Goal: Task Accomplishment & Management: Manage account settings

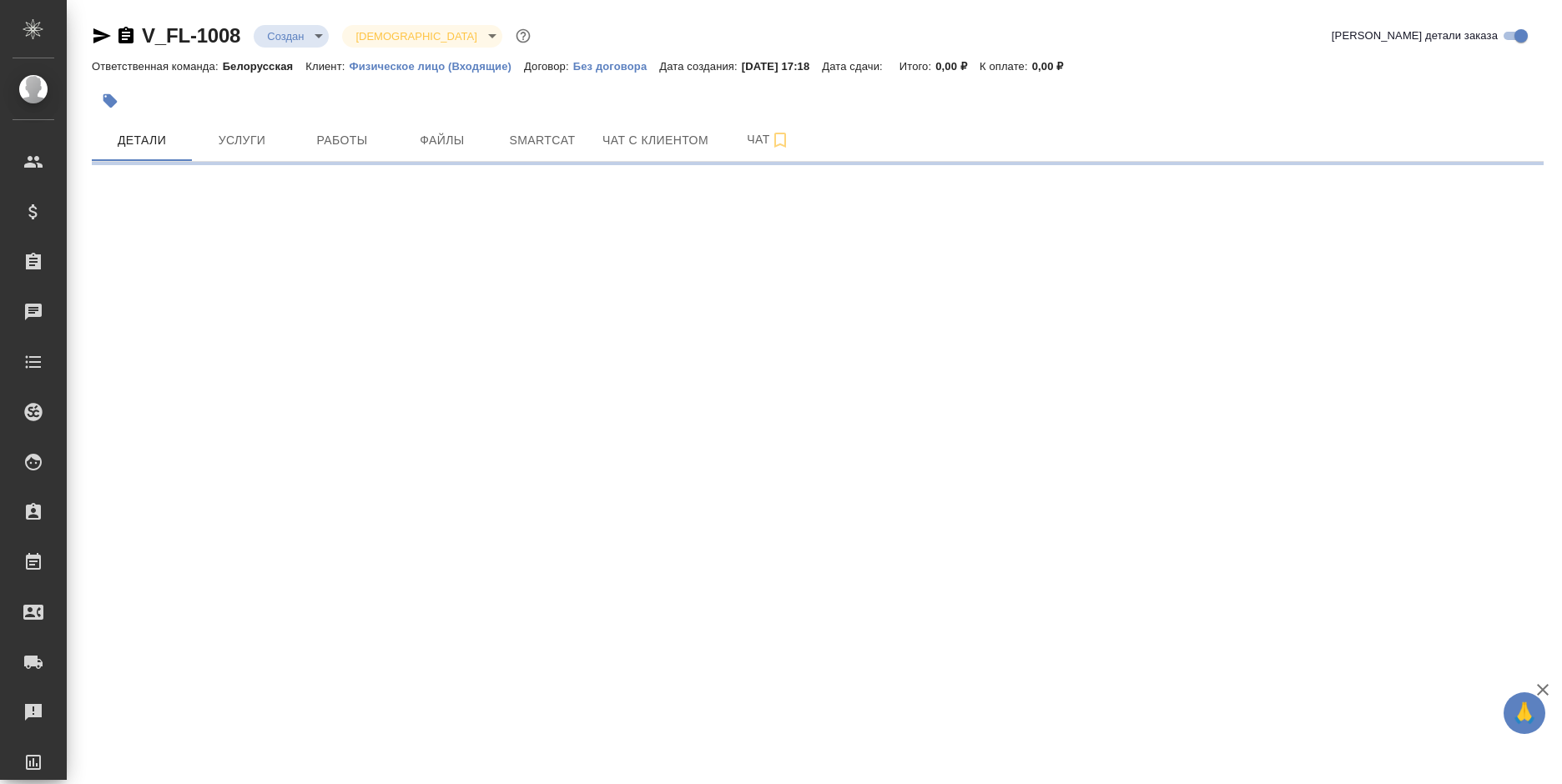
select select "RU"
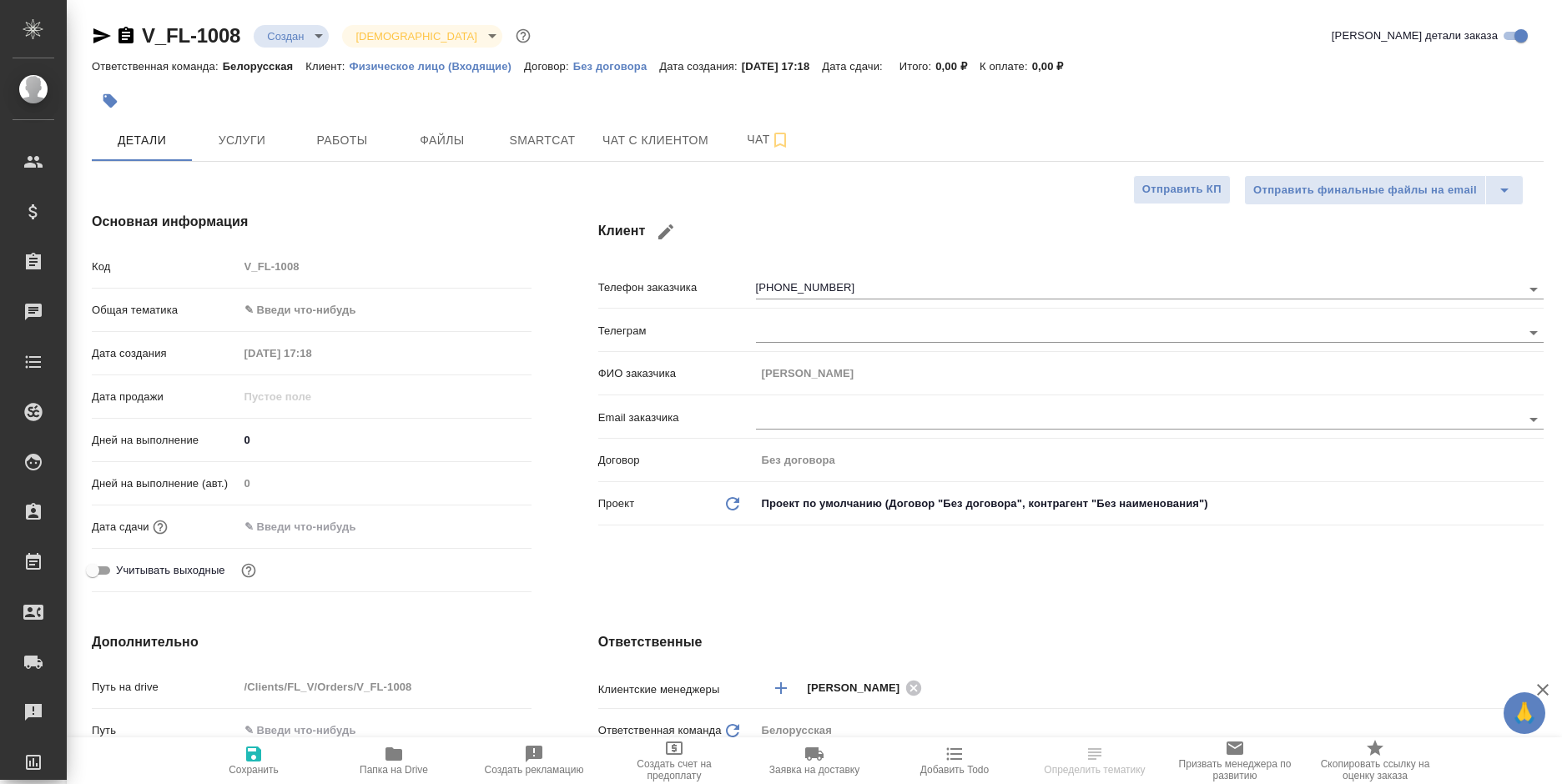
type textarea "x"
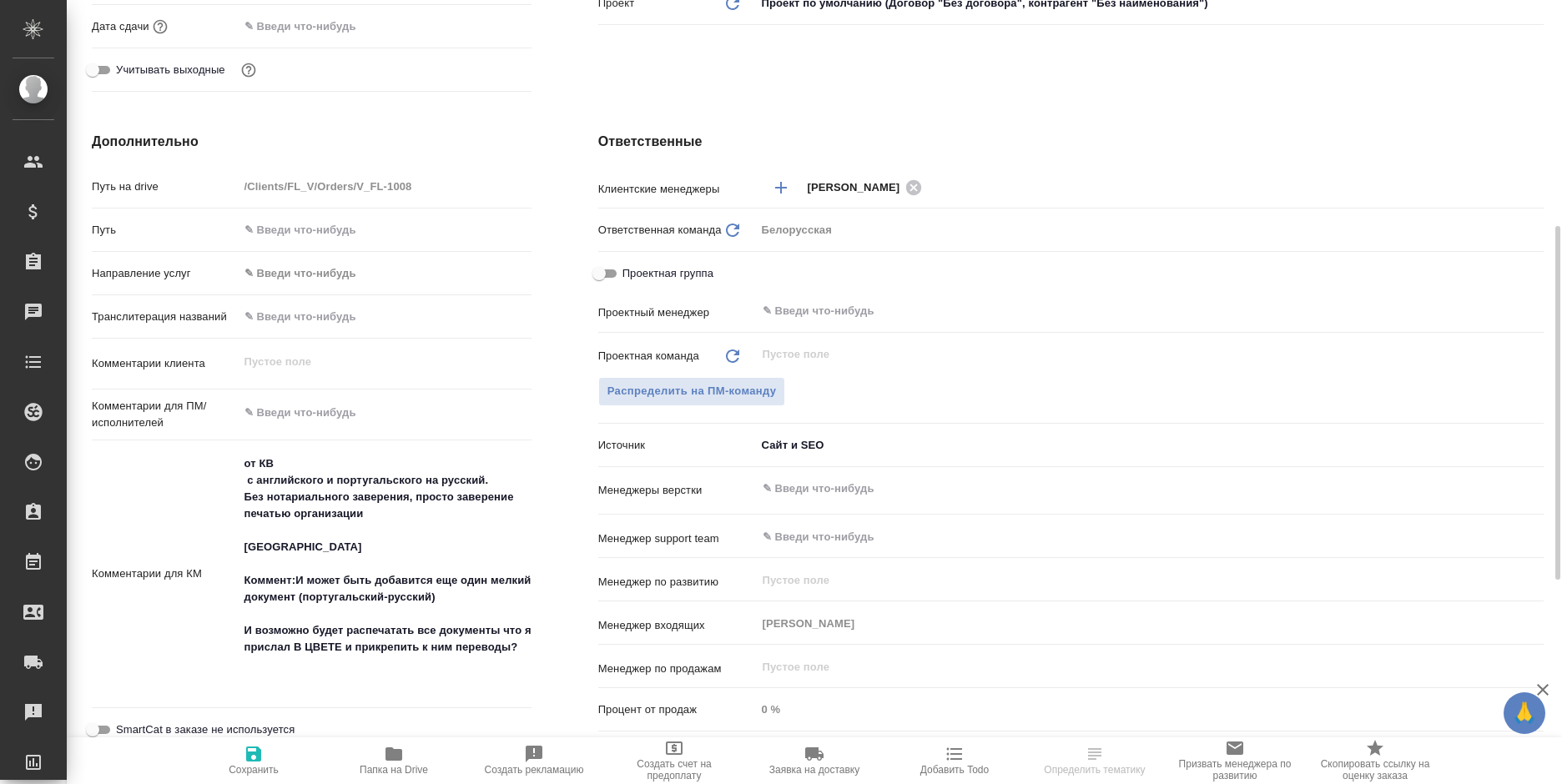
scroll to position [667, 0]
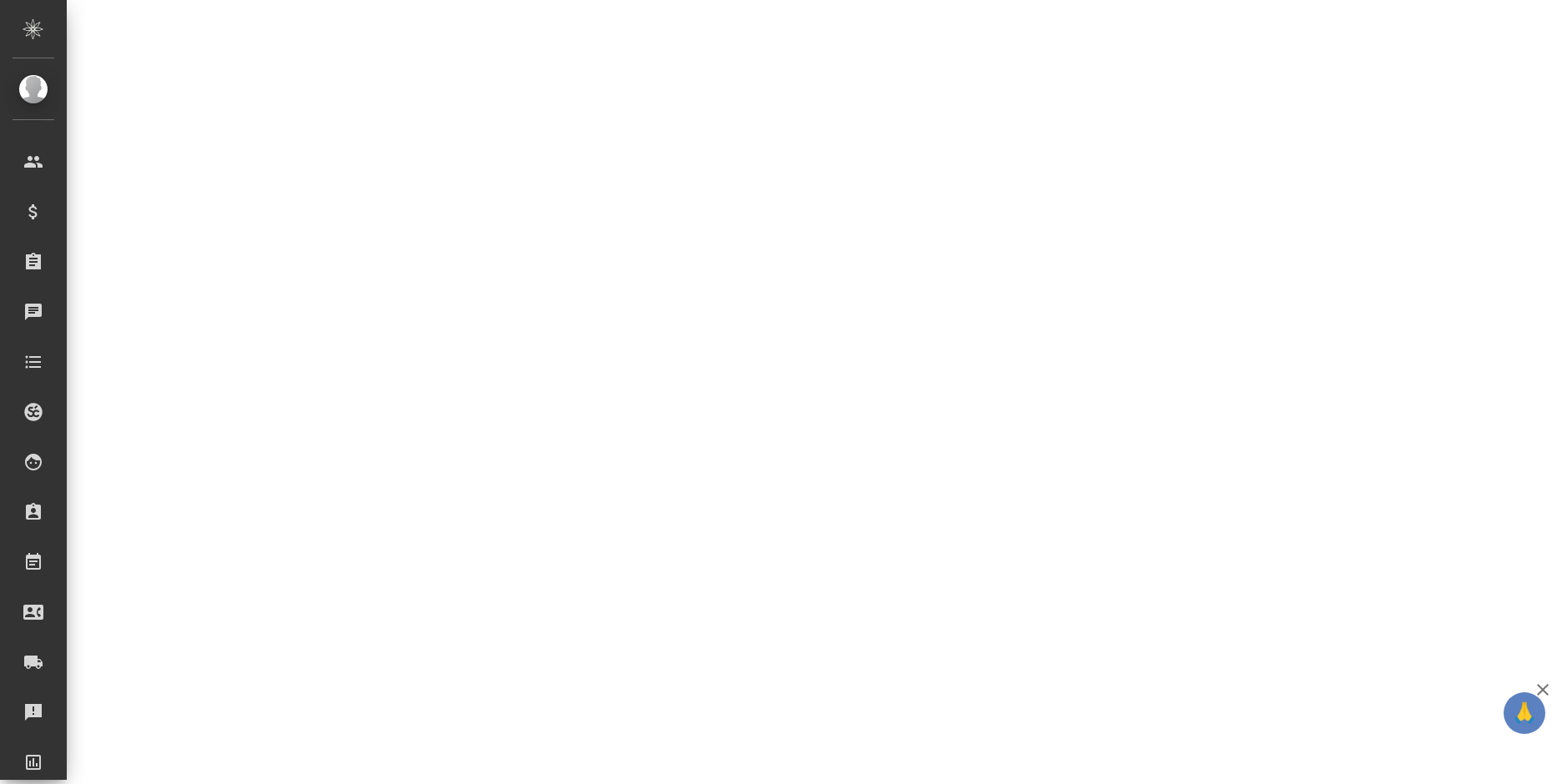
select select "RU"
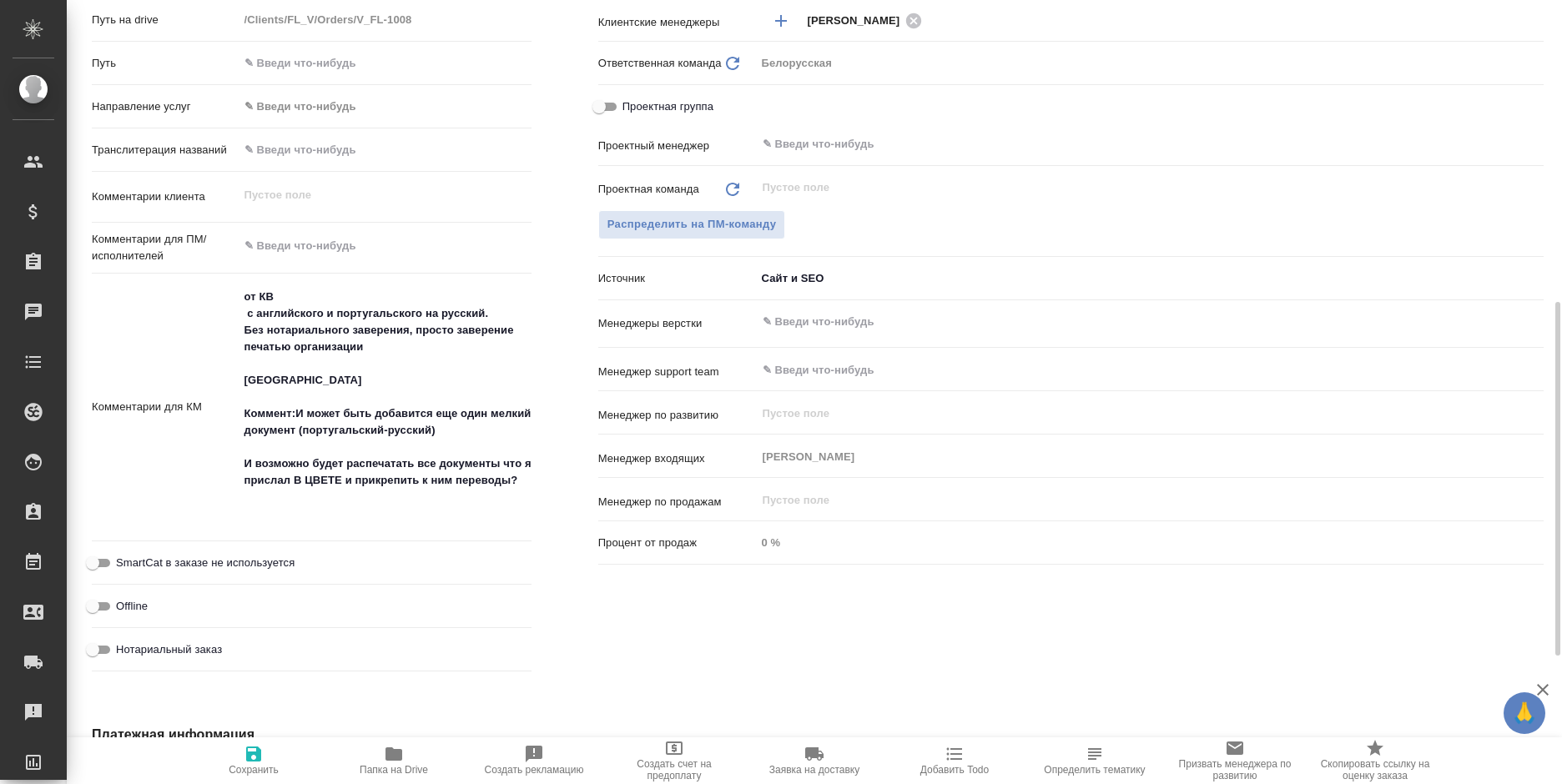
type textarea "x"
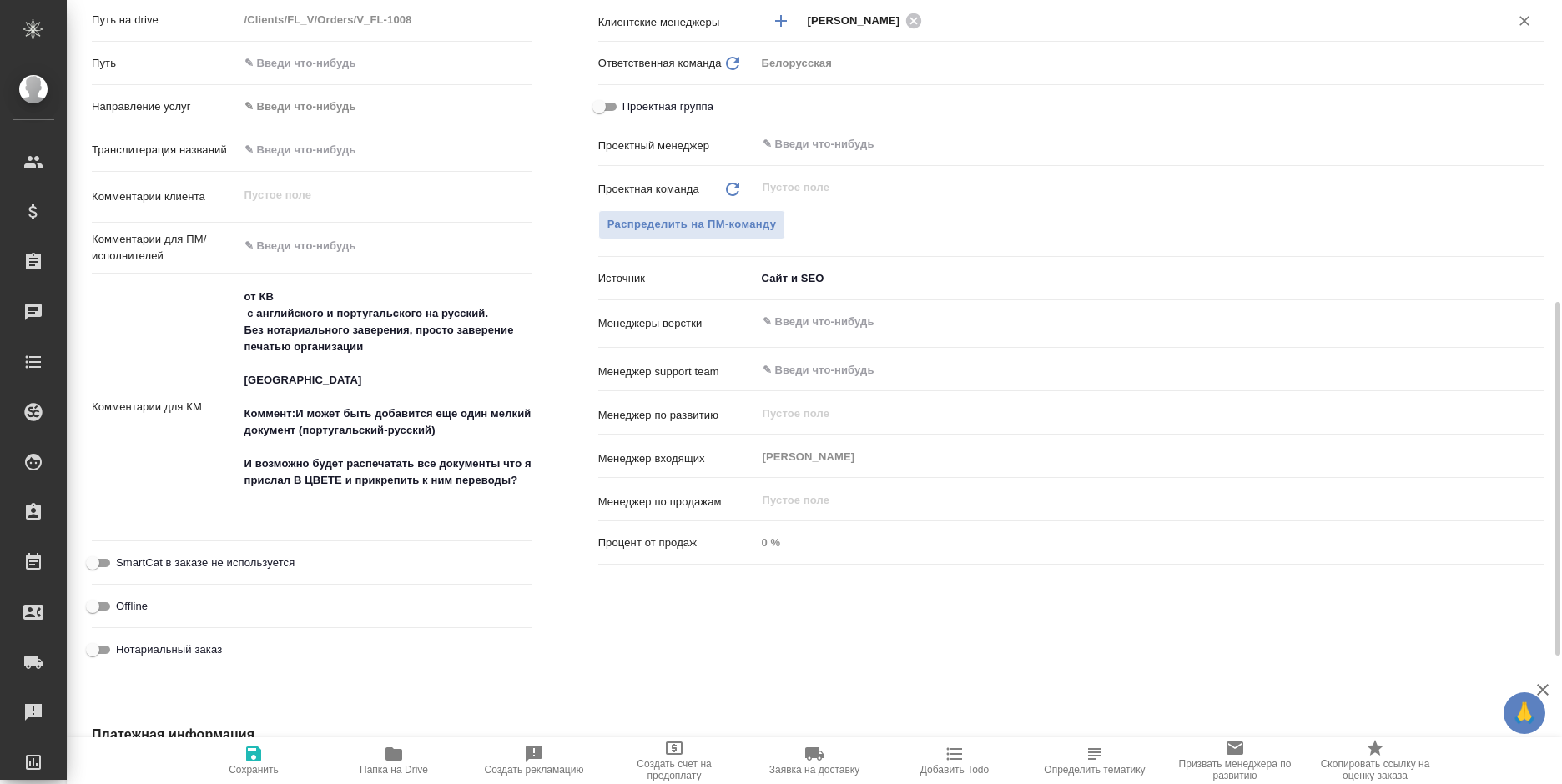
type textarea "x"
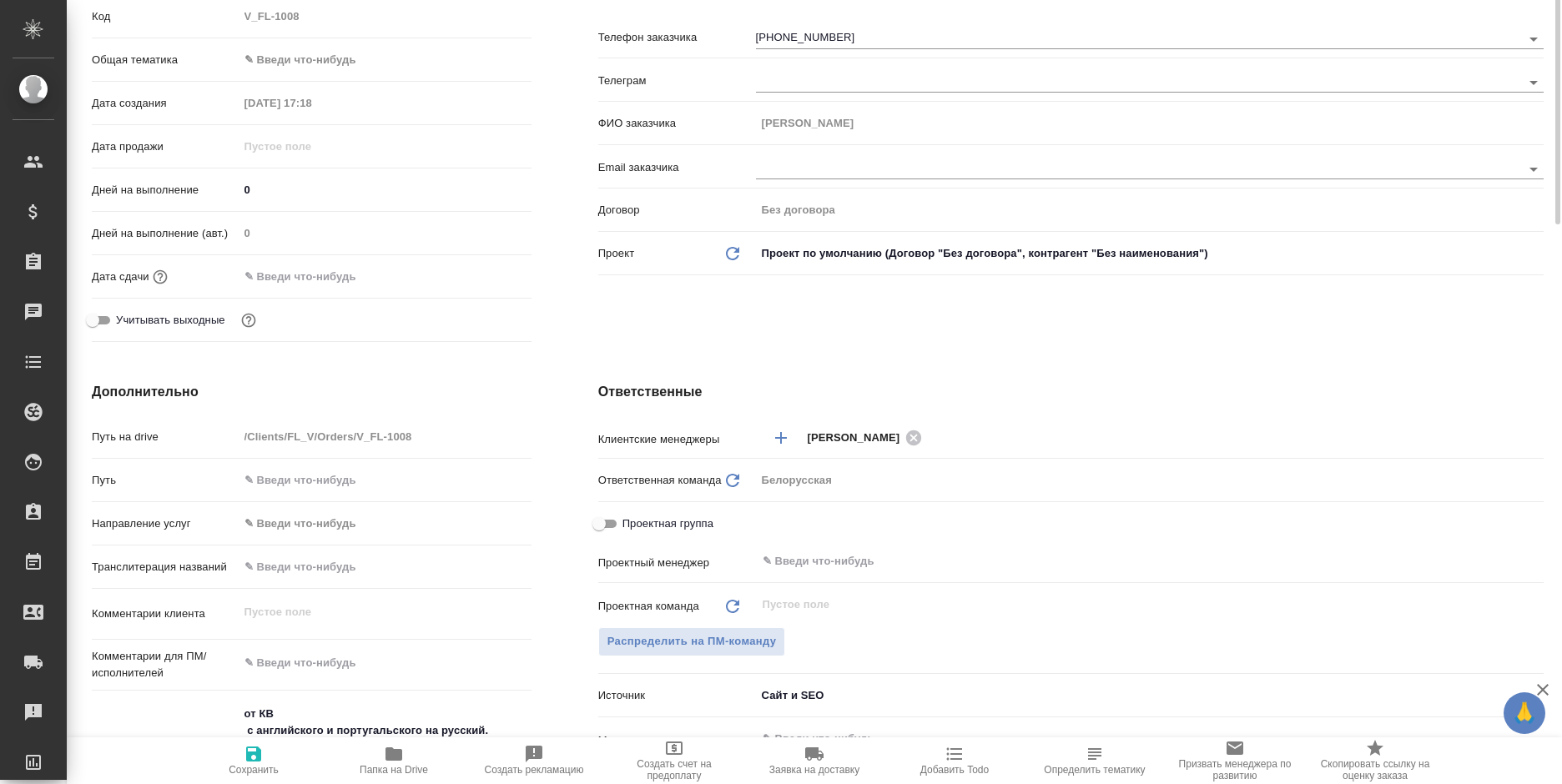
scroll to position [0, 0]
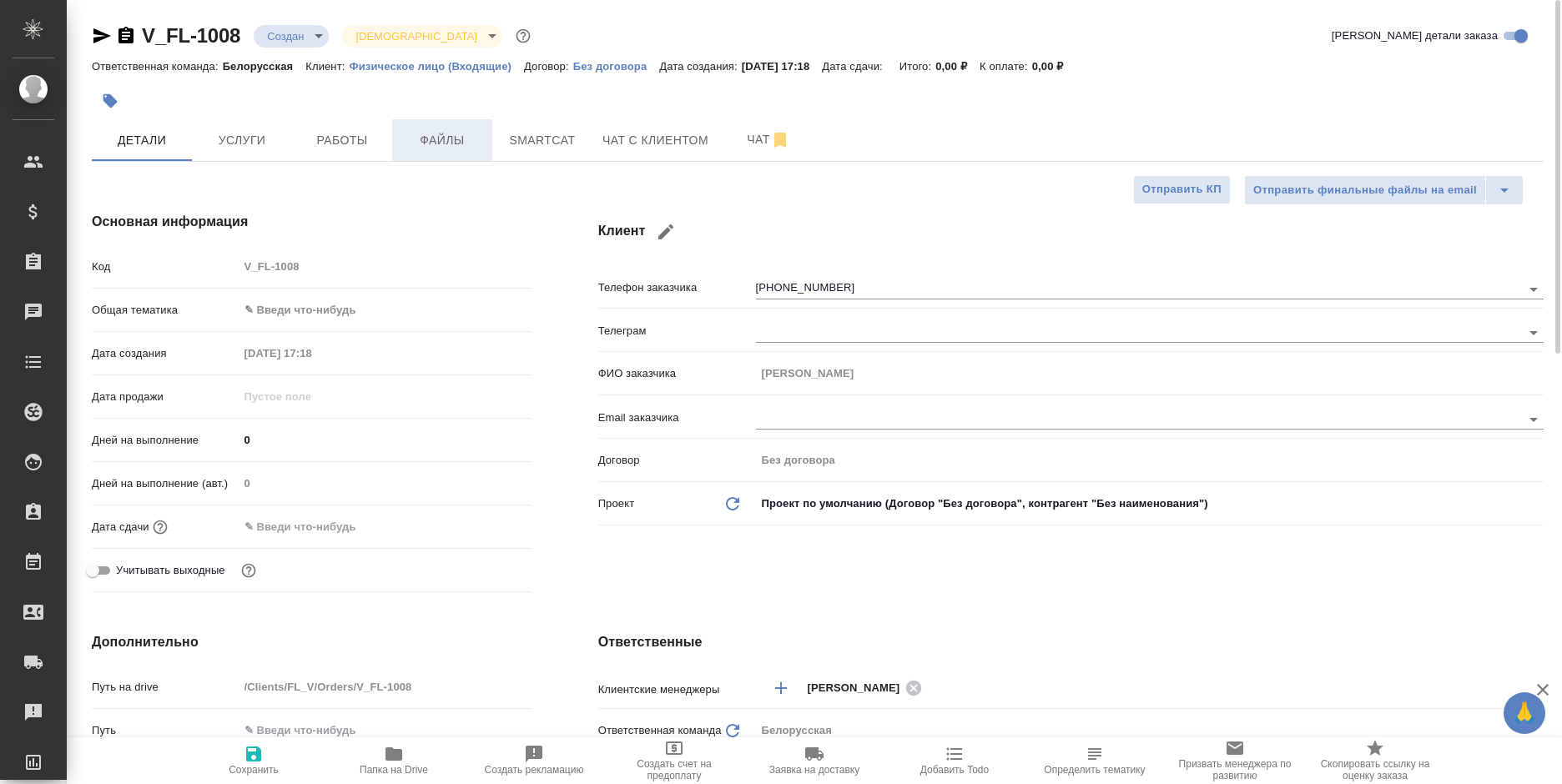
click at [450, 148] on span "Файлы" at bounding box center [442, 141] width 80 height 21
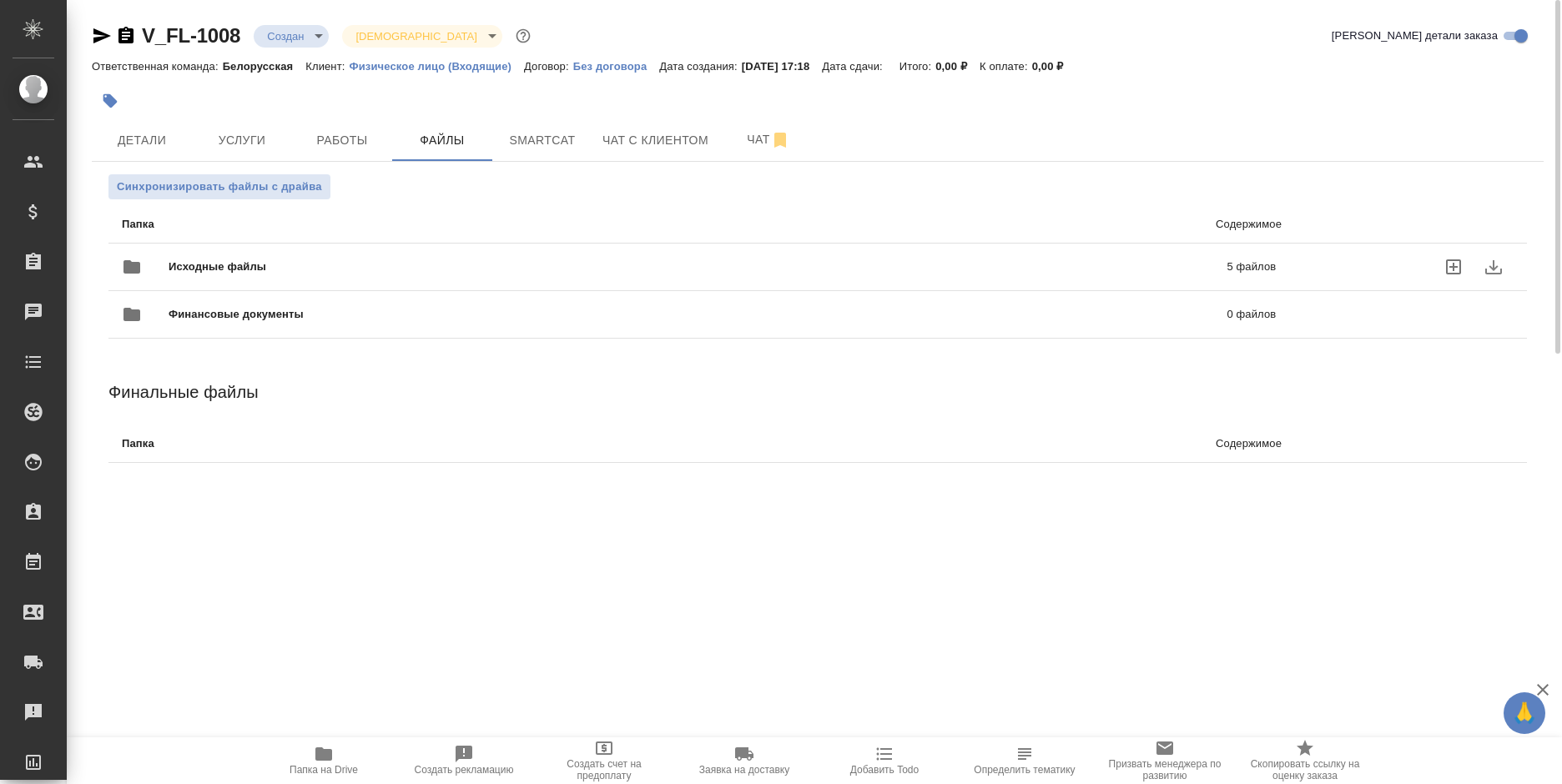
click at [564, 279] on div "Финансовые документы 0 файлов" at bounding box center [699, 314] width 1187 height 73
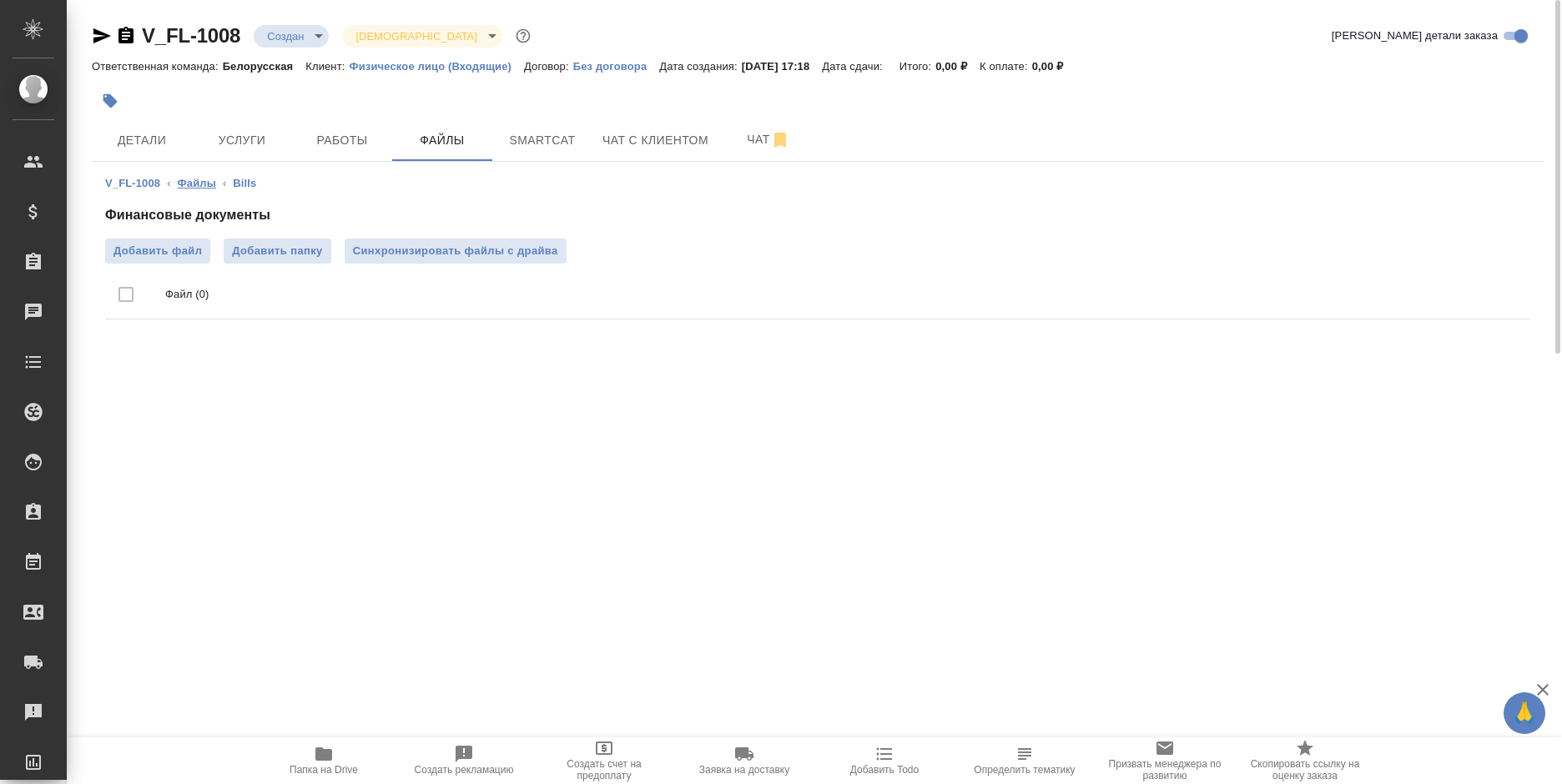
click at [192, 184] on link "Файлы" at bounding box center [197, 183] width 38 height 13
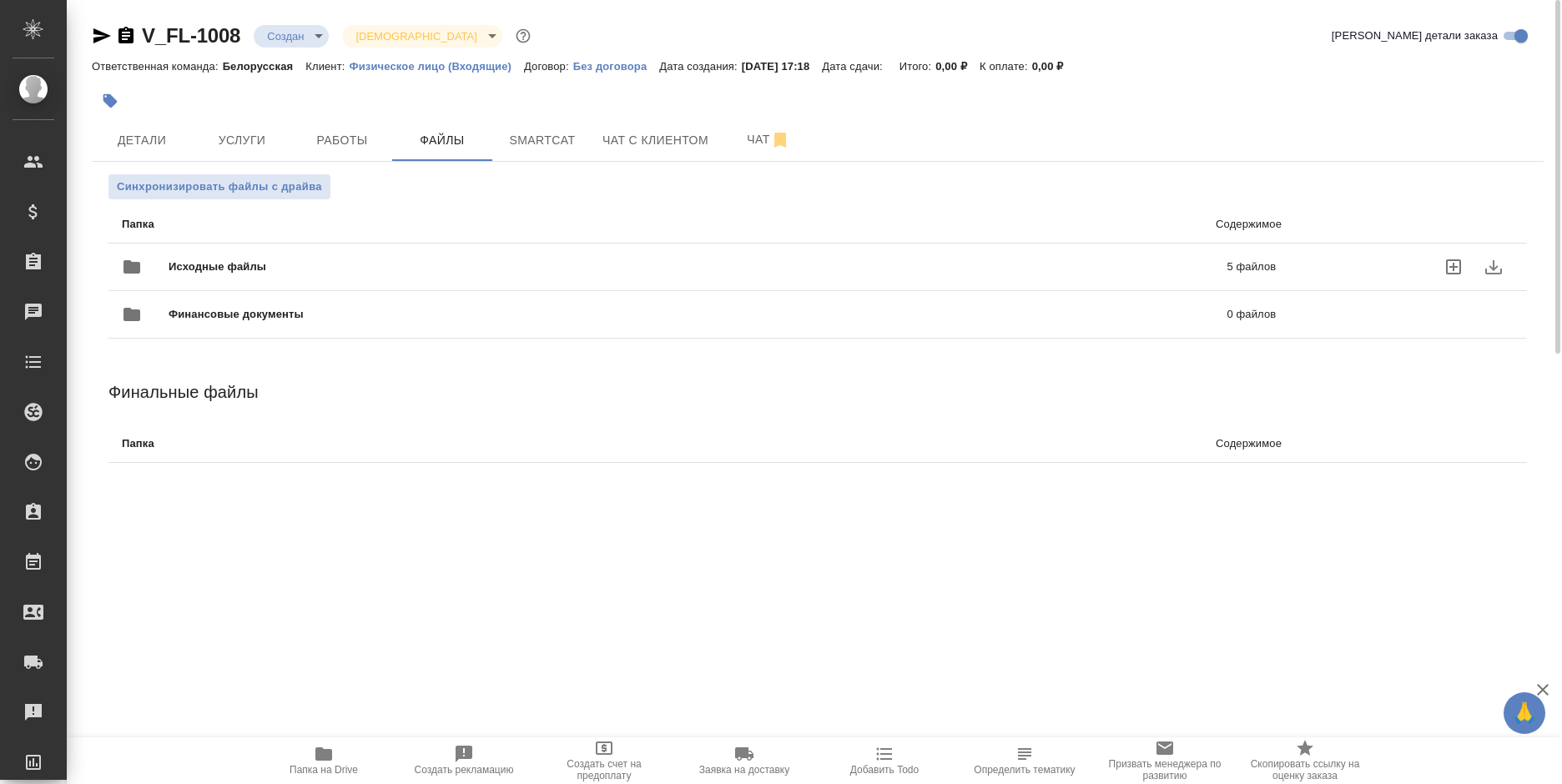
click at [406, 267] on span "Исходные файлы" at bounding box center [457, 267] width 578 height 16
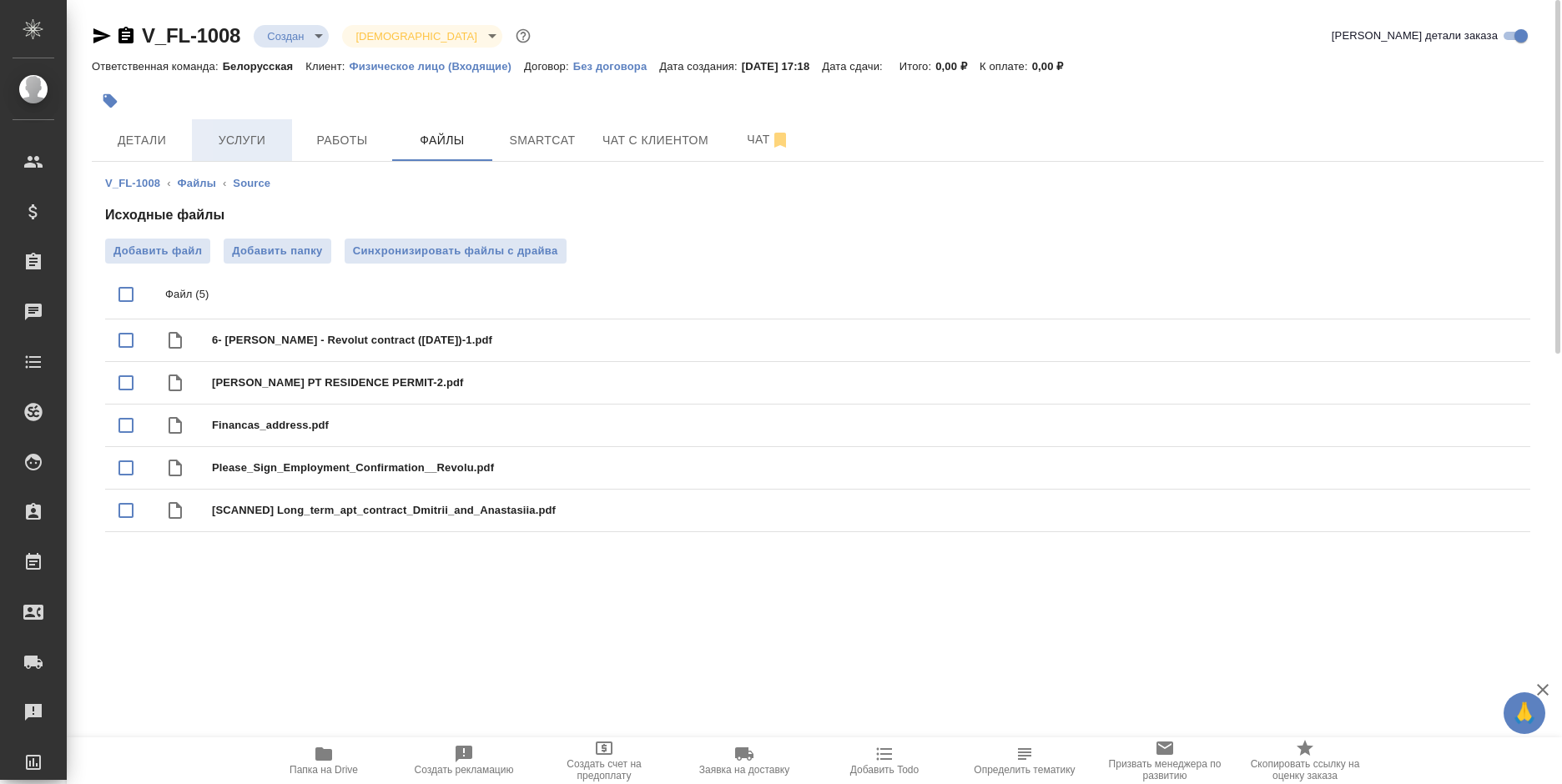
click at [251, 148] on span "Услуги" at bounding box center [242, 141] width 80 height 21
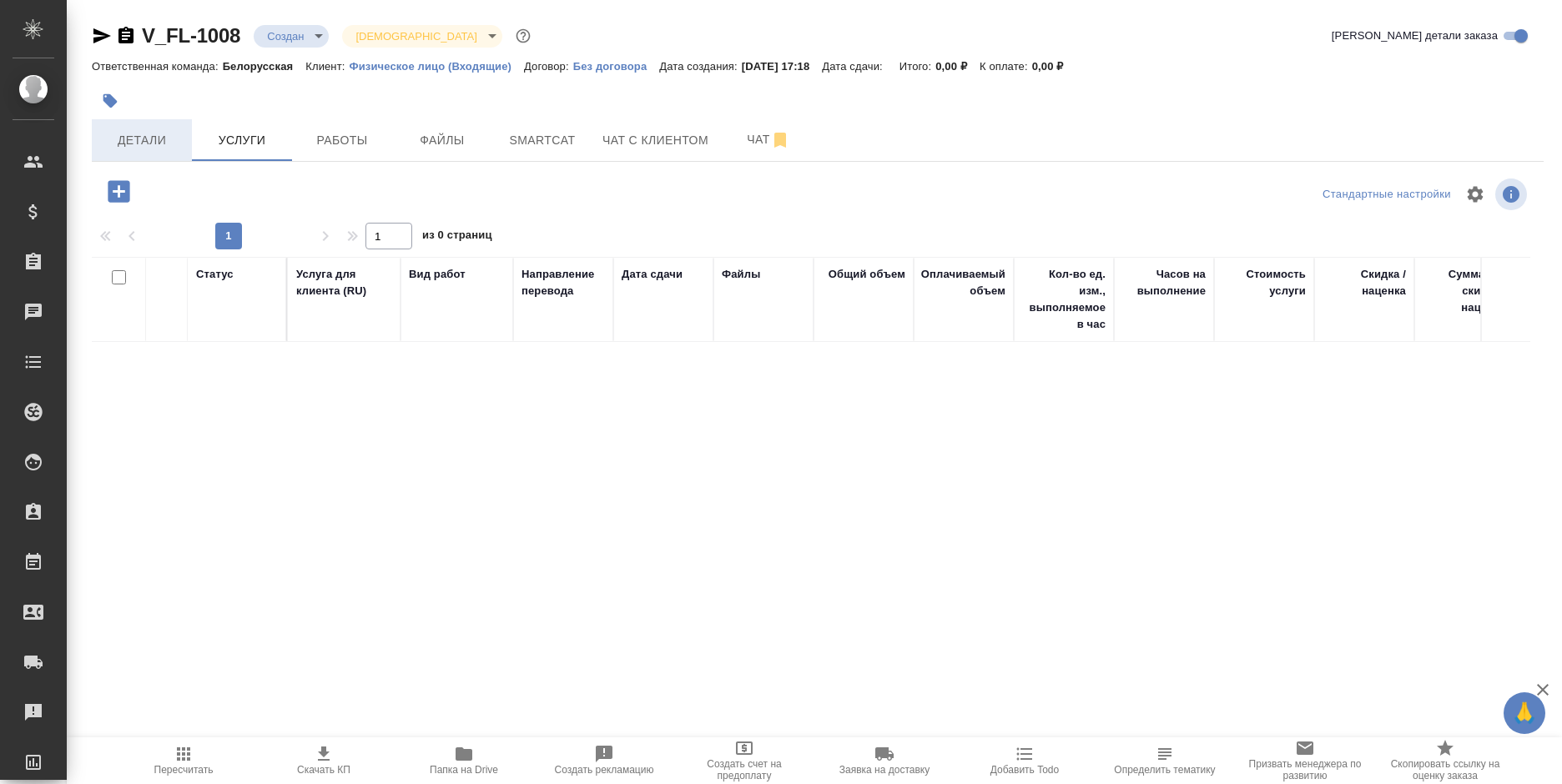
click at [119, 146] on span "Детали" at bounding box center [142, 141] width 80 height 21
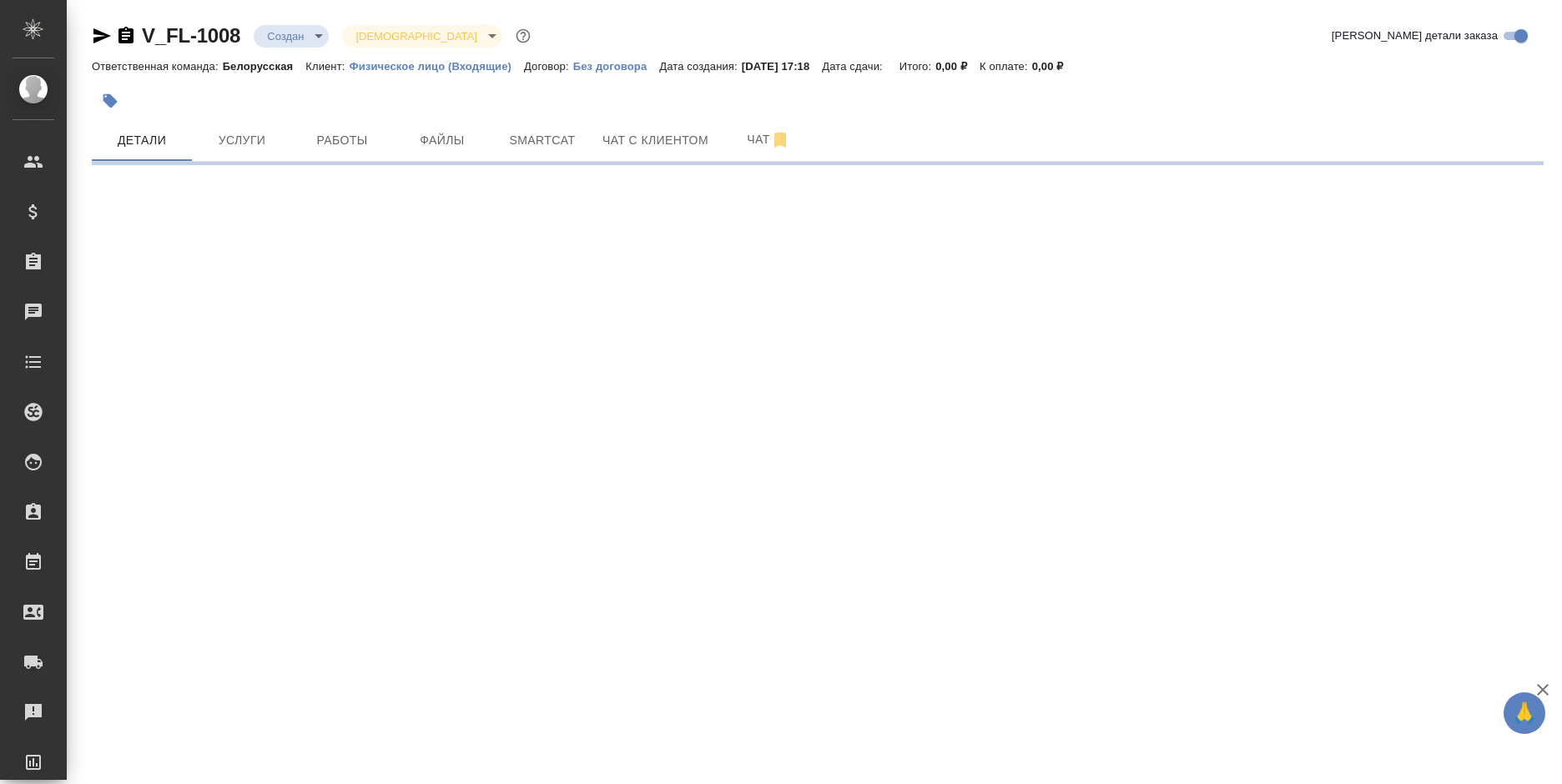
select select "RU"
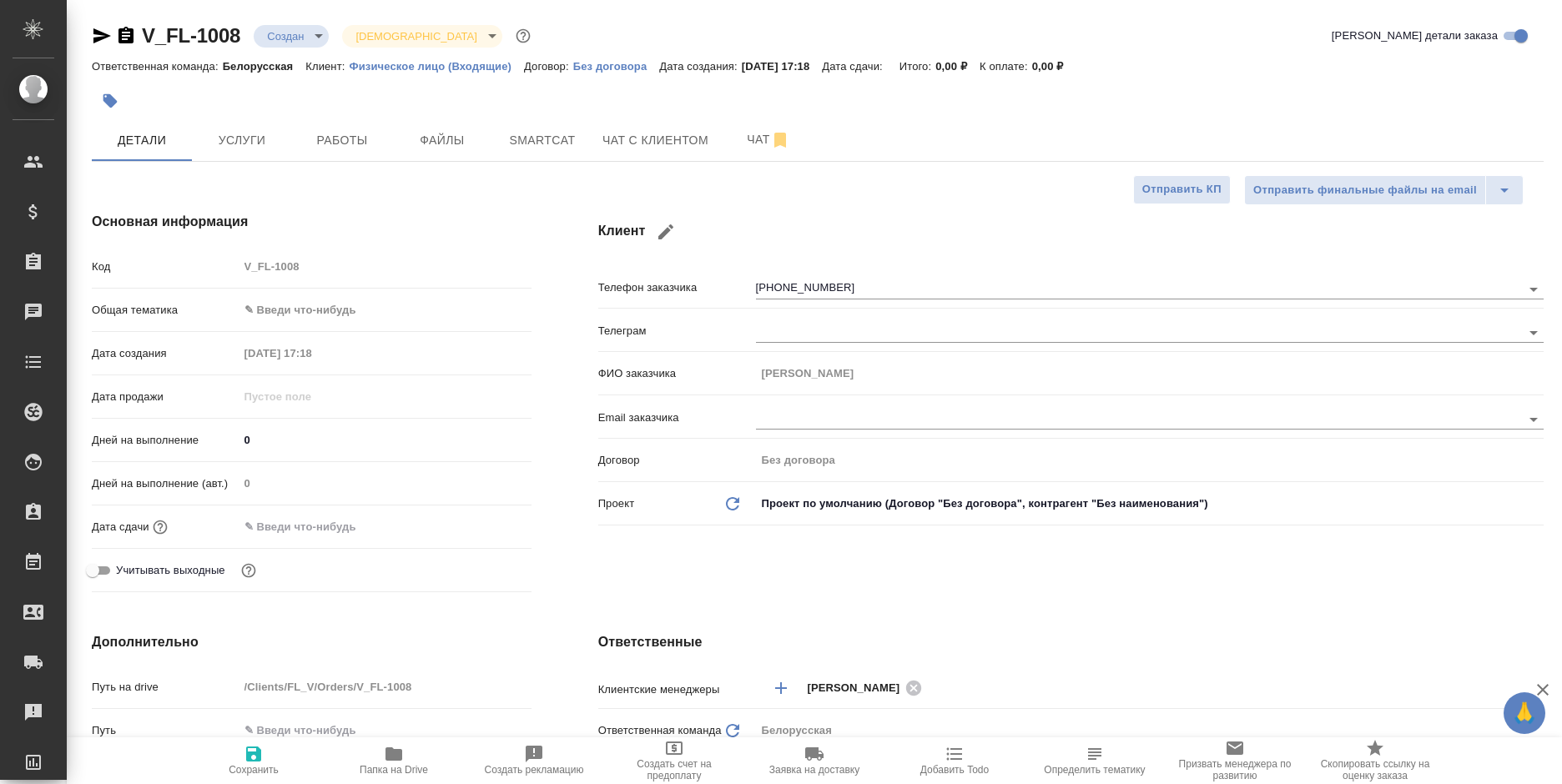
type textarea "x"
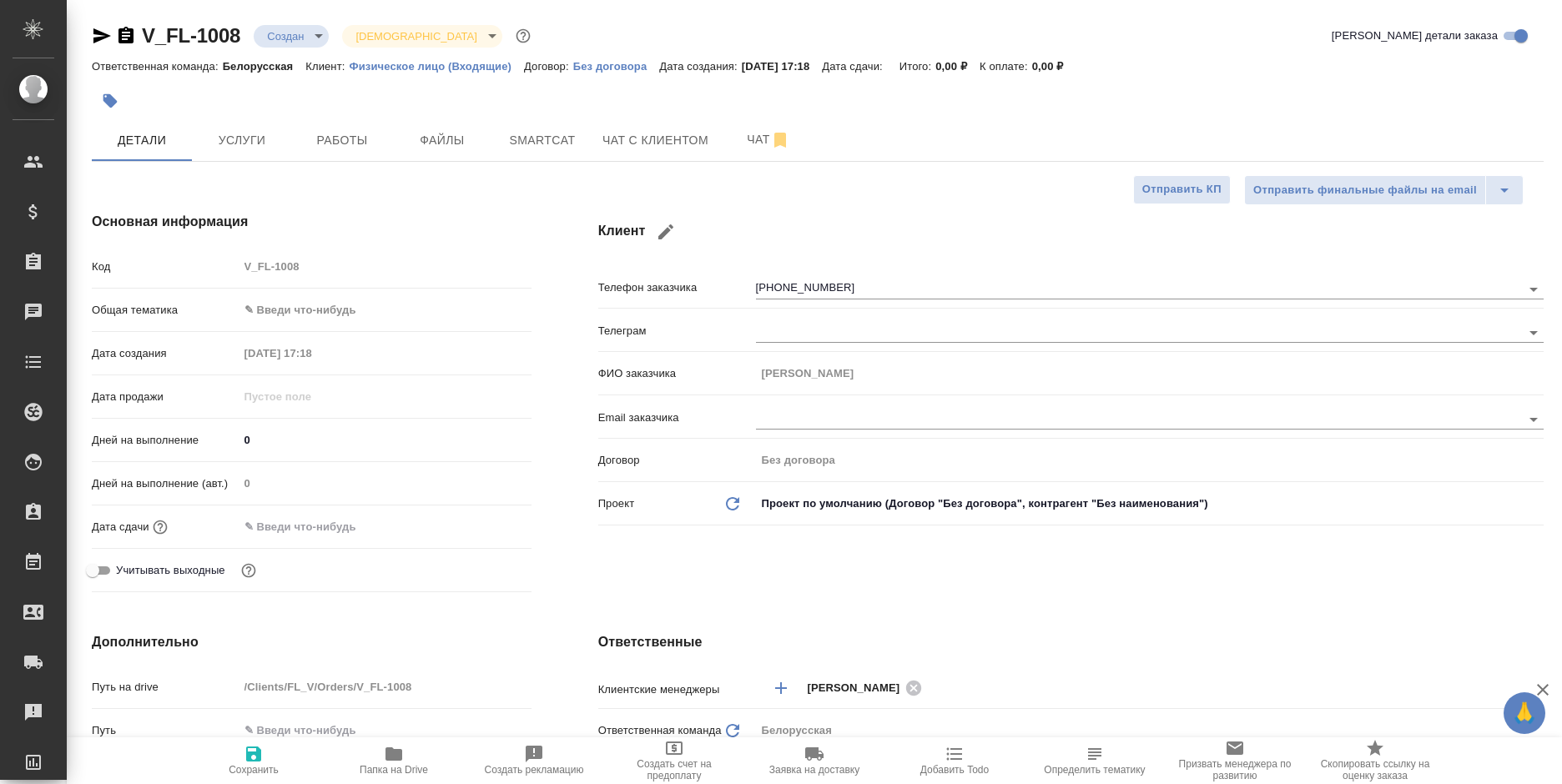
type textarea "x"
click at [312, 43] on body "🙏 .cls-1 fill:#fff; AWATERA [PERSON_NAME] Спецификации Заказы 0 Чаты Todo Проек…" at bounding box center [781, 392] width 1562 height 784
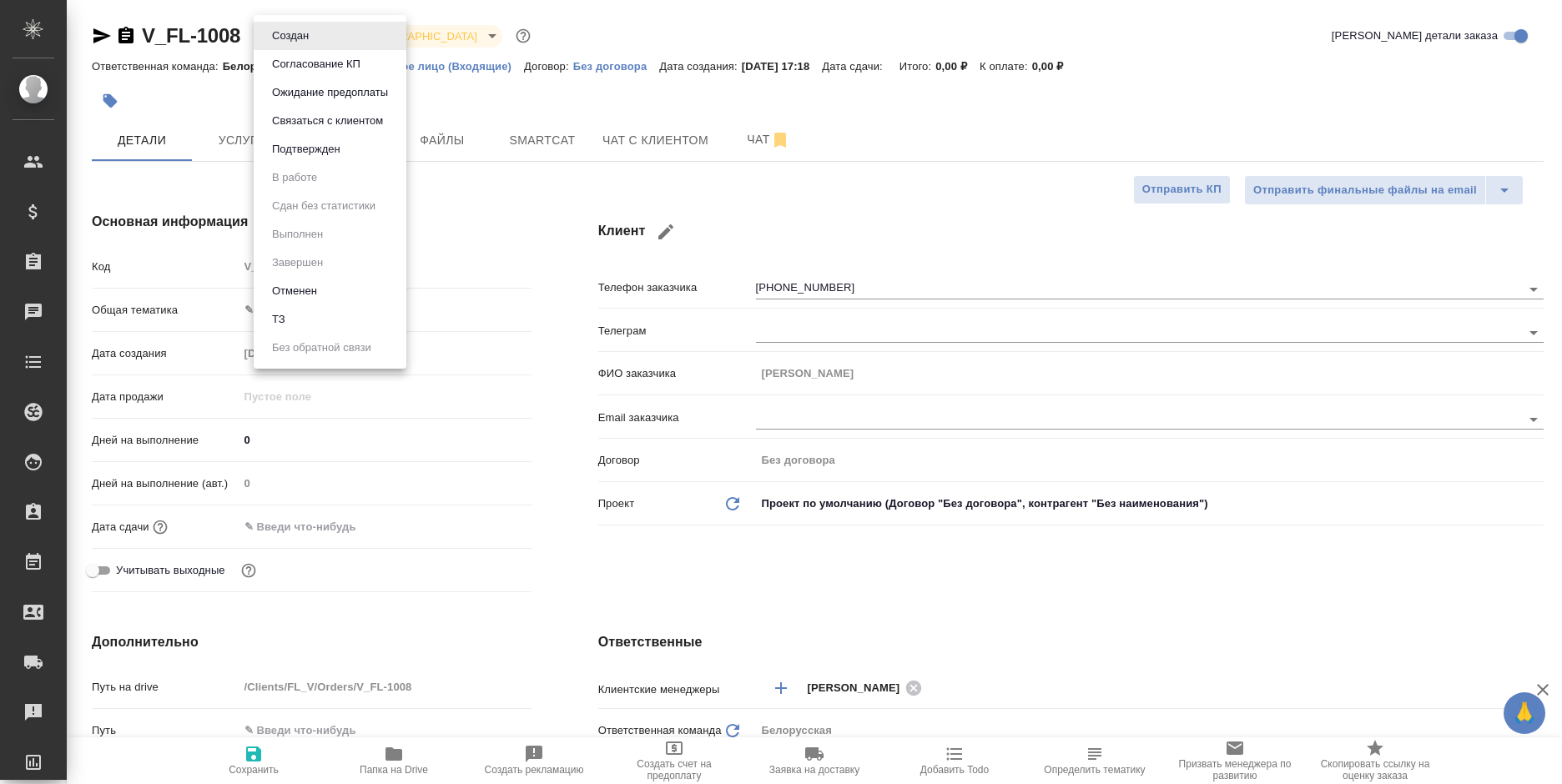
click at [319, 311] on li "ТЗ" at bounding box center [330, 319] width 153 height 28
type textarea "x"
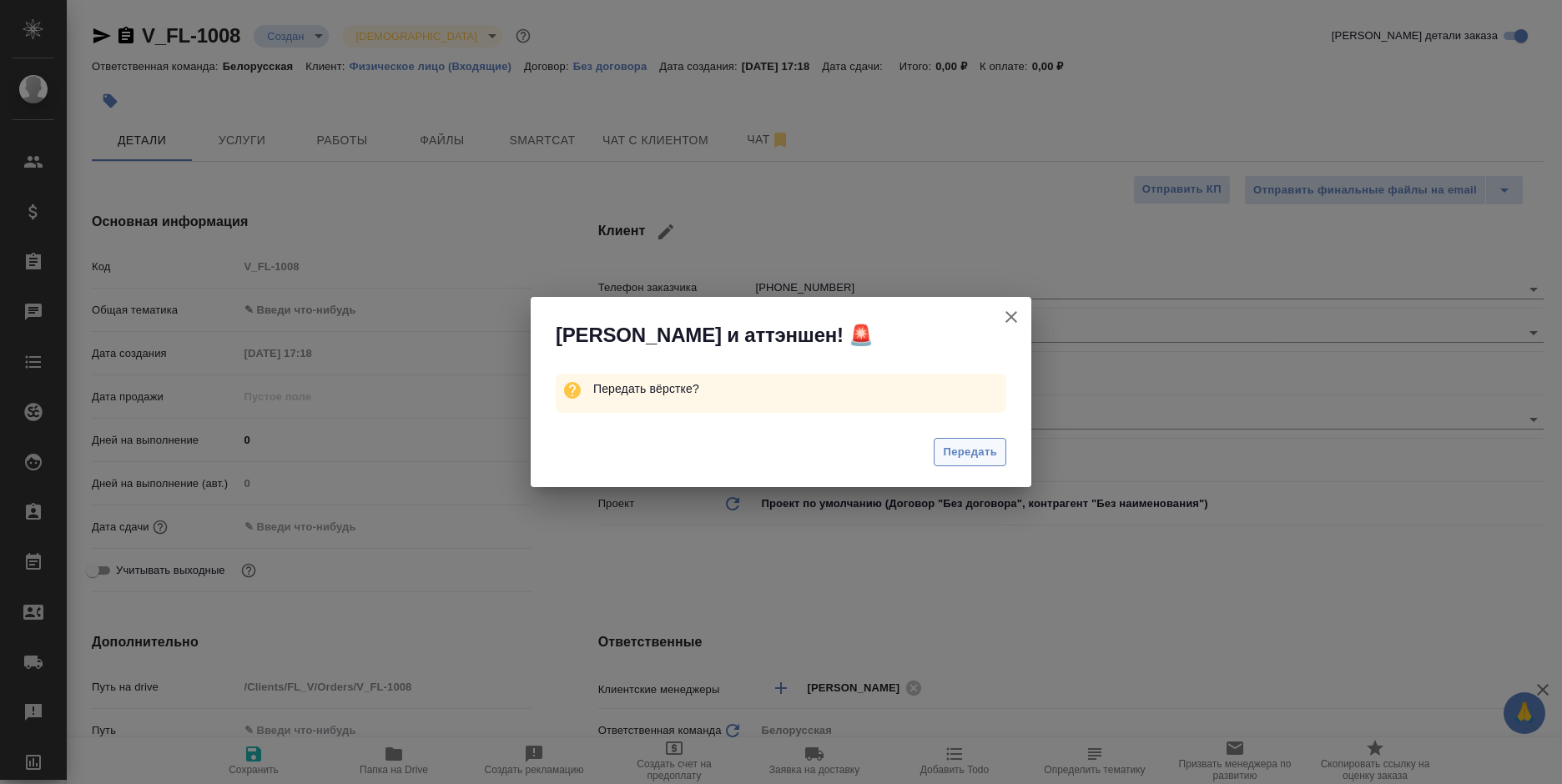
click at [934, 444] on button "Передать" at bounding box center [970, 453] width 72 height 29
type textarea "x"
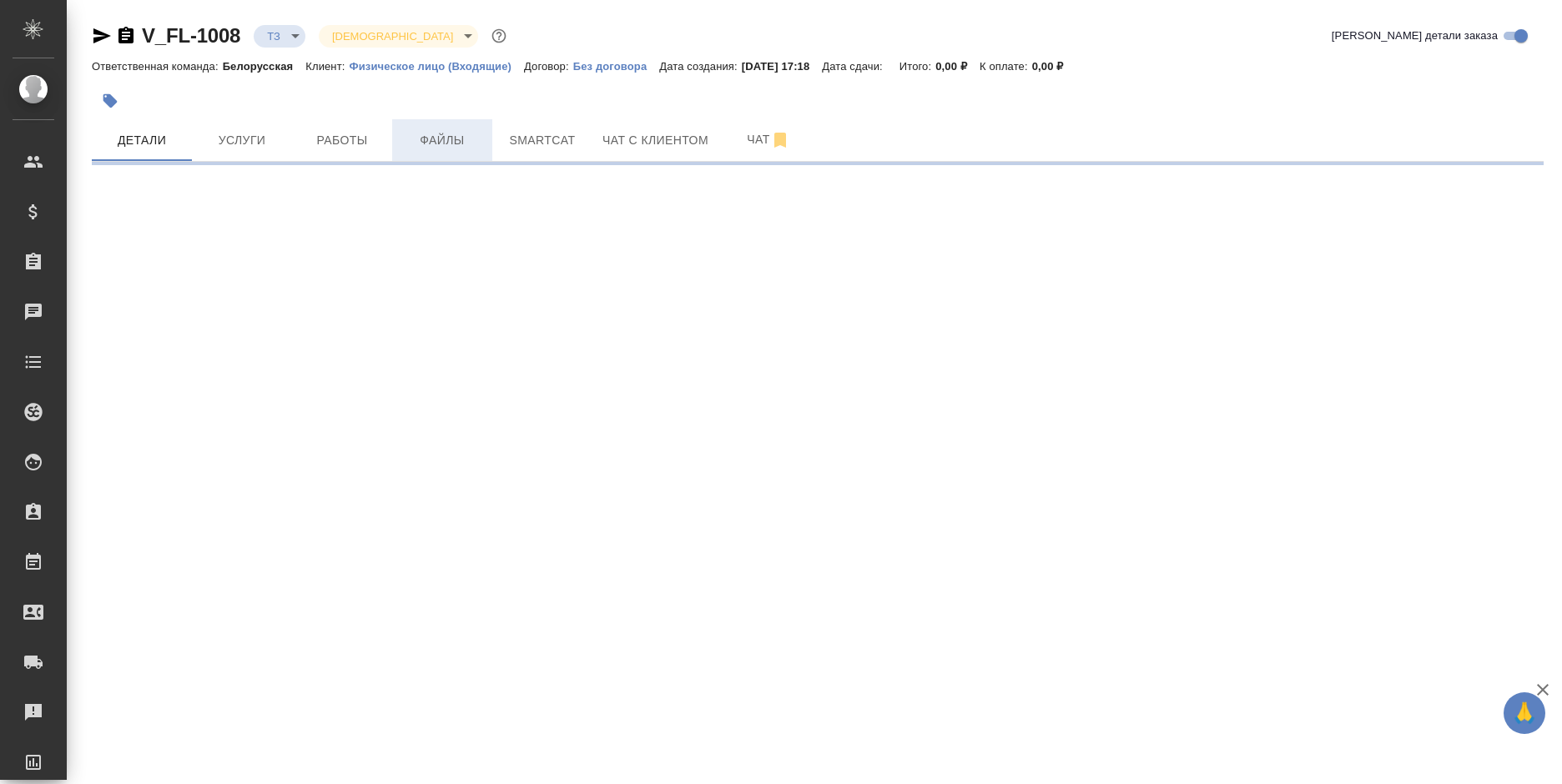
click at [415, 138] on span "Файлы" at bounding box center [442, 141] width 80 height 21
select select "RU"
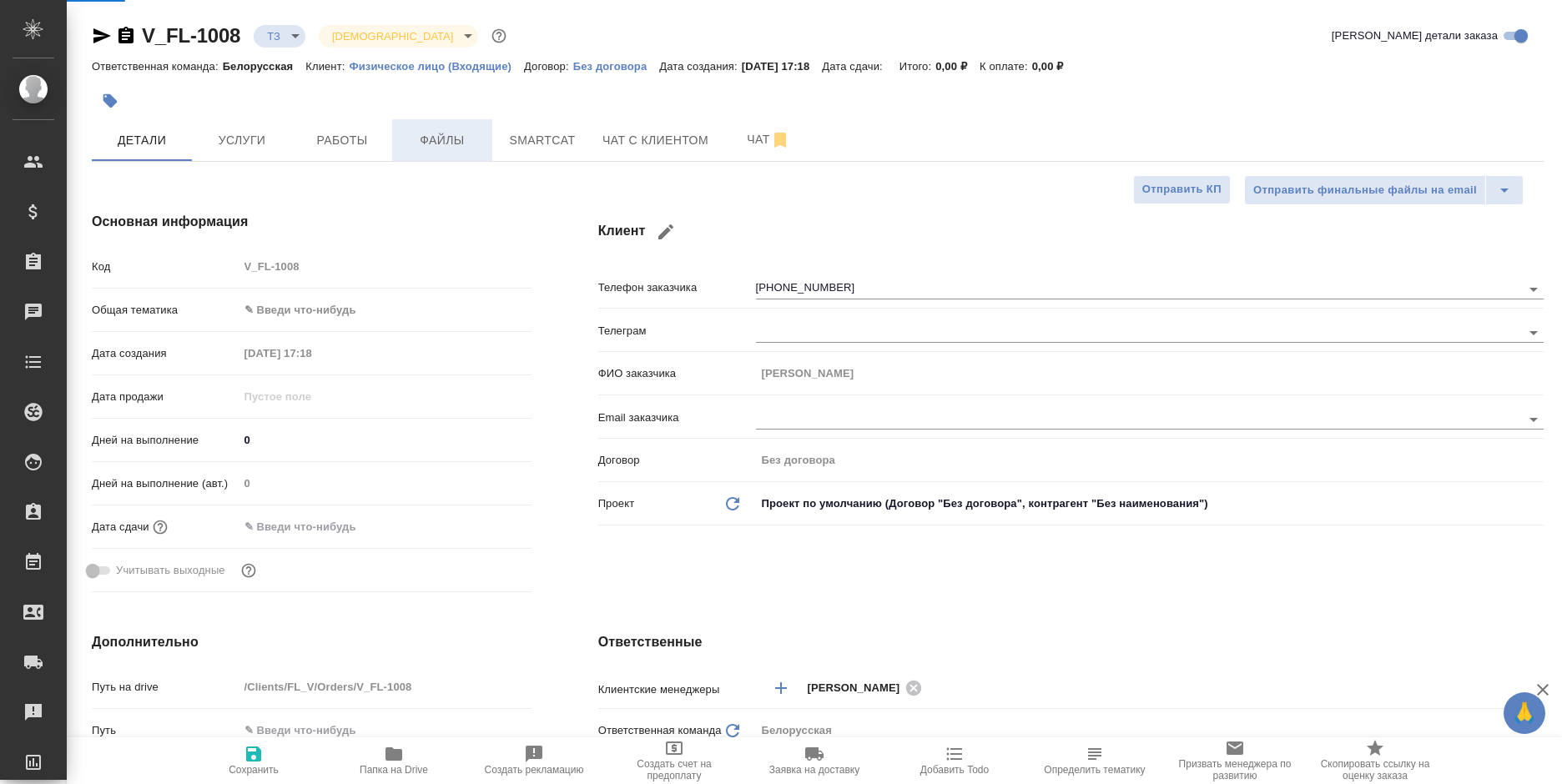
type textarea "x"
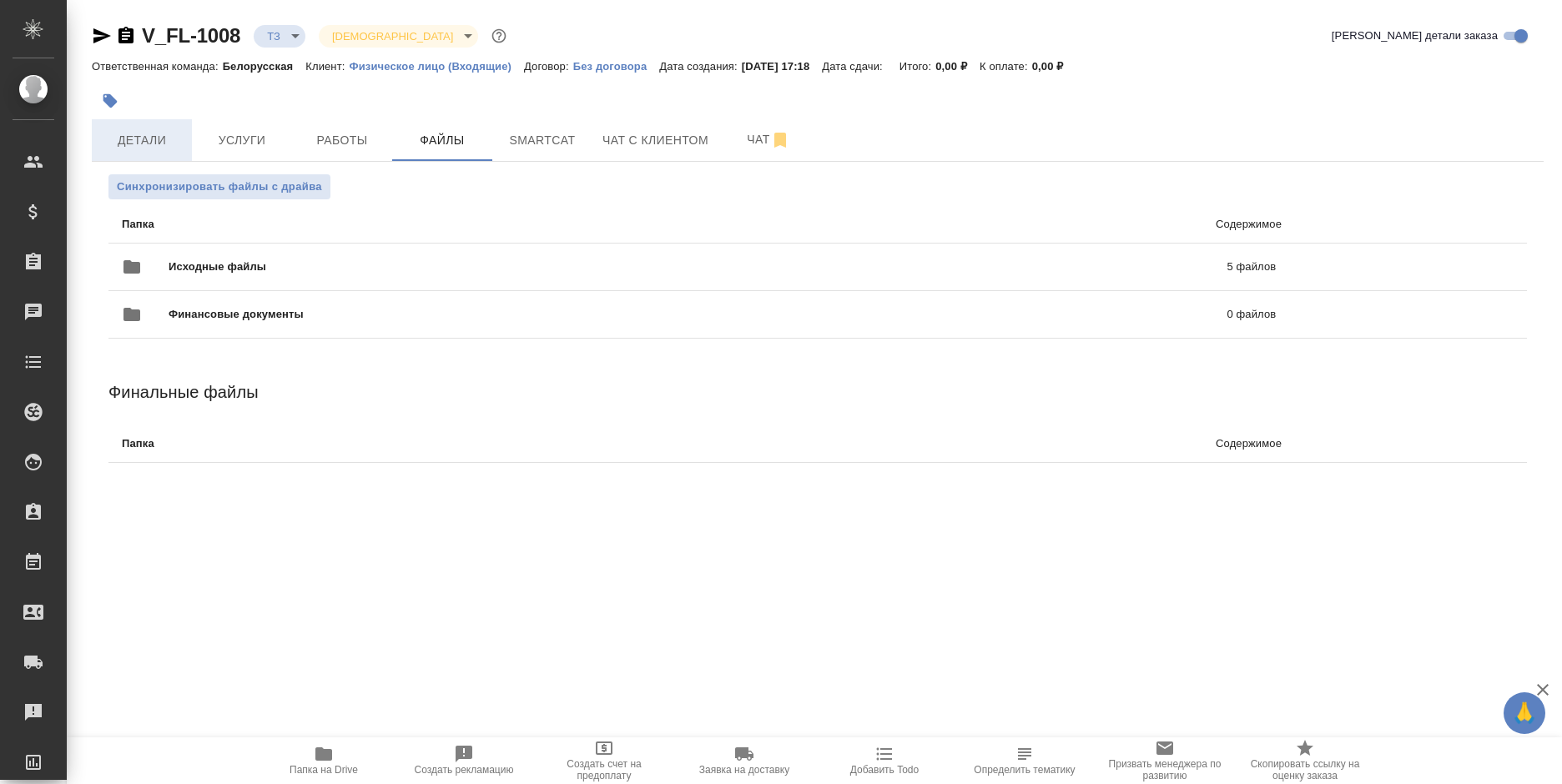
click at [153, 140] on span "Детали" at bounding box center [142, 141] width 80 height 21
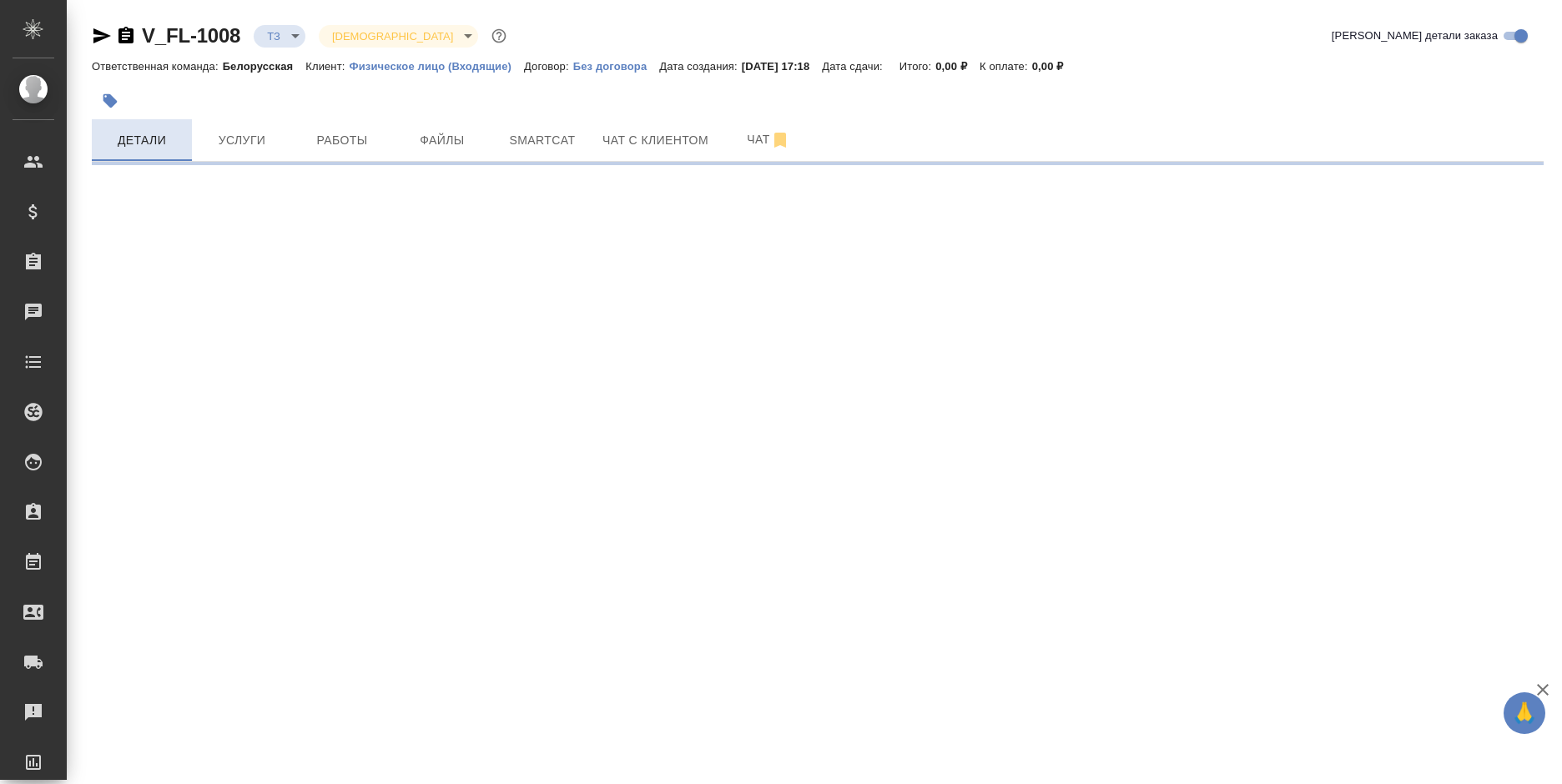
select select "RU"
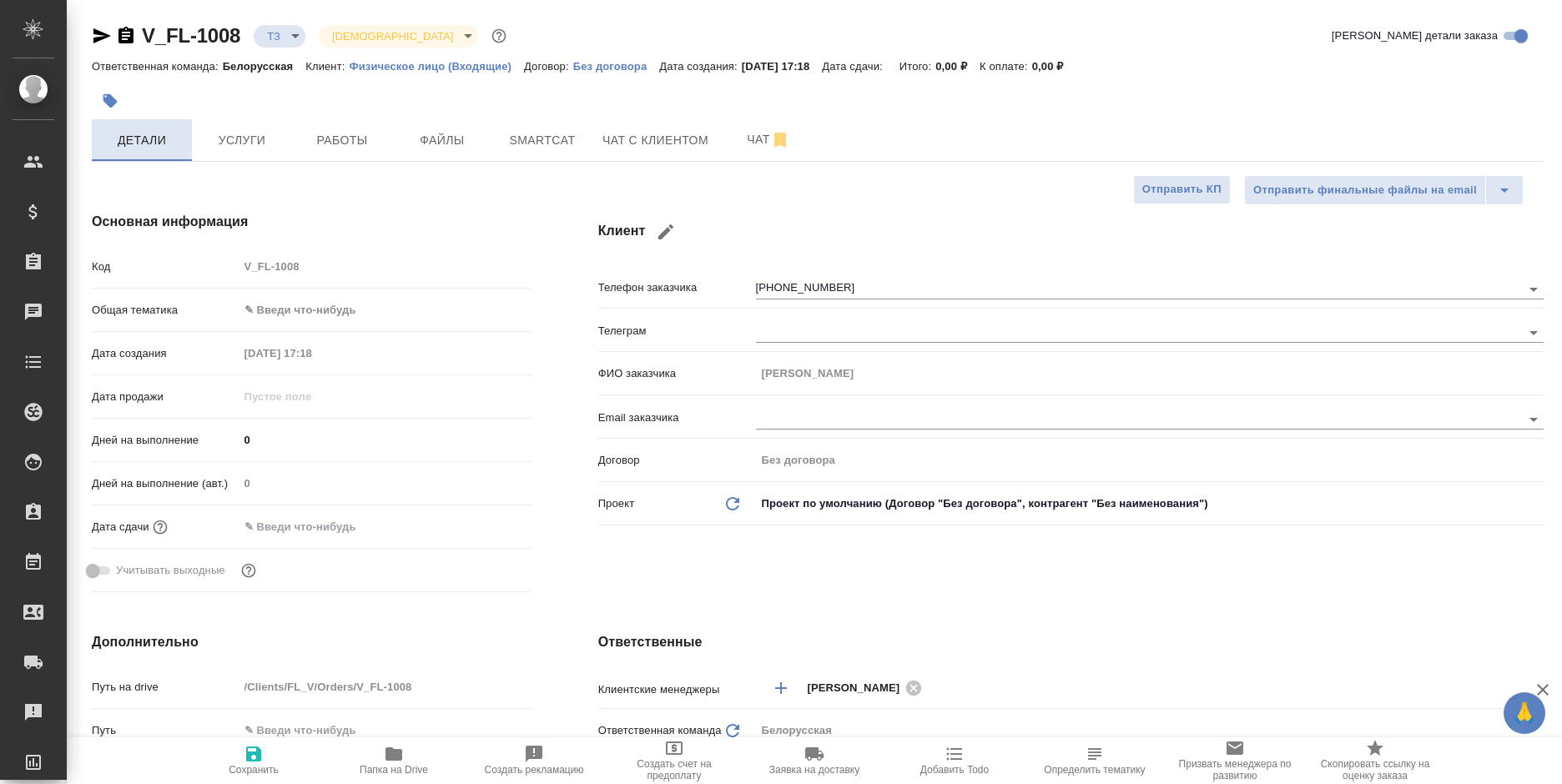
type textarea "x"
click at [224, 149] on span "Услуги" at bounding box center [242, 141] width 80 height 21
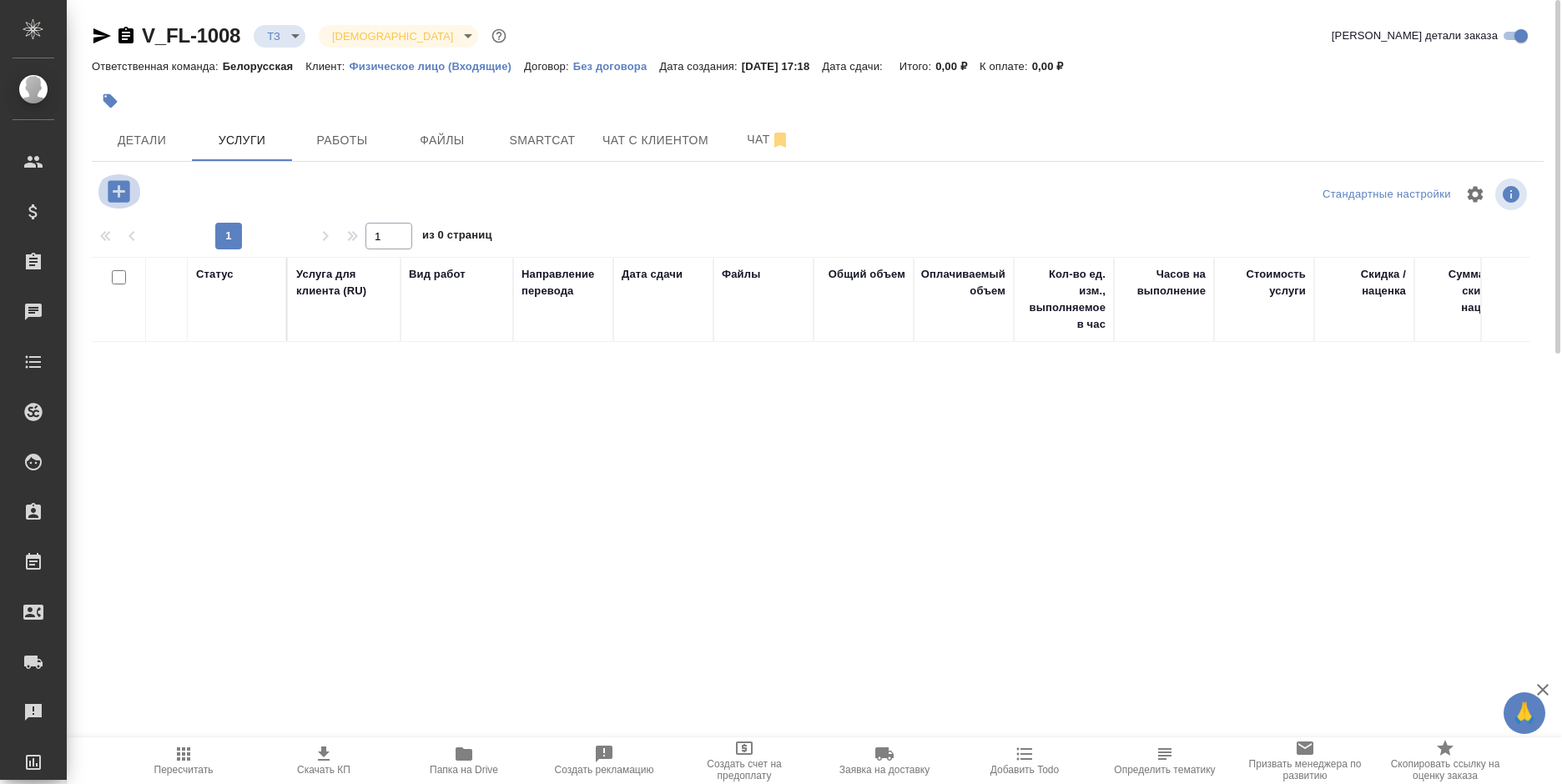
click at [122, 194] on icon "button" at bounding box center [118, 191] width 22 height 22
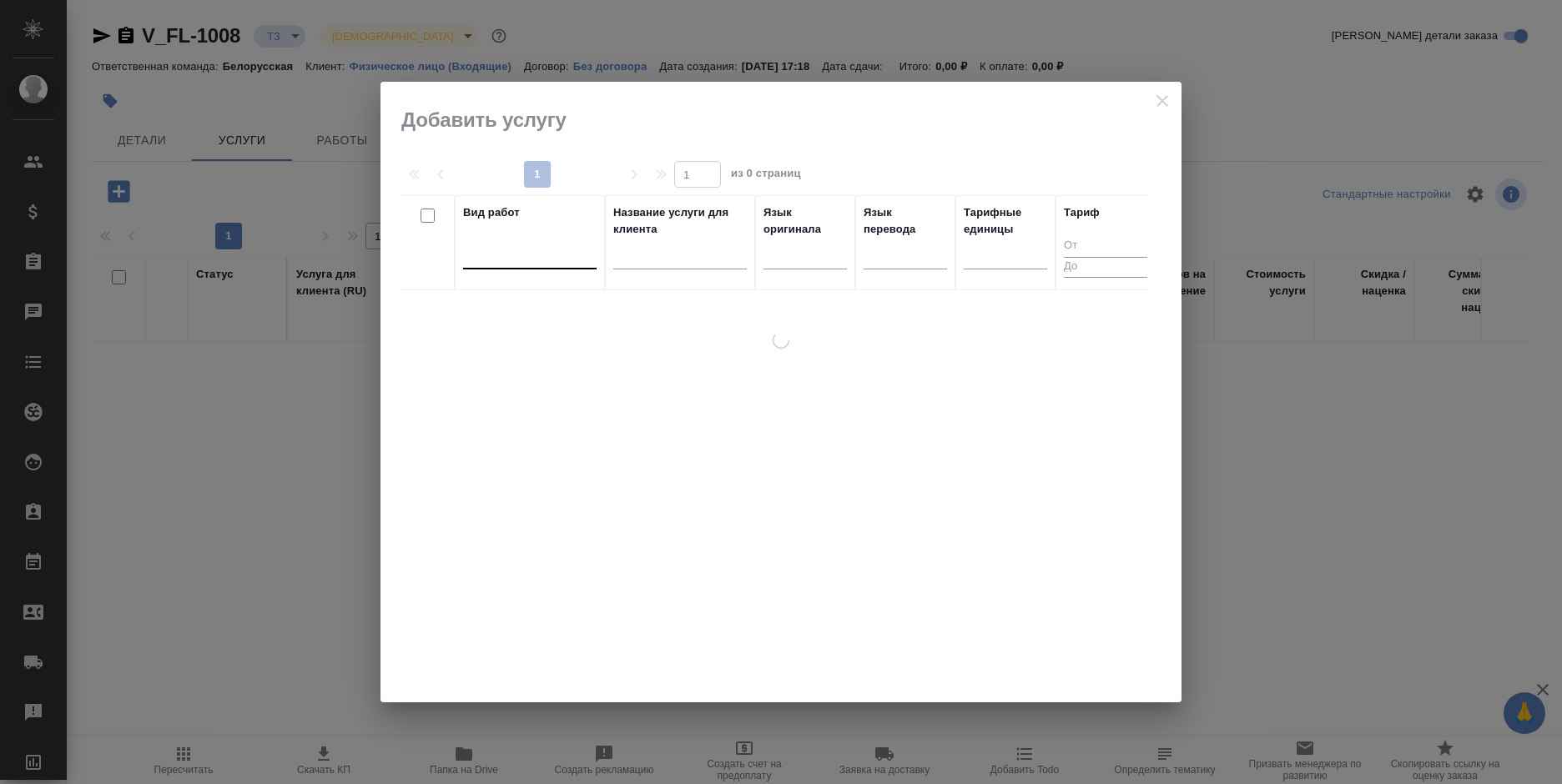
click at [531, 260] on div at bounding box center [530, 252] width 134 height 24
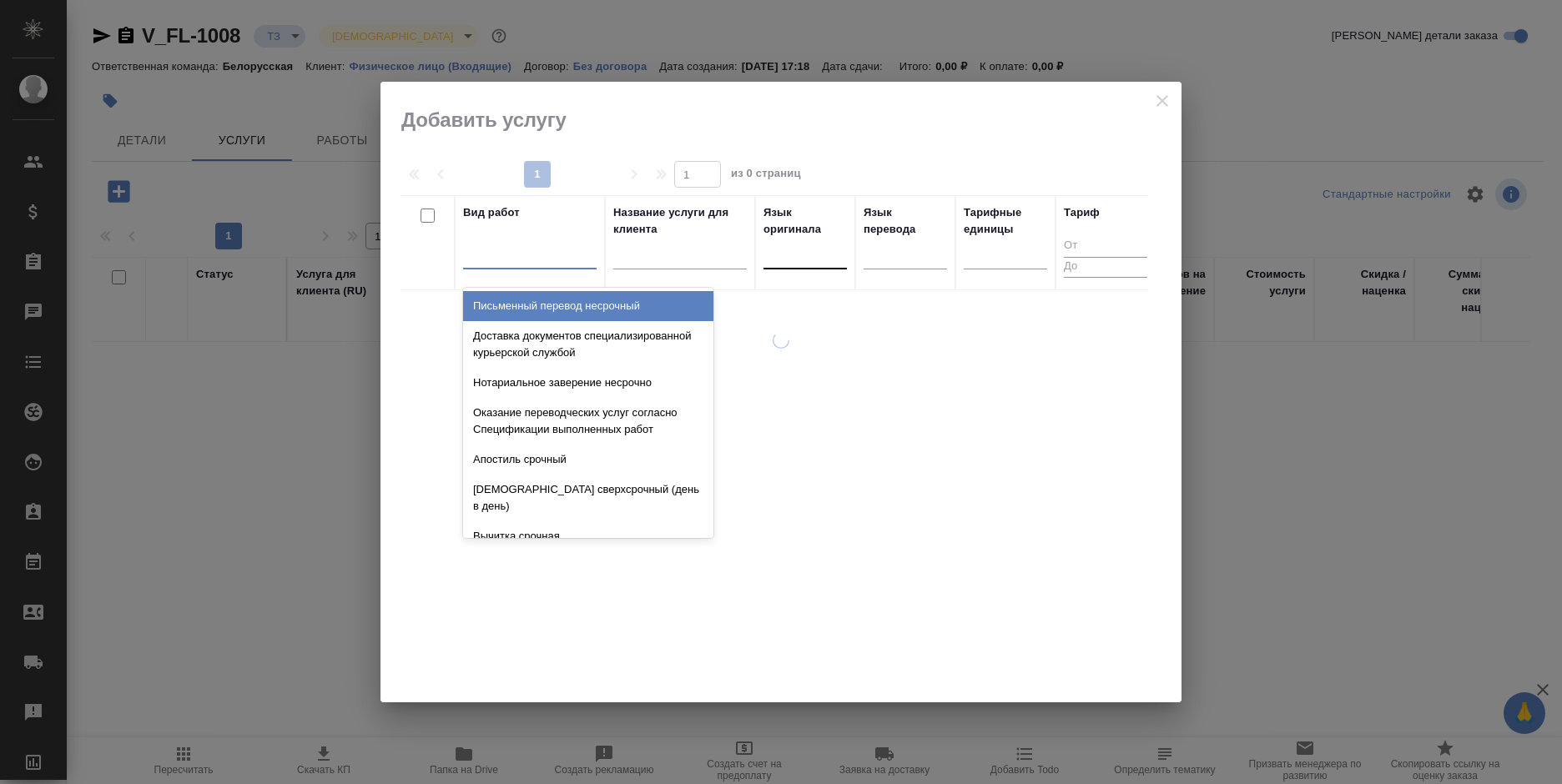
click at [815, 264] on div at bounding box center [805, 252] width 84 height 24
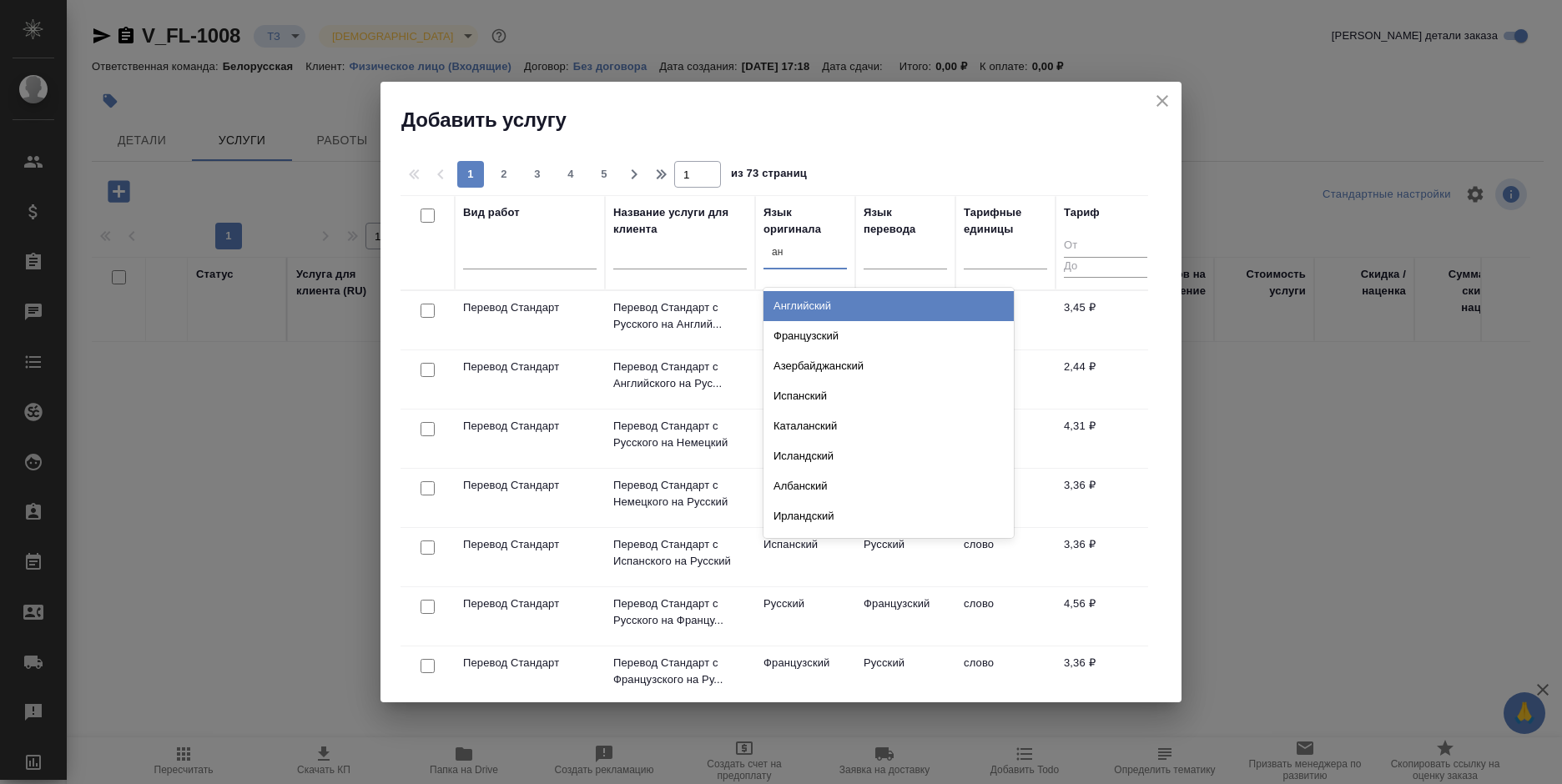
type input "анг"
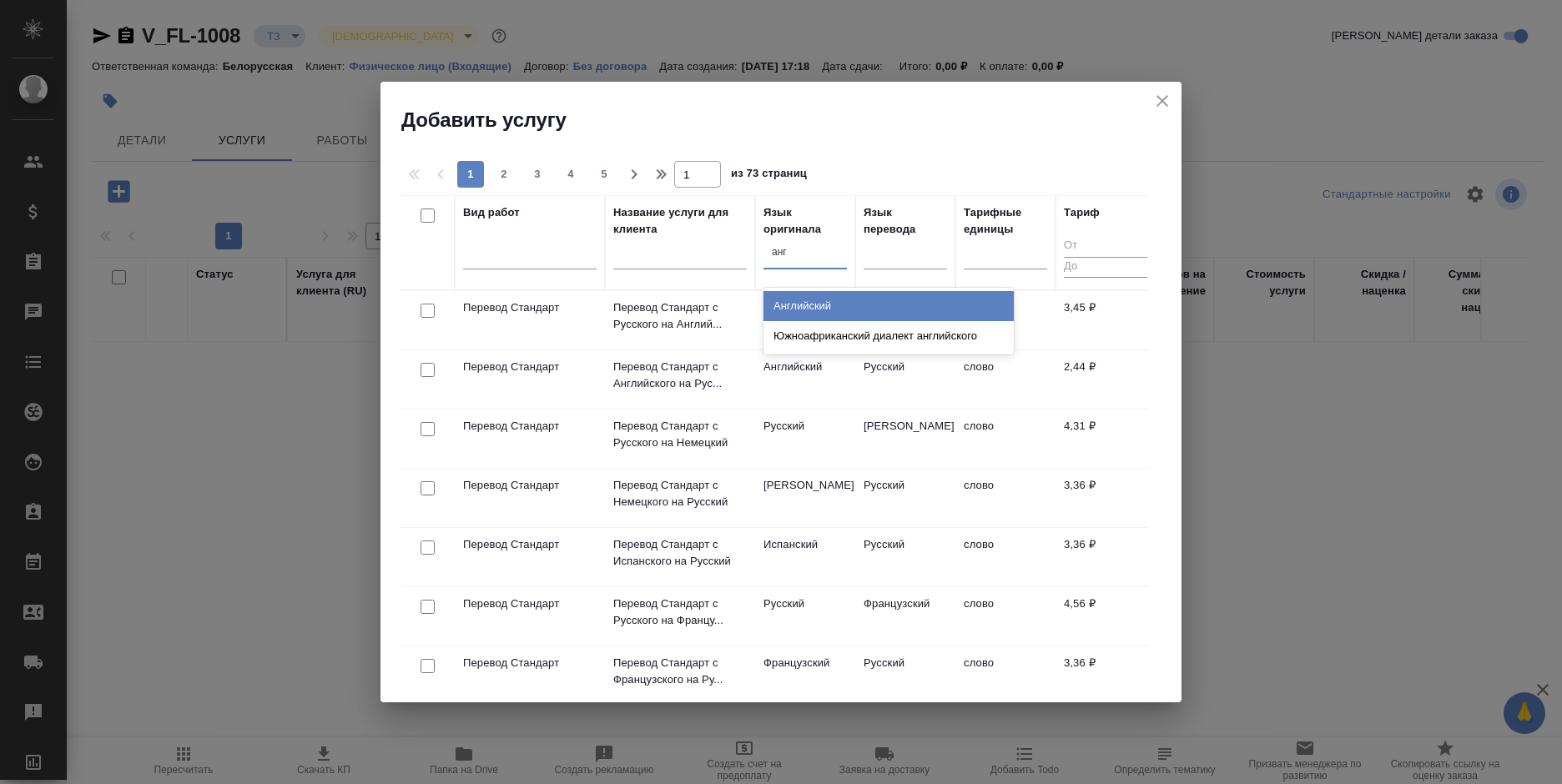
click at [824, 303] on div "Английский" at bounding box center [889, 305] width 250 height 30
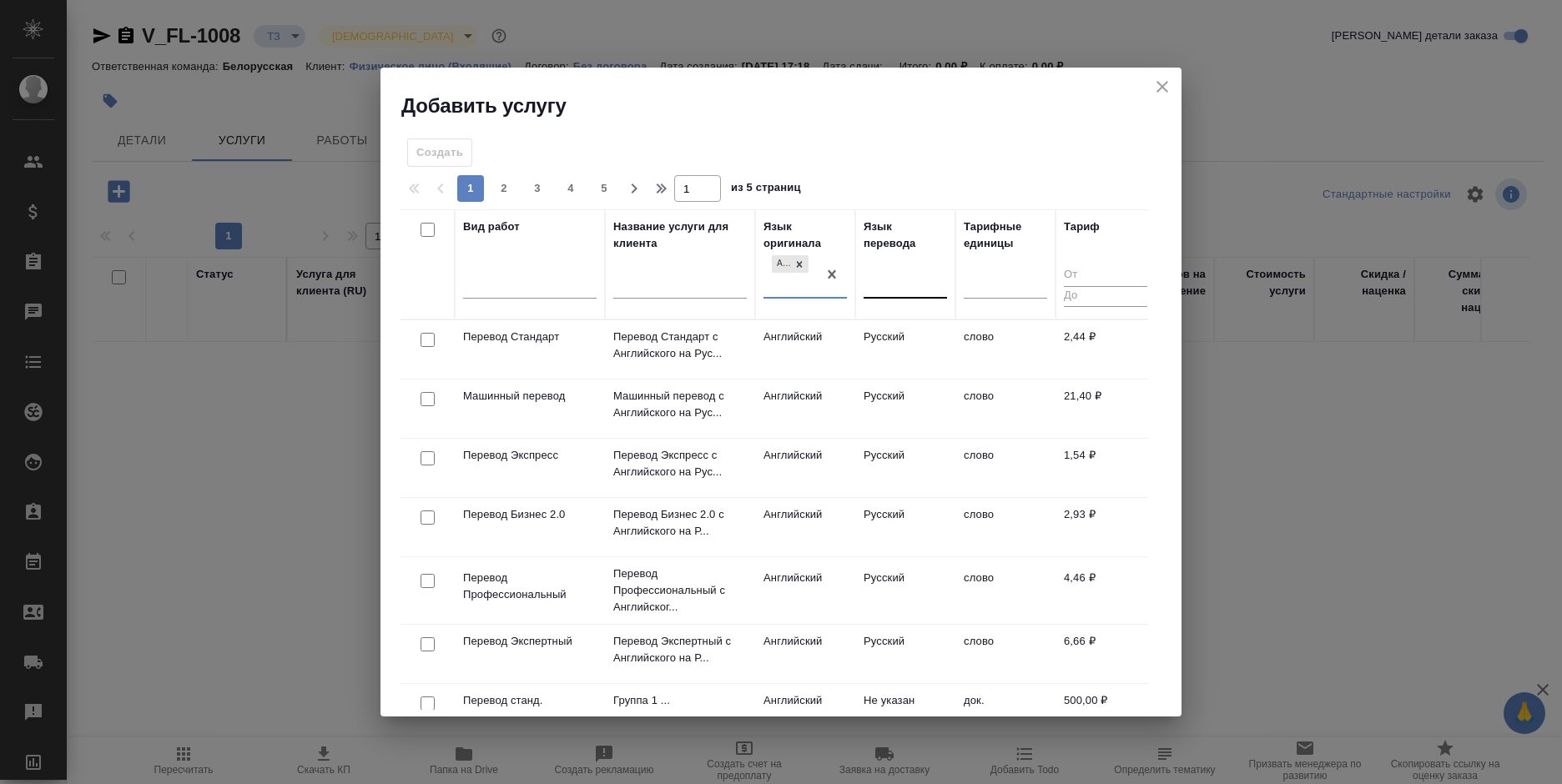
click at [888, 288] on div at bounding box center [905, 282] width 84 height 24
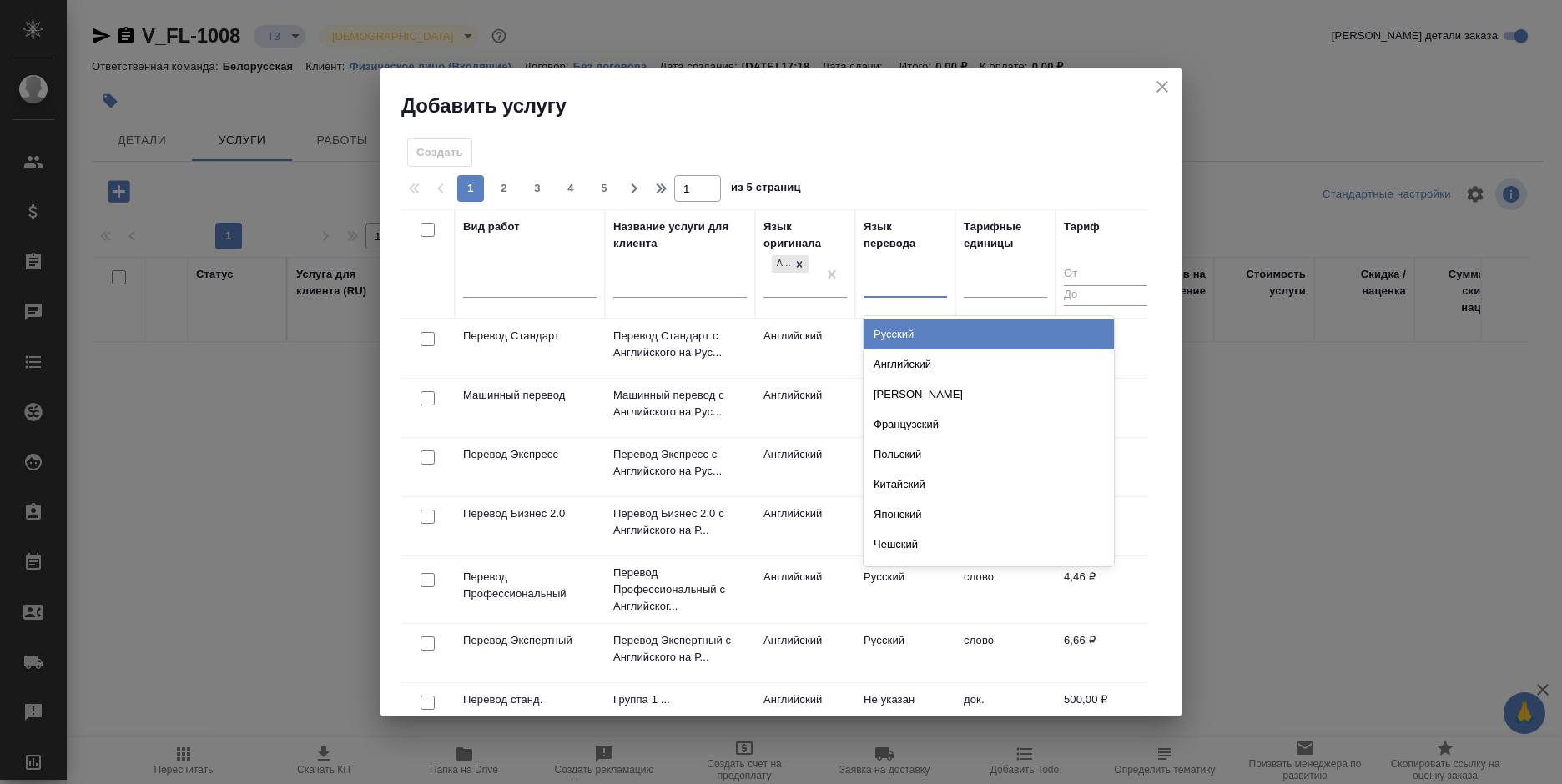
click at [892, 326] on div "Русский" at bounding box center [989, 334] width 250 height 30
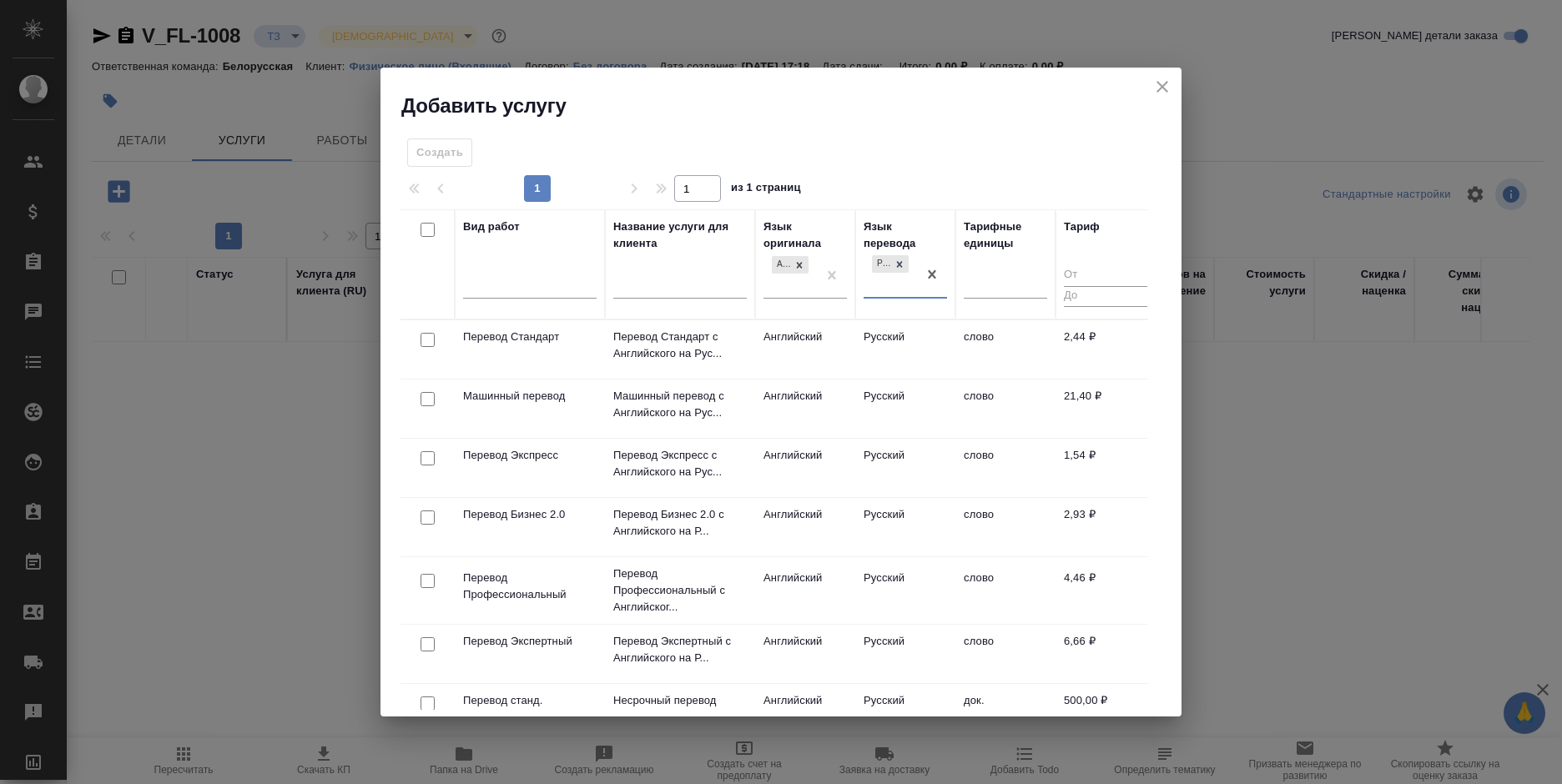
click at [758, 335] on td "Английский" at bounding box center [805, 349] width 100 height 59
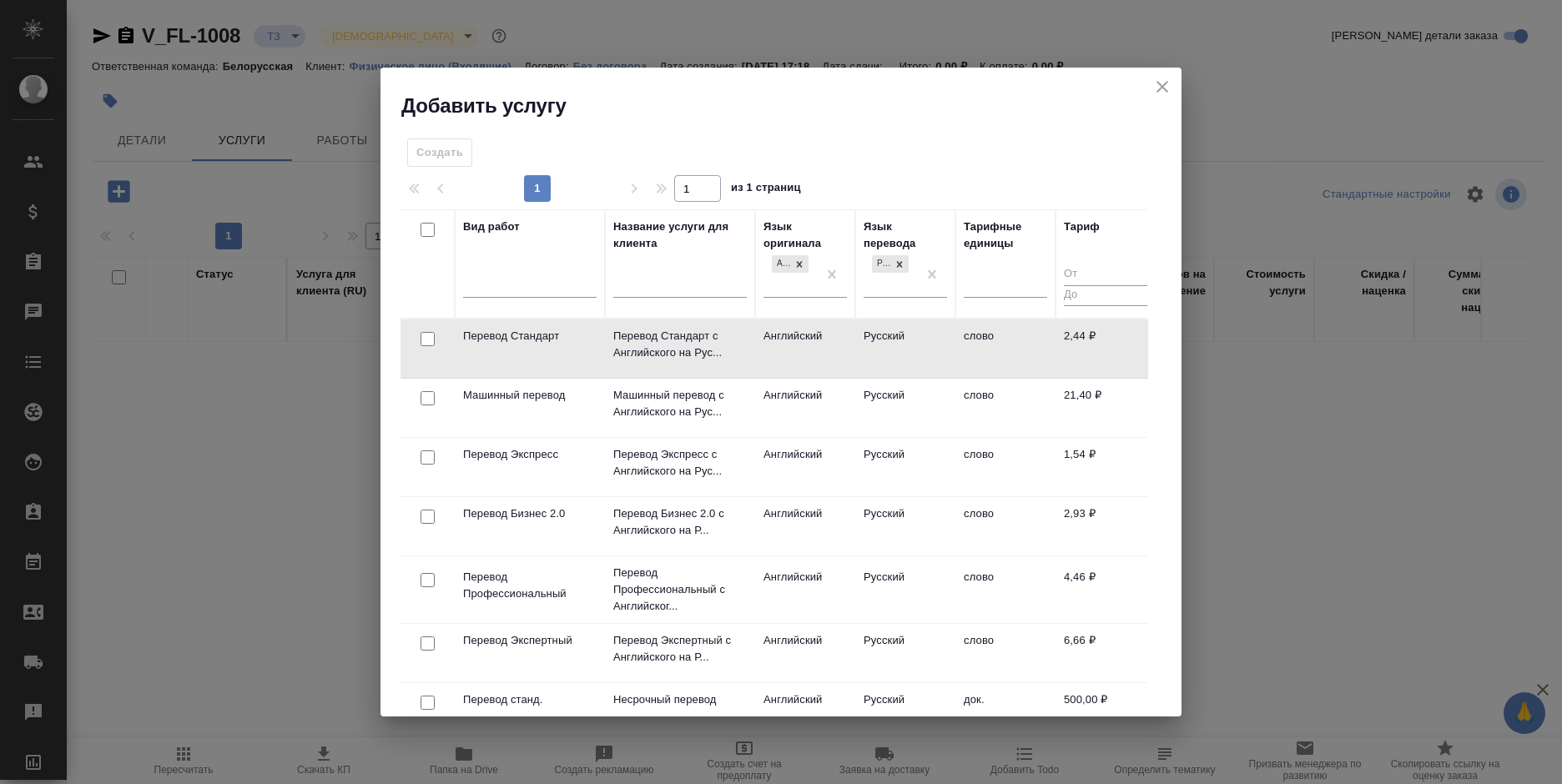
click at [758, 335] on td "Английский" at bounding box center [805, 348] width 100 height 59
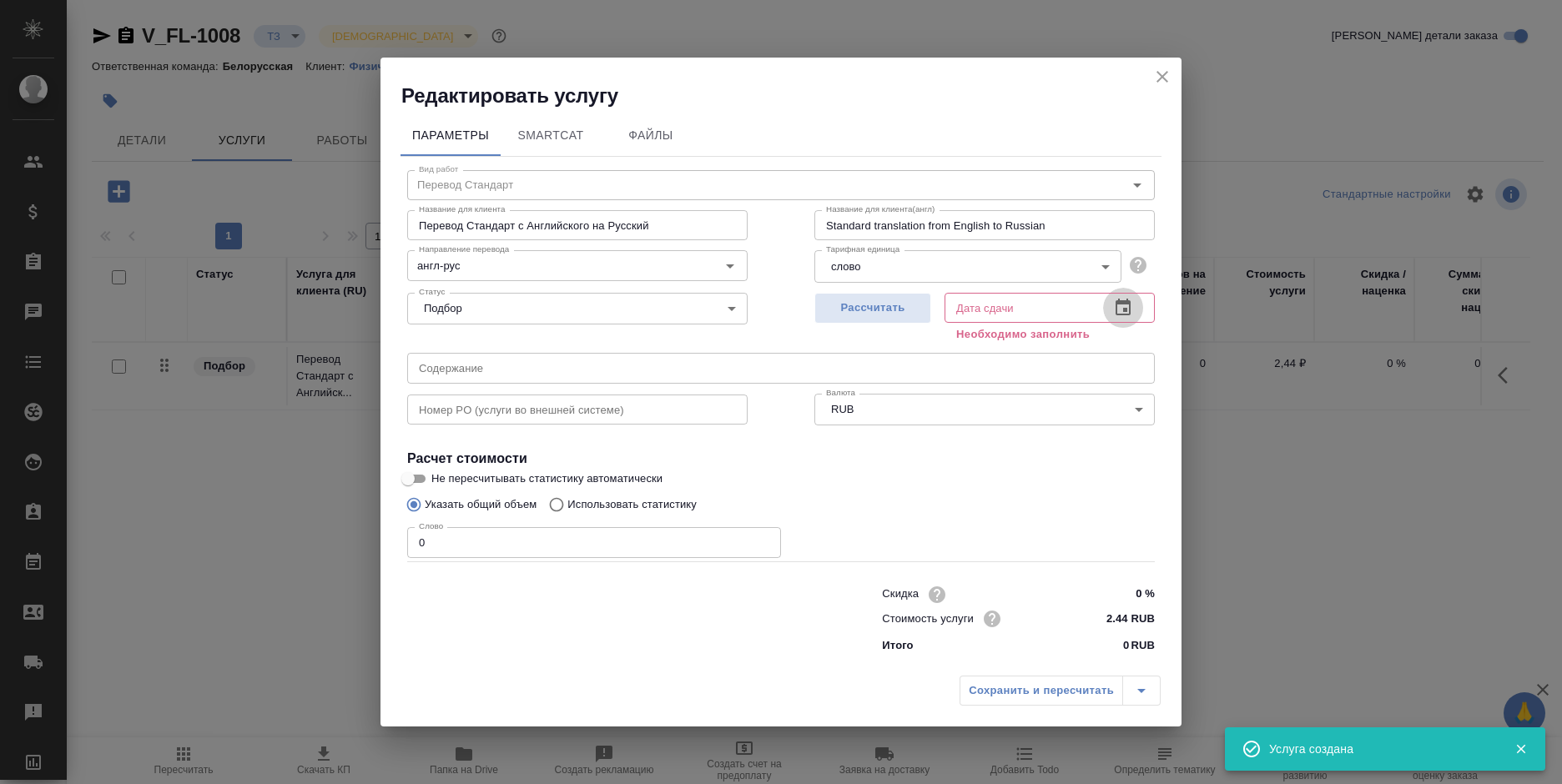
click at [1118, 292] on button "button" at bounding box center [1123, 308] width 40 height 40
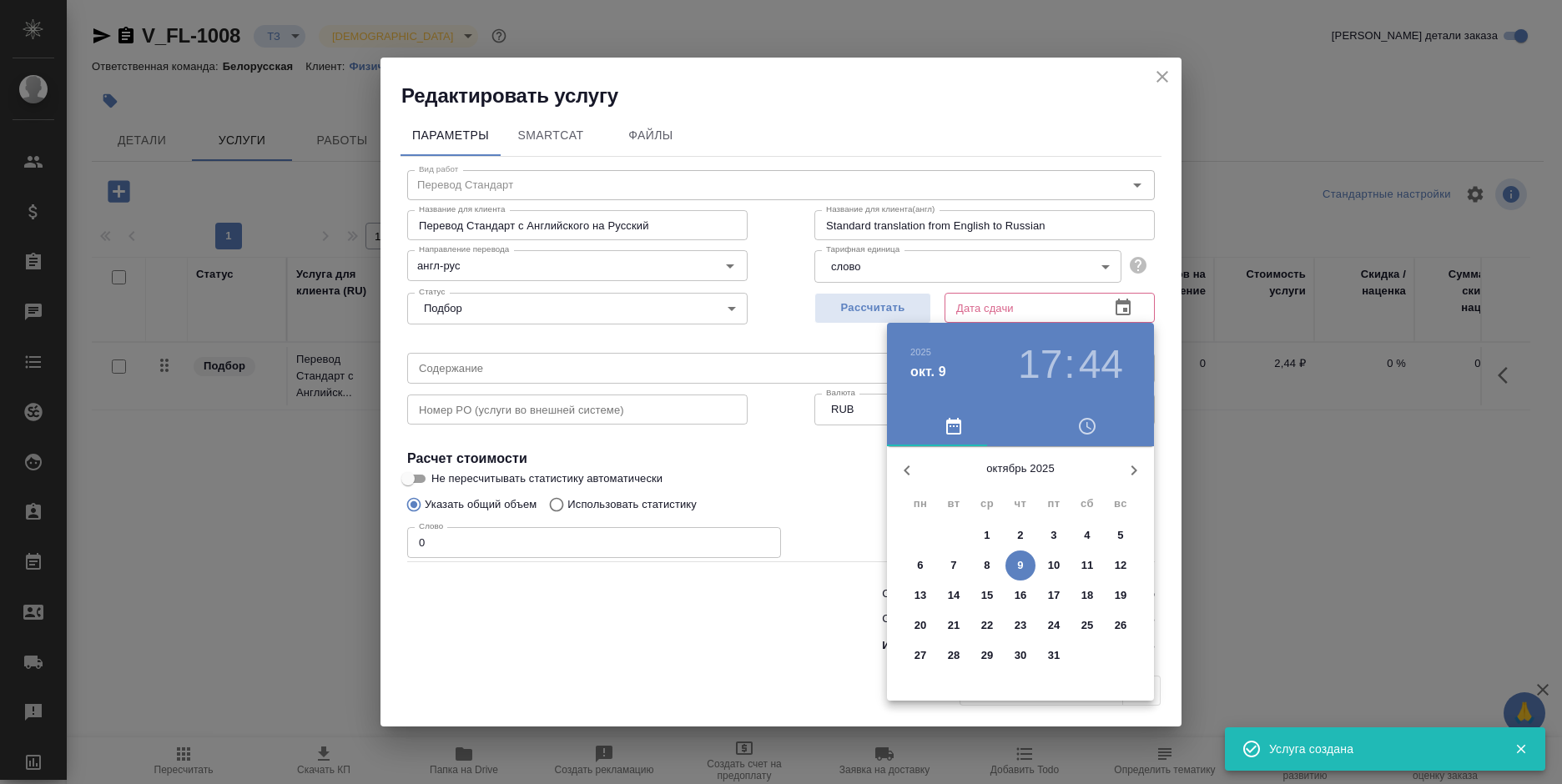
click at [1005, 601] on div "16" at bounding box center [1020, 595] width 34 height 30
type input "[DATE] 17:44"
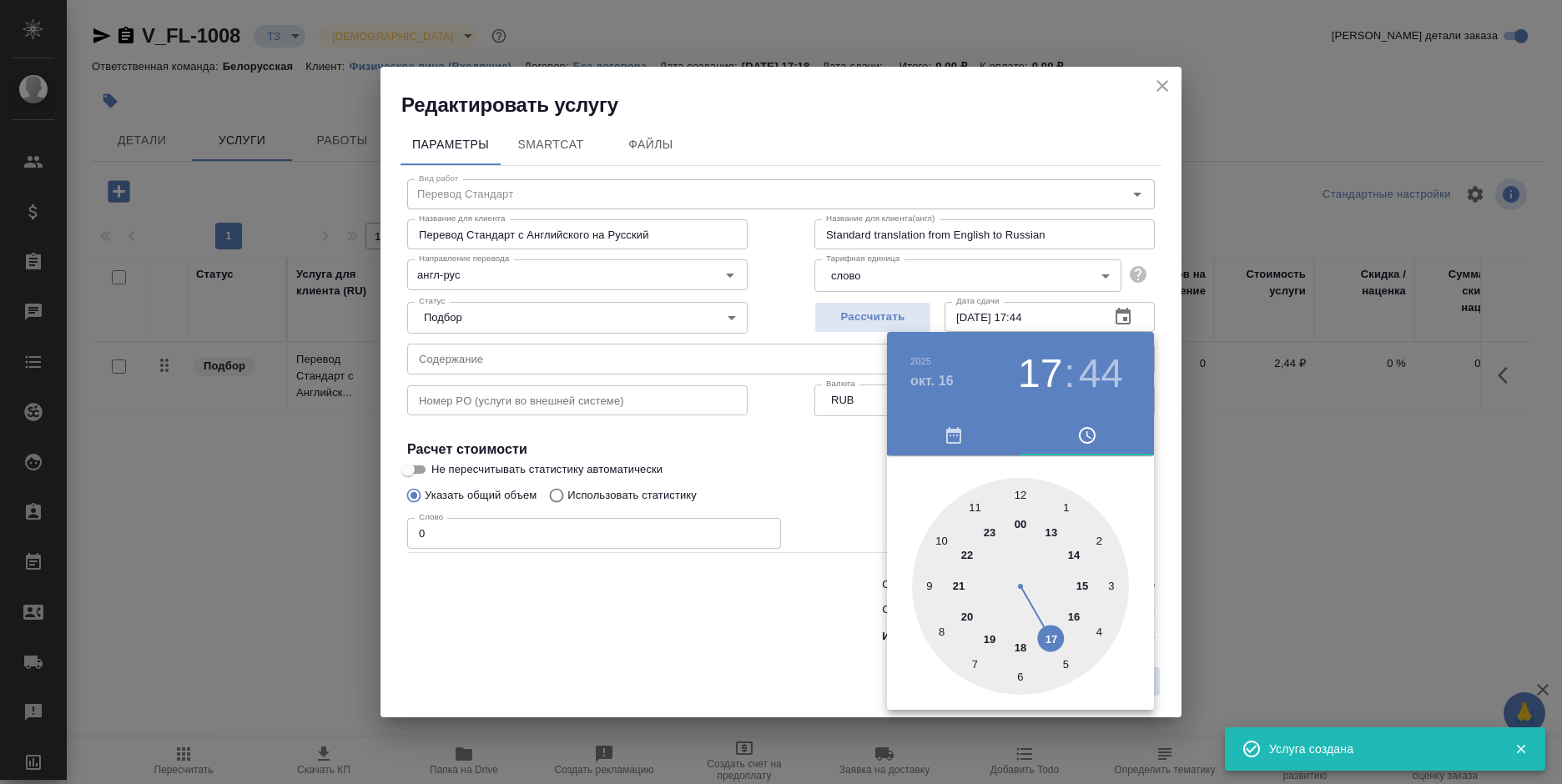
click at [775, 589] on div at bounding box center [781, 392] width 1562 height 784
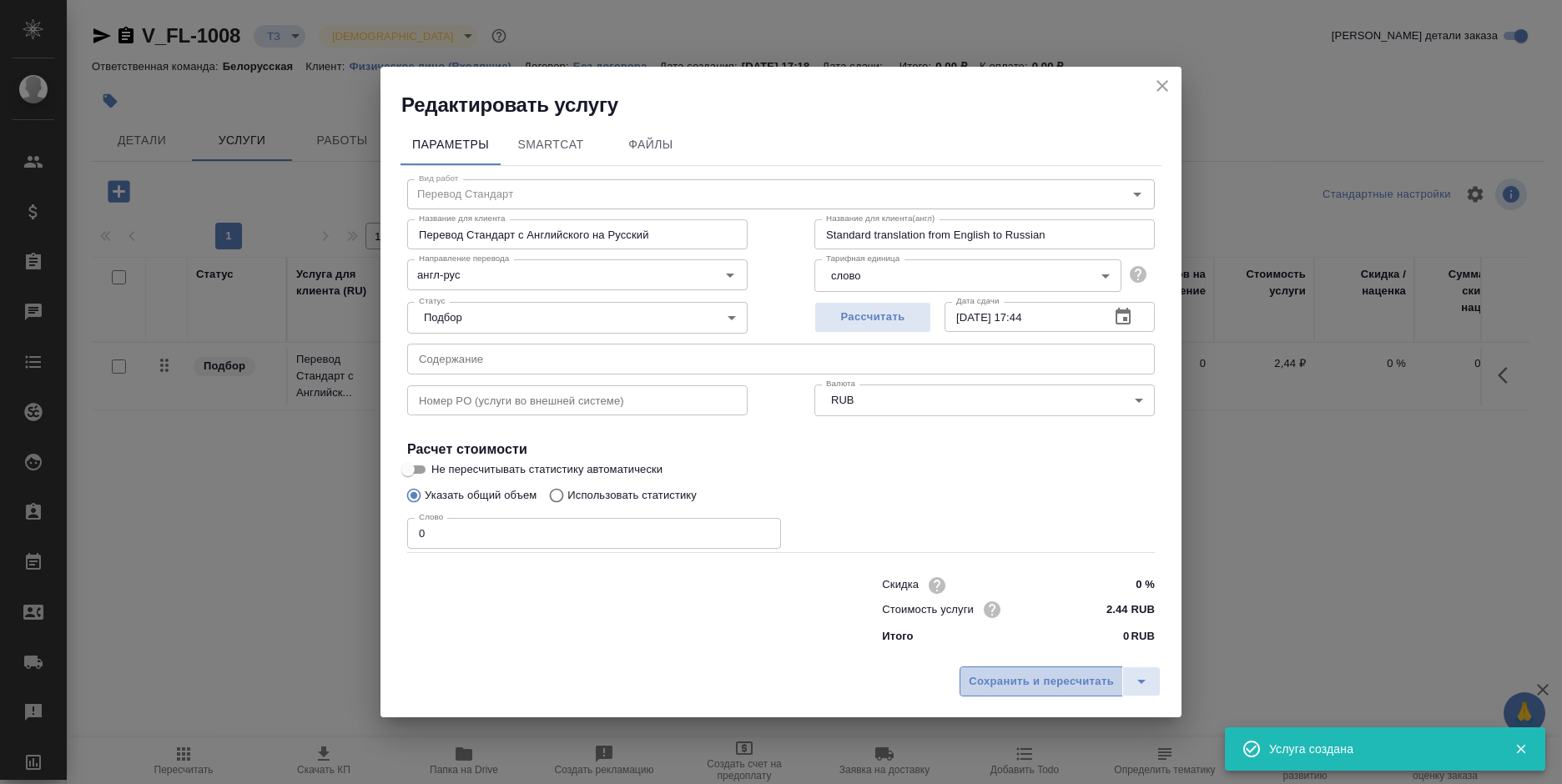
click at [1055, 687] on span "Сохранить и пересчитать" at bounding box center [1041, 681] width 145 height 19
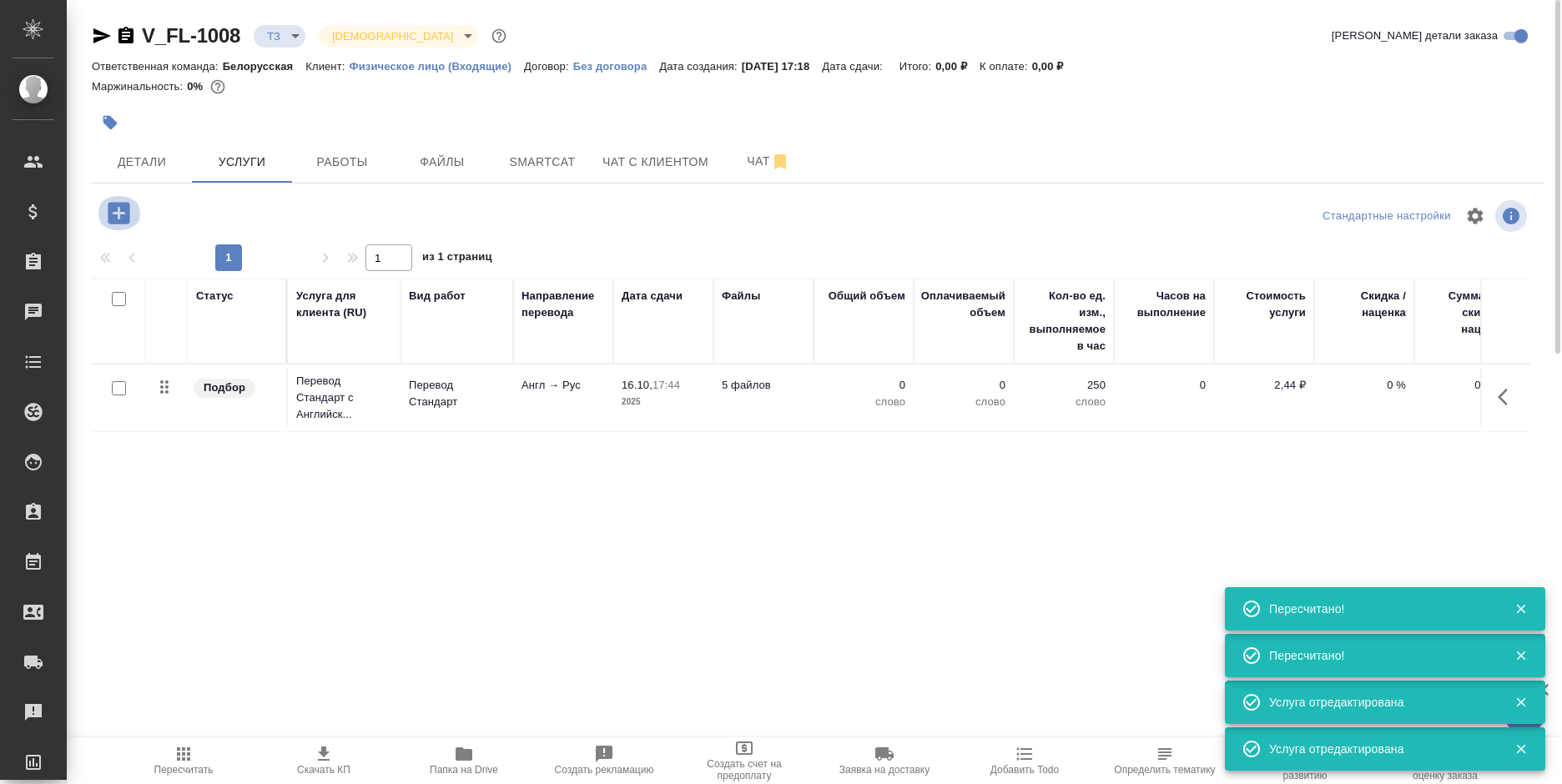
click at [110, 211] on icon "button" at bounding box center [118, 212] width 22 height 22
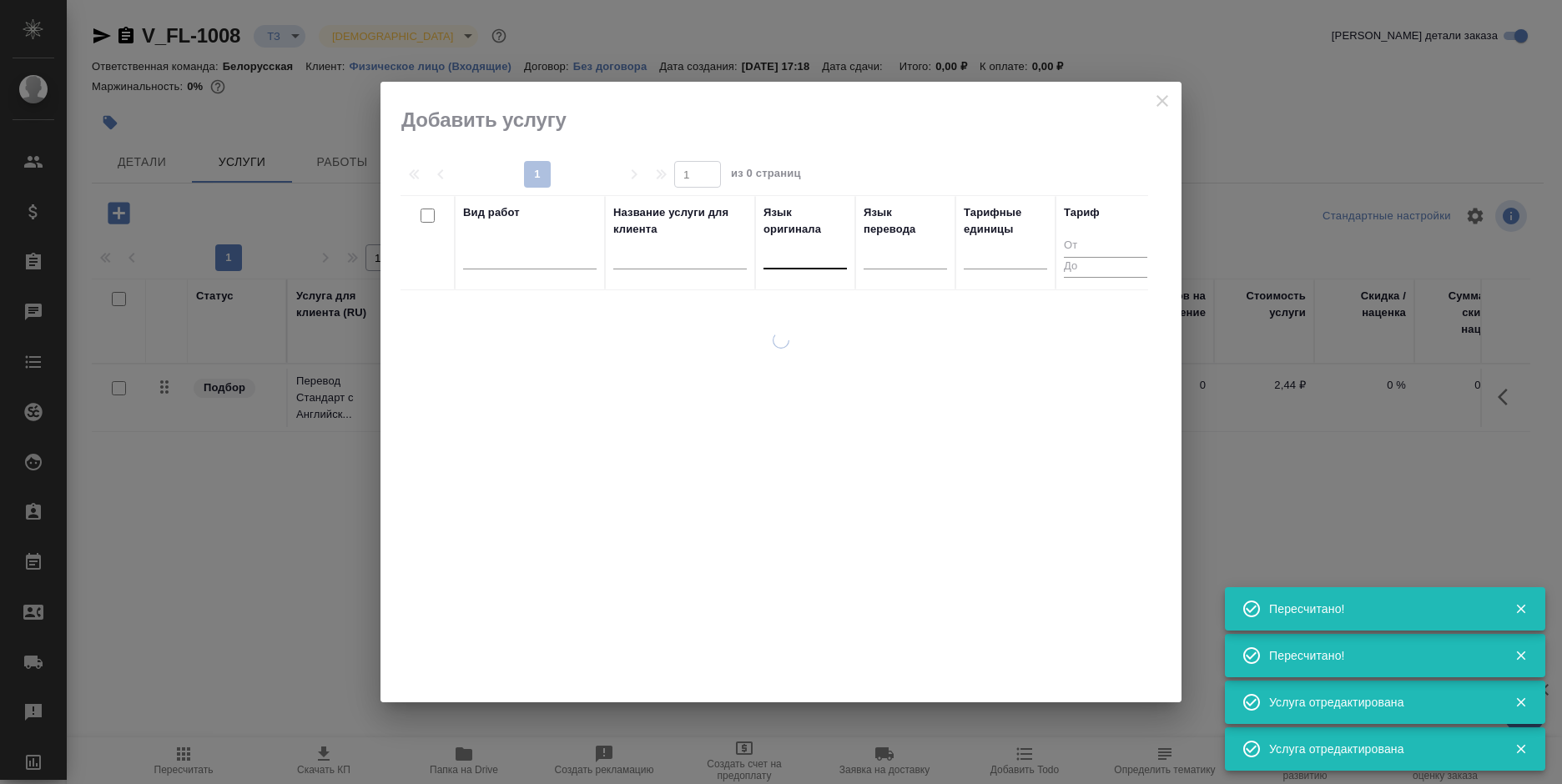
click at [784, 263] on div at bounding box center [805, 252] width 84 height 24
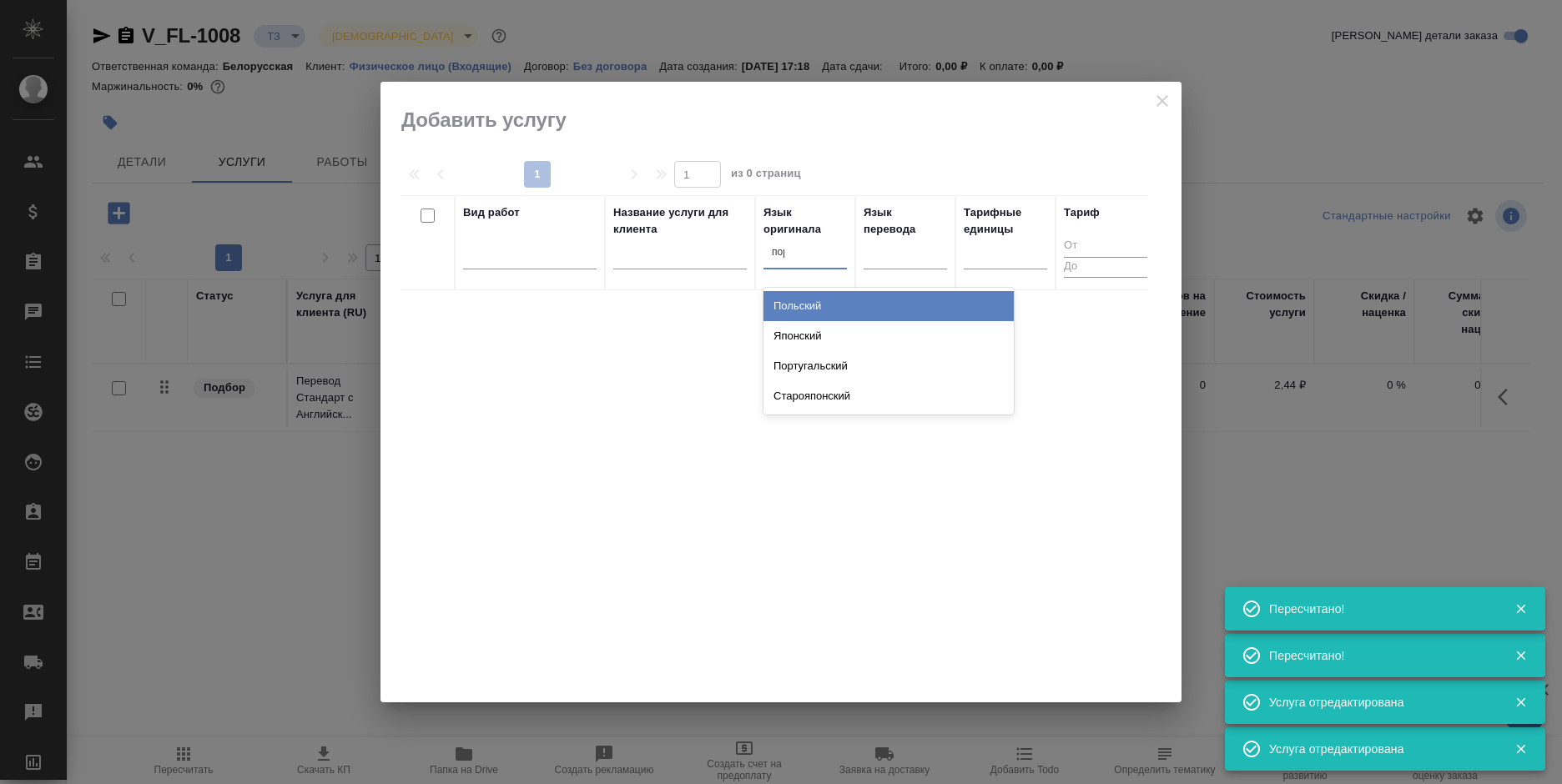
type input "порт"
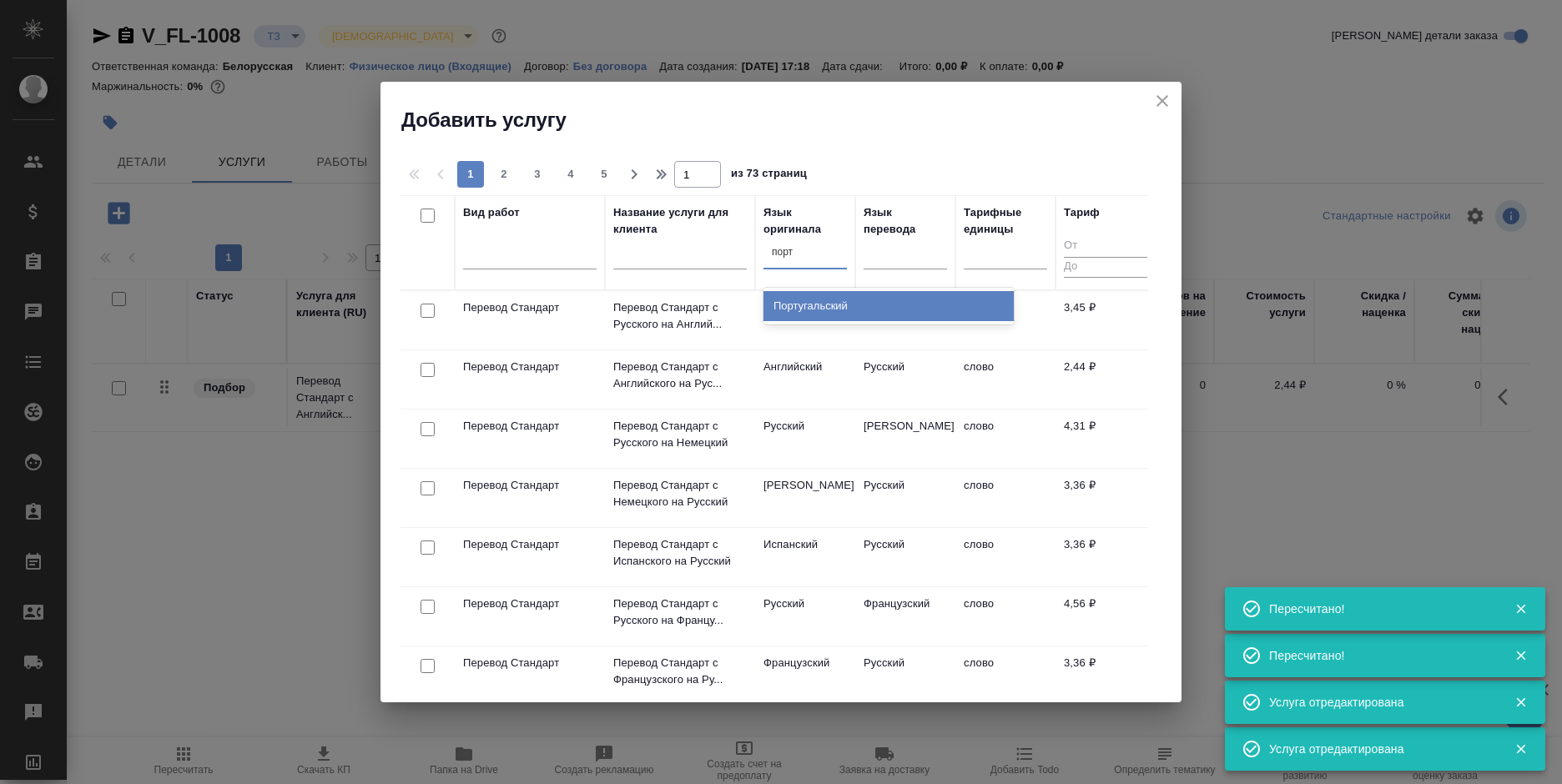
click at [820, 303] on div "Португальский" at bounding box center [889, 305] width 250 height 30
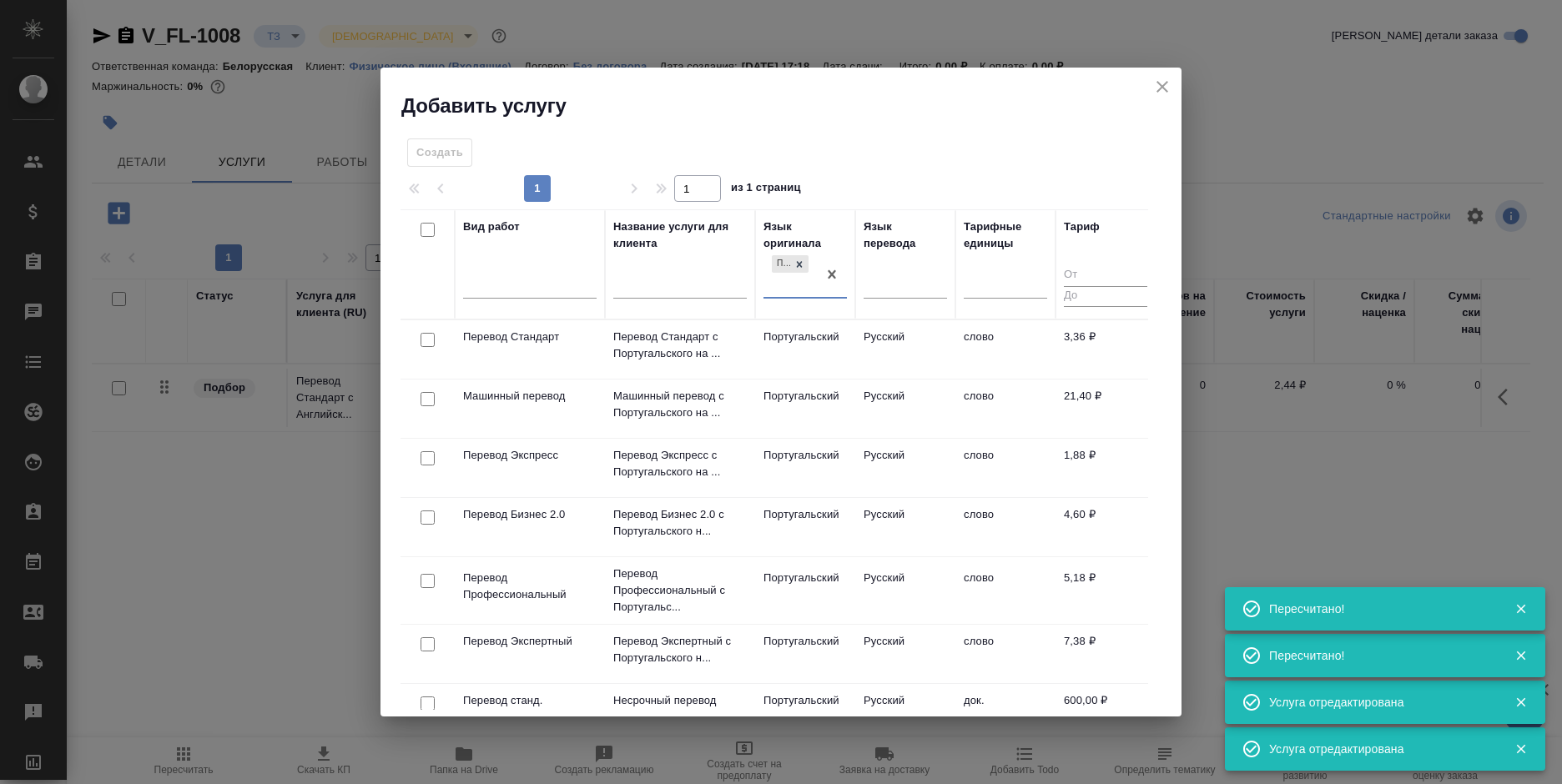
click at [892, 327] on td "Русский" at bounding box center [905, 349] width 100 height 59
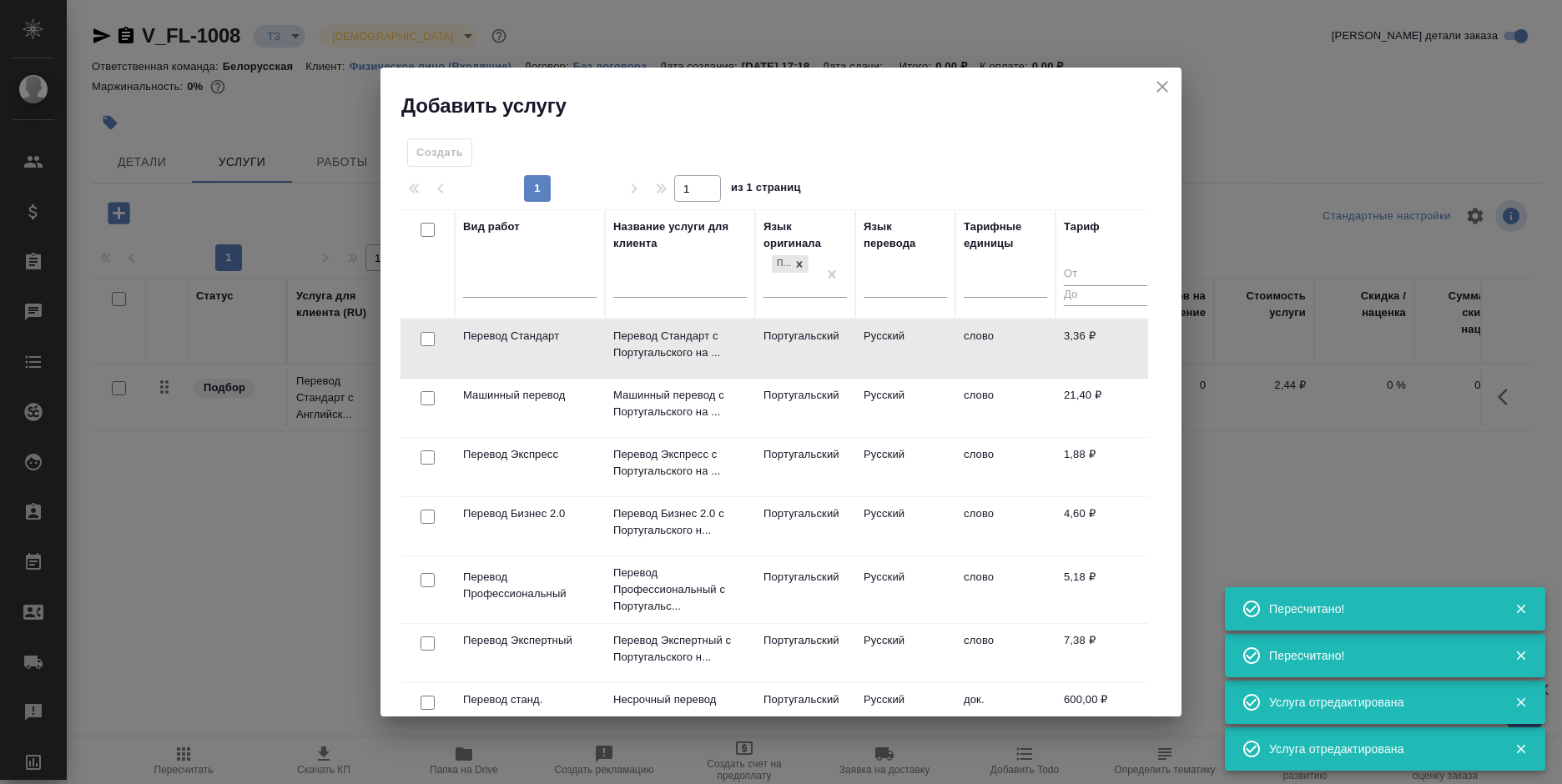
click at [892, 327] on td "Русский" at bounding box center [905, 348] width 100 height 59
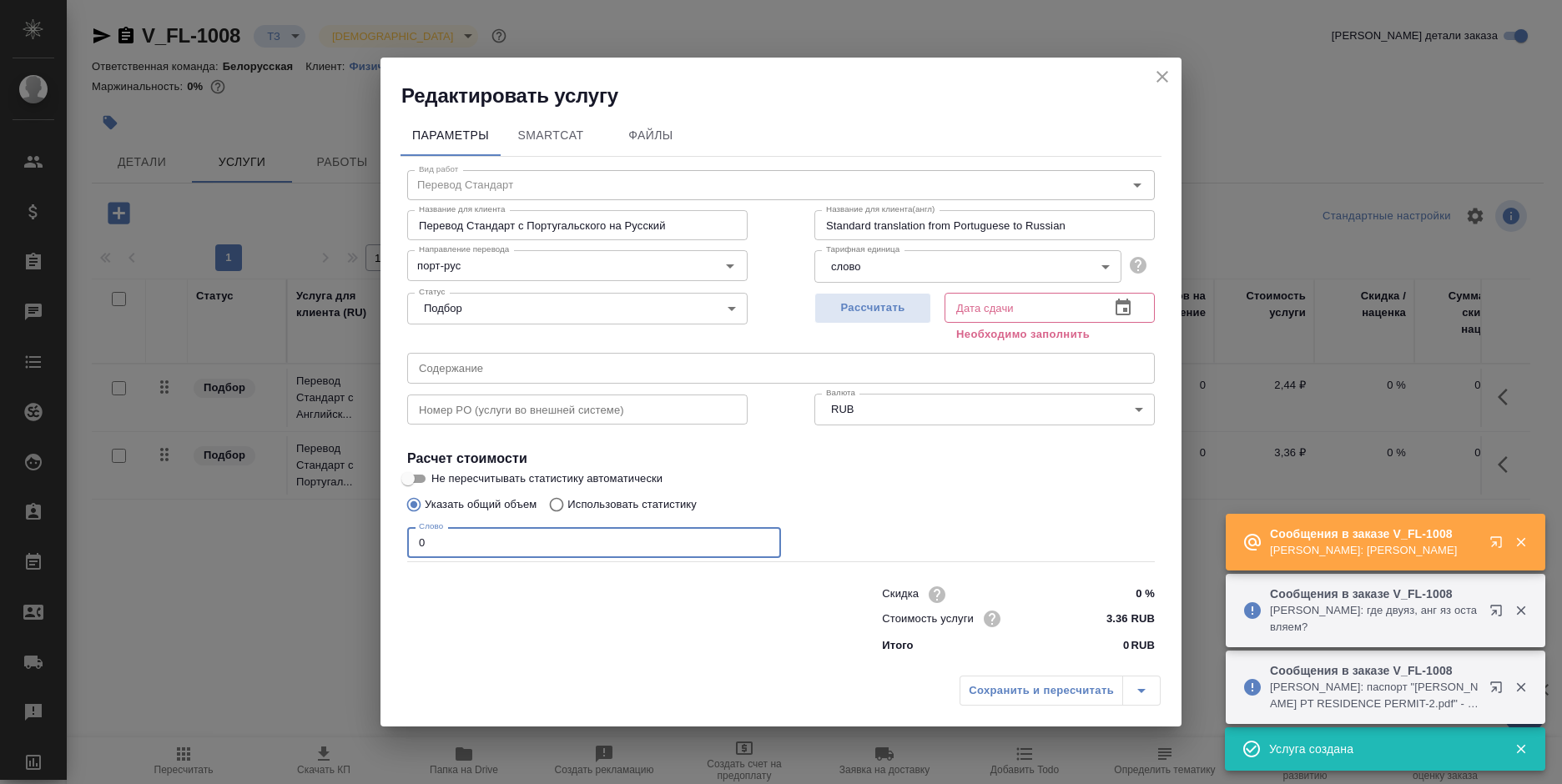
drag, startPoint x: 451, startPoint y: 536, endPoint x: 408, endPoint y: 545, distance: 43.9
click at [408, 545] on input "0" at bounding box center [594, 542] width 374 height 30
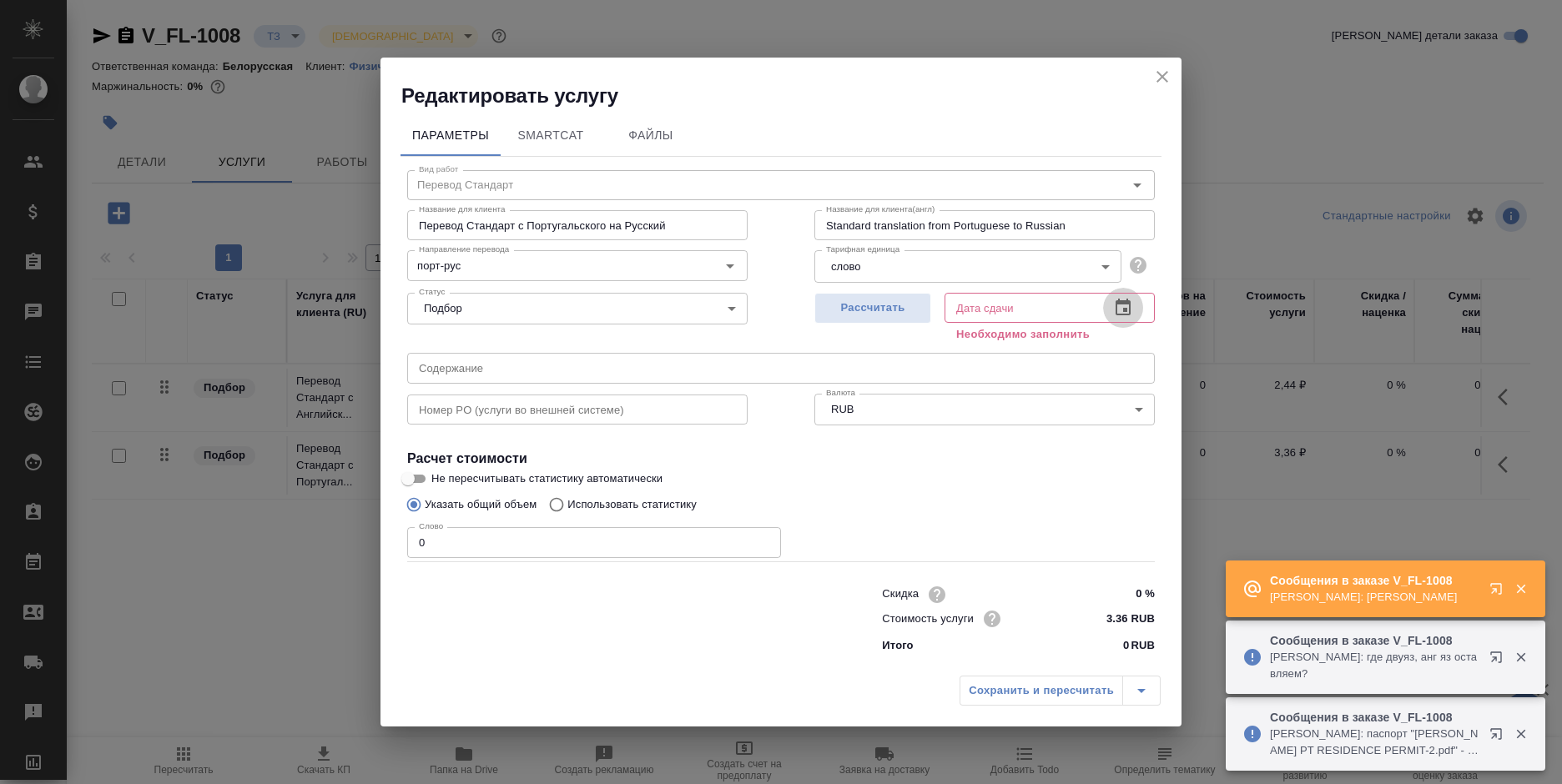
click at [1118, 314] on icon "button" at bounding box center [1123, 306] width 15 height 16
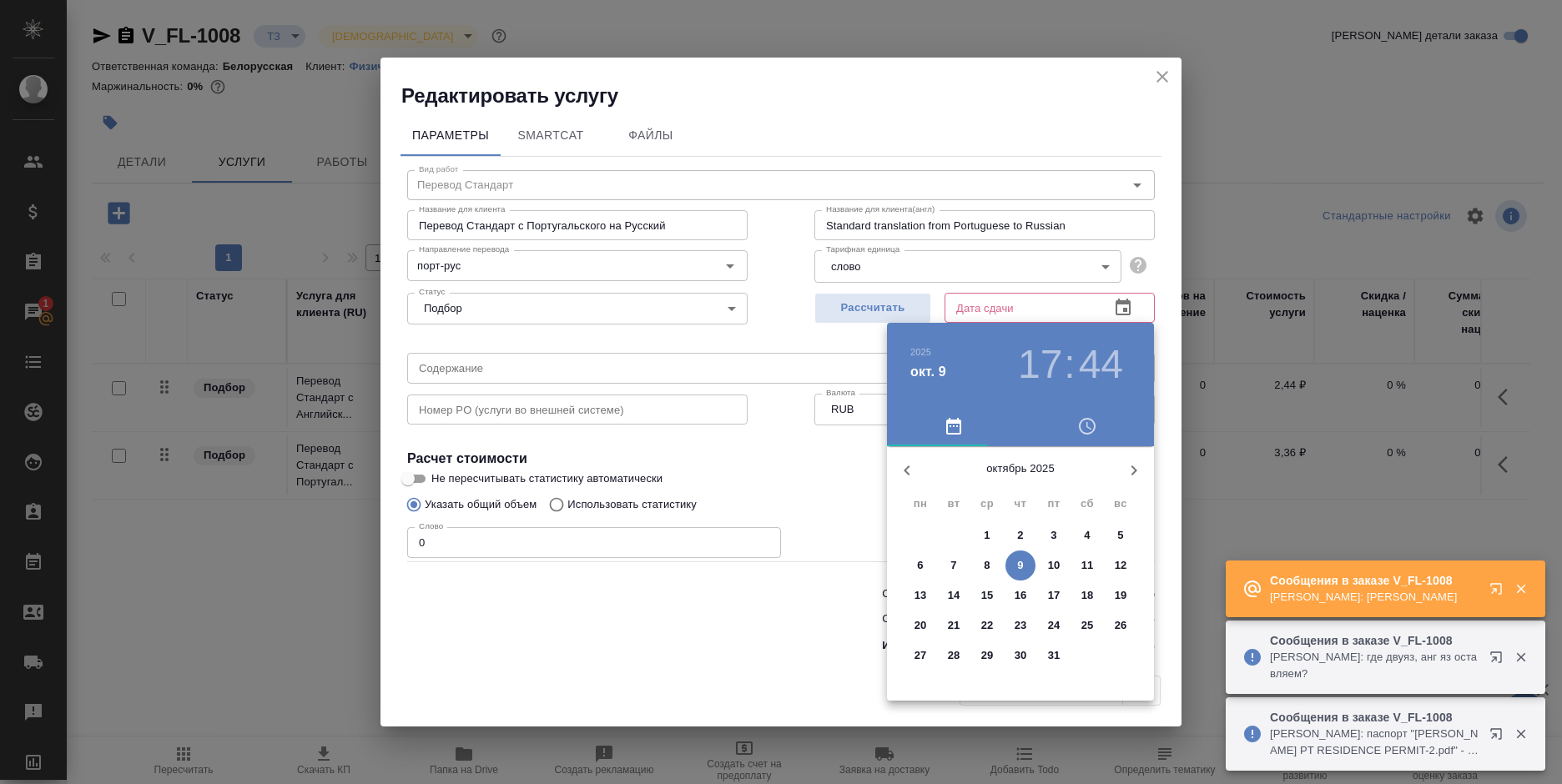
click at [994, 619] on span "22" at bounding box center [986, 624] width 30 height 16
type input "[DATE] 17:44"
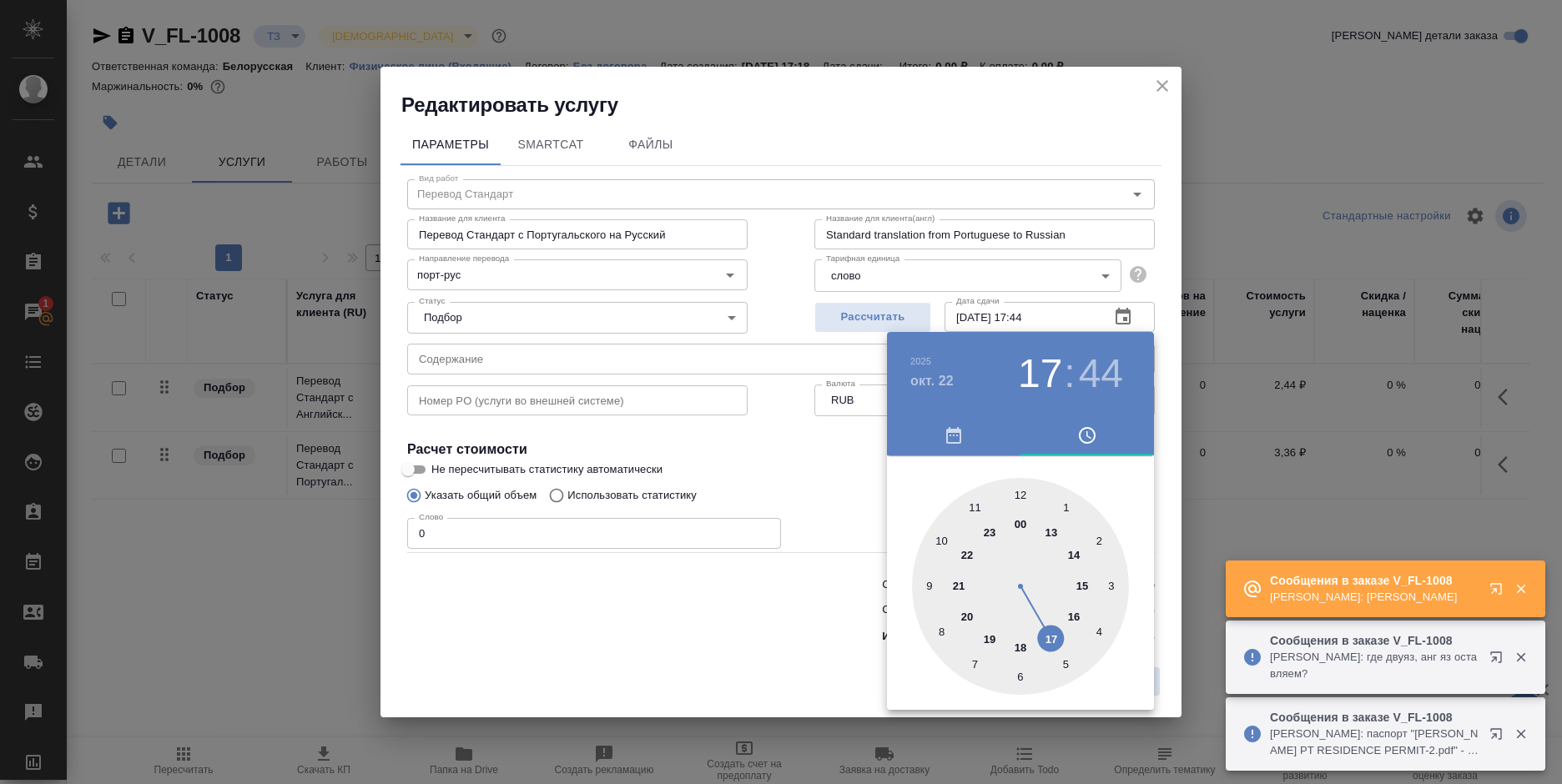
click at [808, 630] on div at bounding box center [781, 392] width 1562 height 784
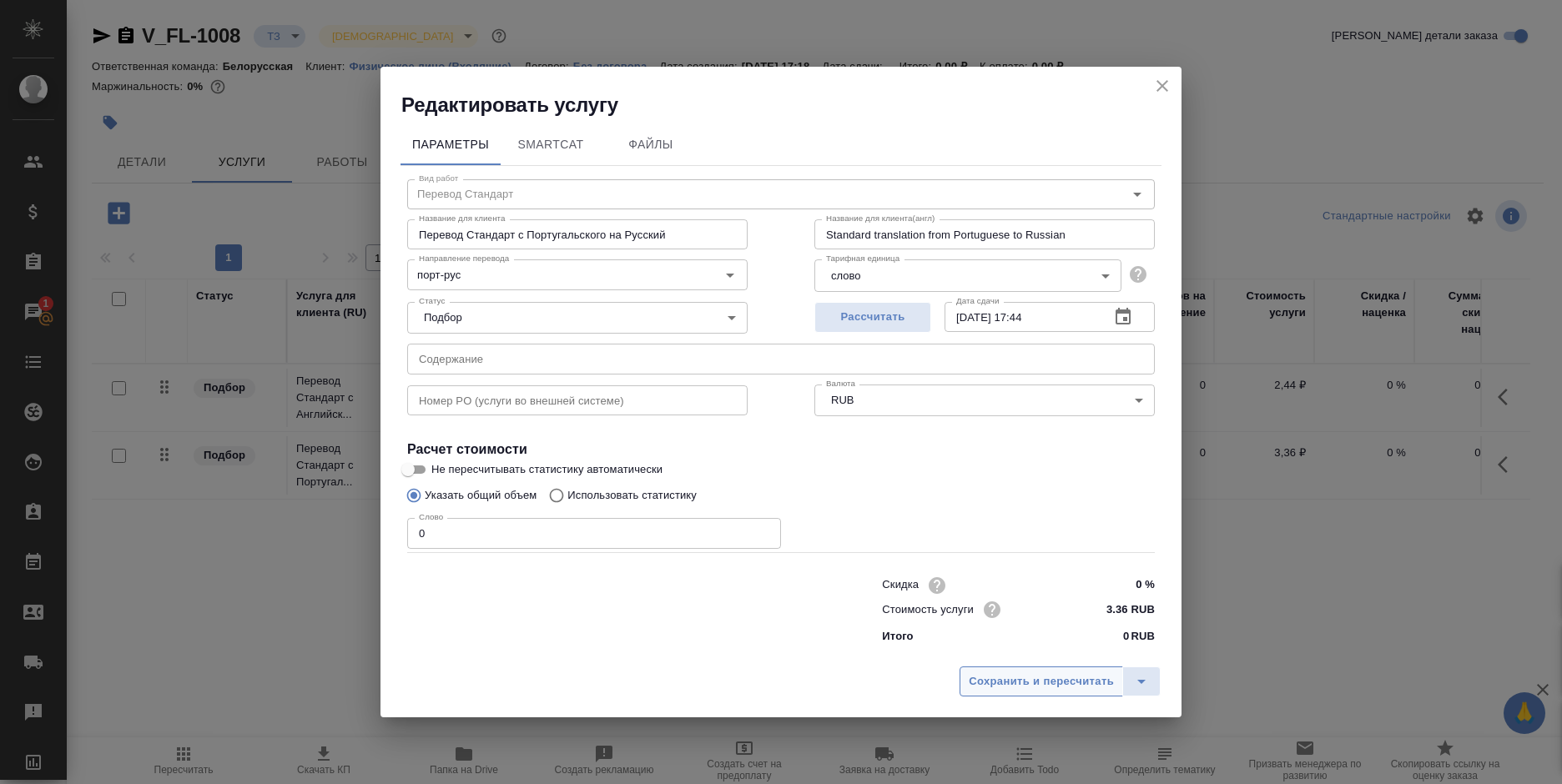
click at [1005, 678] on span "Сохранить и пересчитать" at bounding box center [1041, 681] width 145 height 19
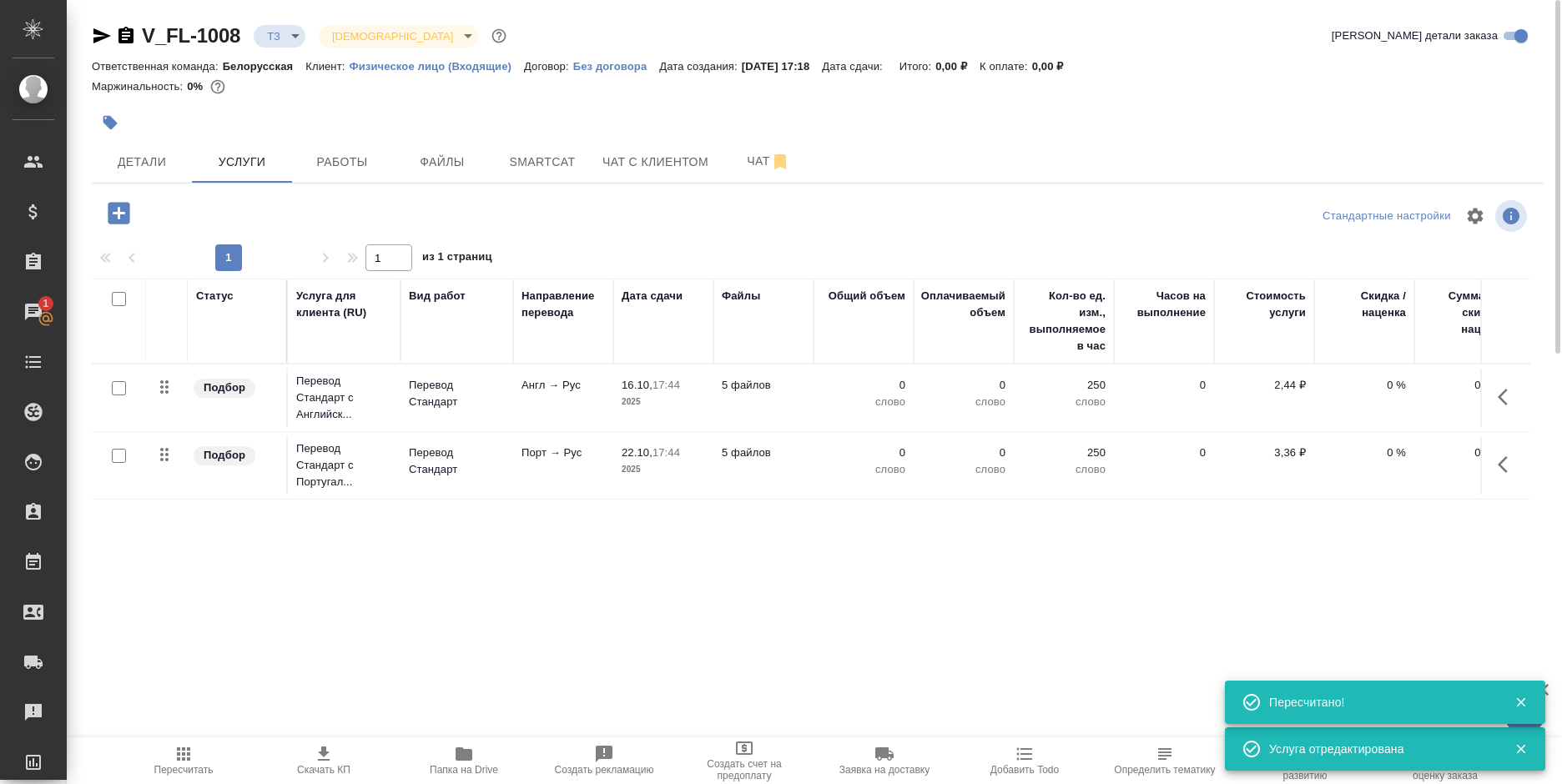
type input "new"
click at [667, 166] on span "Чат с клиентом" at bounding box center [655, 162] width 106 height 21
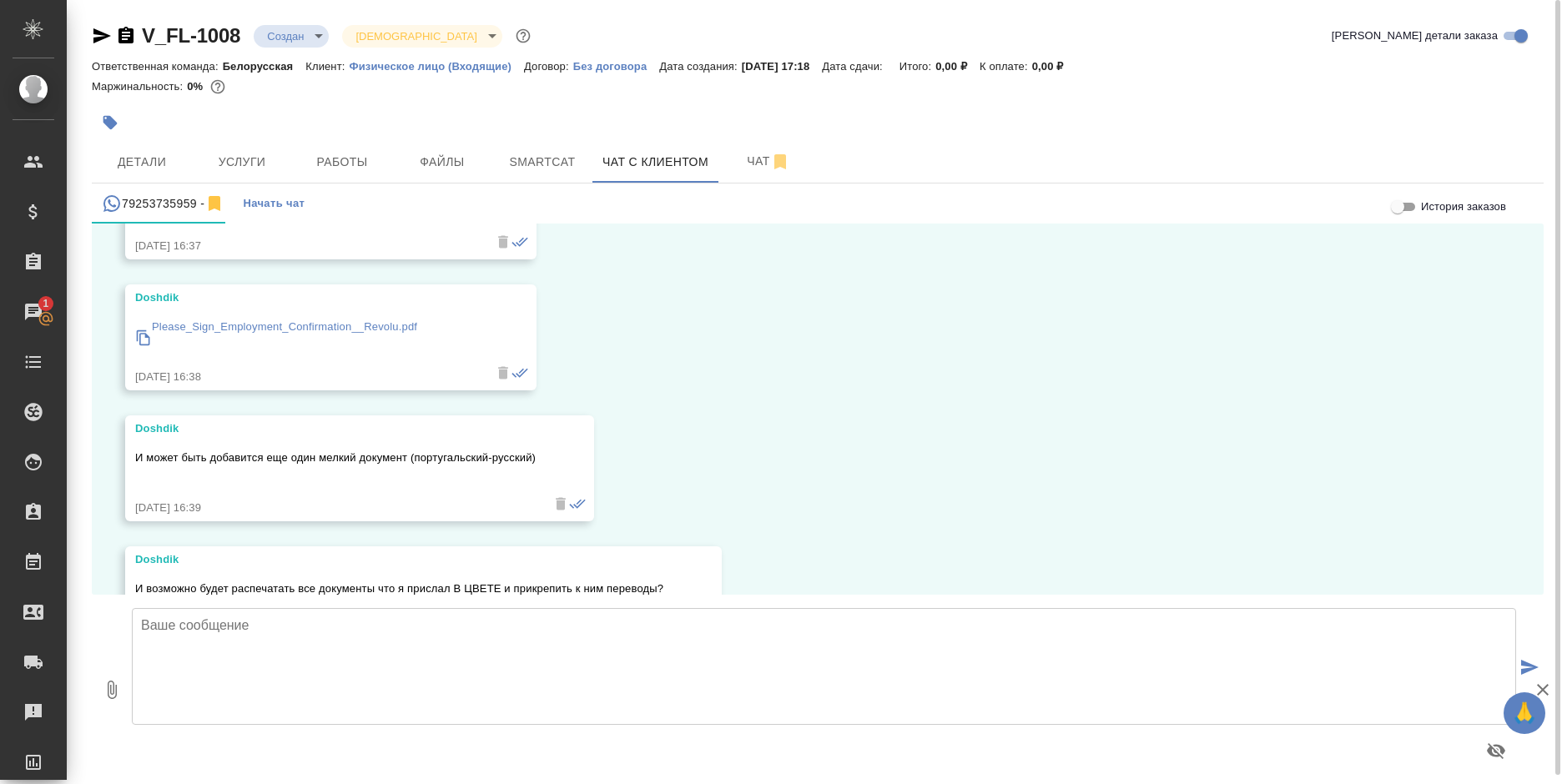
scroll to position [1791, 0]
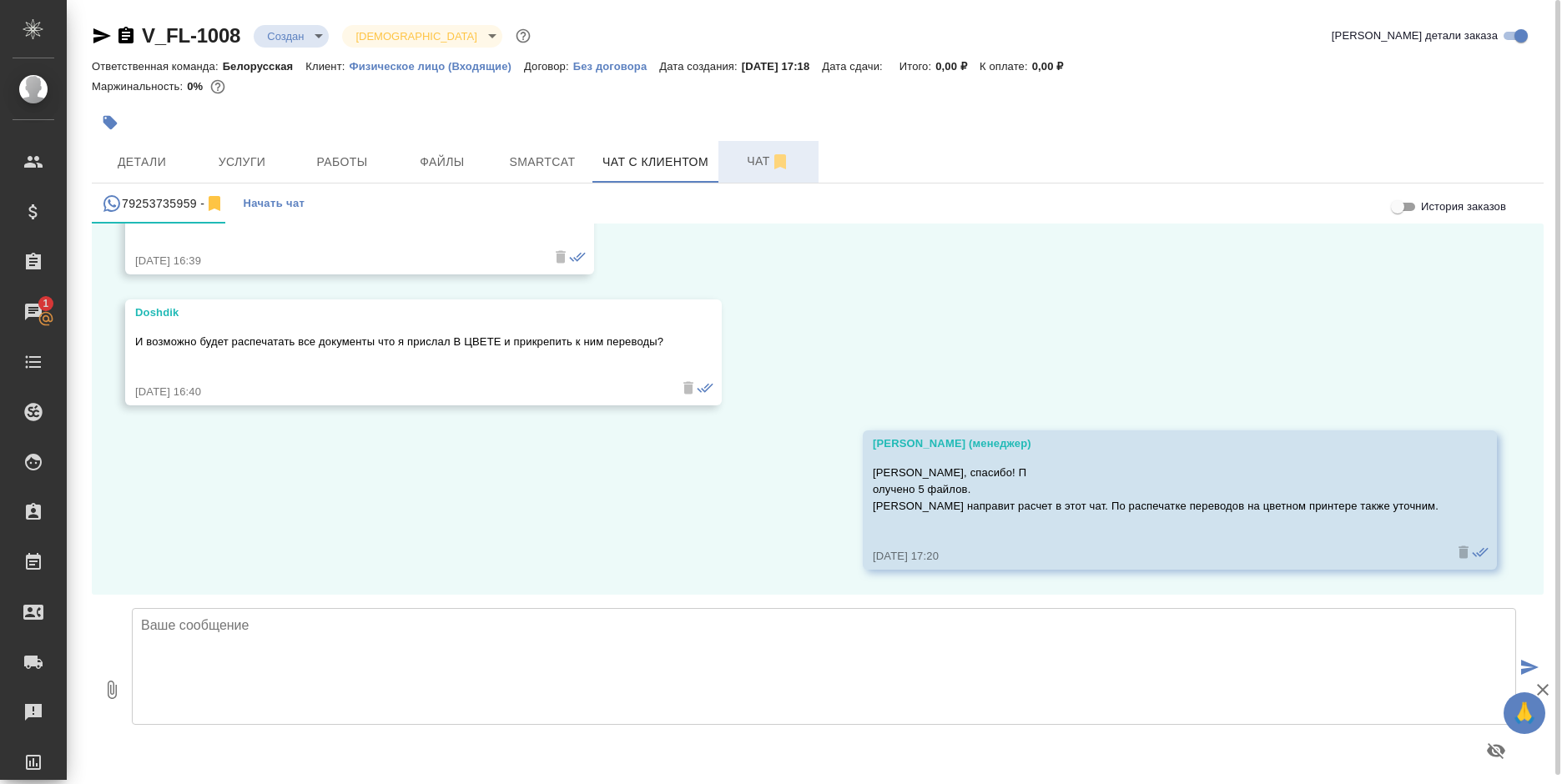
click at [722, 172] on button "Чат" at bounding box center [768, 161] width 100 height 41
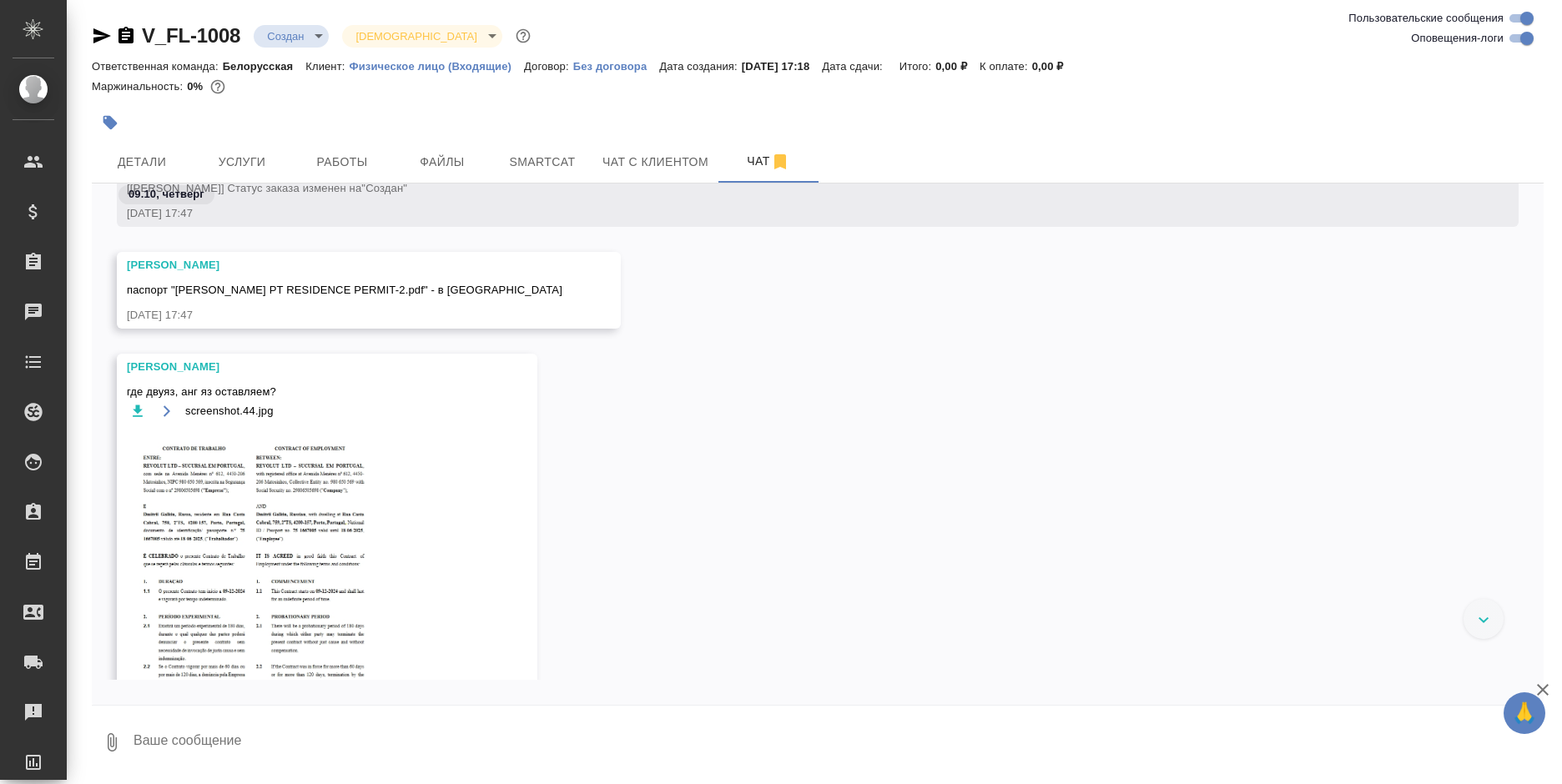
scroll to position [322, 0]
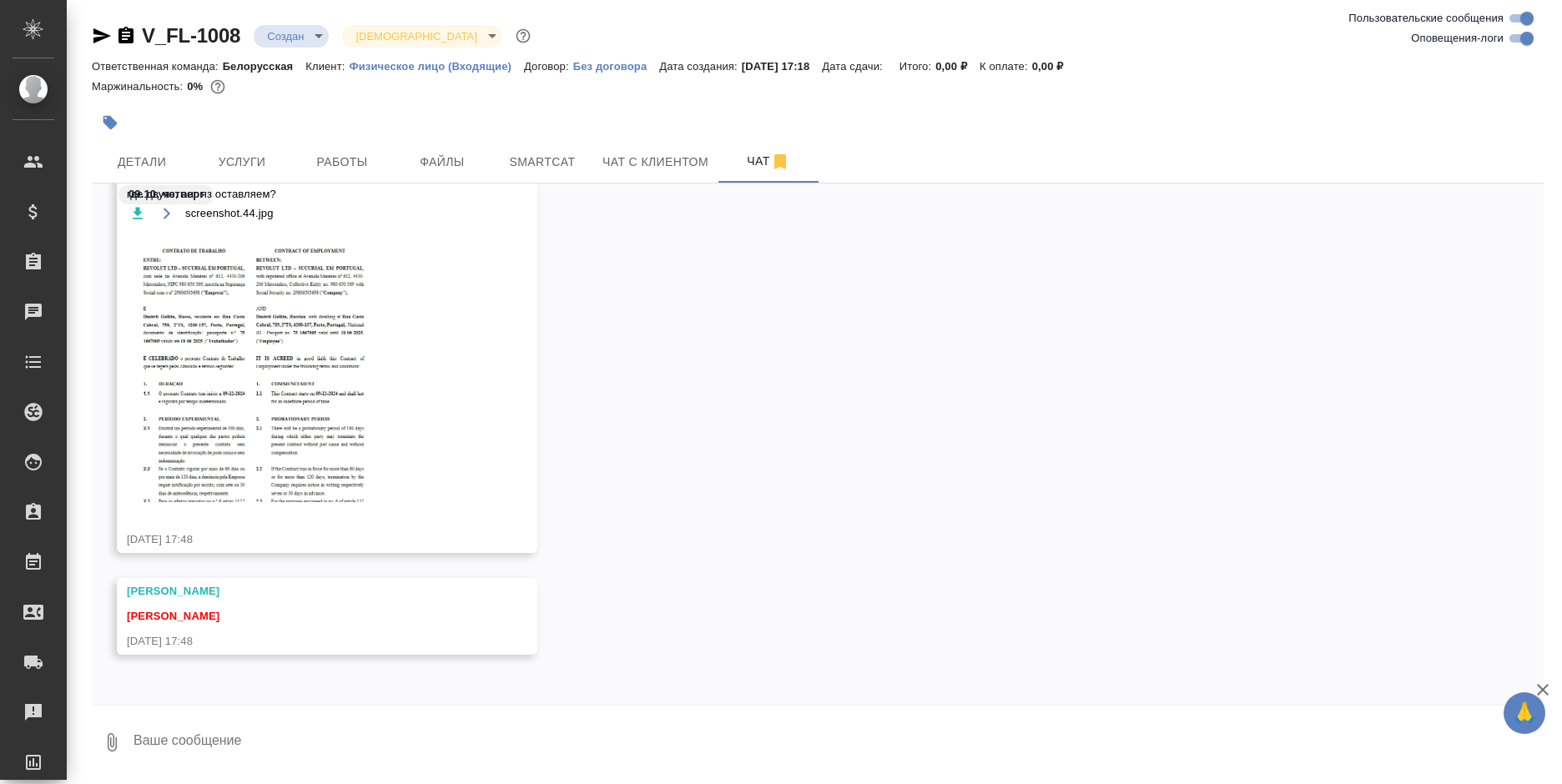
click at [231, 721] on textarea at bounding box center [838, 743] width 1412 height 57
type textarea "уточню"
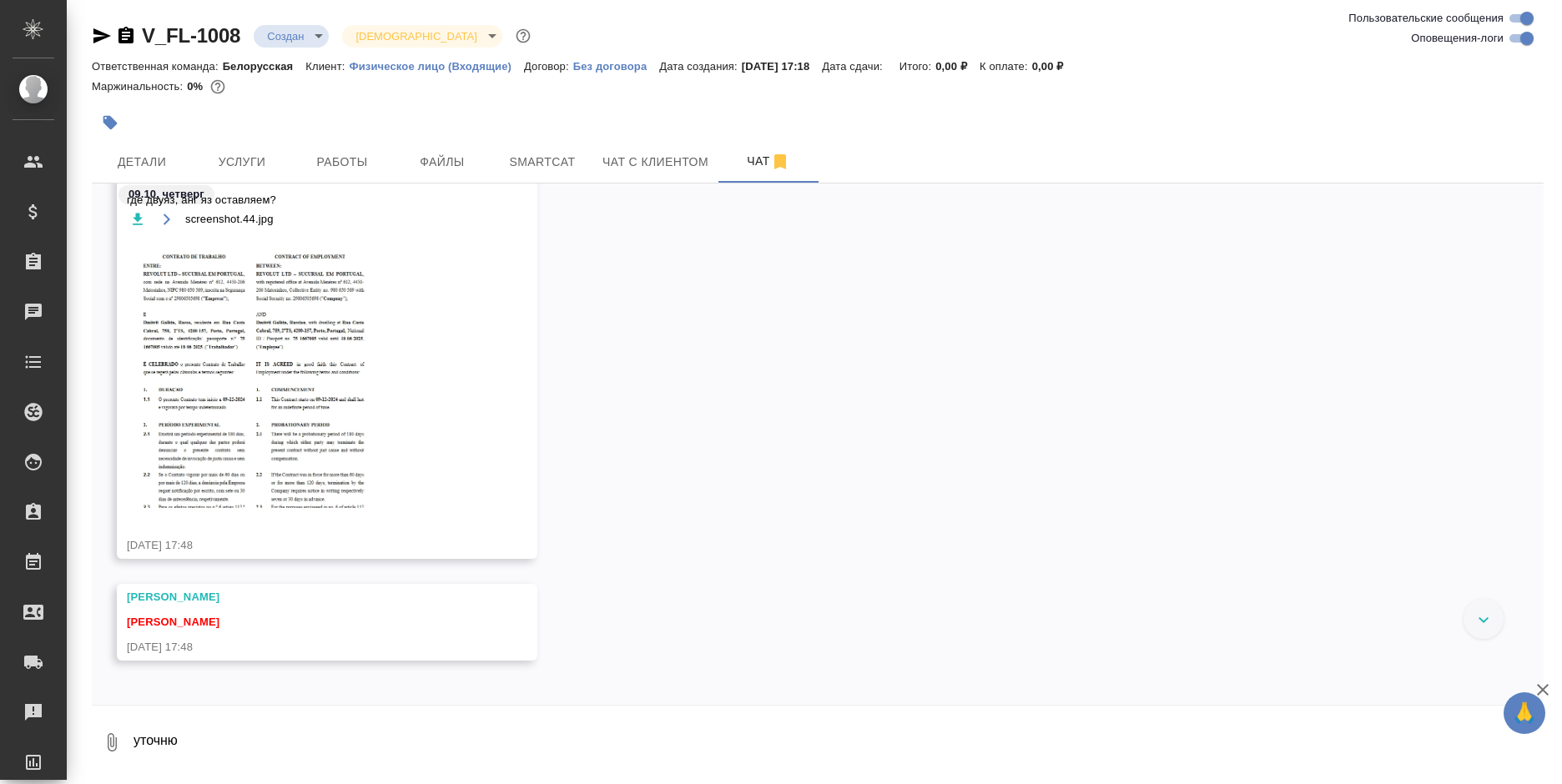
scroll to position [236, 0]
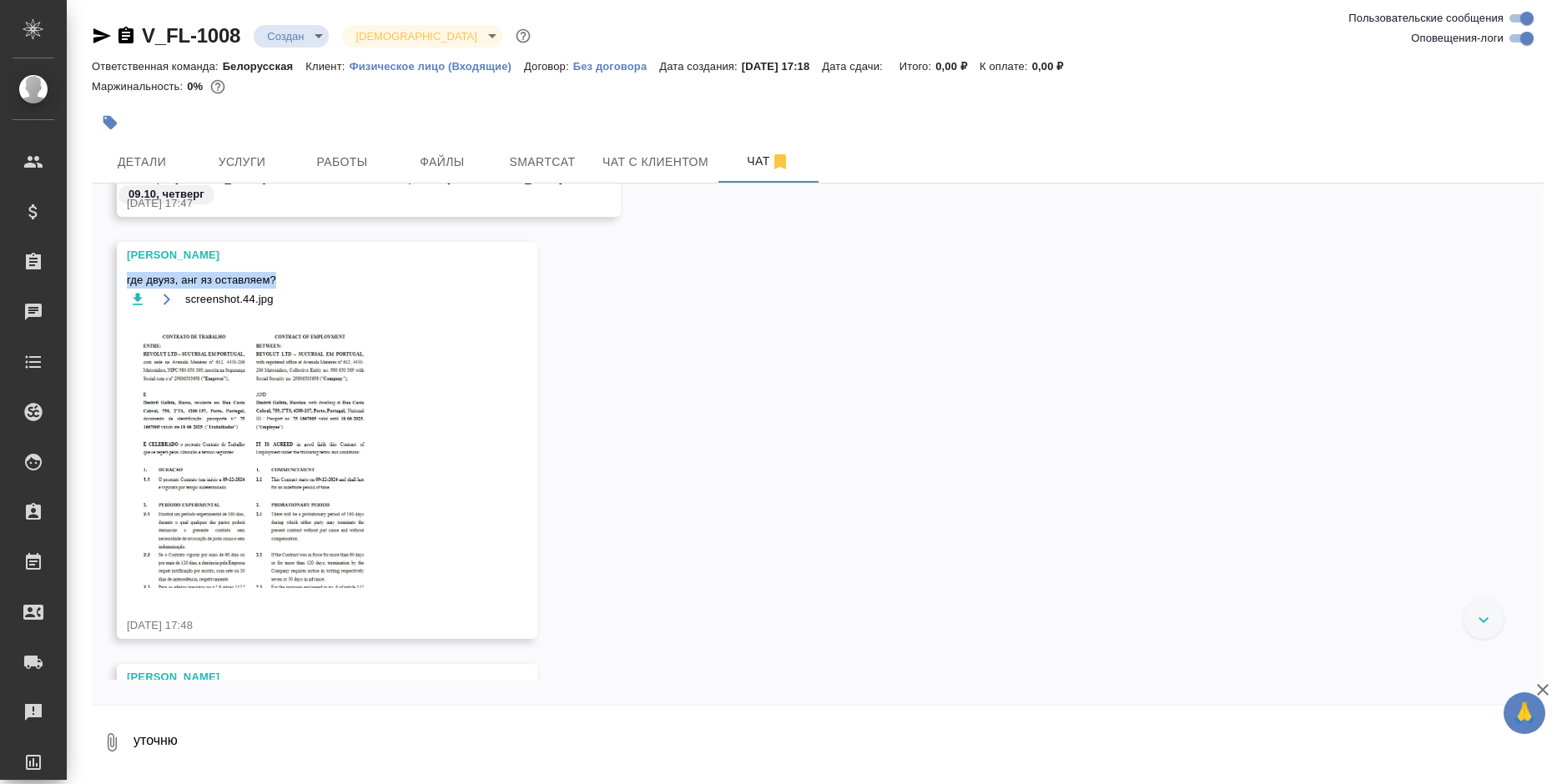
drag, startPoint x: 299, startPoint y: 271, endPoint x: 123, endPoint y: 273, distance: 176.0
click at [123, 273] on div "[PERSON_NAME] где двуяз, анг яз оставляем? screenshot.44.jpg [DATE] 17:48" at bounding box center [326, 440] width 420 height 397
copy span "где двуяз, анг яз оставляем?"
click at [631, 161] on span "Чат с клиентом" at bounding box center [655, 162] width 106 height 21
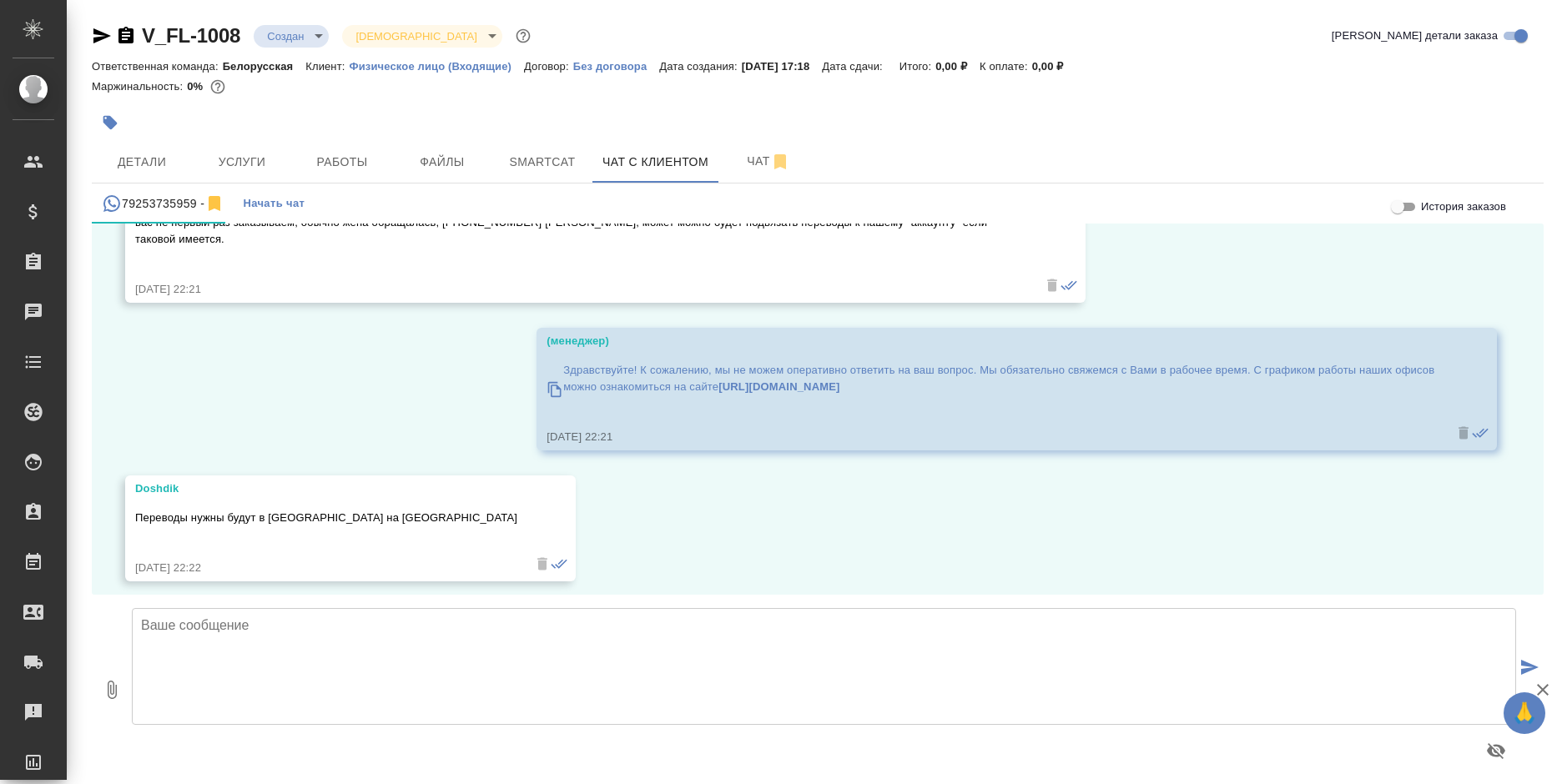
click at [294, 736] on div at bounding box center [824, 750] width 1384 height 40
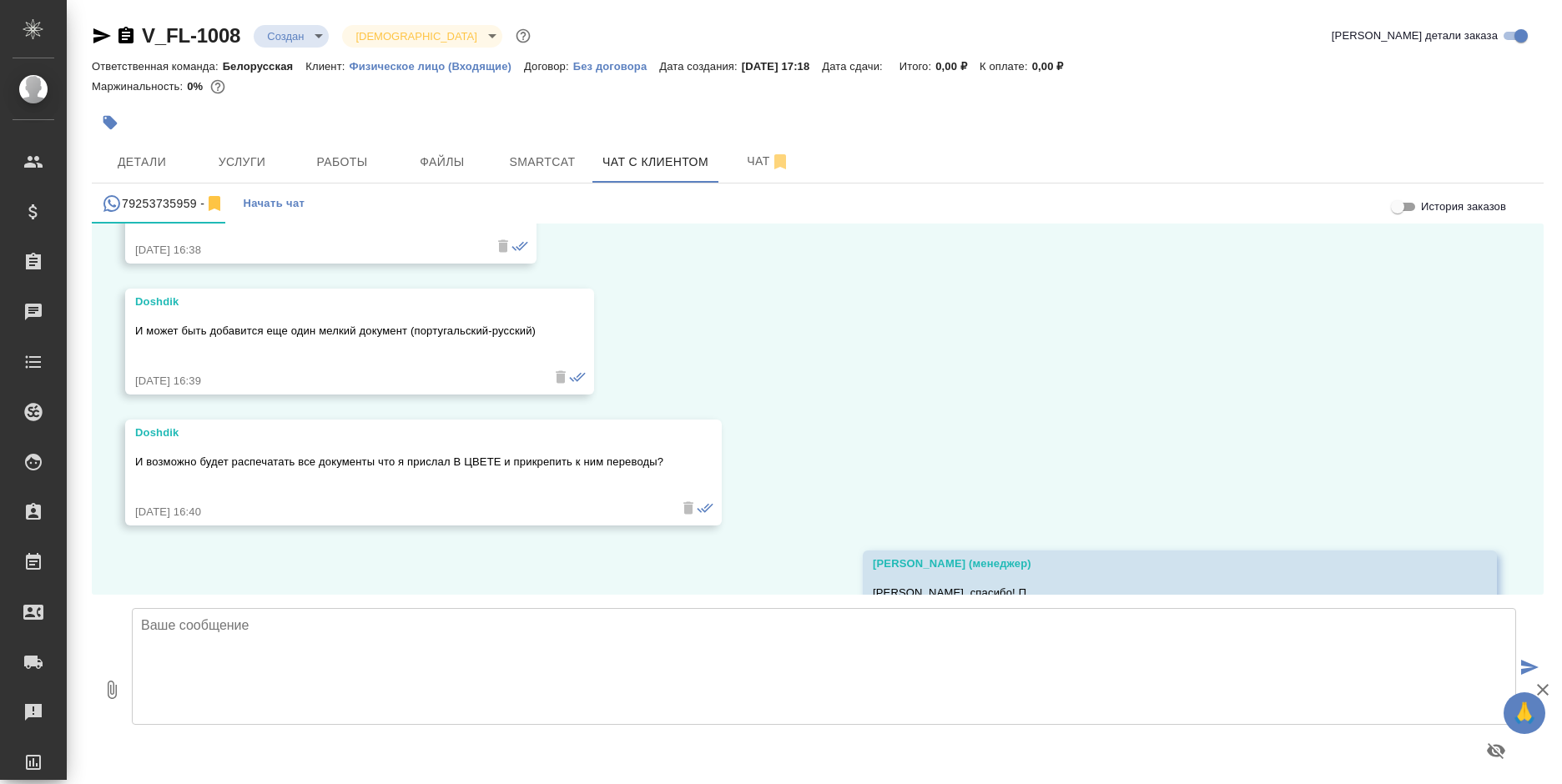
click at [295, 689] on textarea at bounding box center [824, 666] width 1384 height 116
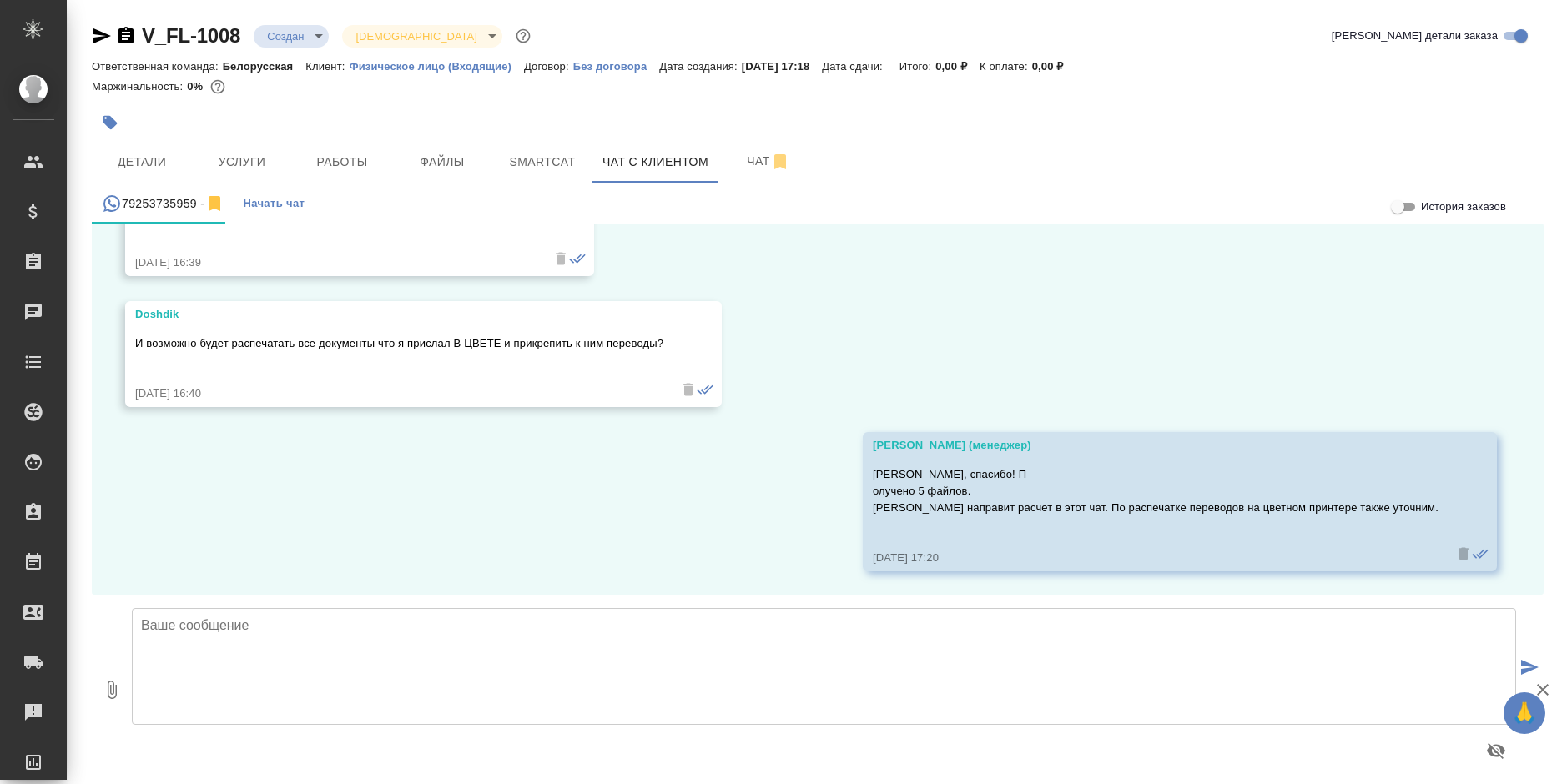
scroll to position [1791, 0]
paste textarea "где двуяз, анг яз оставляем?"
click at [261, 619] on textarea "[PERSON_NAME], где двуяз, анг яз оставляем?" at bounding box center [824, 666] width 1384 height 116
click at [334, 623] on textarea "[PERSON_NAME], где двуязычный анг яз оставляем?" at bounding box center [824, 666] width 1384 height 116
drag, startPoint x: 338, startPoint y: 622, endPoint x: 323, endPoint y: 628, distance: 16.2
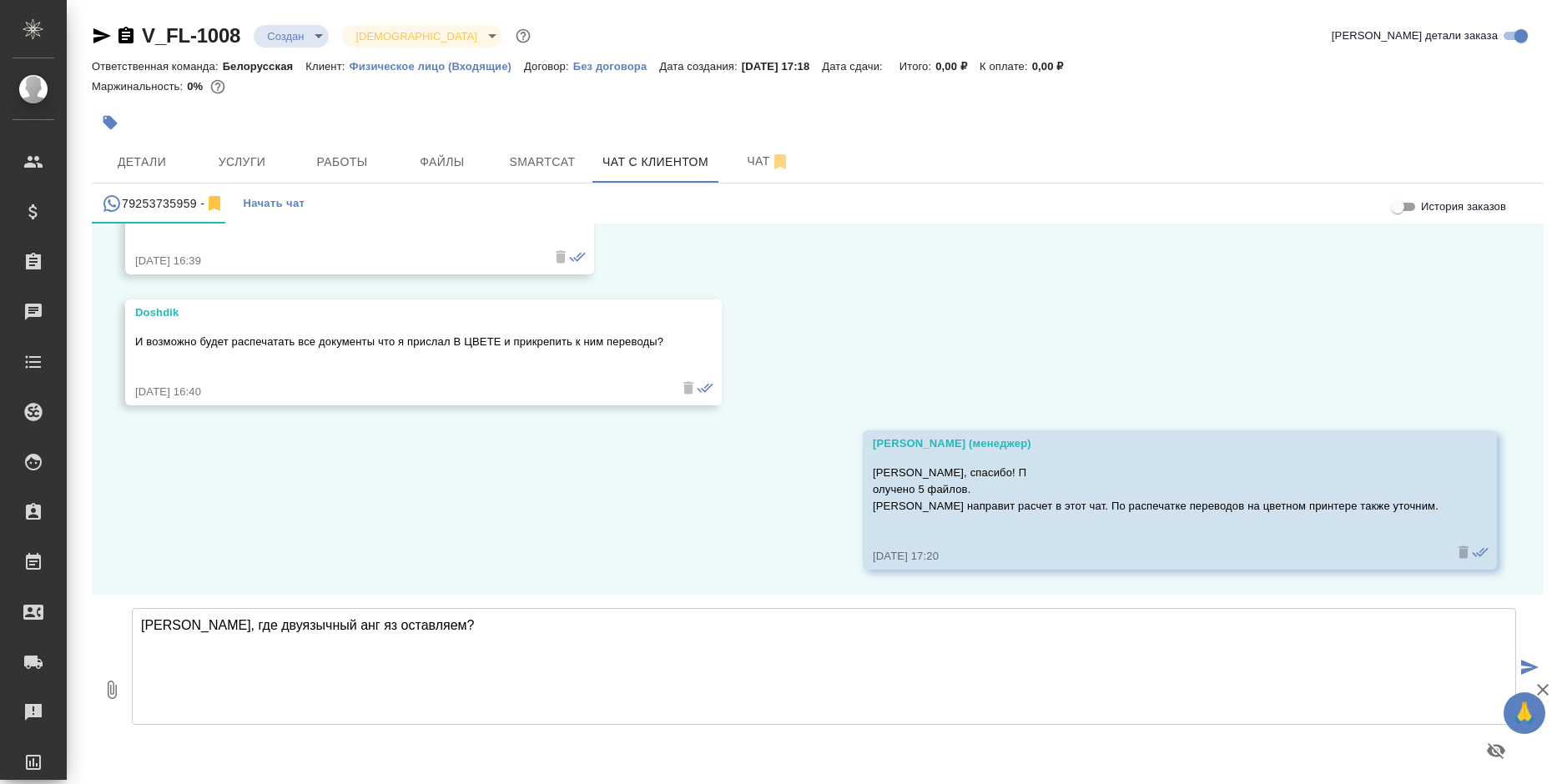
click at [323, 628] on textarea "[PERSON_NAME], где двуязычный анг яз оставляем?" at bounding box center [824, 666] width 1384 height 116
click at [564, 641] on textarea "[PERSON_NAME], где двуязычный английский язык оставляем?" at bounding box center [824, 666] width 1384 height 116
click at [305, 615] on textarea "[PERSON_NAME], где двуязычный английский язык оставляем?" at bounding box center [824, 666] width 1384 height 116
click at [662, 646] on textarea "[PERSON_NAME], где двуязычный формат английский язык оставляем?" at bounding box center [824, 666] width 1384 height 116
type textarea "[PERSON_NAME], где двуязычный формат английский язык оставляем? Или все только …"
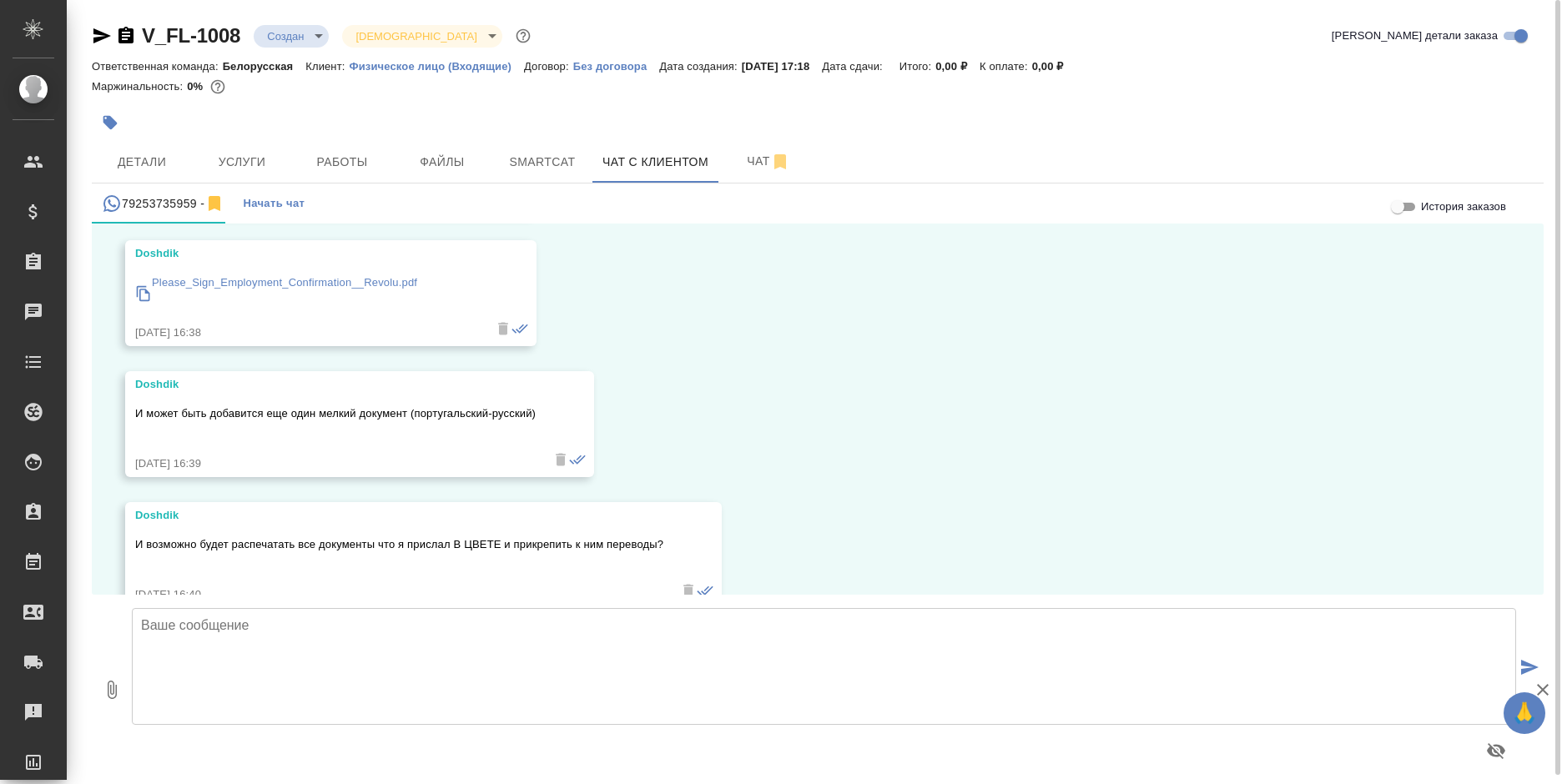
scroll to position [9, 0]
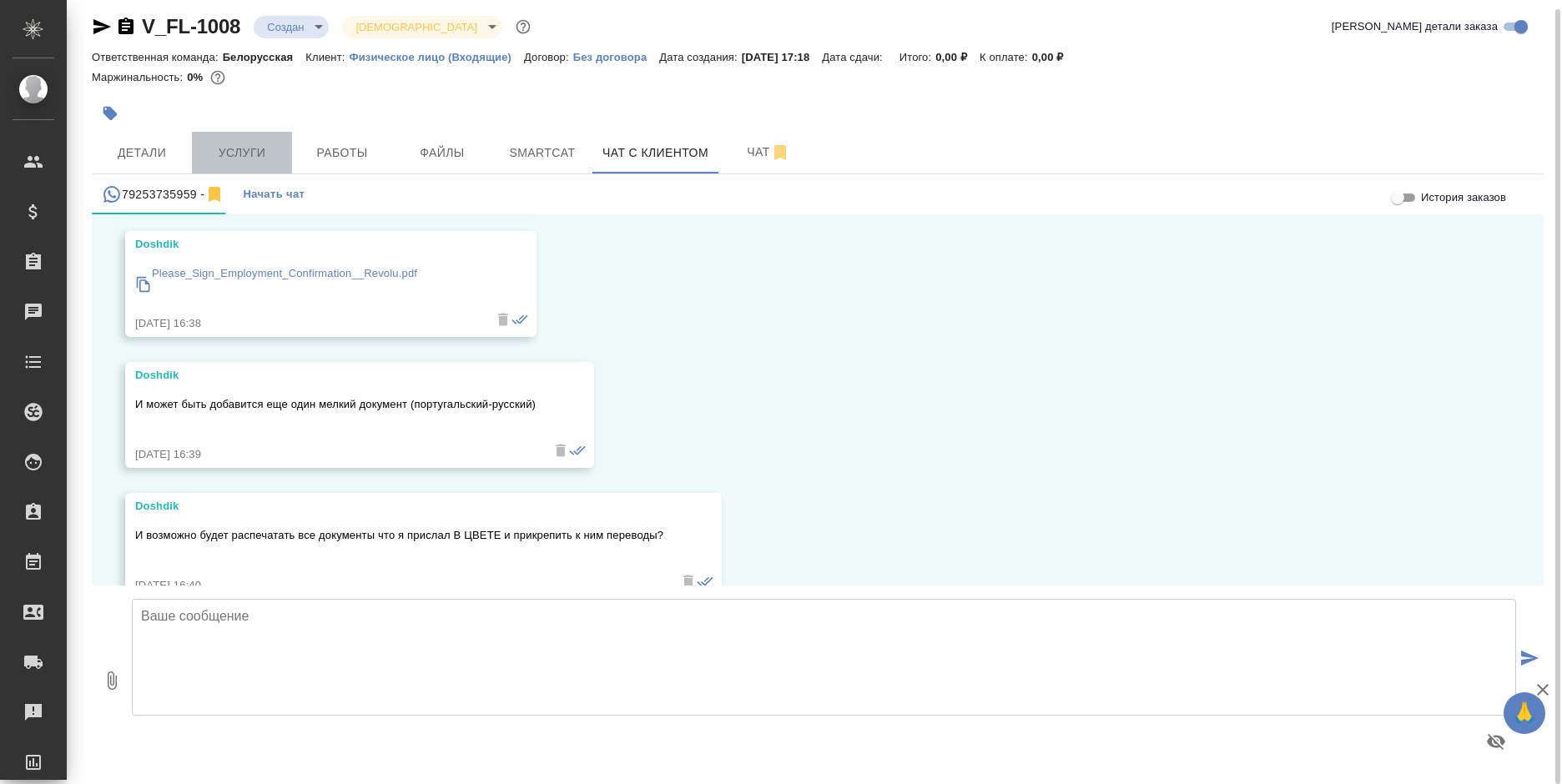
click at [244, 153] on span "Услуги" at bounding box center [242, 153] width 80 height 21
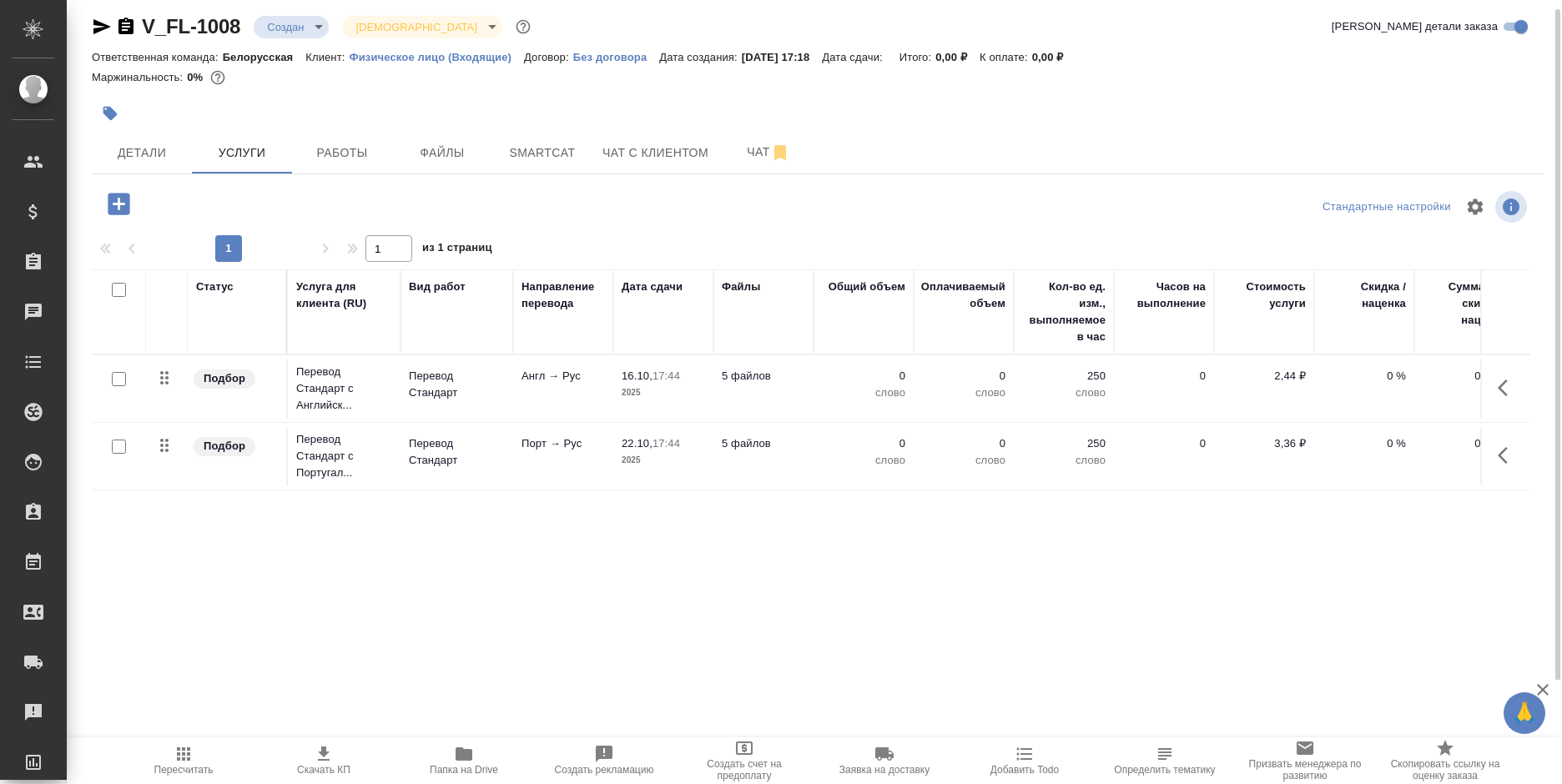
click at [463, 754] on icon "button" at bounding box center [463, 753] width 16 height 13
click at [730, 146] on span "Чат" at bounding box center [768, 152] width 80 height 21
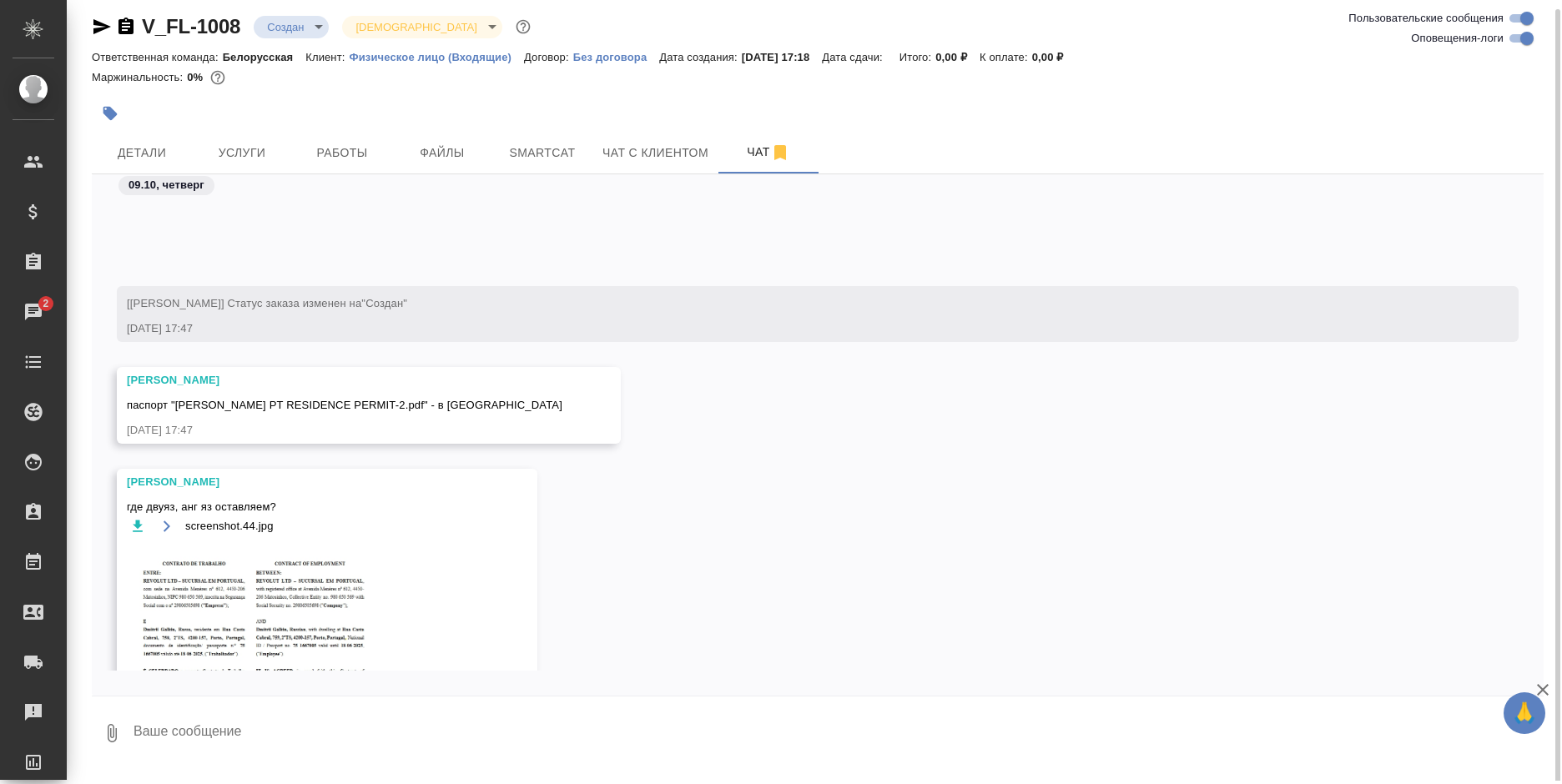
scroll to position [133, 0]
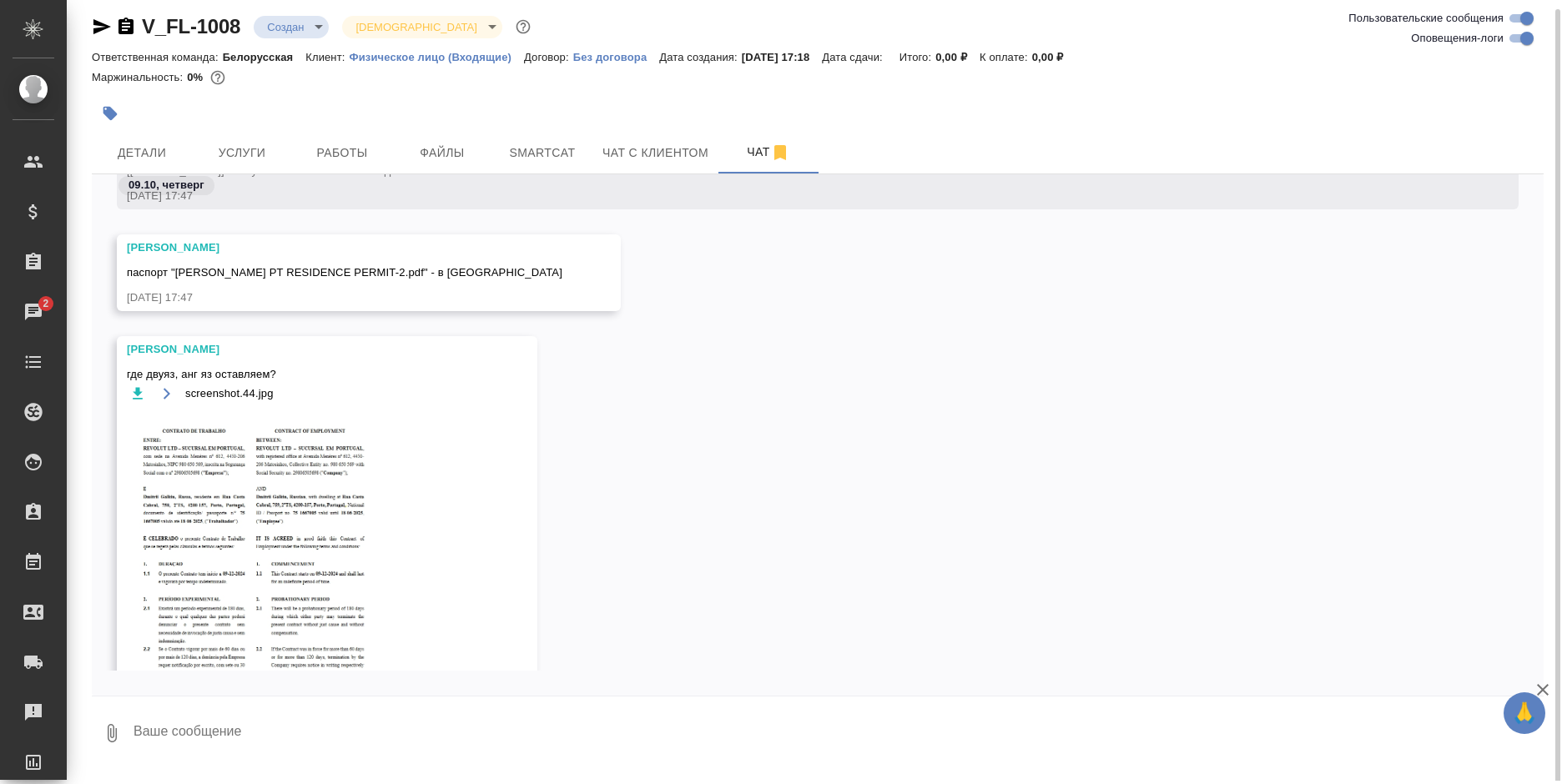
click at [238, 515] on img at bounding box center [252, 547] width 250 height 270
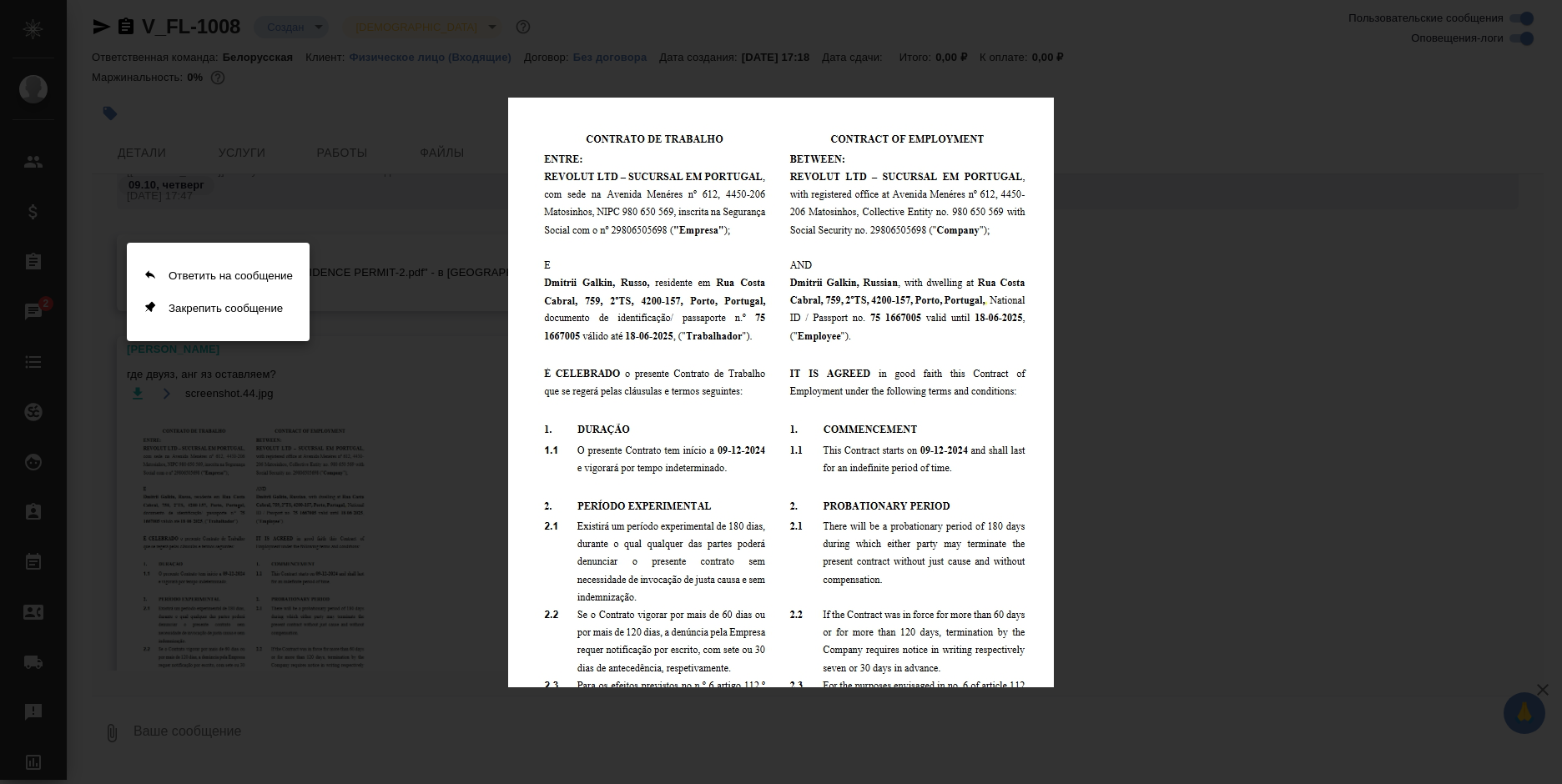
click at [341, 509] on div at bounding box center [781, 392] width 1562 height 784
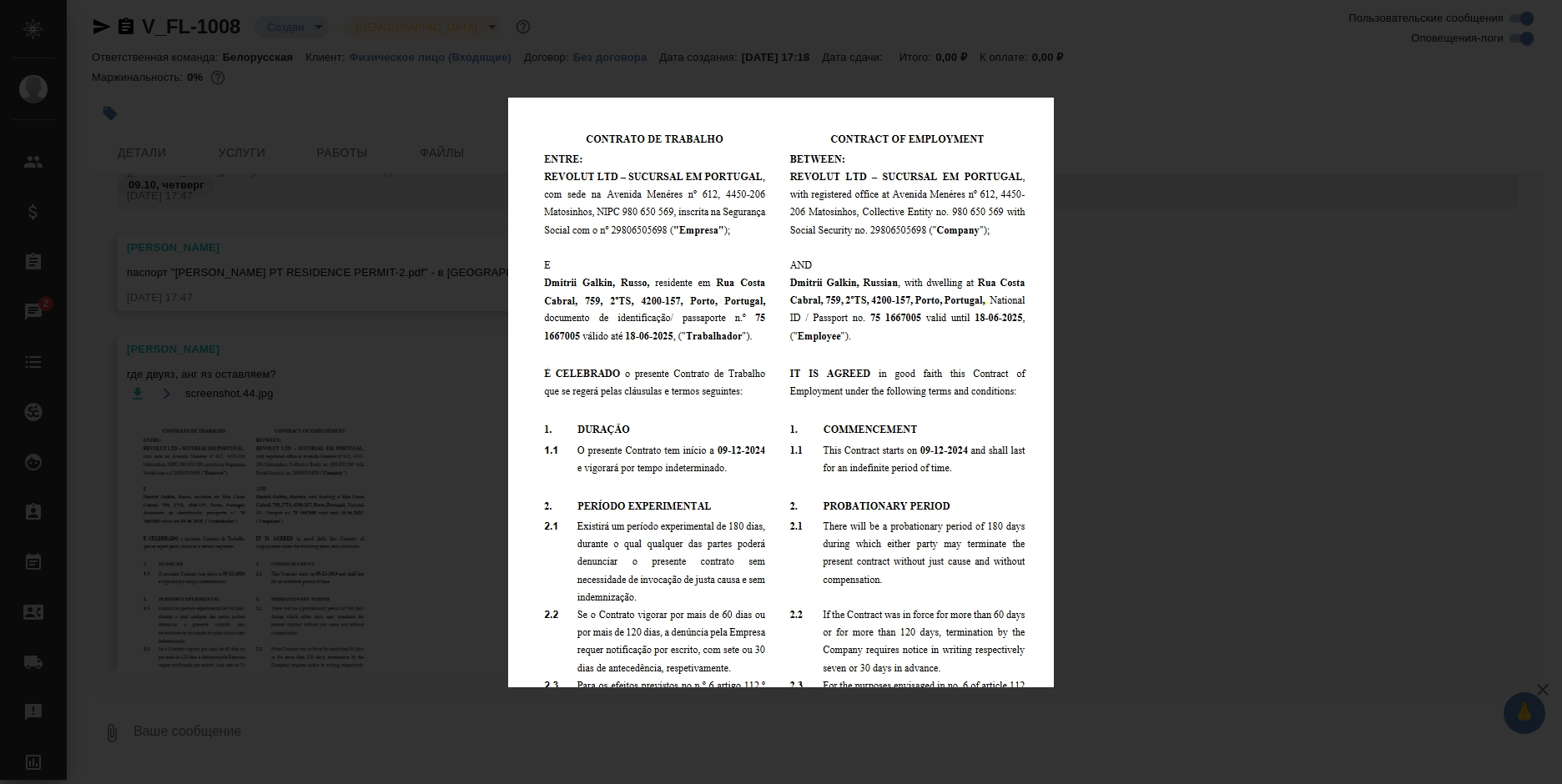
click at [175, 395] on div "screenshot.44.jpg 1 of 1" at bounding box center [781, 392] width 1562 height 784
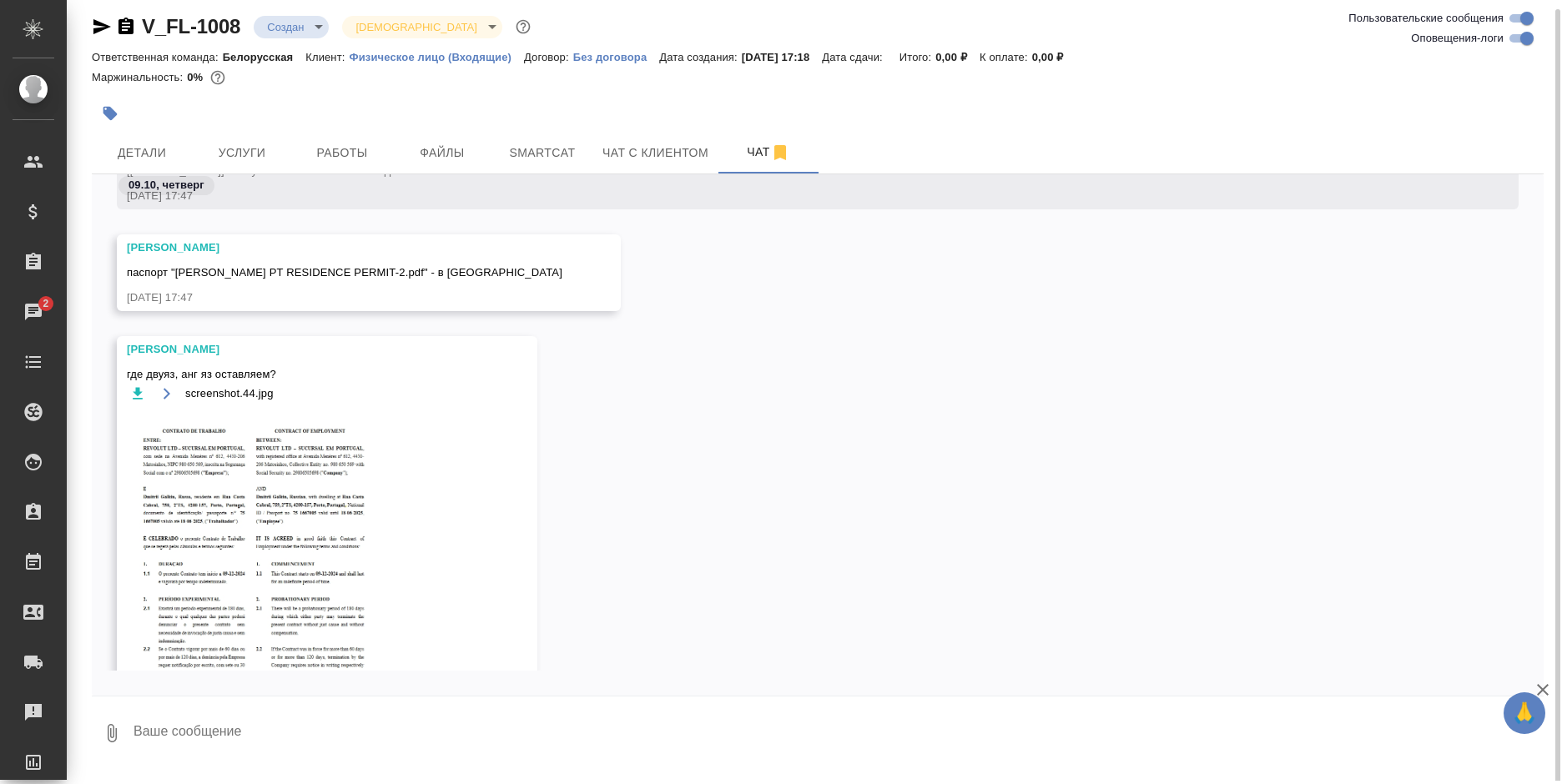
click at [136, 393] on icon "button" at bounding box center [138, 393] width 10 height 12
click at [642, 157] on span "Чат с клиентом" at bounding box center [655, 153] width 106 height 21
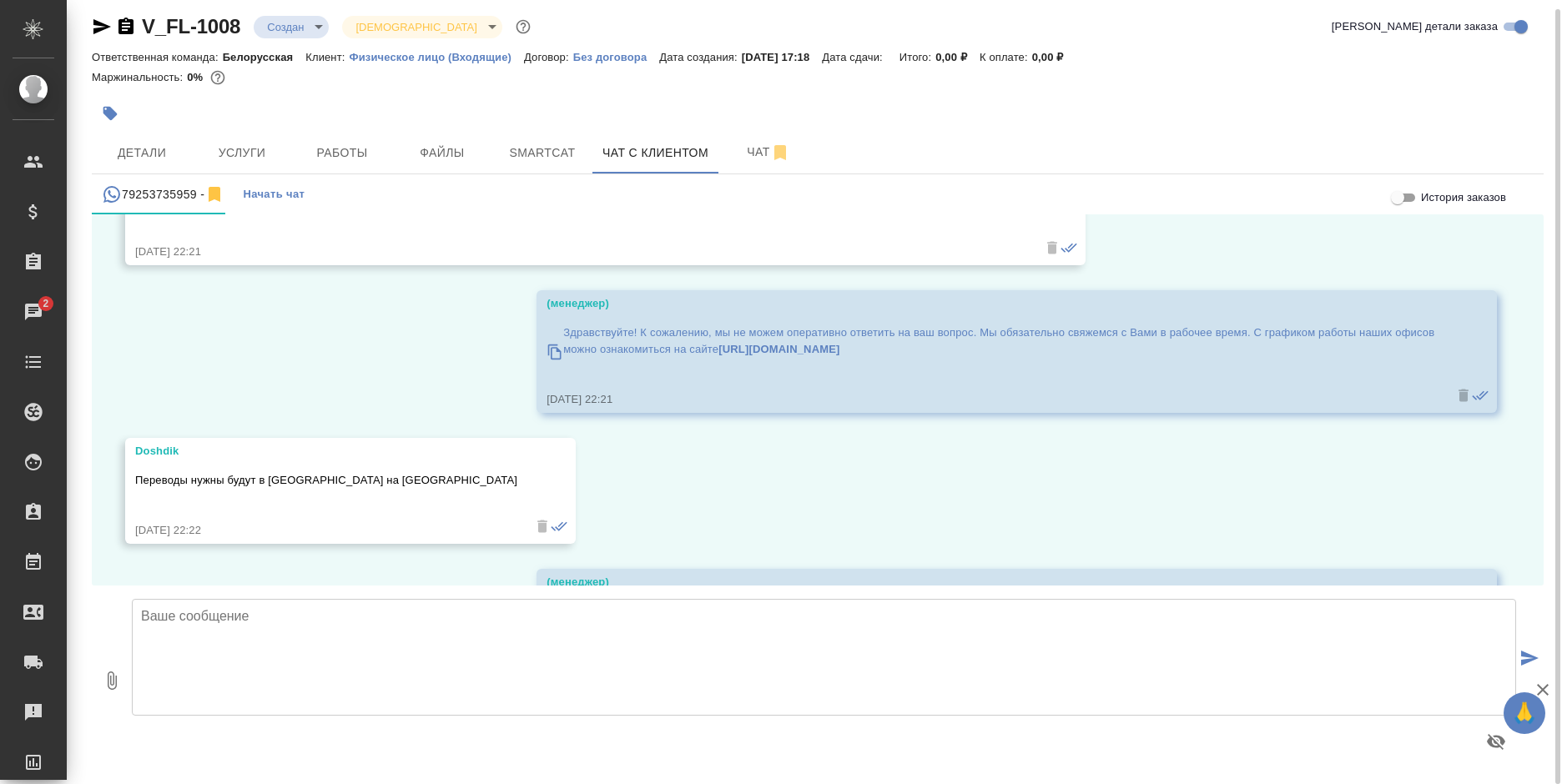
click at [119, 733] on button "0" at bounding box center [111, 680] width 40 height 189
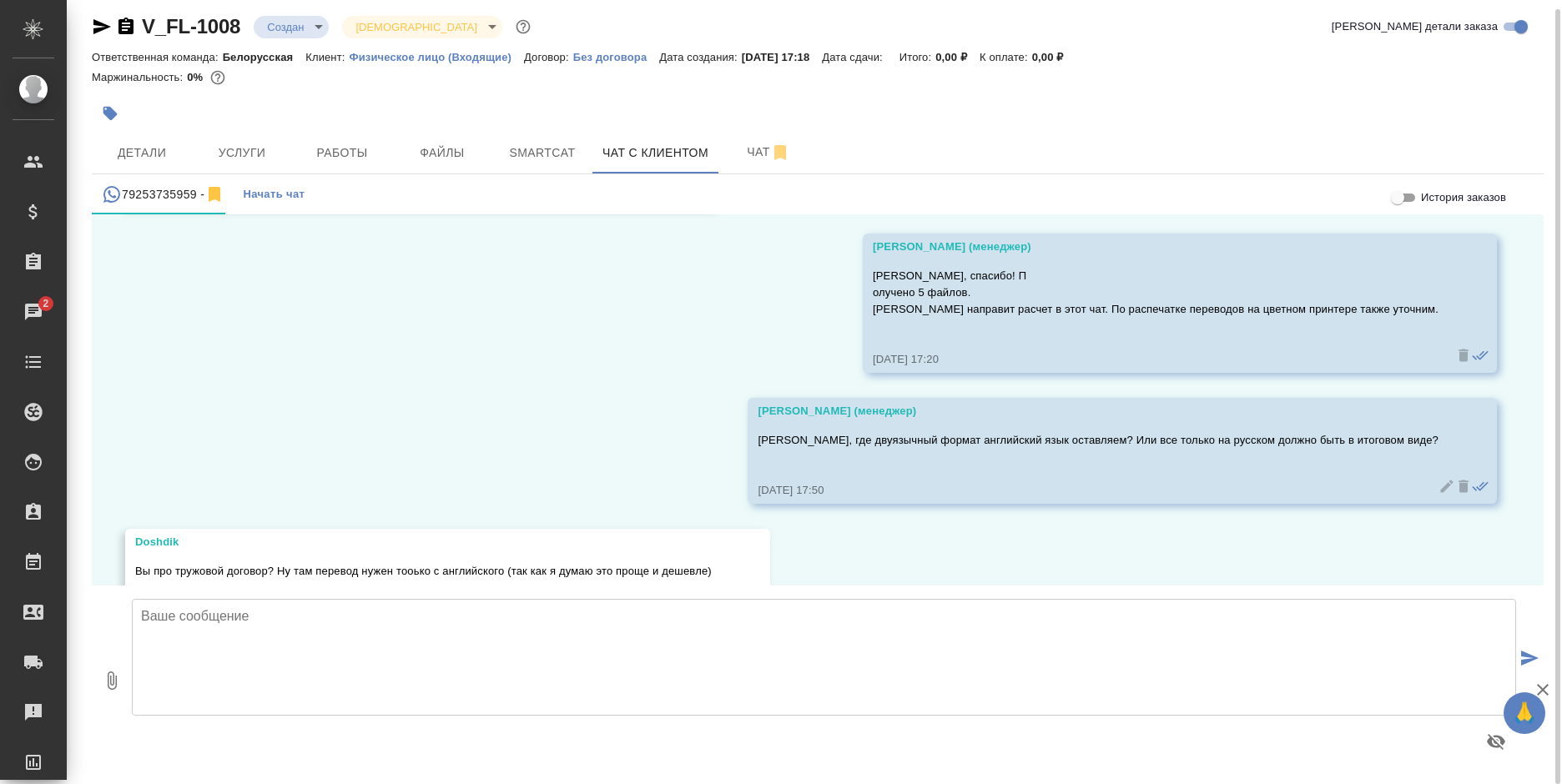
scroll to position [2183, 0]
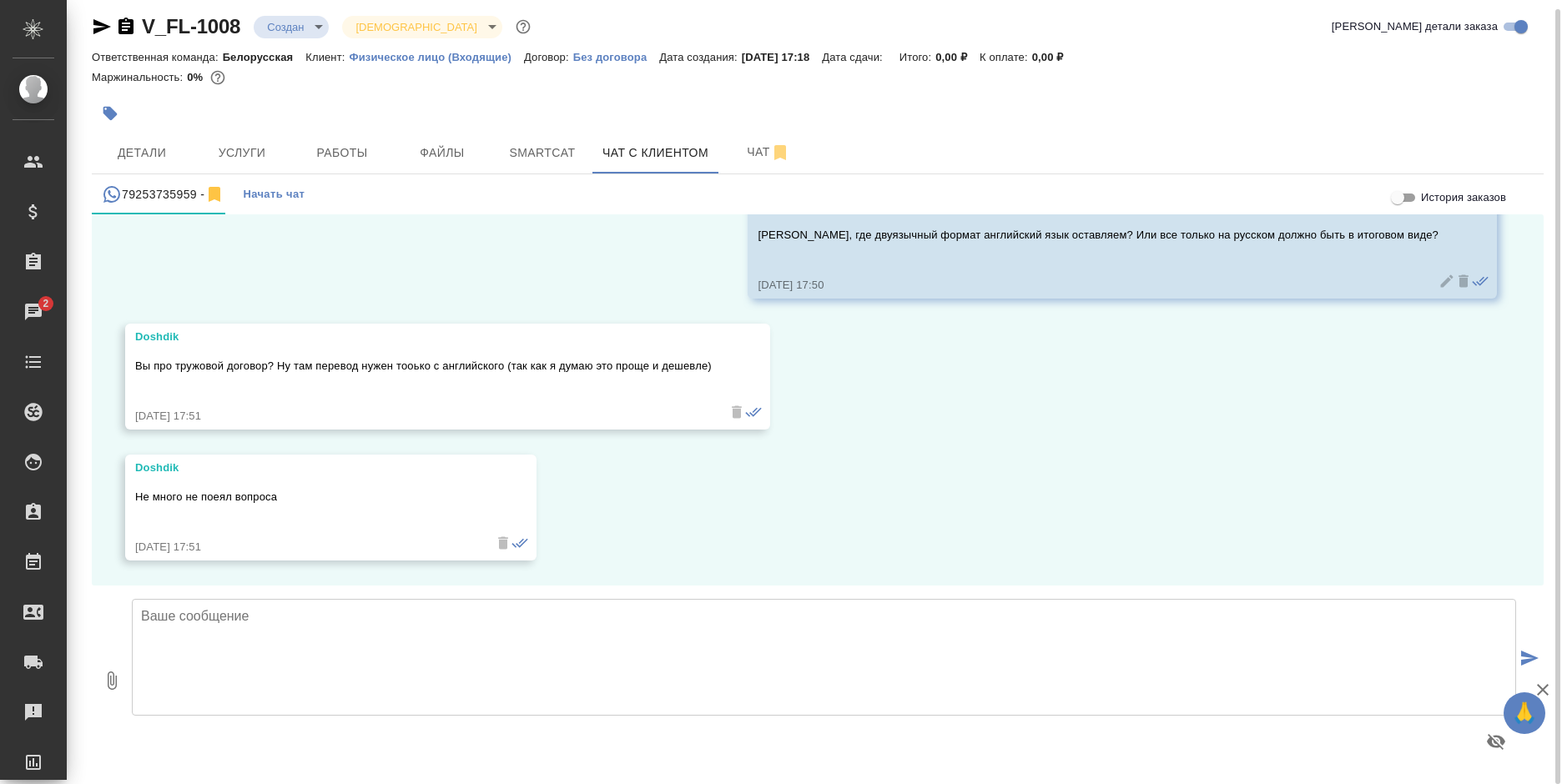
type input "C:\fakepath\screenshot.44.jpg"
click at [438, 633] on textarea at bounding box center [824, 656] width 1384 height 116
type textarea "D"
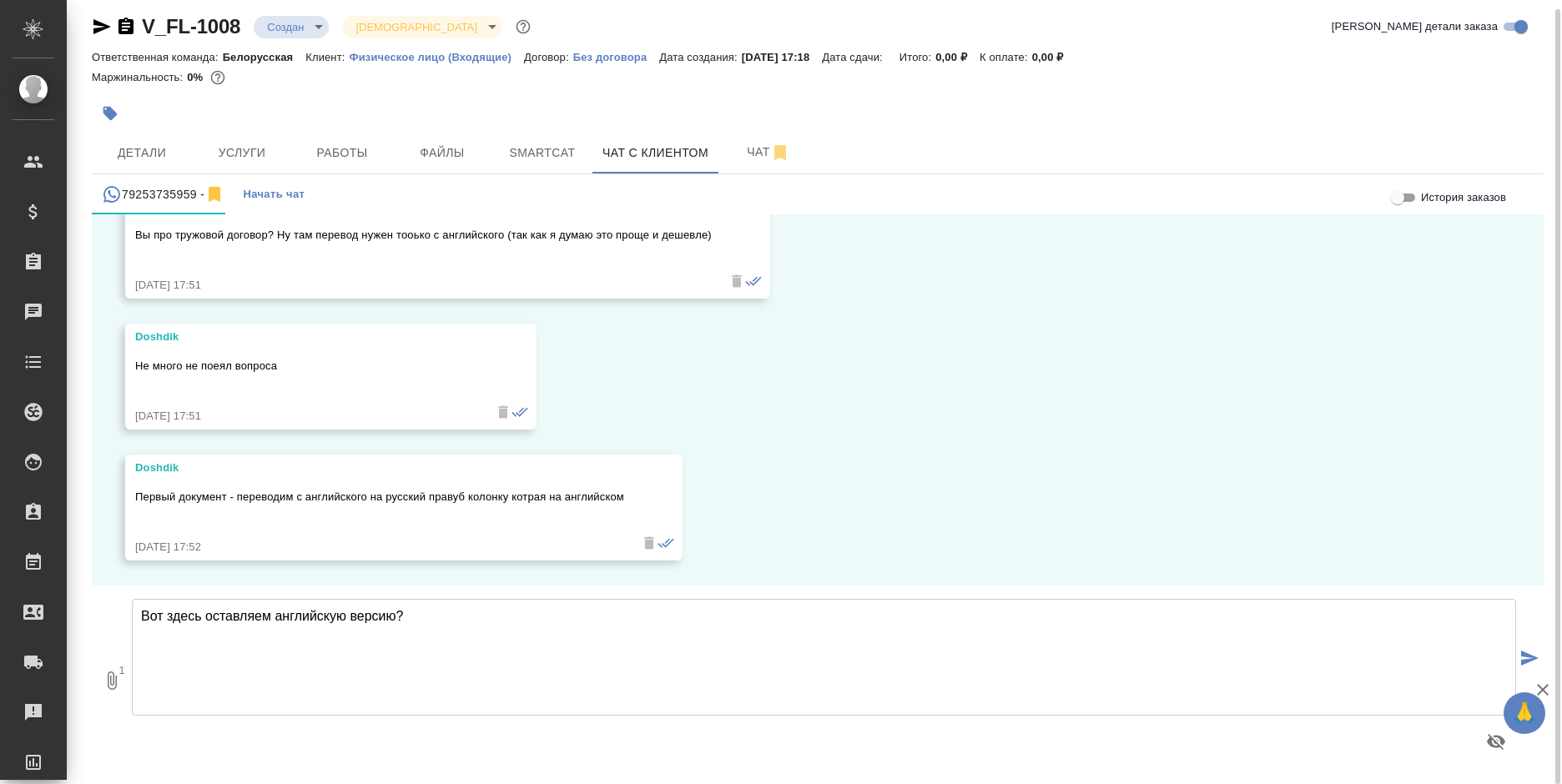
type textarea "Вот здесь оставляем английскую версию?"
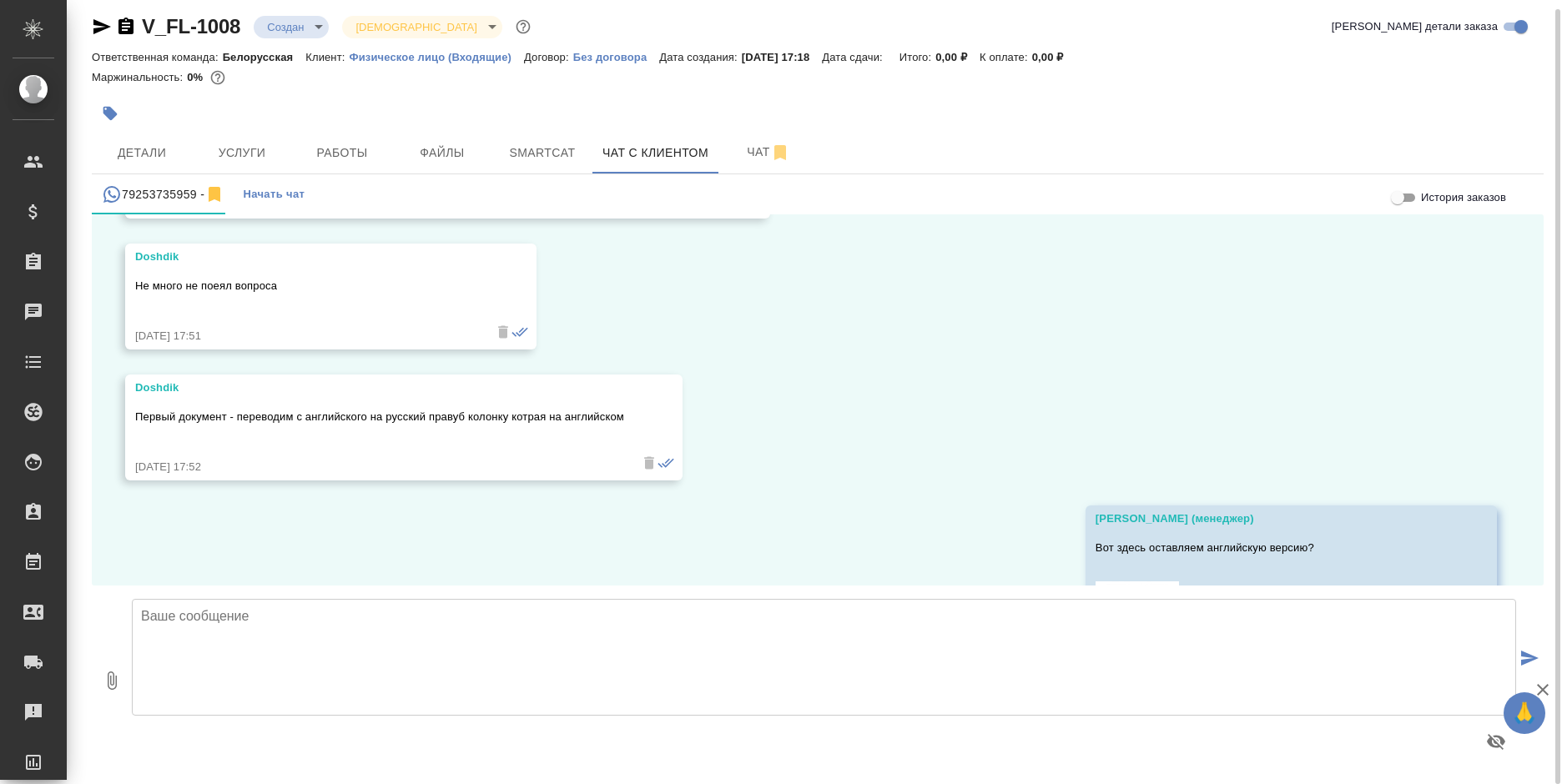
scroll to position [2462, 0]
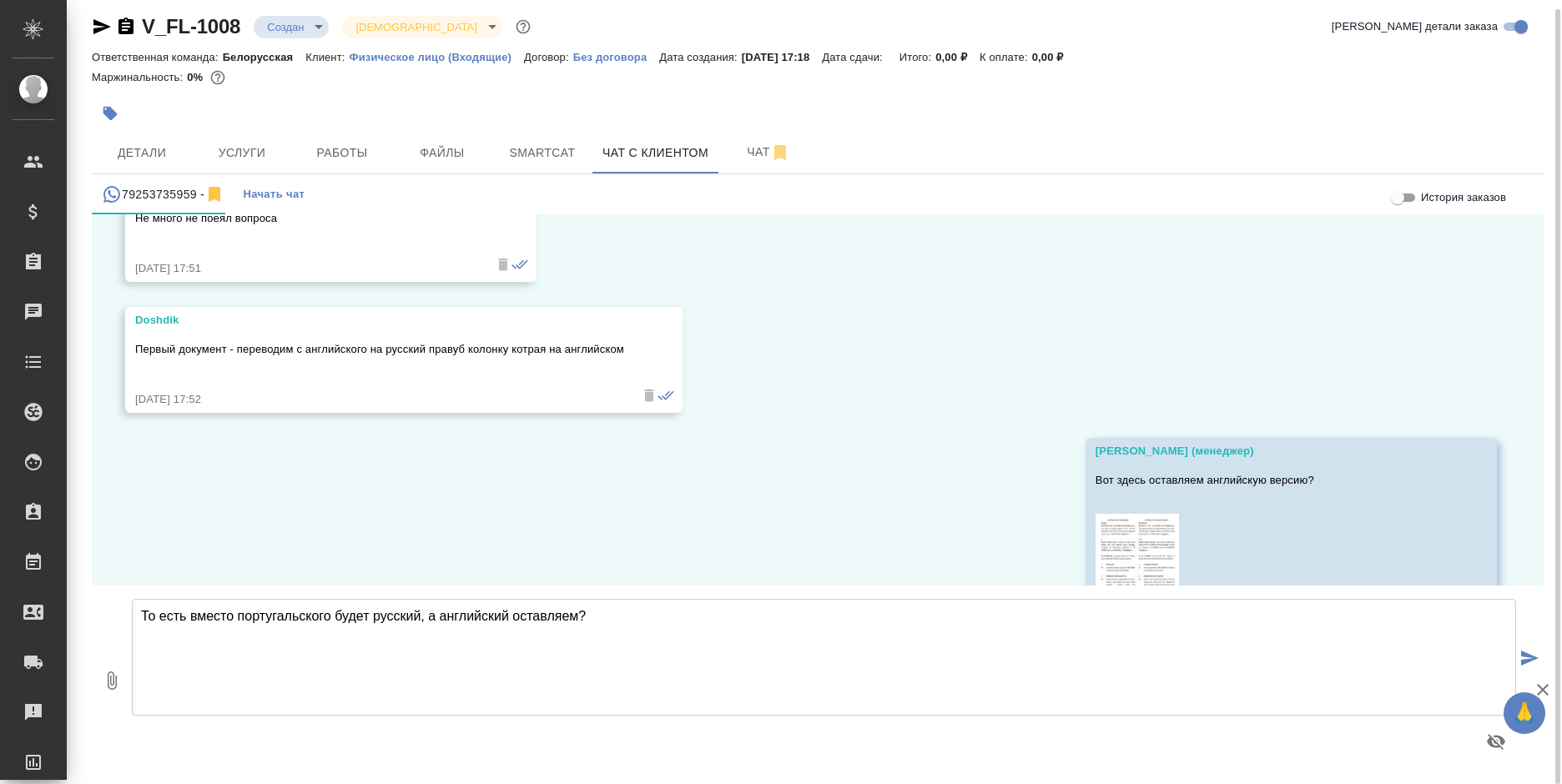
type textarea "То есть вместо португальского будет русский, а английский оставляем ?"
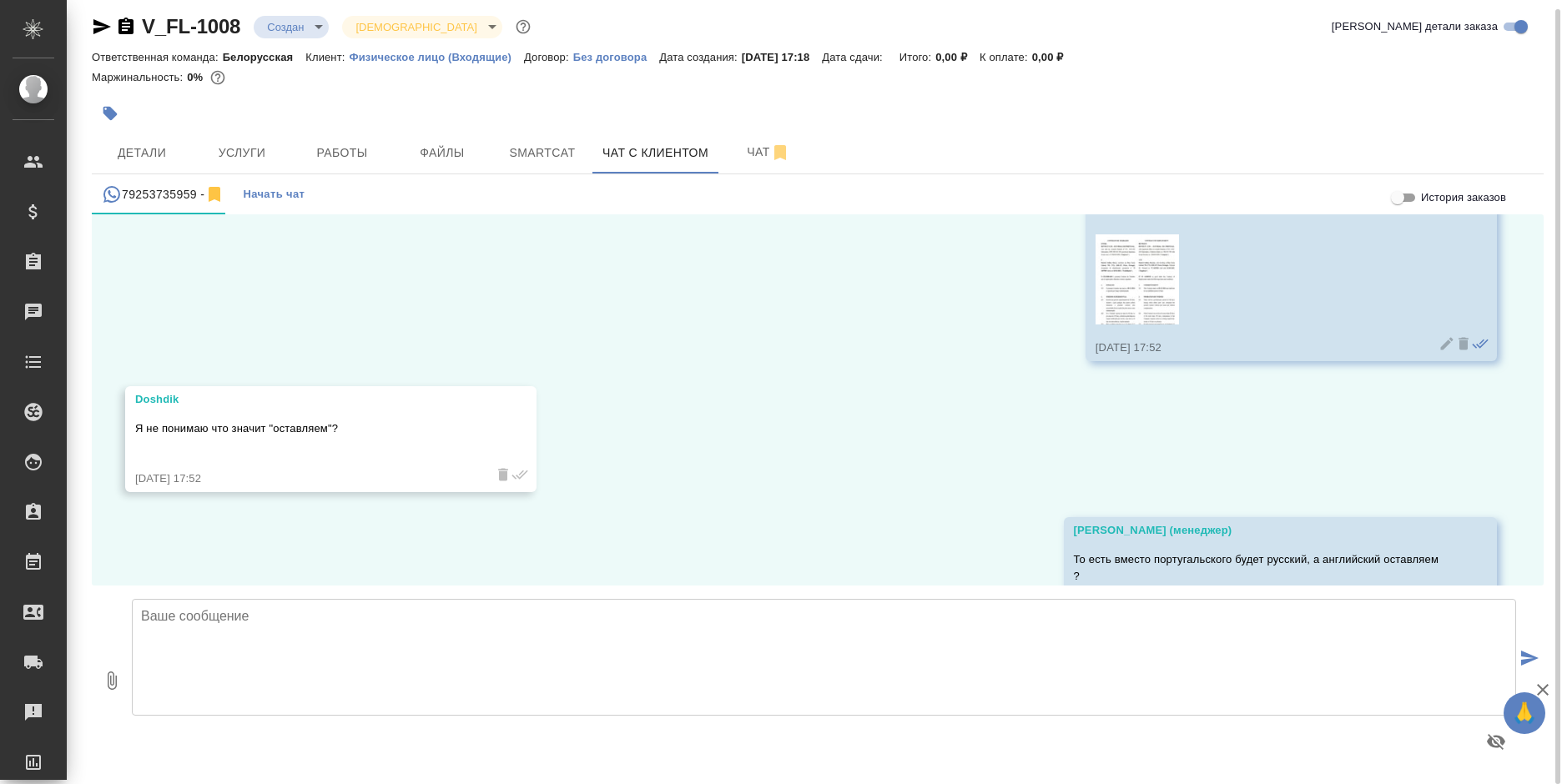
scroll to position [2819, 0]
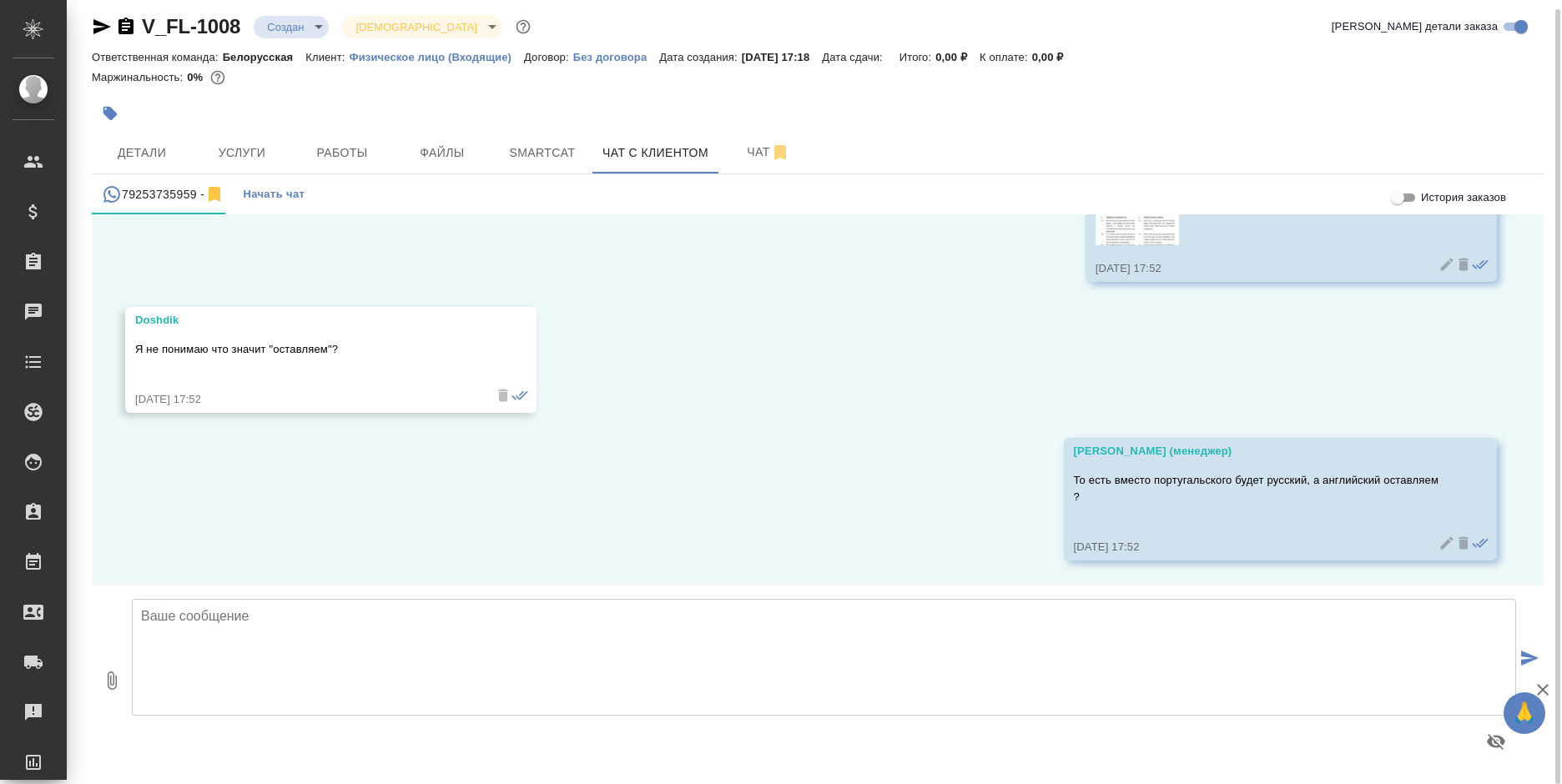
click at [279, 655] on textarea at bounding box center [824, 656] width 1384 height 116
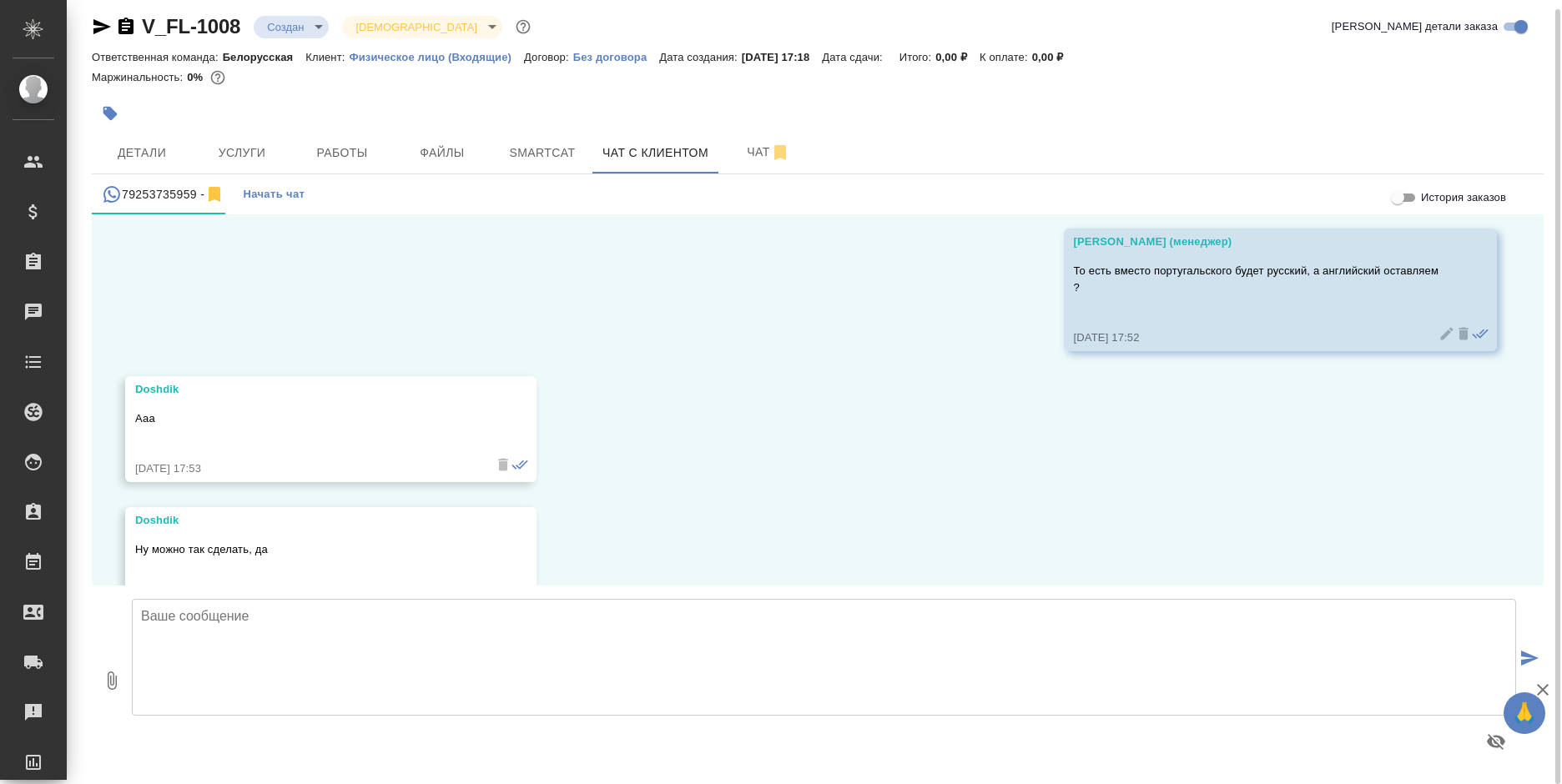
scroll to position [3082, 0]
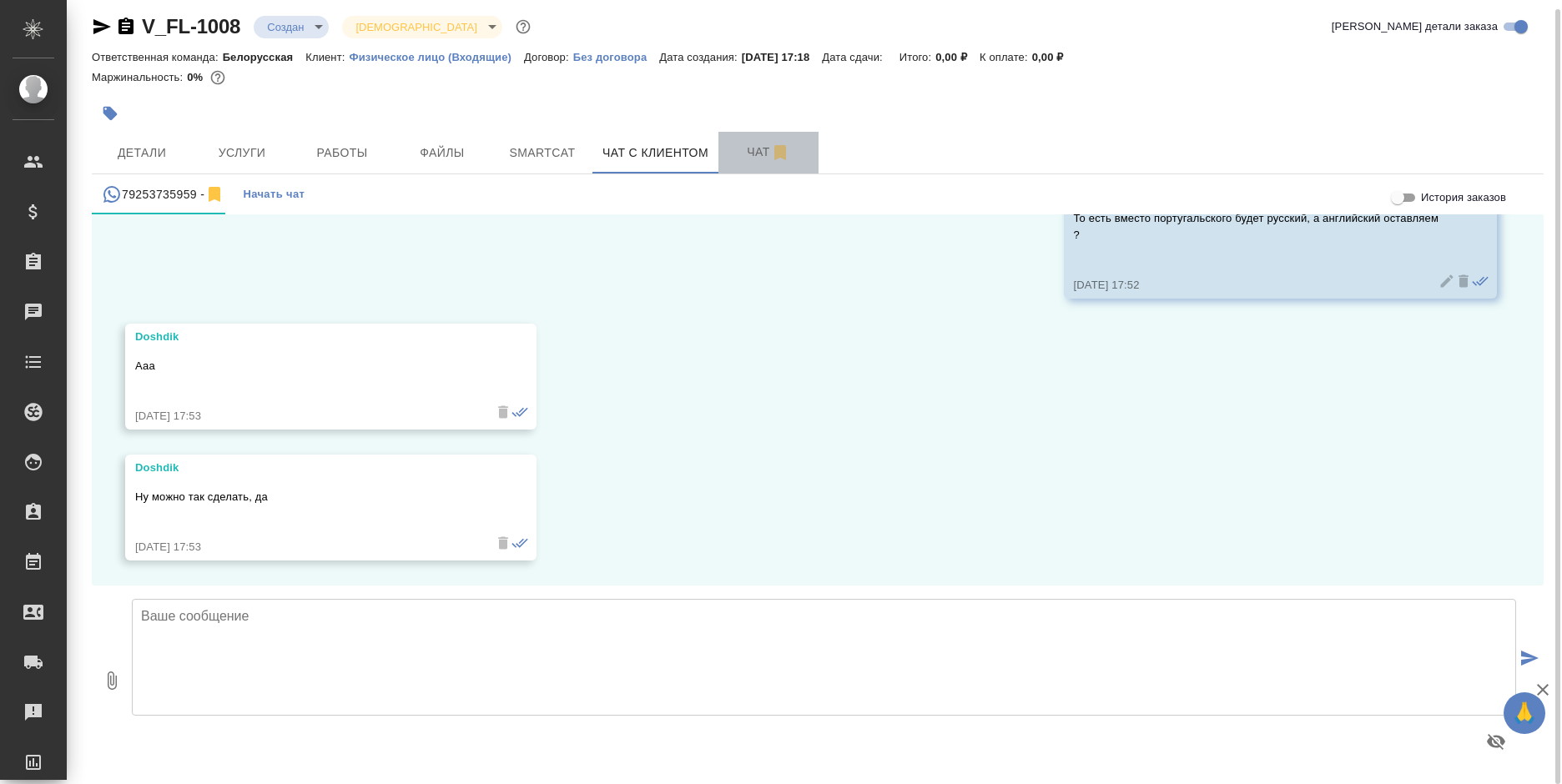
click at [735, 147] on span "Чат" at bounding box center [768, 152] width 80 height 21
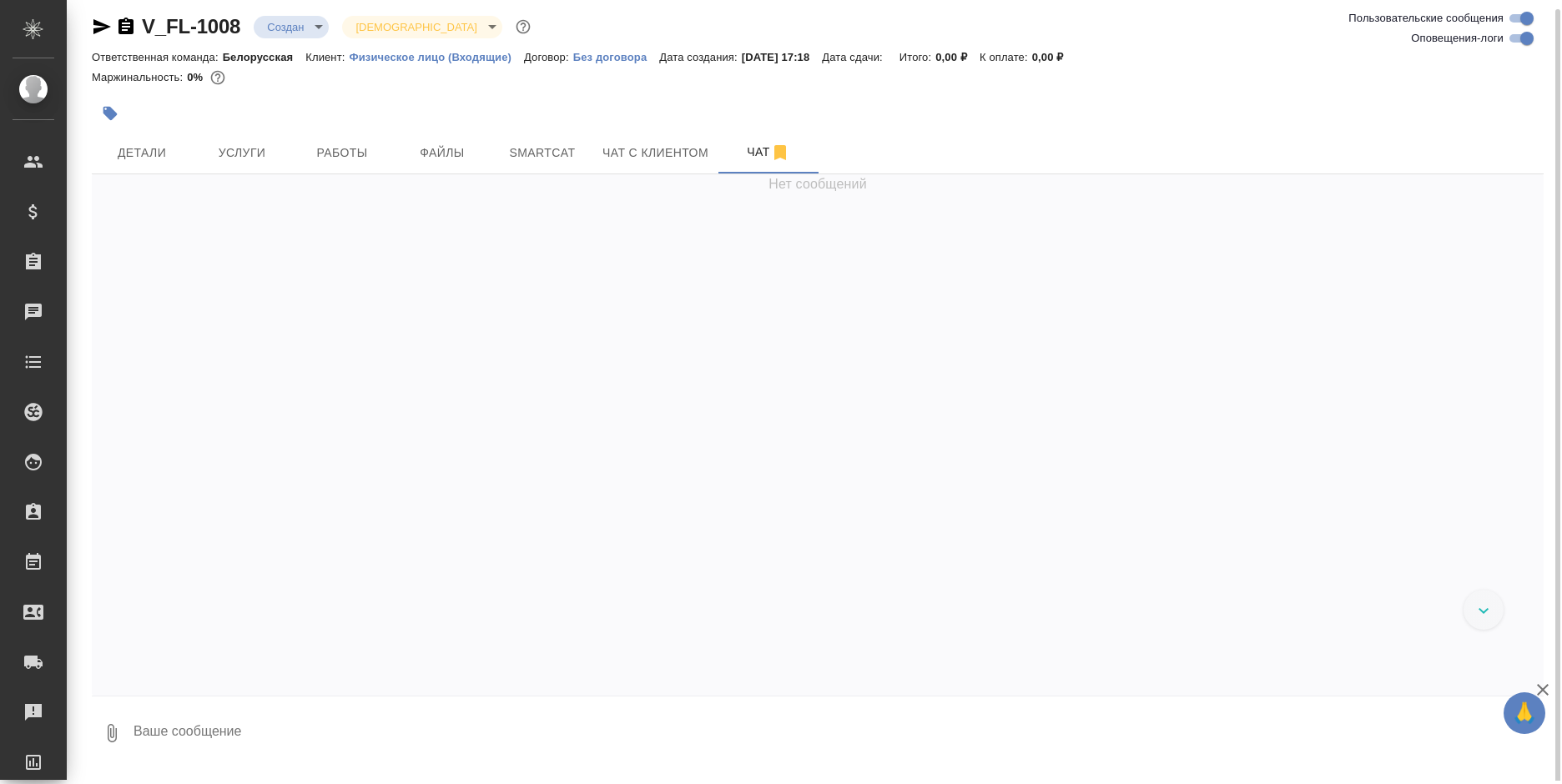
scroll to position [133, 0]
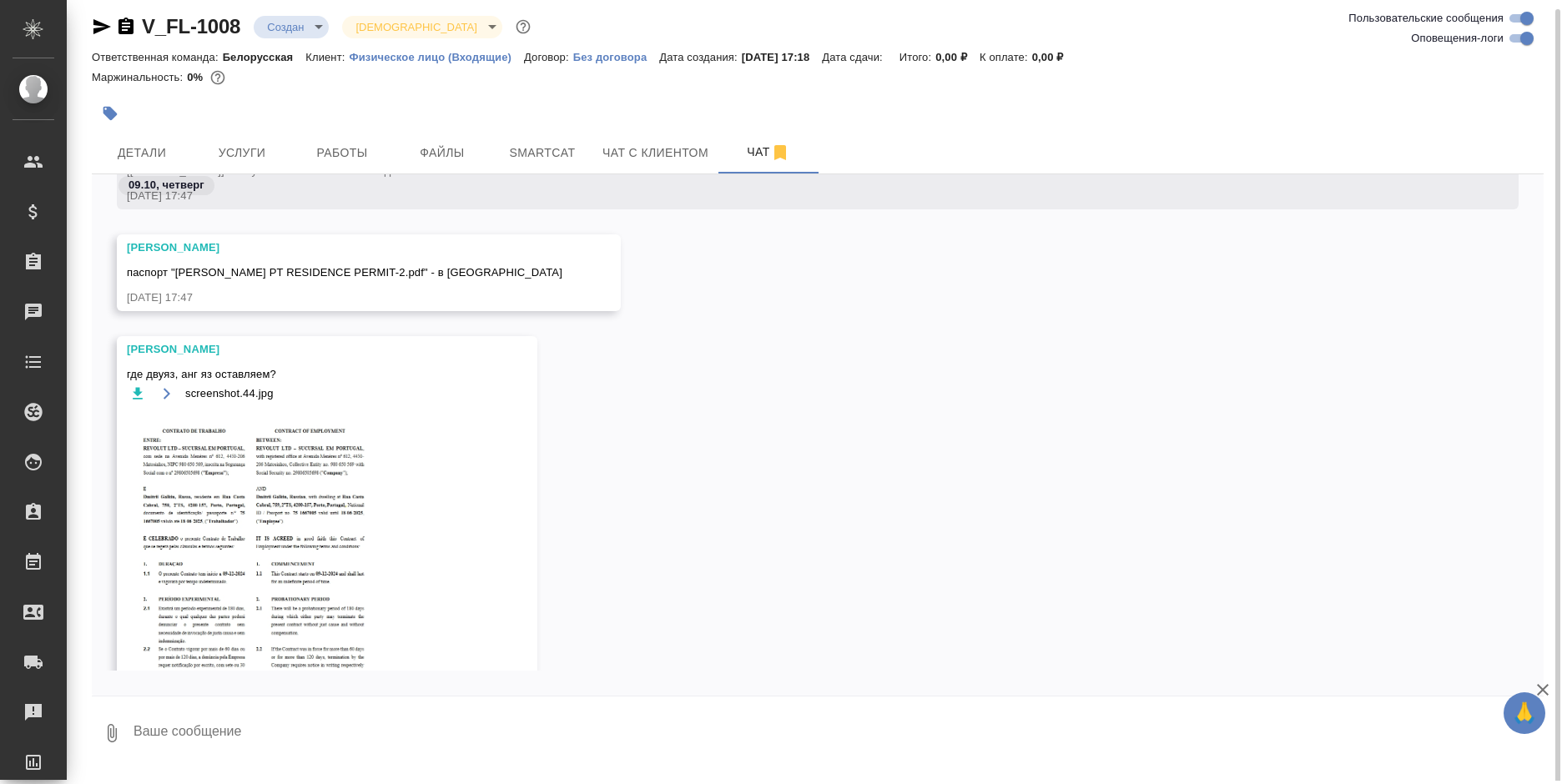
click at [308, 738] on textarea at bounding box center [838, 733] width 1412 height 57
type textarea "Да, англ оставляем"
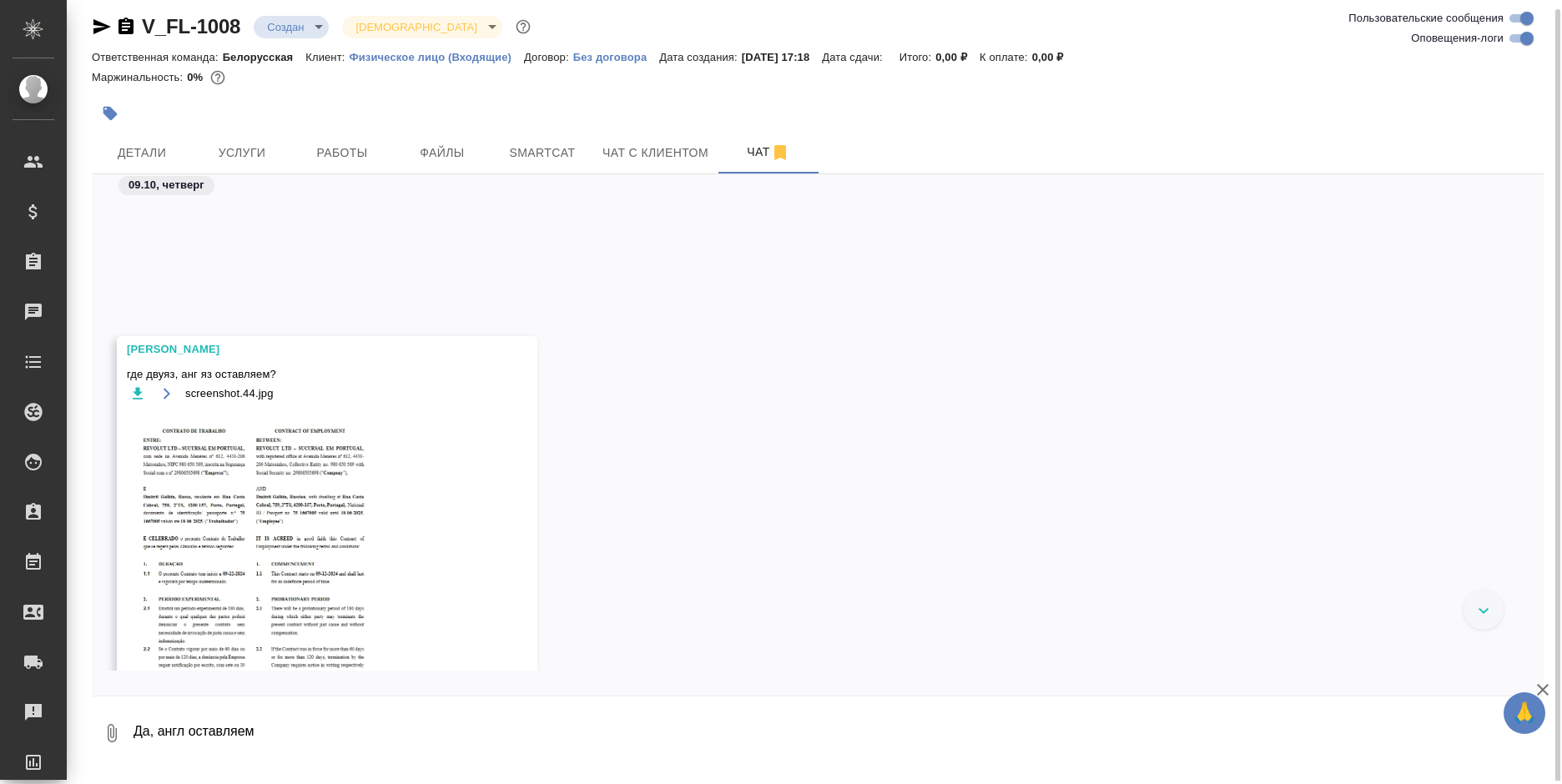
scroll to position [484, 0]
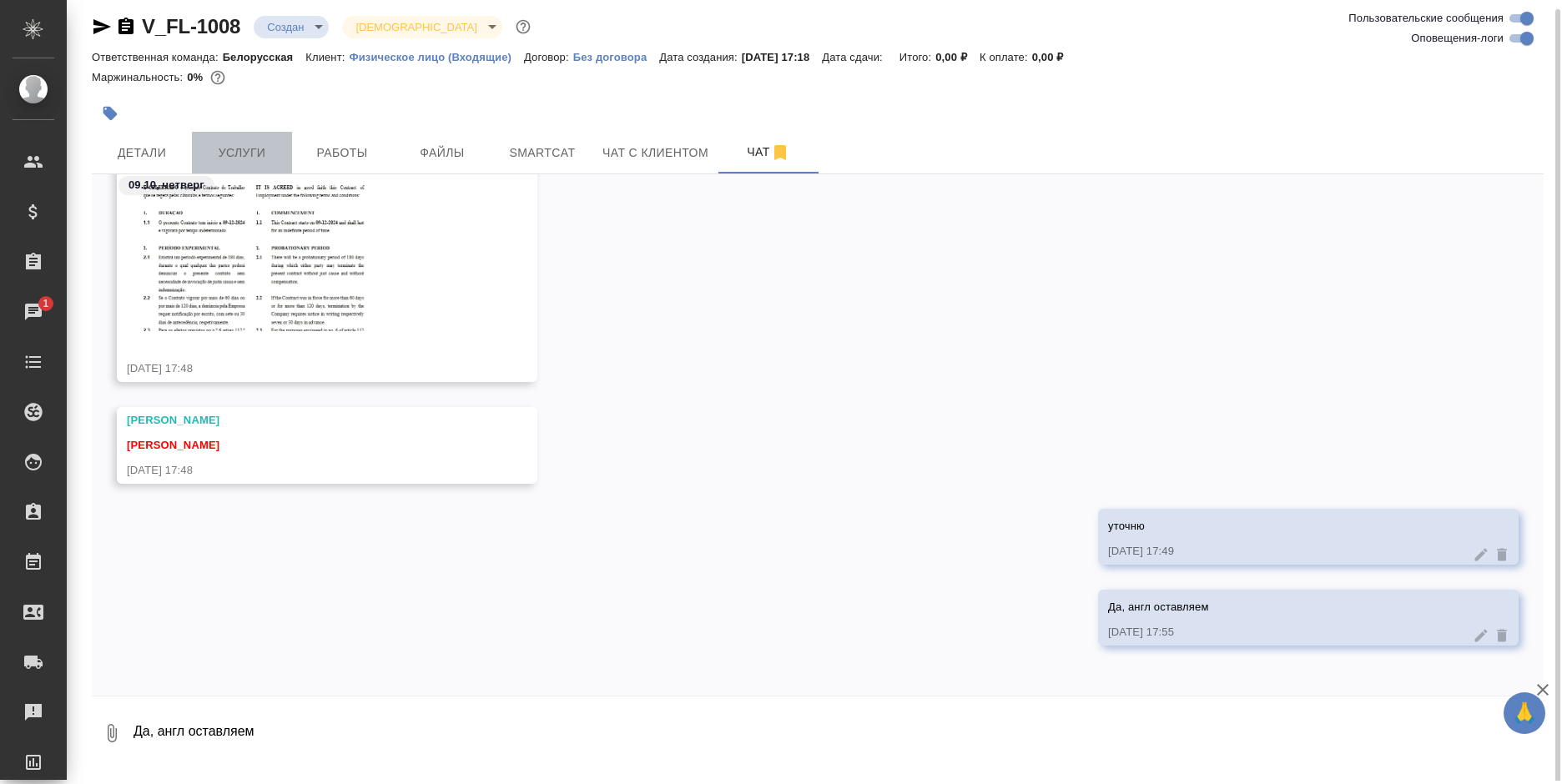
click at [222, 152] on span "Услуги" at bounding box center [242, 153] width 80 height 21
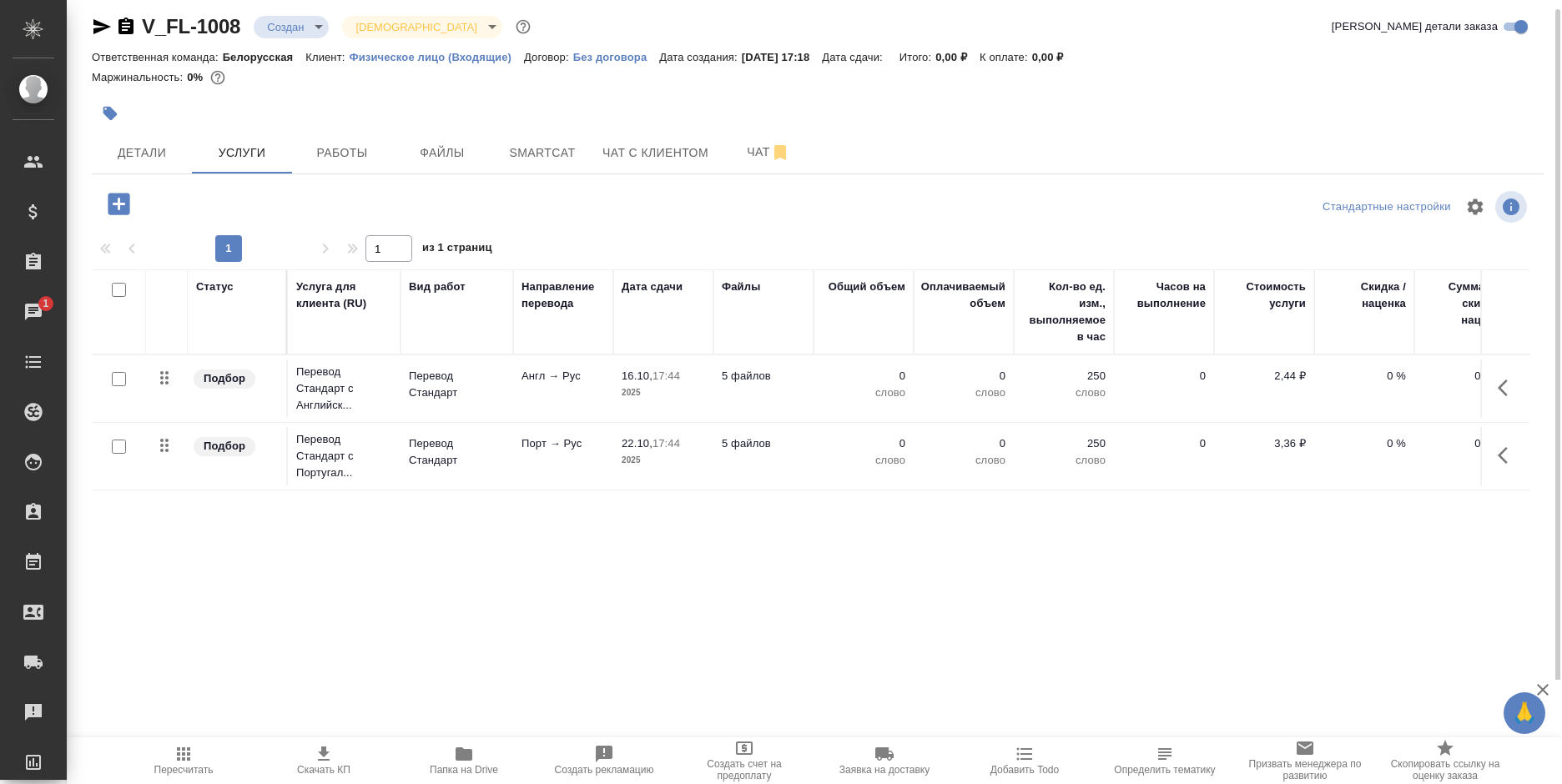
click at [116, 205] on icon "button" at bounding box center [118, 203] width 22 height 22
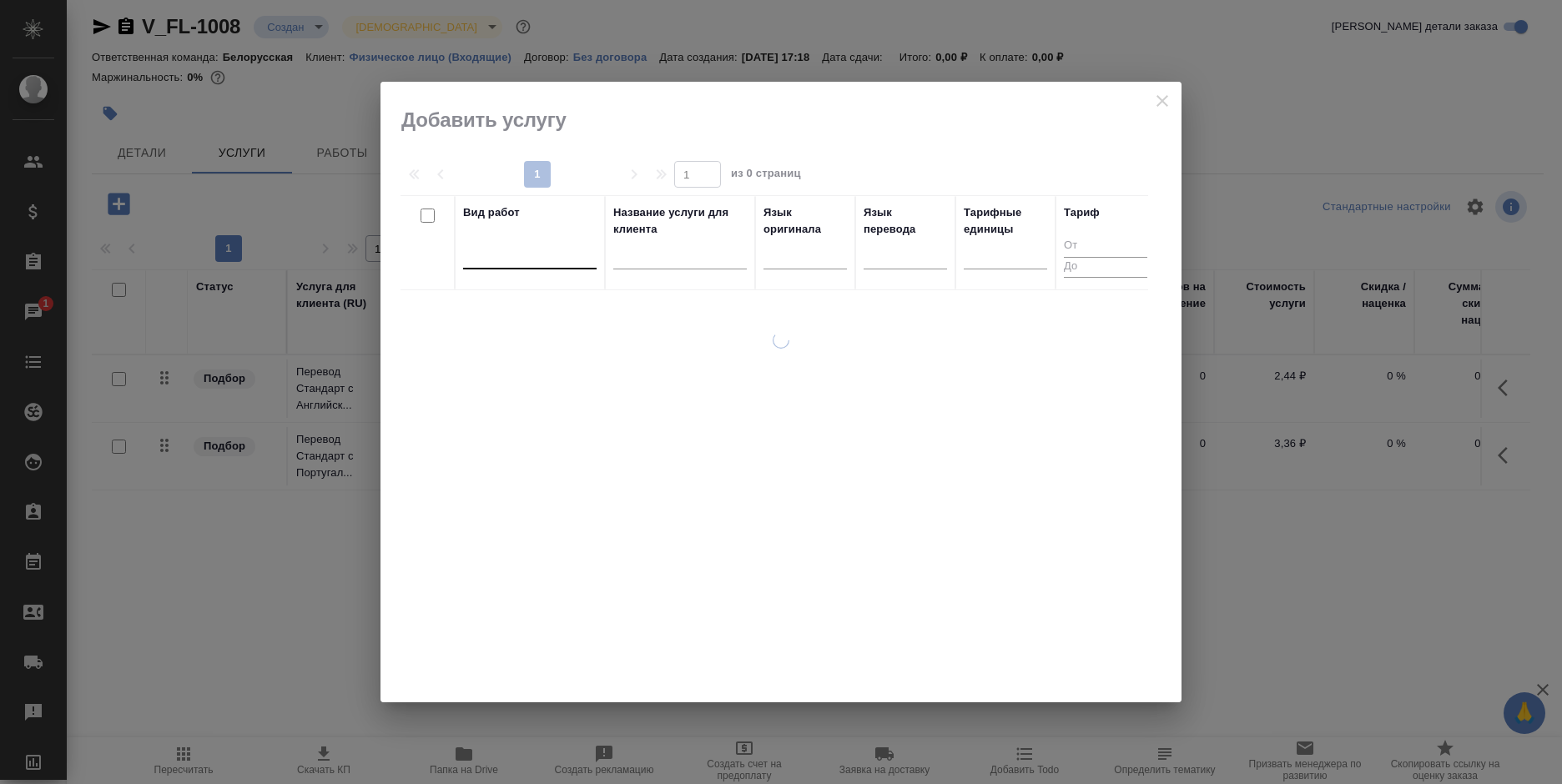
click at [491, 253] on div at bounding box center [530, 252] width 134 height 24
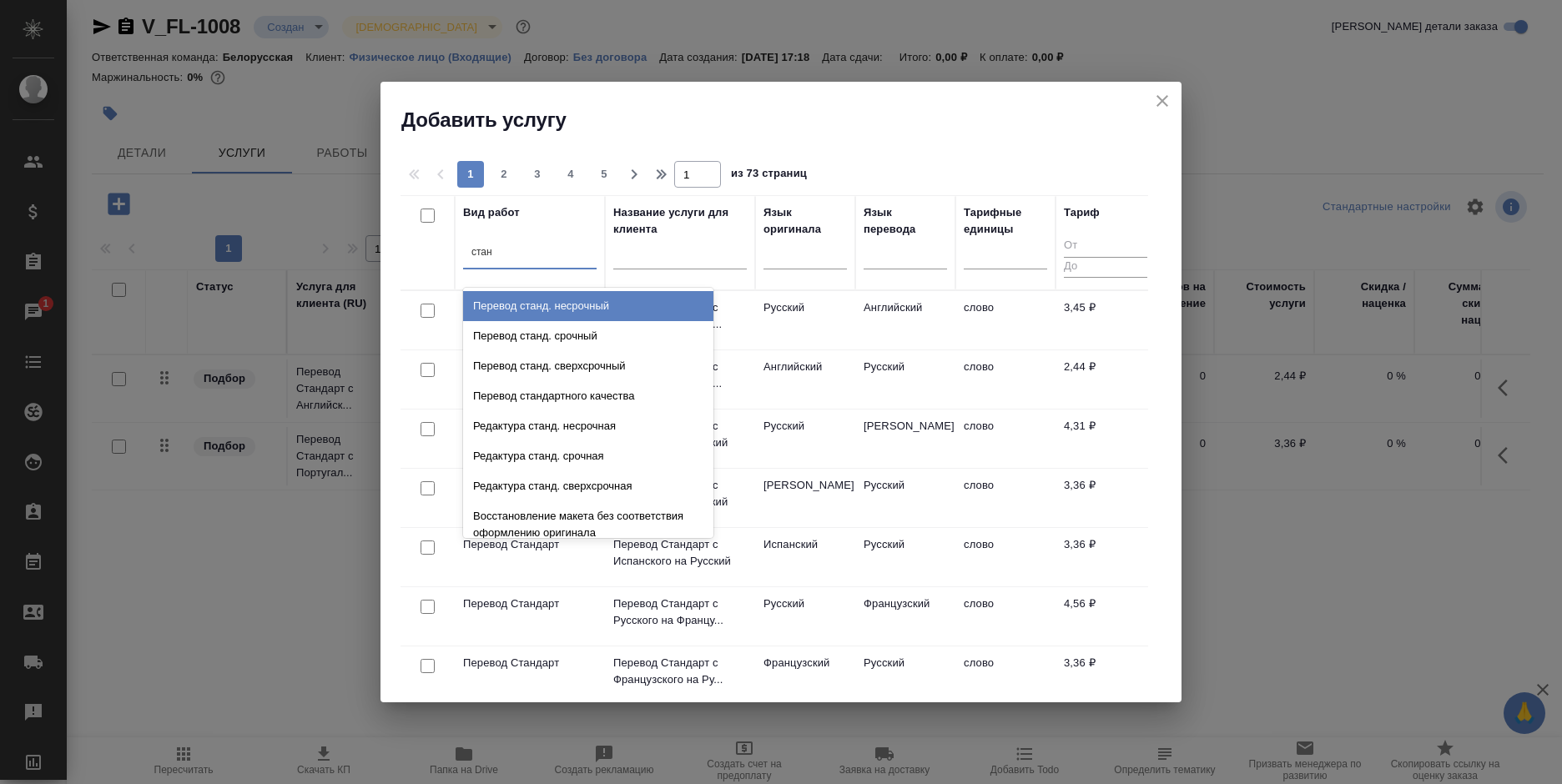
type input "станд"
click at [627, 300] on div "Перевод станд. несрочный" at bounding box center [589, 305] width 250 height 30
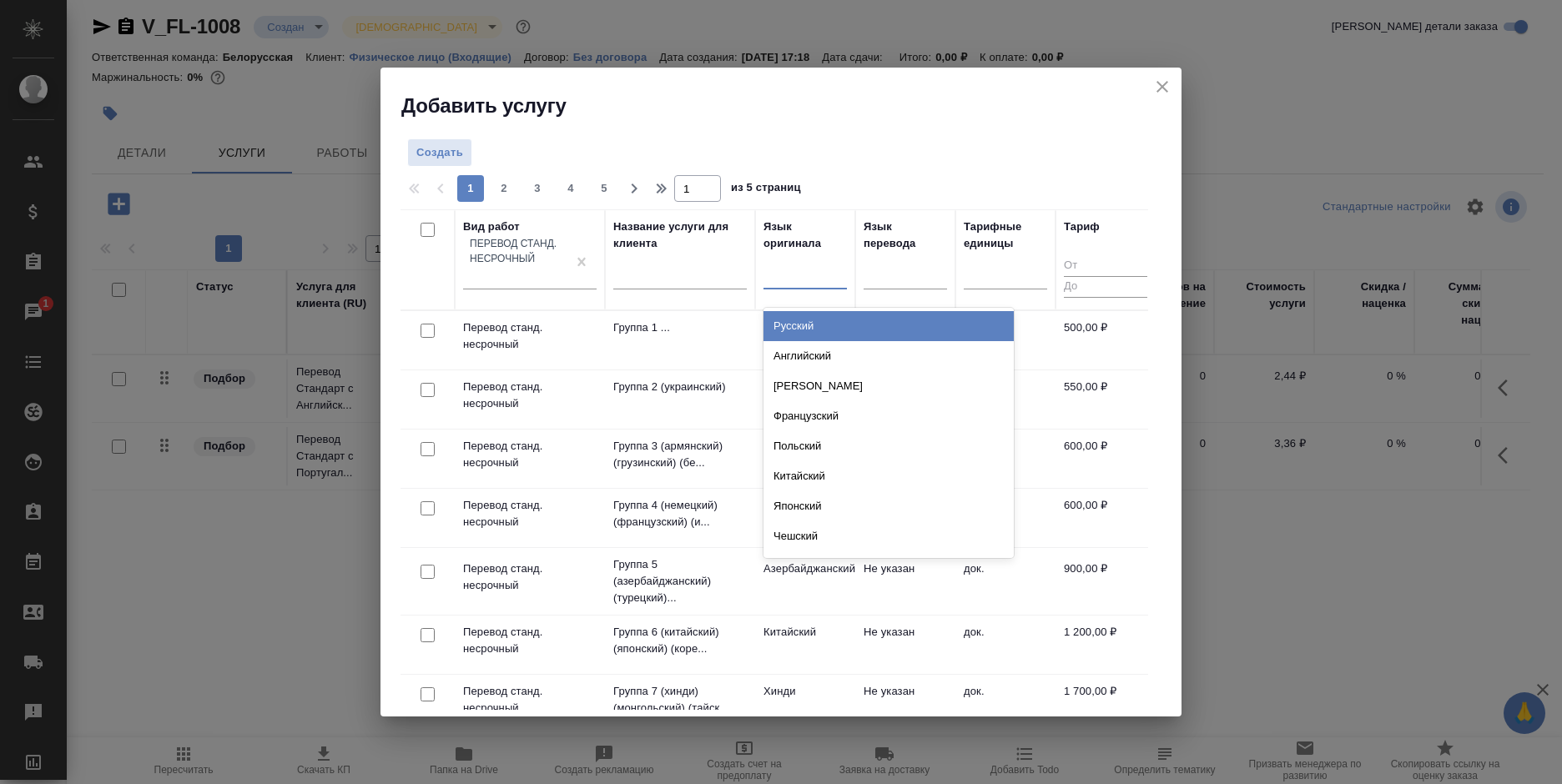
click at [794, 269] on div at bounding box center [805, 273] width 84 height 24
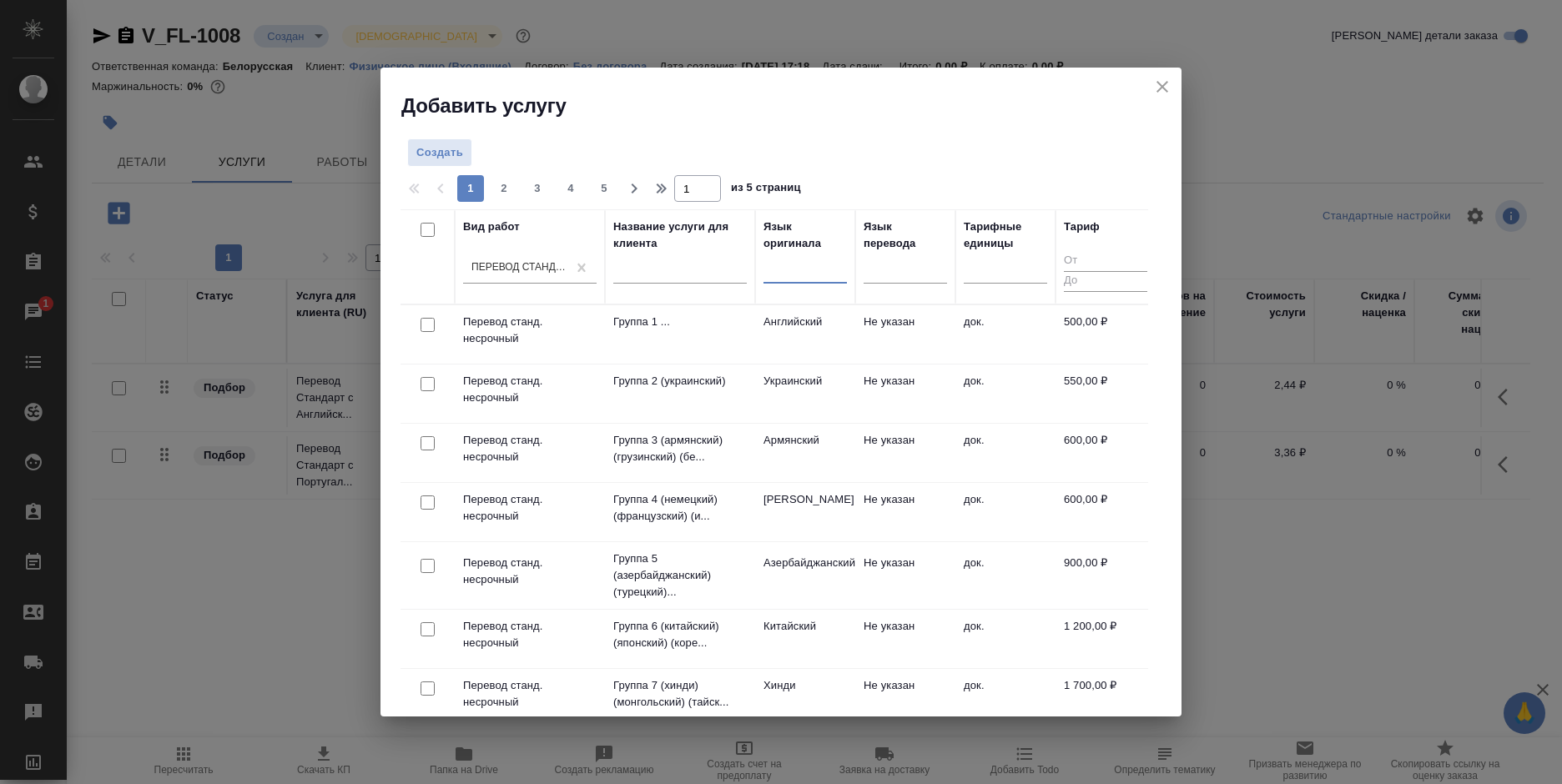
scroll to position [9, 0]
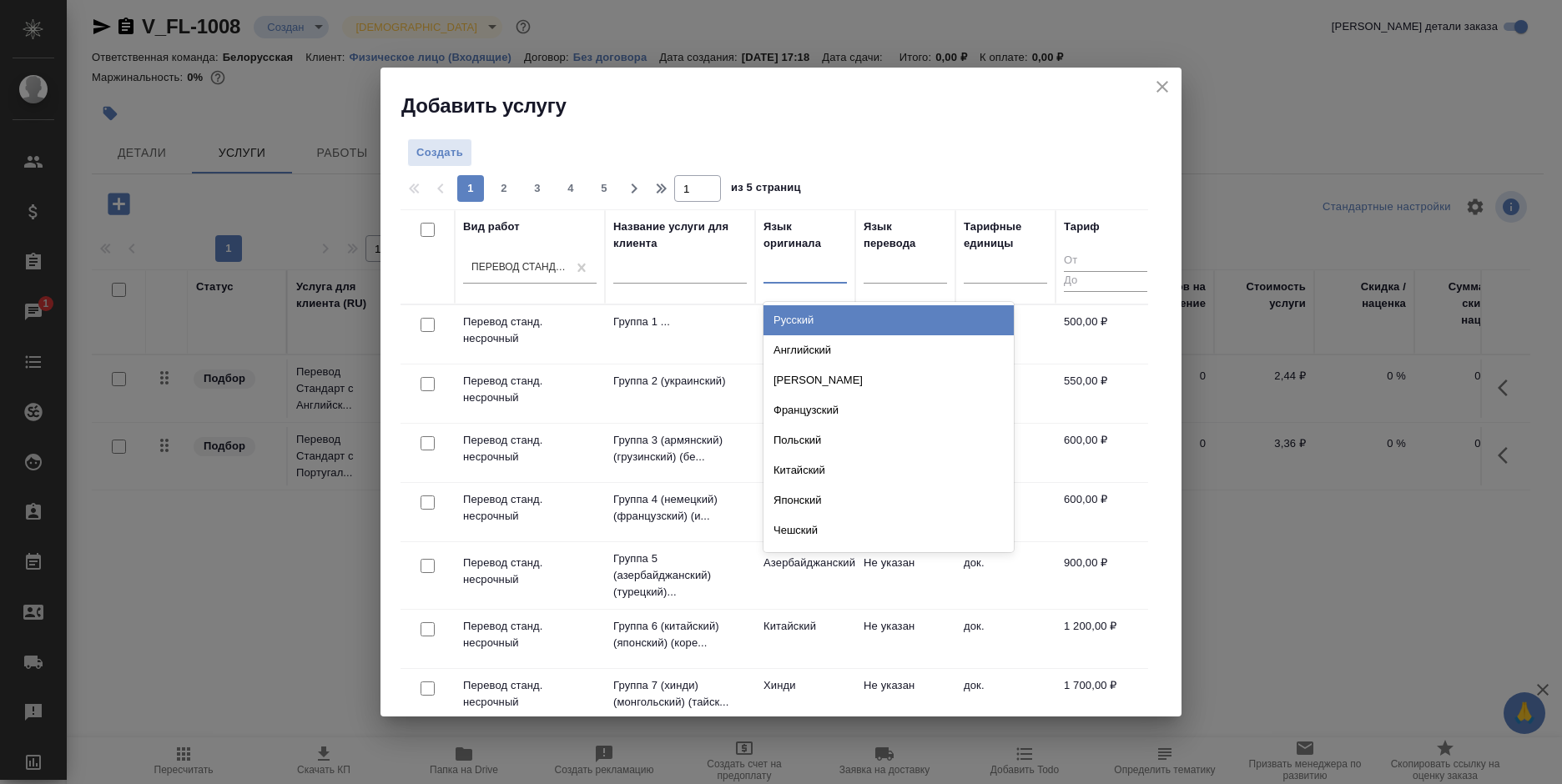
click at [796, 269] on div at bounding box center [805, 267] width 84 height 24
type input "порт"
click at [823, 317] on div "Португальский" at bounding box center [889, 320] width 250 height 30
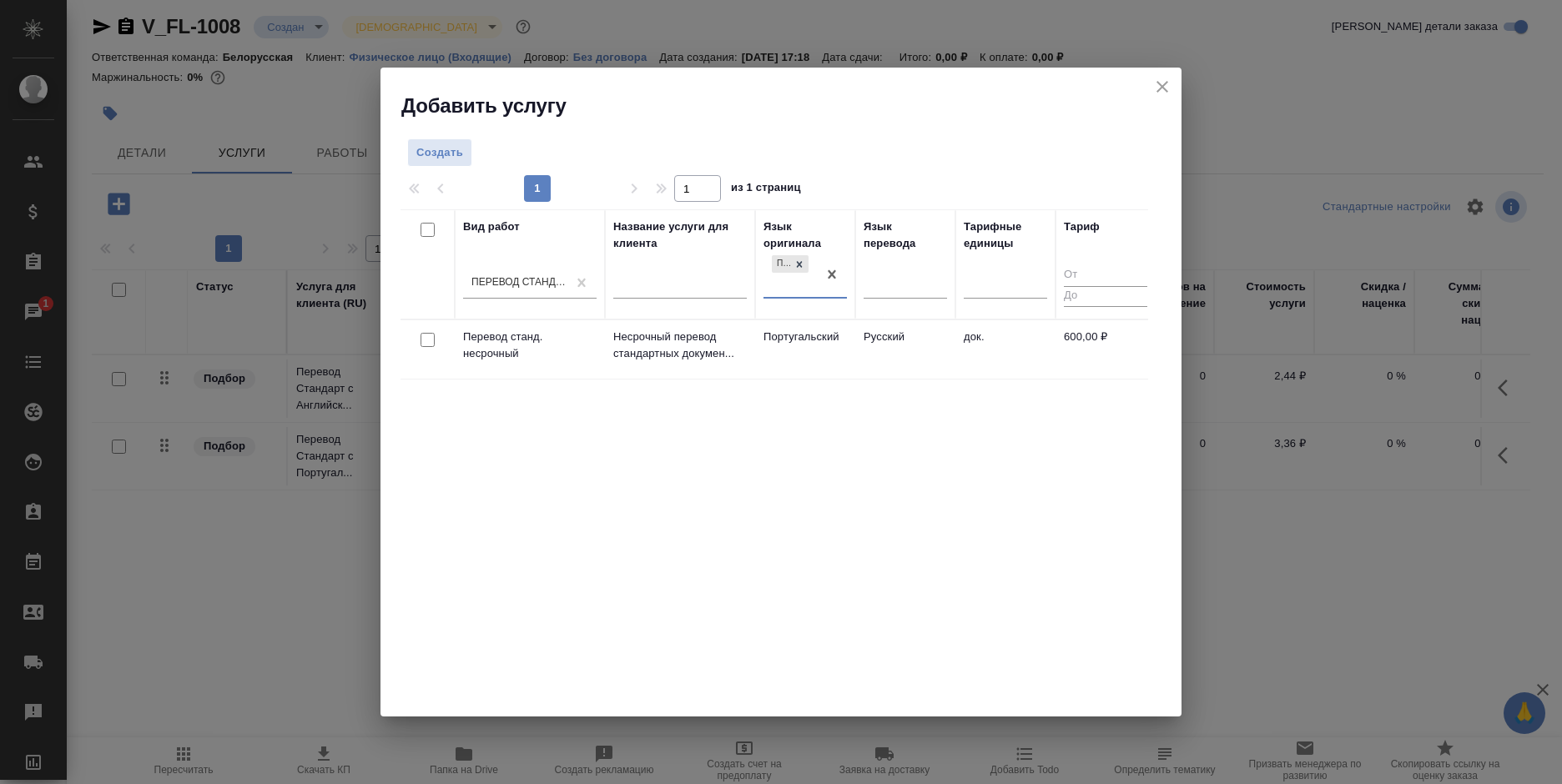
click at [861, 345] on td "Русский" at bounding box center [905, 349] width 100 height 59
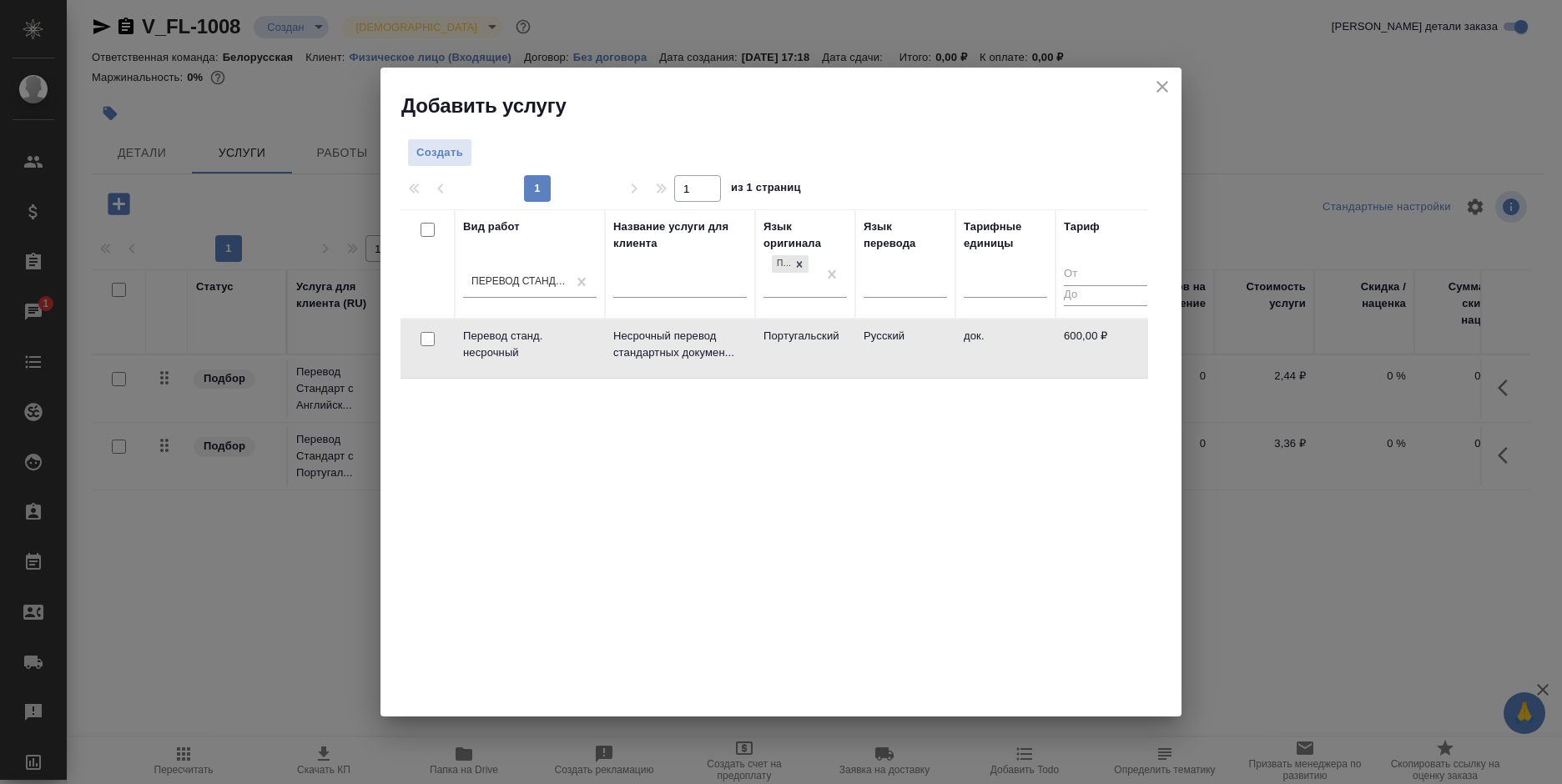
click at [861, 345] on td "Русский" at bounding box center [905, 348] width 100 height 59
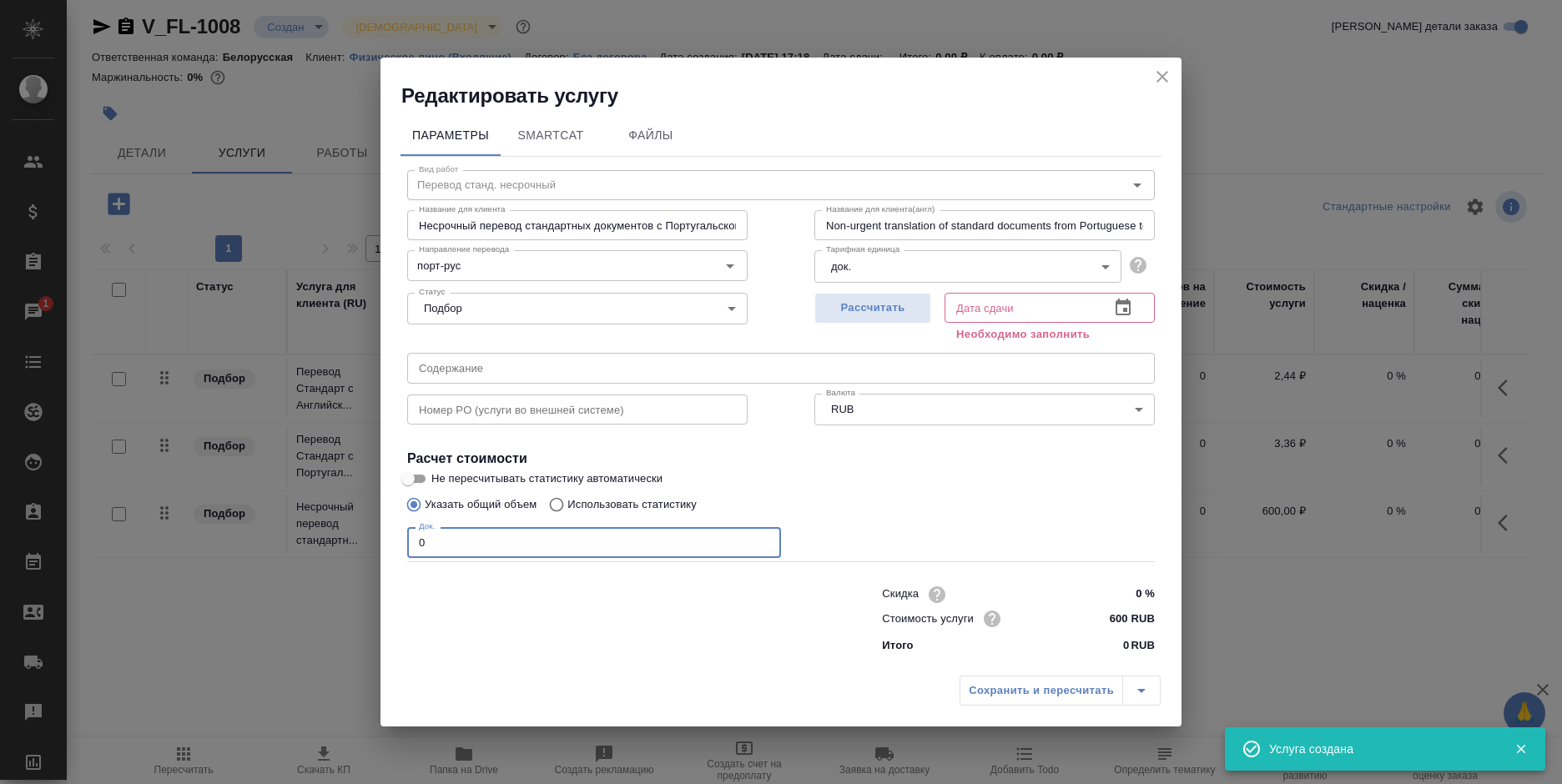
drag, startPoint x: 429, startPoint y: 539, endPoint x: 403, endPoint y: 547, distance: 27.2
click at [403, 547] on div "Вид работ Перевод станд. несрочный Вид работ Название для клиента Несрочный пер…" at bounding box center [781, 409] width 761 height 505
type input "1"
click at [1114, 304] on icon "button" at bounding box center [1123, 307] width 20 height 20
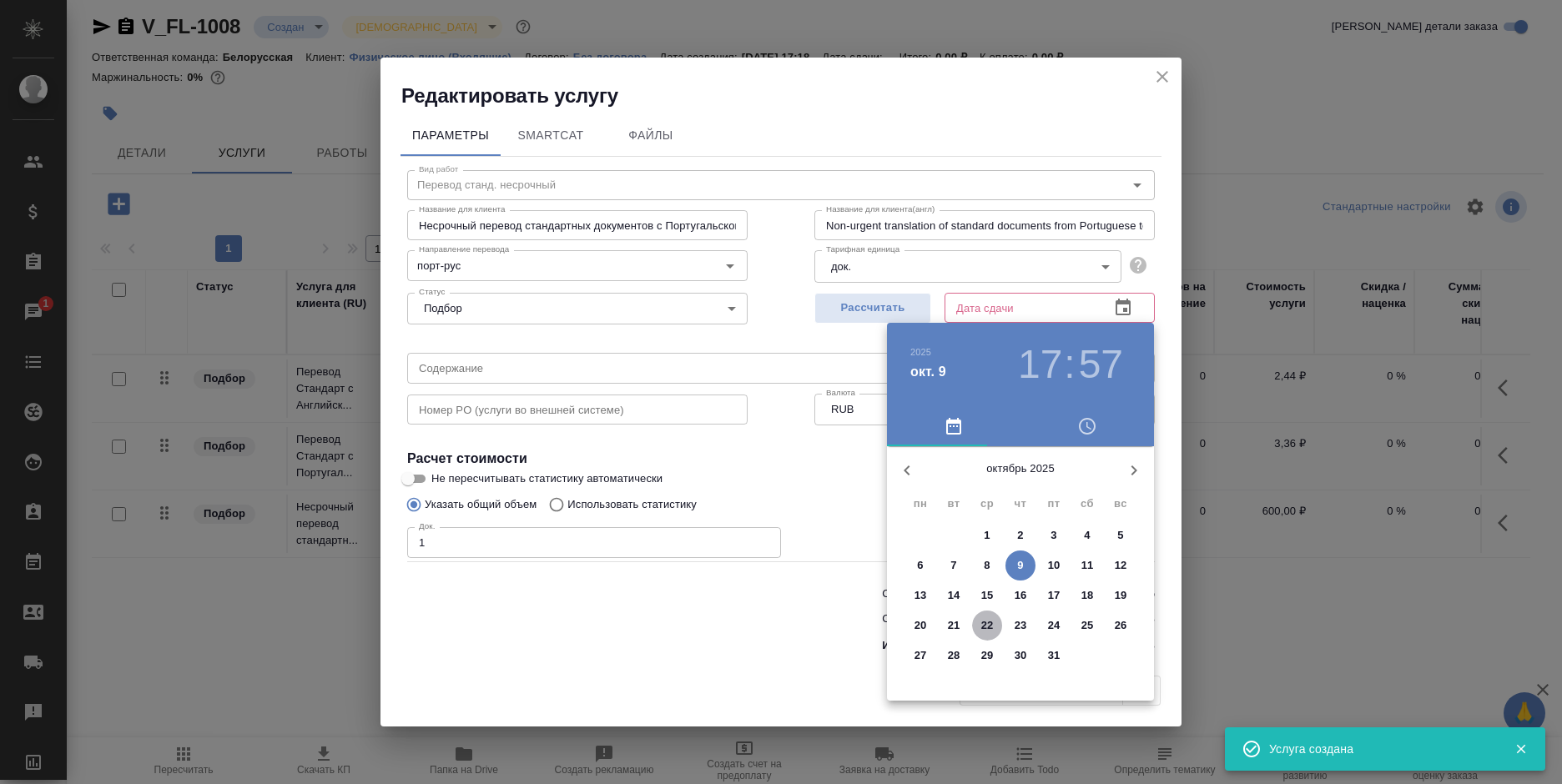
drag, startPoint x: 977, startPoint y: 622, endPoint x: 826, endPoint y: 623, distance: 151.0
click at [975, 622] on span "22" at bounding box center [986, 624] width 30 height 16
type input "22.10.2025 17:57"
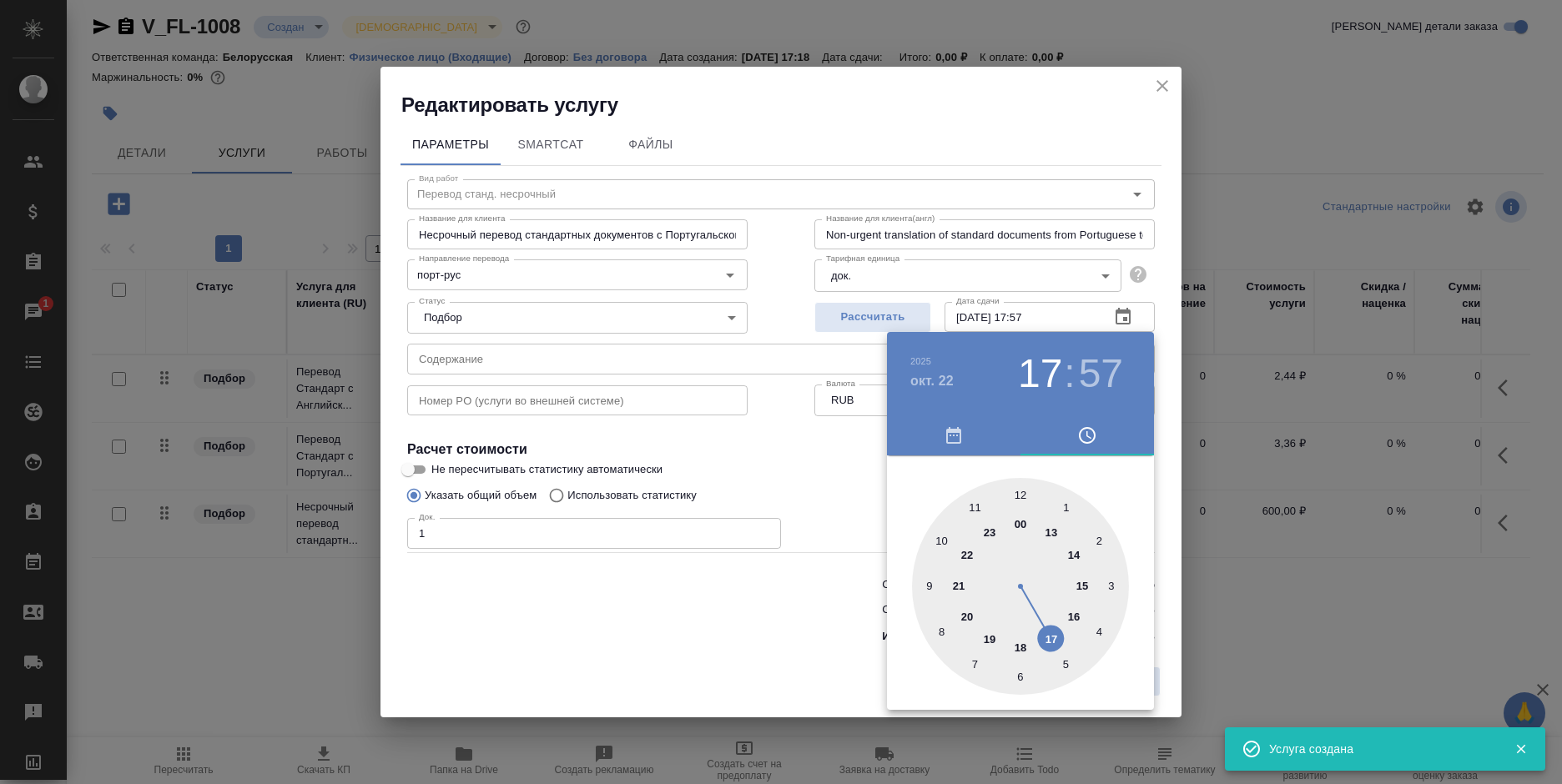
click at [826, 623] on div at bounding box center [781, 392] width 1562 height 784
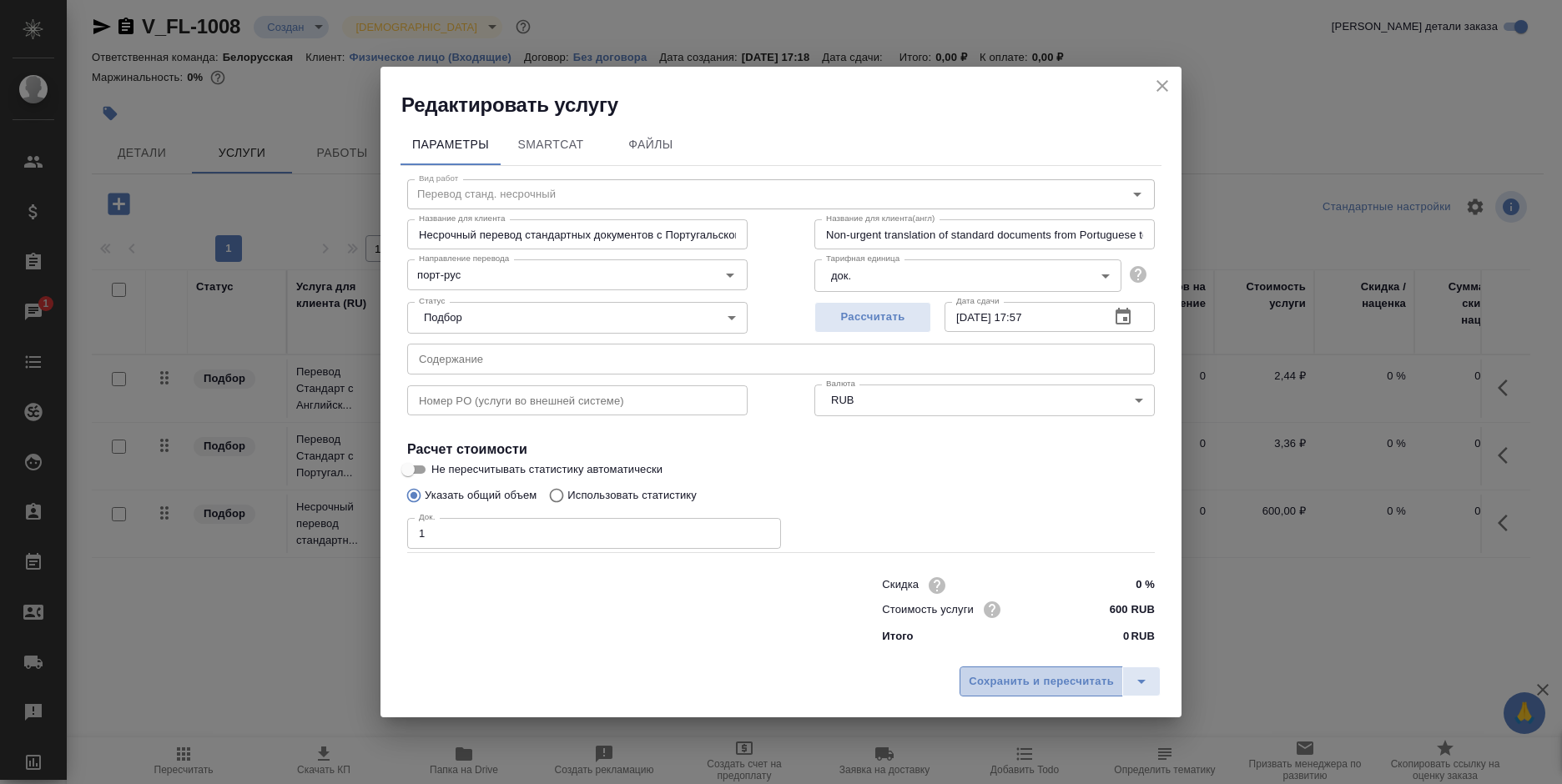
click at [1017, 677] on span "Сохранить и пересчитать" at bounding box center [1041, 681] width 145 height 19
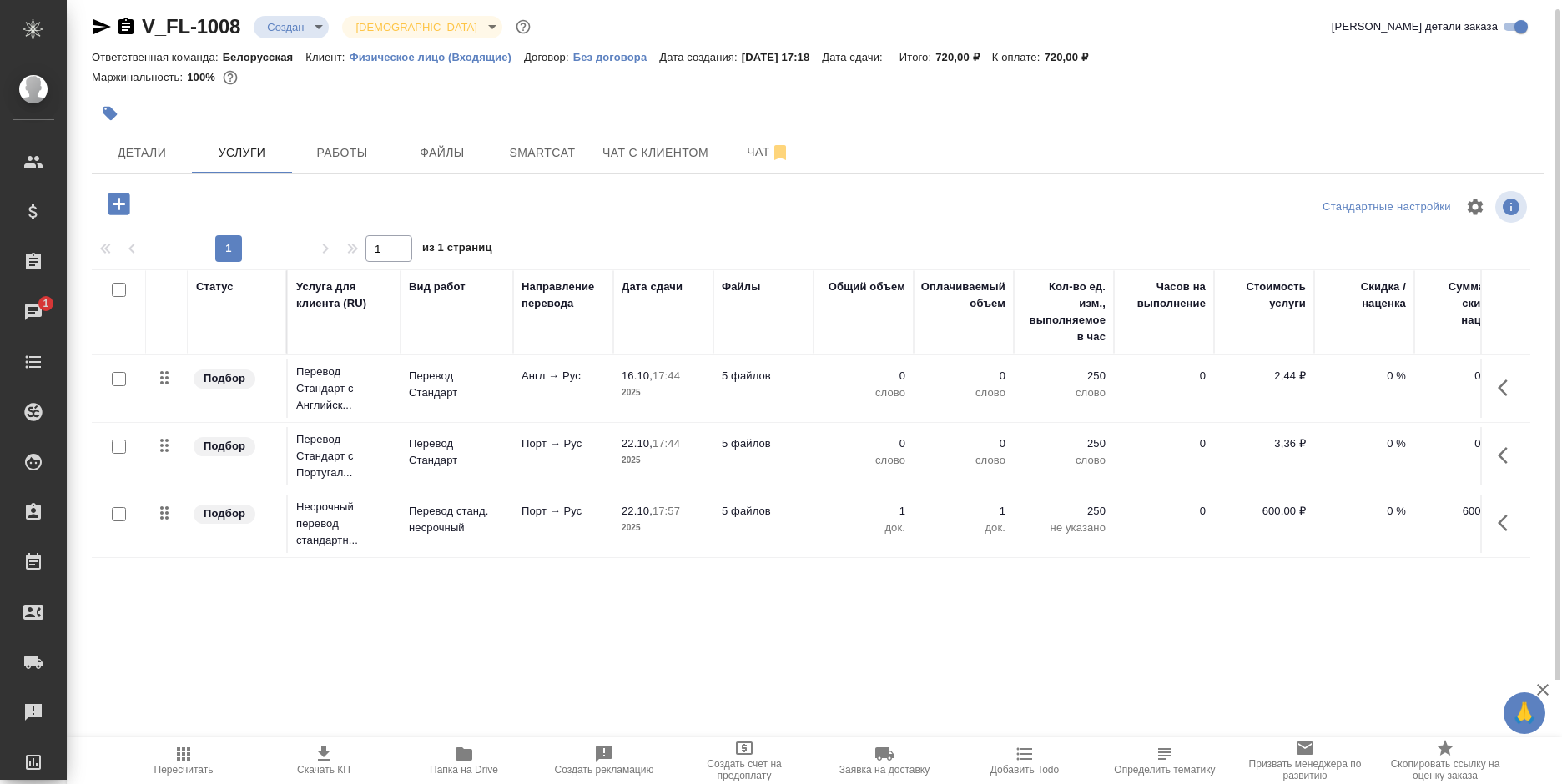
click at [111, 198] on icon "button" at bounding box center [118, 203] width 22 height 22
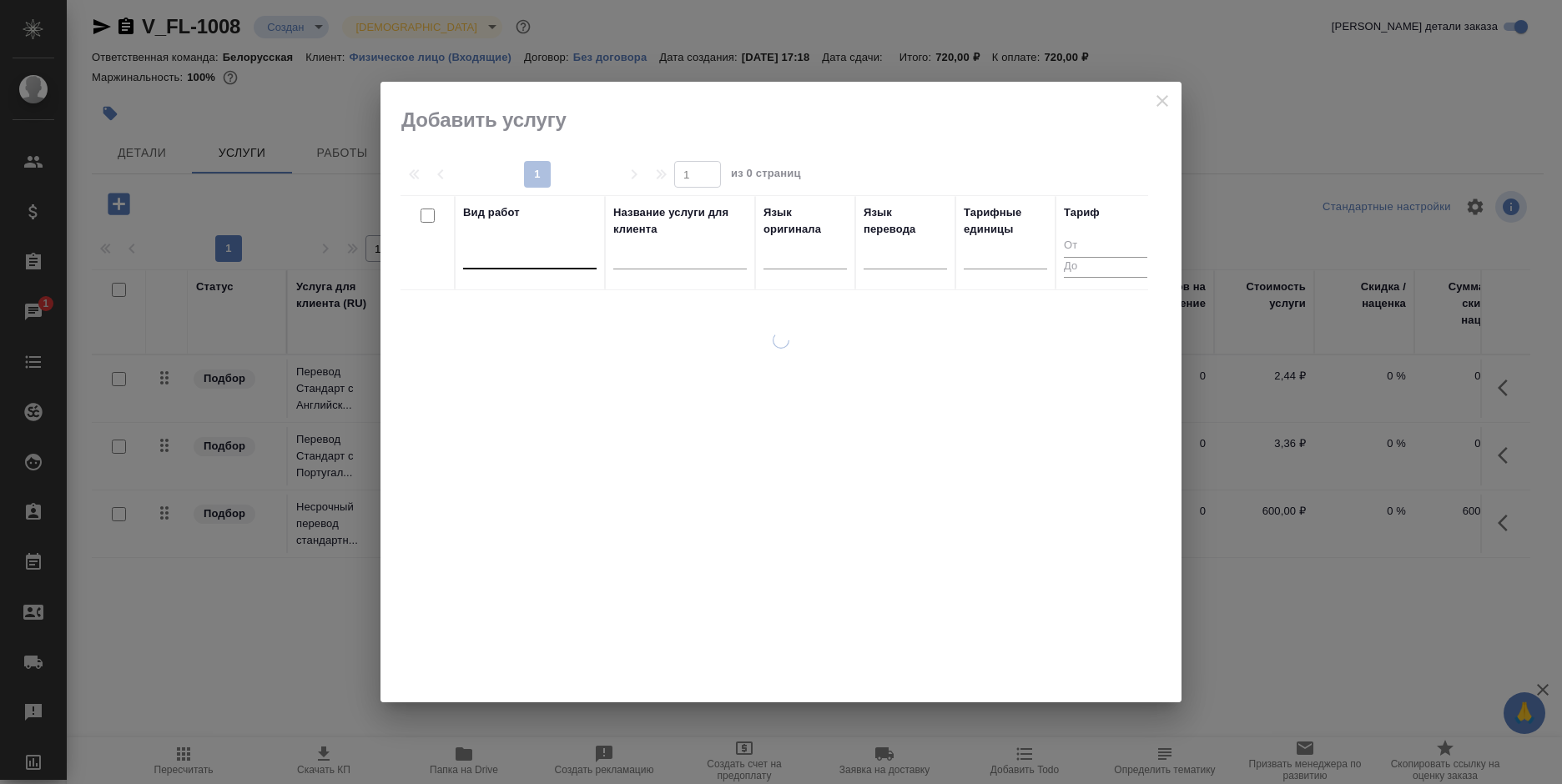
click at [557, 256] on div at bounding box center [530, 252] width 134 height 24
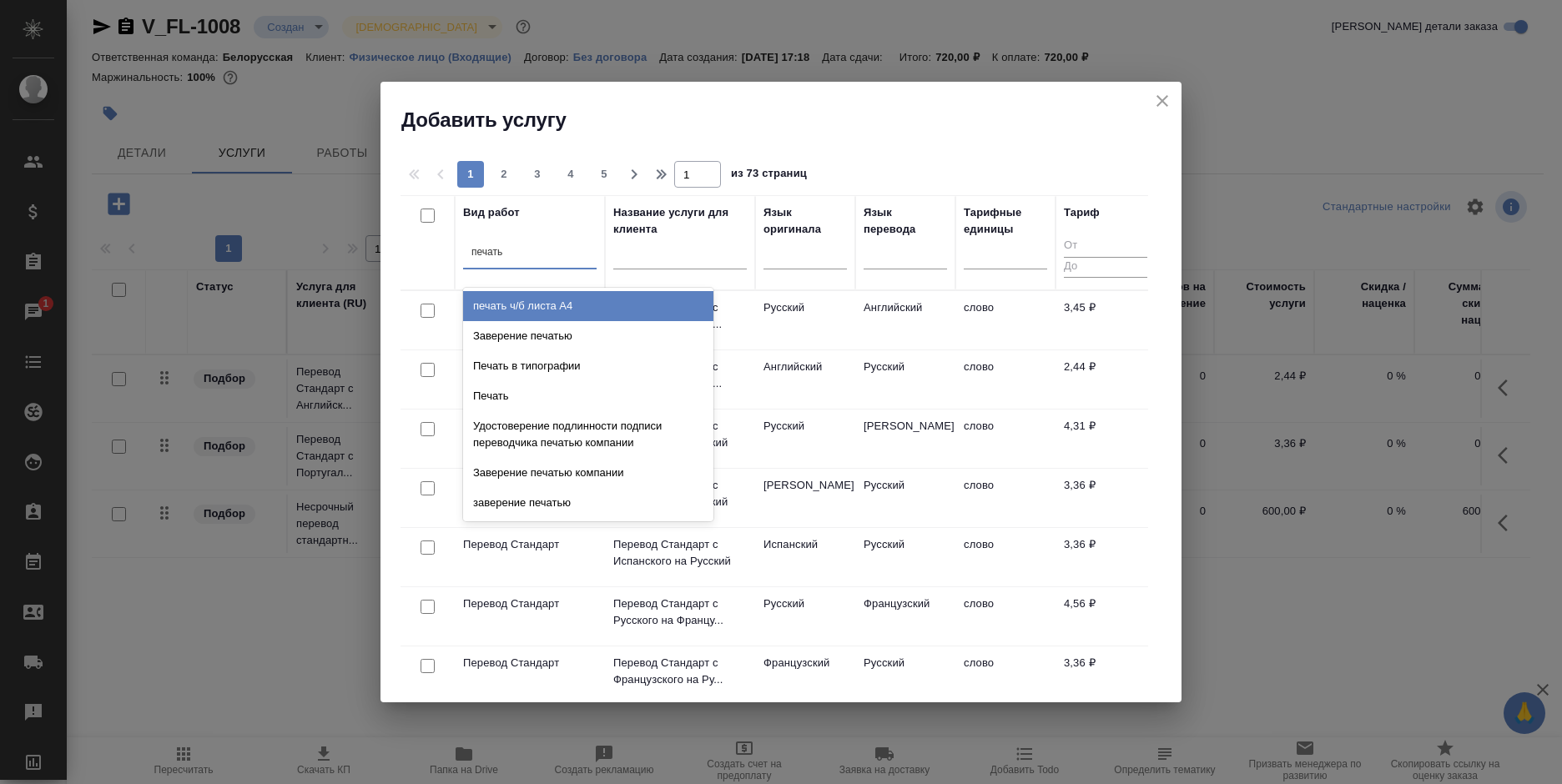
type input "печатью"
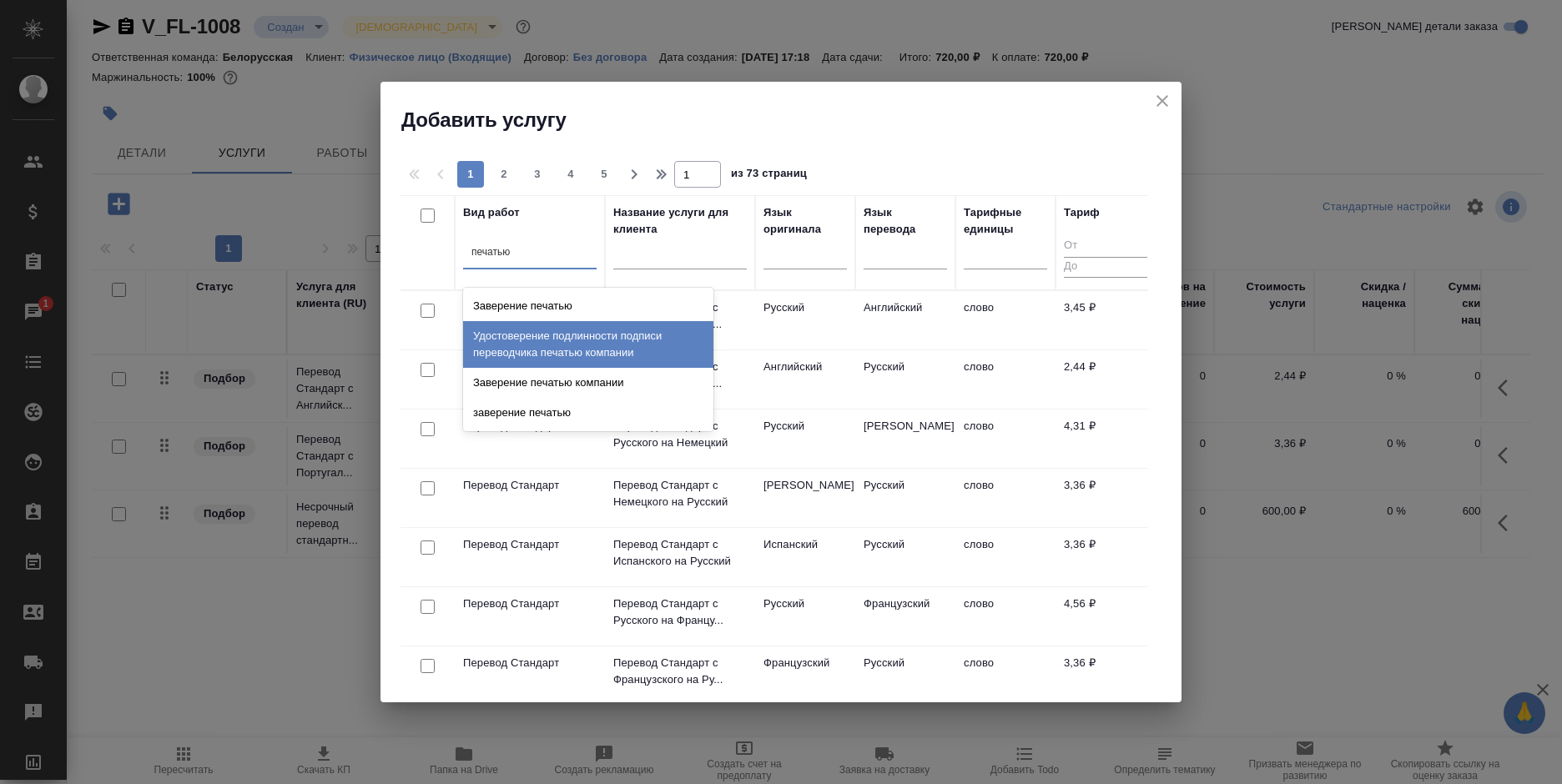
click at [568, 336] on div "Удостоверение подлинности подписи переводчика печатью компании" at bounding box center [589, 344] width 250 height 47
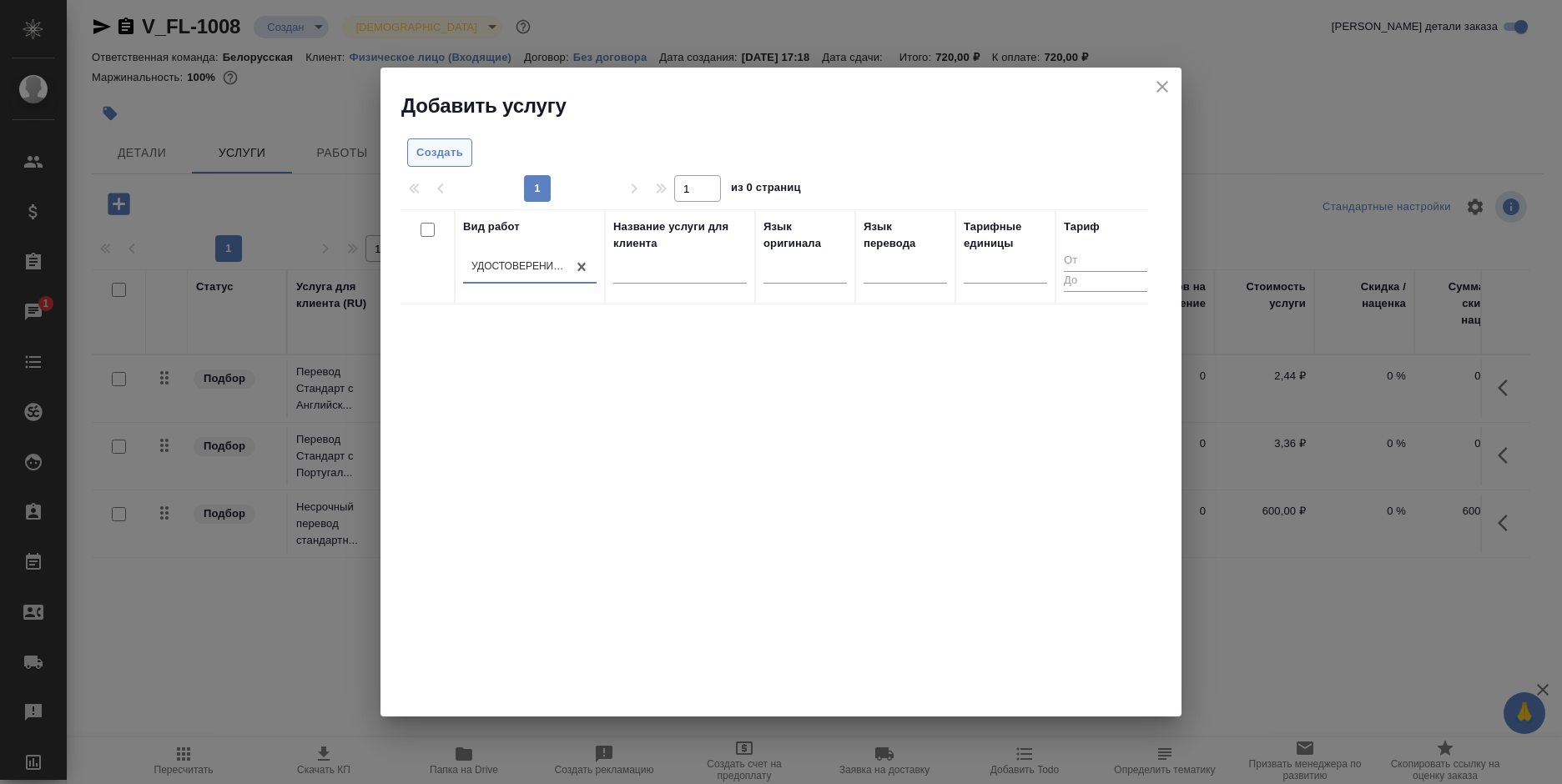
click at [449, 166] on button "Создать" at bounding box center [439, 153] width 65 height 29
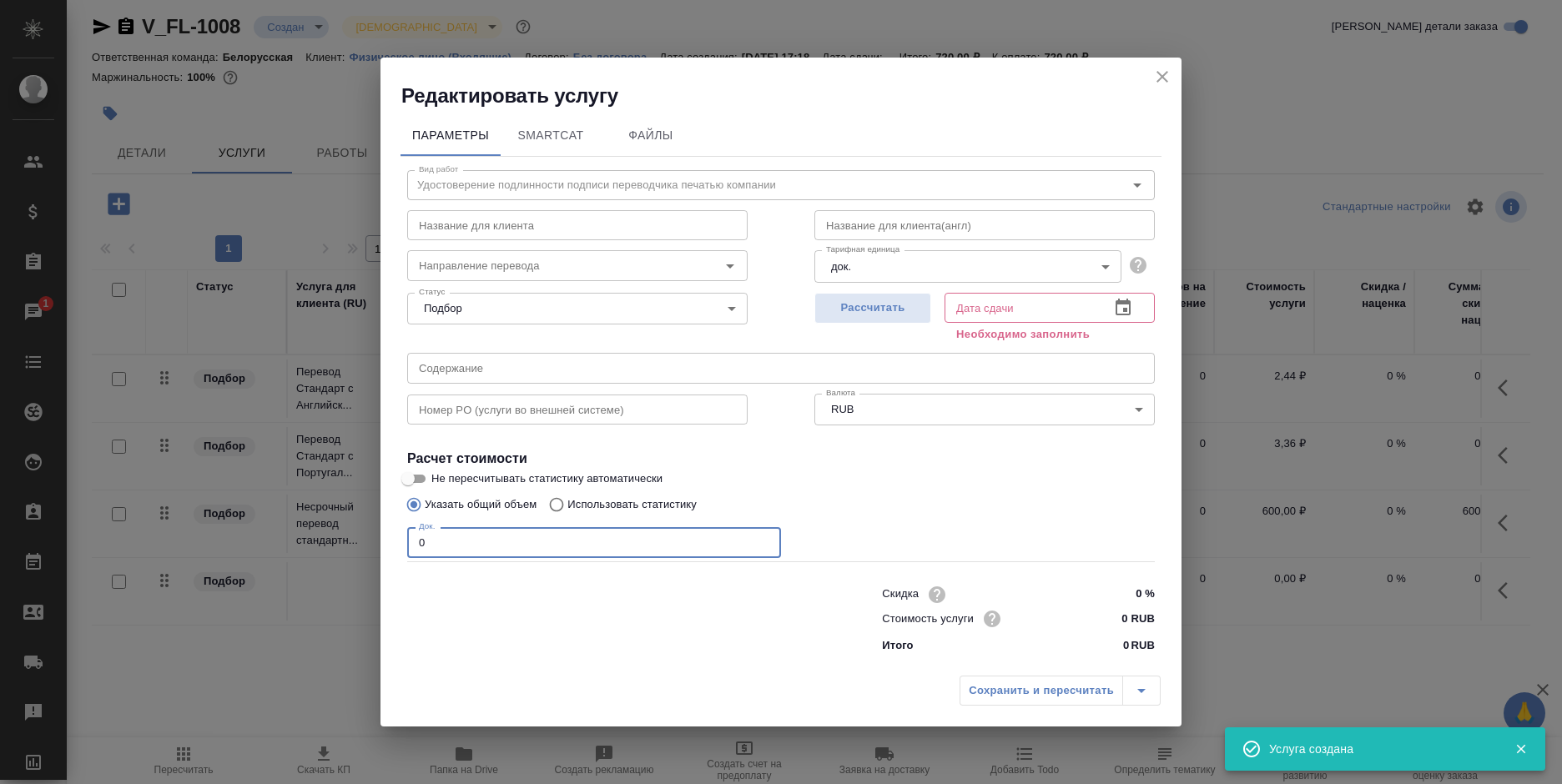
drag, startPoint x: 437, startPoint y: 540, endPoint x: 399, endPoint y: 545, distance: 38.3
click at [399, 545] on div "Параметры SmartCat Файлы Вид работ Удостоверение подлинности подписи переводчик…" at bounding box center [781, 389] width 801 height 559
type input "4"
click at [1127, 313] on icon "button" at bounding box center [1123, 307] width 20 height 20
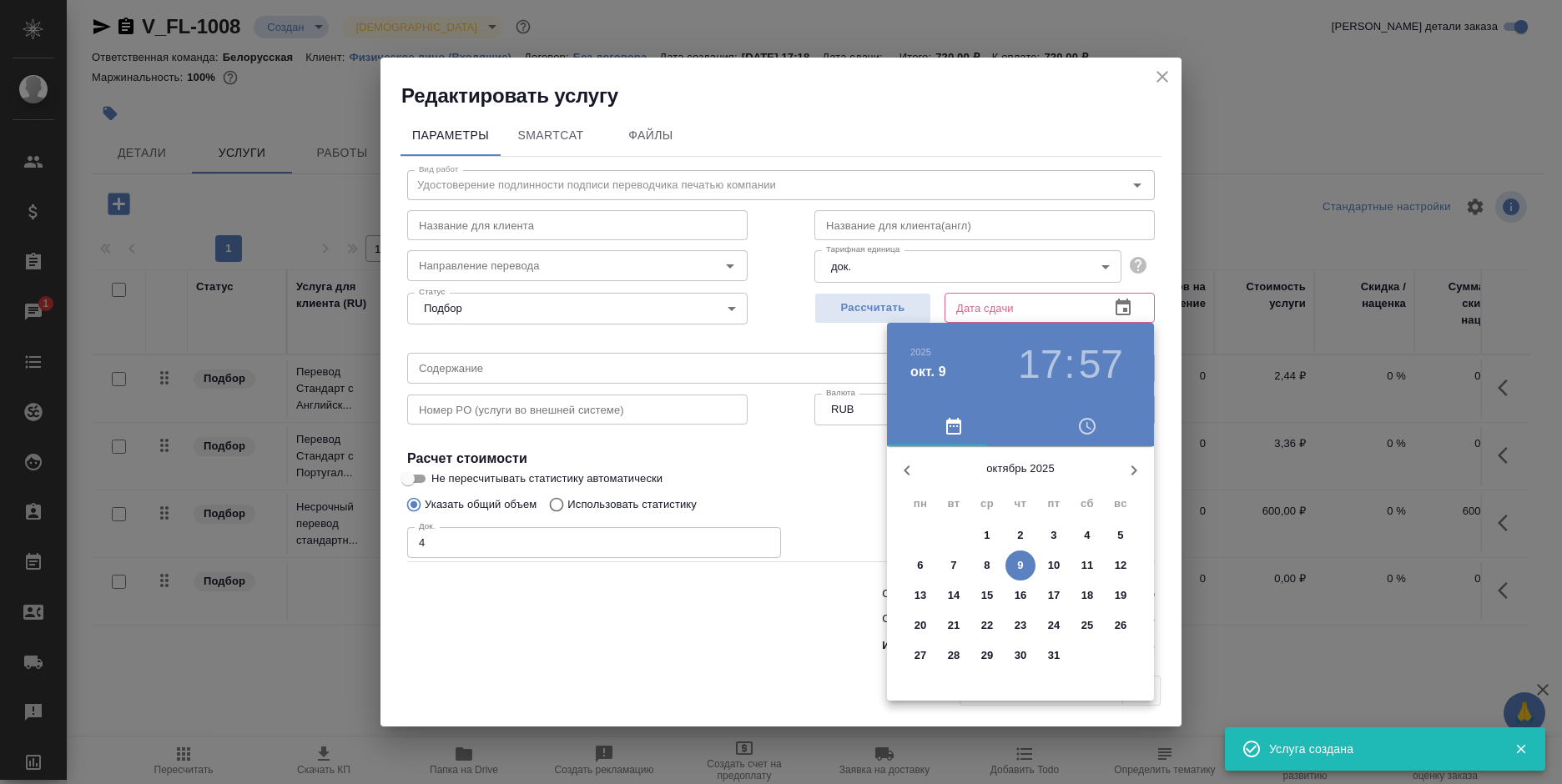
click at [996, 626] on span "22" at bounding box center [986, 624] width 30 height 16
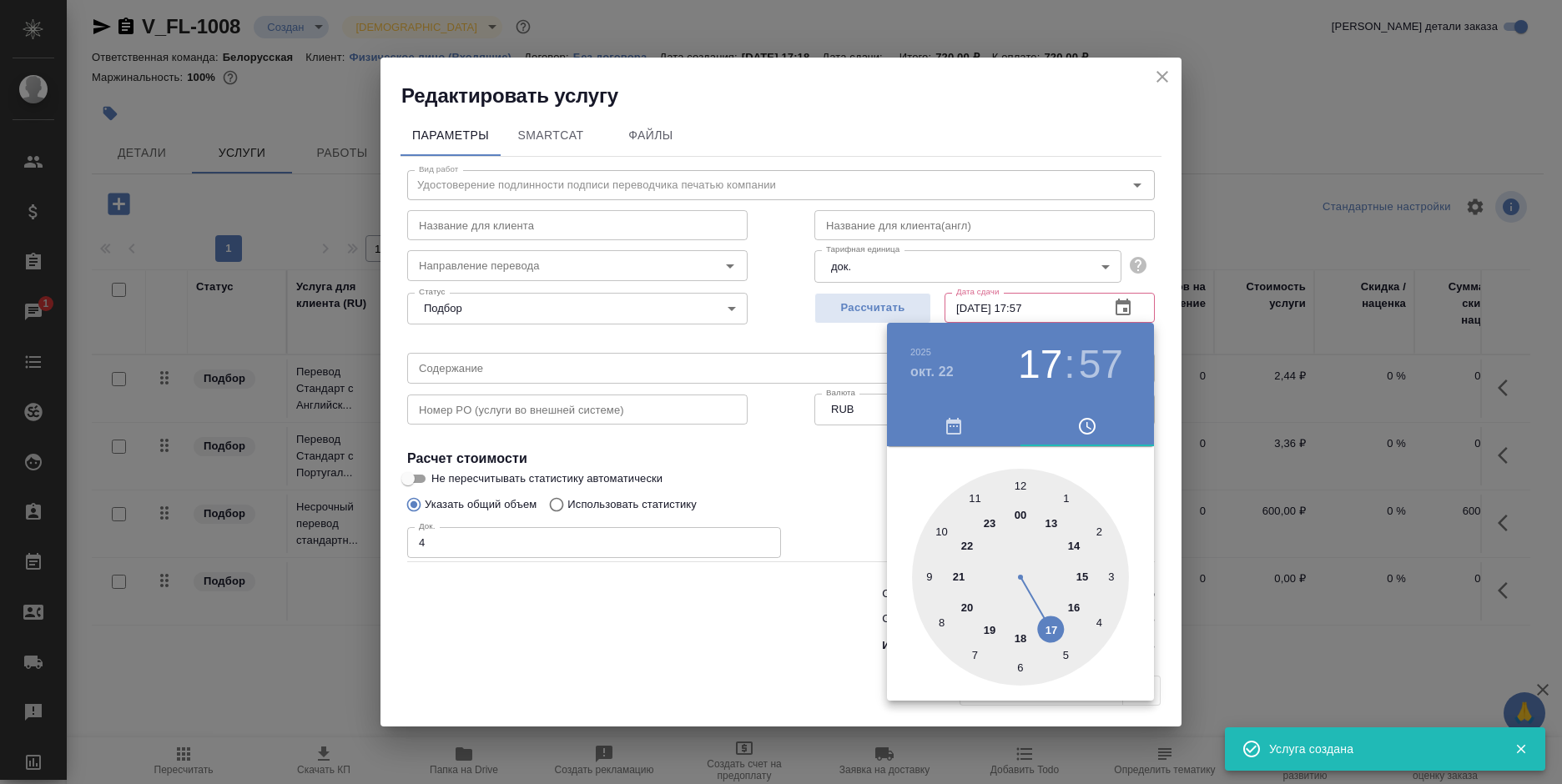
type input "22.10.2025 17:57"
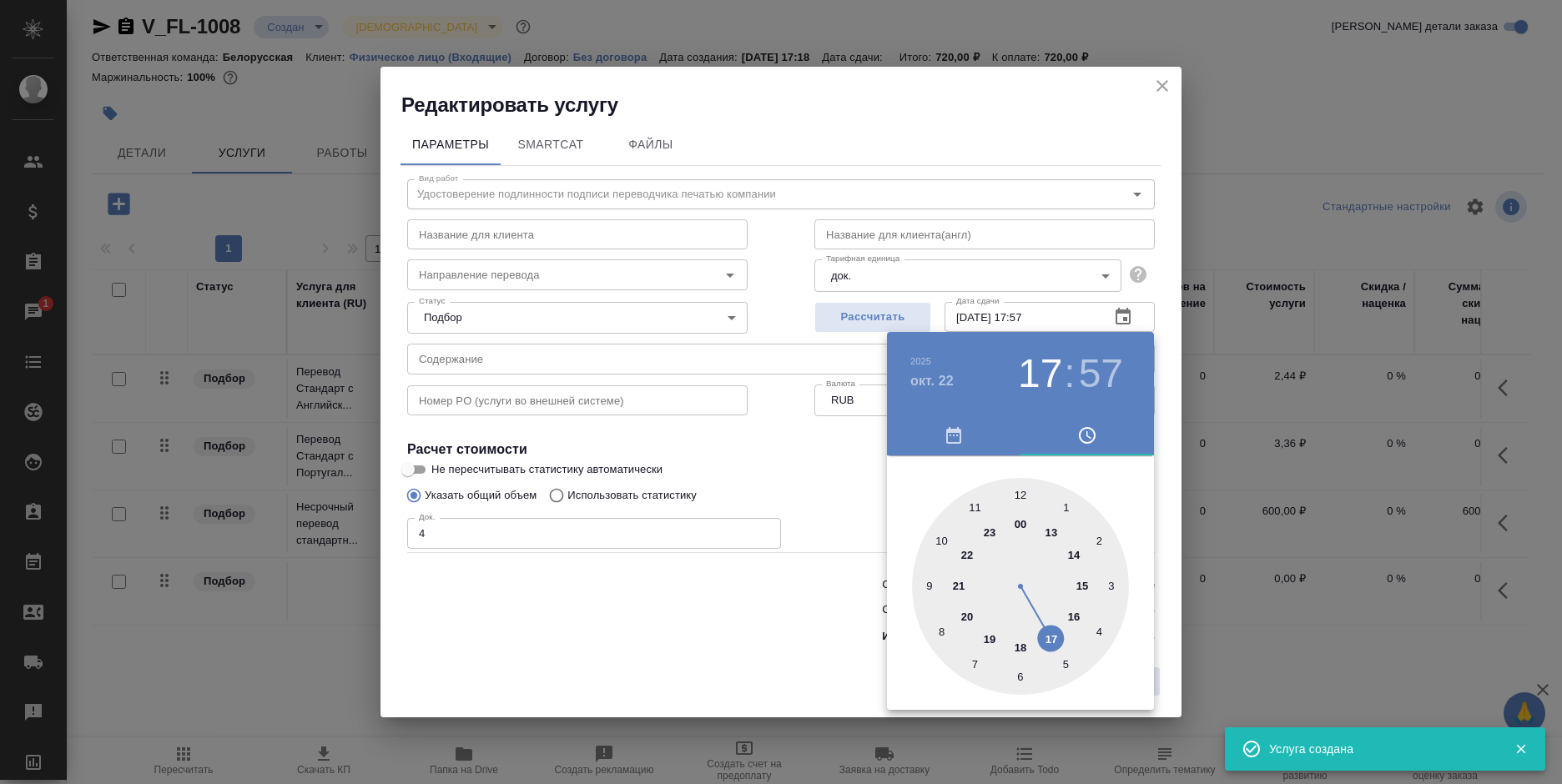
drag, startPoint x: 841, startPoint y: 615, endPoint x: 884, endPoint y: 637, distance: 48.3
click at [845, 616] on div at bounding box center [781, 392] width 1562 height 784
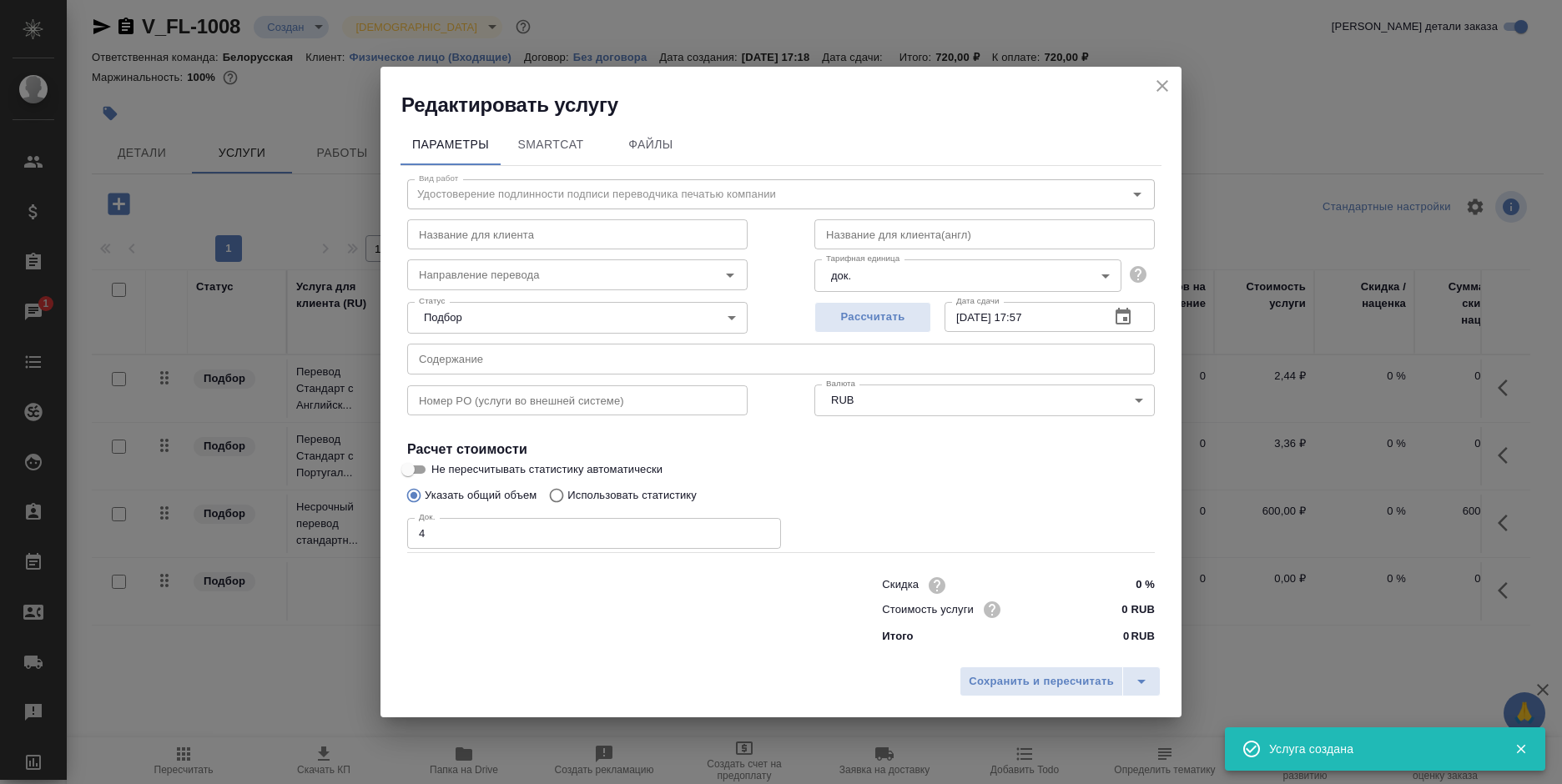
click at [986, 685] on span "Сохранить и пересчитать" at bounding box center [1041, 681] width 145 height 19
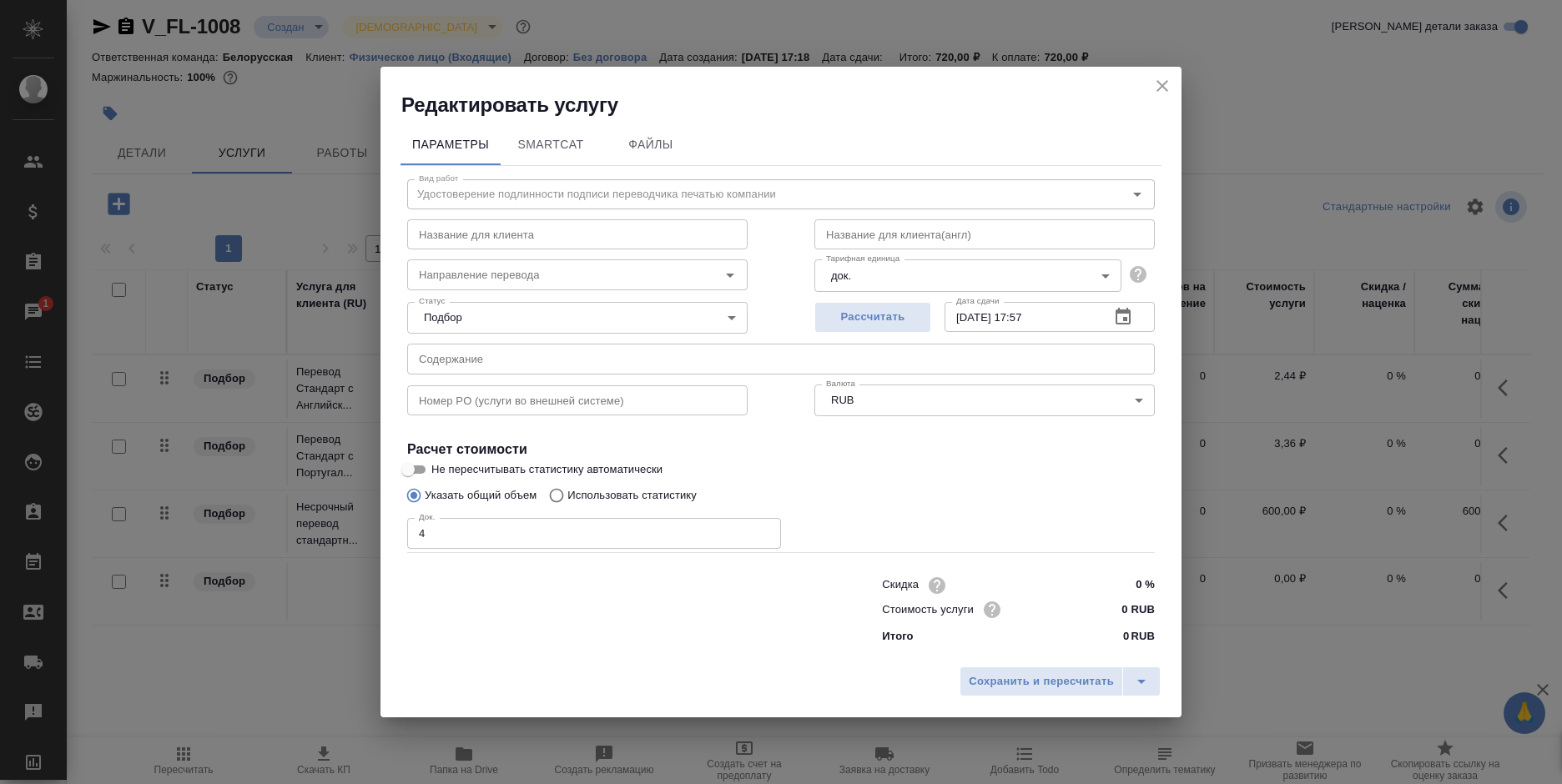
click at [986, 685] on span "Сохранить и пересчитать" at bounding box center [1041, 681] width 145 height 19
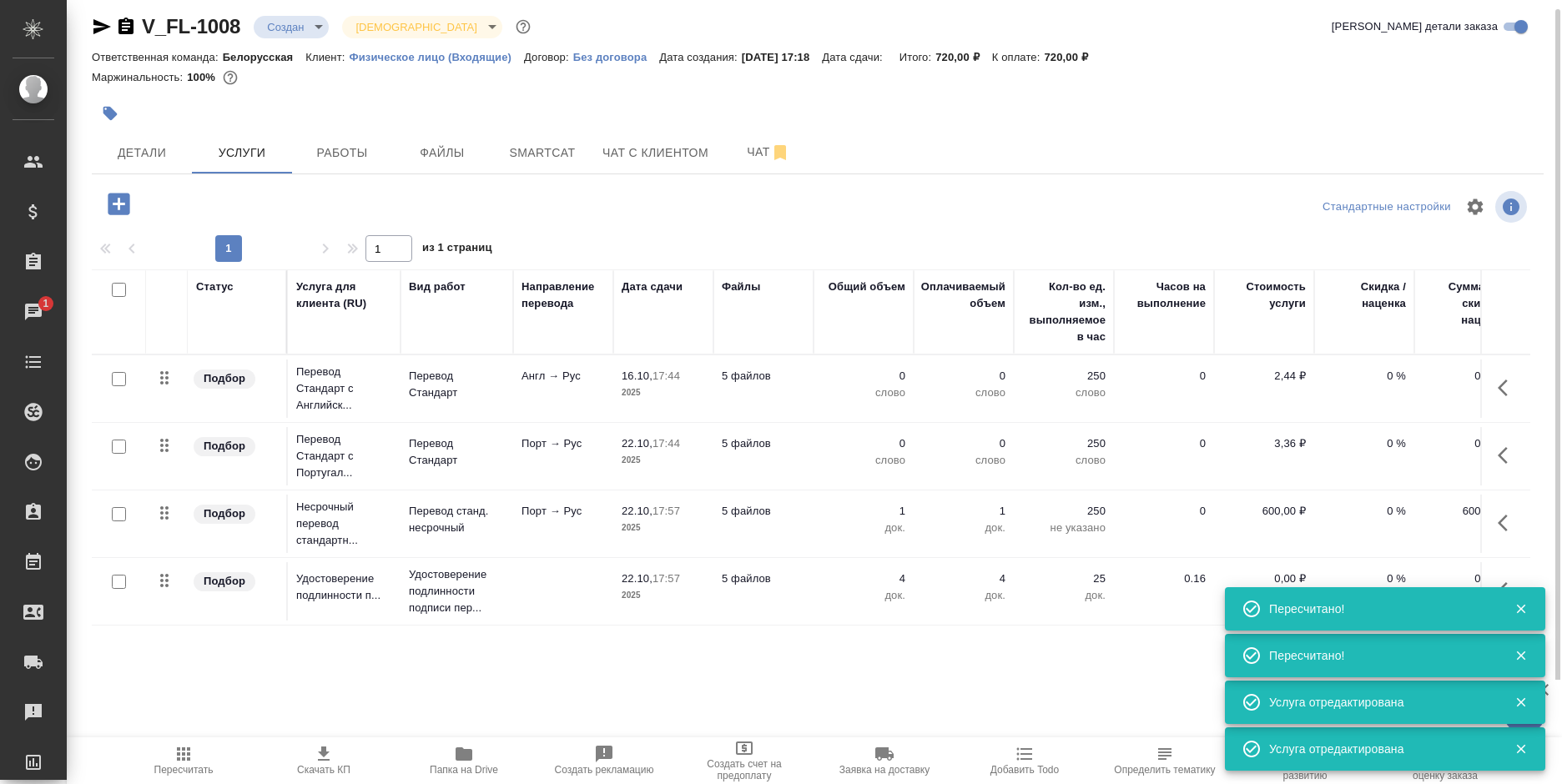
click at [117, 450] on input "checkbox" at bounding box center [119, 446] width 14 height 14
checkbox input "true"
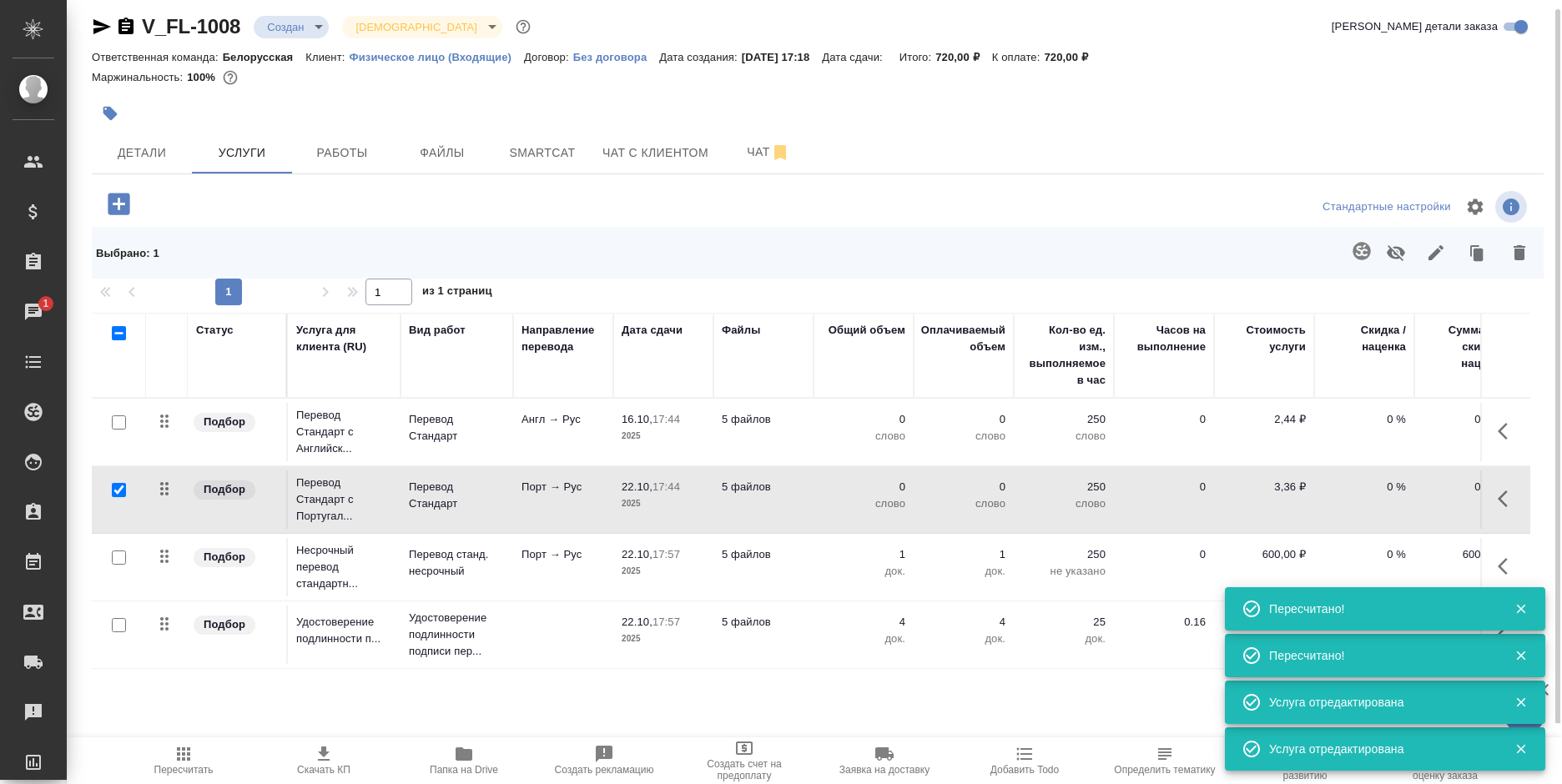
click at [1354, 248] on icon "button" at bounding box center [1361, 250] width 17 height 17
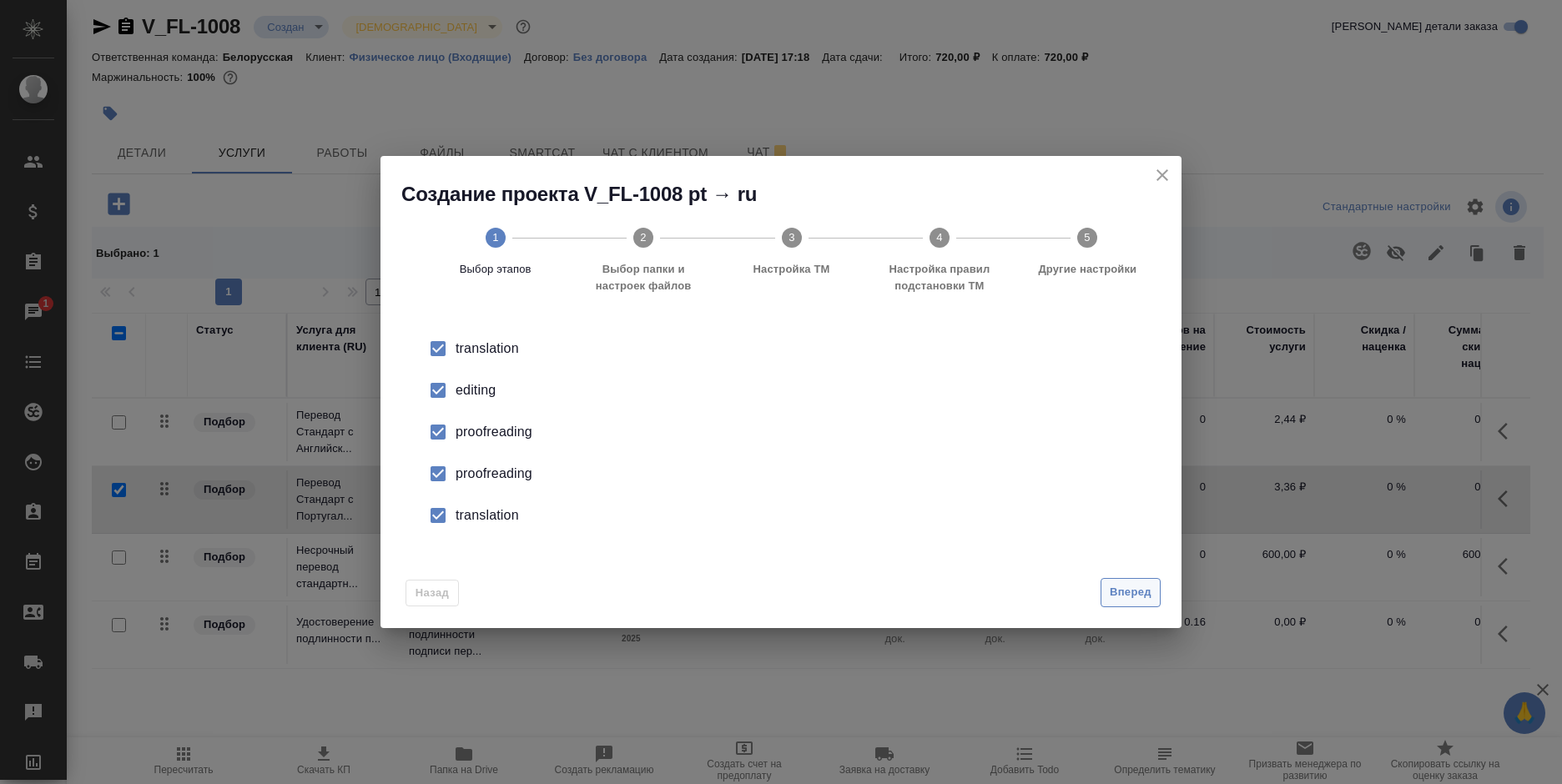
click at [1141, 589] on span "Вперед" at bounding box center [1131, 593] width 41 height 19
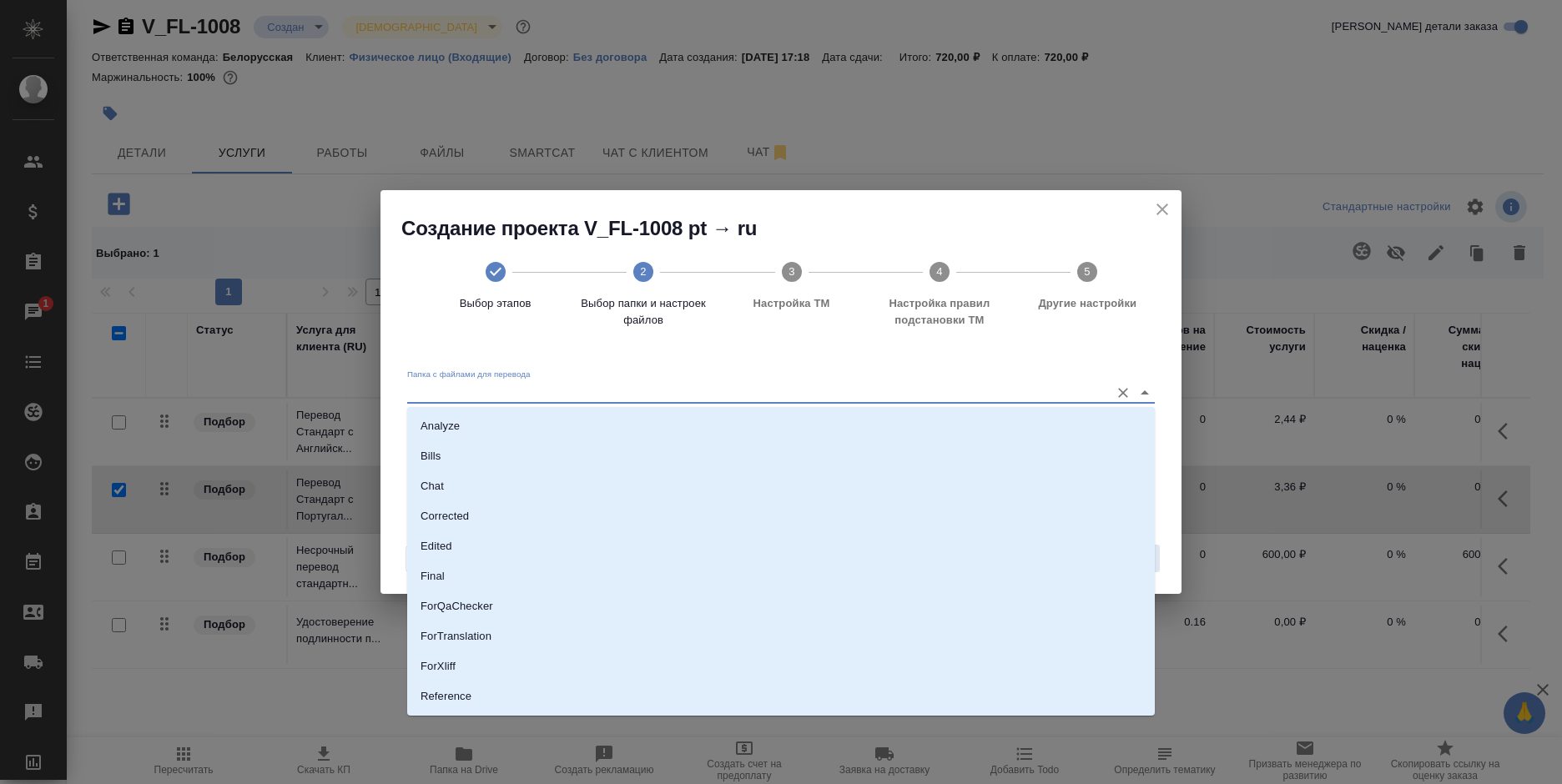
click at [559, 397] on input "Папка с файлами для перевода" at bounding box center [754, 392] width 694 height 20
click at [463, 639] on li "Source" at bounding box center [781, 639] width 747 height 30
type input "Source"
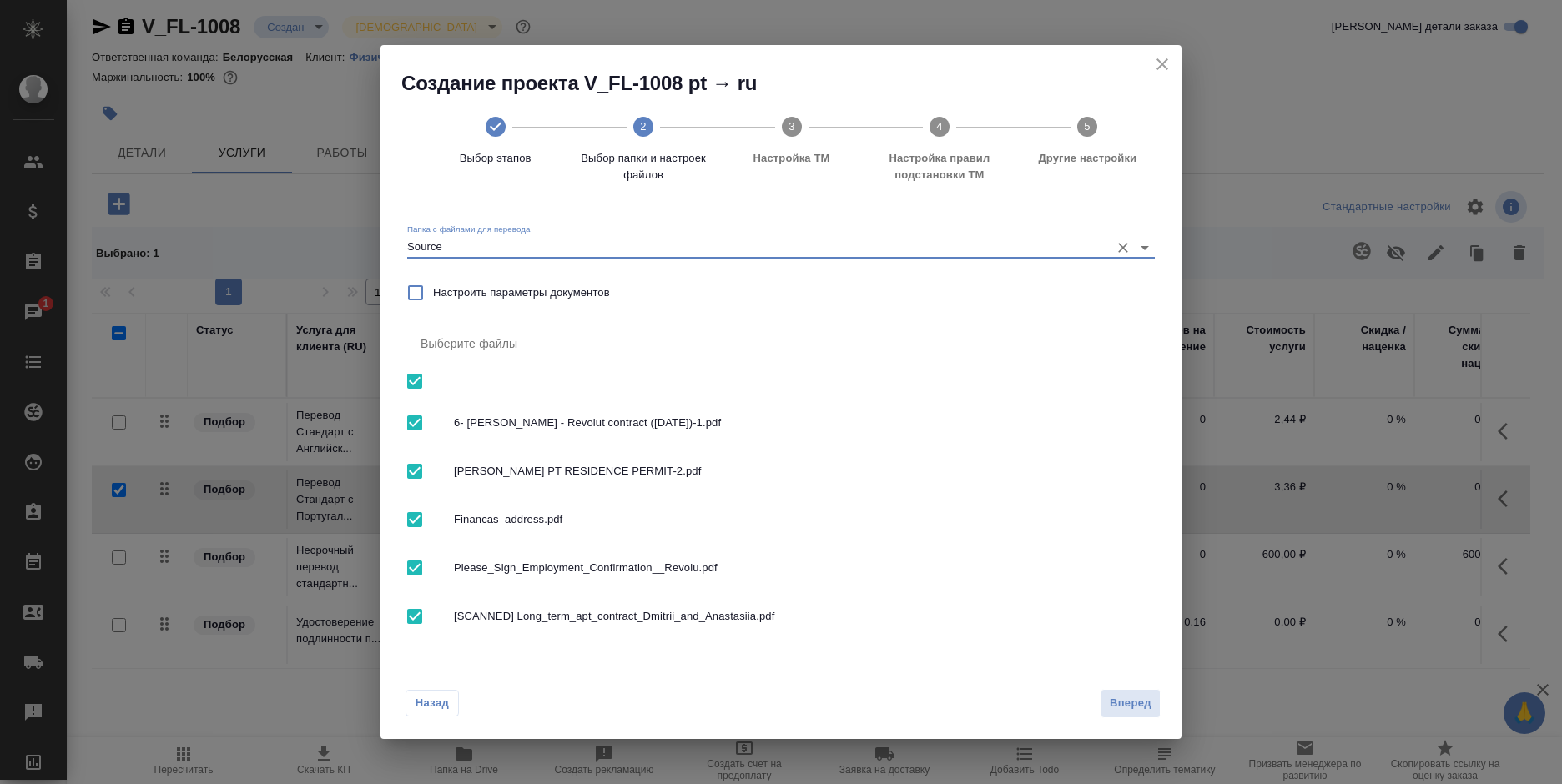
click at [570, 468] on span "[PERSON_NAME] PT RESIDENCE PERMIT-2.pdf" at bounding box center [797, 471] width 688 height 16
checkbox input "false"
click at [564, 515] on span "Financas_address.pdf" at bounding box center [797, 519] width 688 height 16
checkbox input "false"
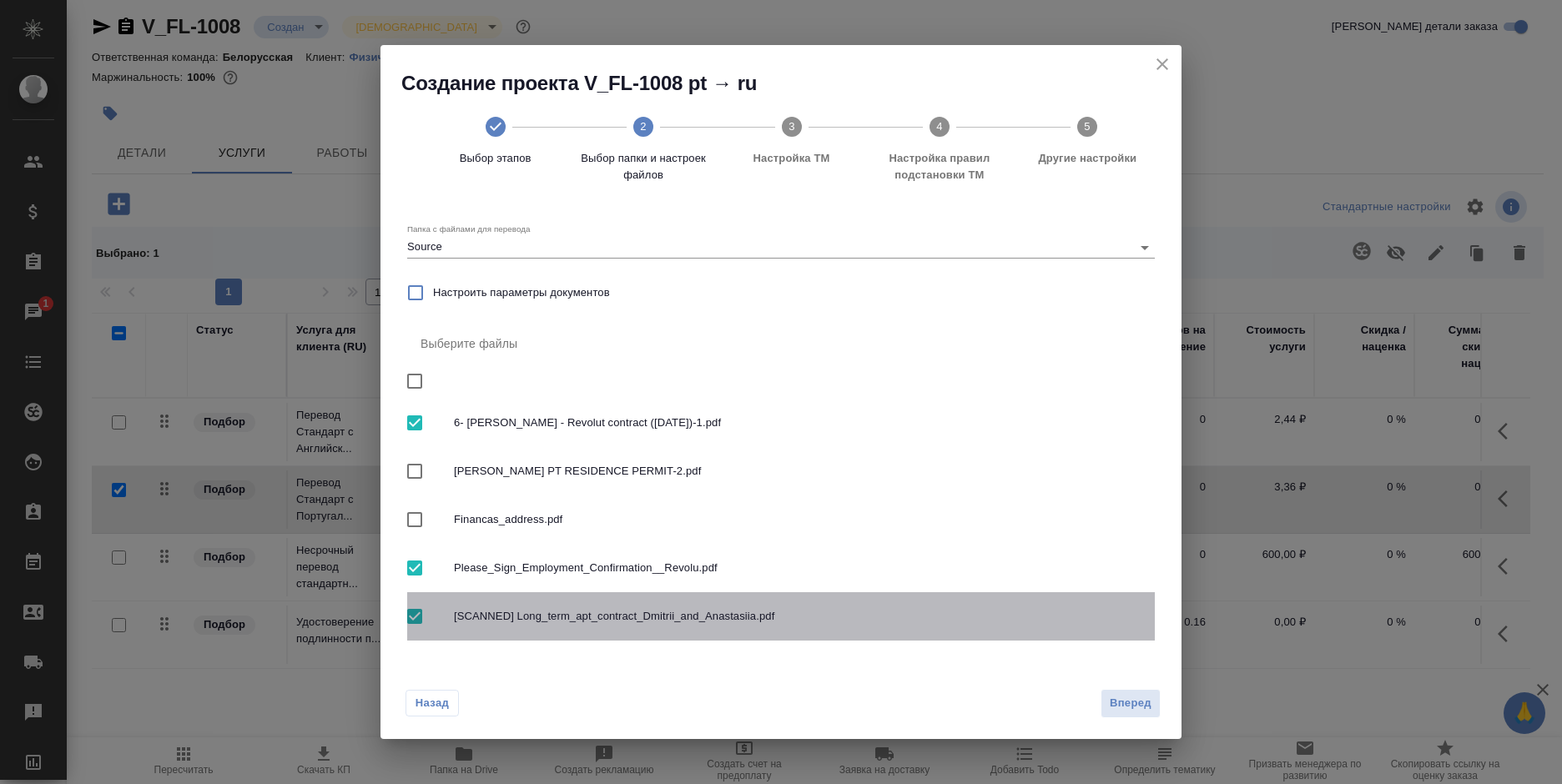
click at [564, 614] on span "[SCANNED] Long_term_apt_contract_Dmitrii_and_Anastasiia.pdf" at bounding box center [797, 616] width 688 height 16
checkbox input "false"
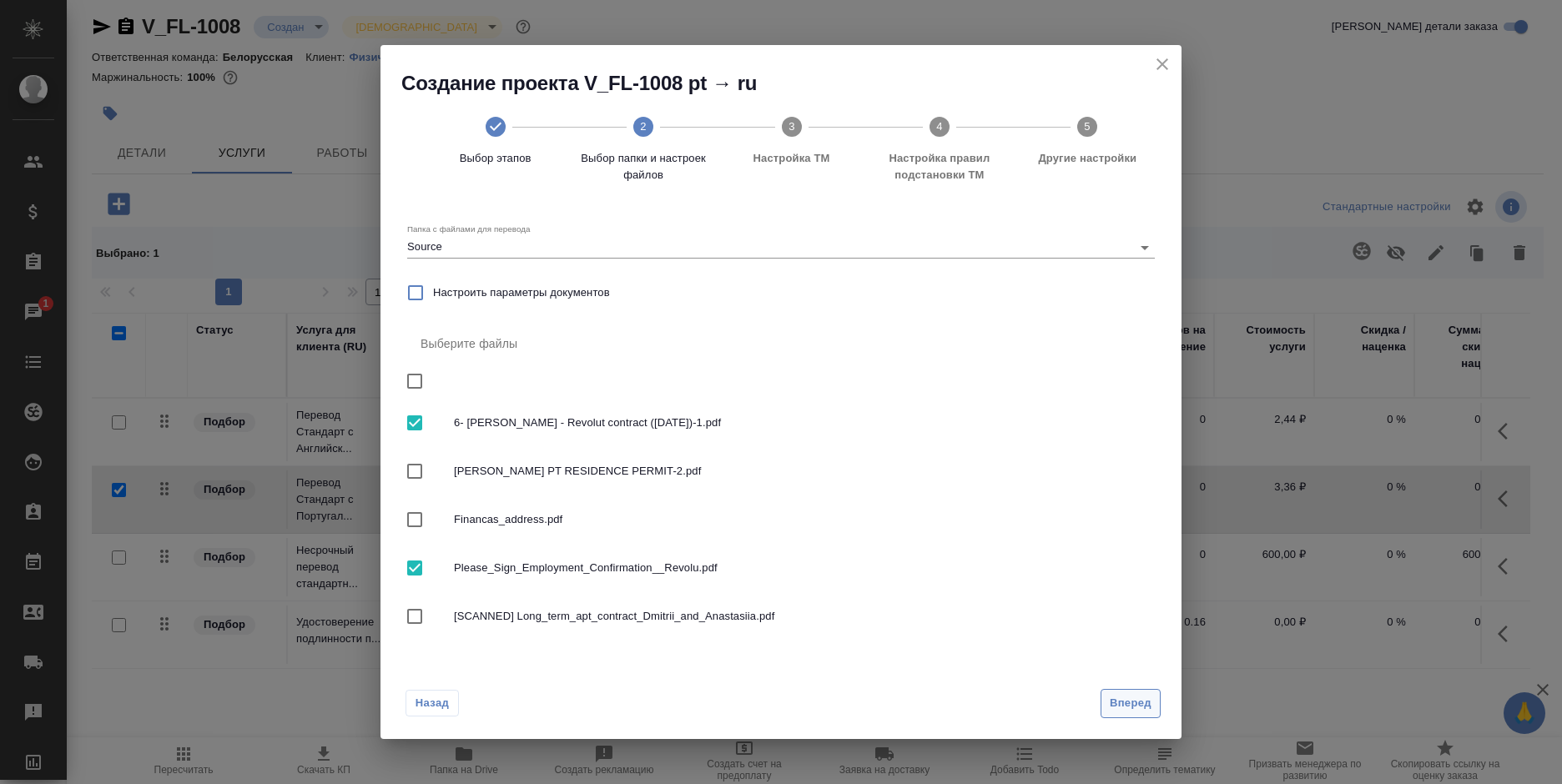
click at [1132, 699] on span "Вперед" at bounding box center [1131, 703] width 41 height 19
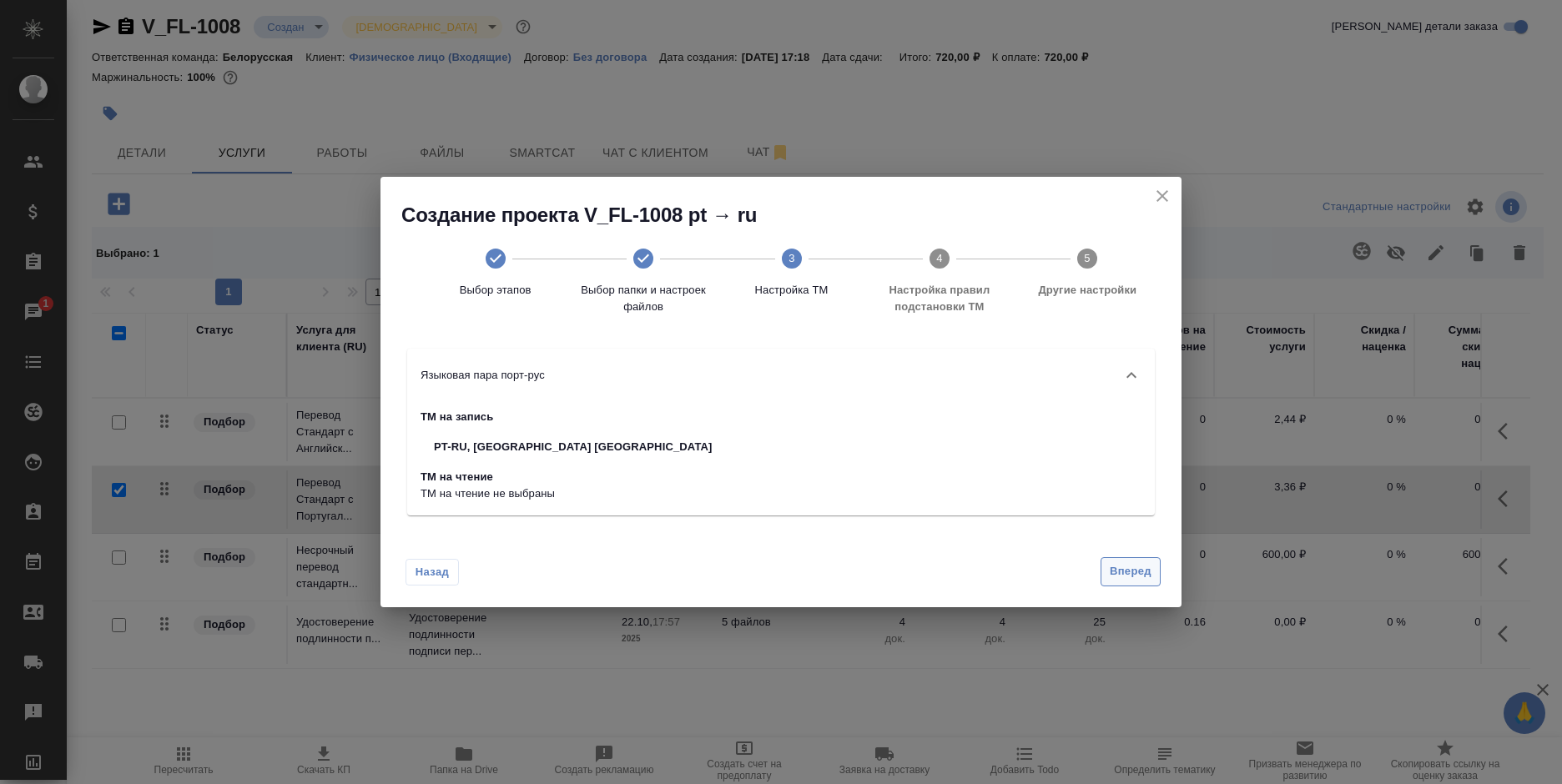
click at [1129, 569] on span "Вперед" at bounding box center [1131, 572] width 41 height 19
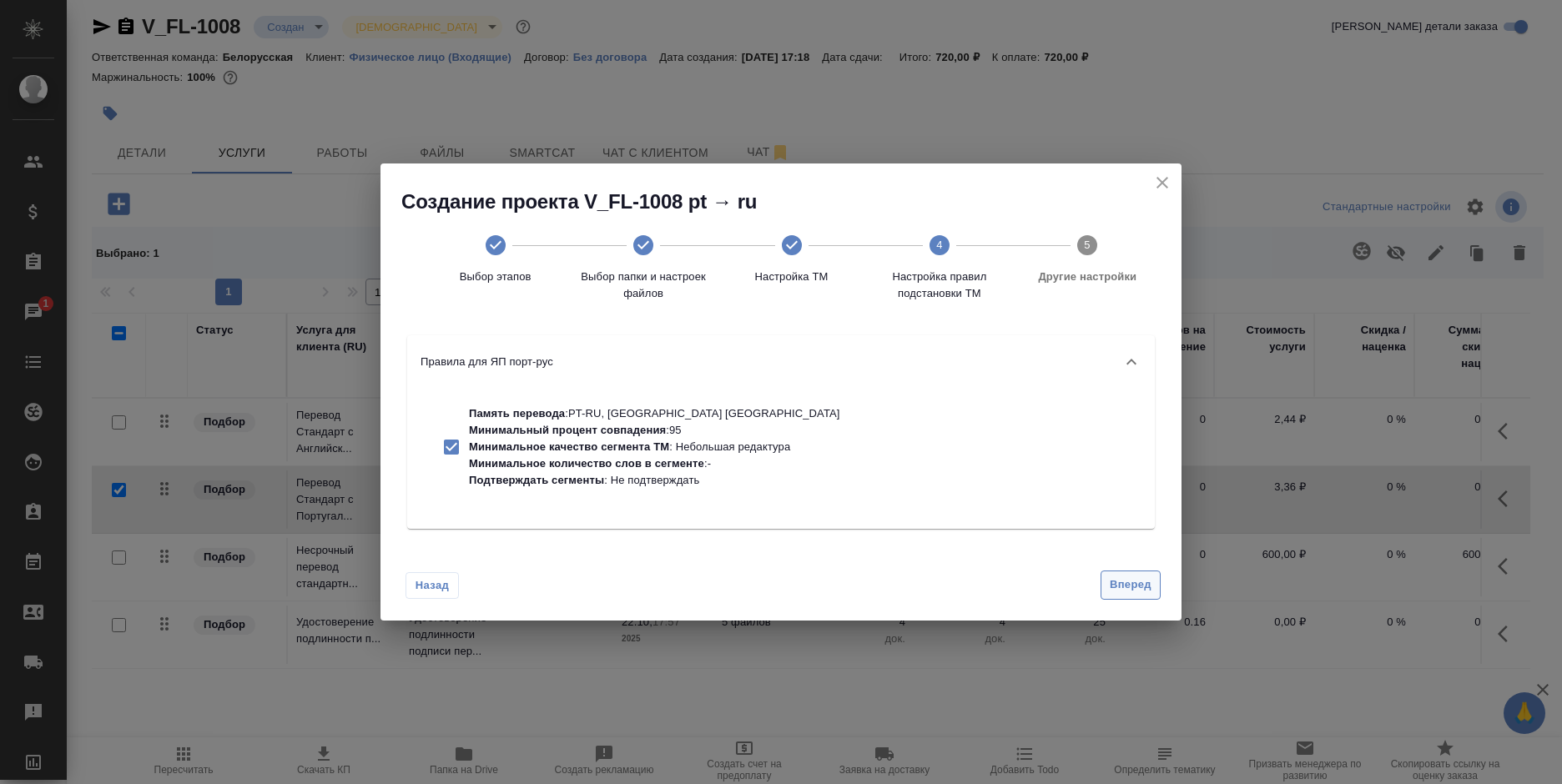
click at [1127, 582] on span "Вперед" at bounding box center [1131, 585] width 41 height 19
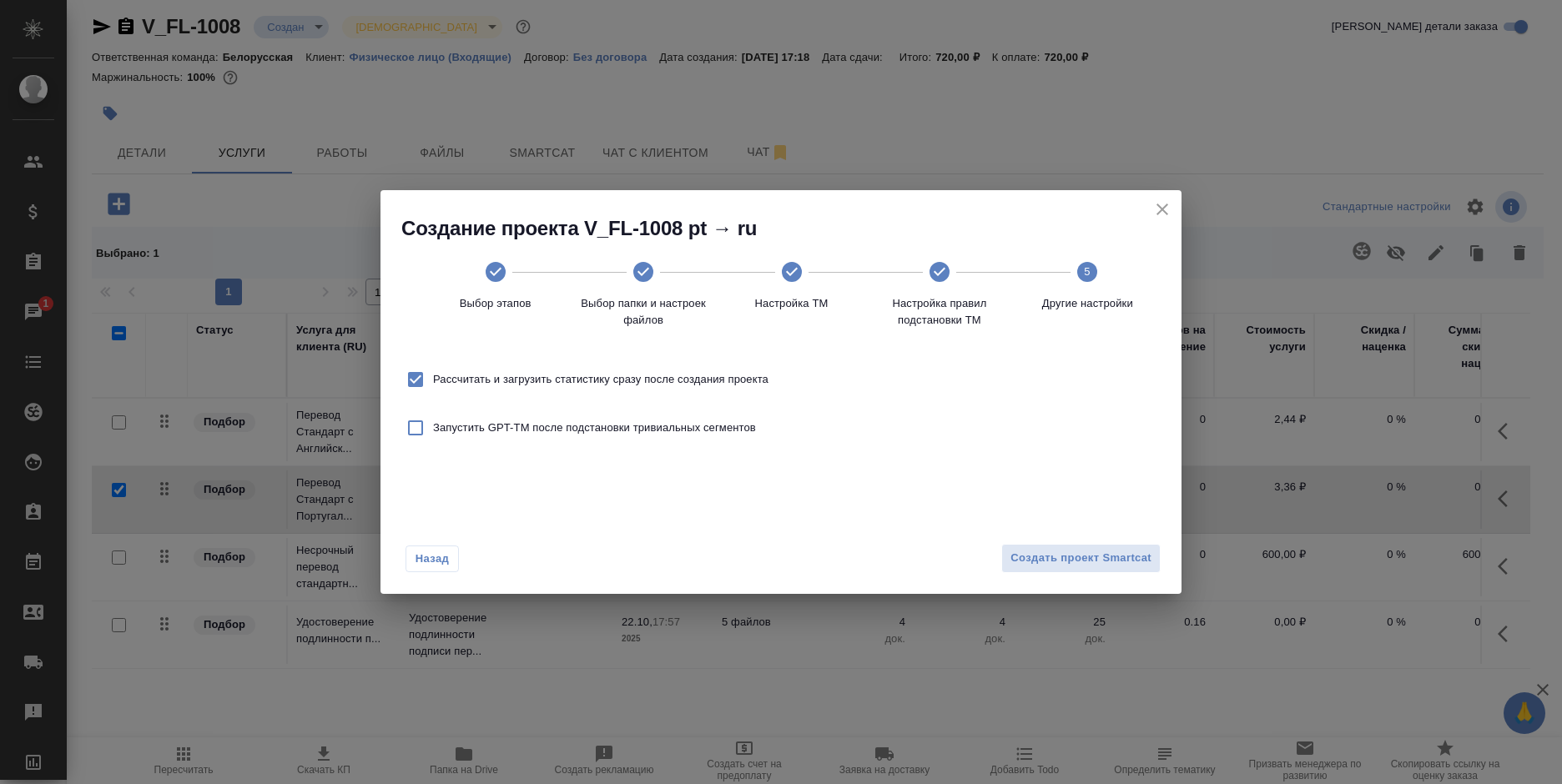
click at [618, 375] on span "Рассчитать и загрузить статистику сразу после создания проекта" at bounding box center [601, 379] width 336 height 16
click at [433, 375] on input "Рассчитать и загрузить статистику сразу после создания проекта" at bounding box center [415, 379] width 35 height 35
checkbox input "false"
click at [1041, 560] on span "Создать проект Smartcat" at bounding box center [1080, 558] width 141 height 19
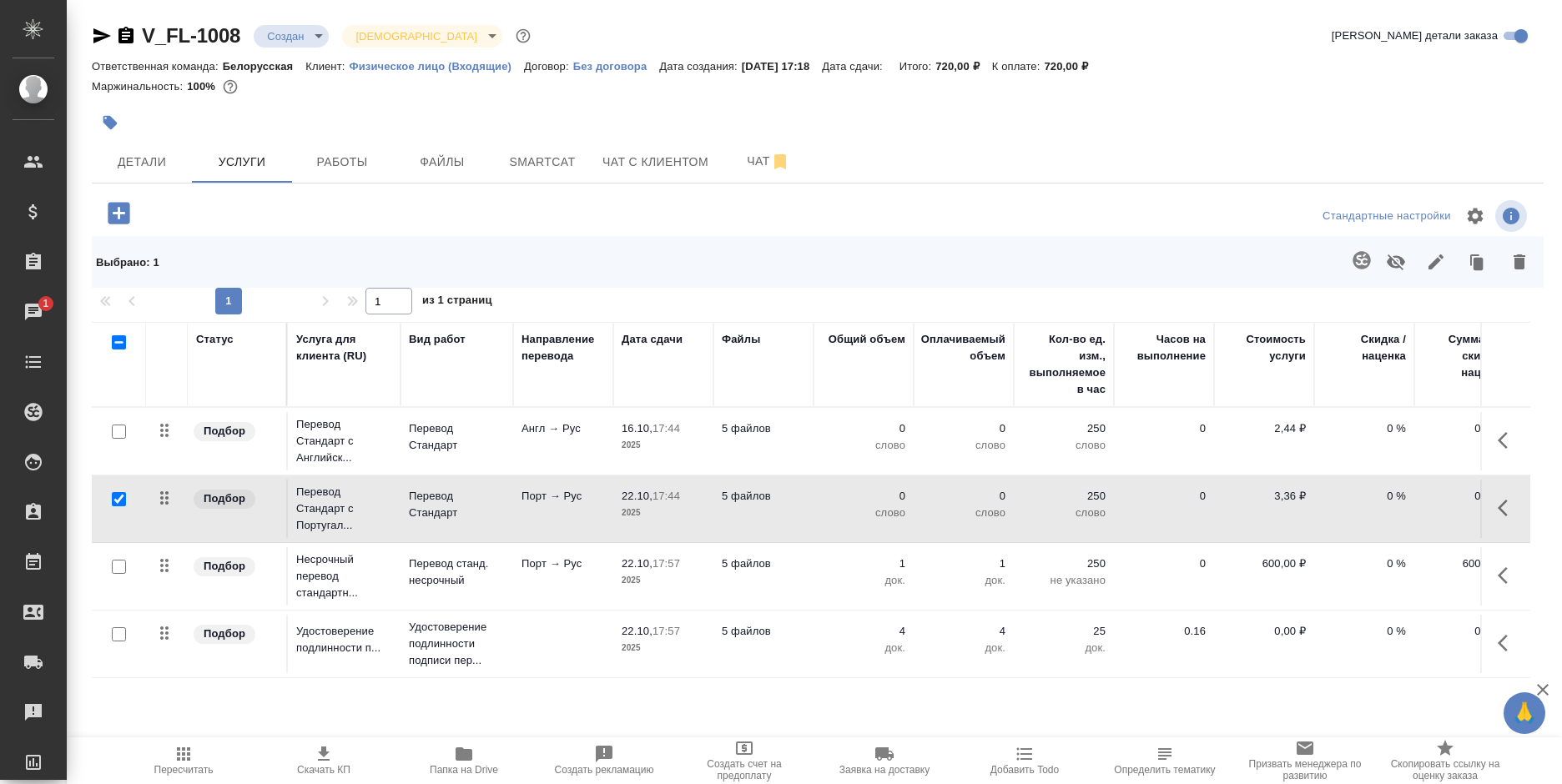
scroll to position [0, 0]
click at [117, 492] on input "checkbox" at bounding box center [119, 499] width 14 height 14
checkbox input "false"
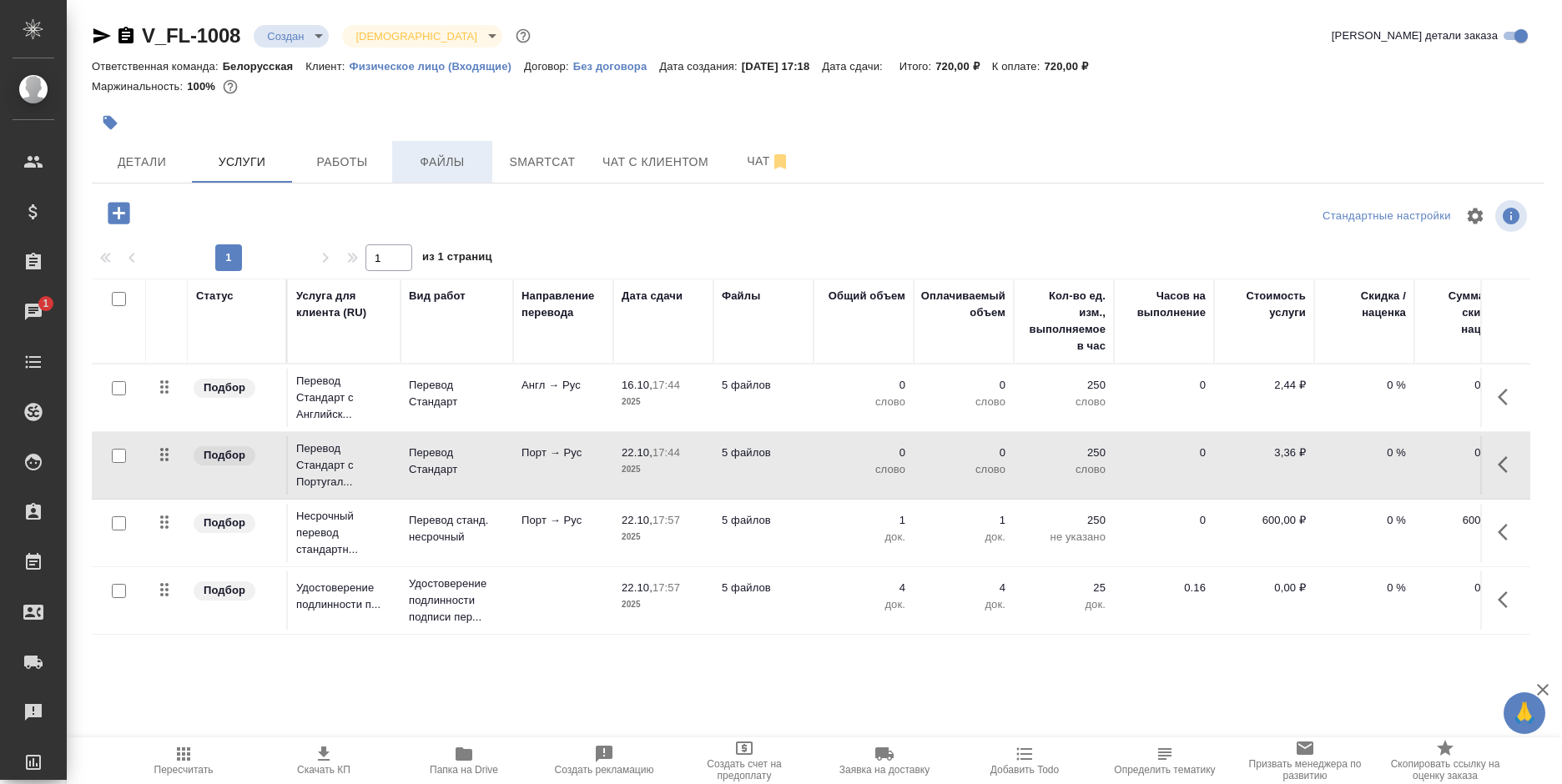
click at [445, 168] on span "Файлы" at bounding box center [442, 162] width 80 height 21
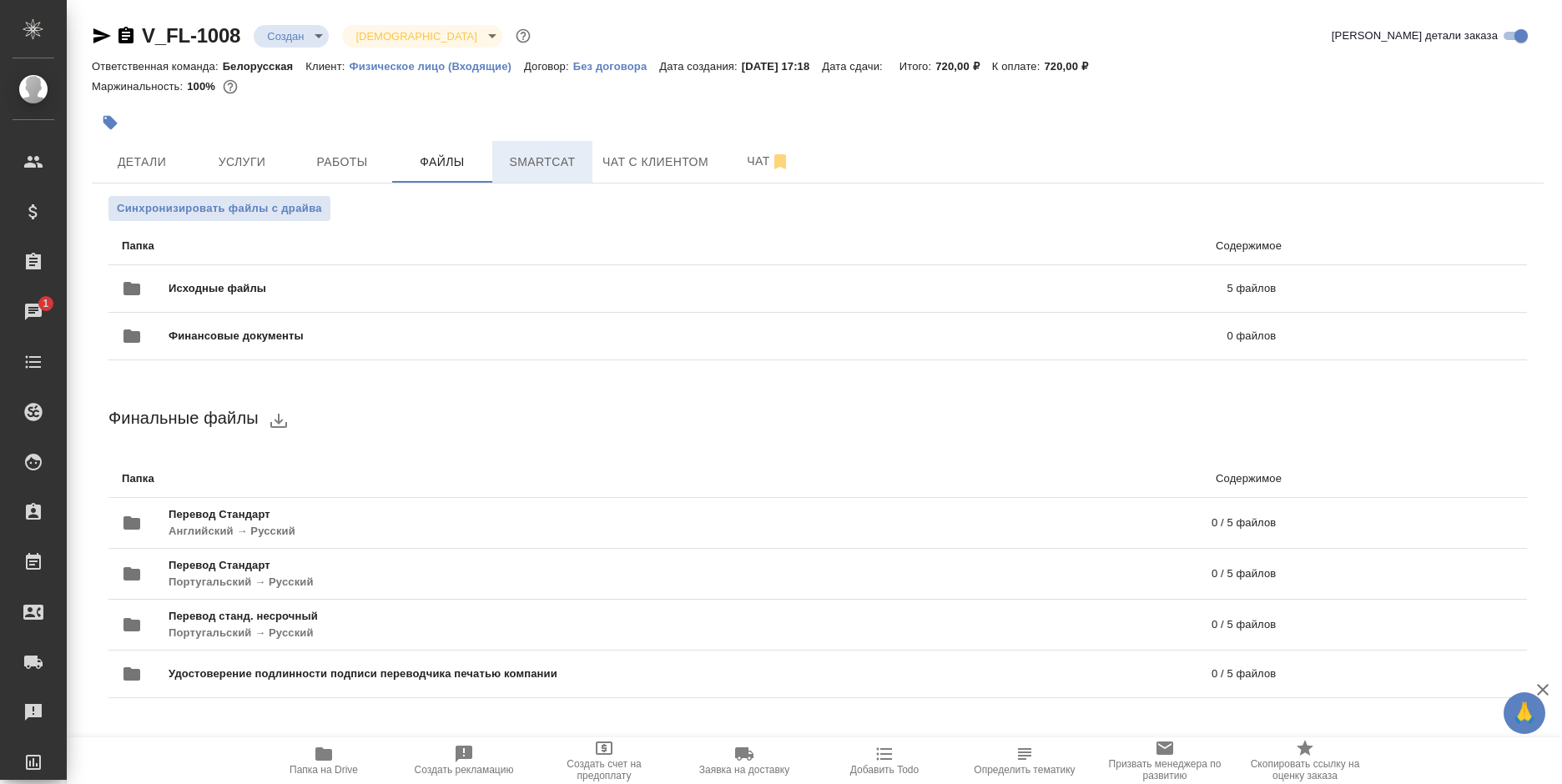
click at [514, 160] on span "Smartcat" at bounding box center [542, 162] width 80 height 21
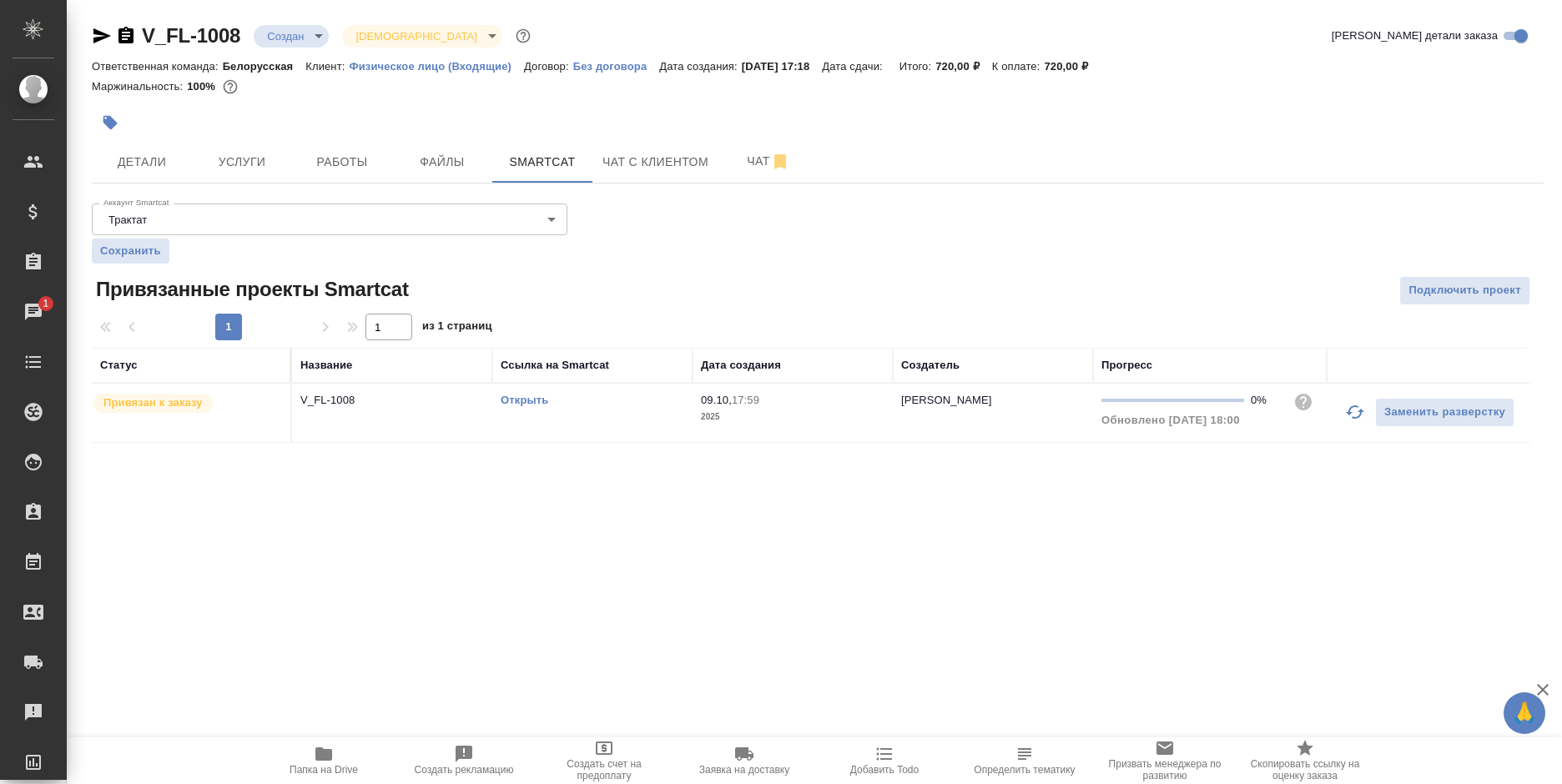
click at [522, 405] on link "Открыть" at bounding box center [524, 399] width 47 height 13
click at [227, 171] on span "Услуги" at bounding box center [242, 162] width 80 height 21
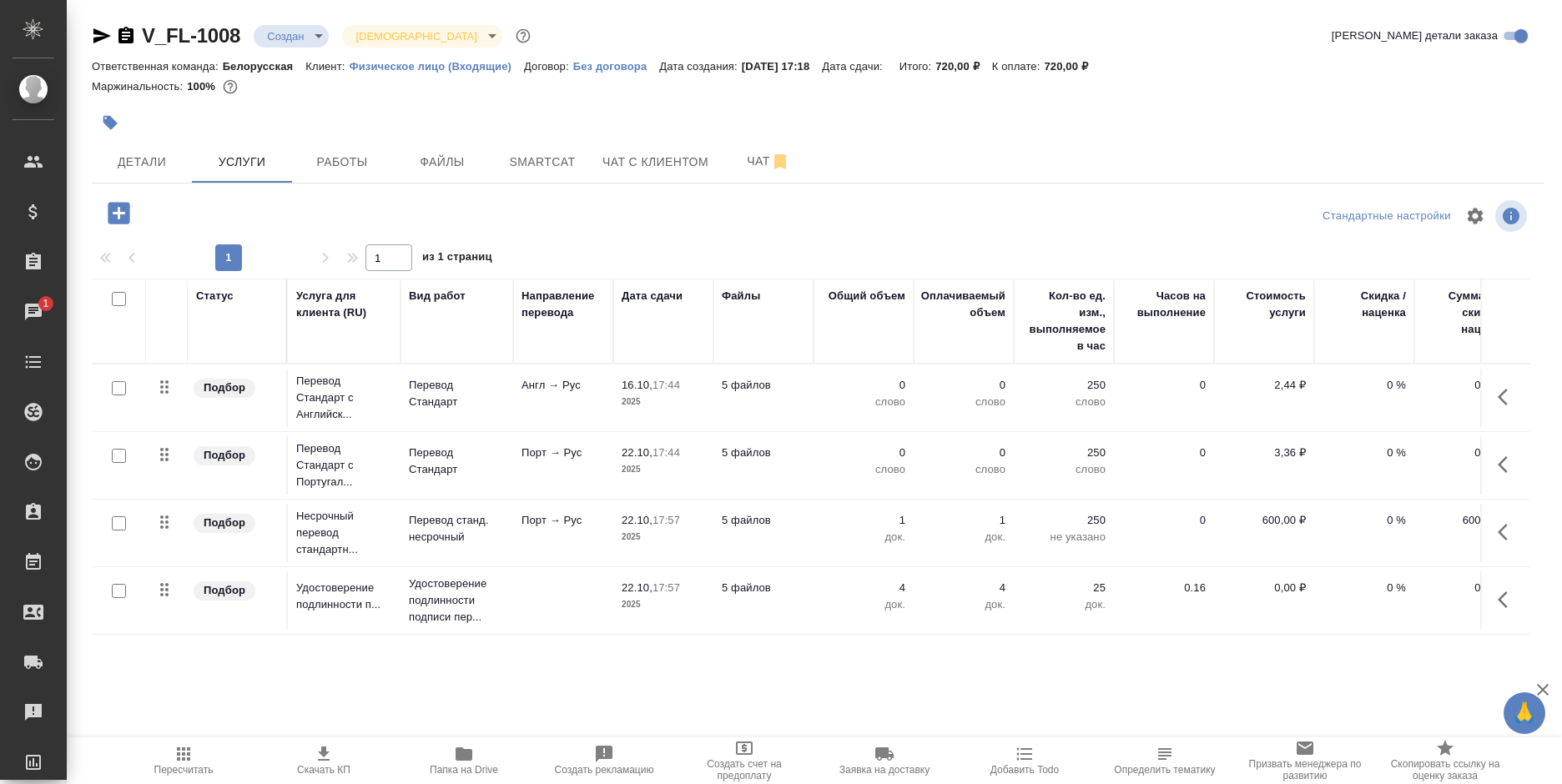
click at [126, 384] on div at bounding box center [119, 388] width 38 height 23
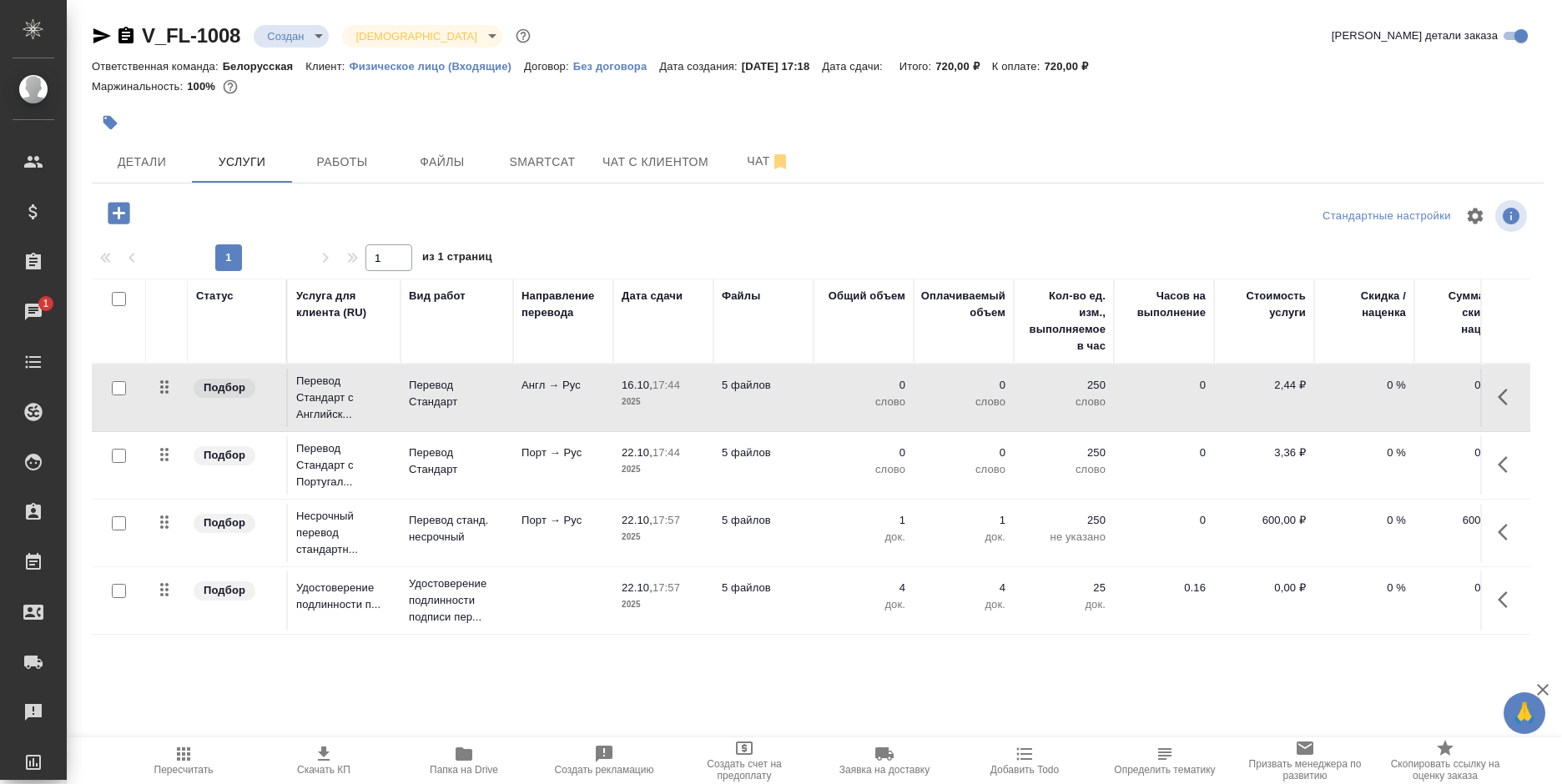
click at [116, 393] on input "checkbox" at bounding box center [119, 388] width 14 height 14
checkbox input "true"
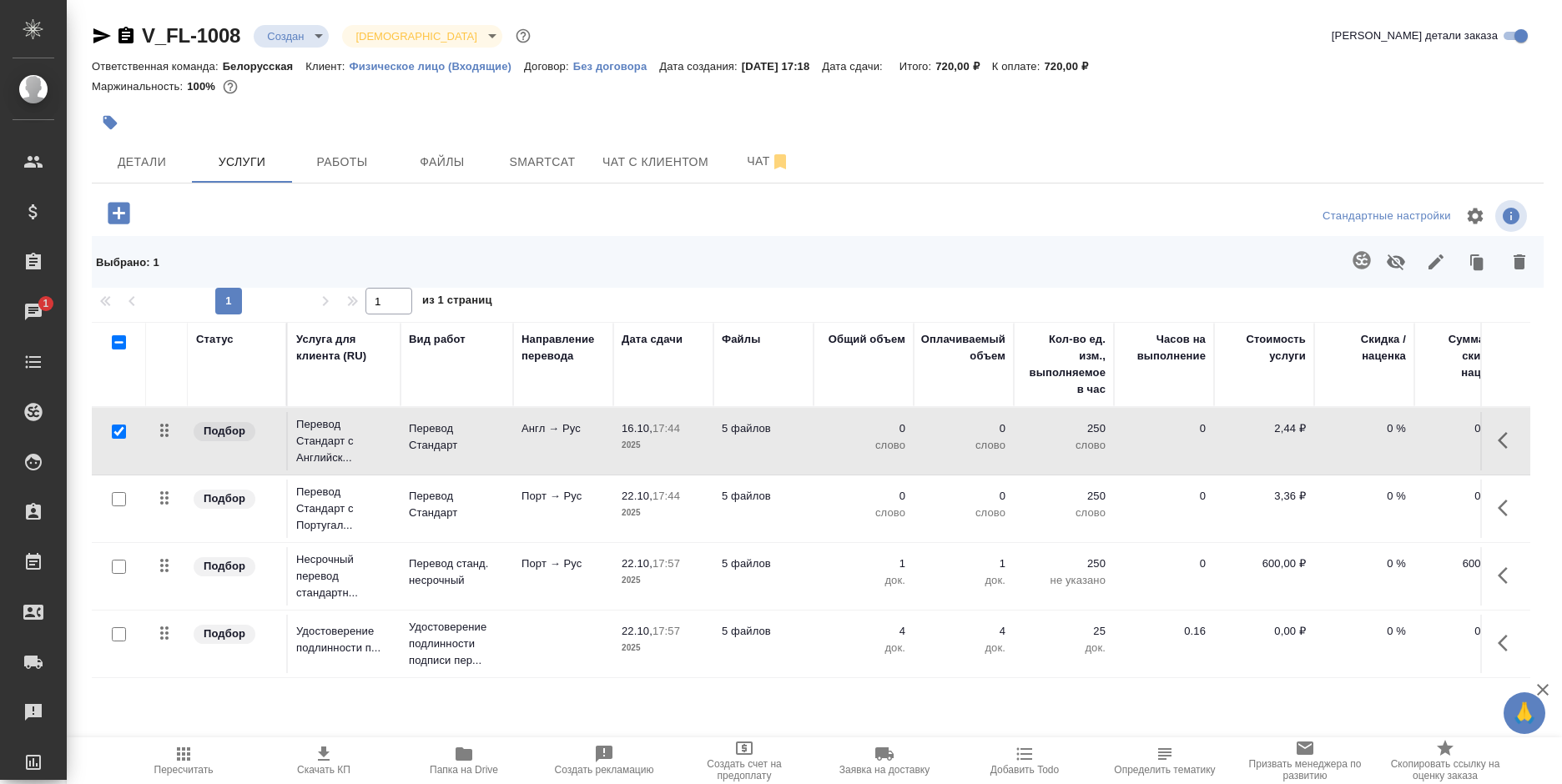
click at [1353, 251] on icon "button" at bounding box center [1361, 260] width 20 height 20
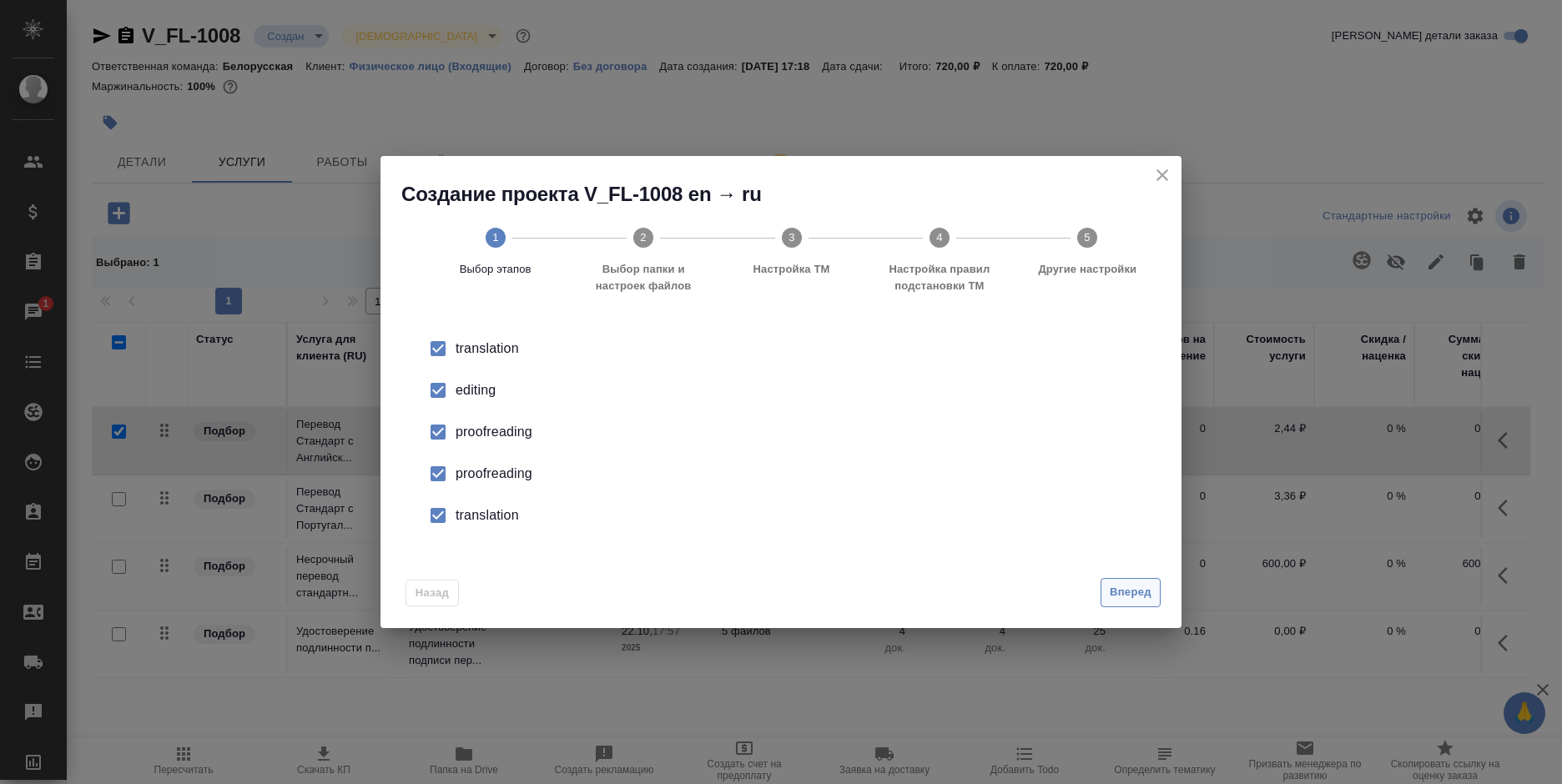
click at [1107, 584] on button "Вперед" at bounding box center [1131, 593] width 60 height 29
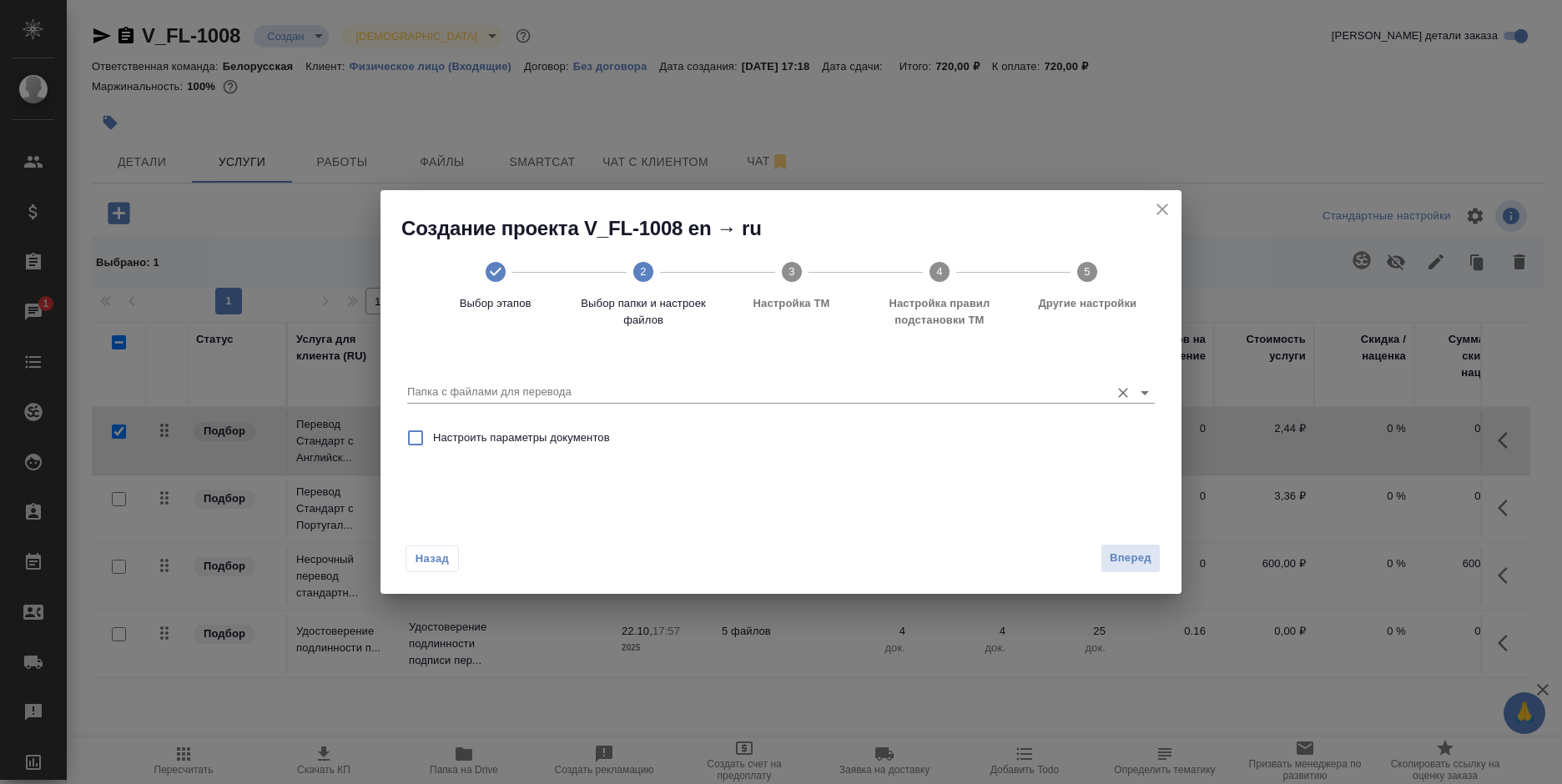
click at [615, 389] on input "Папка с файлами для перевода" at bounding box center [754, 392] width 694 height 20
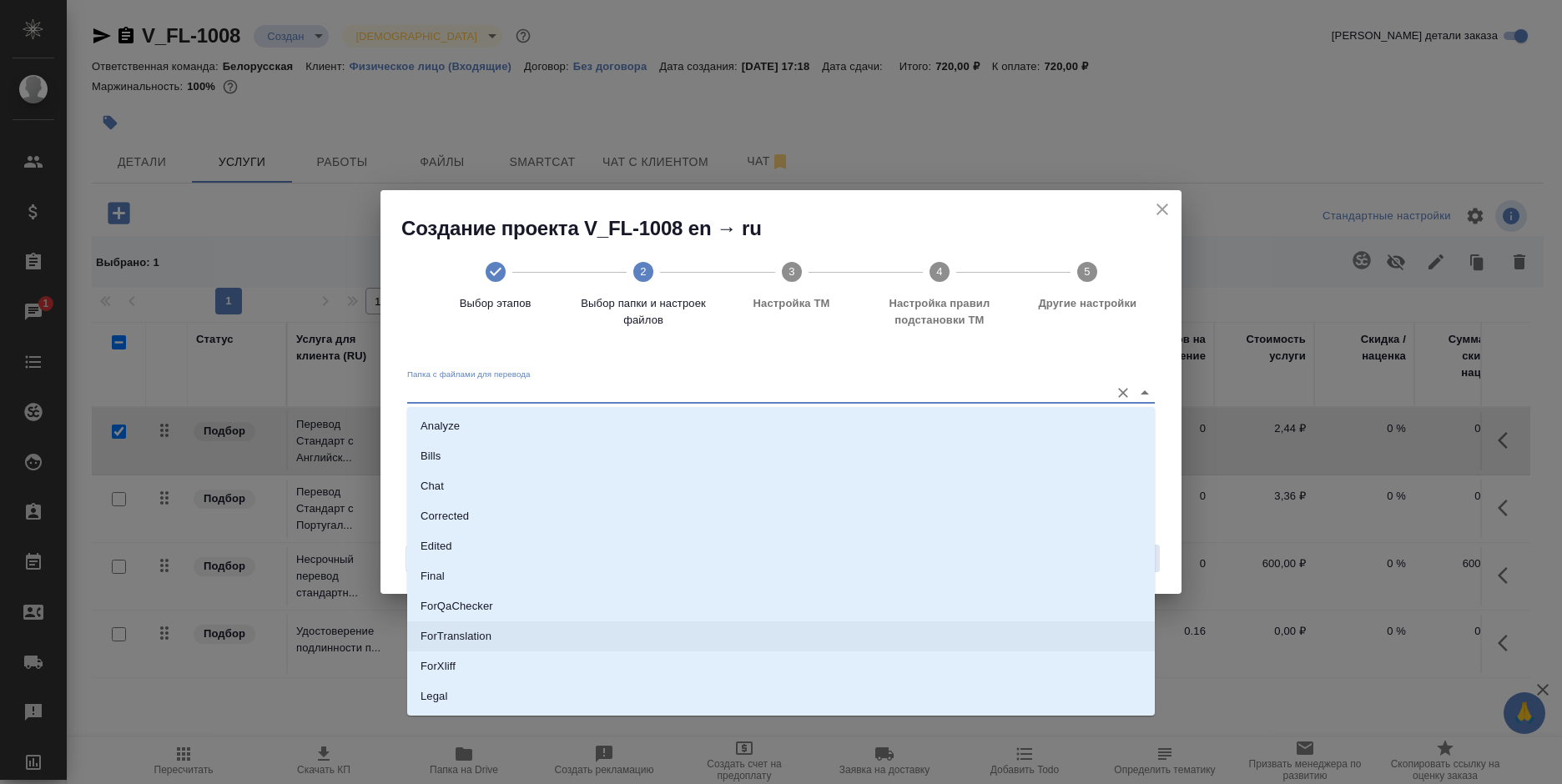
scroll to position [84, 0]
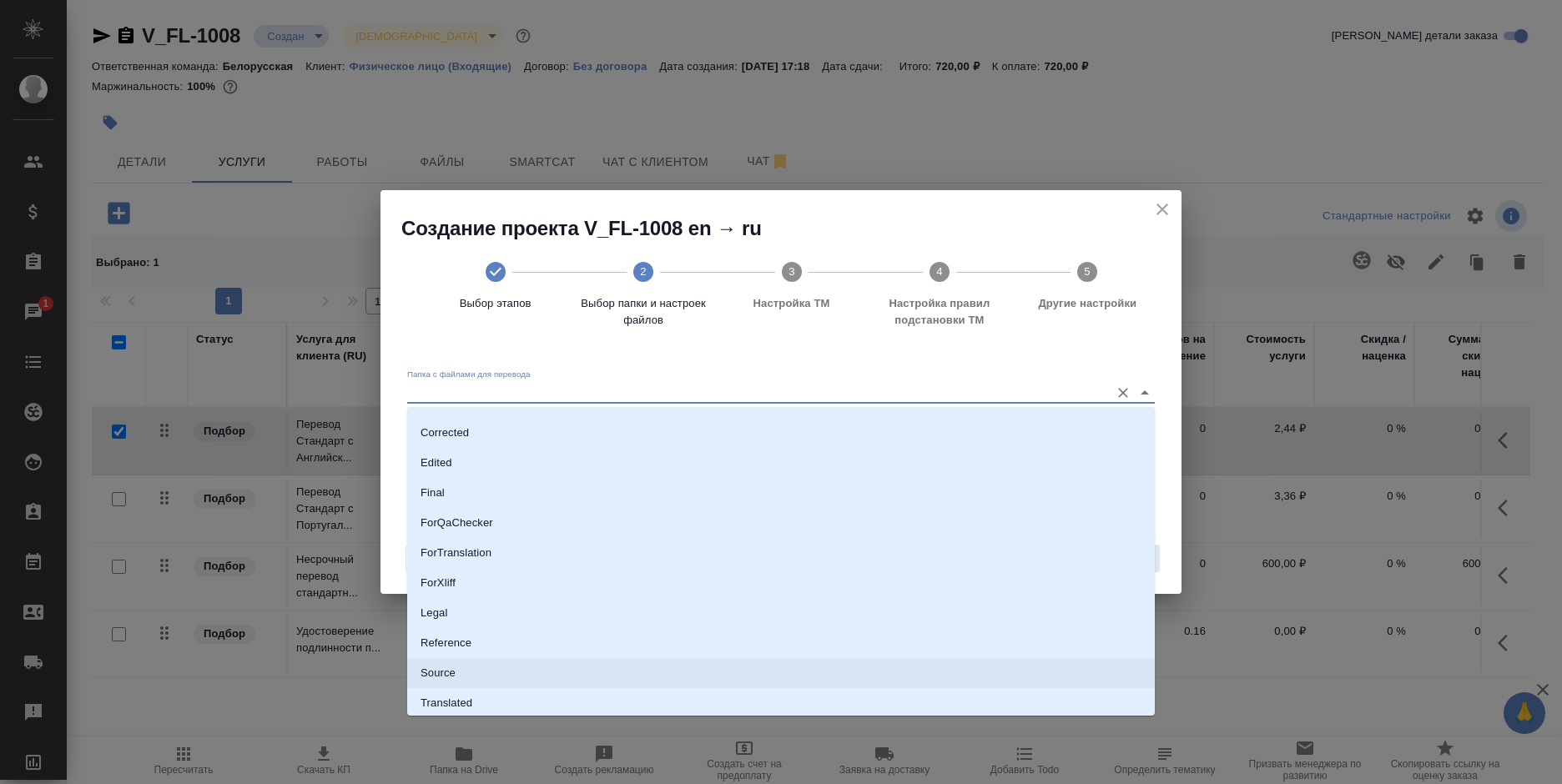
click at [498, 660] on li "Source" at bounding box center [781, 673] width 747 height 30
type input "Source"
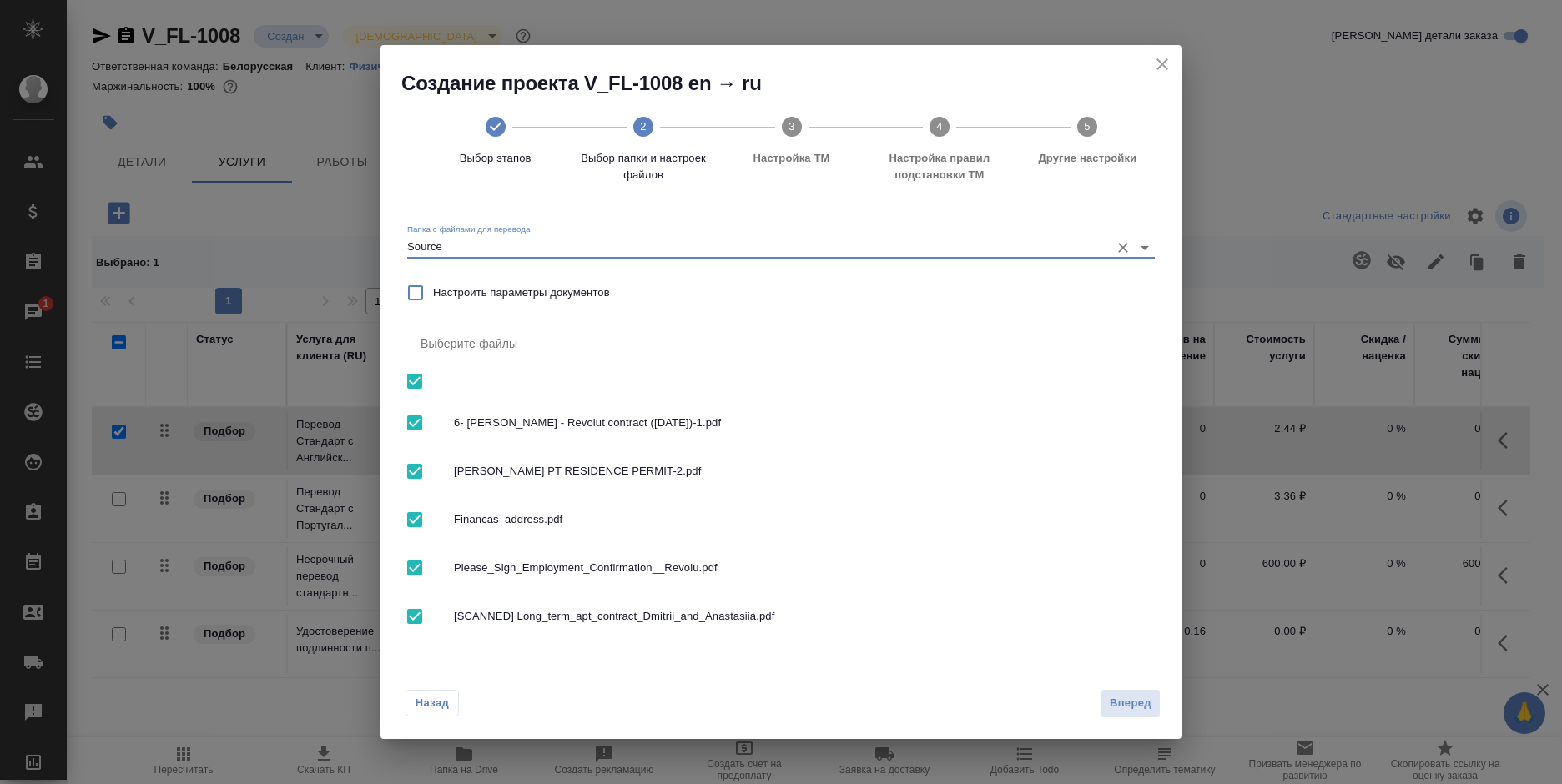
click at [1108, 691] on button "Вперед" at bounding box center [1131, 704] width 60 height 29
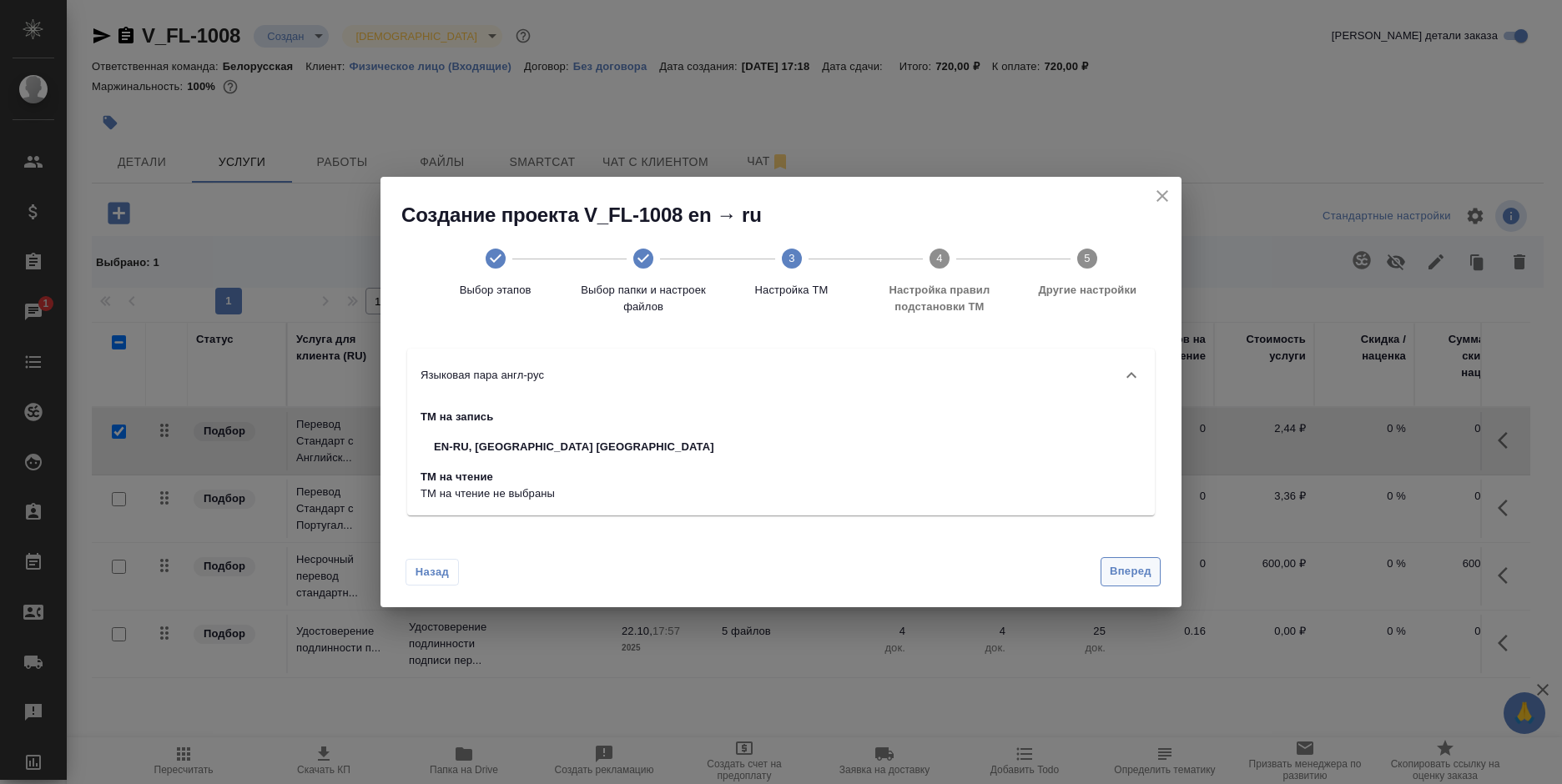
click at [1126, 572] on span "Вперед" at bounding box center [1131, 572] width 41 height 19
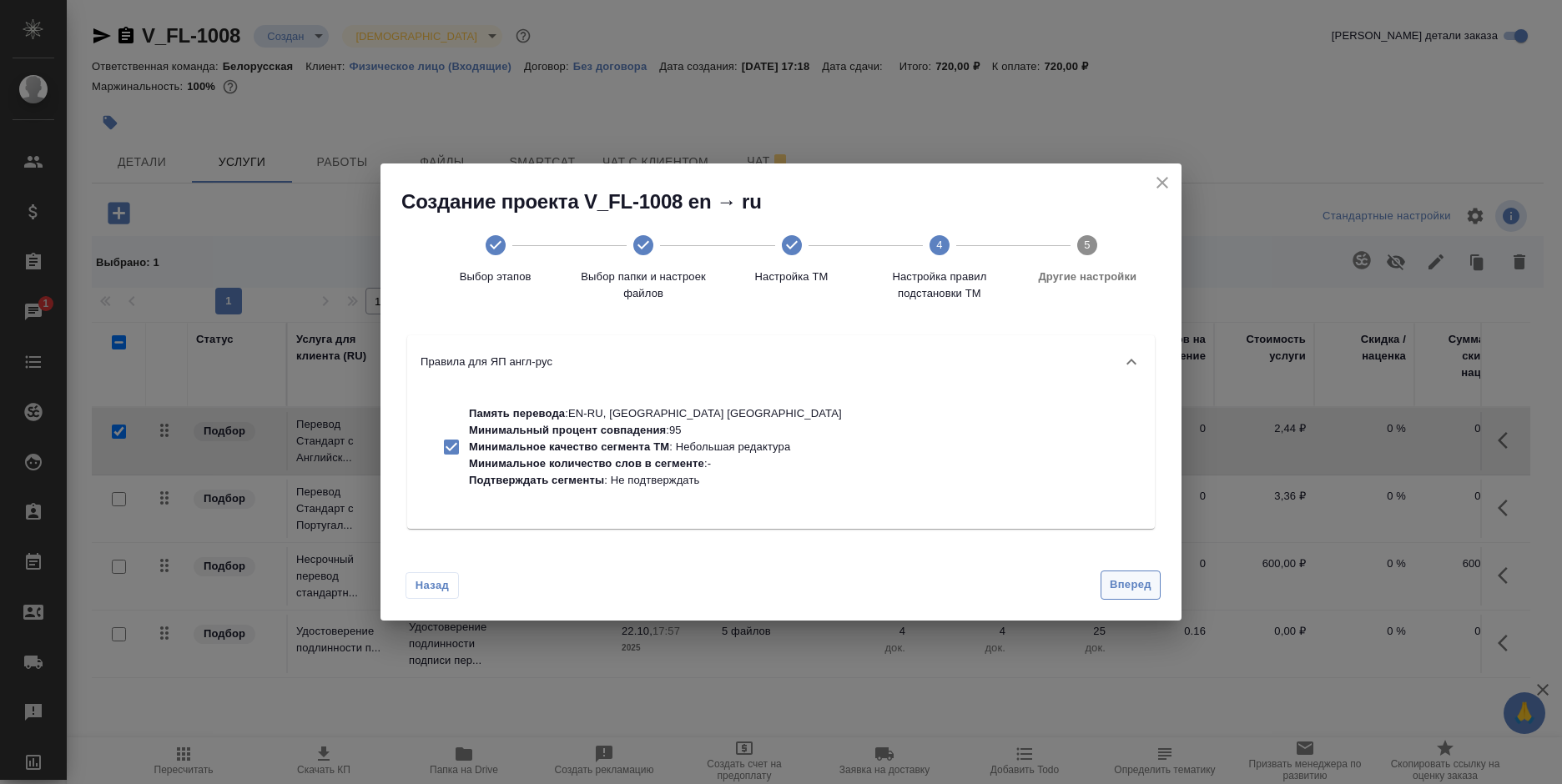
click at [1106, 590] on button "Вперед" at bounding box center [1131, 585] width 60 height 29
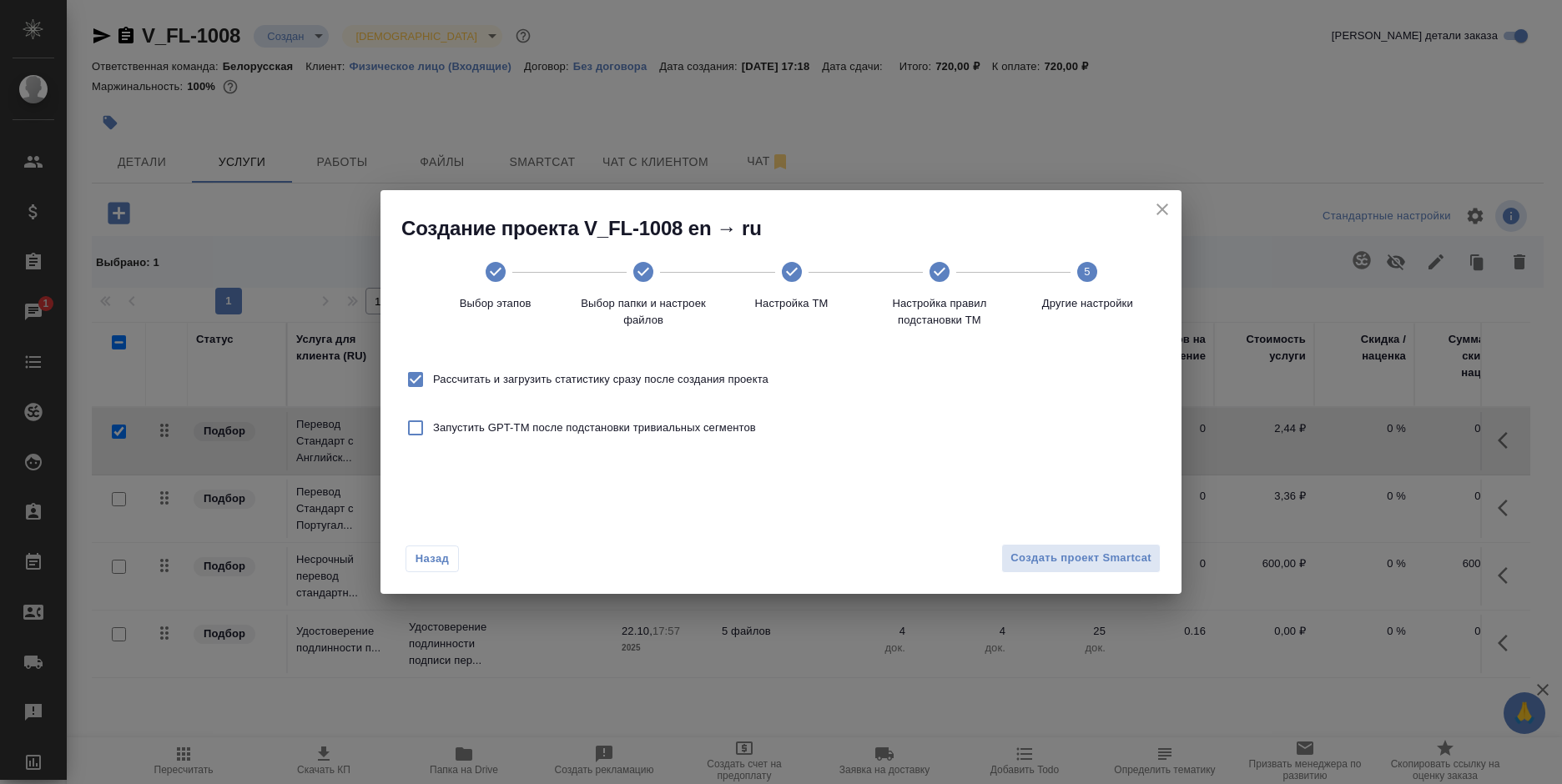
click at [664, 383] on span "Рассчитать и загрузить статистику сразу после создания проекта" at bounding box center [601, 379] width 336 height 16
click at [433, 383] on input "Рассчитать и загрузить статистику сразу после создания проекта" at bounding box center [415, 379] width 35 height 35
checkbox input "false"
click at [1050, 555] on span "Создать проект Smartcat" at bounding box center [1080, 558] width 141 height 19
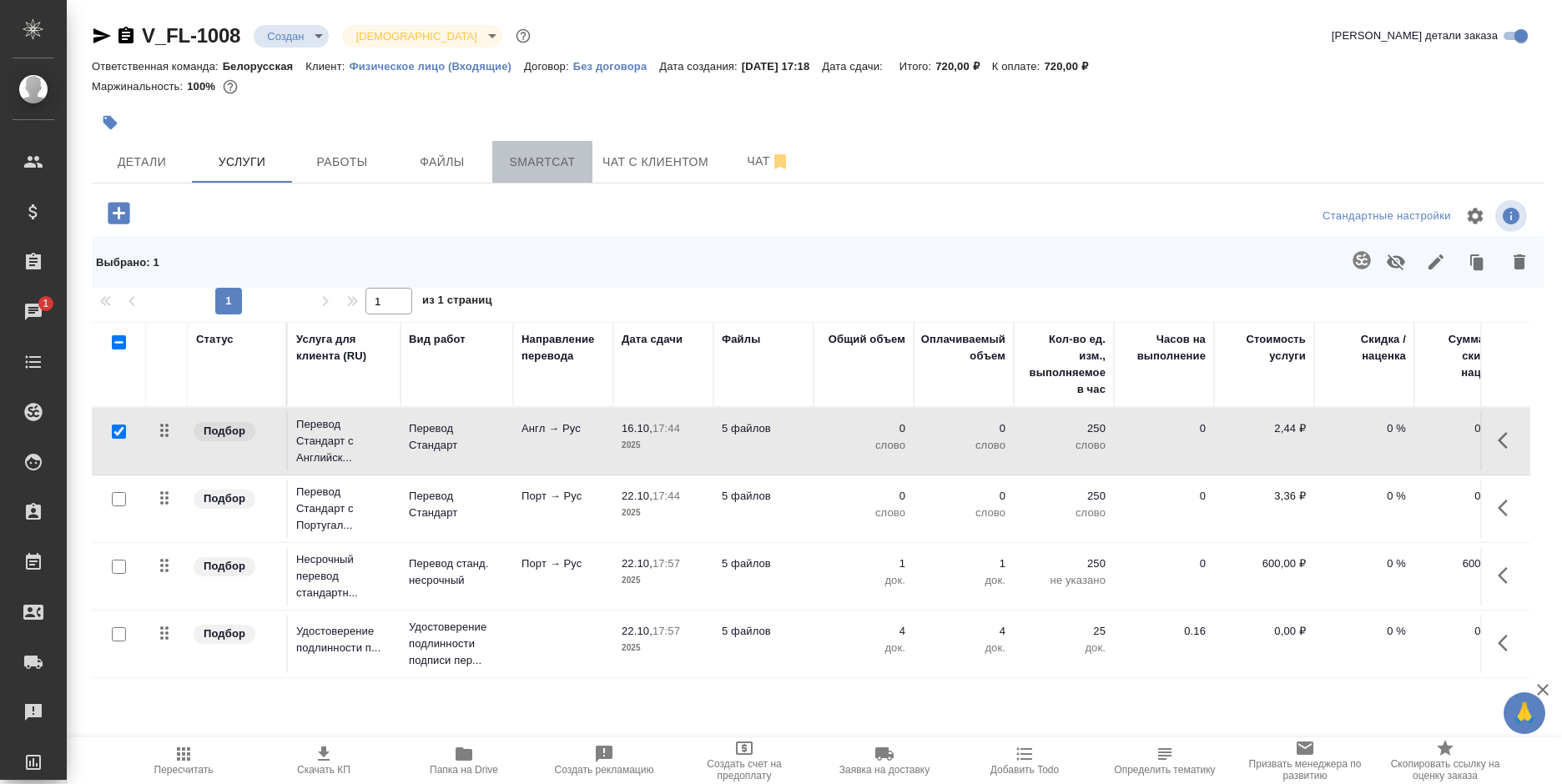
click at [527, 174] on button "Smartcat" at bounding box center [542, 161] width 100 height 41
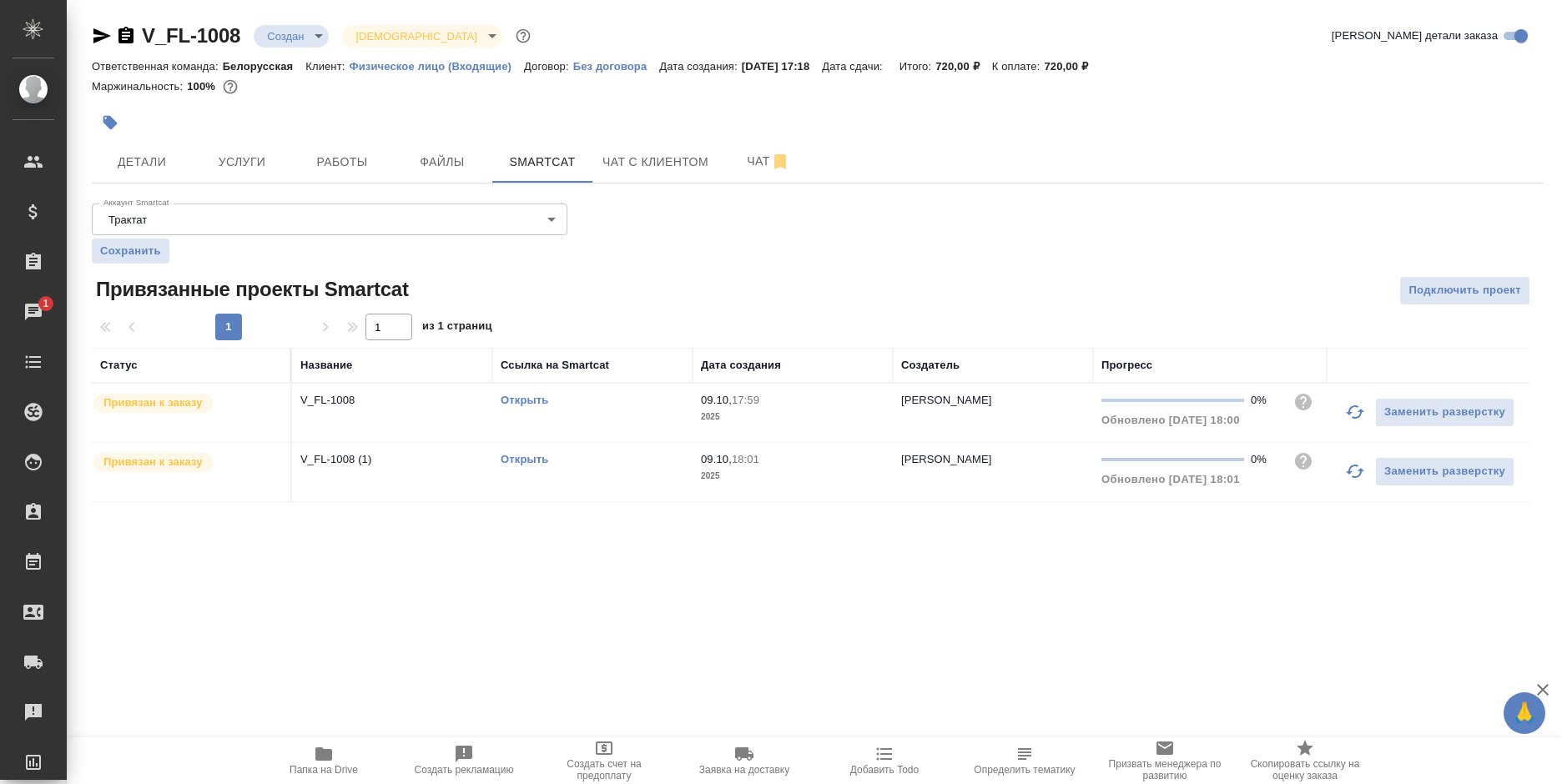
click at [519, 455] on link "Открыть" at bounding box center [524, 459] width 47 height 13
click at [245, 171] on span "Услуги" at bounding box center [242, 162] width 80 height 21
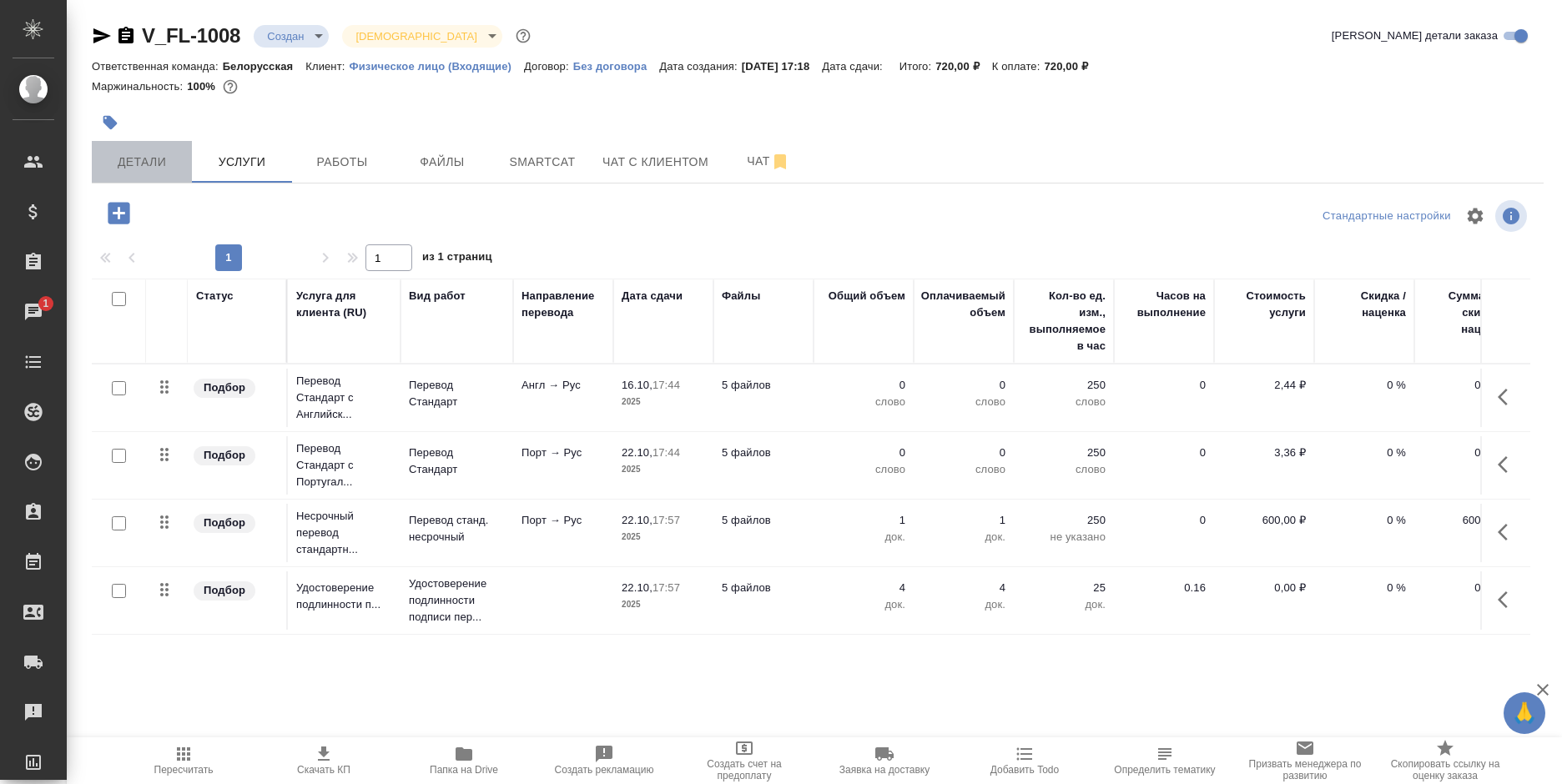
click at [123, 162] on span "Детали" at bounding box center [142, 162] width 80 height 21
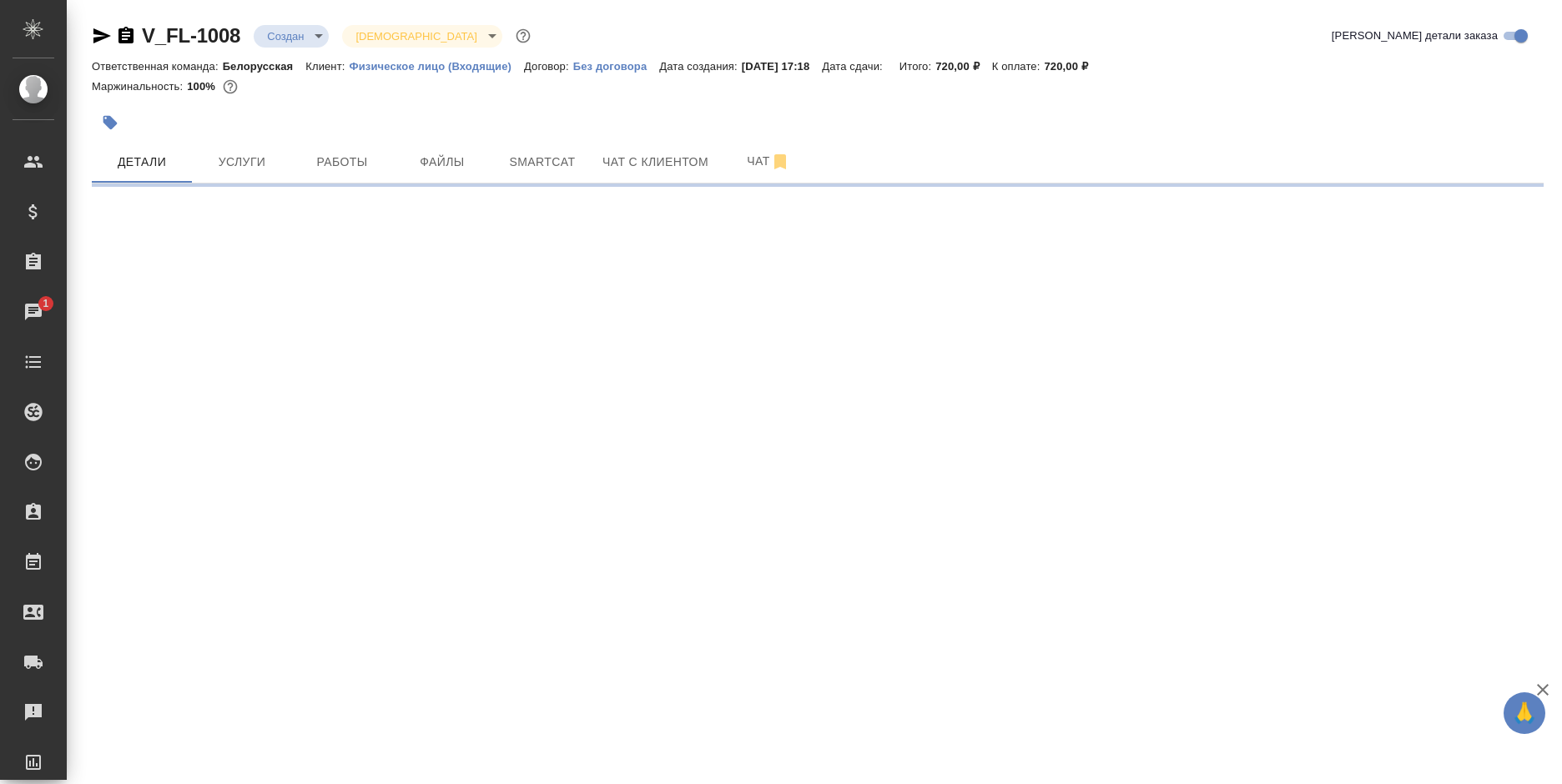
select select "RU"
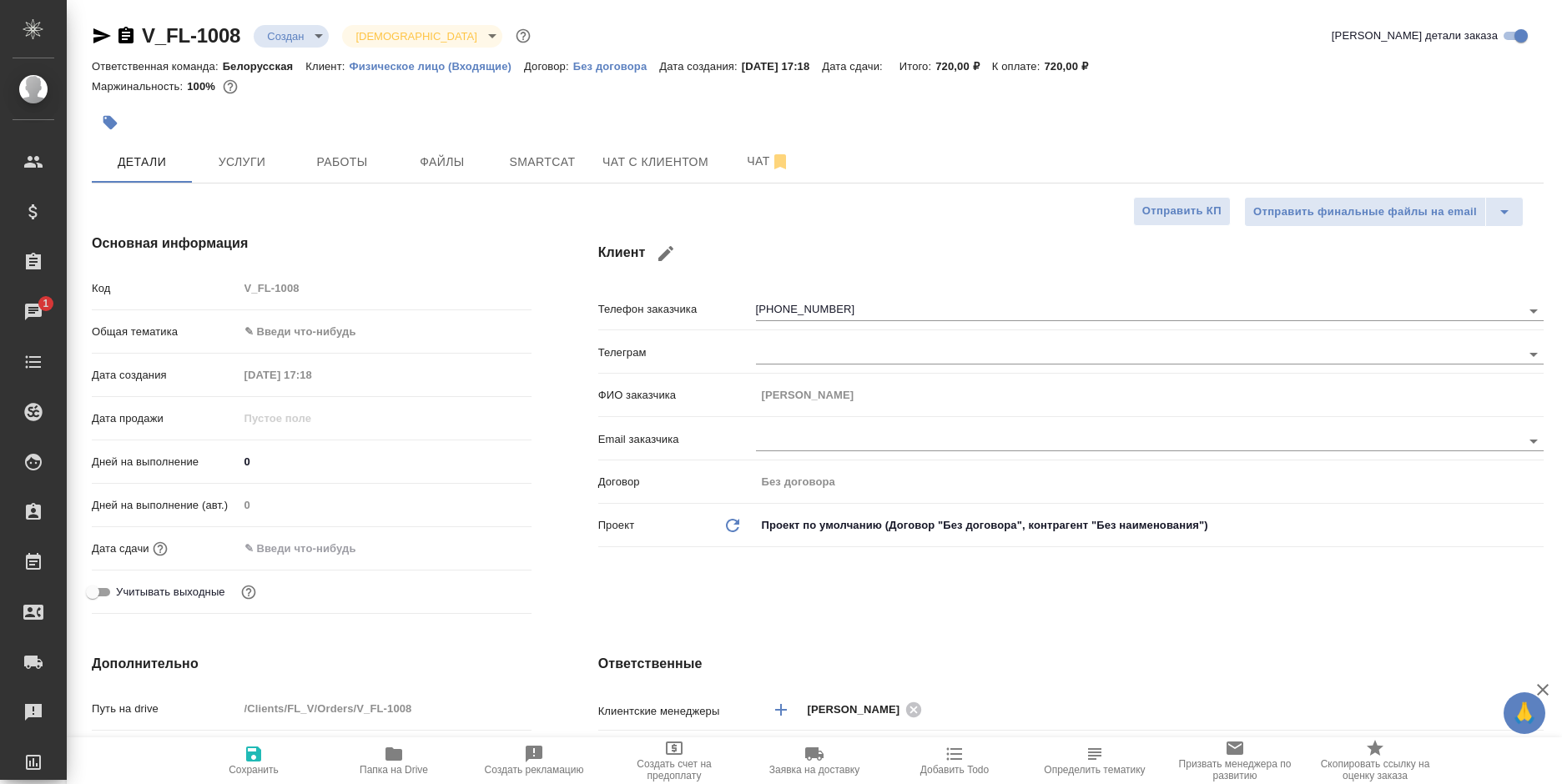
type textarea "x"
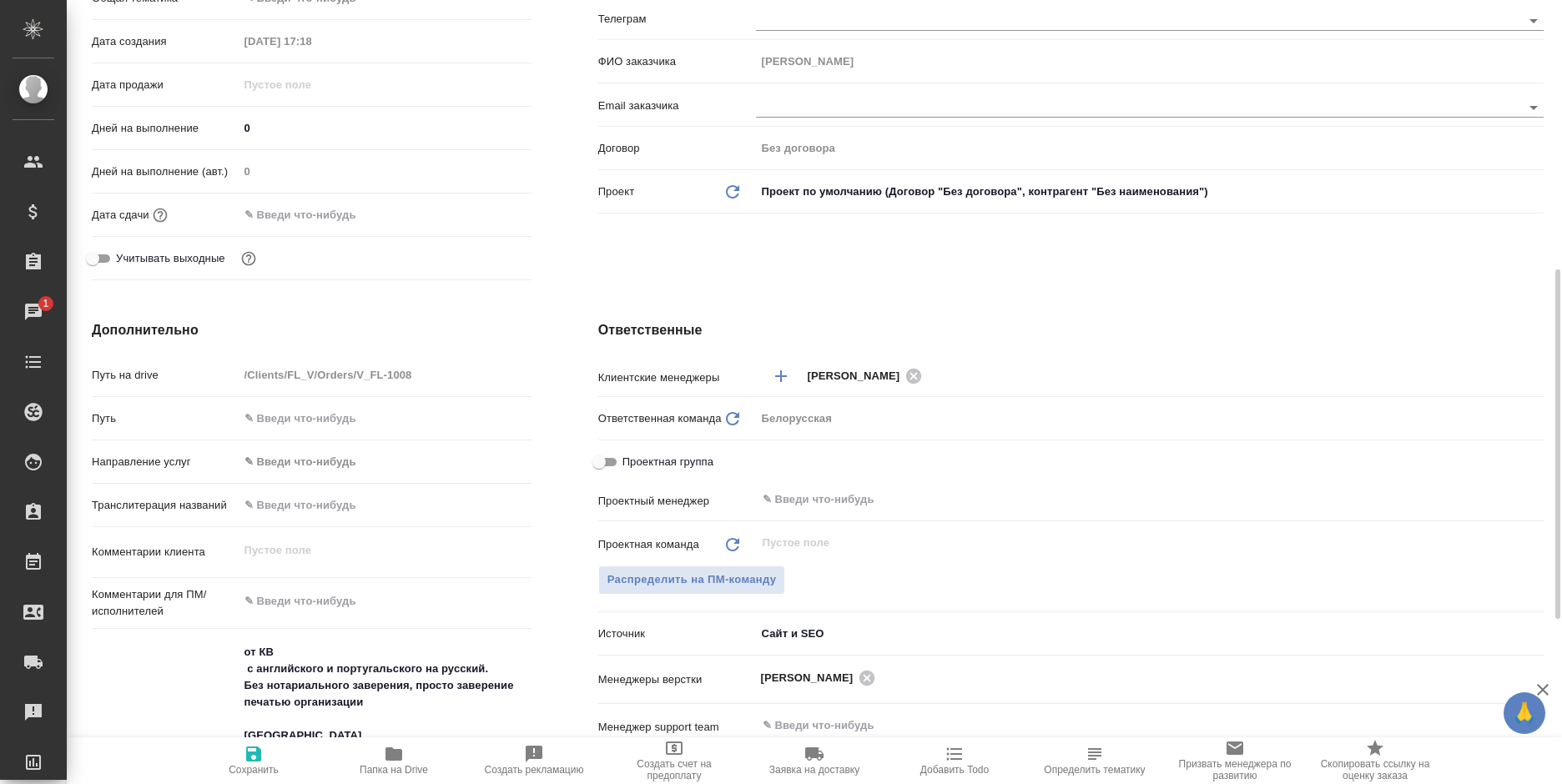
scroll to position [500, 0]
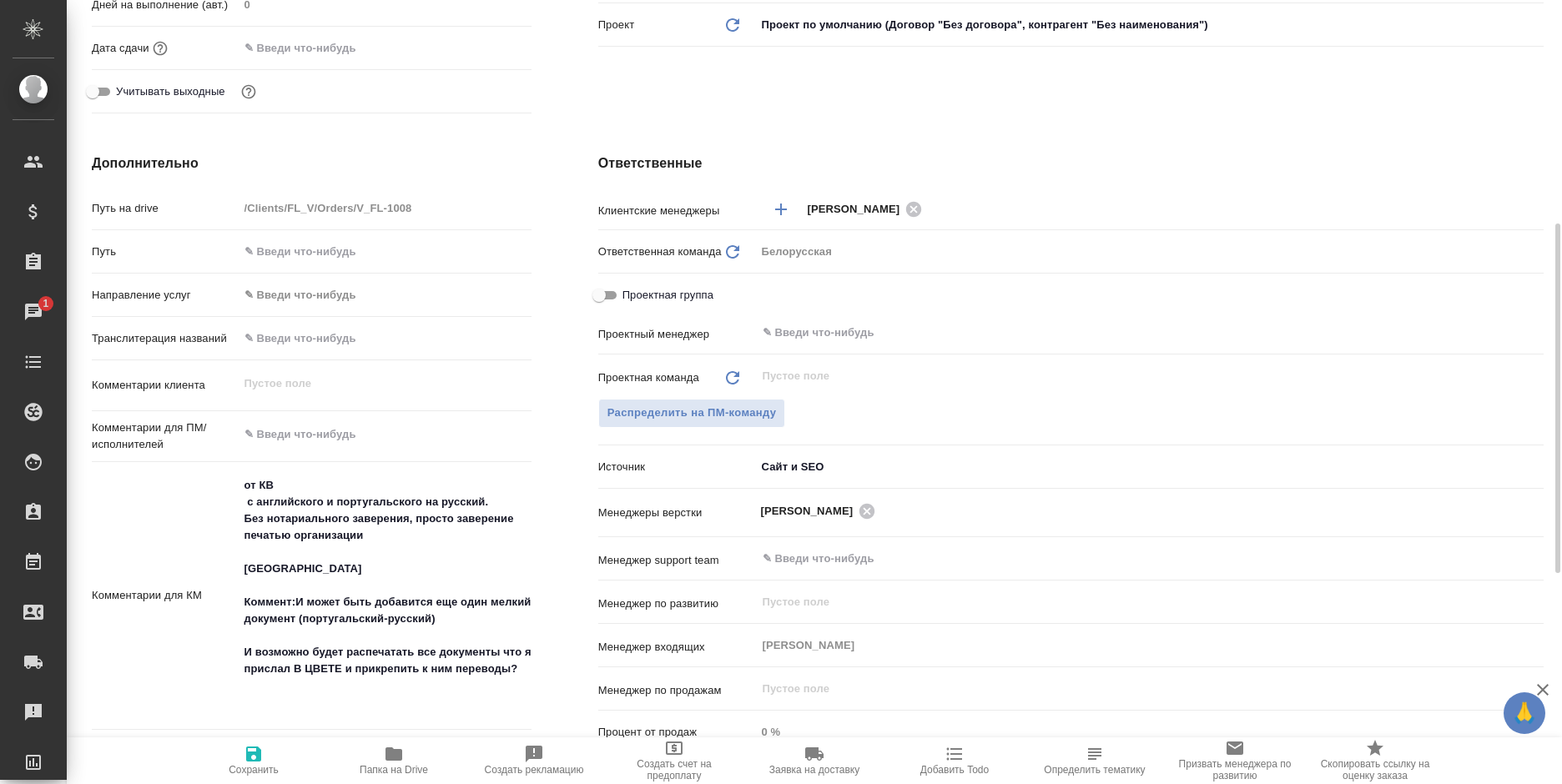
type textarea "x"
click at [309, 439] on textarea at bounding box center [384, 434] width 293 height 28
type textarea "ф"
type textarea "x"
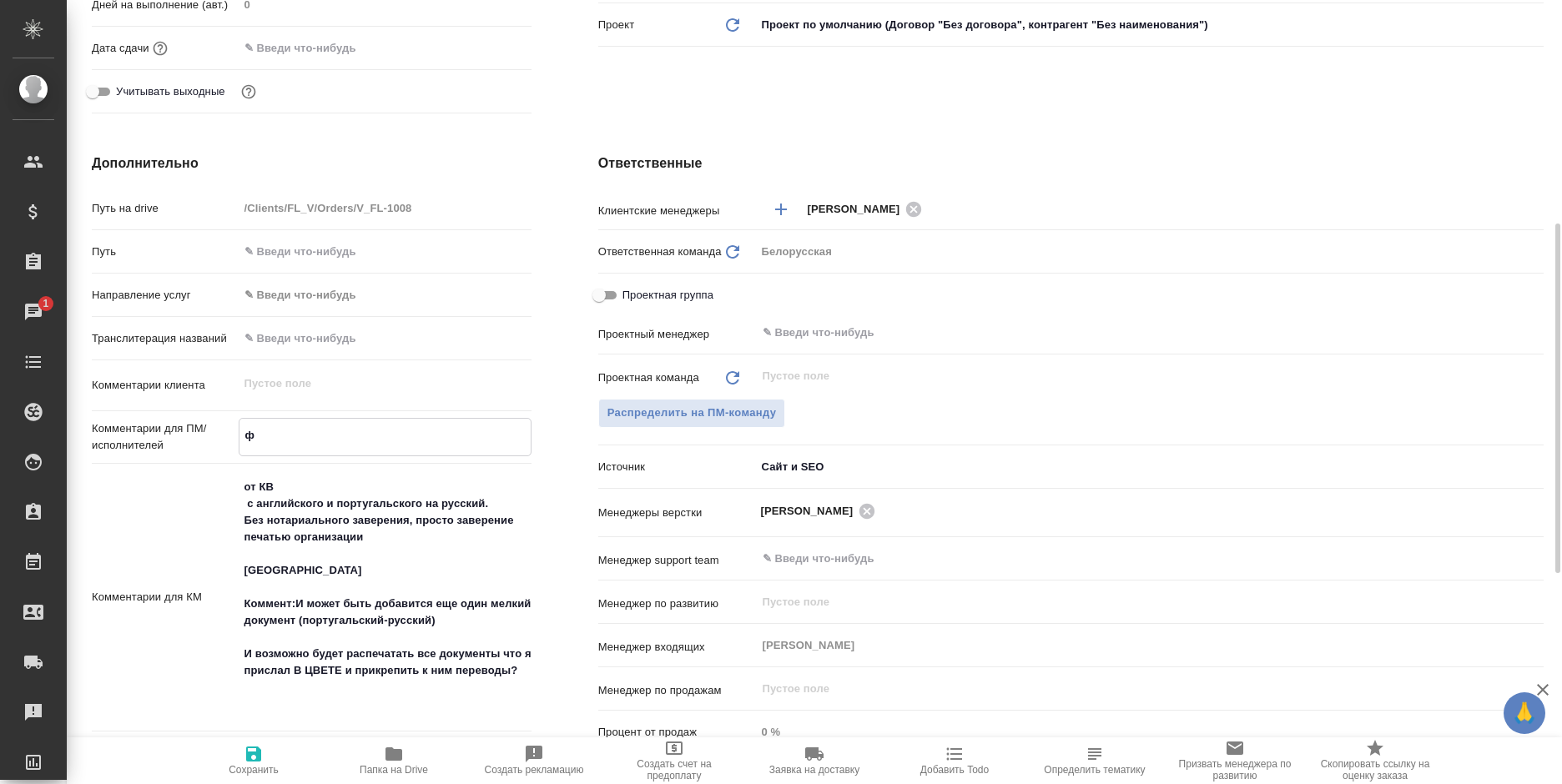
type textarea "x"
type textarea "фа"
type textarea "x"
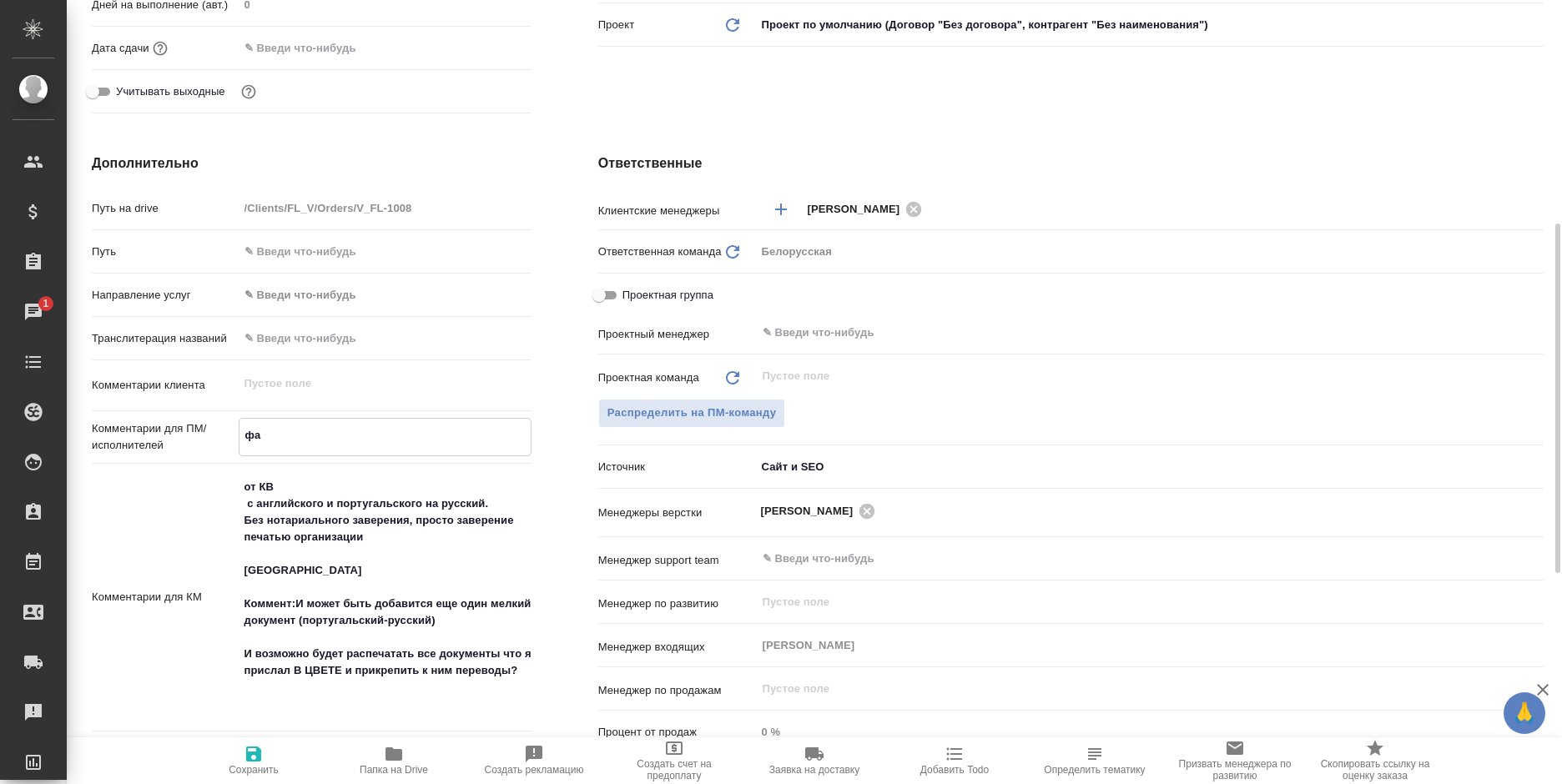
type textarea "фай"
type textarea "x"
type textarea "файл"
type textarea "x"
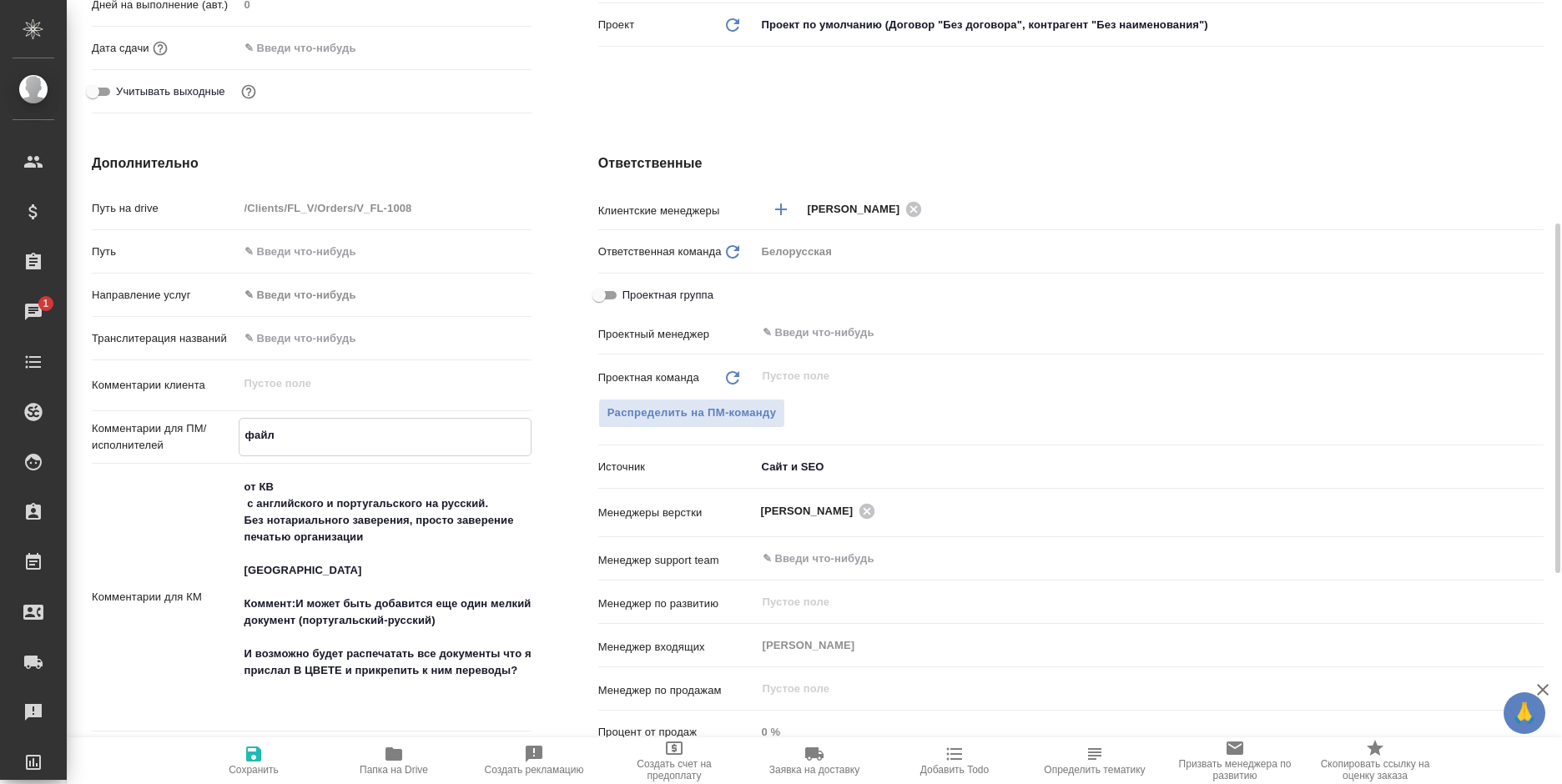
type textarea "файл"
type textarea "x"
paste textarea "6- Dmitrii Galkin - Revolut contract (09-12-2024)-1"
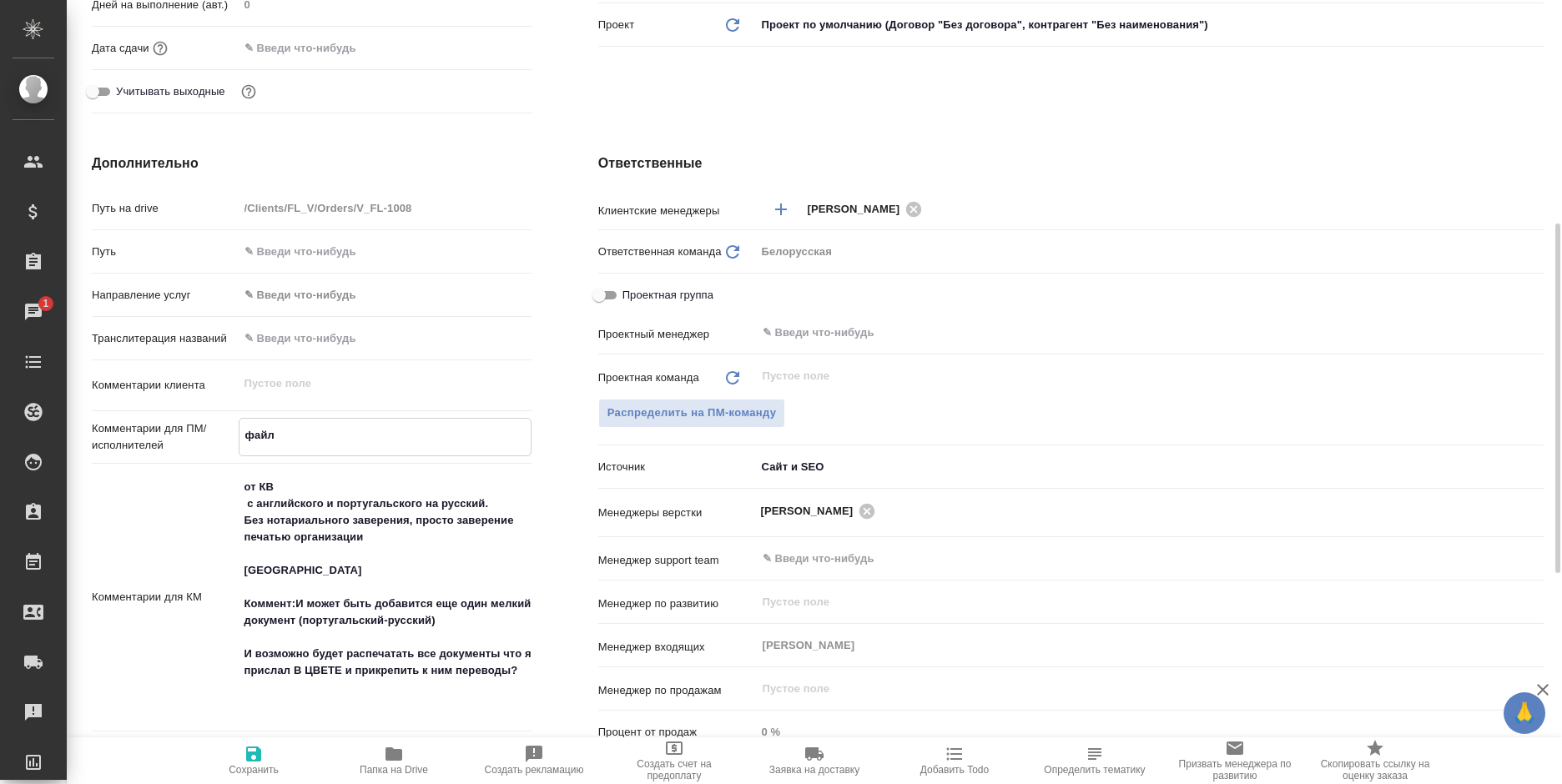
type textarea "файл 6- Dmitrii Galkin - Revolut contract (09-12-2024)-1"
type textarea "x"
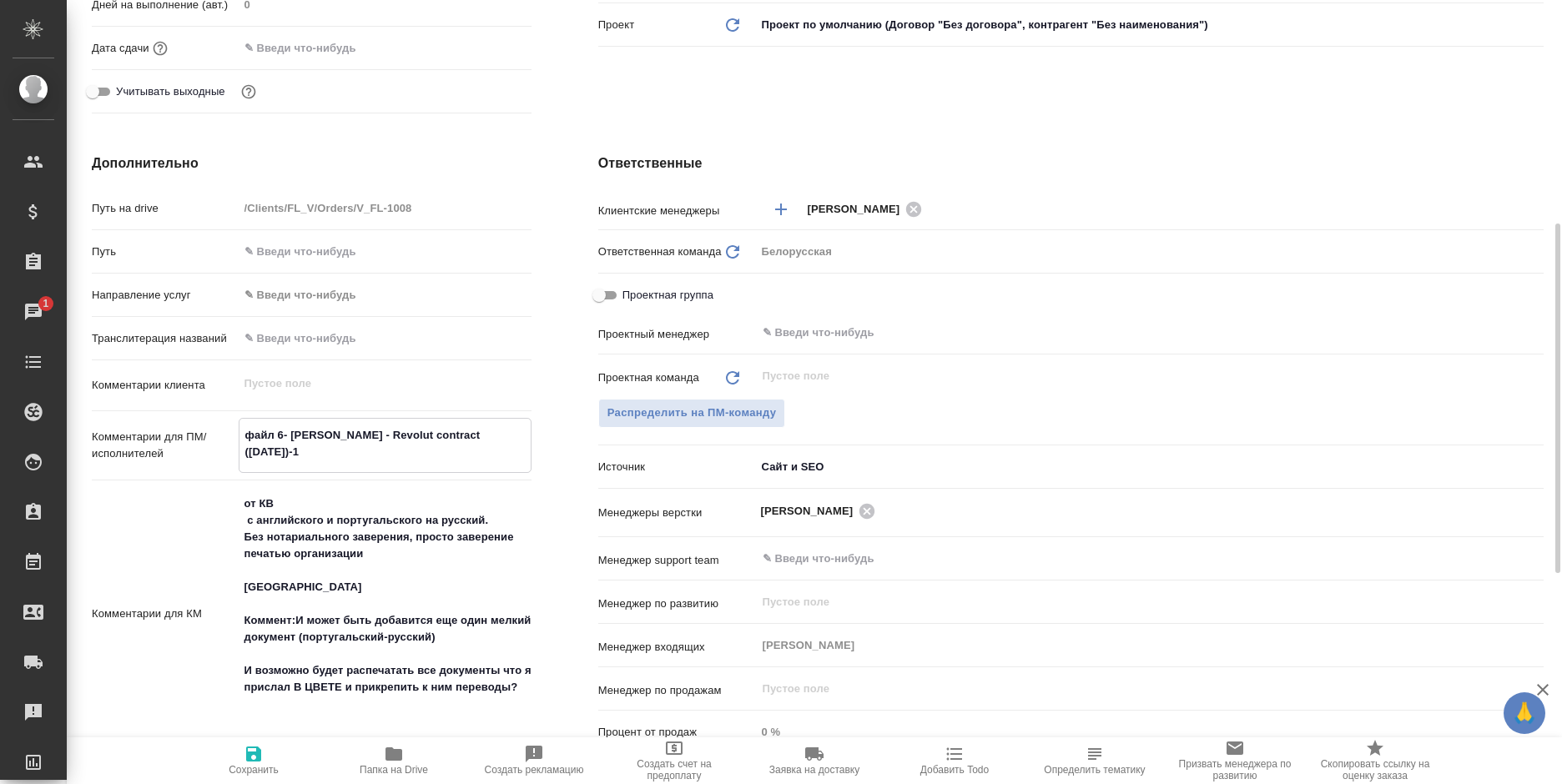
type textarea "файл 6- Dmitrii Galkin - Revolut contract (09-12-2024)-1"
type textarea "x"
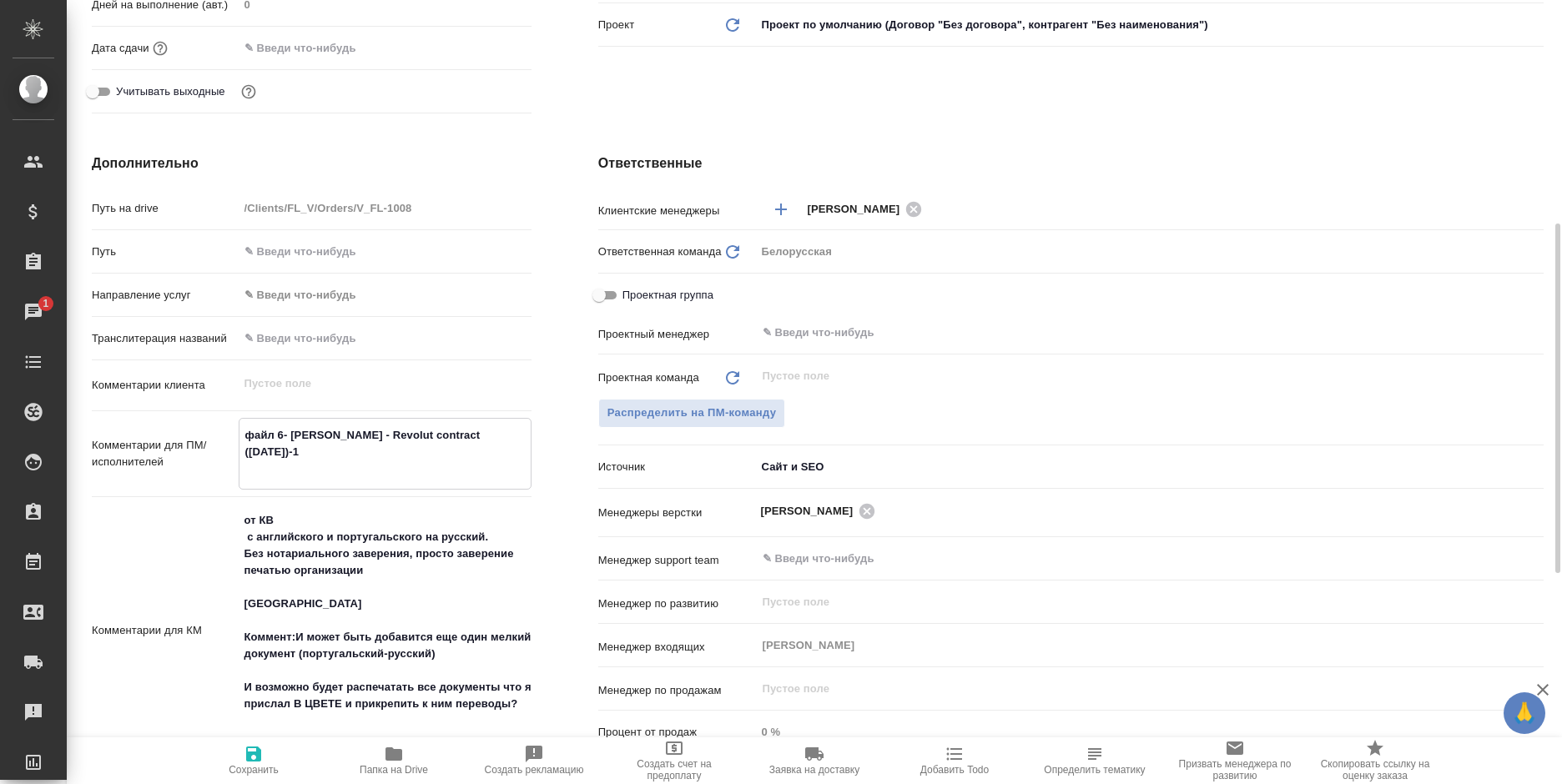
type textarea "файл 6- Dmitrii Galkin - Revolut contract (09-12-2024)-1"
type textarea "x"
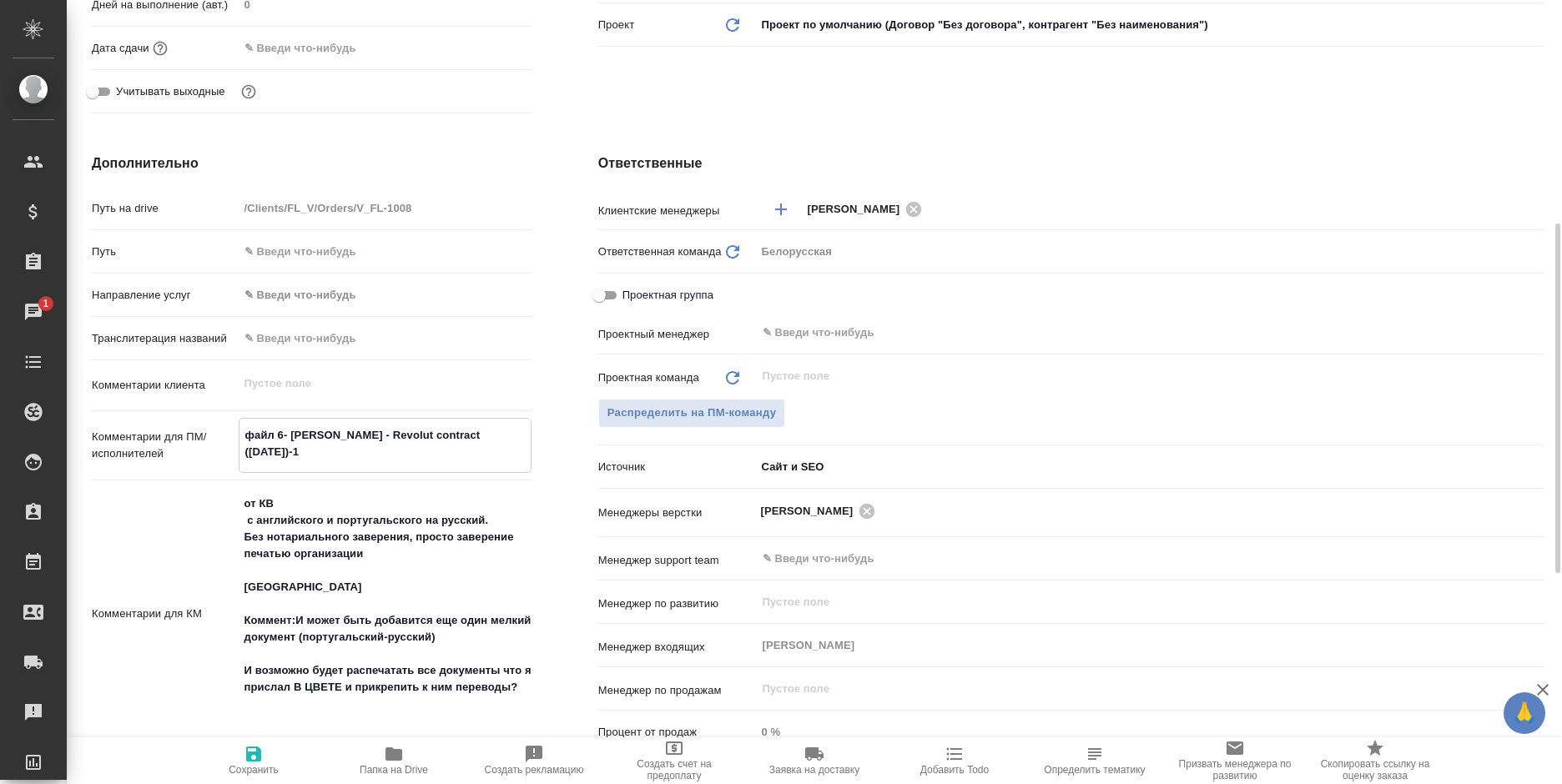
type textarea "файл 6- Dmitrii Galkin - Revolut contract (09-12-2024)-1"
type textarea "x"
type textarea "файл 6- Dmitrii Galkin - Revolut contract (09-12-2024)-1"
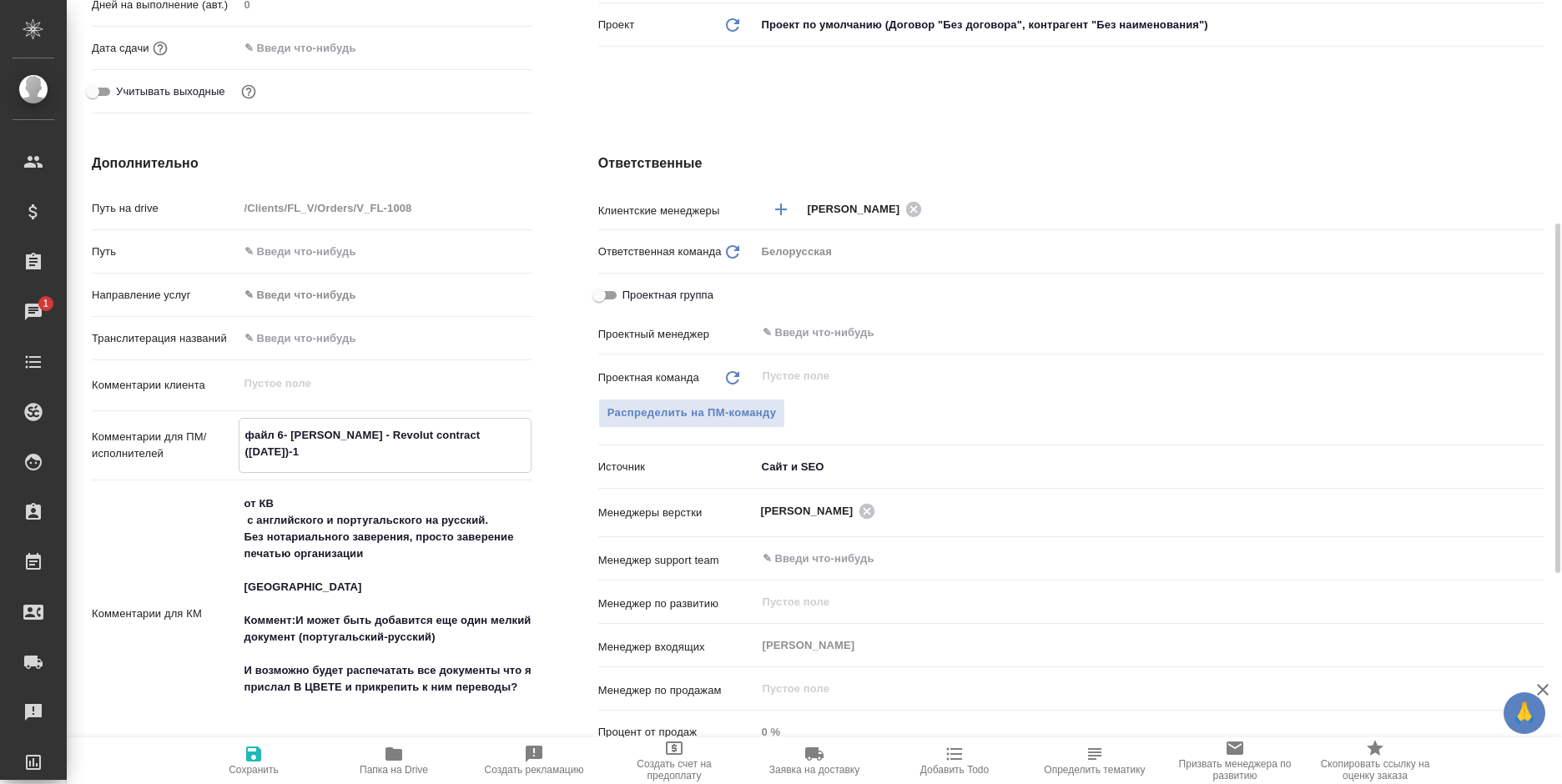
type textarea "x"
type textarea "файл 6- Dmitrii Galkin - Revolut contract (09-12-2024)-1 п"
type textarea "x"
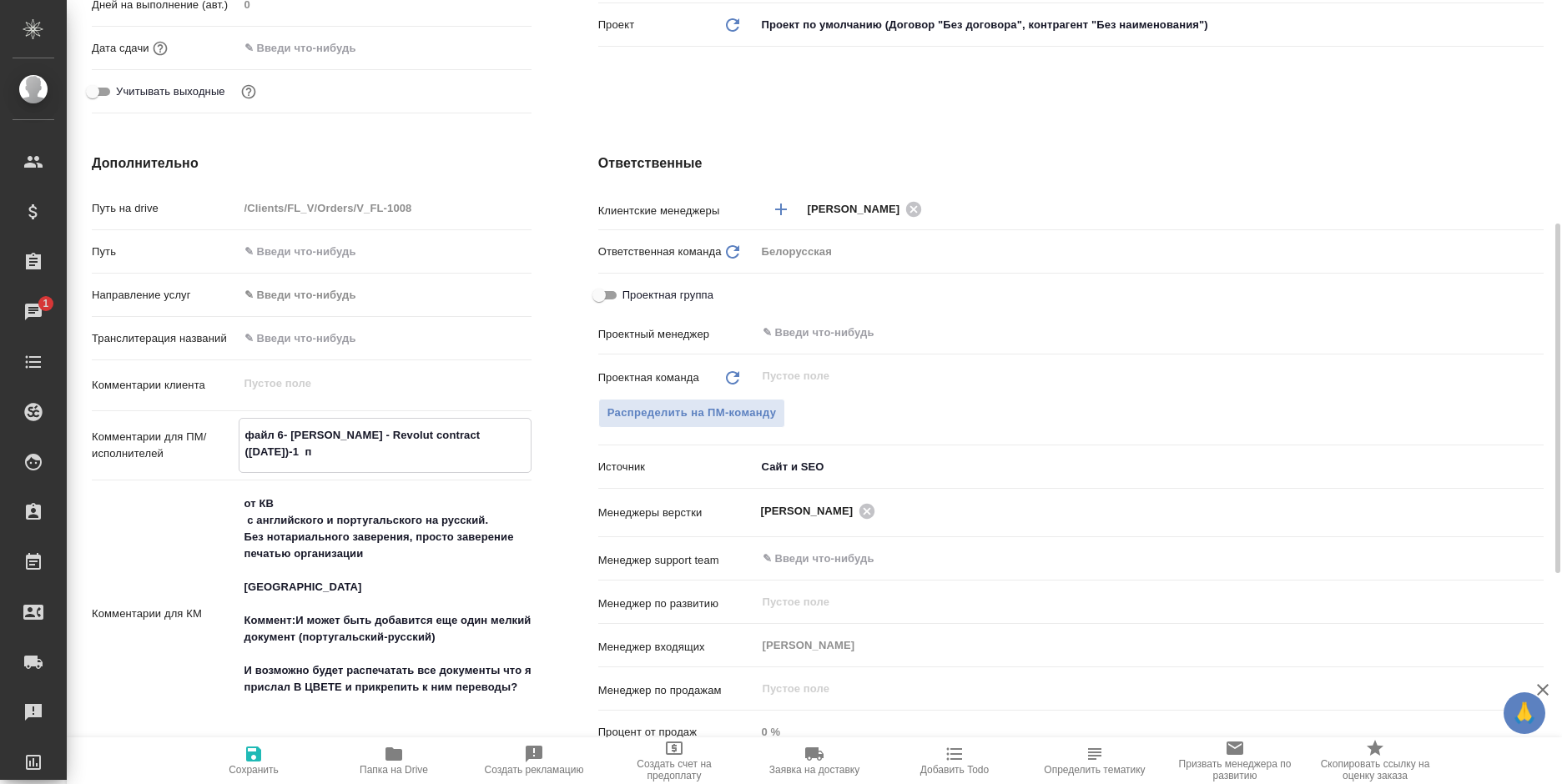
type textarea "файл 6- Dmitrii Galkin - Revolut contract (09-12-2024)-1 пе"
type textarea "x"
type textarea "файл 6- Dmitrii Galkin - Revolut contract (09-12-2024)-1 пер"
type textarea "x"
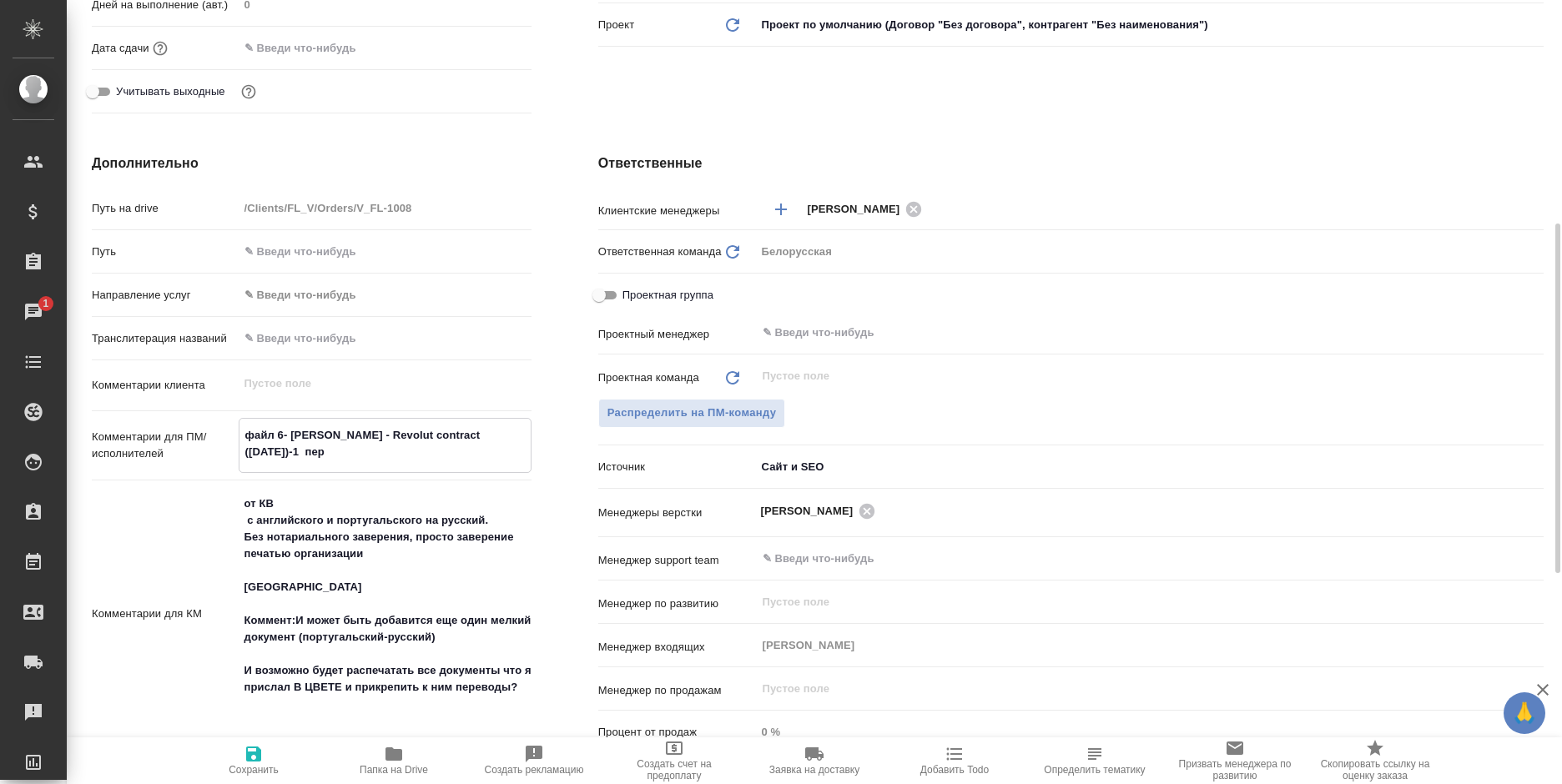
type textarea "x"
type textarea "файл 6- Dmitrii Galkin - Revolut contract (09-12-2024)-1 пере"
type textarea "x"
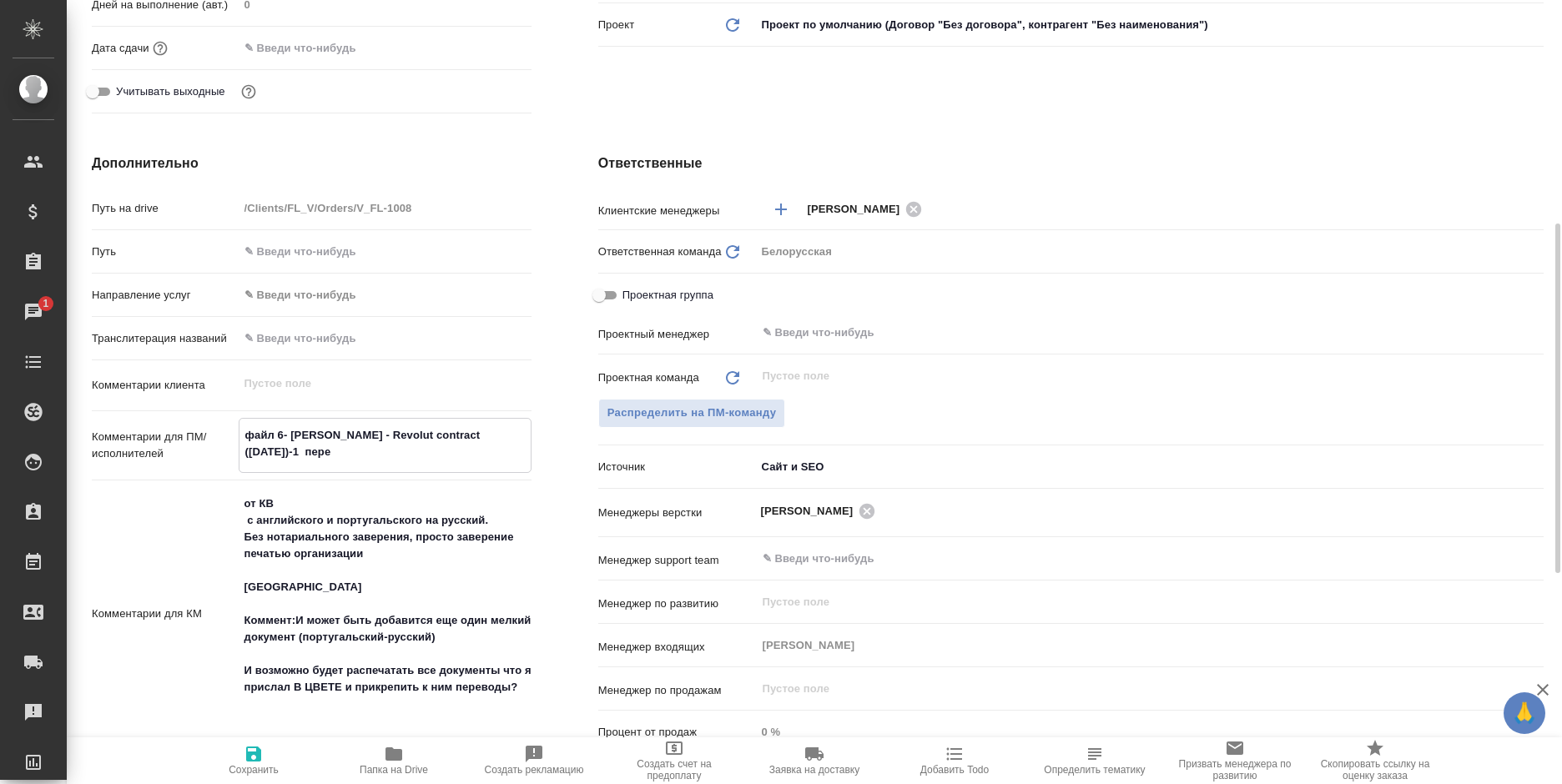
type textarea "x"
type textarea "файл 6- Dmitrii Galkin - Revolut contract (09-12-2024)-1 перев"
type textarea "x"
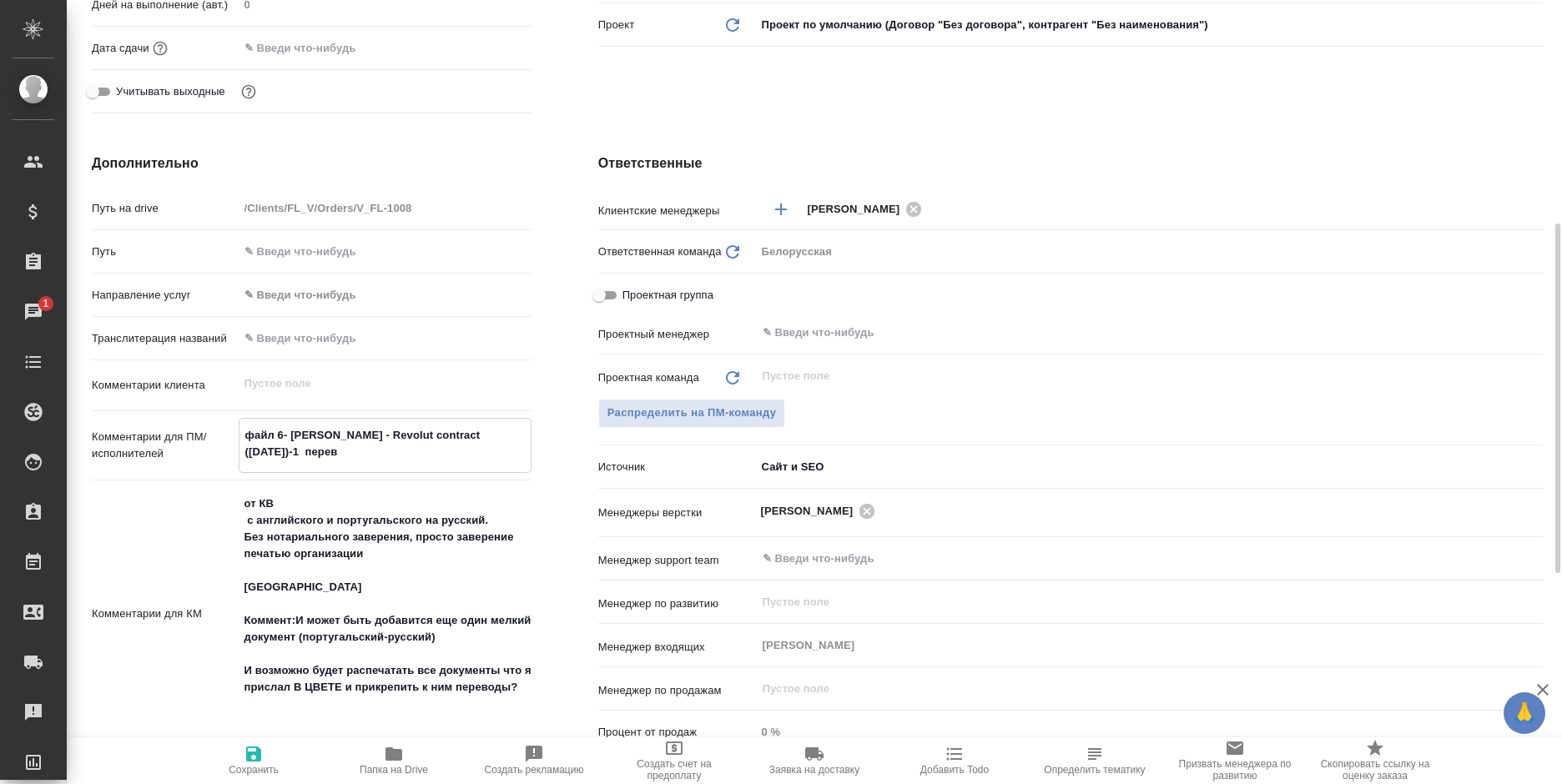
type textarea "файл 6- Dmitrii Galkin - Revolut contract (09-12-2024)-1 перево"
type textarea "x"
type textarea "файл 6- Dmitrii Galkin - Revolut contract (09-12-2024)-1 перевод"
type textarea "x"
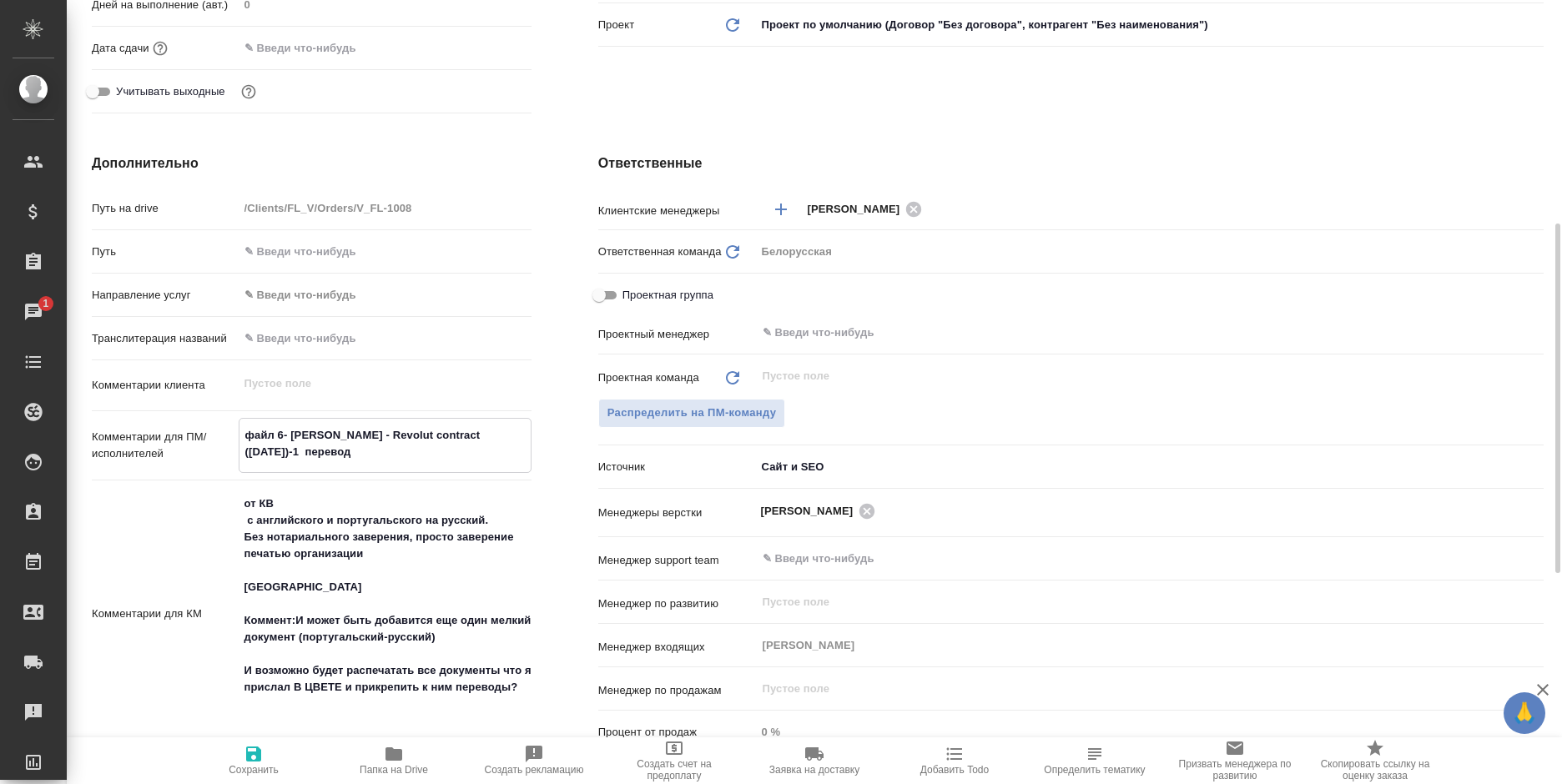
type textarea "файл 6- Dmitrii Galkin - Revolut contract (09-12-2024)-1 переводи"
type textarea "x"
type textarea "файл 6- Dmitrii Galkin - Revolut contract (09-12-2024)-1 переводим"
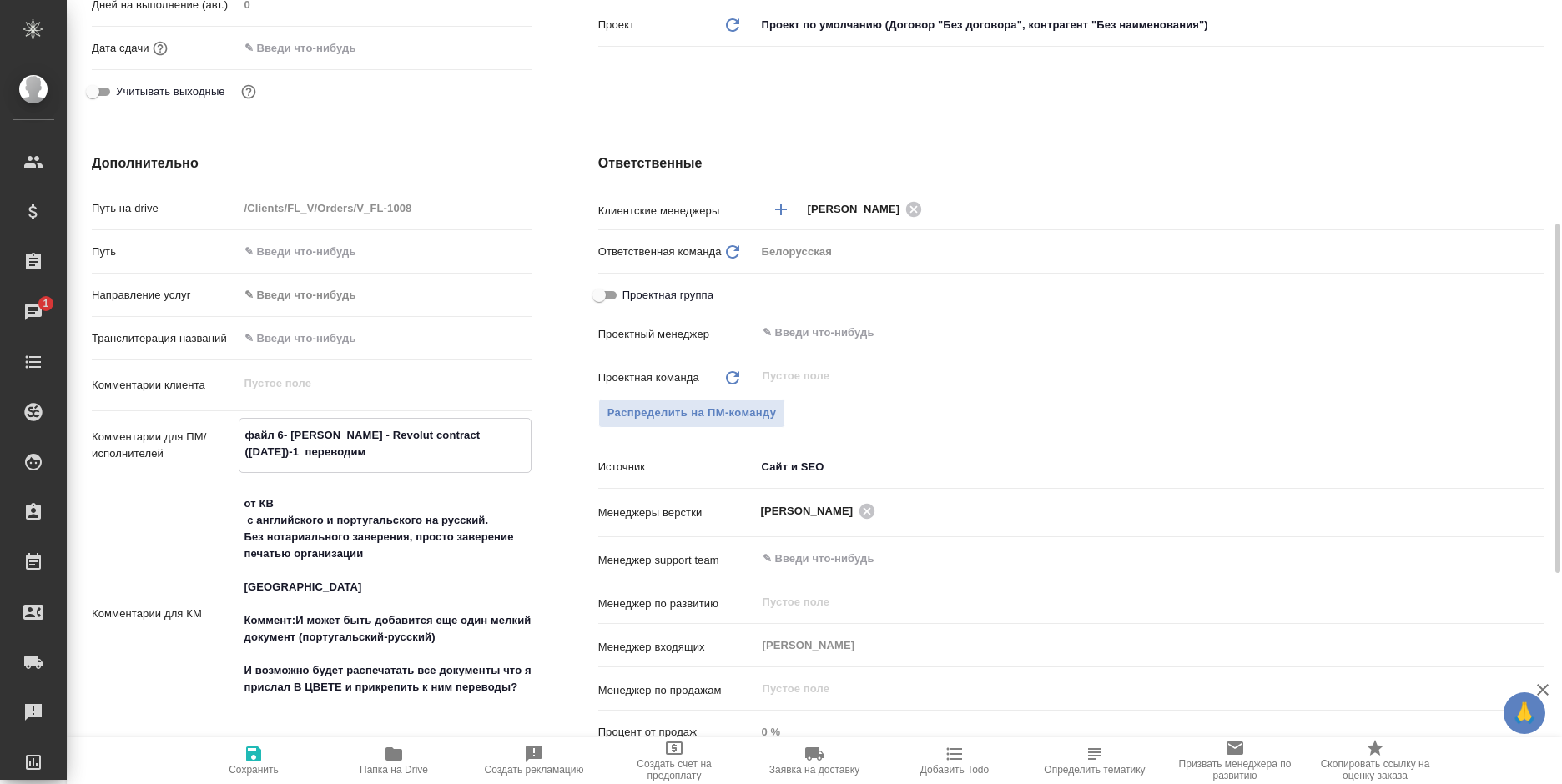
type textarea "x"
type textarea "файл 6- Dmitrii Galkin - Revolut contract (09-12-2024)-1 переводим"
type textarea "x"
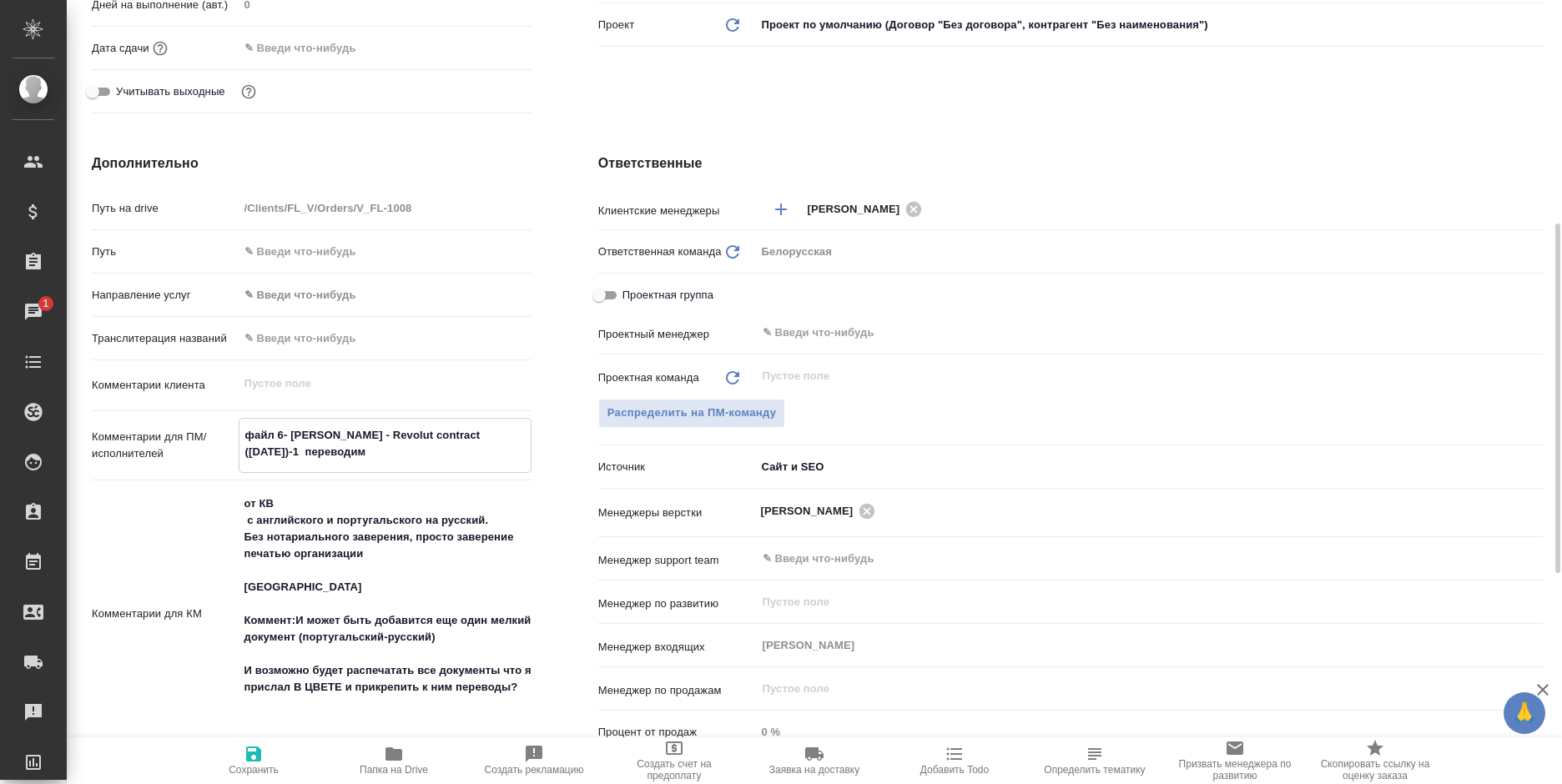
type textarea "x"
type textarea "файл 6- Dmitrii Galkin - Revolut contract (09-12-2024)-1 переводим с"
type textarea "x"
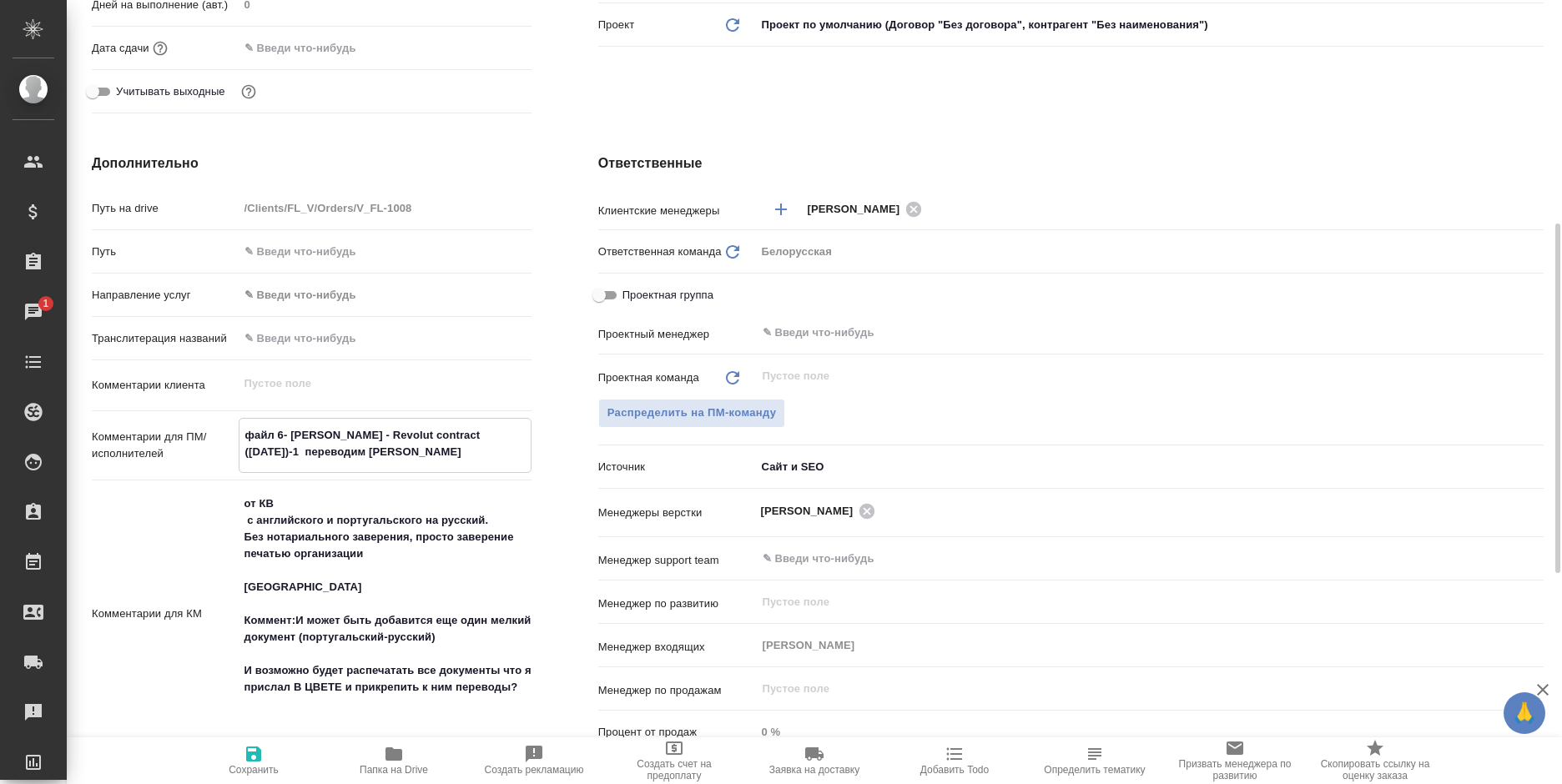
type textarea "x"
type textarea "файл 6- Dmitrii Galkin - Revolut contract (09-12-2024)-1 переводим с"
type textarea "x"
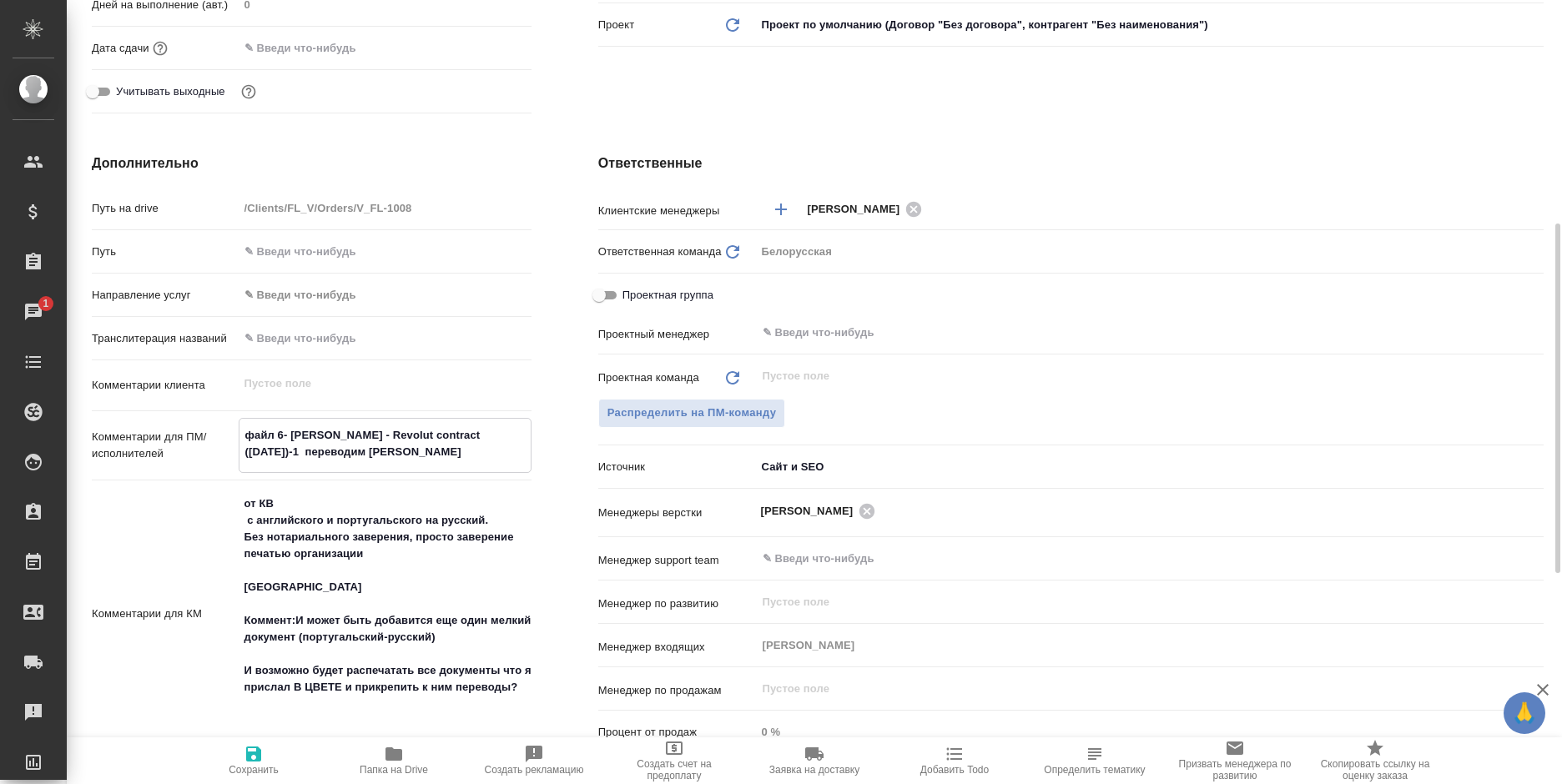
type textarea "файл 6- Dmitrii Galkin - Revolut contract (09-12-2024)-1 переводим с а"
type textarea "x"
type textarea "файл 6- Dmitrii Galkin - Revolut contract (09-12-2024)-1 переводим с ан"
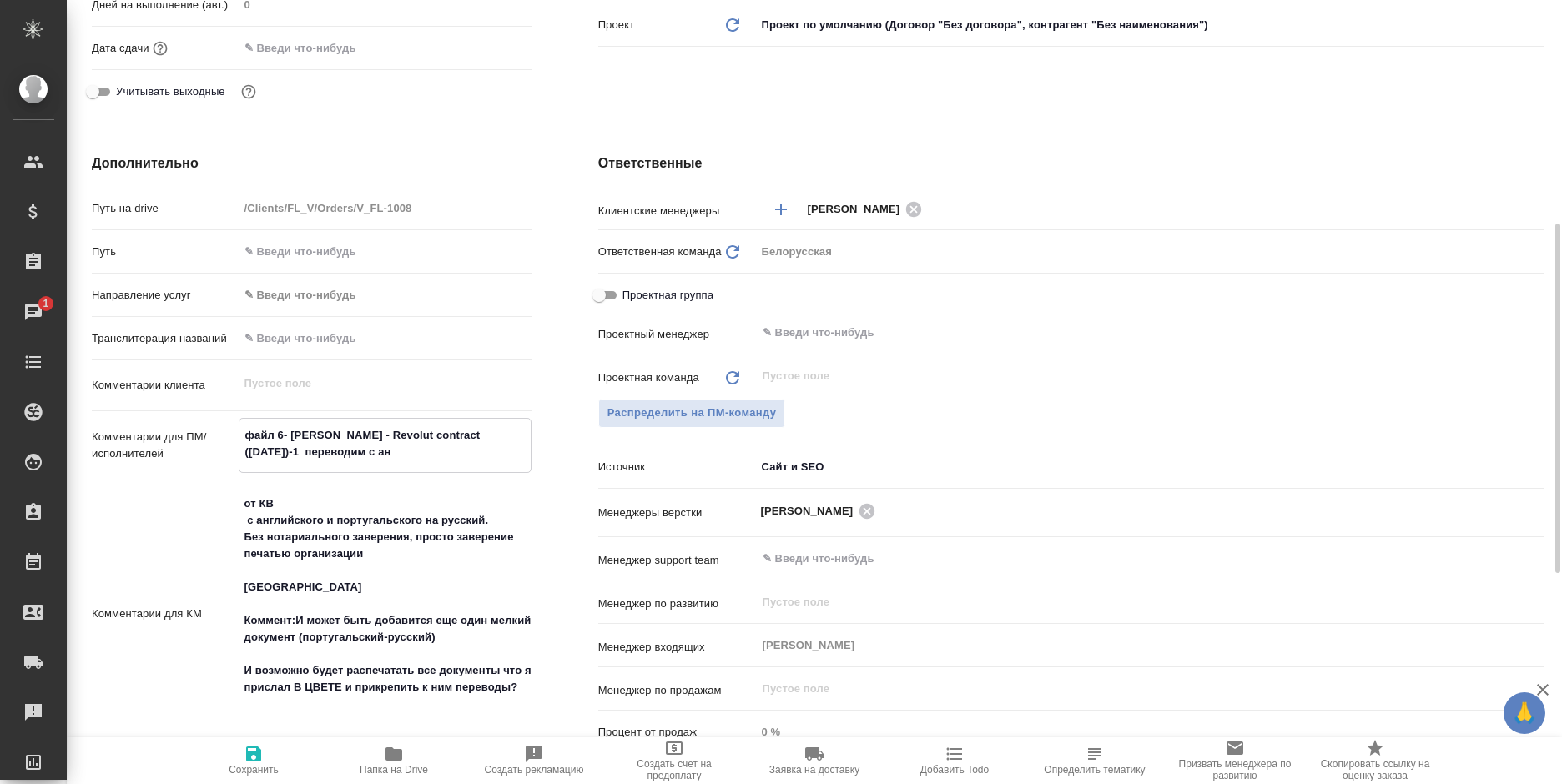
type textarea "x"
type textarea "файл 6- Dmitrii Galkin - Revolut contract (09-12-2024)-1 переводим с анг"
type textarea "x"
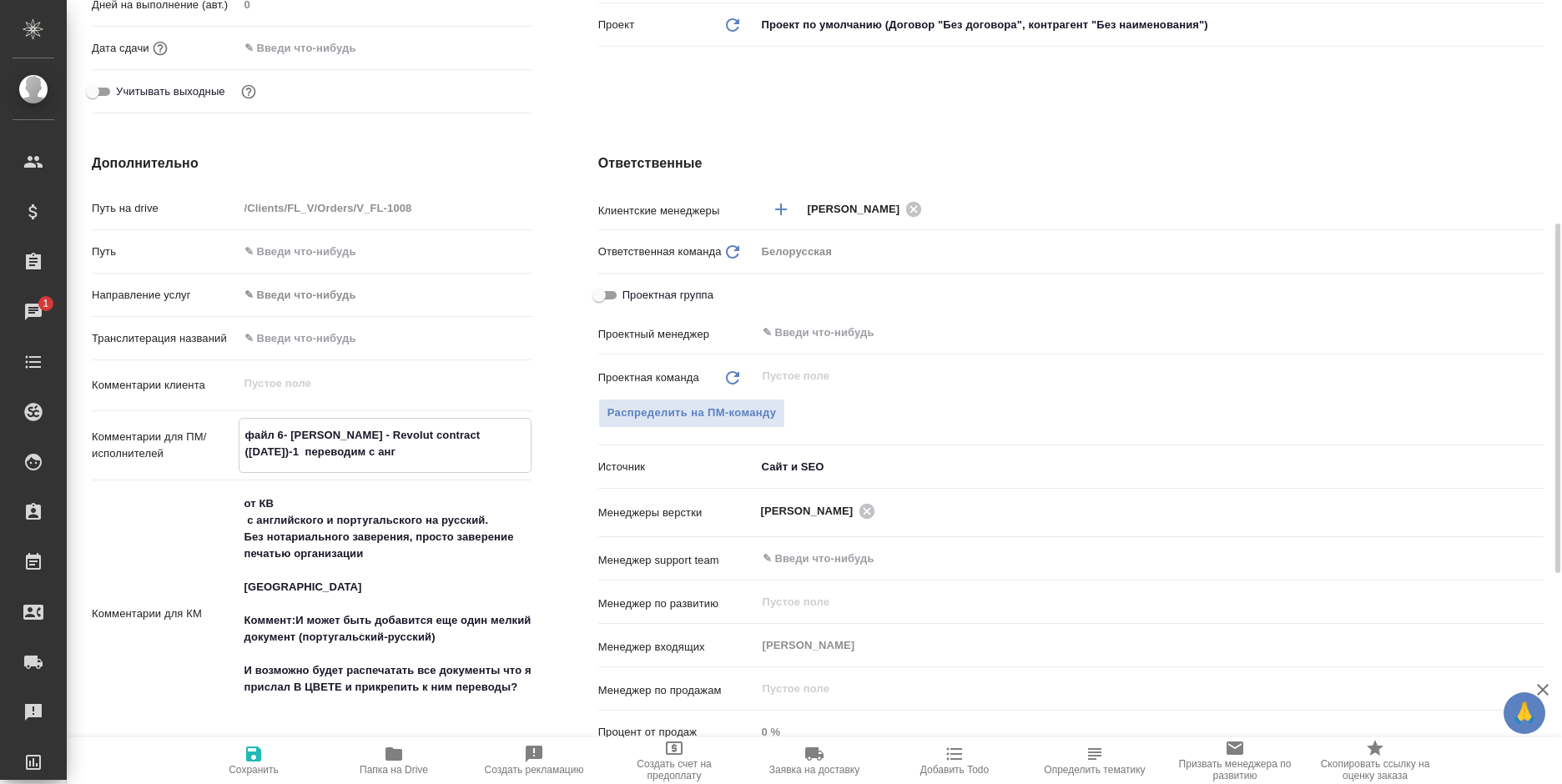
type textarea "x"
type textarea "файл 6- Dmitrii Galkin - Revolut contract (09-12-2024)-1 переводим с англ"
type textarea "x"
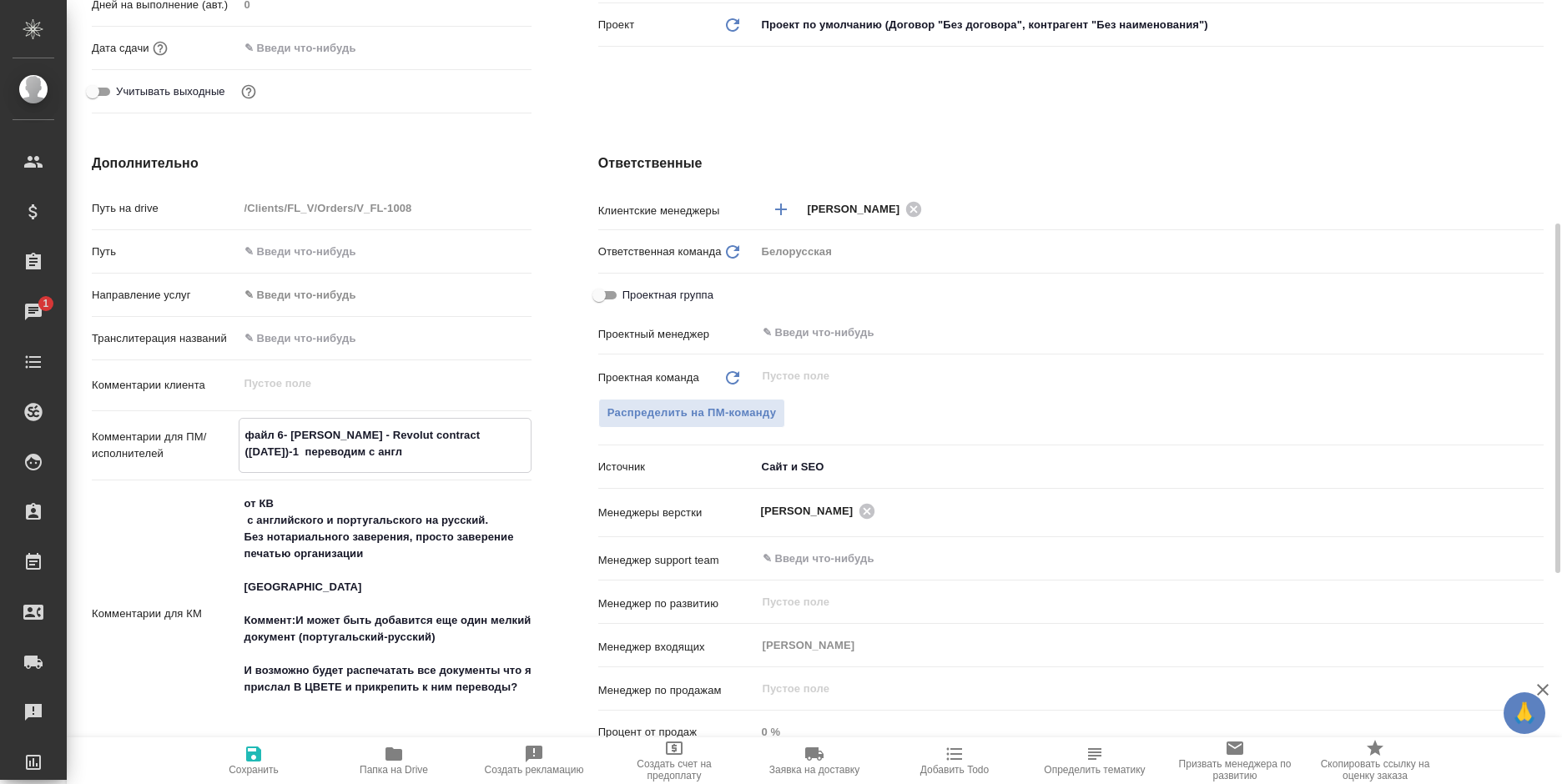
type textarea "x"
type textarea "файл 6- Dmitrii Galkin - Revolut contract (09-12-2024)-1 переводим с англа"
type textarea "x"
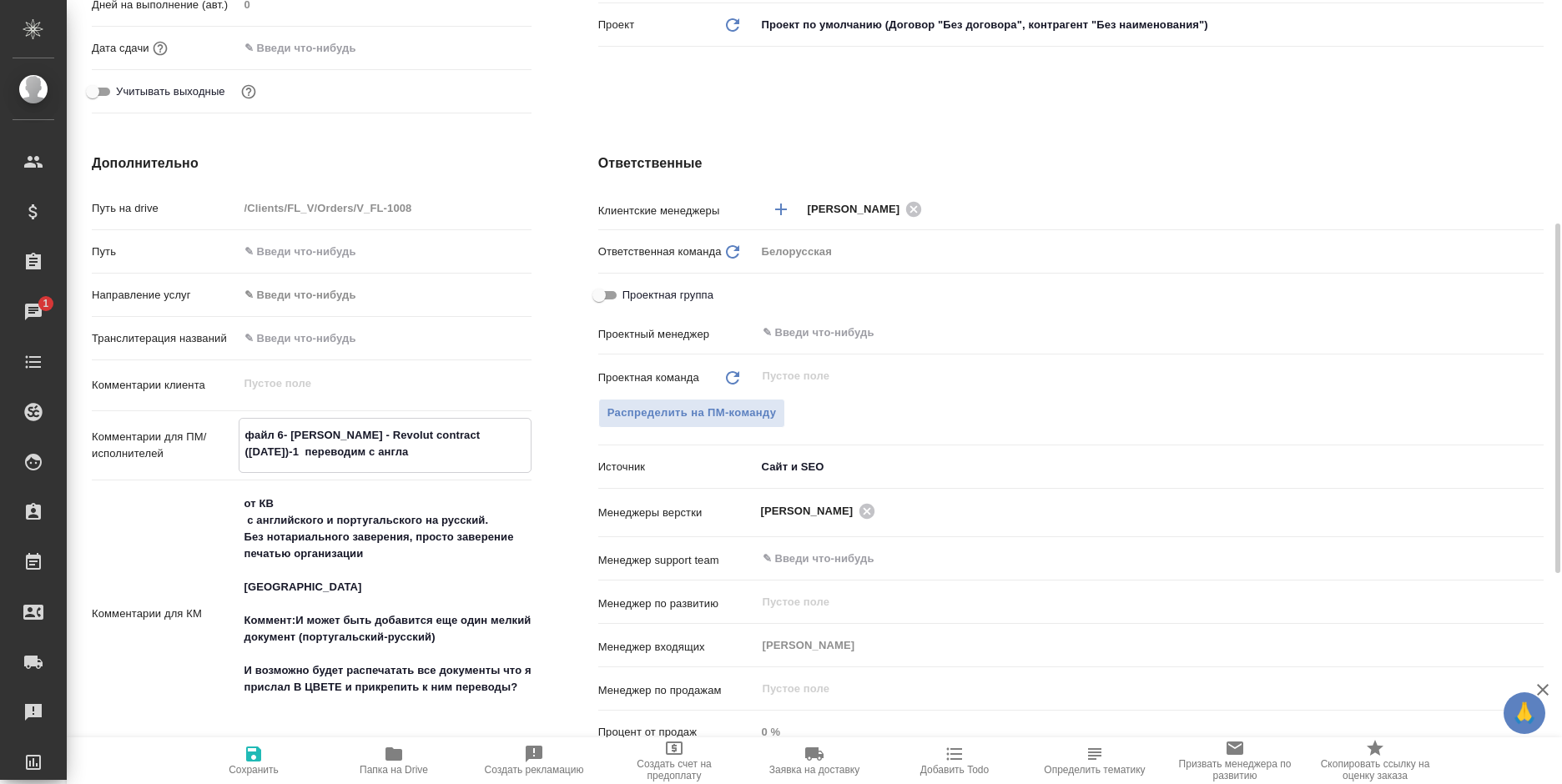
type textarea "файл 6- Dmitrii Galkin - Revolut contract (09-12-2024)-1 переводим с англа,"
type textarea "x"
type textarea "файл 6- Dmitrii Galkin - Revolut contract (09-12-2024)-1 переводим с англа,"
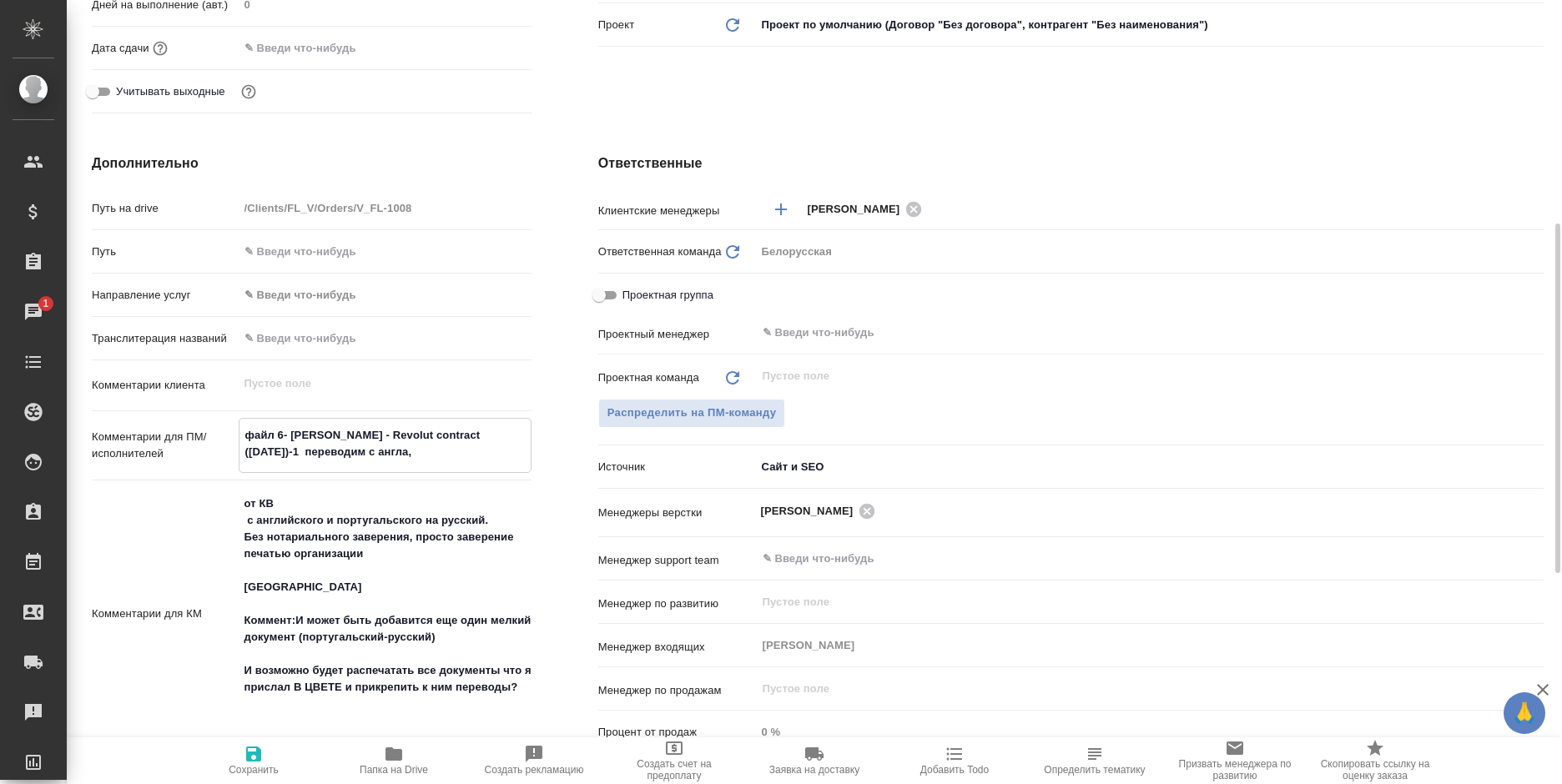
type textarea "x"
type textarea "файл 6- Dmitrii Galkin - Revolut contract (09-12-2024)-1 переводим с англа, в"
type textarea "x"
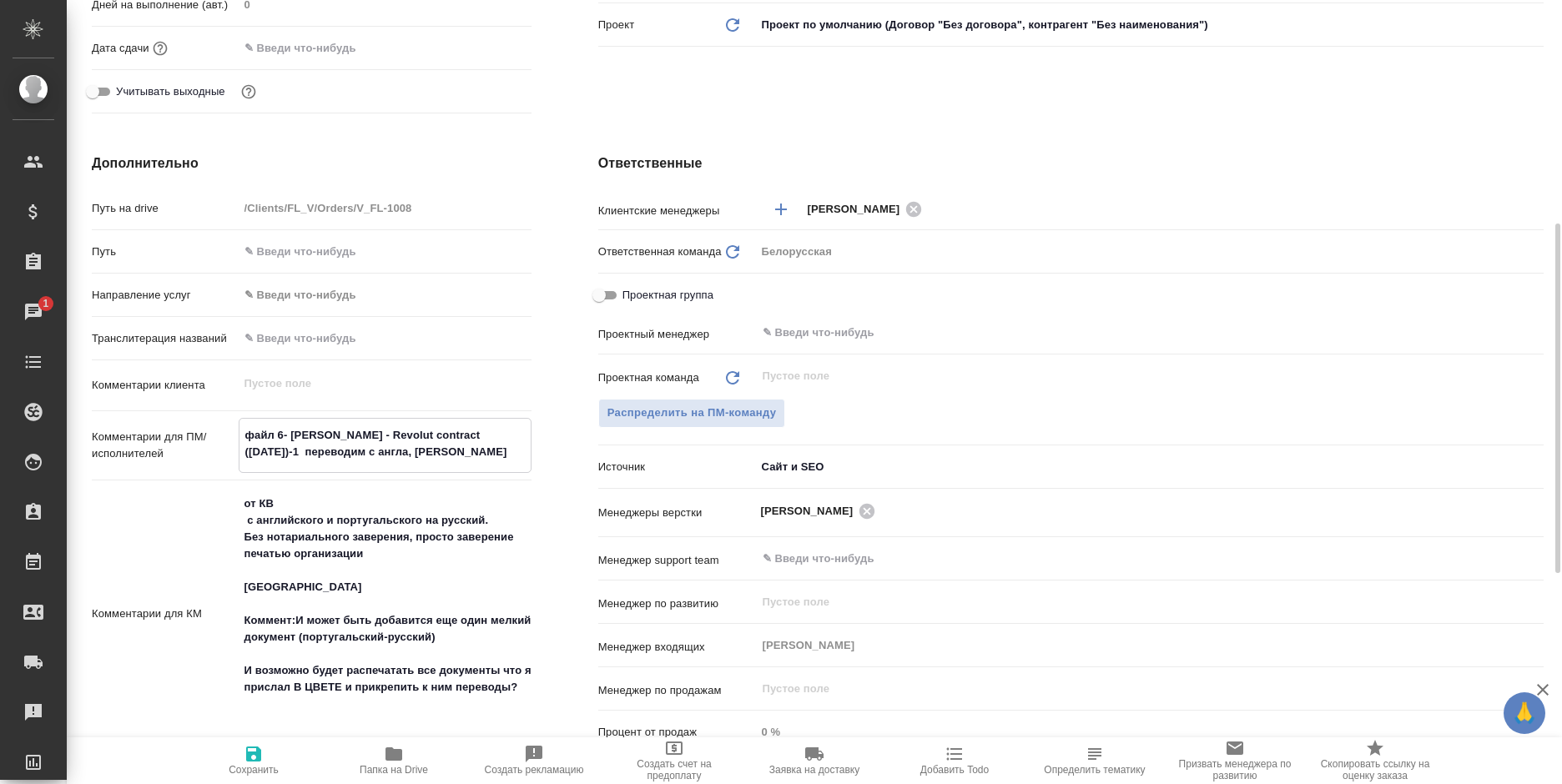
type textarea "x"
type textarea "файл 6- Dmitrii Galkin - Revolut contract (09-12-2024)-1 переводим с англа, в"
type textarea "x"
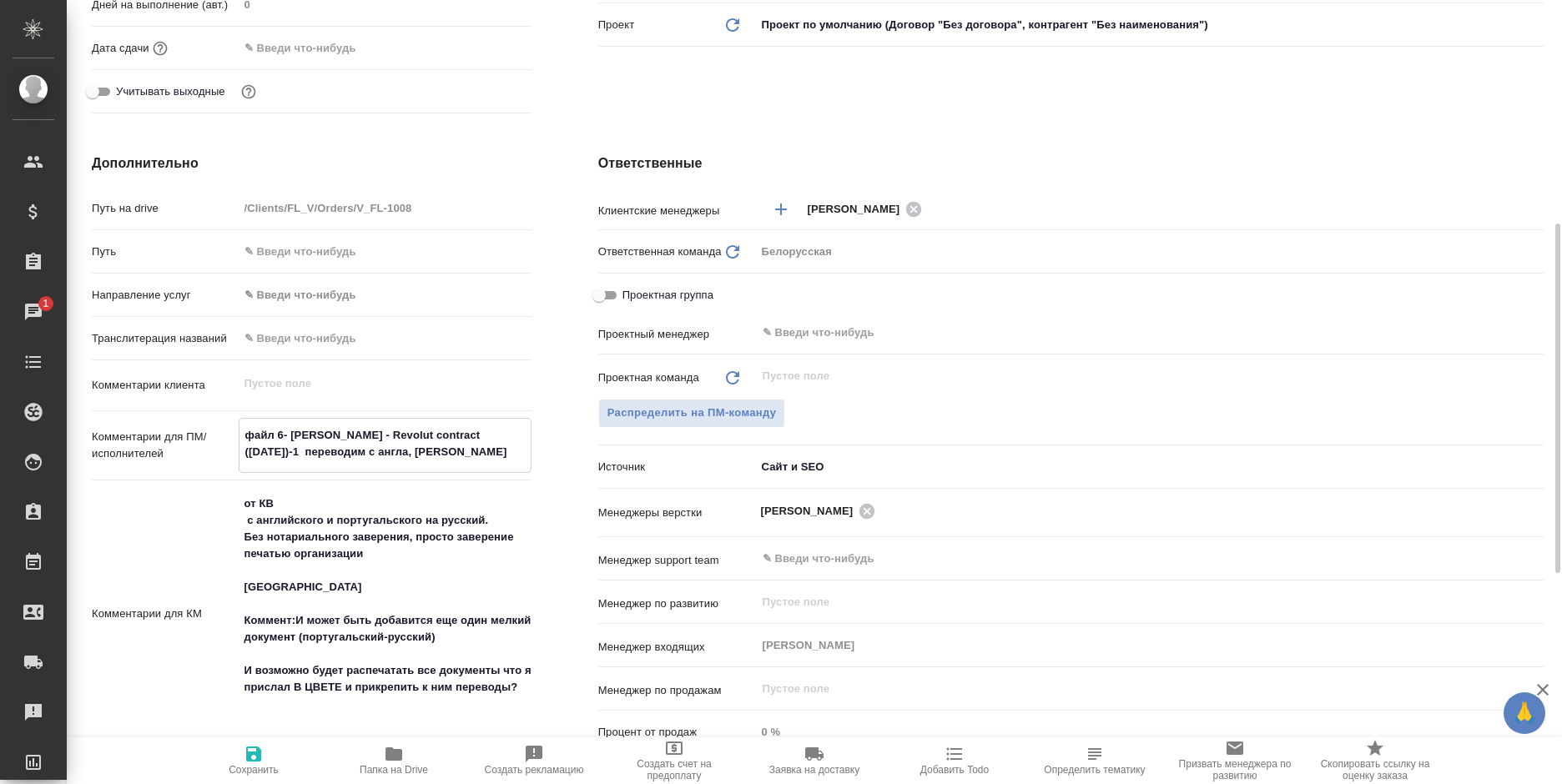
type textarea "x"
type textarea "файл 6- Dmitrii Galkin - Revolut contract (09-12-2024)-1 переводим с англа, в и"
type textarea "x"
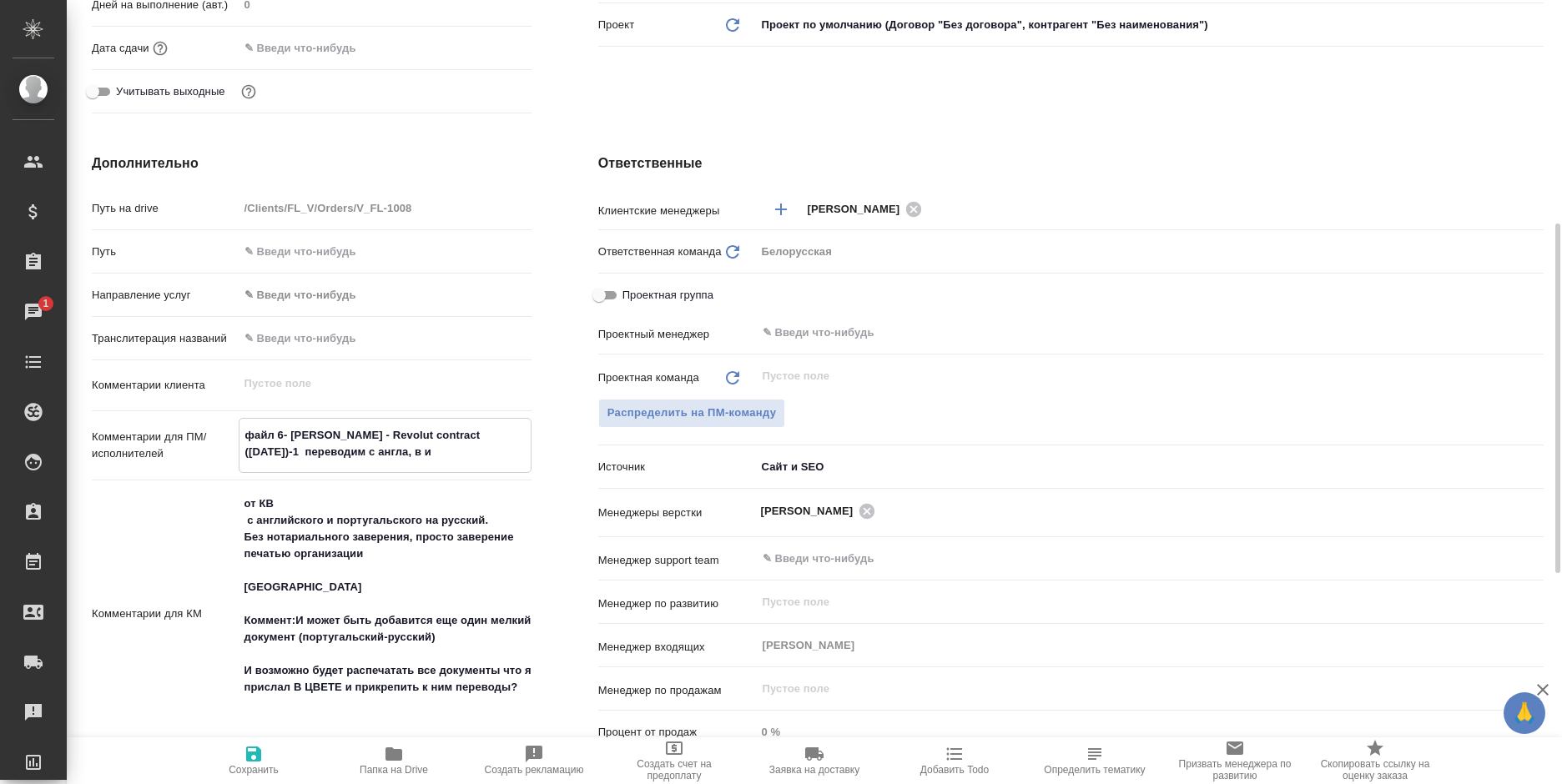
type textarea "файл 6- Dmitrii Galkin - Revolut contract (09-12-2024)-1 переводим с англа, в ит"
type textarea "x"
type textarea "файл 6- Dmitrii Galkin - Revolut contract (09-12-2024)-1 переводим с англа, в и…"
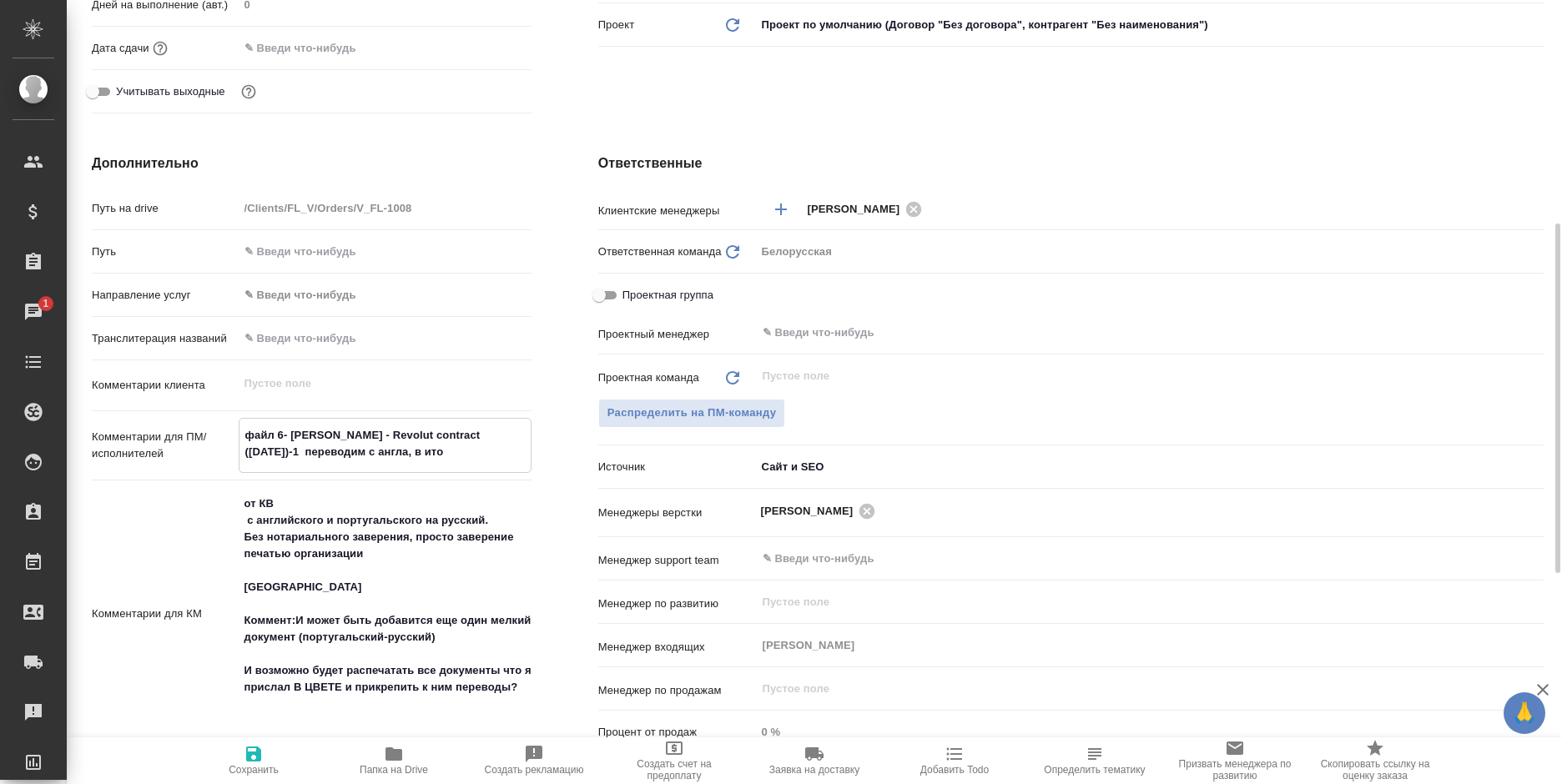
type textarea "x"
type textarea "файл 6- Dmitrii Galkin - Revolut contract (09-12-2024)-1 переводим с англа, в и…"
type textarea "x"
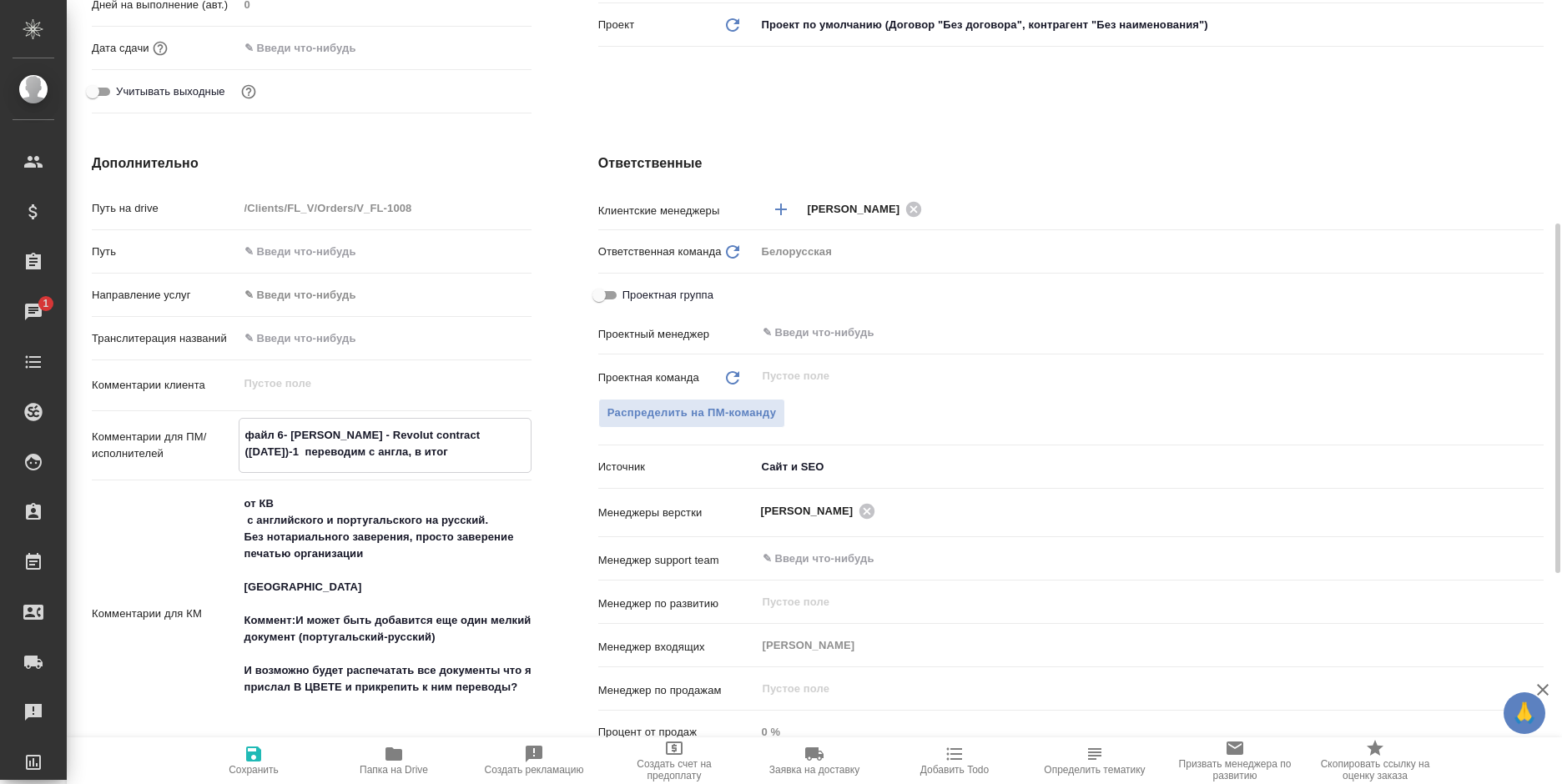
type textarea "x"
type textarea "файл 6- Dmitrii Galkin - Revolut contract (09-12-2024)-1 переводим с англа, в и…"
type textarea "x"
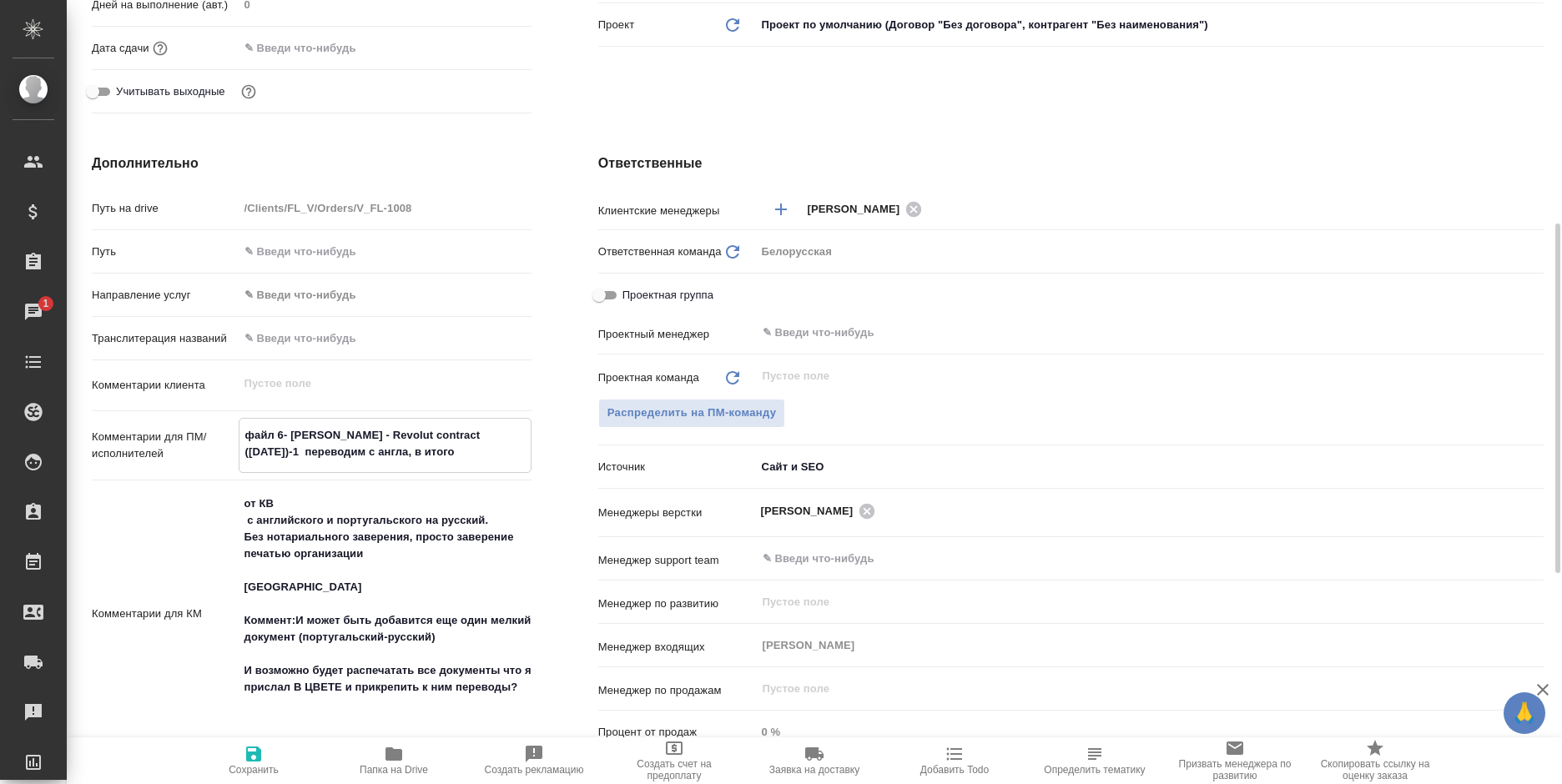
type textarea "x"
type textarea "файл 6- Dmitrii Galkin - Revolut contract (09-12-2024)-1 переводим с англа, в и…"
type textarea "x"
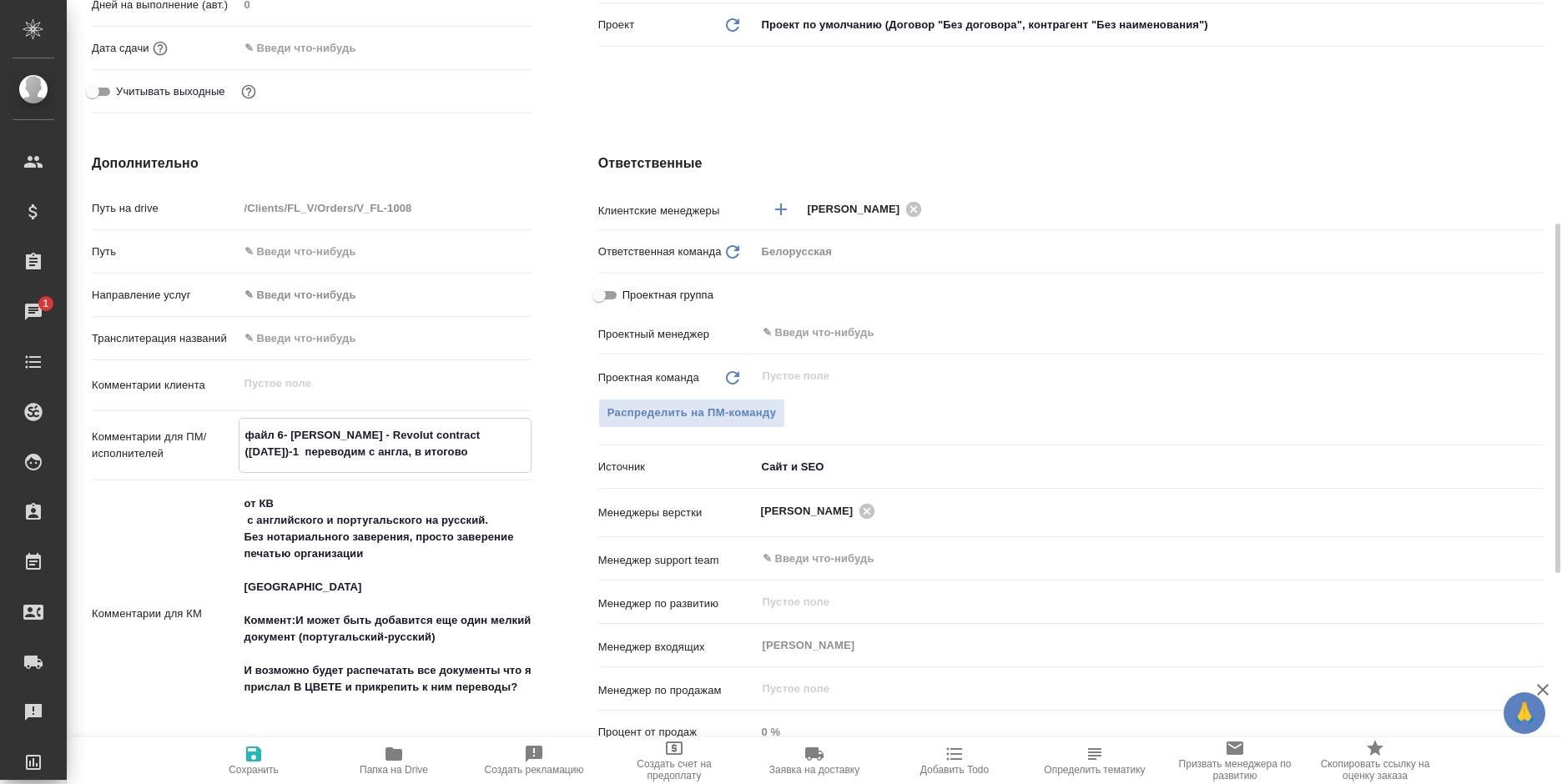
type textarea "файл 6- Dmitrii Galkin - Revolut contract (09-12-2024)-1 переводим с англа, в и…"
type textarea "x"
type textarea "файл 6- Dmitrii Galkin - Revolut contract (09-12-2024)-1 переводим с англа, в и…"
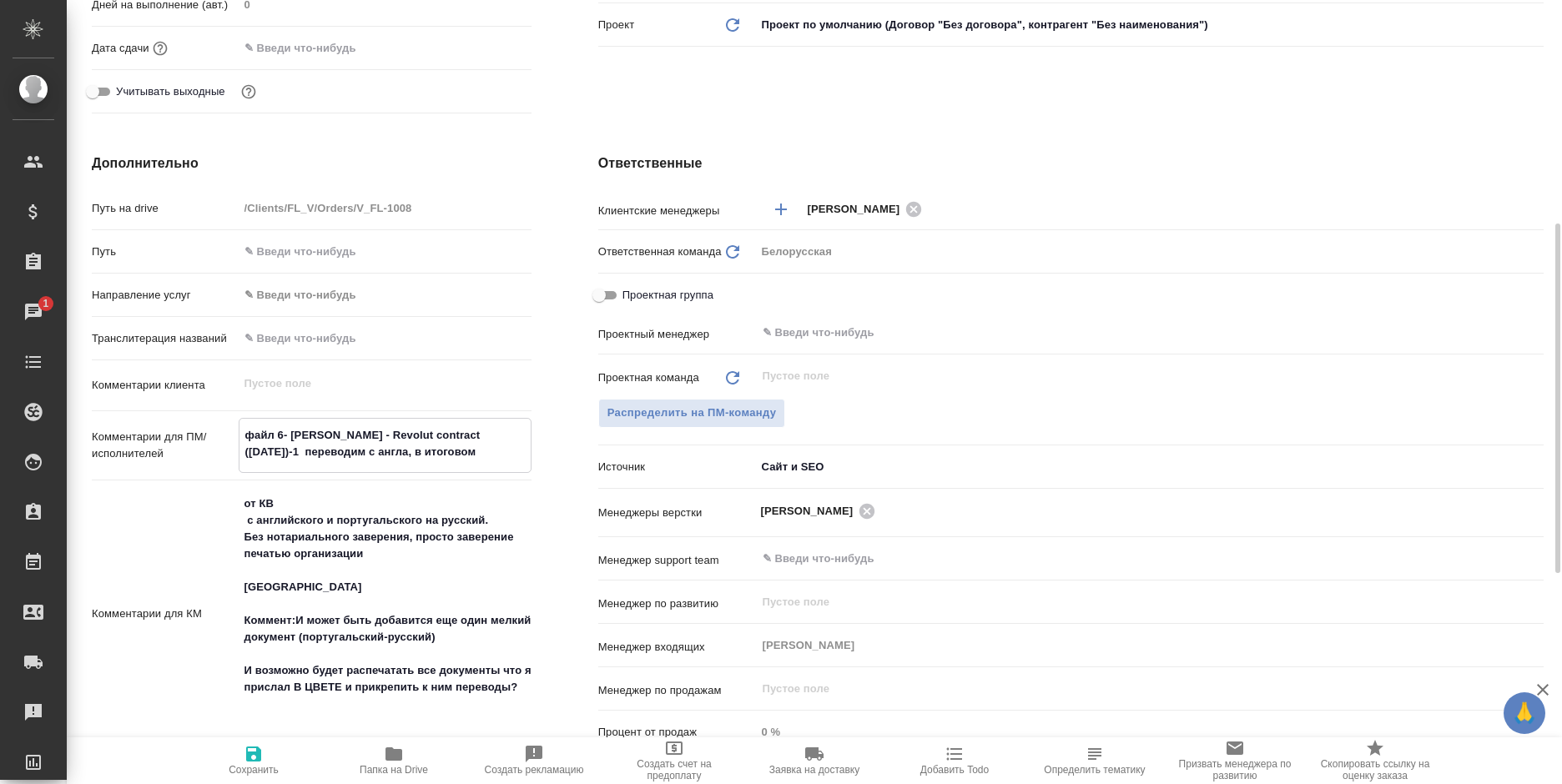
type textarea "x"
type textarea "файл 6- Dmitrii Galkin - Revolut contract (09-12-2024)-1 переводим с англа, в и…"
type textarea "x"
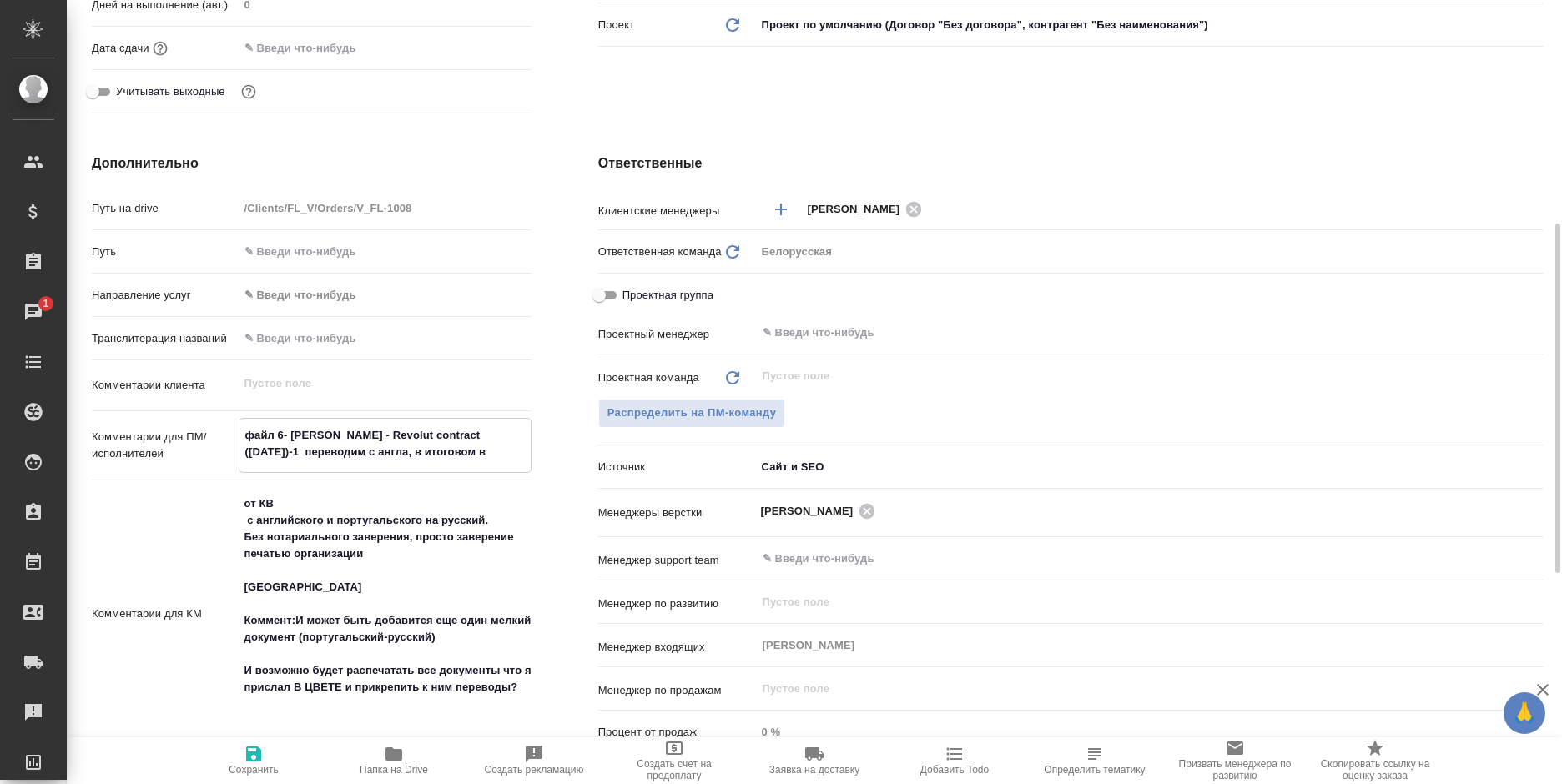
type textarea "x"
type textarea "файл 6- Dmitrii Galkin - Revolut contract (09-12-2024)-1 переводим с англа, в и…"
type textarea "x"
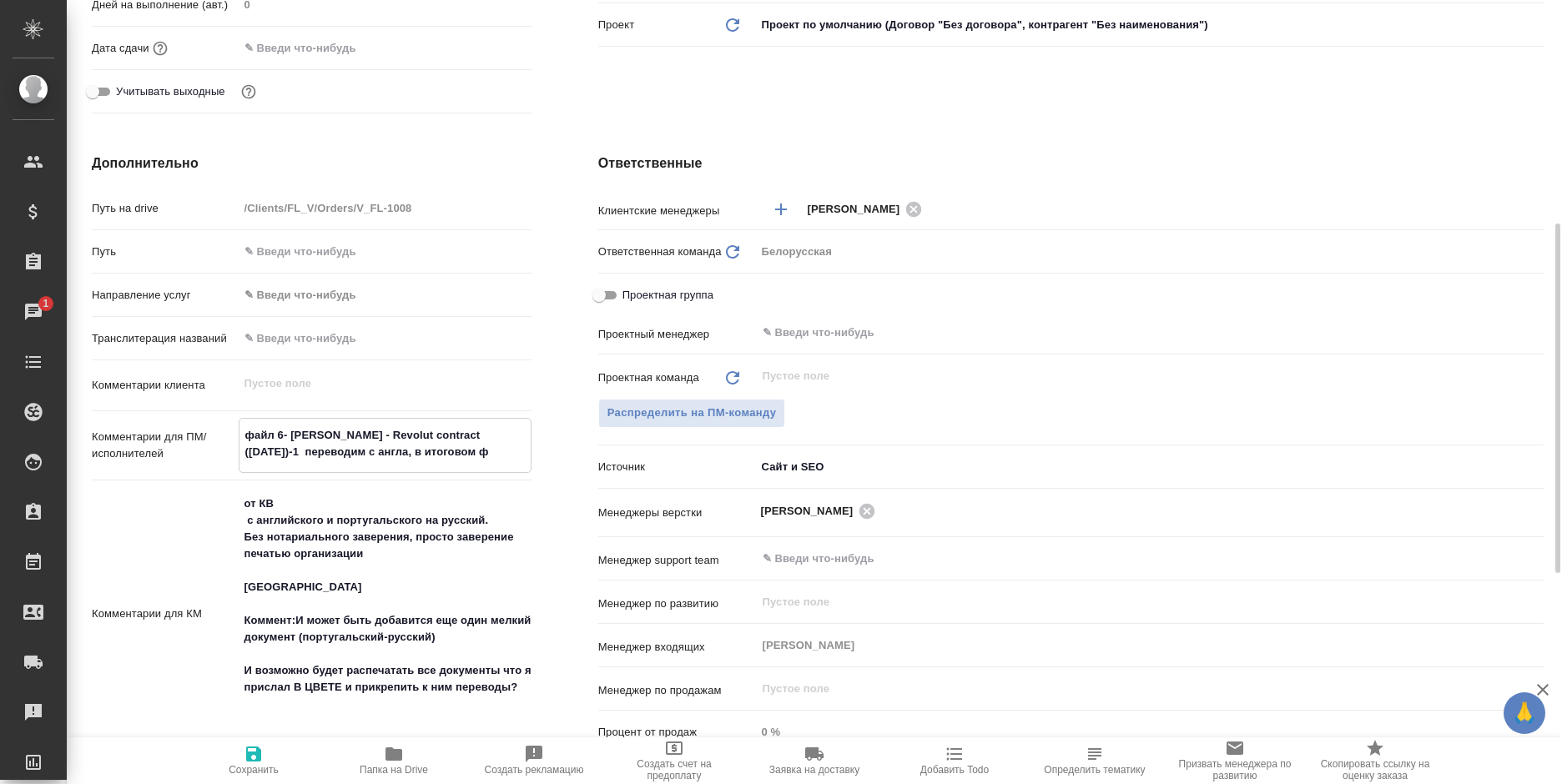
type textarea "x"
type textarea "файл 6- Dmitrii Galkin - Revolut contract (09-12-2024)-1 переводим с англа, в и…"
type textarea "x"
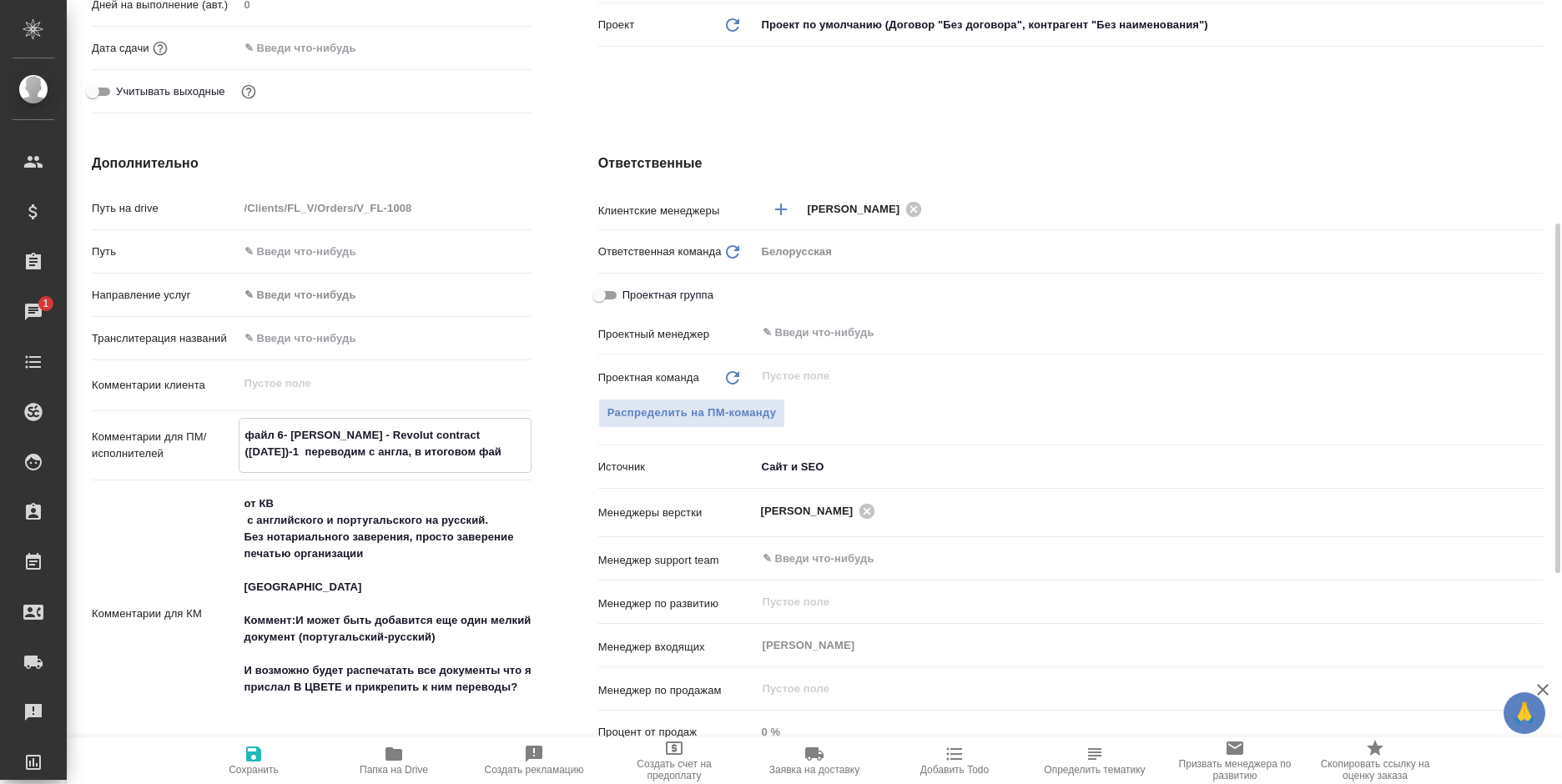
type textarea "файл 6- Dmitrii Galkin - Revolut contract (09-12-2024)-1 переводим с англа, в и…"
type textarea "x"
type textarea "файл 6- Dmitrii Galkin - Revolut contract (09-12-2024)-1 переводим с англа, в и…"
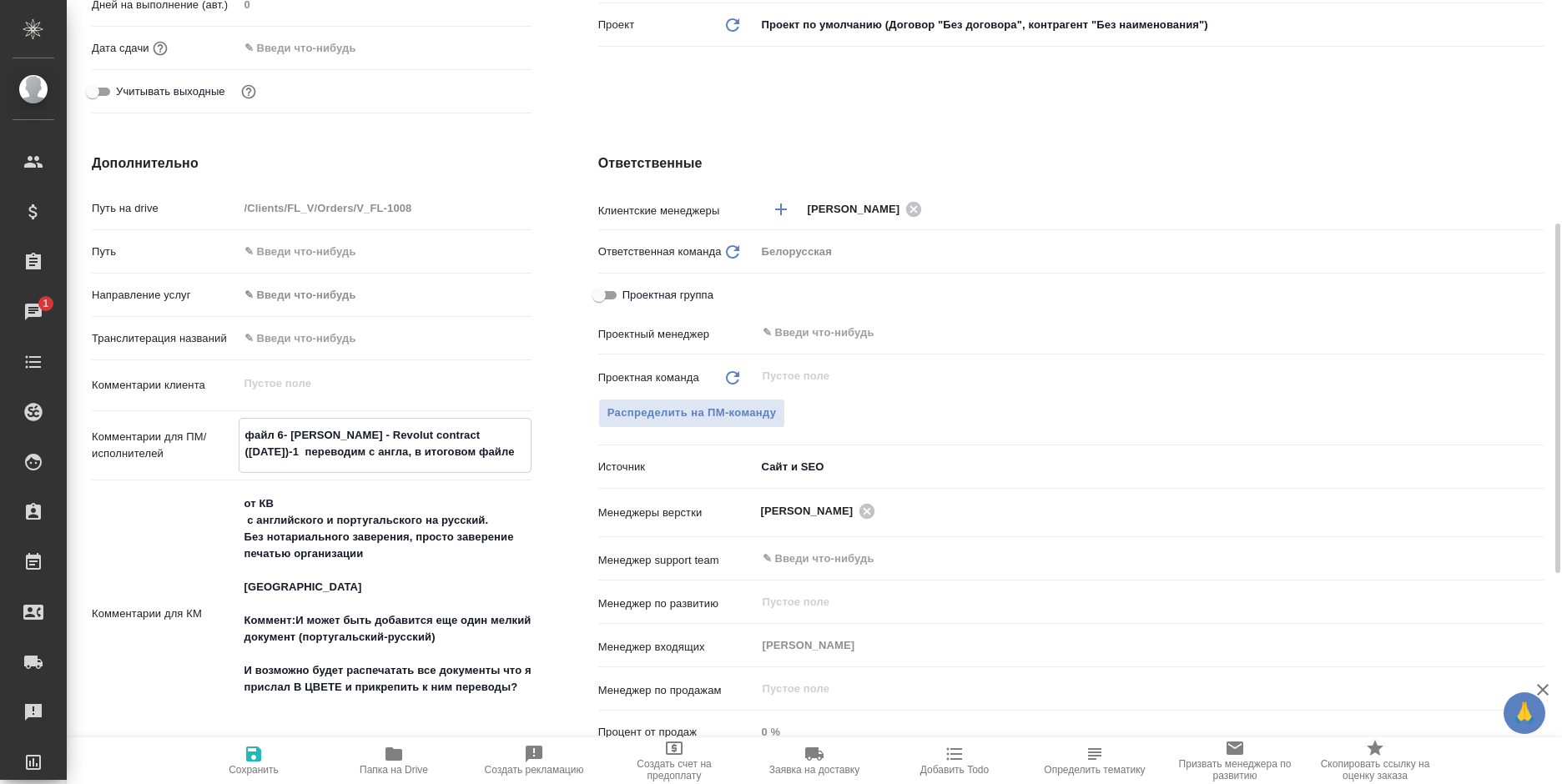
type textarea "x"
type textarea "файл 6- Dmitrii Galkin - Revolut contract (09-12-2024)-1 переводим с англа, в и…"
type textarea "x"
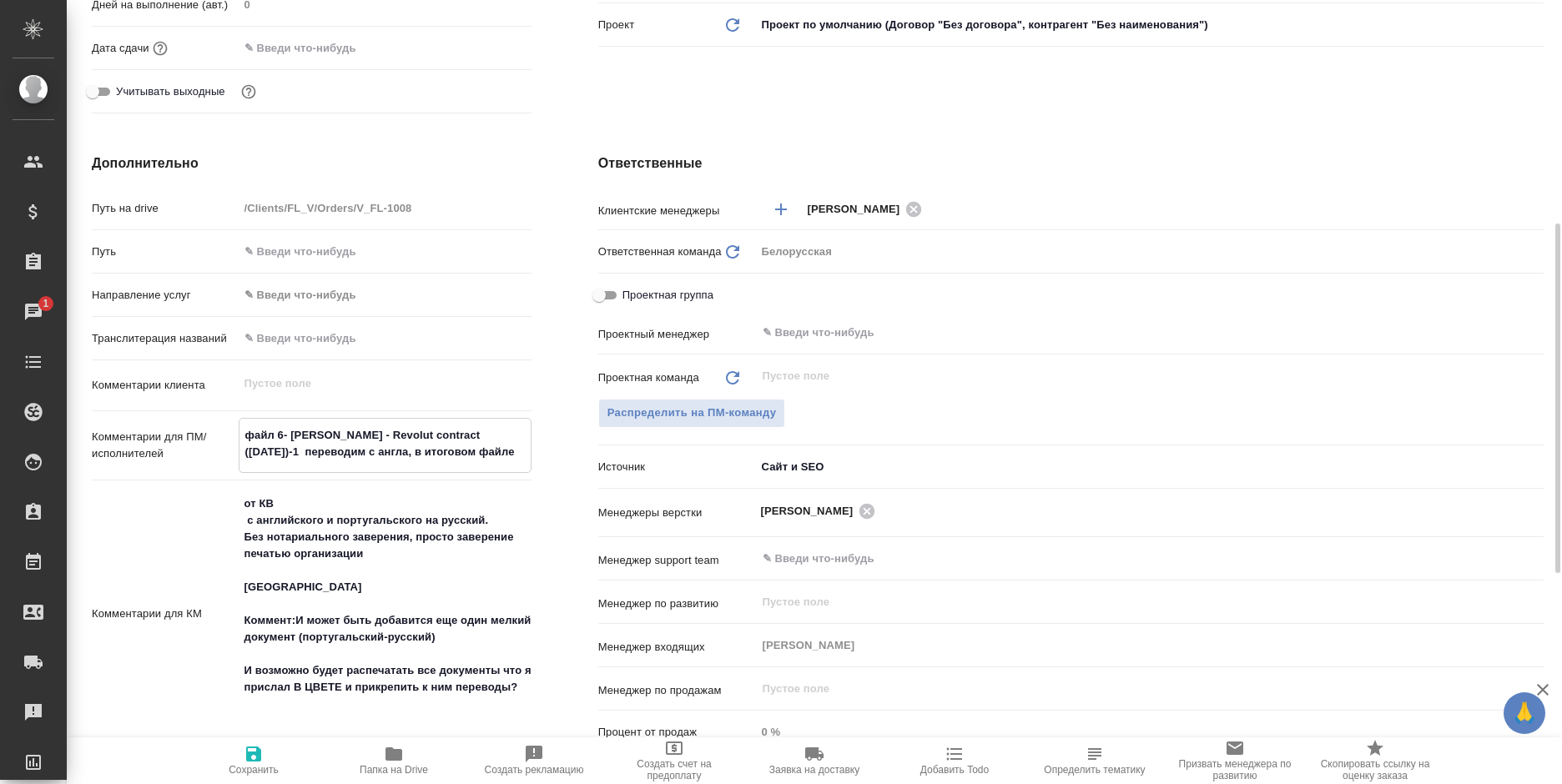
type textarea "x"
type textarea "файл 6- Dmitrii Galkin - Revolut contract (09-12-2024)-1 переводим с англа, в и…"
type textarea "x"
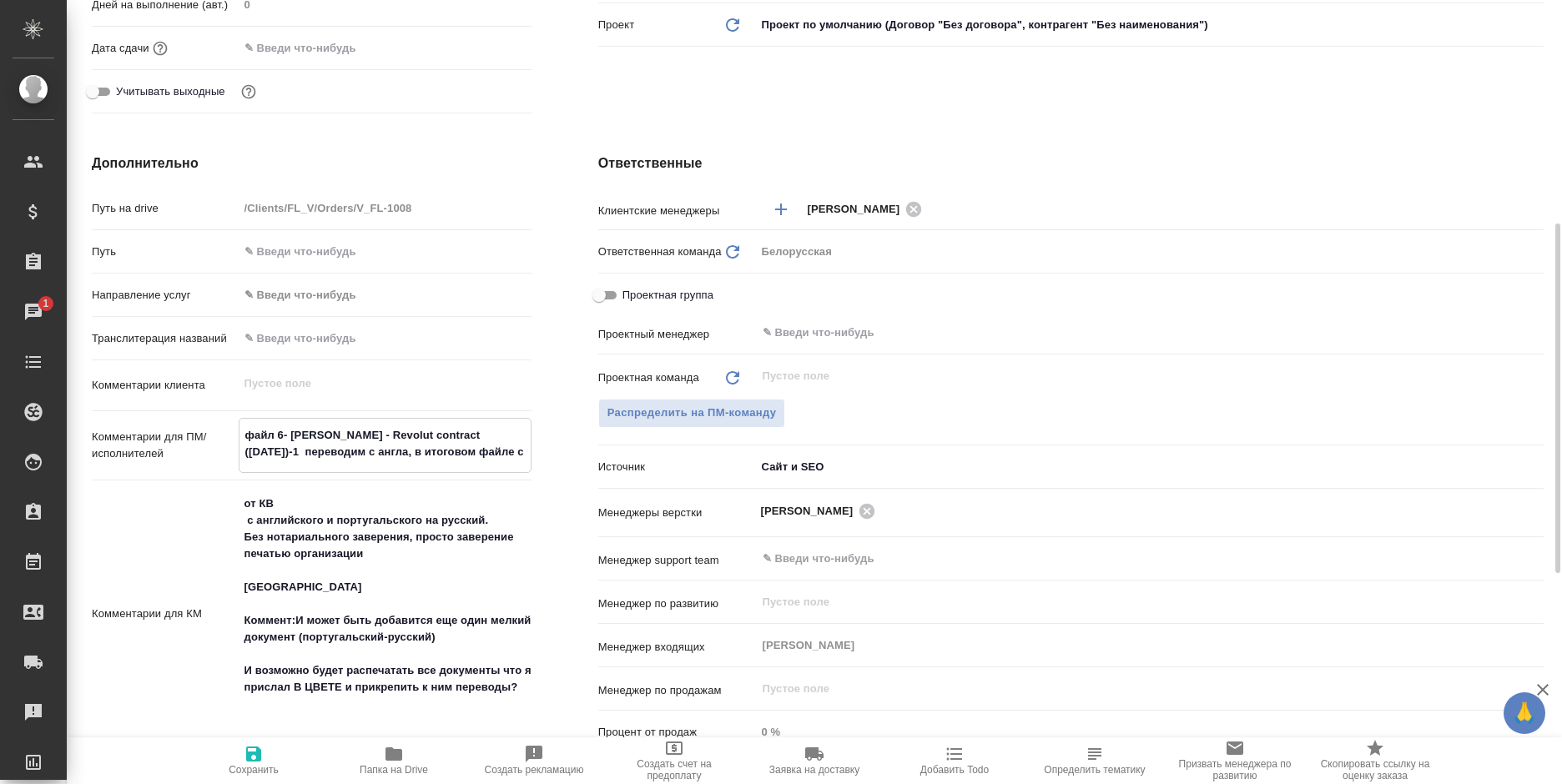
type textarea "x"
type textarea "файл 6- Dmitrii Galkin - Revolut contract (09-12-2024)-1 переводим с англа, в и…"
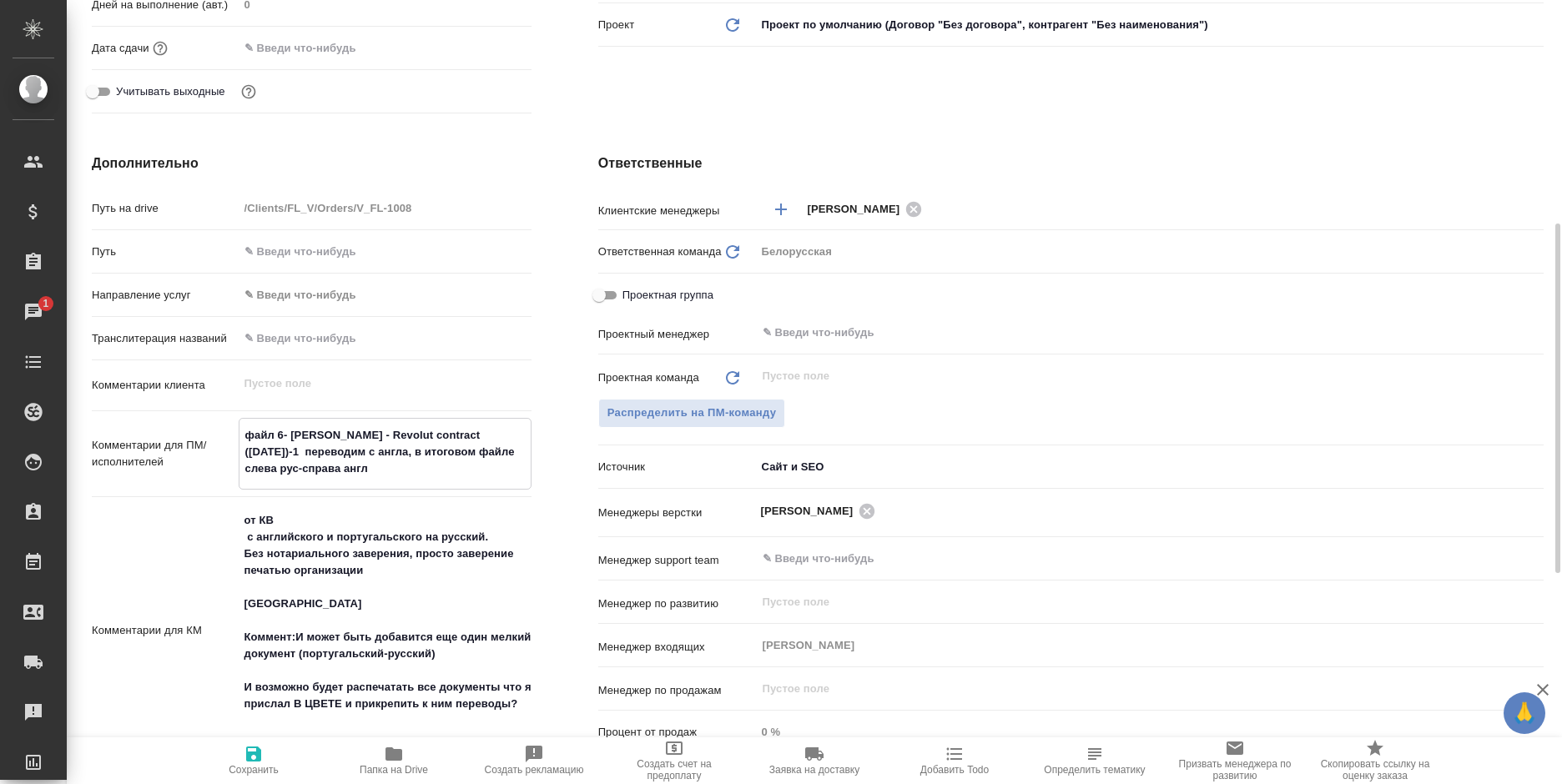
click at [394, 451] on textarea "файл 6- Dmitrii Galkin - Revolut contract (09-12-2024)-1 переводим с англа, в и…" at bounding box center [384, 452] width 291 height 62
click at [263, 756] on span "Сохранить" at bounding box center [253, 759] width 120 height 32
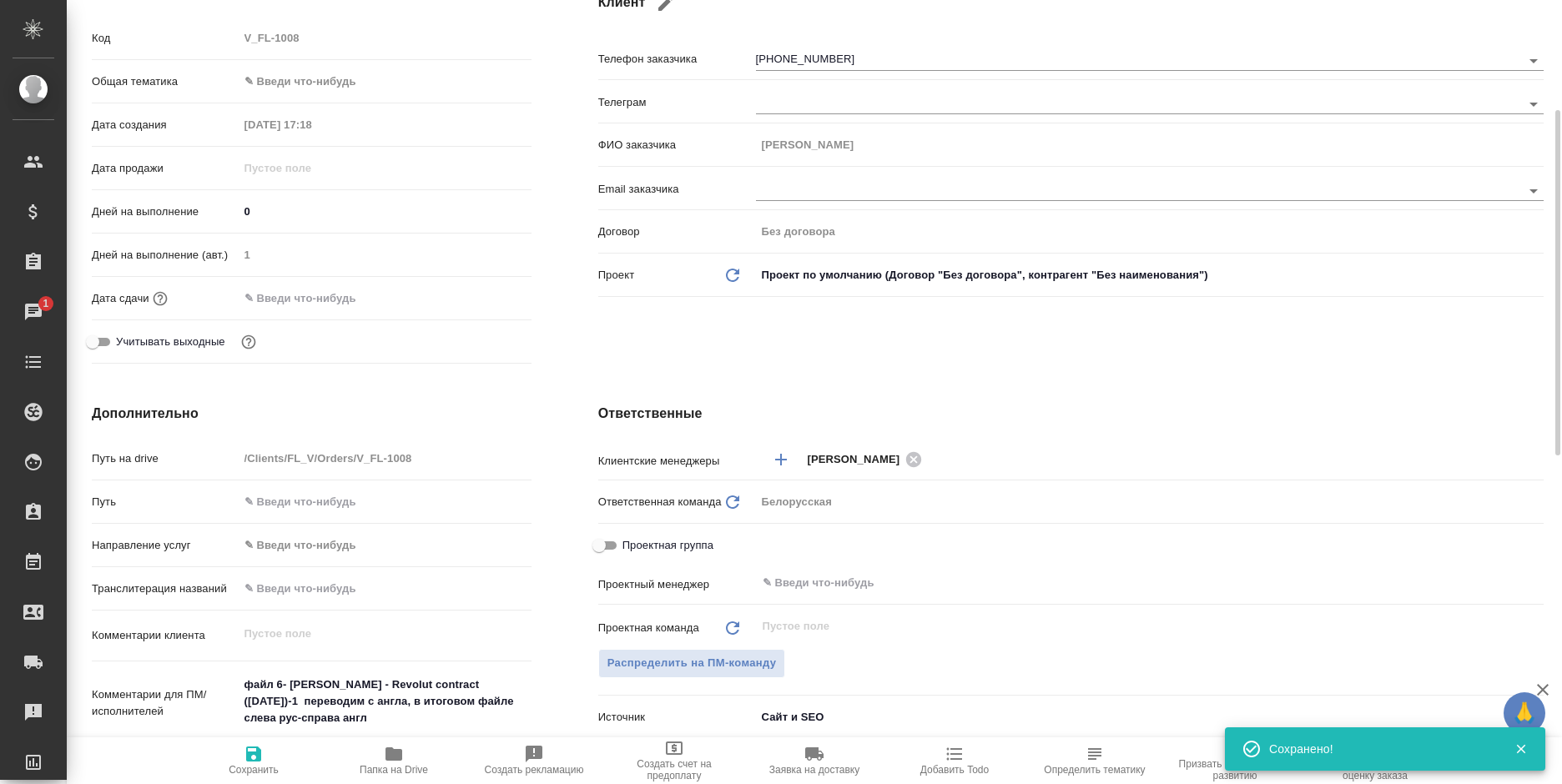
scroll to position [0, 0]
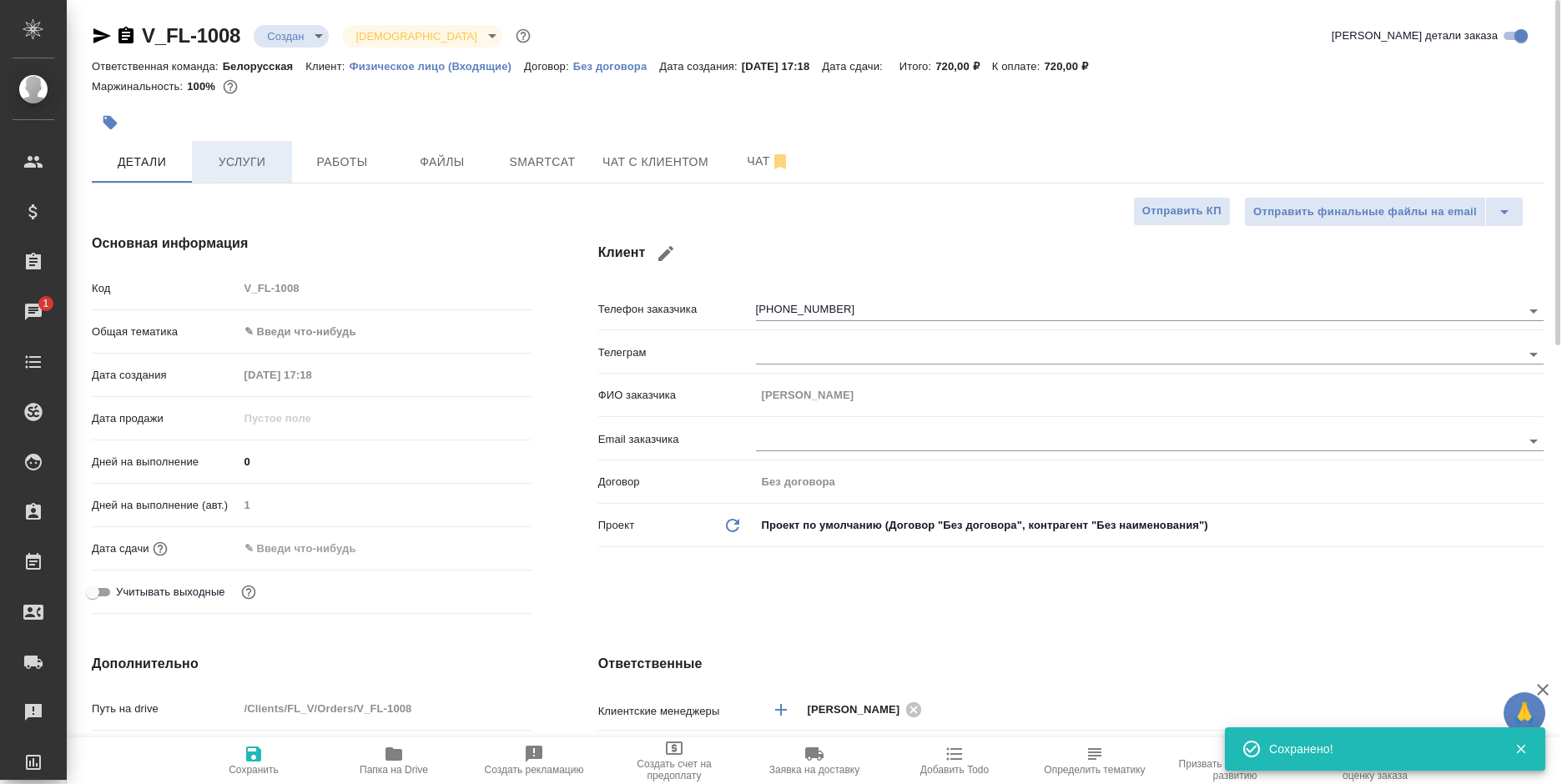
click at [272, 150] on button "Услуги" at bounding box center [242, 161] width 100 height 41
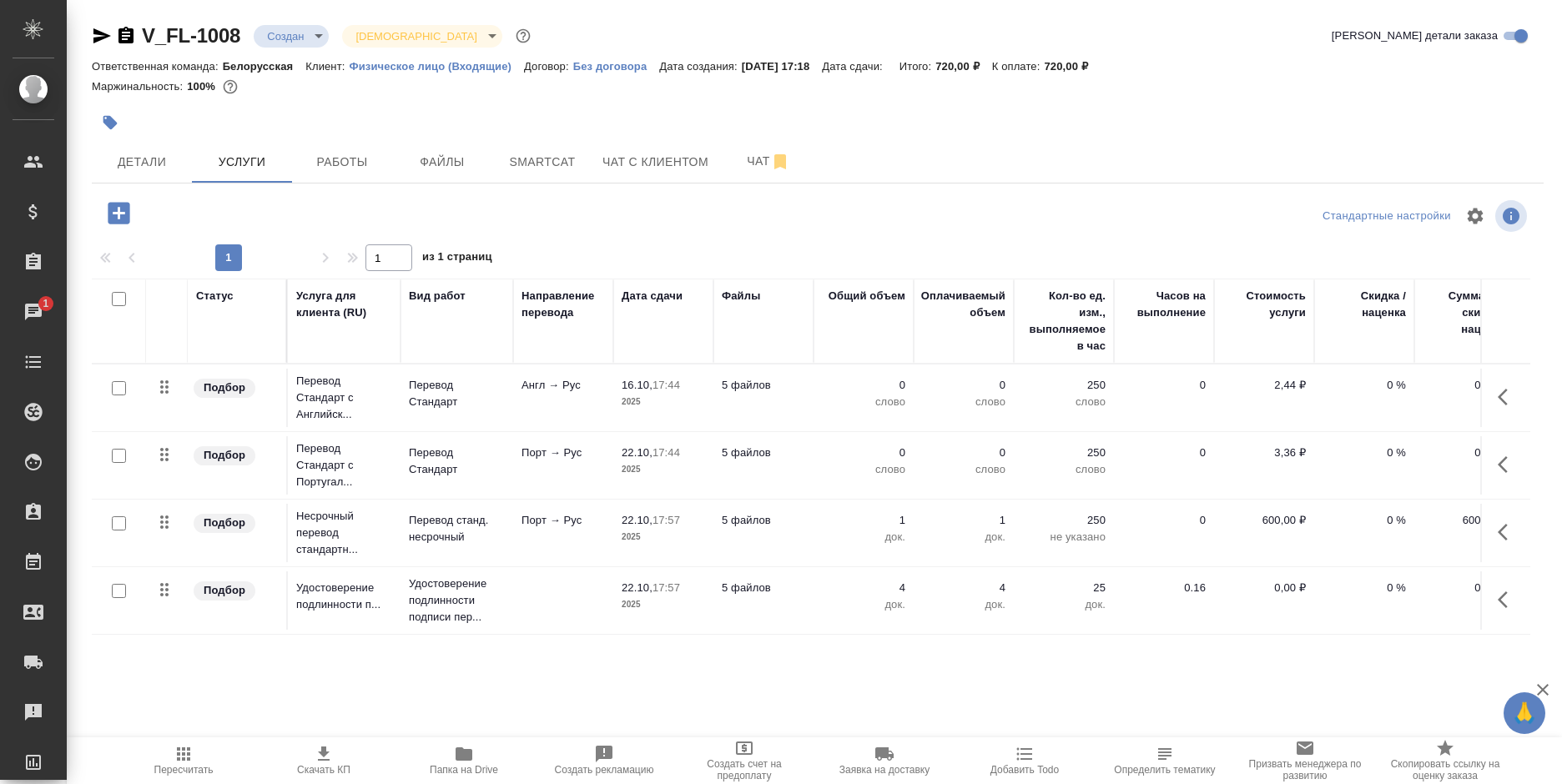
click at [1488, 392] on button "button" at bounding box center [1508, 397] width 40 height 40
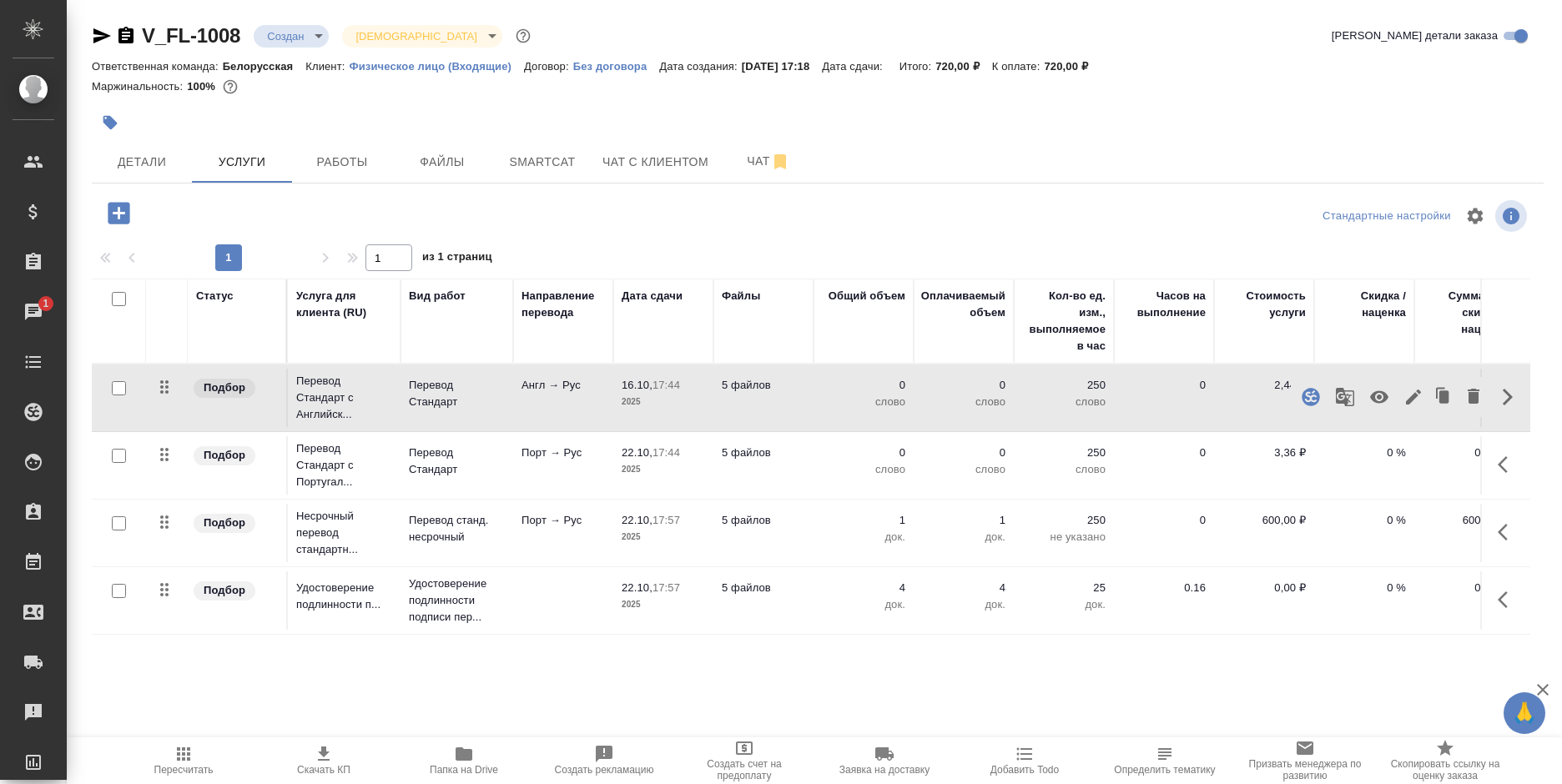
click at [1403, 393] on icon "button" at bounding box center [1413, 397] width 20 height 20
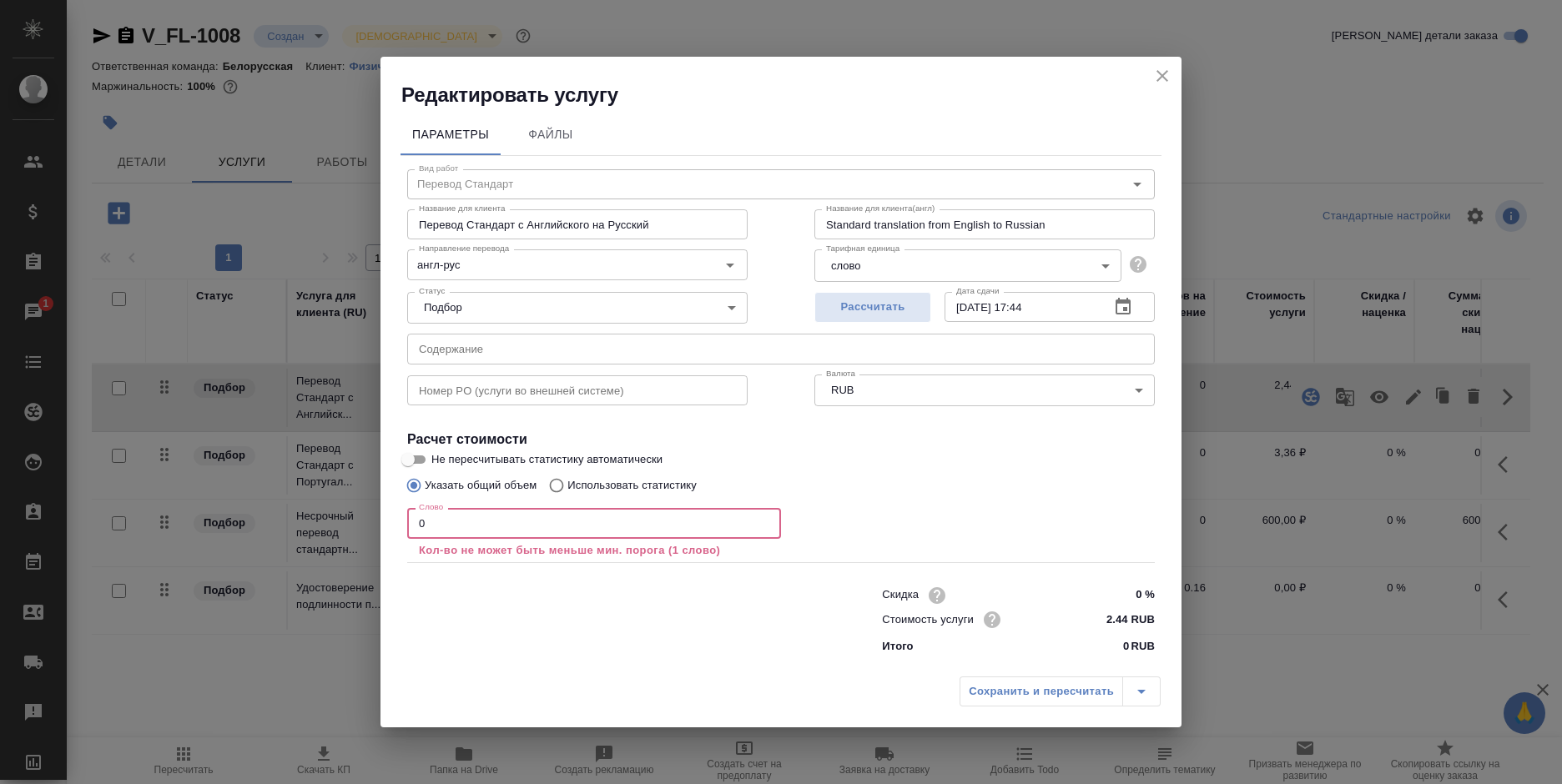
drag, startPoint x: 457, startPoint y: 525, endPoint x: 401, endPoint y: 518, distance: 56.4
click at [401, 518] on div "Вид работ Перевод Стандарт Вид работ Название для клиента Перевод Стандарт с Ан…" at bounding box center [781, 409] width 761 height 506
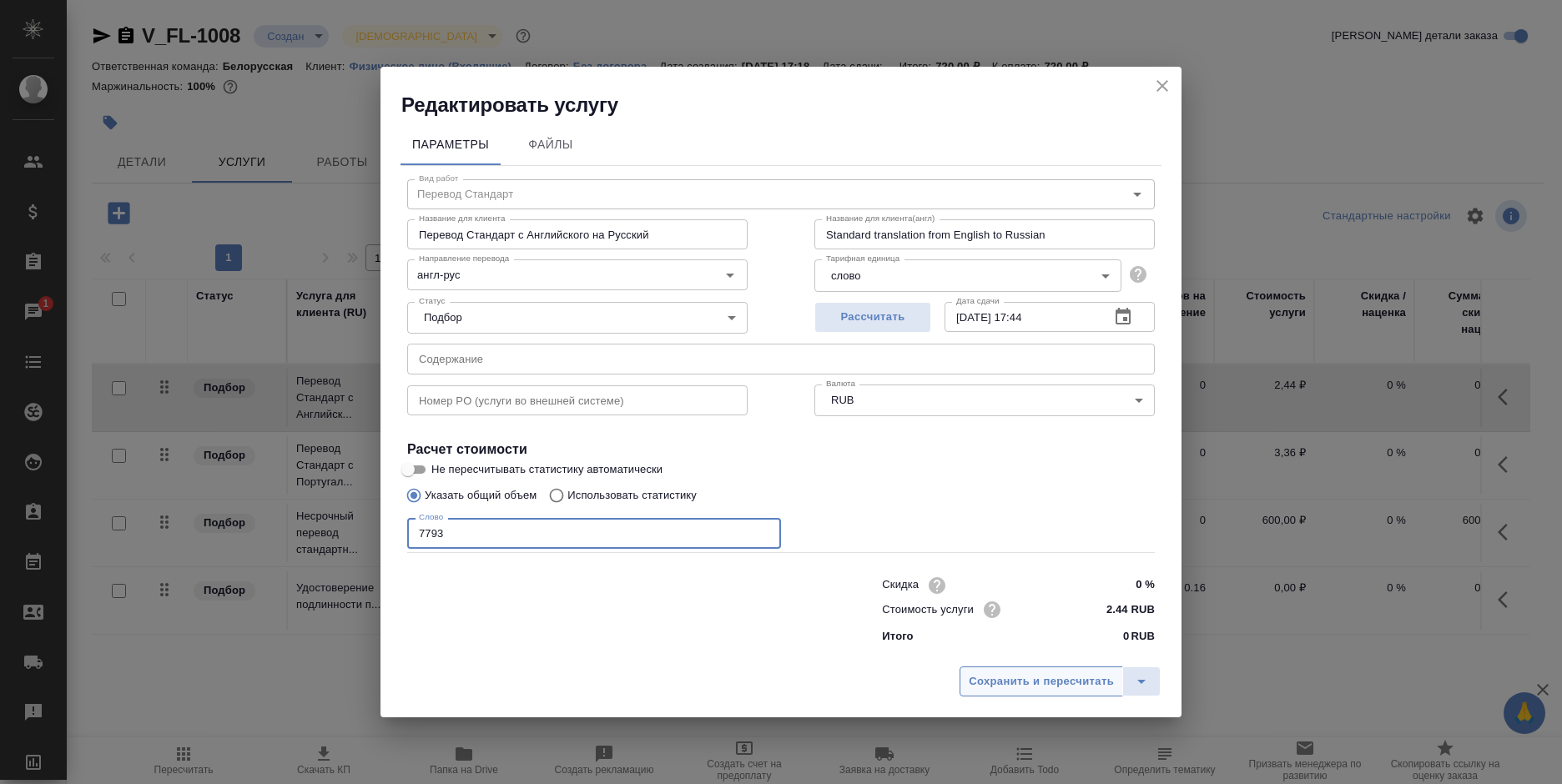
click at [1061, 672] on span "Сохранить и пересчитать" at bounding box center [1041, 681] width 145 height 19
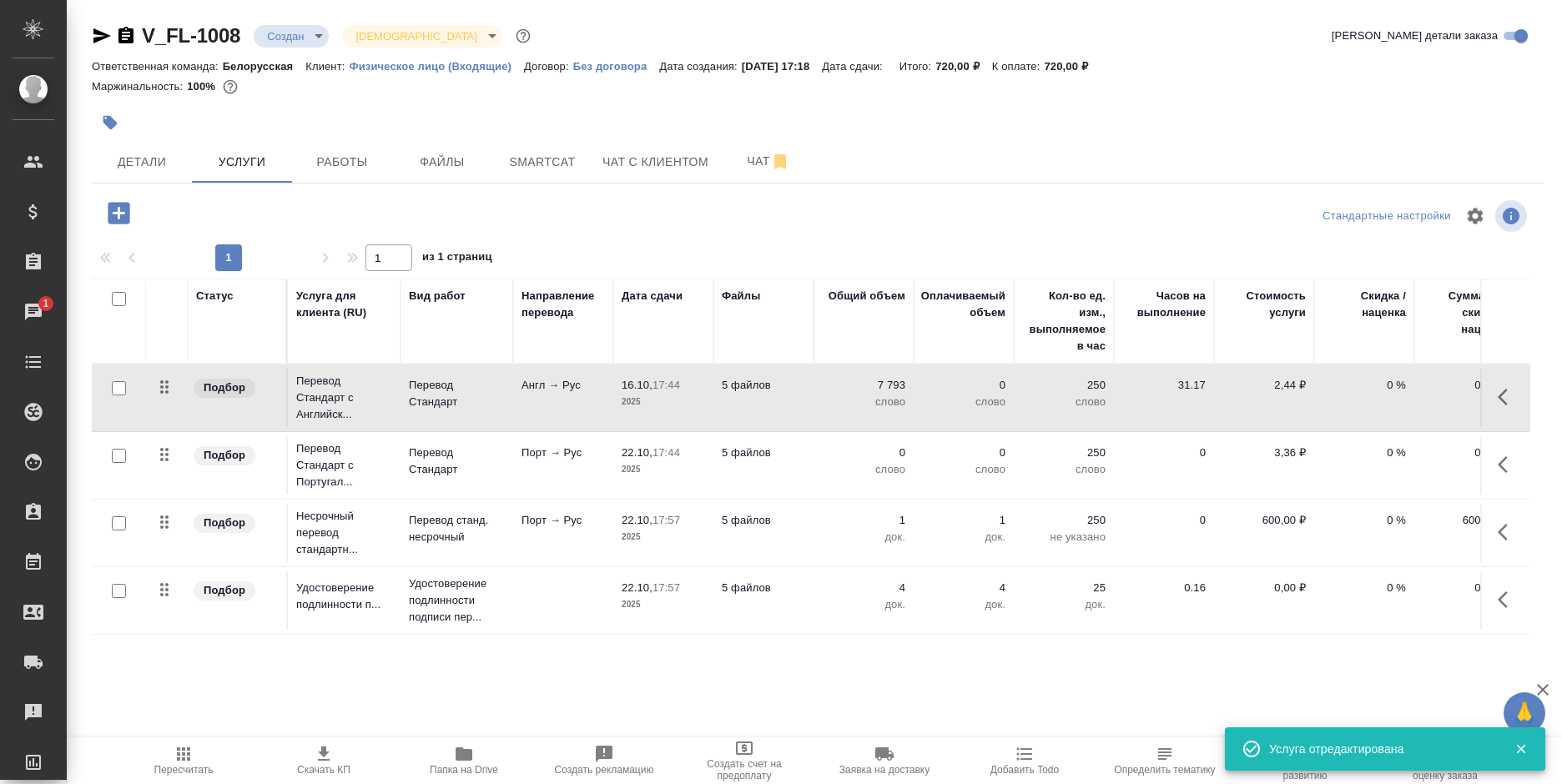
click at [1488, 456] on button "button" at bounding box center [1508, 464] width 40 height 40
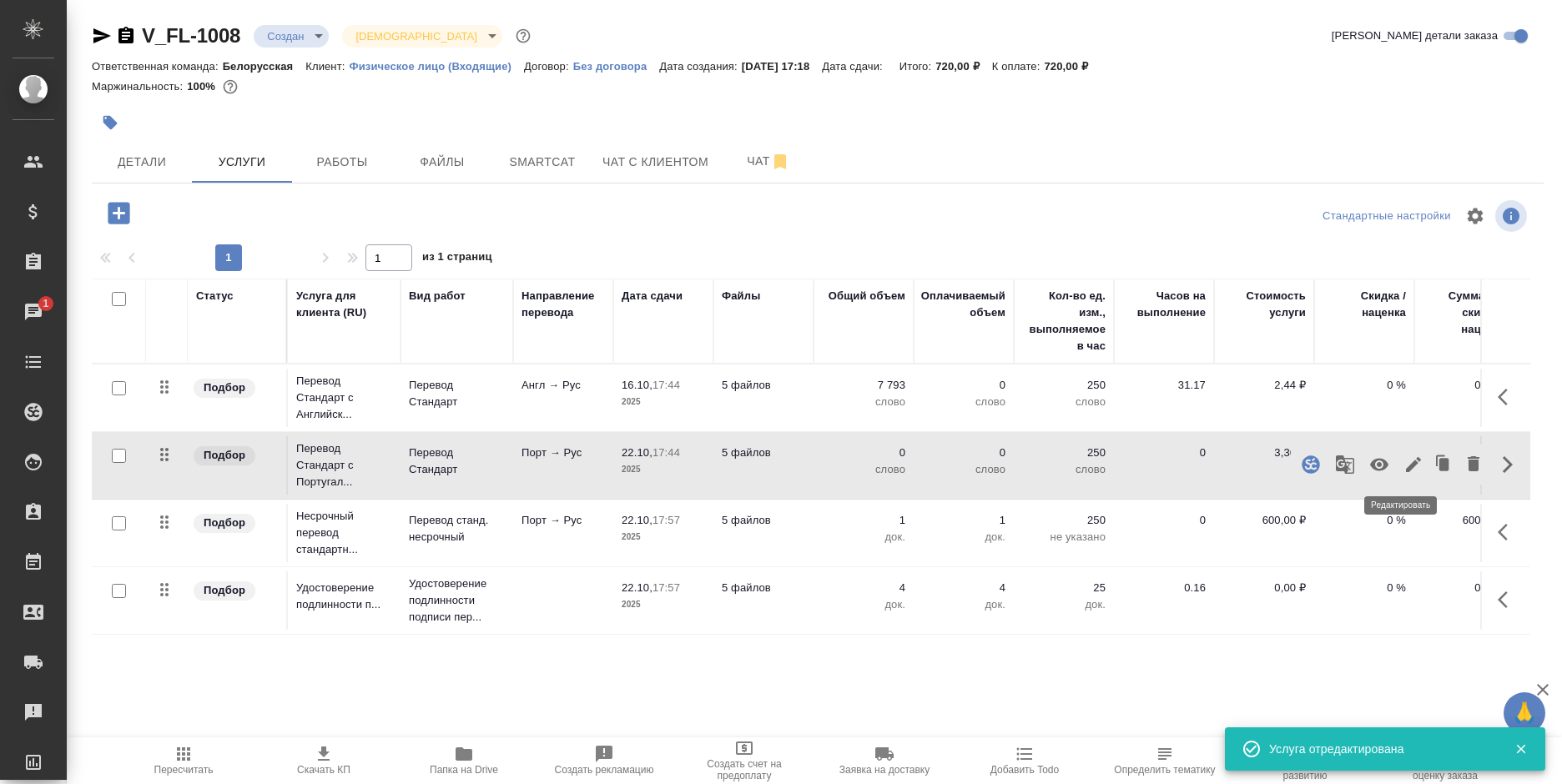
click at [1406, 468] on icon "button" at bounding box center [1413, 464] width 15 height 15
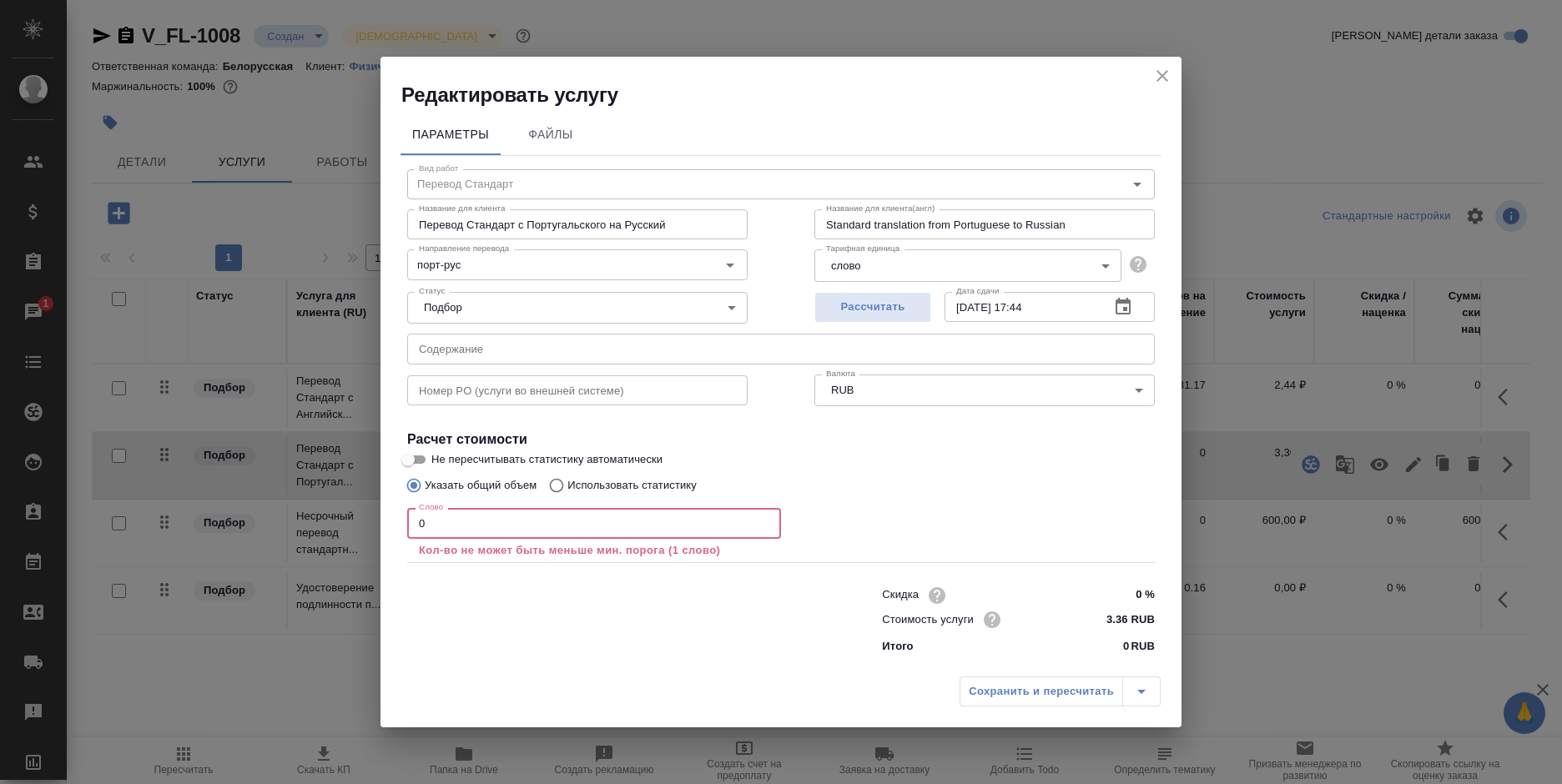
drag, startPoint x: 472, startPoint y: 530, endPoint x: 383, endPoint y: 523, distance: 89.3
click at [383, 523] on div "Параметры Файлы Вид работ Перевод Стандарт Вид работ Название для клиента Перев…" at bounding box center [781, 389] width 801 height 561
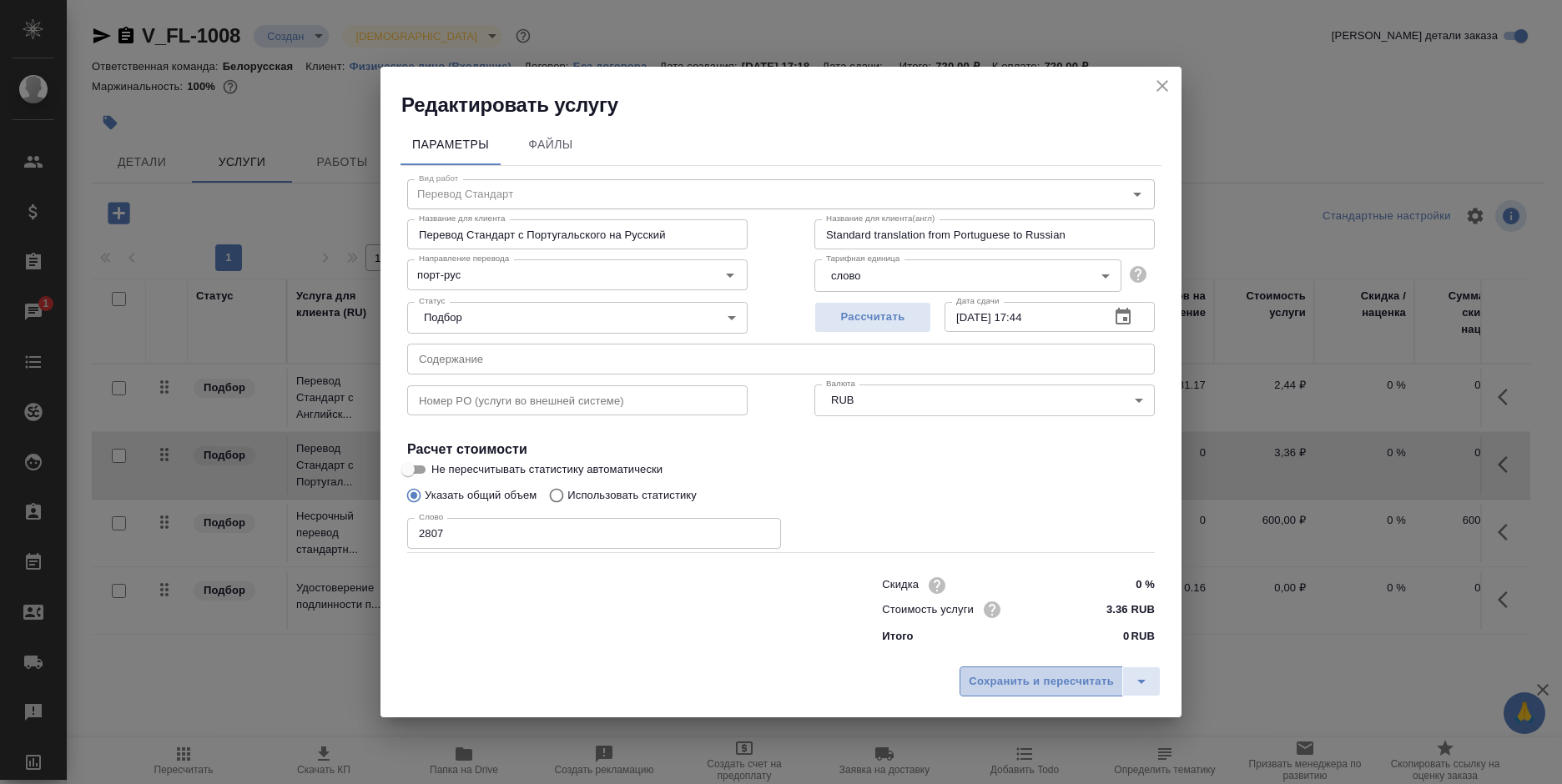
click at [992, 674] on span "Сохранить и пересчитать" at bounding box center [1041, 681] width 145 height 19
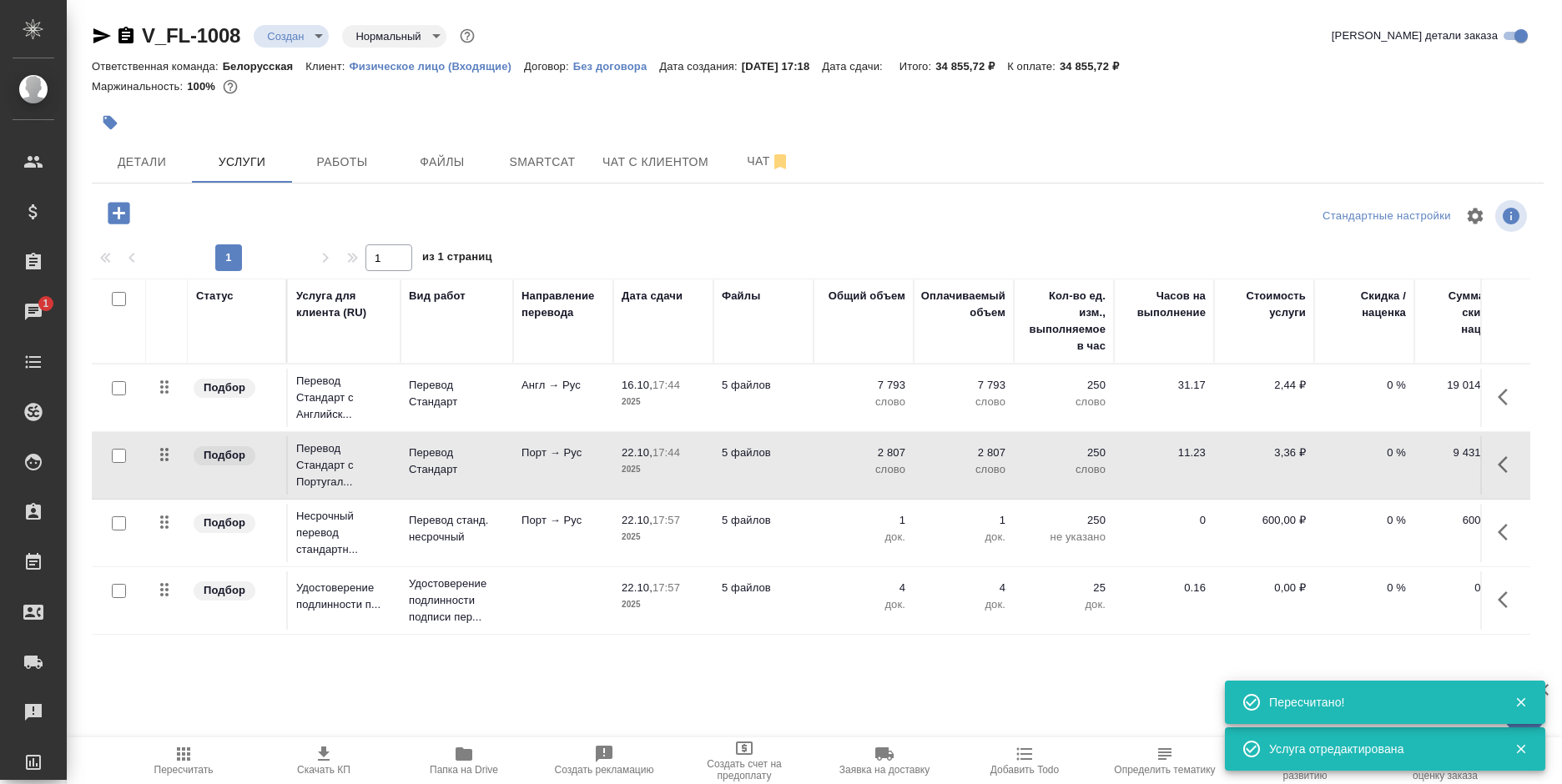
scroll to position [10, 0]
click at [727, 163] on button "Чат" at bounding box center [768, 161] width 100 height 41
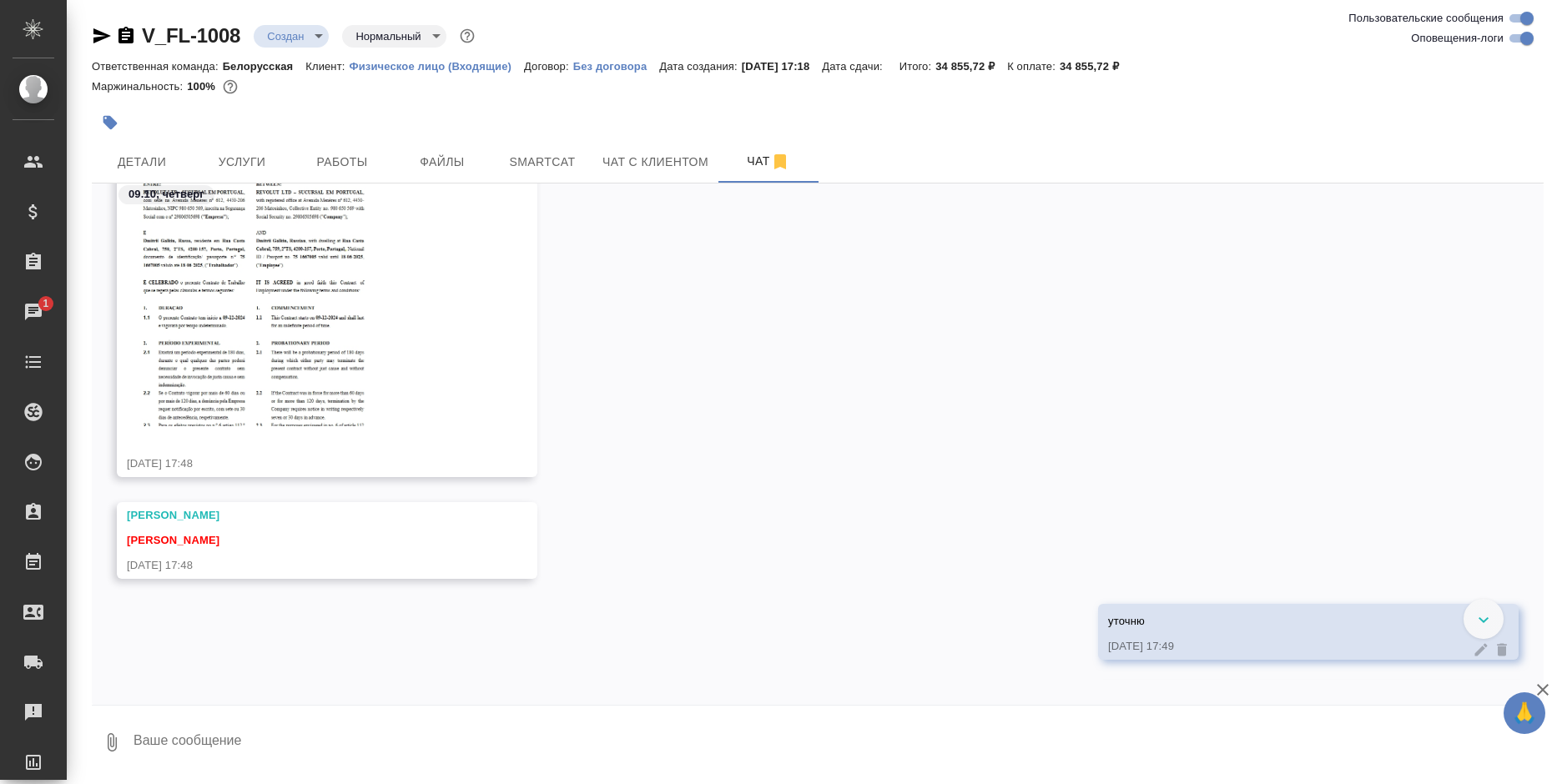
scroll to position [624, 0]
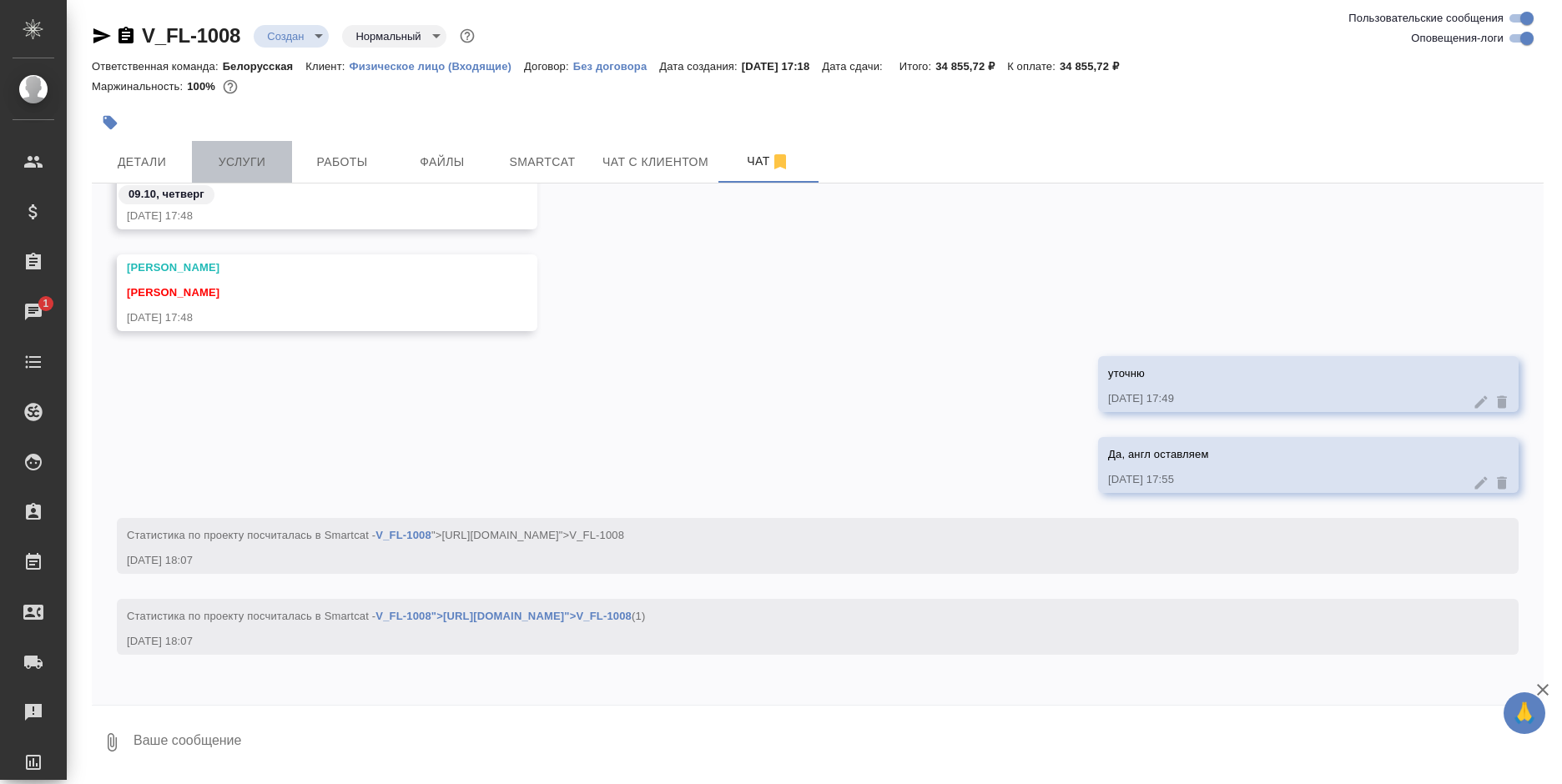
click at [251, 167] on span "Услуги" at bounding box center [242, 162] width 80 height 21
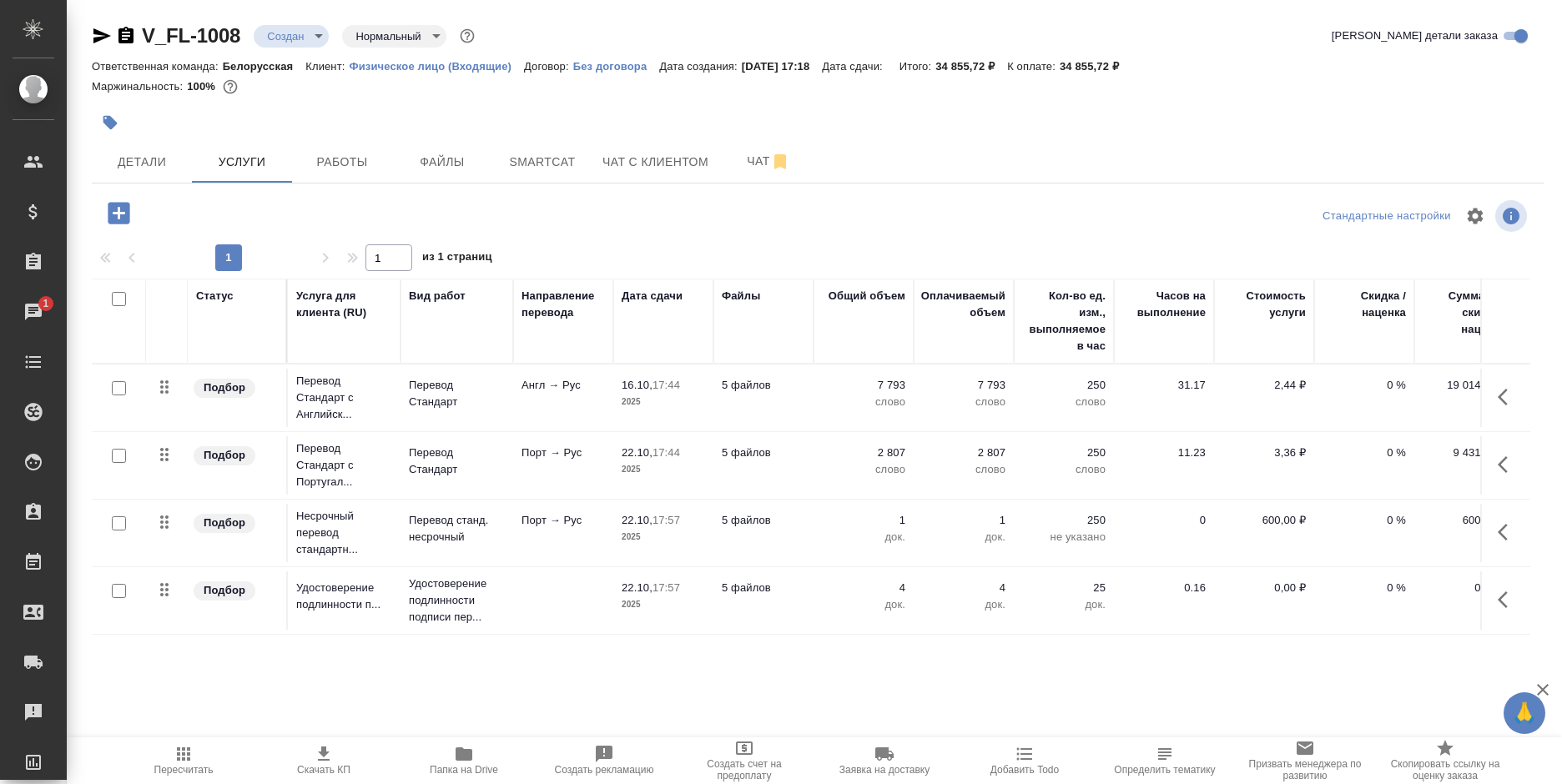
click at [113, 220] on icon "button" at bounding box center [118, 212] width 22 height 22
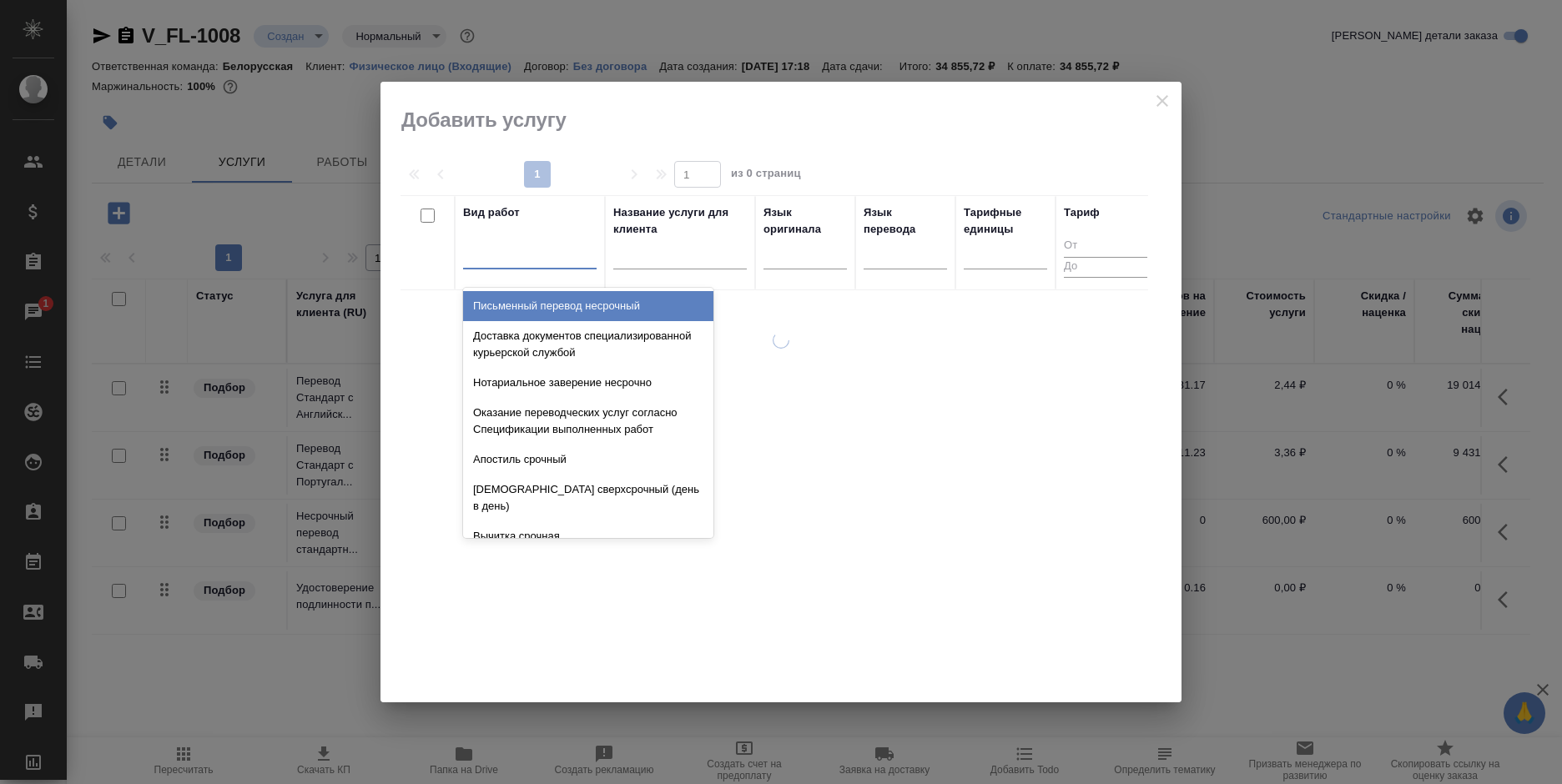
click at [489, 260] on div at bounding box center [530, 252] width 134 height 24
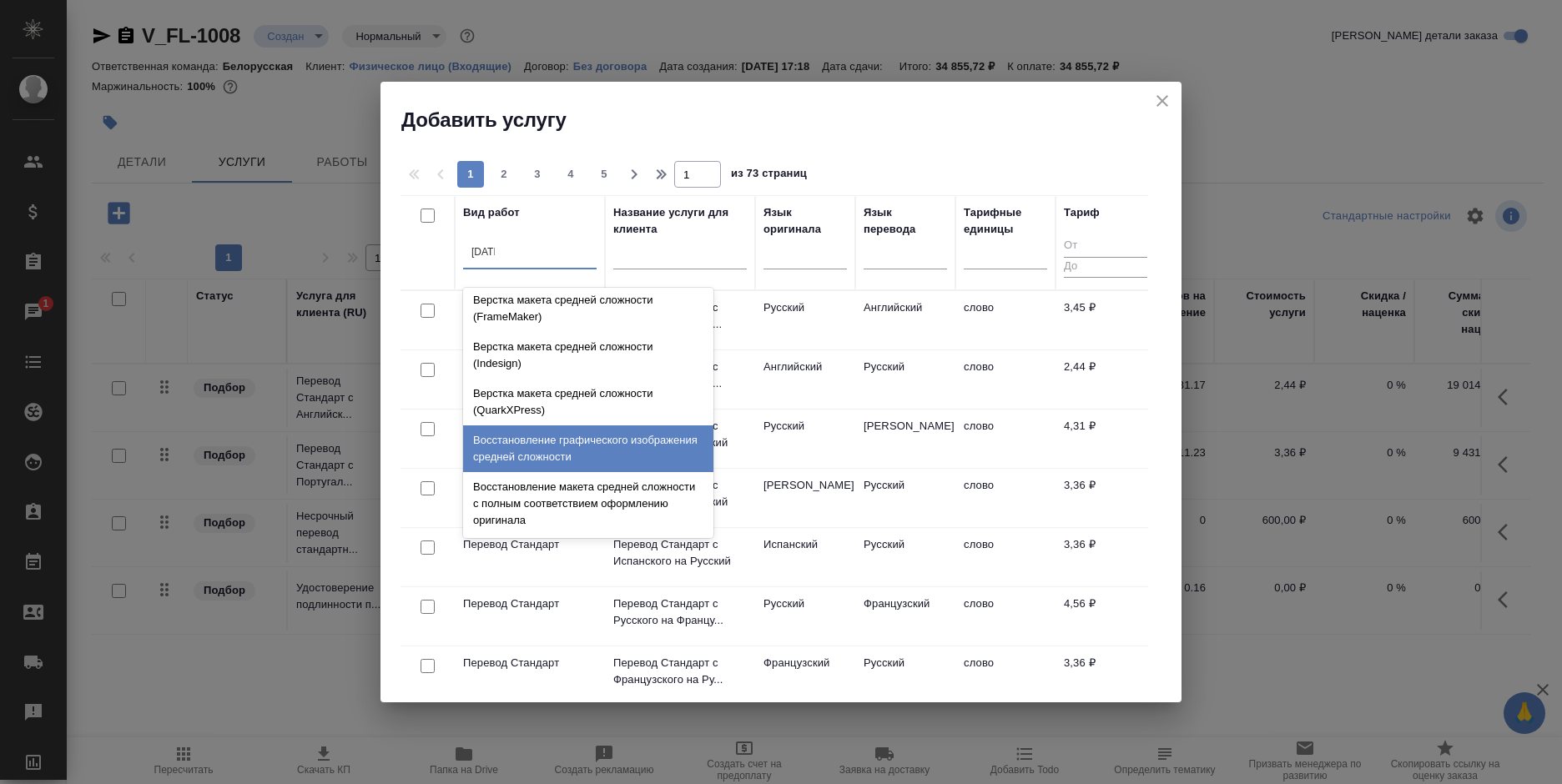
scroll to position [177, 0]
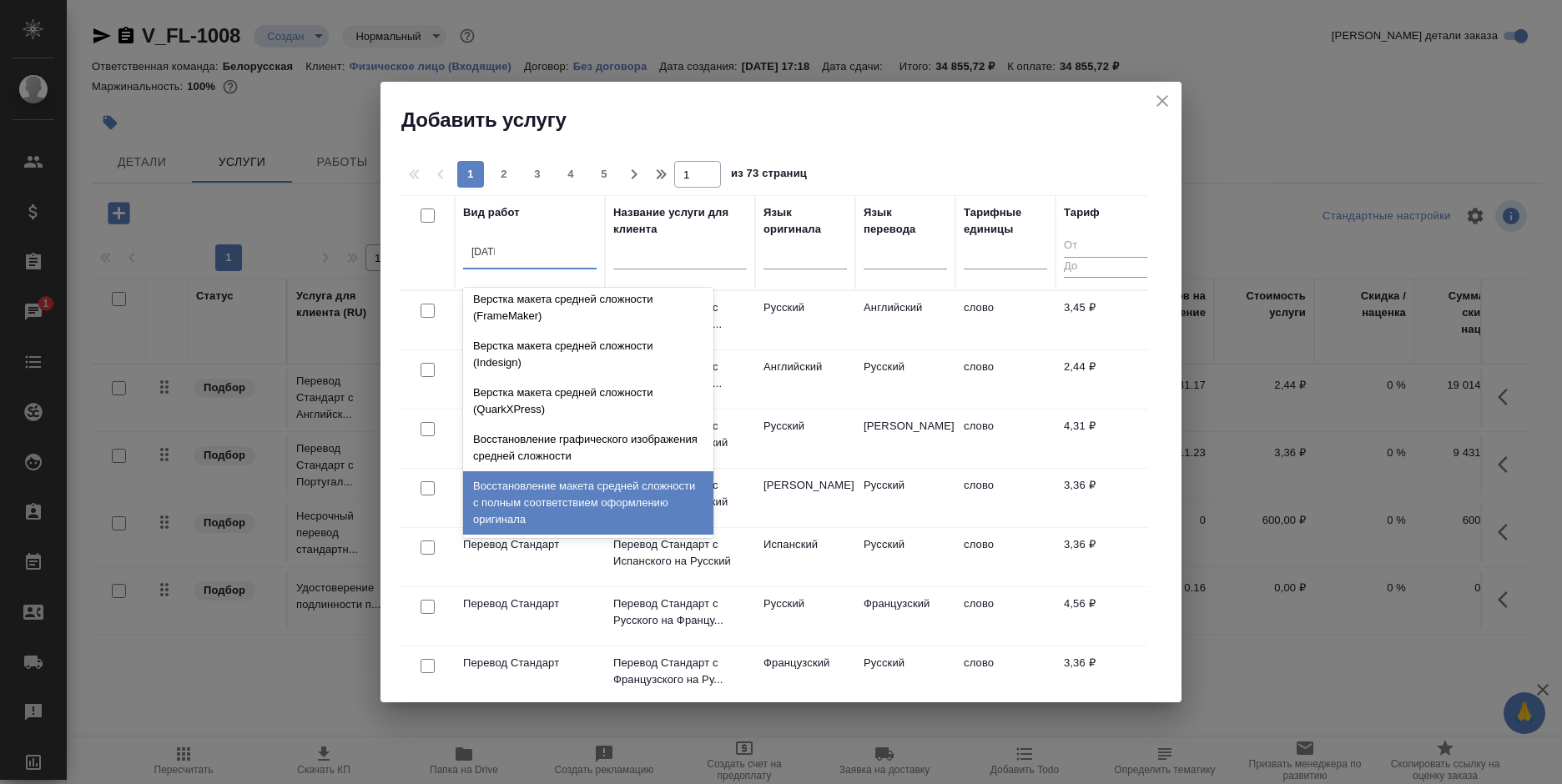
click at [632, 489] on div "Восстановление макета средней сложности с полным соответствием оформлению ориги…" at bounding box center [589, 502] width 250 height 63
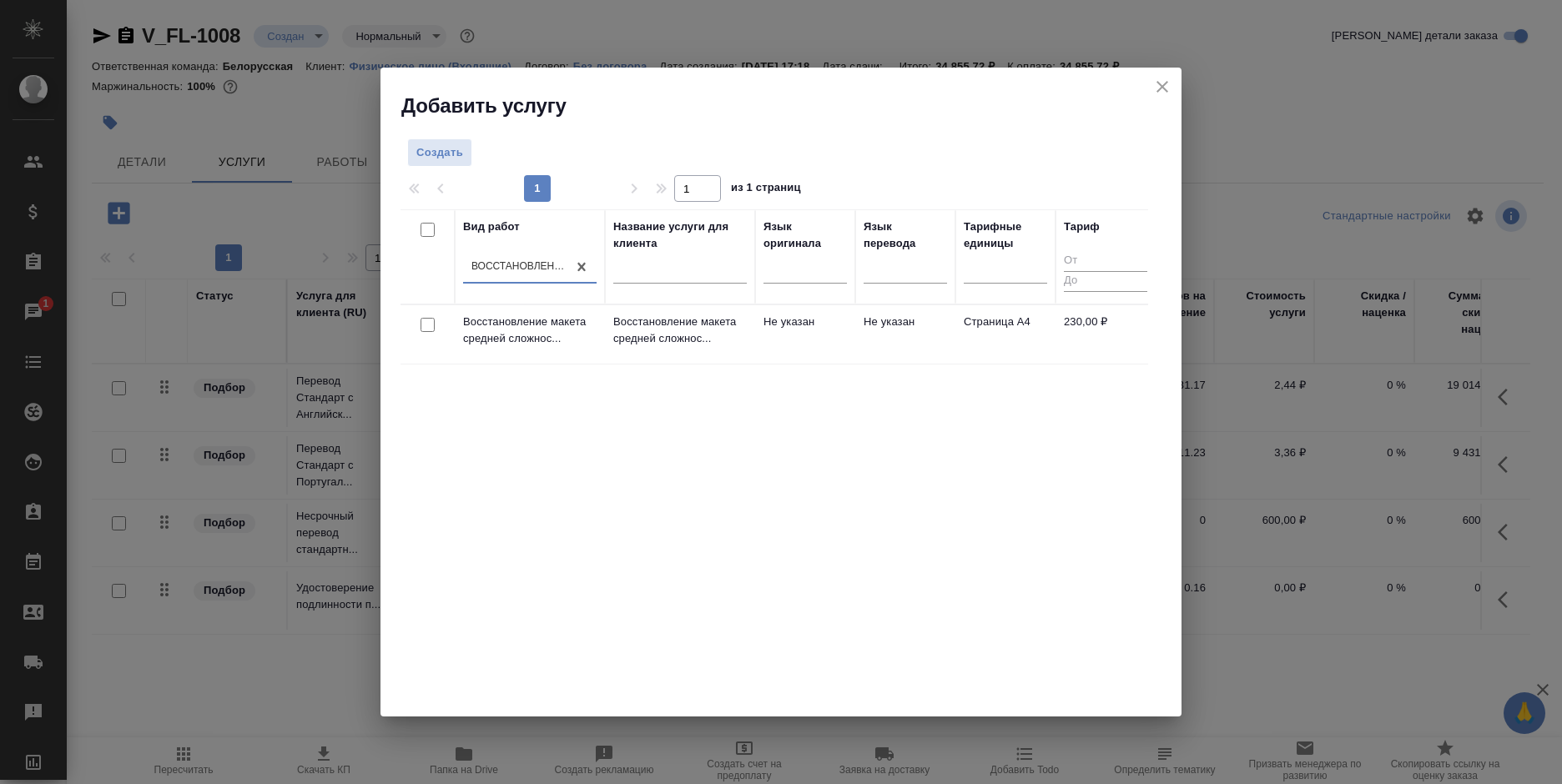
click at [896, 336] on td "Не указан" at bounding box center [905, 335] width 100 height 59
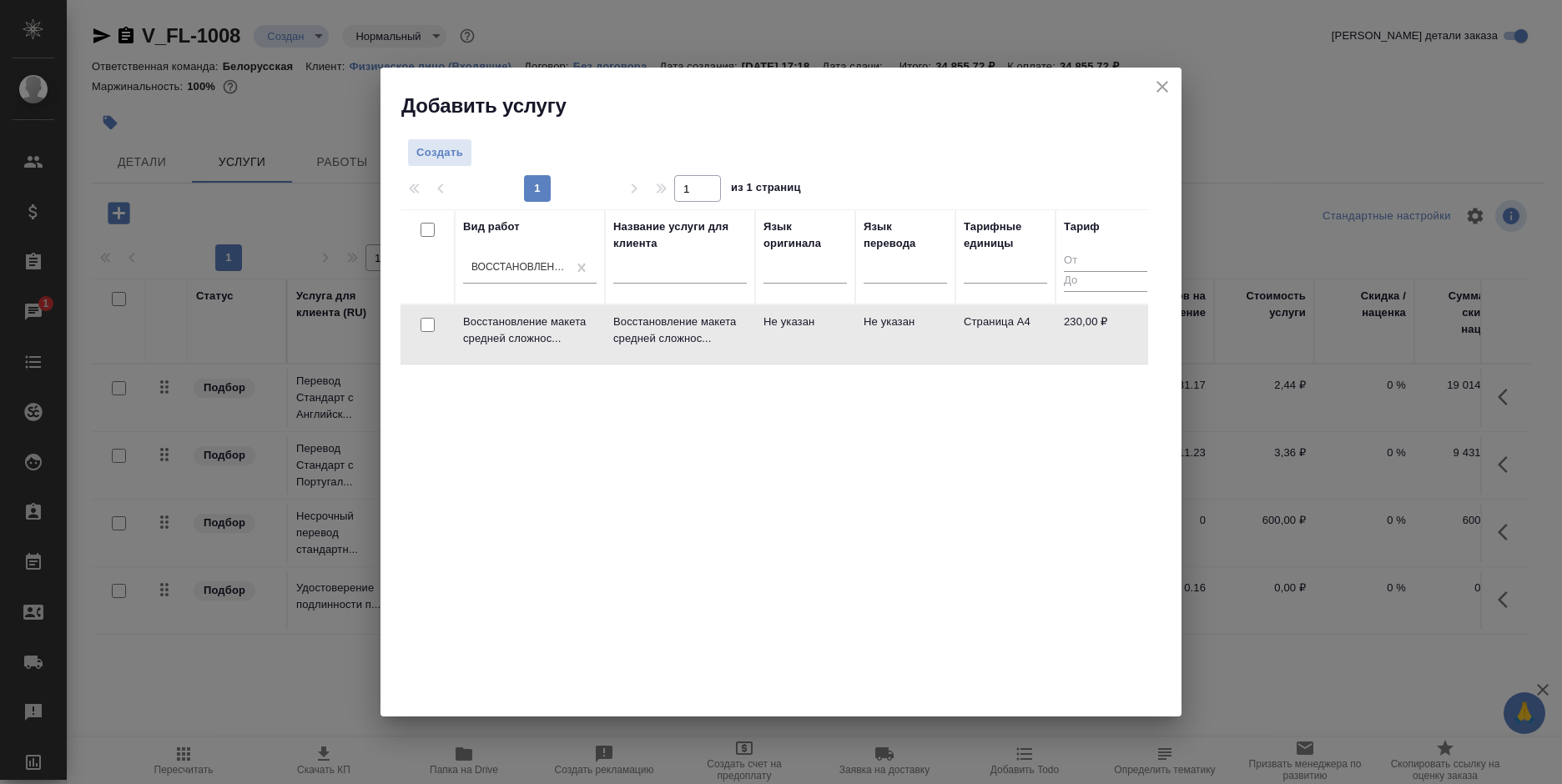
click at [896, 336] on td "Не указан" at bounding box center [905, 335] width 100 height 59
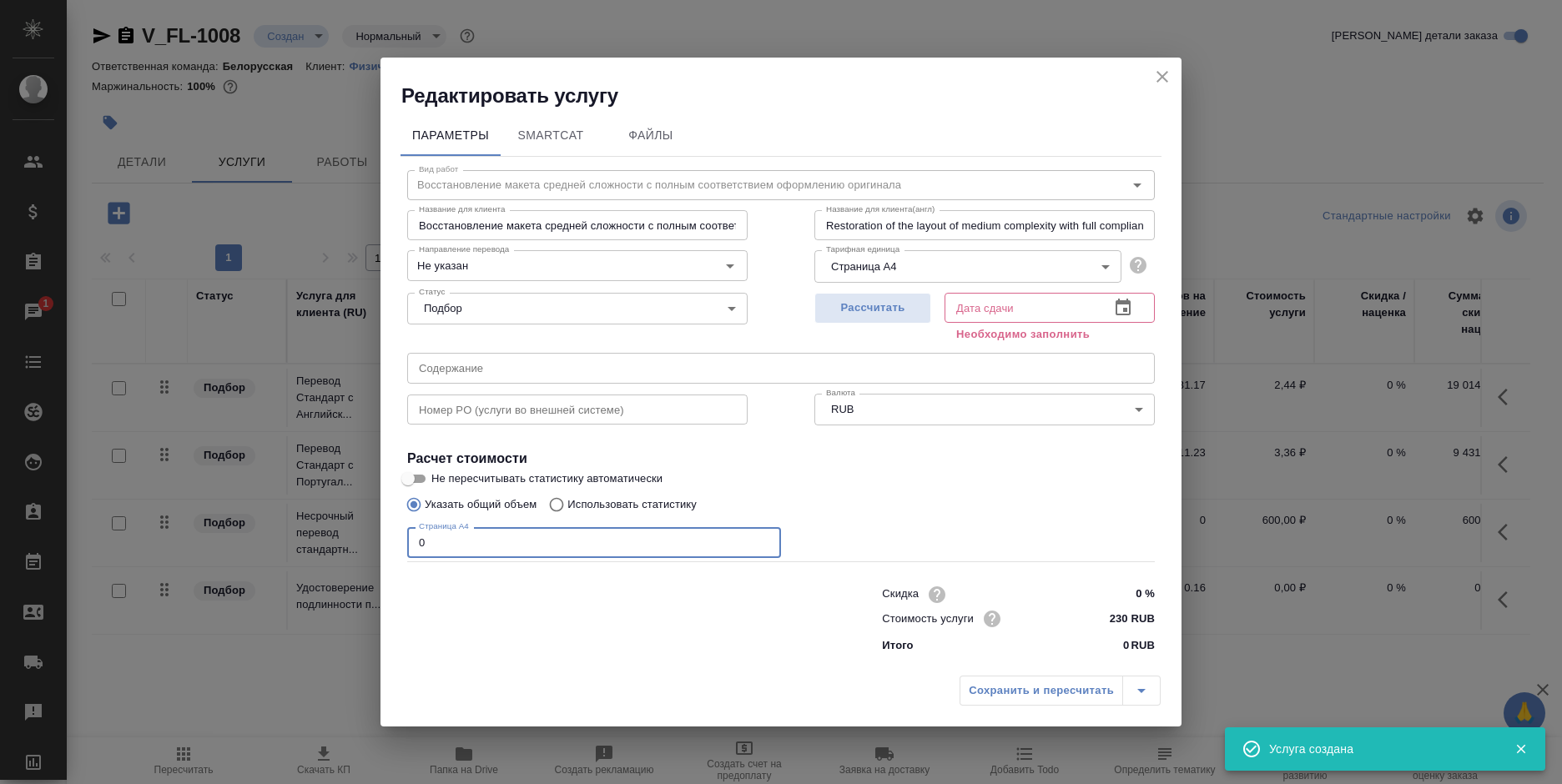
drag, startPoint x: 438, startPoint y: 535, endPoint x: 401, endPoint y: 539, distance: 37.2
click at [401, 539] on div "Вид работ Восстановление макета средней сложности с полным соответствием оформл…" at bounding box center [781, 409] width 761 height 505
click at [1100, 304] on div "Дата сдачи" at bounding box center [1049, 307] width 211 height 30
drag, startPoint x: 439, startPoint y: 544, endPoint x: 406, endPoint y: 544, distance: 33.0
click at [406, 544] on div "Вид работ Восстановление макета средней сложности с полным соответствием оформл…" at bounding box center [781, 409] width 761 height 505
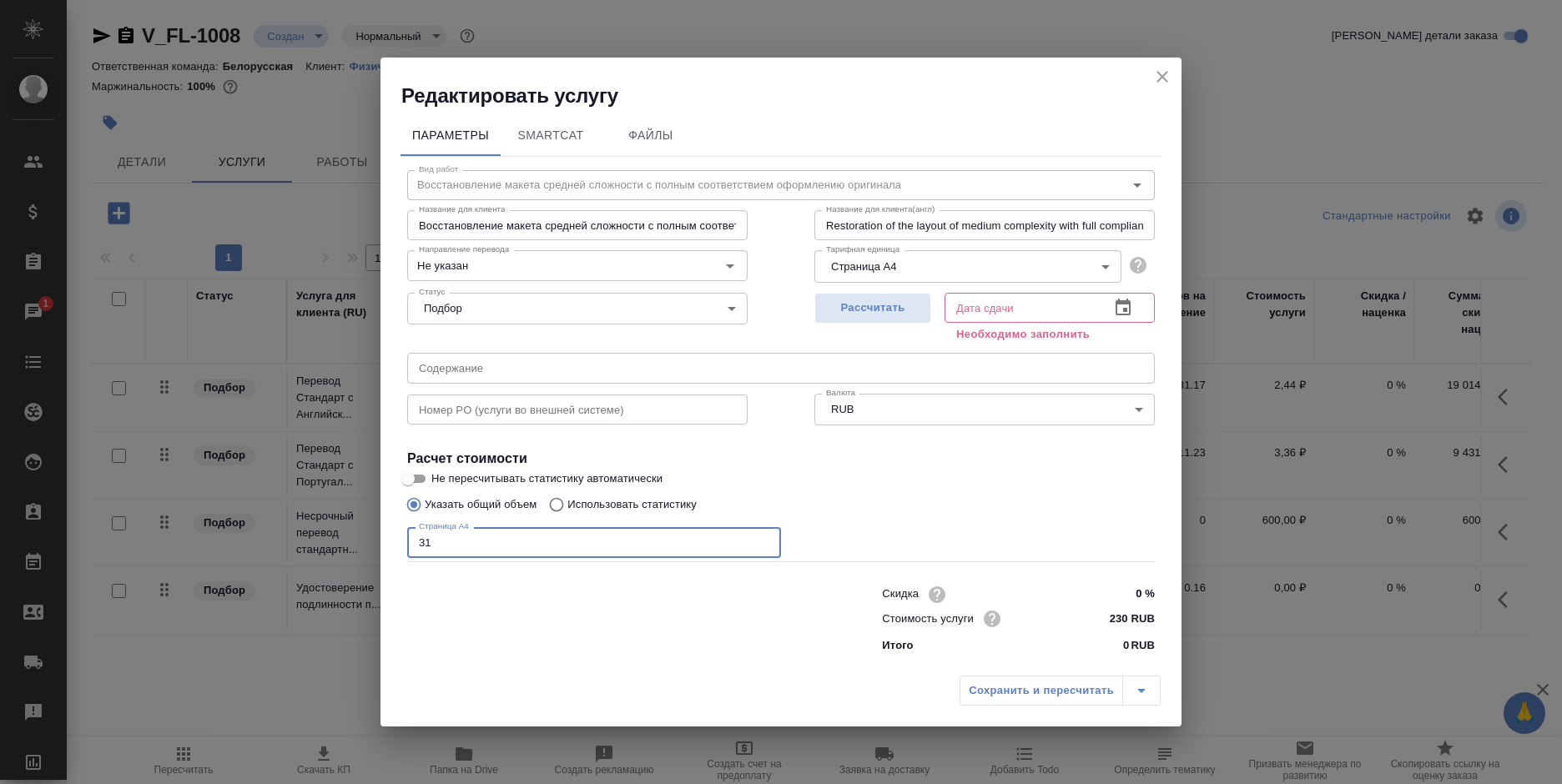
click at [1120, 304] on icon "button" at bounding box center [1123, 306] width 15 height 16
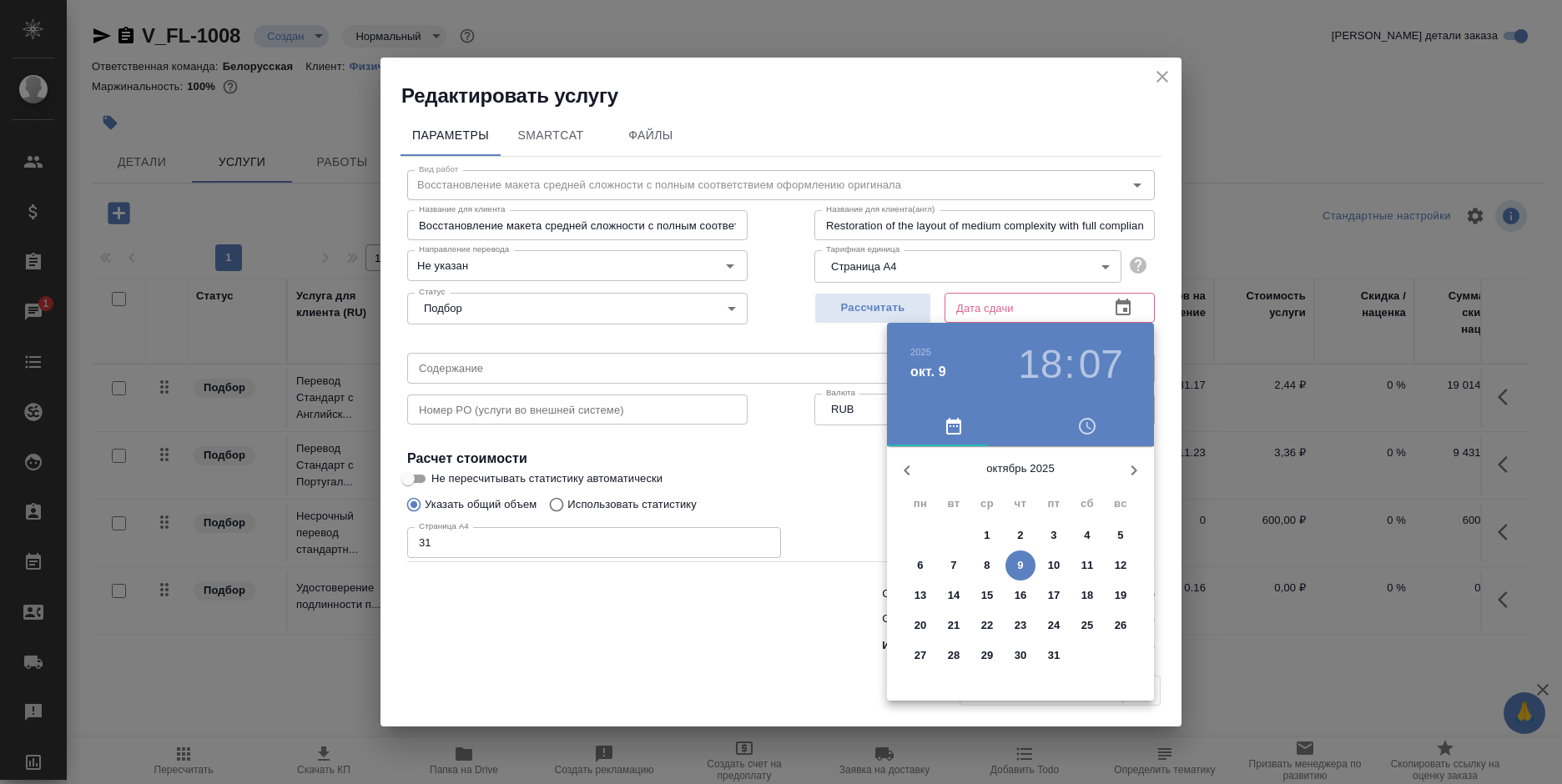
click at [981, 626] on p "22" at bounding box center [987, 624] width 13 height 16
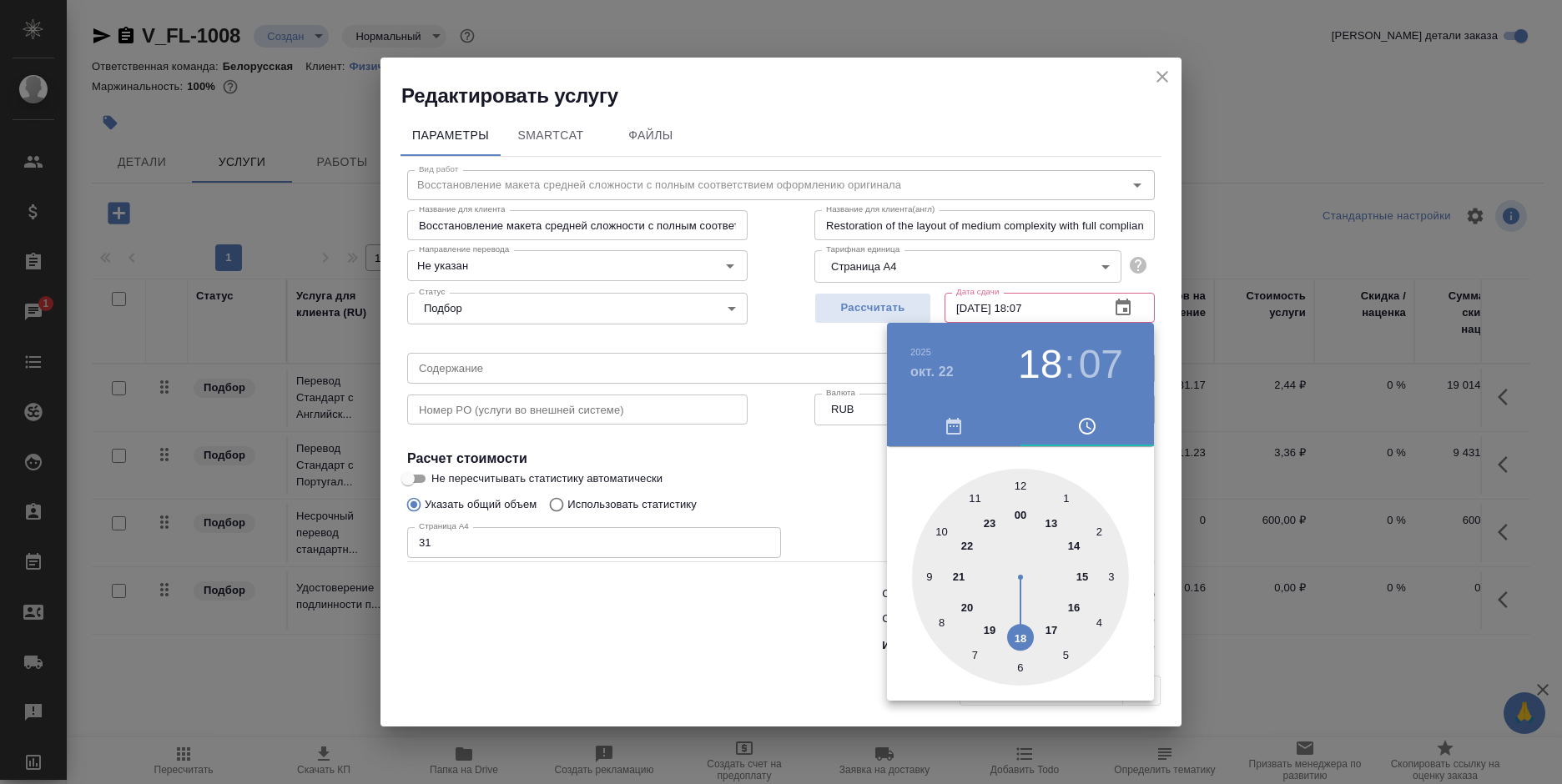
click at [746, 630] on div at bounding box center [781, 392] width 1562 height 784
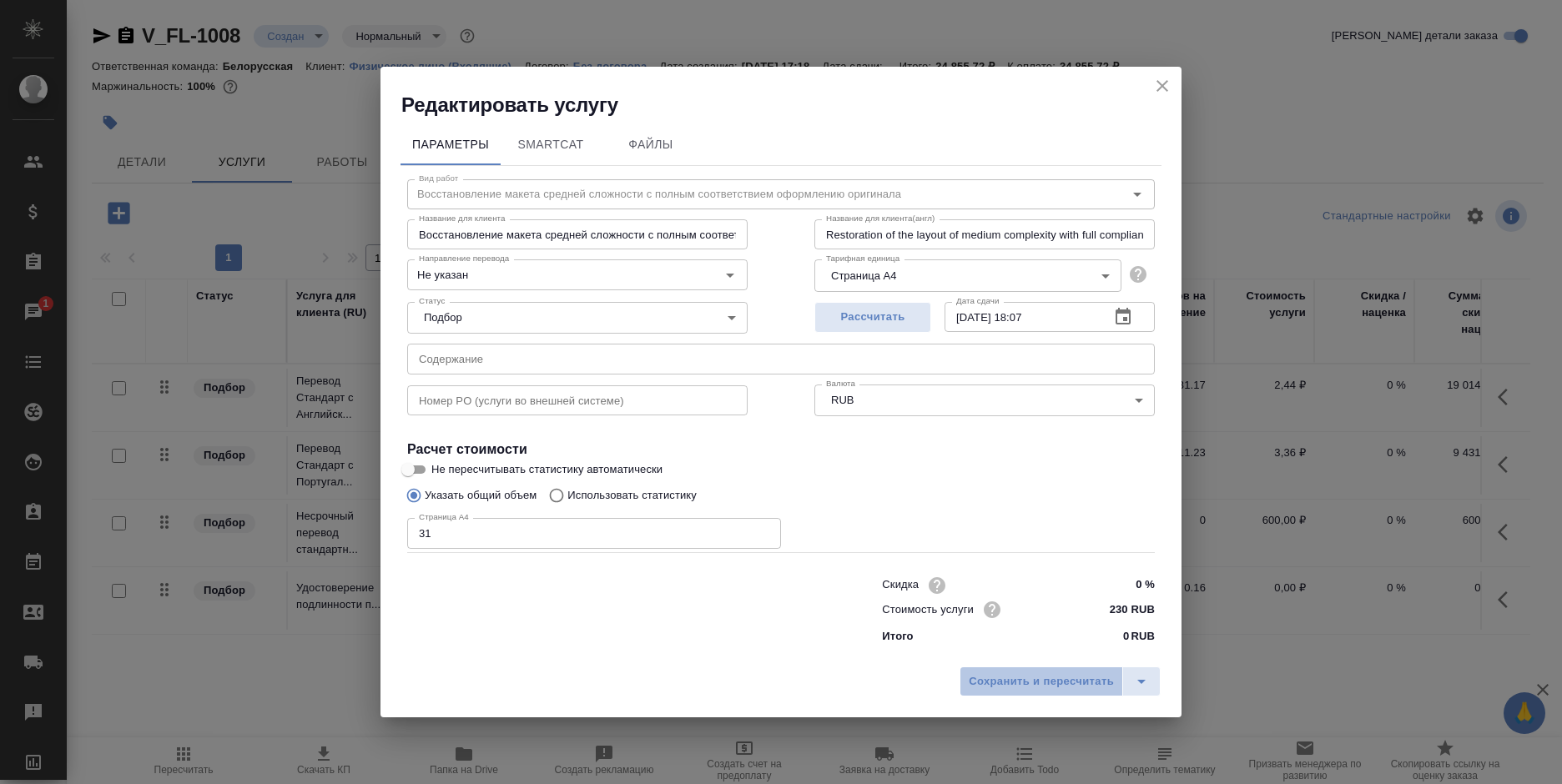
click at [998, 693] on button "Сохранить и пересчитать" at bounding box center [1041, 681] width 163 height 30
click at [999, 691] on button "Сохранить и пересчитать" at bounding box center [1041, 681] width 163 height 30
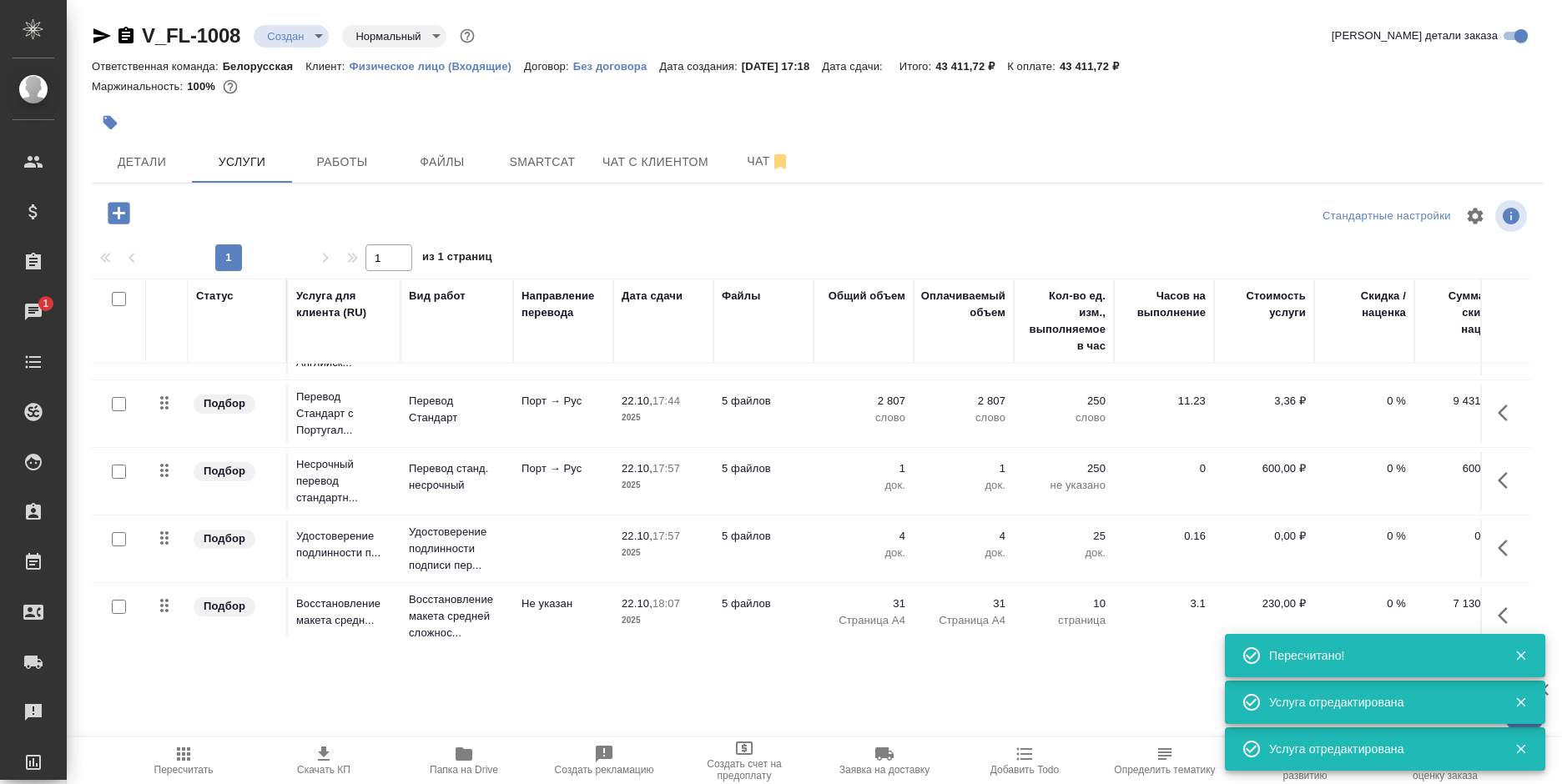
scroll to position [78, 0]
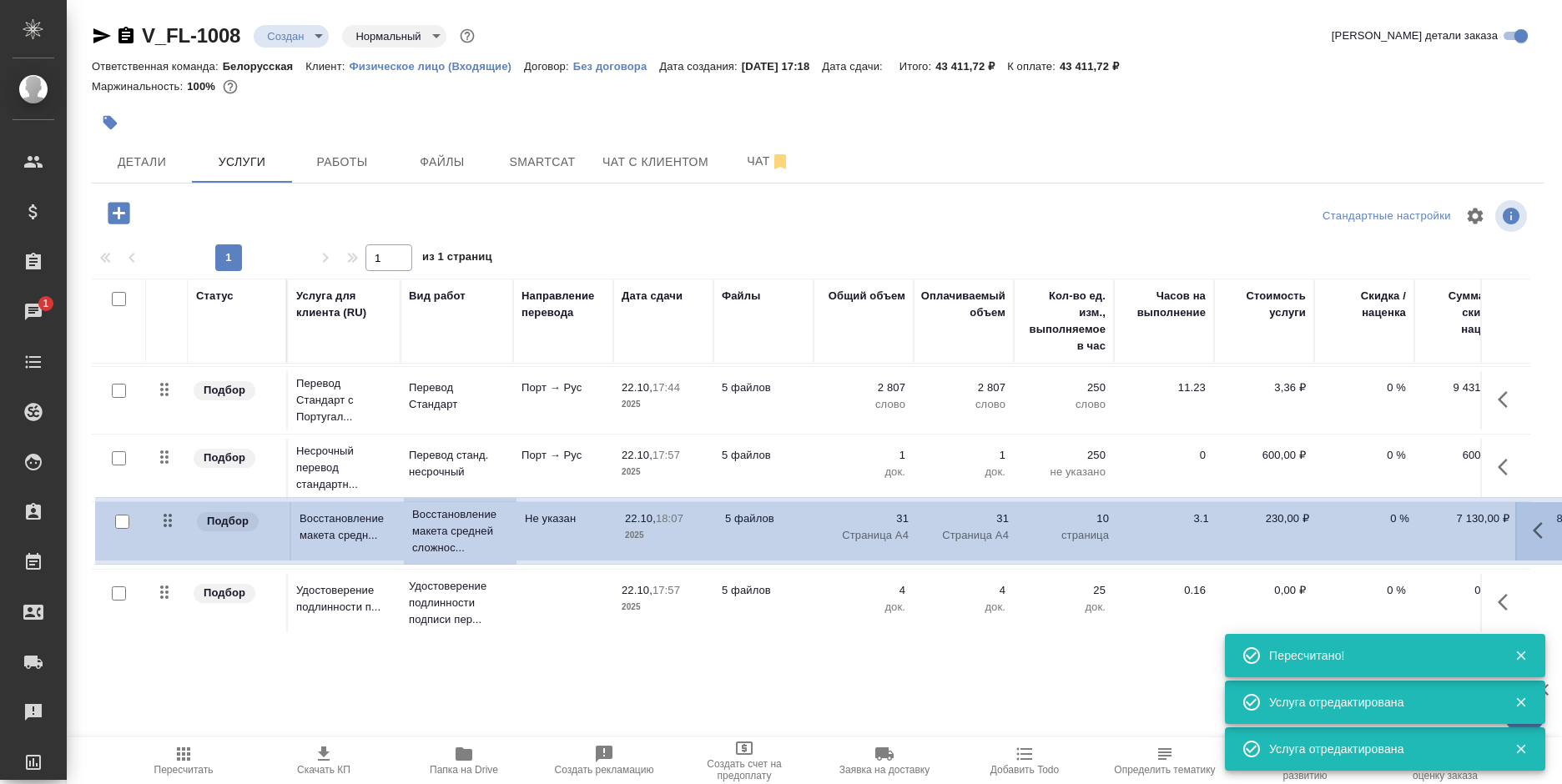
drag, startPoint x: 159, startPoint y: 580, endPoint x: 163, endPoint y: 516, distance: 64.1
click at [163, 516] on table "Статус Услуга для клиента (RU) Вид работ Направление перевода Дата сдачи Файлы …" at bounding box center [878, 424] width 1572 height 423
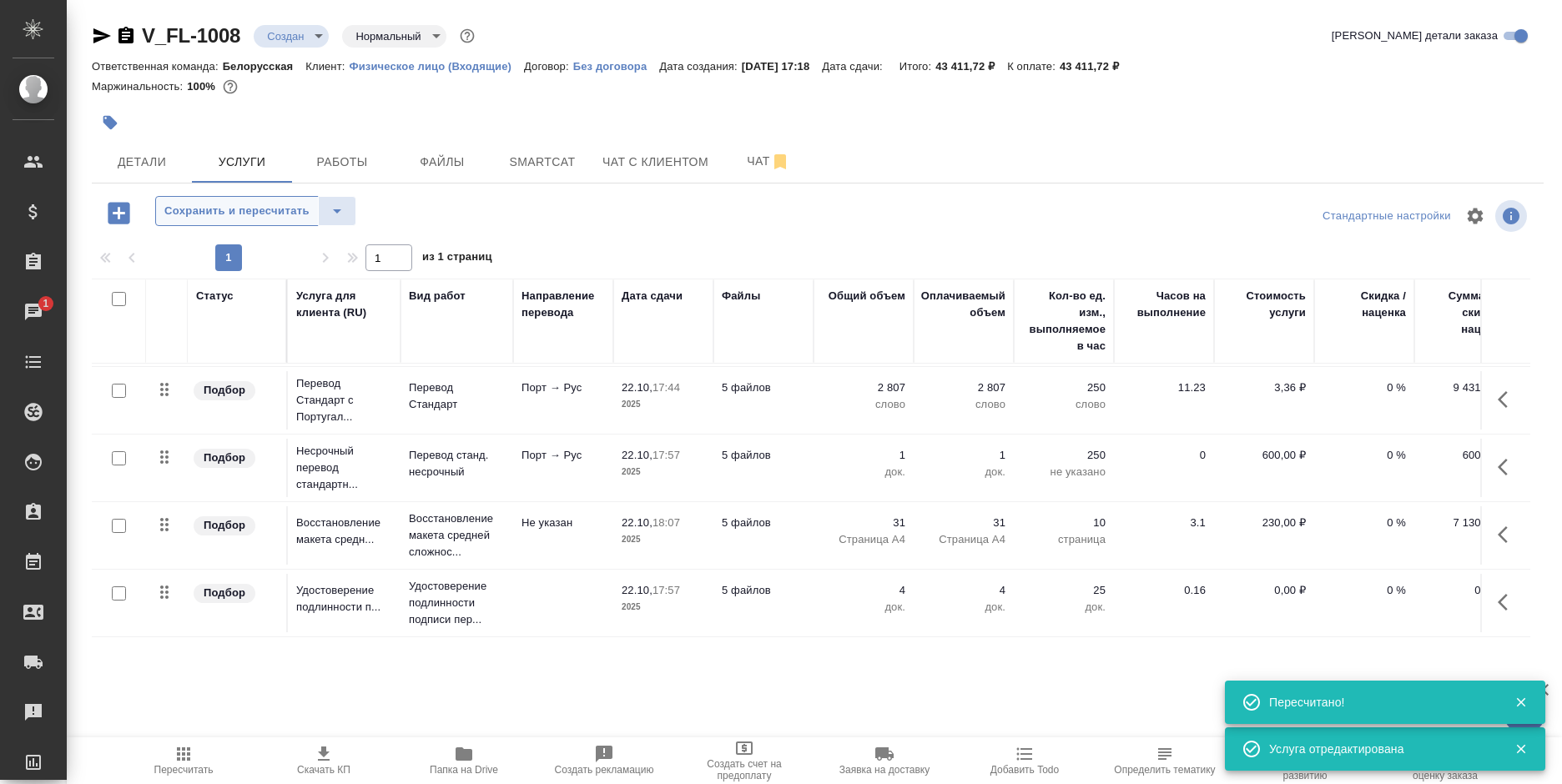
click at [202, 204] on span "Сохранить и пересчитать" at bounding box center [236, 211] width 145 height 19
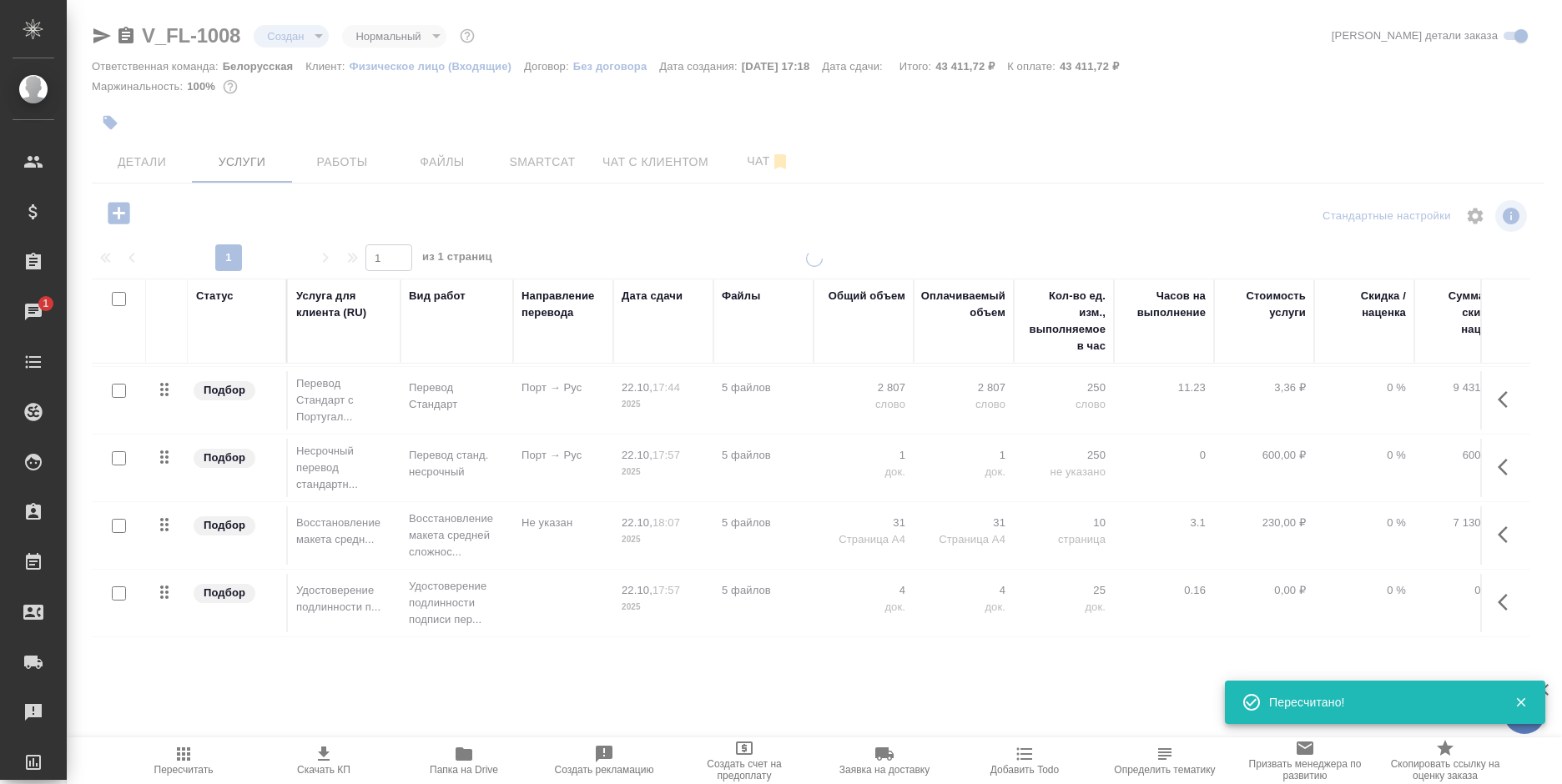
click at [202, 204] on div at bounding box center [814, 340] width 1495 height 680
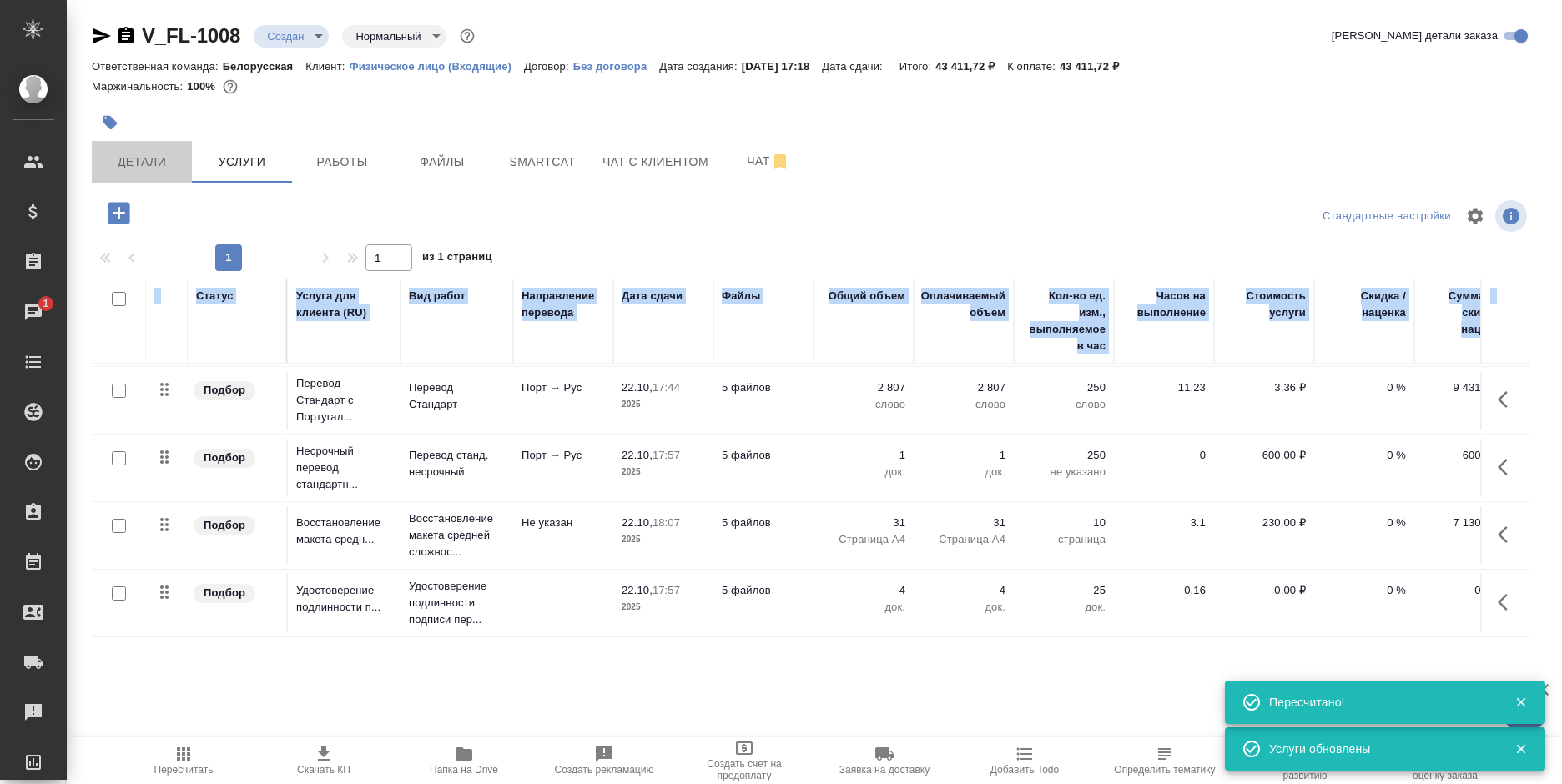
click at [142, 164] on span "Детали" at bounding box center [142, 162] width 80 height 21
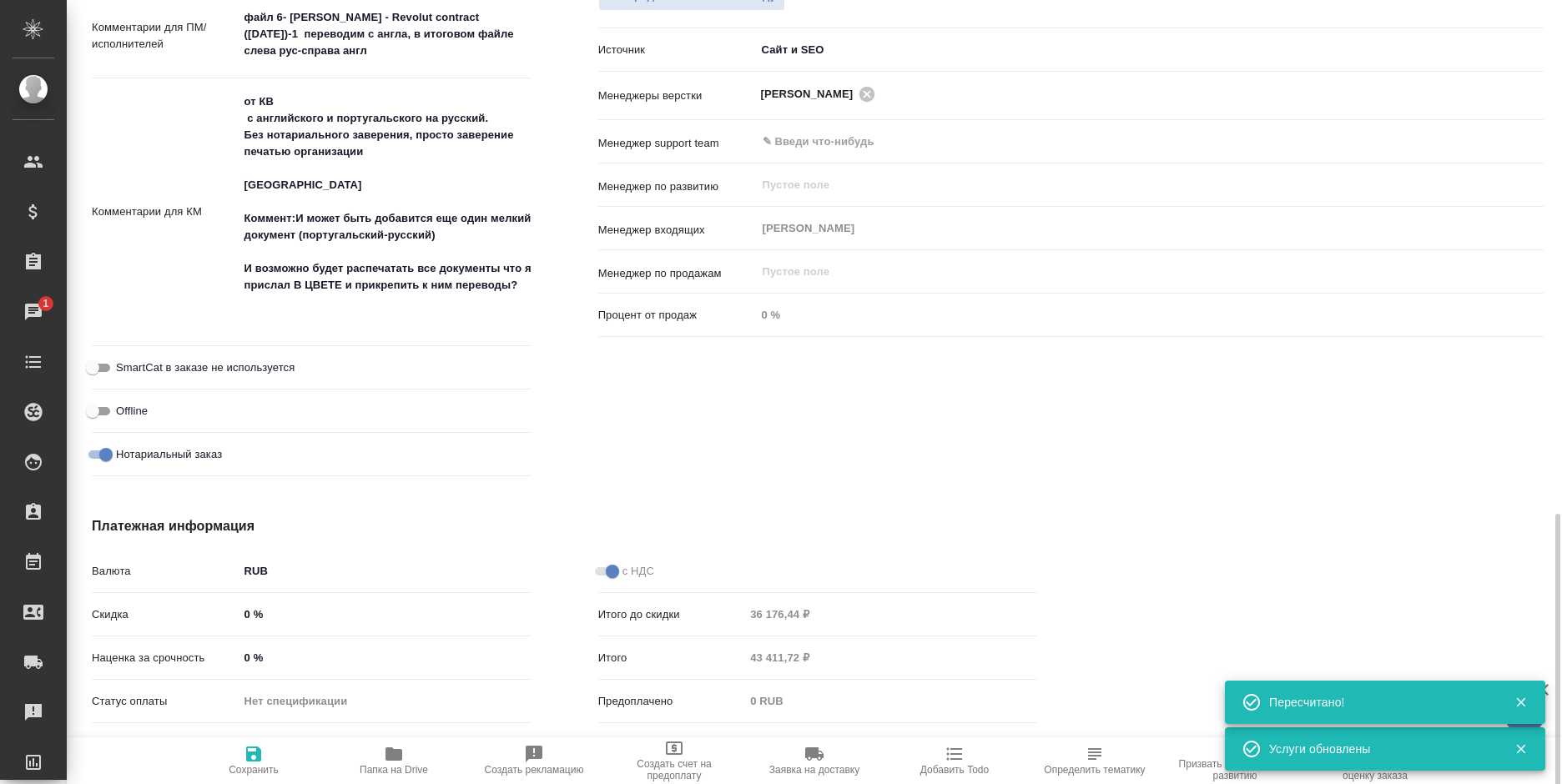
scroll to position [992, 0]
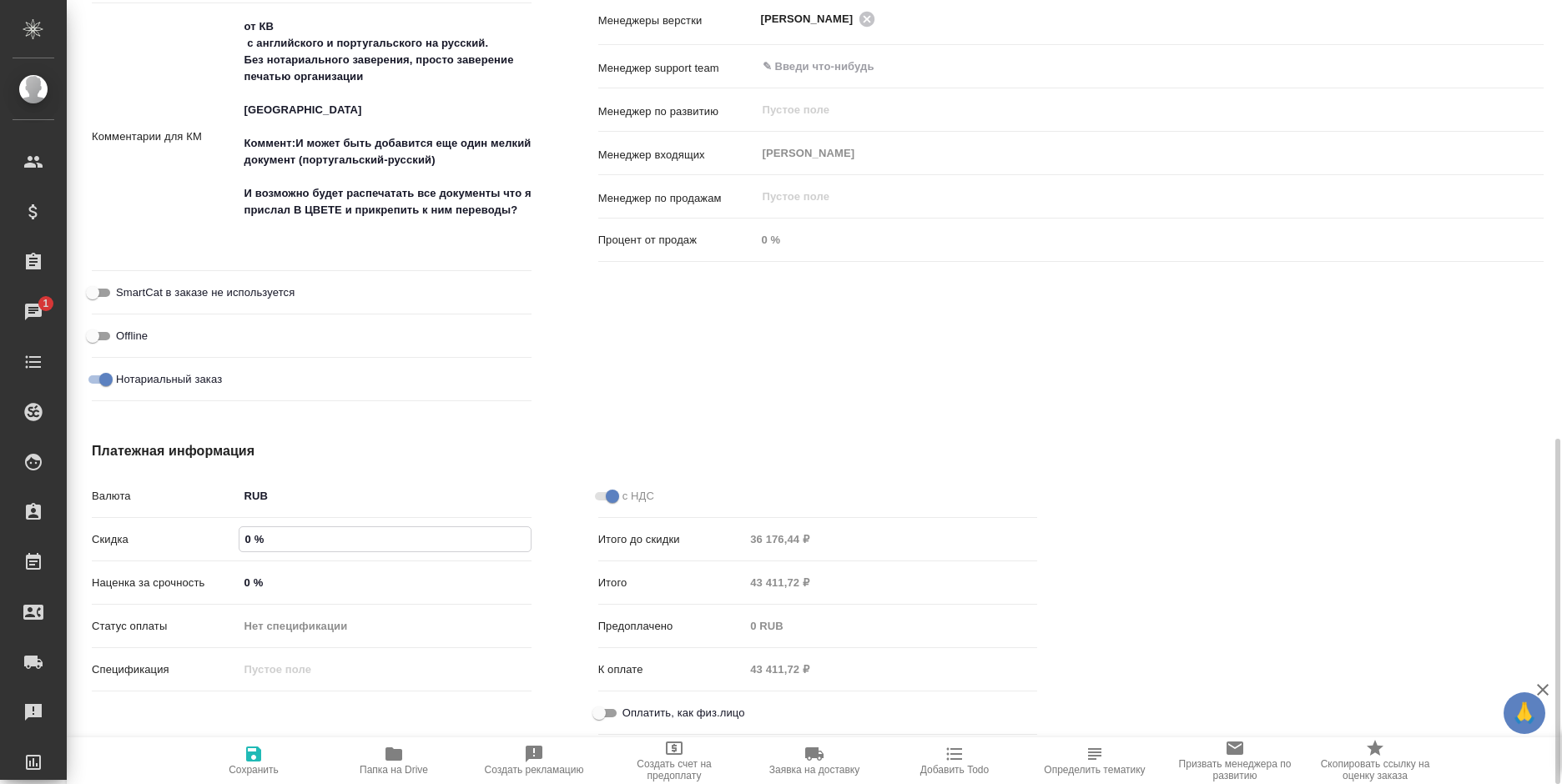
drag, startPoint x: 238, startPoint y: 543, endPoint x: 265, endPoint y: 539, distance: 27.3
click at [265, 539] on input "0 %" at bounding box center [384, 539] width 291 height 24
click at [264, 752] on span "Сохранить и пересчитать" at bounding box center [253, 759] width 120 height 32
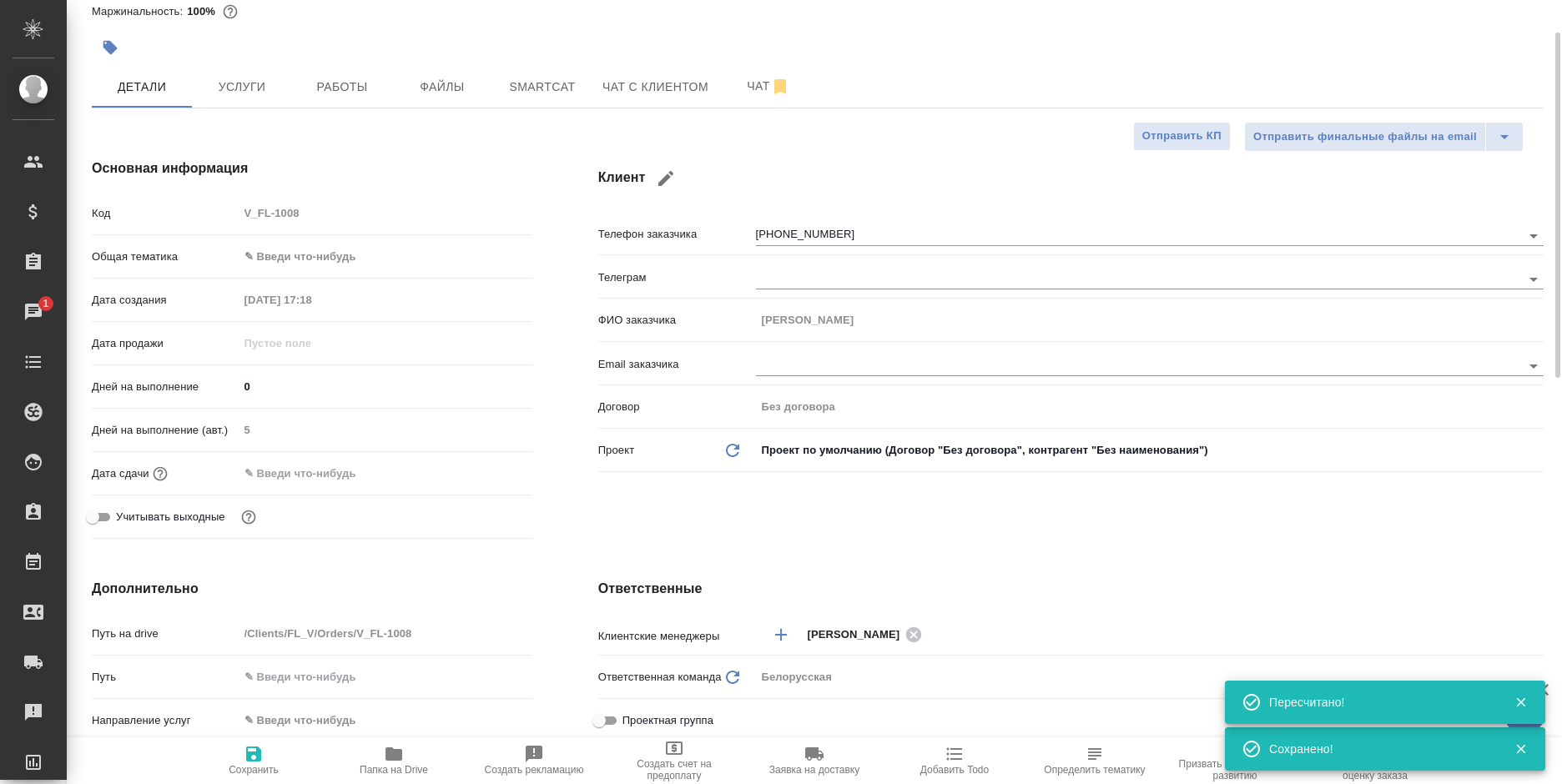
scroll to position [0, 0]
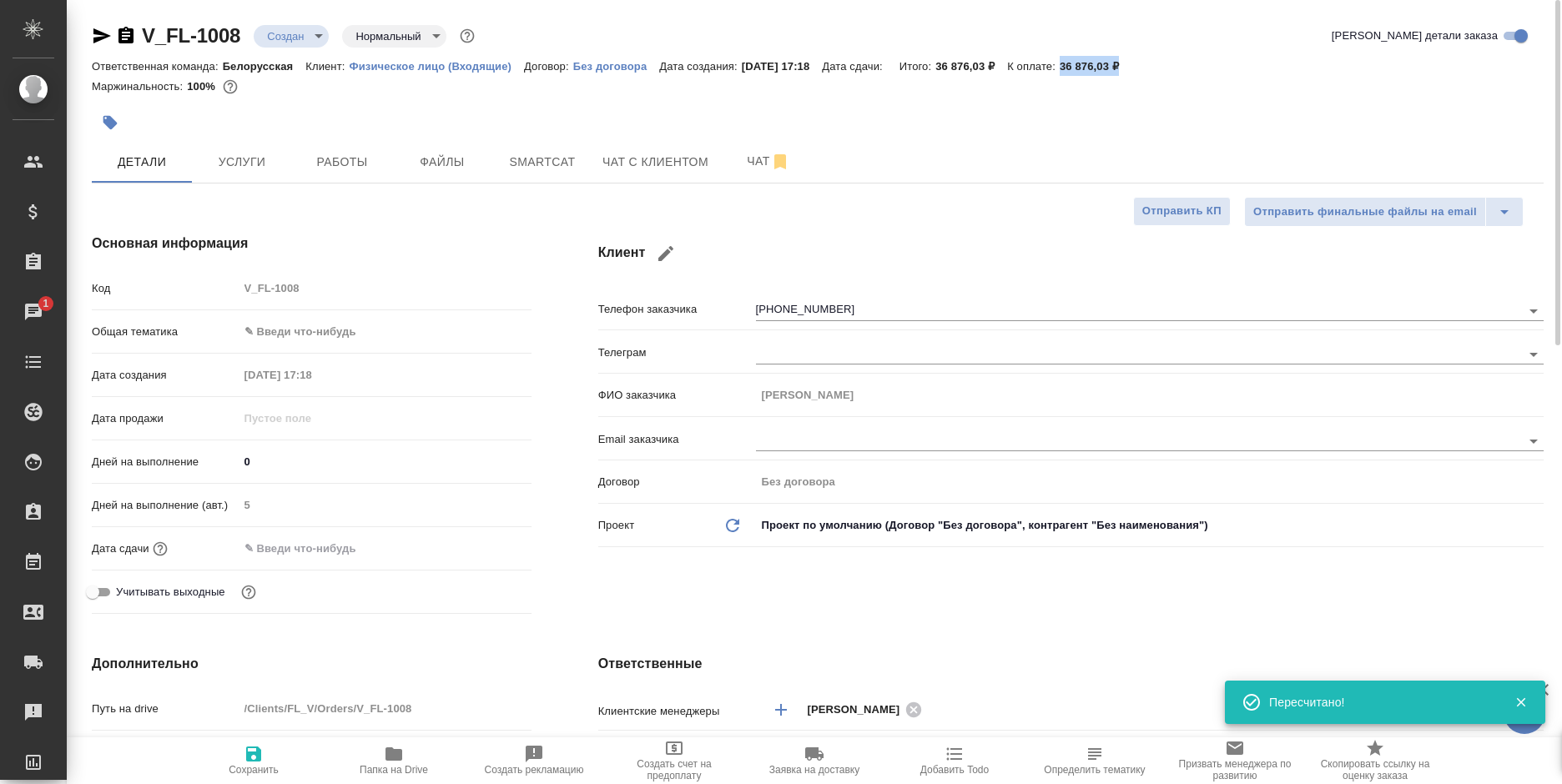
drag, startPoint x: 1151, startPoint y: 68, endPoint x: 1082, endPoint y: 66, distance: 69.0
click at [1082, 66] on p "36 876,03 ₽" at bounding box center [1095, 66] width 72 height 13
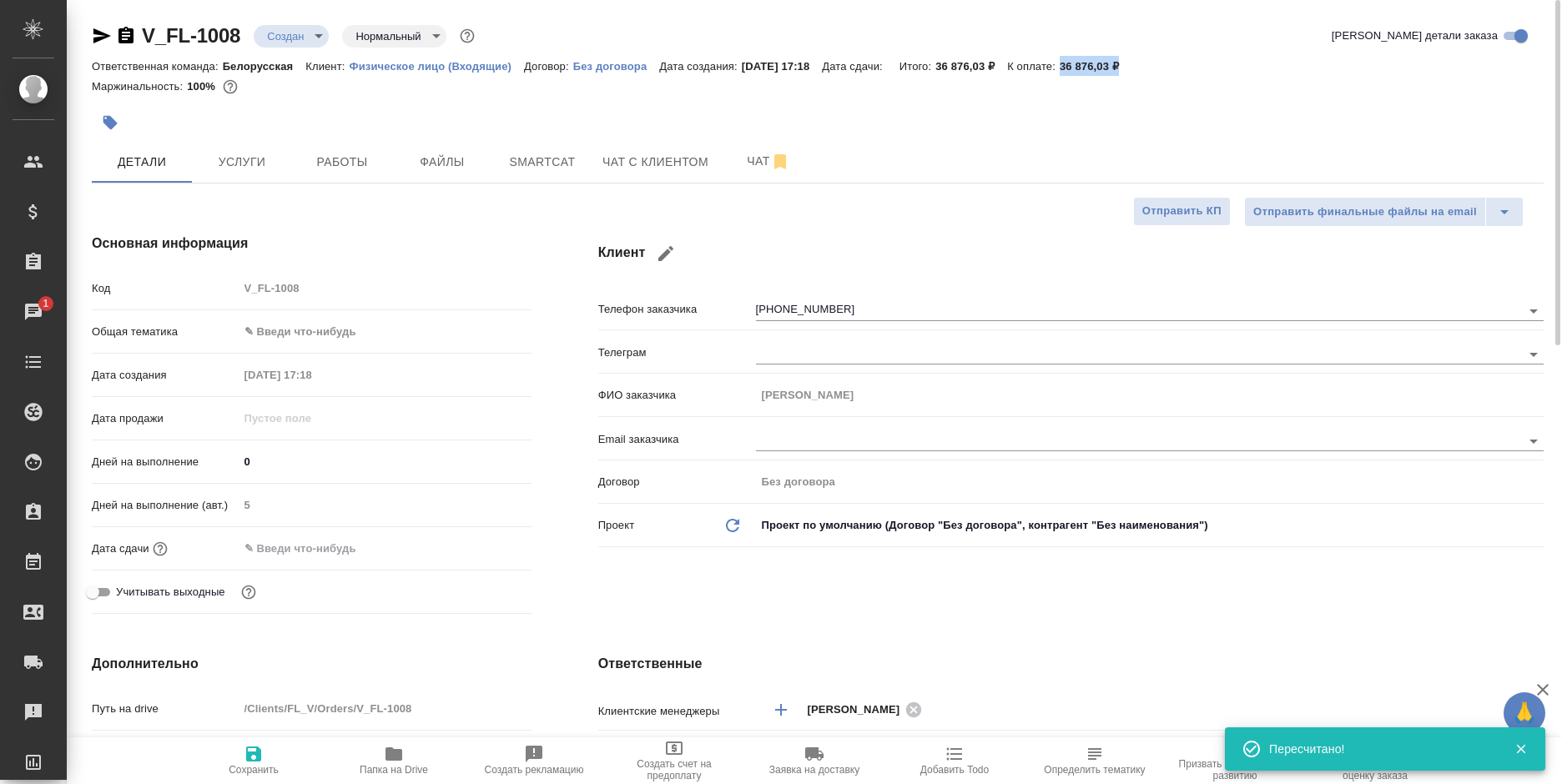
copy p "36 876,03 ₽"
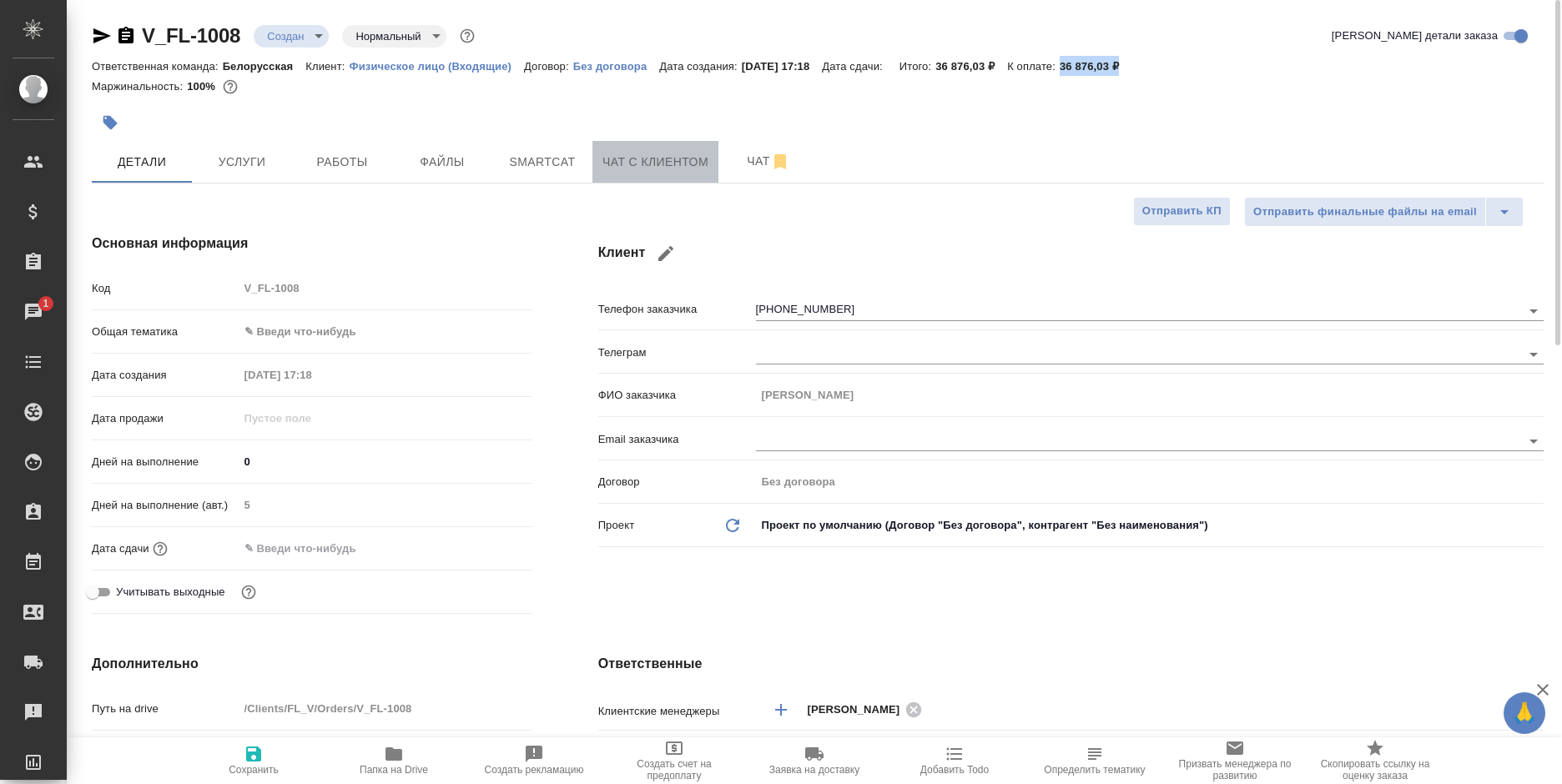
click at [614, 163] on span "Чат с клиентом" at bounding box center [655, 162] width 106 height 21
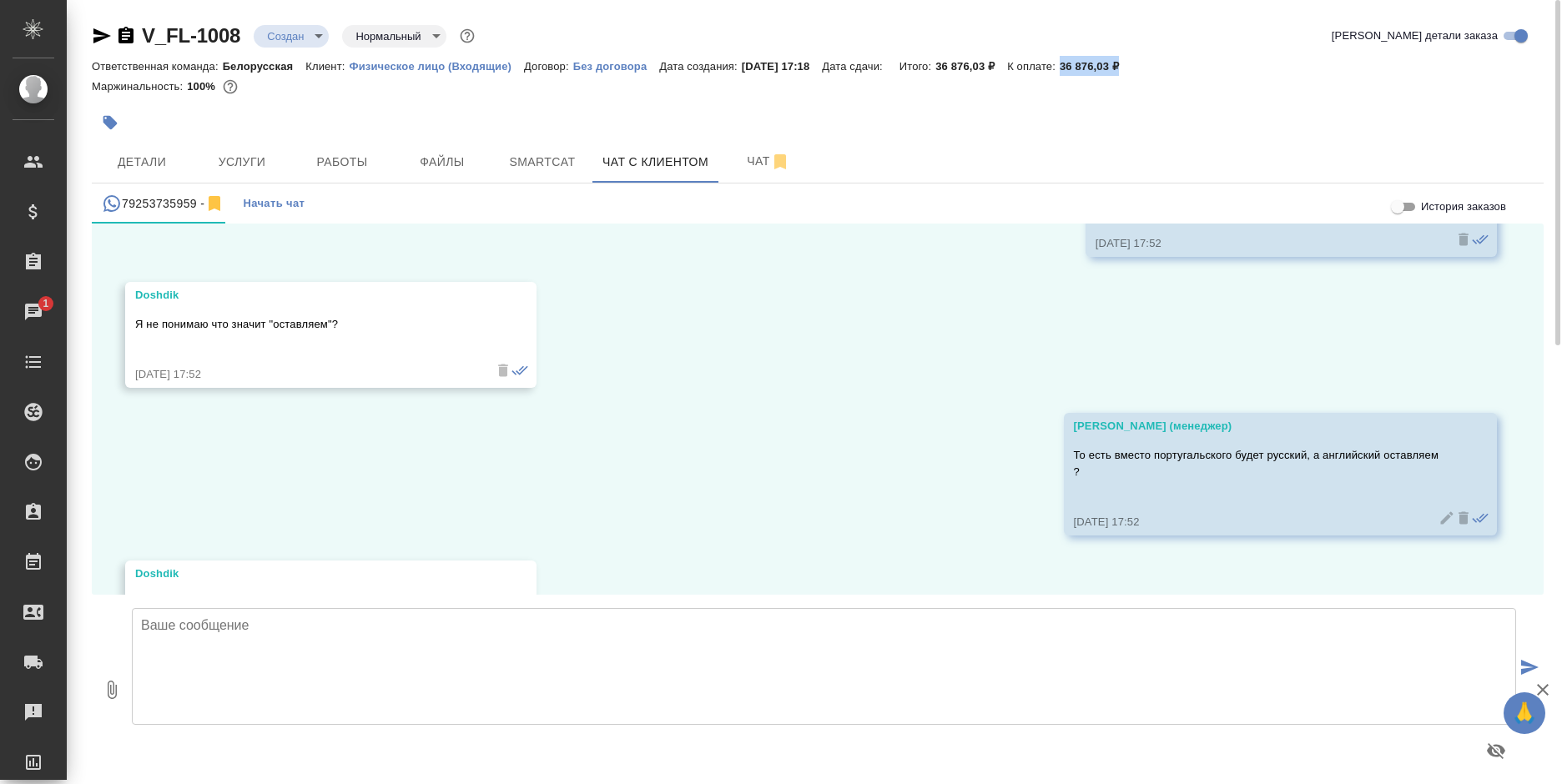
scroll to position [3082, 0]
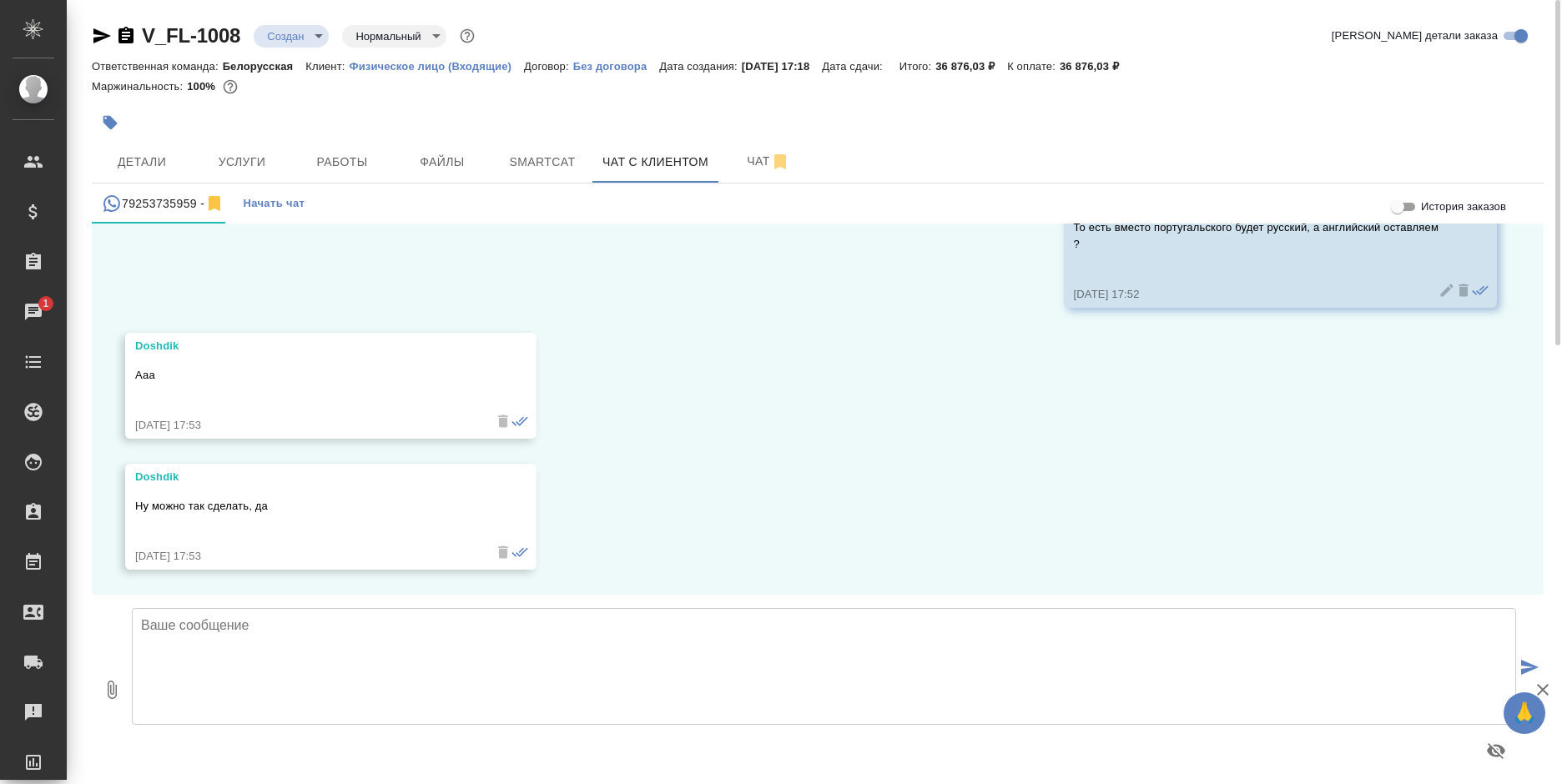
click at [368, 679] on textarea at bounding box center [824, 666] width 1384 height 116
paste textarea "36 876,03 ₽"
click at [96, 38] on icon "button" at bounding box center [102, 35] width 17 height 15
click at [337, 648] on textarea "Стоимость заказа составит - 36 876,03 ₽ Срок выполнения -" at bounding box center [824, 666] width 1384 height 116
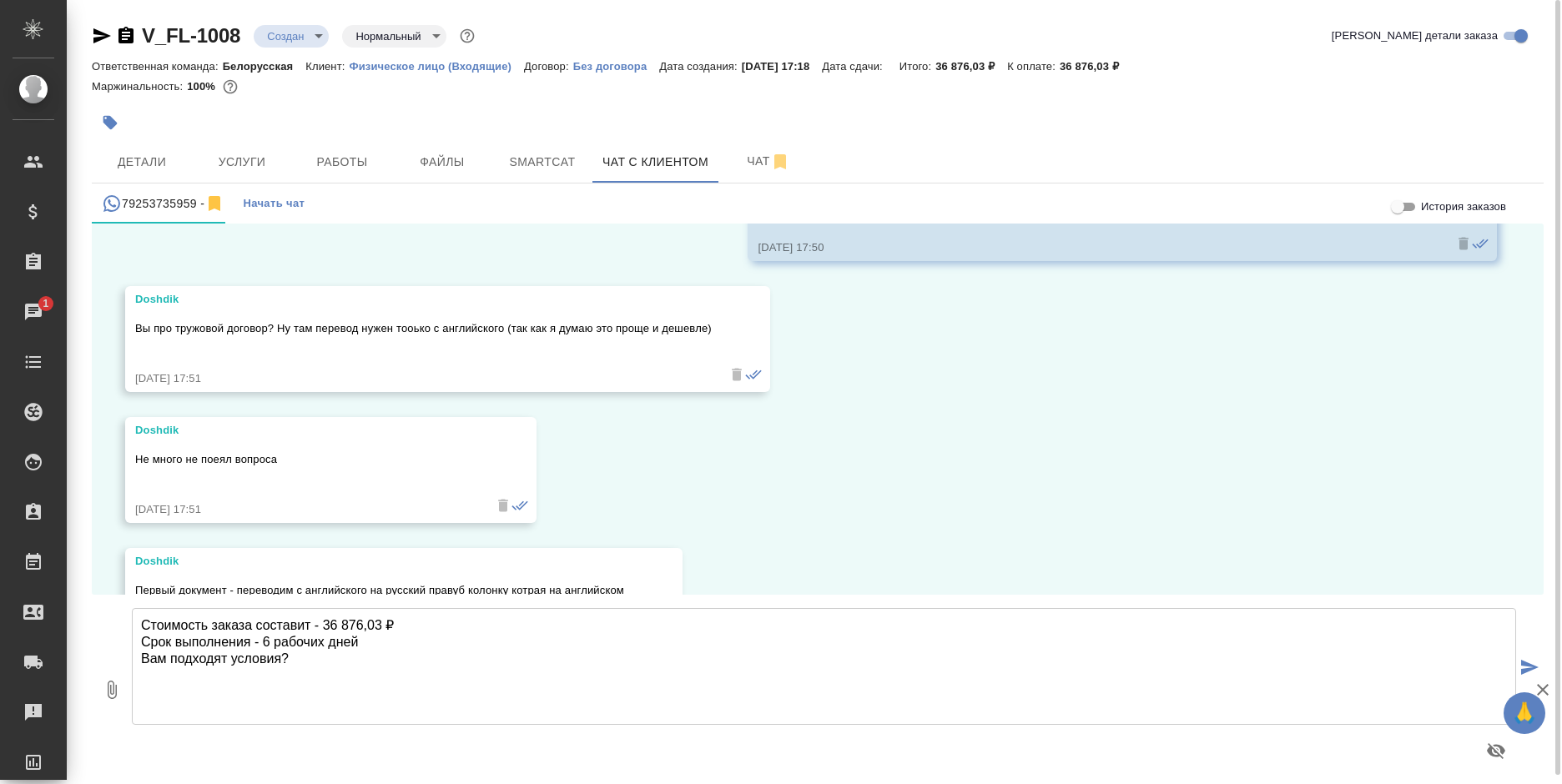
scroll to position [2165, 0]
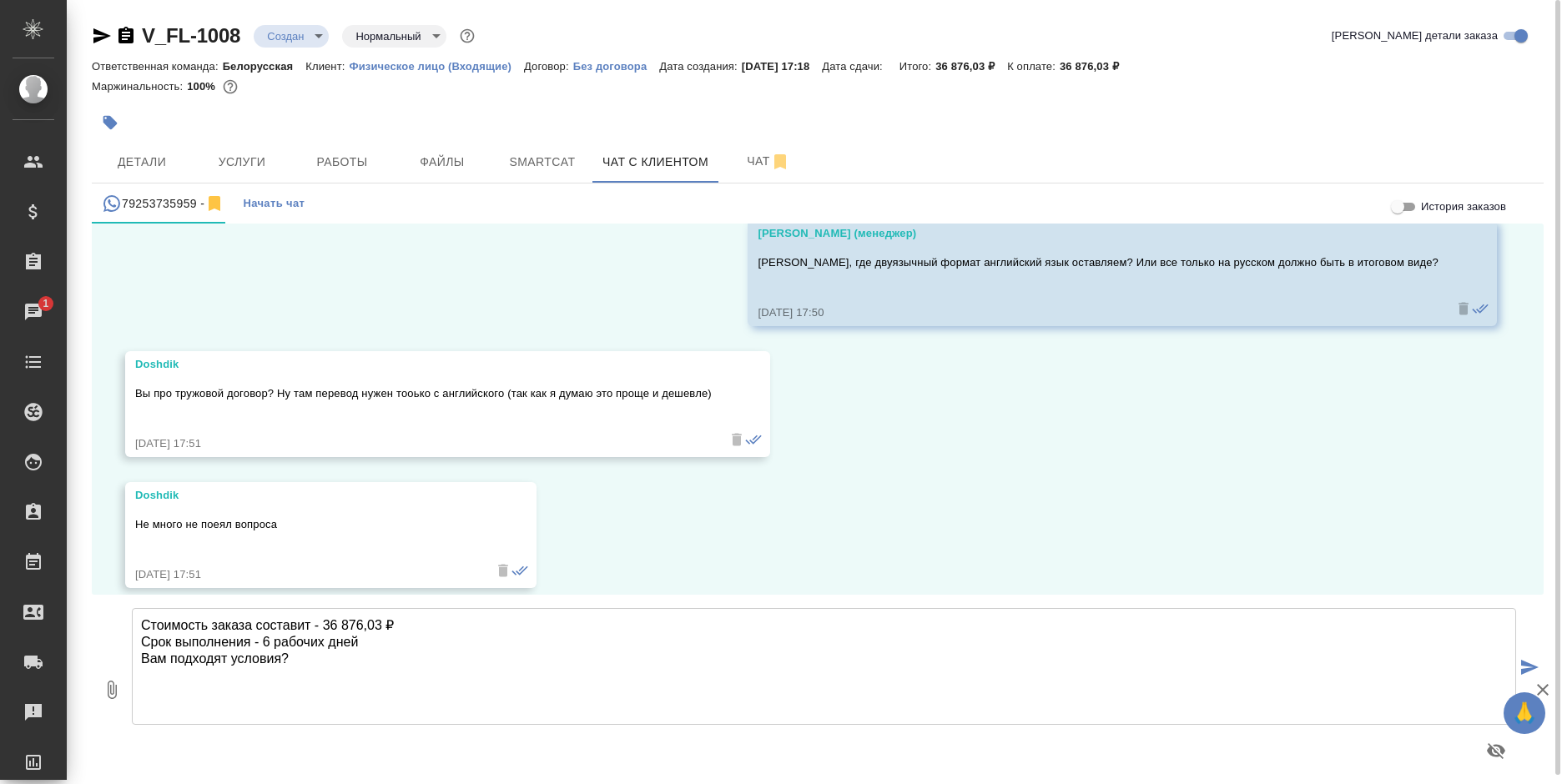
click at [252, 622] on textarea "Стоимость заказа составит - 36 876,03 ₽ Срок выполнения - 6 рабочих дней Вам по…" at bounding box center [824, 666] width 1384 height 116
click at [362, 661] on textarea "Стоимость заказа составит - 36 876,03 ₽ Срок выполнения - 6 рабочих дней Вам по…" at bounding box center [824, 666] width 1384 height 116
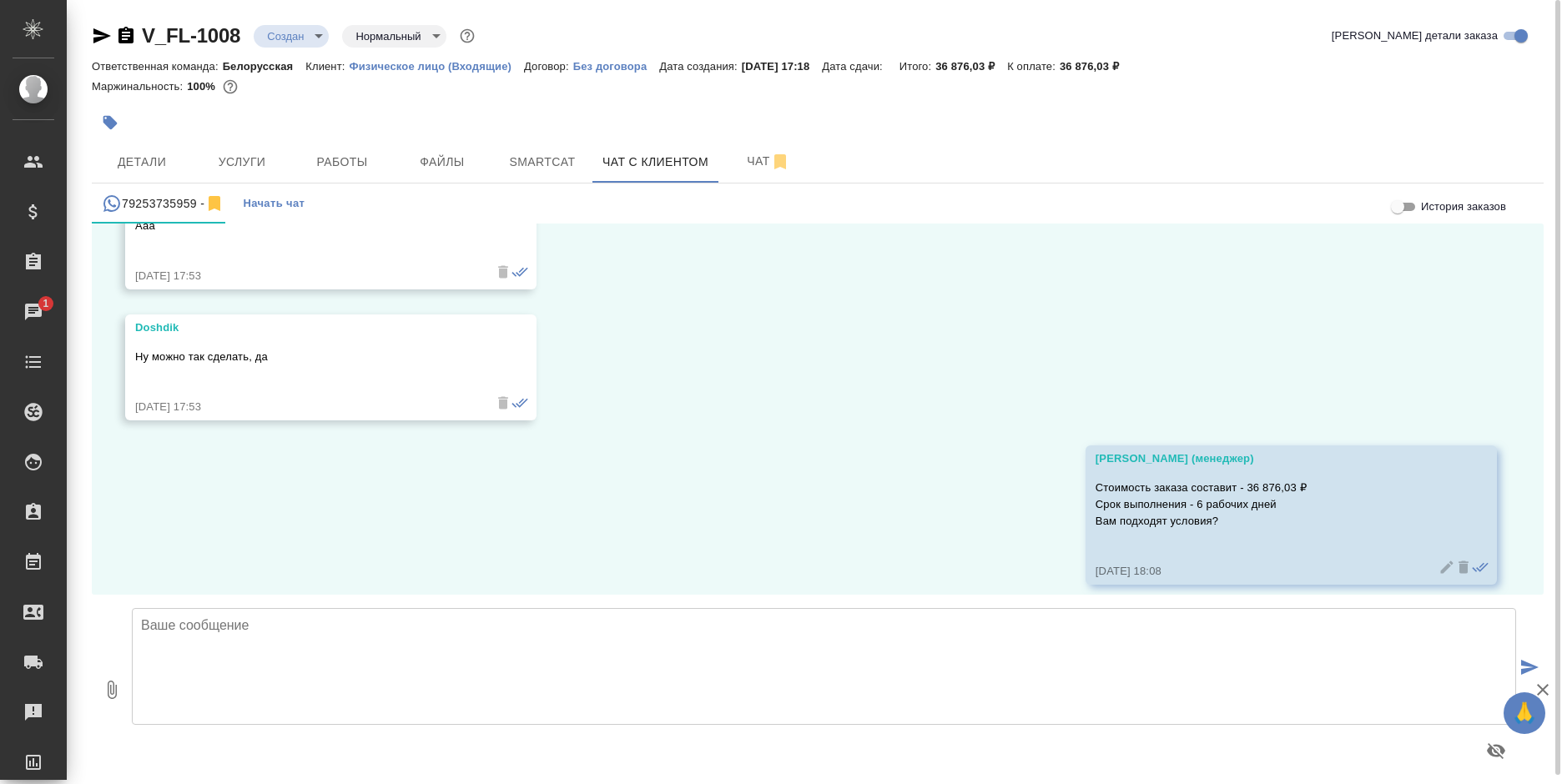
scroll to position [3246, 0]
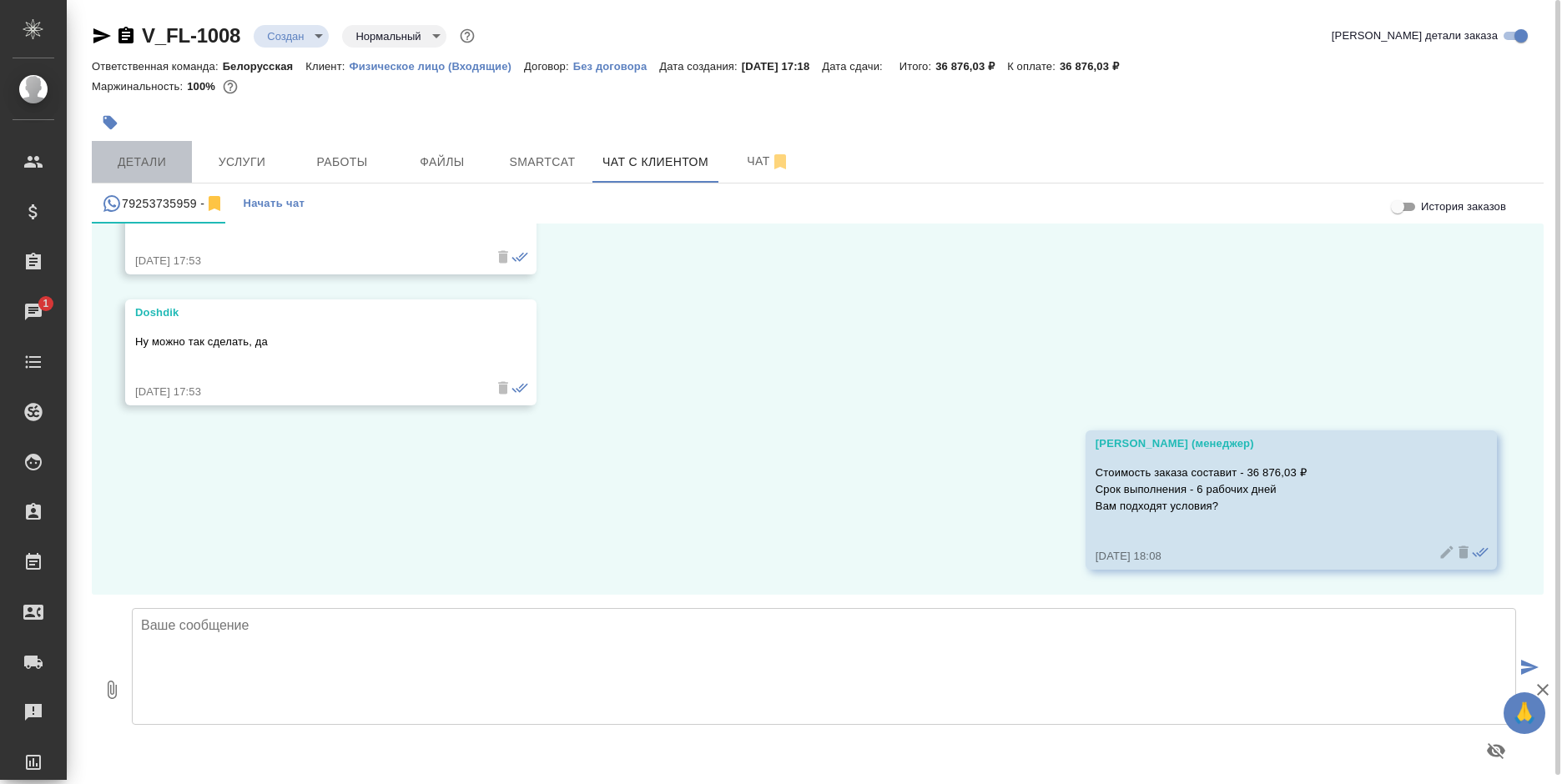
click at [130, 172] on button "Детали" at bounding box center [142, 161] width 100 height 41
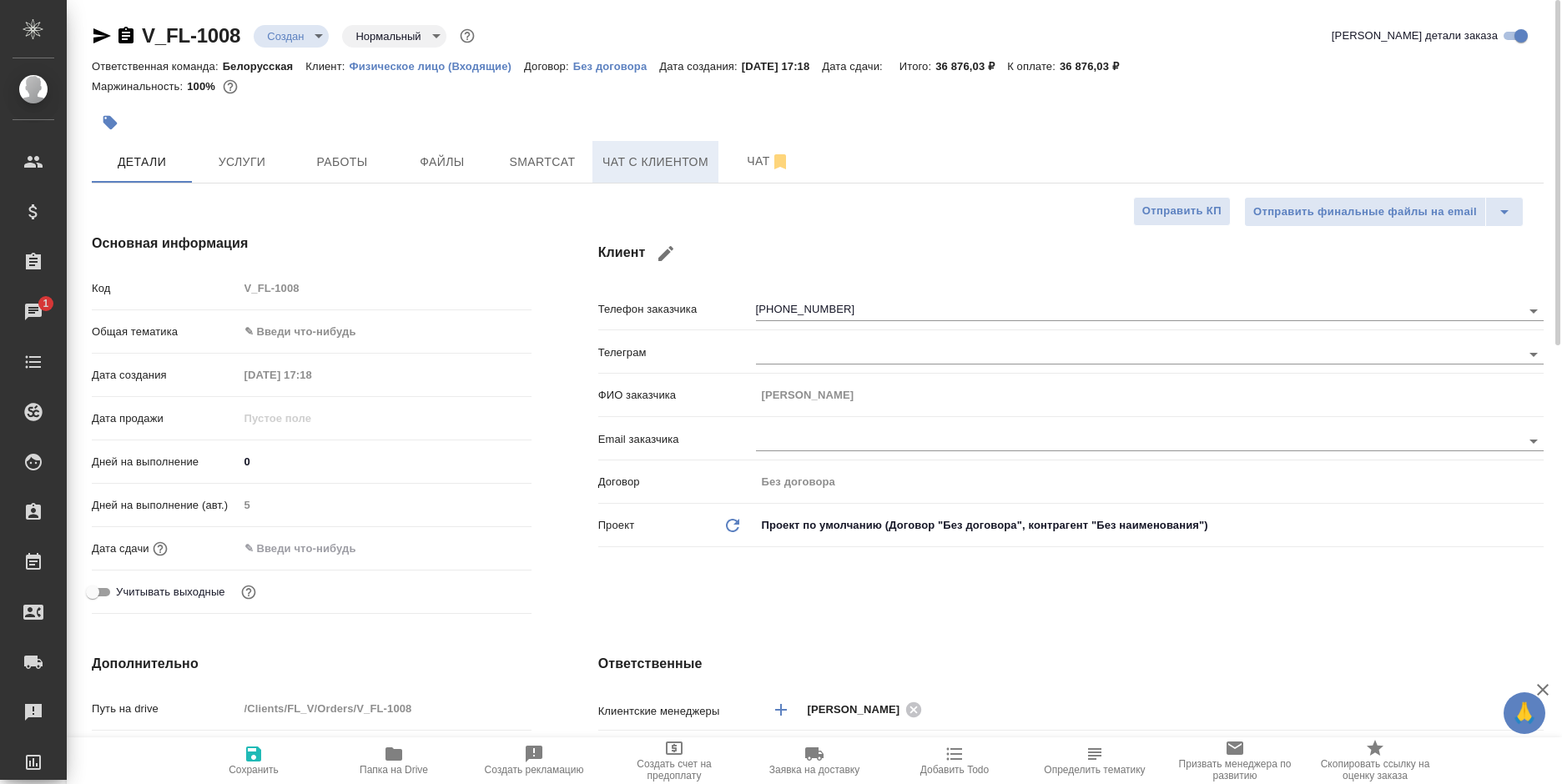
click at [603, 163] on span "Чат с клиентом" at bounding box center [655, 162] width 106 height 21
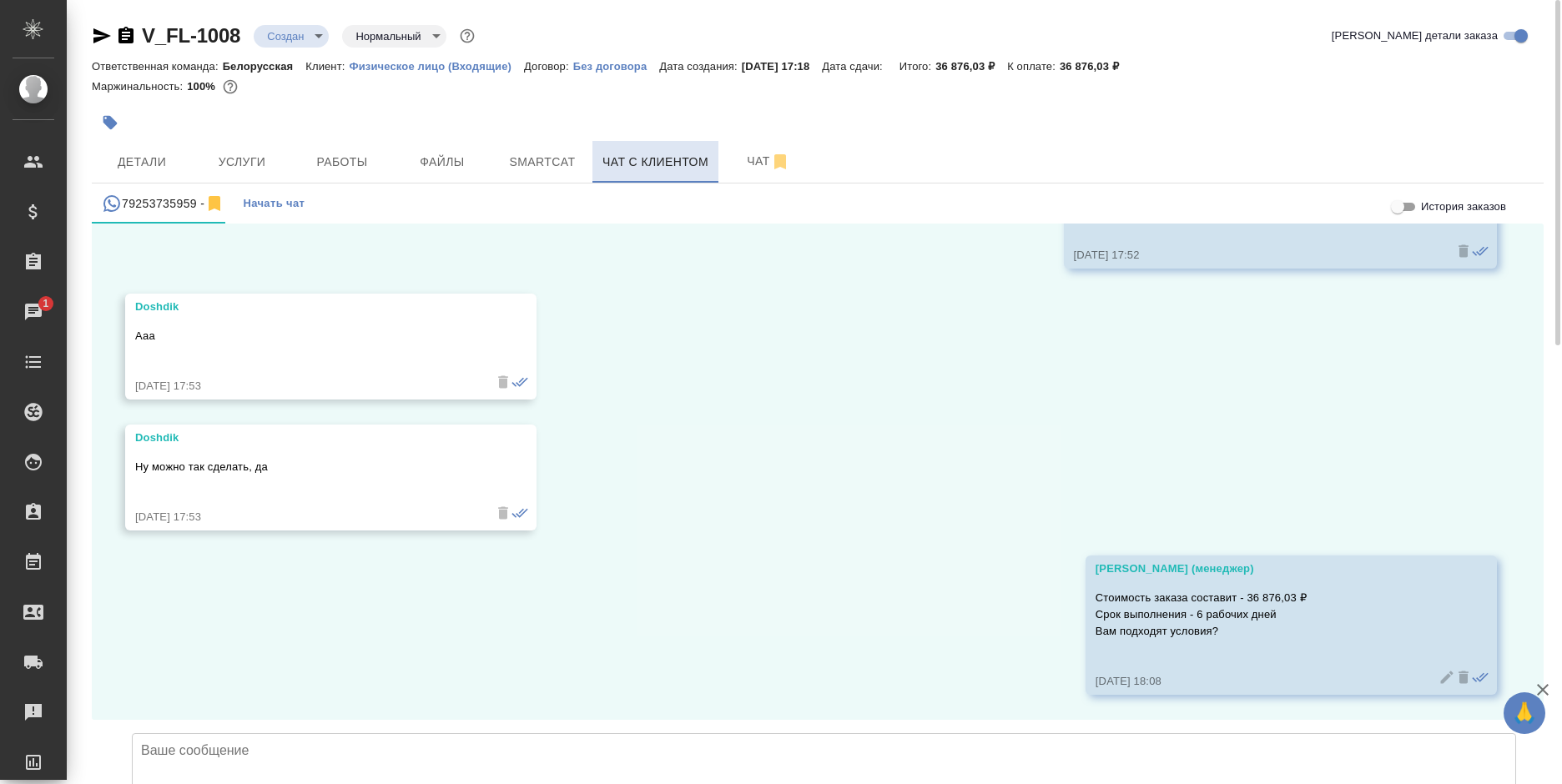
scroll to position [3246, 0]
click at [287, 38] on body "🙏 .cls-1 fill:#fff; AWATERA Bogomolova Anastasiya Клиенты Спецификации Заказы 1…" at bounding box center [781, 392] width 1562 height 784
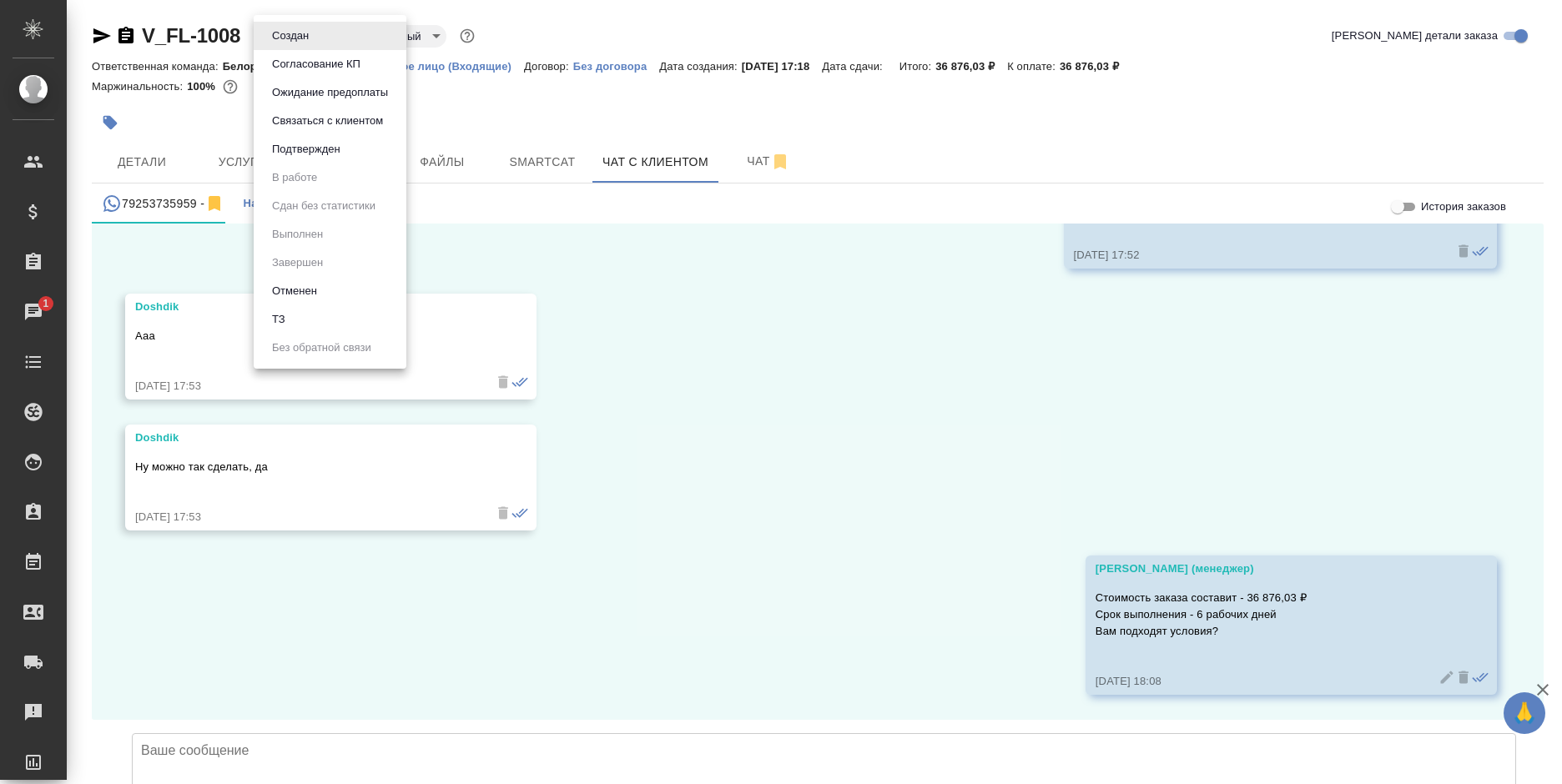
click at [328, 72] on button "Согласование КП" at bounding box center [316, 64] width 98 height 18
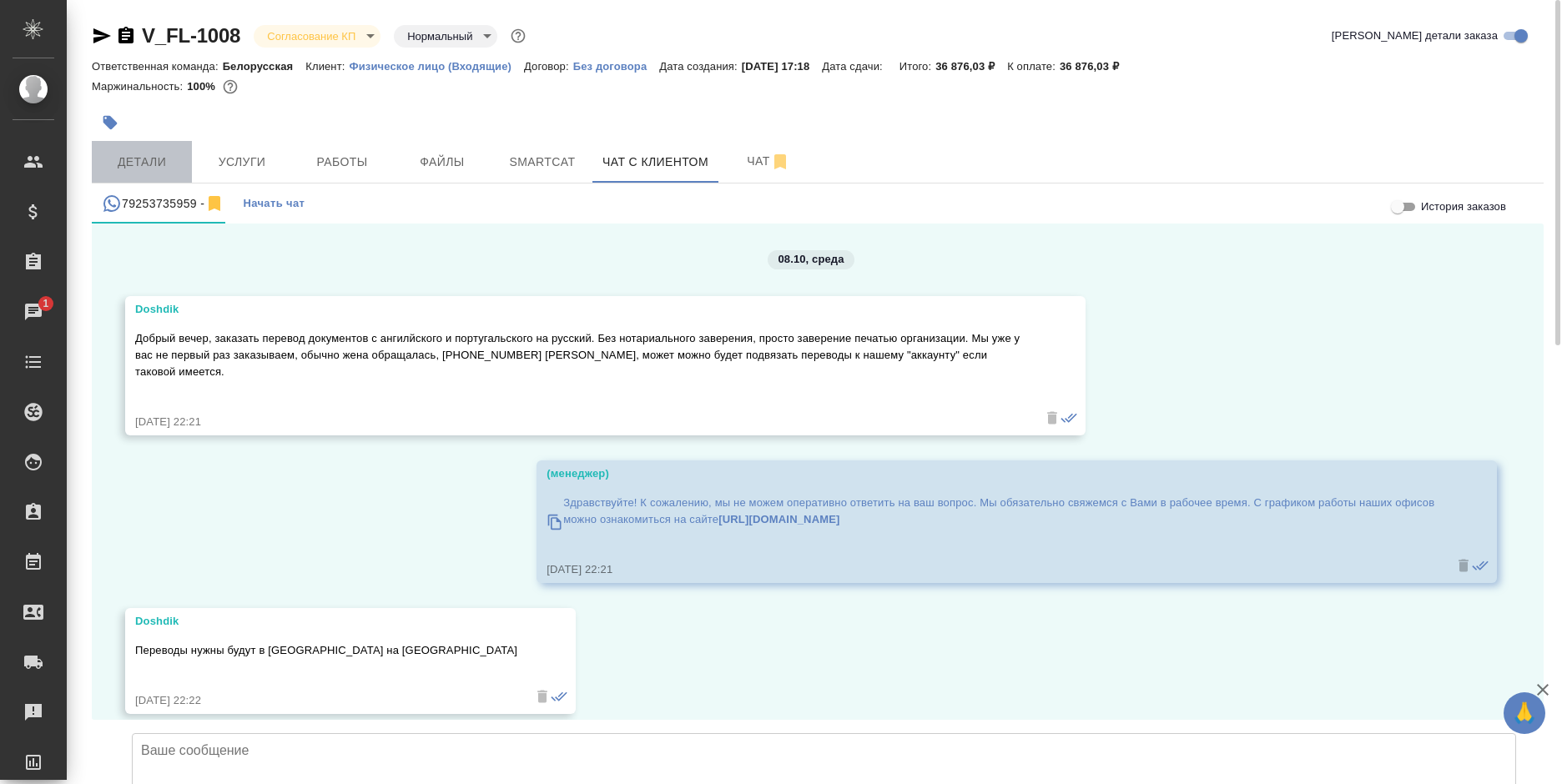
click at [142, 149] on button "Детали" at bounding box center [142, 161] width 100 height 41
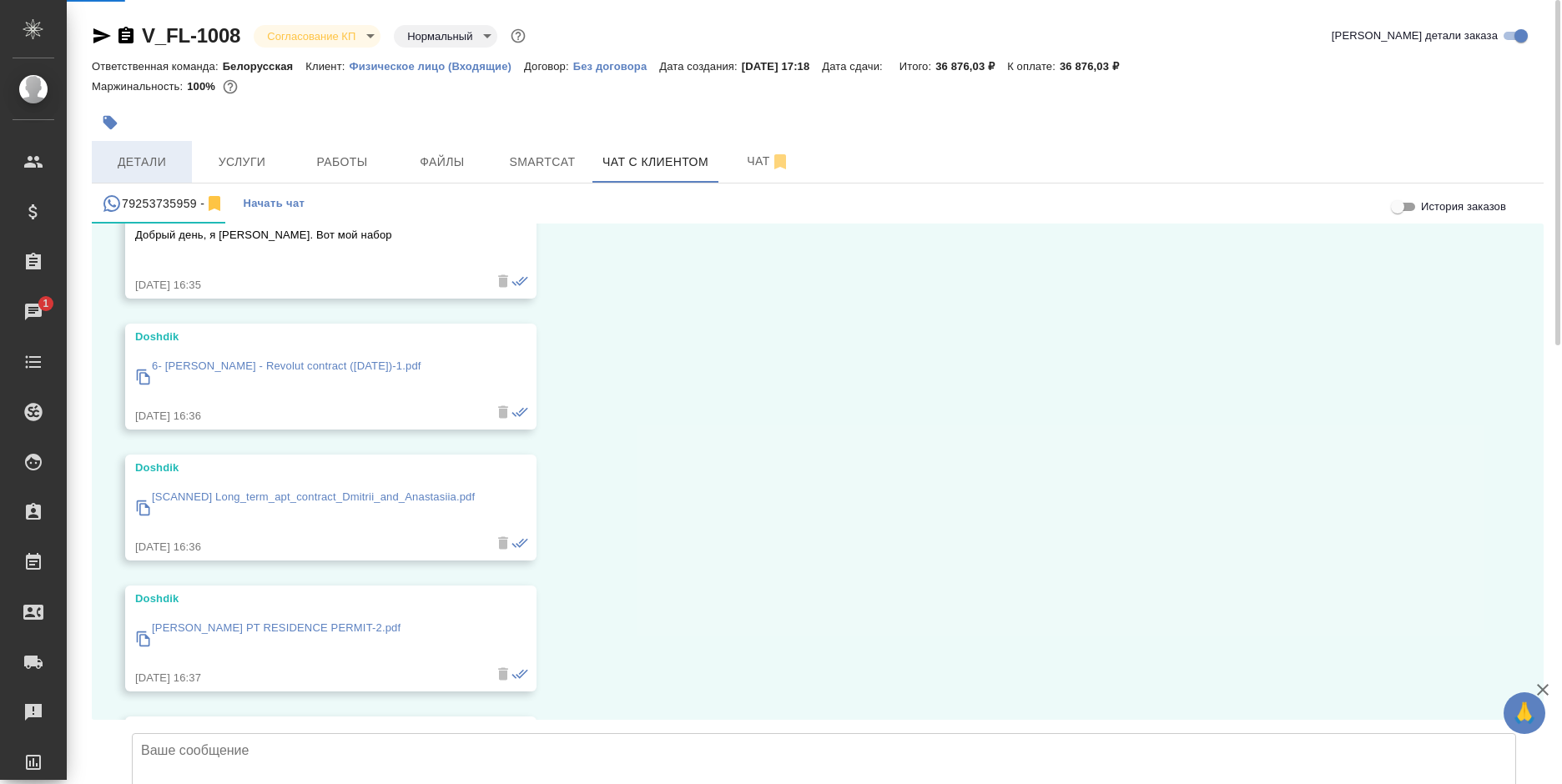
scroll to position [2267, 0]
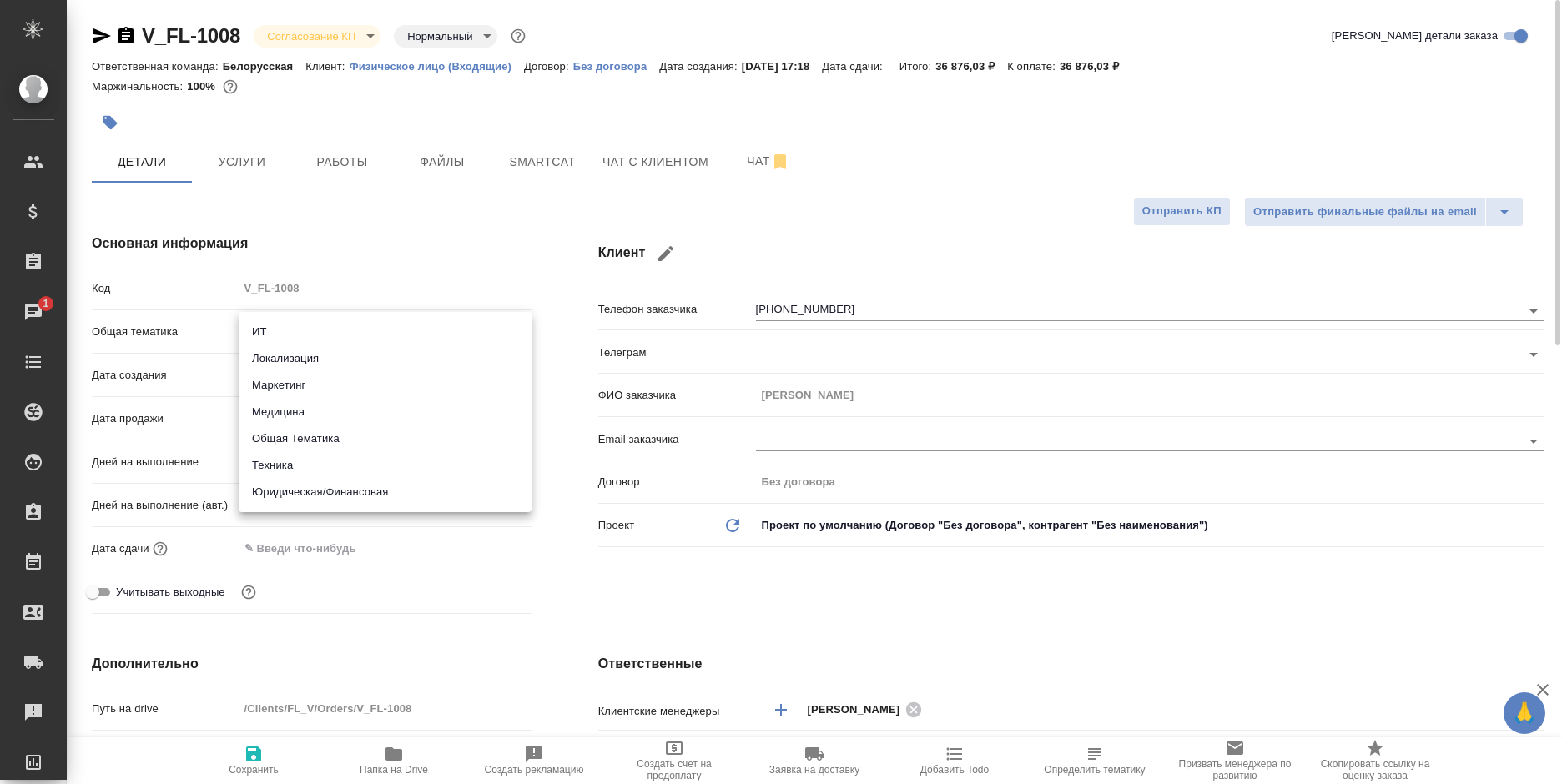
click at [299, 322] on body "🙏 .cls-1 fill:#fff; AWATERA Bogomolova Anastasiya Клиенты Спецификации Заказы 1…" at bounding box center [781, 392] width 1562 height 784
click at [318, 494] on li "Юридическая/Финансовая" at bounding box center [384, 492] width 293 height 27
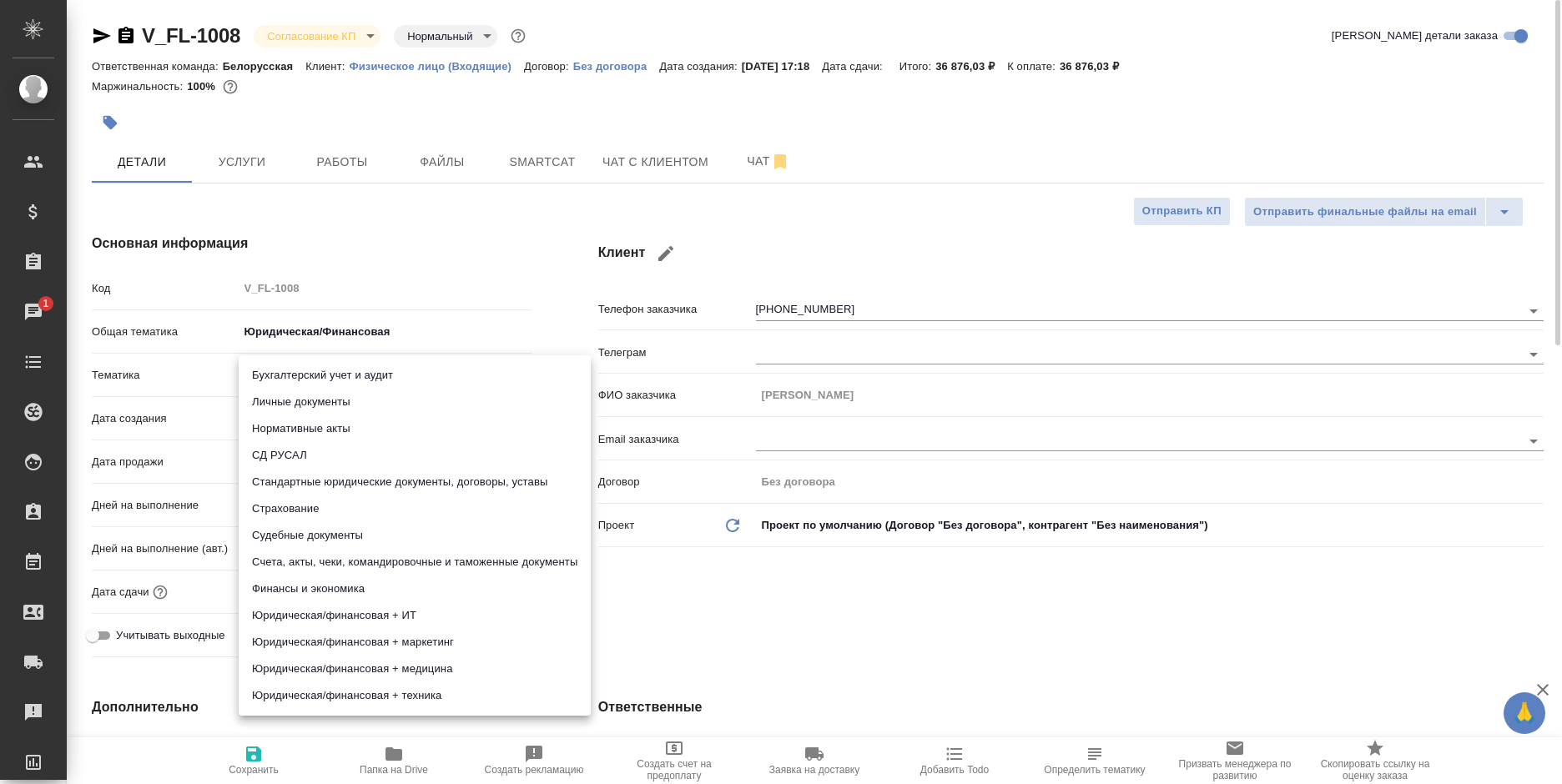
click at [356, 381] on body "🙏 .cls-1 fill:#fff; AWATERA Bogomolova Anastasiya Клиенты Спецификации Заказы 1…" at bounding box center [781, 392] width 1562 height 784
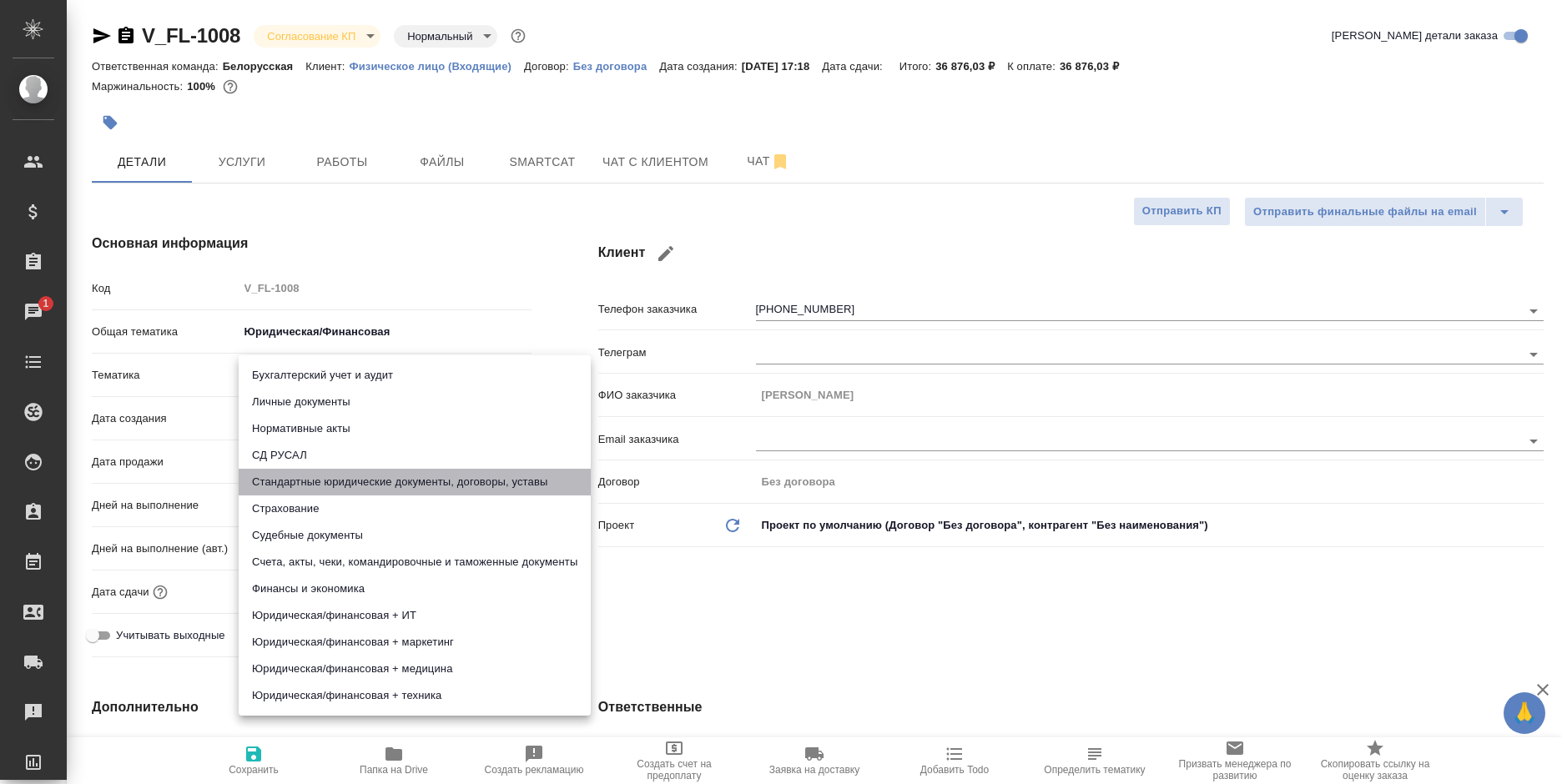
click at [396, 486] on li "Стандартные юридические документы, договоры, уставы" at bounding box center [414, 481] width 352 height 27
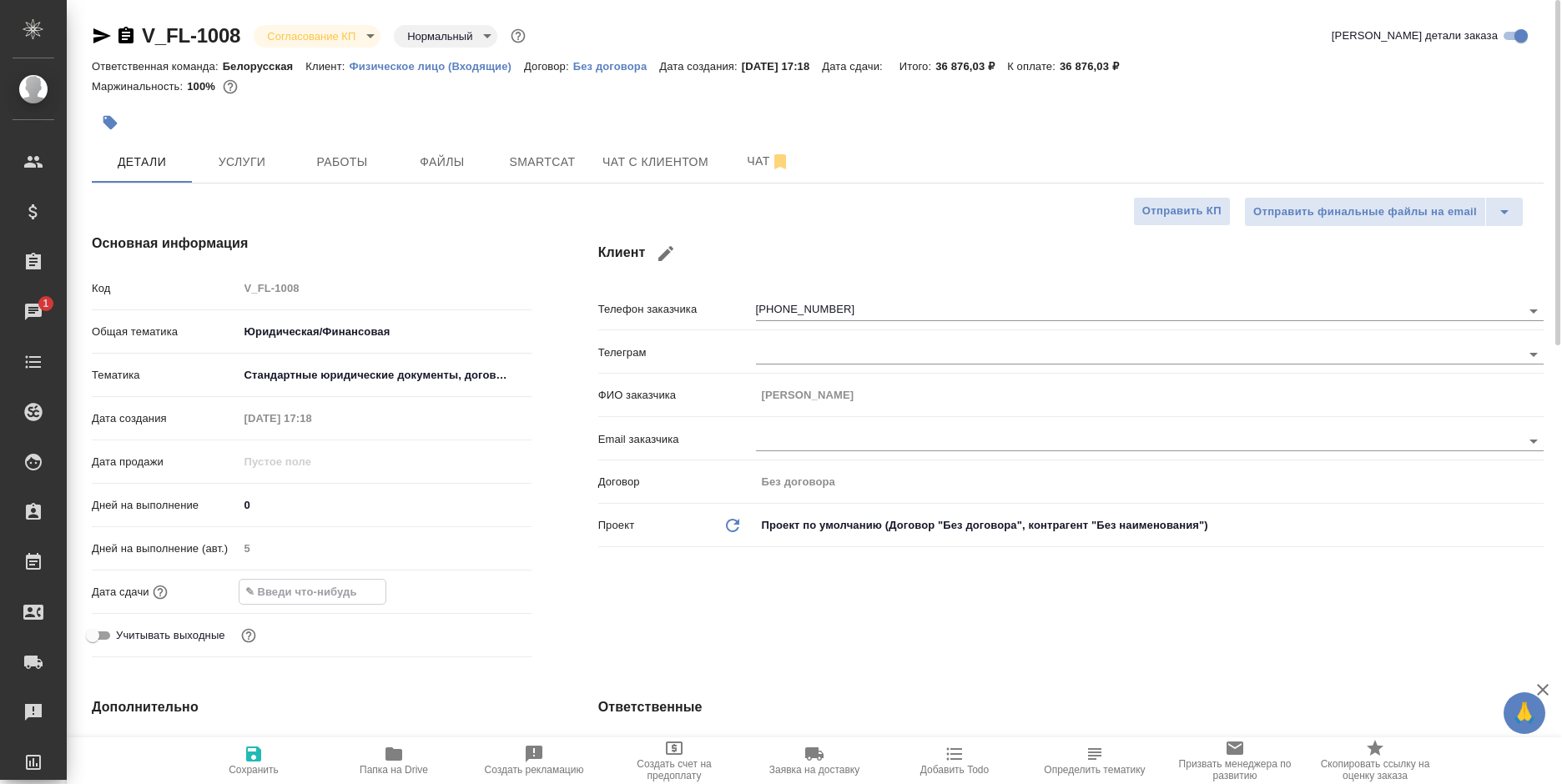
click at [320, 586] on input "text" at bounding box center [312, 592] width 146 height 24
click at [485, 588] on icon "button" at bounding box center [482, 590] width 20 height 20
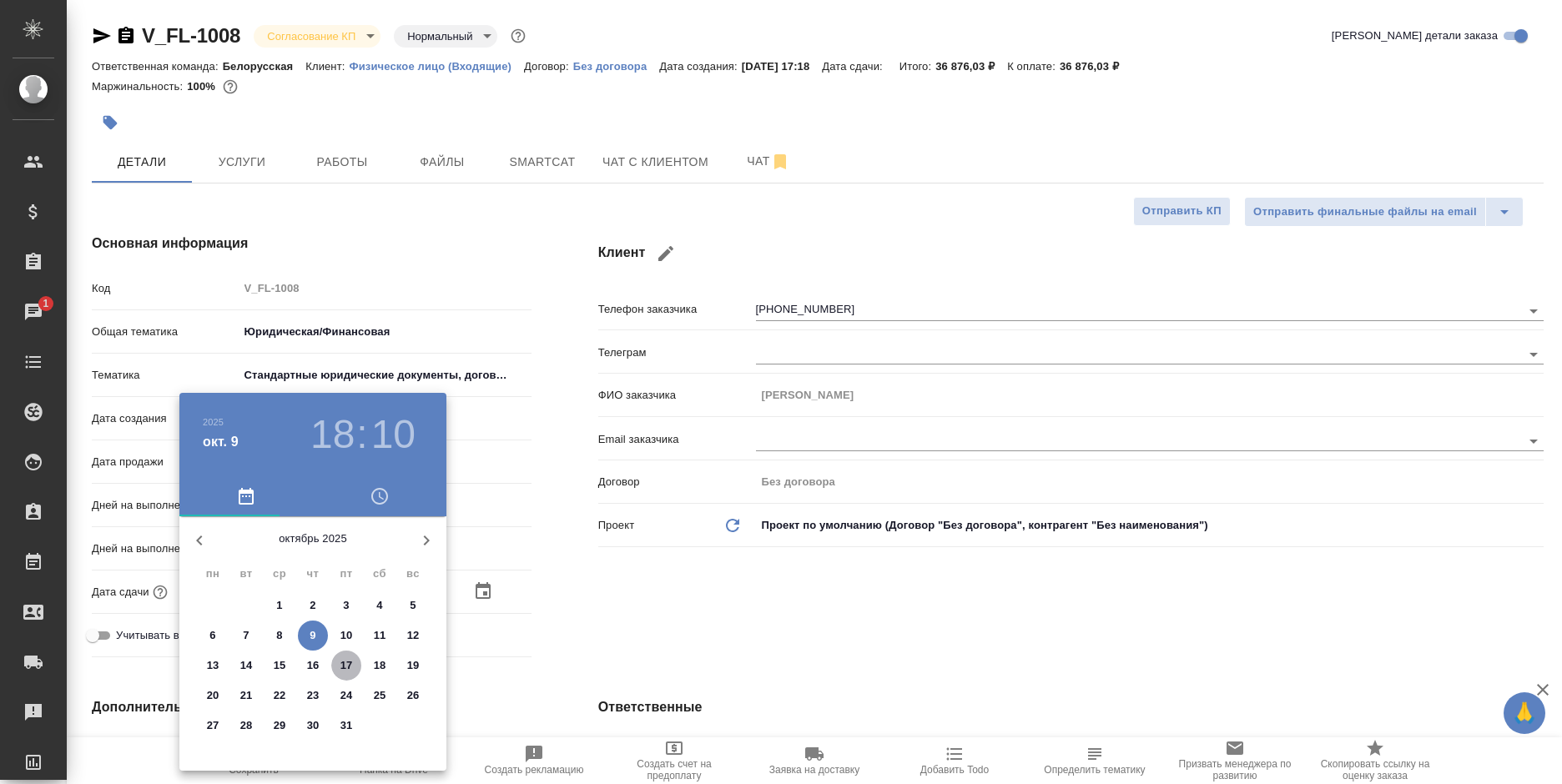
click at [348, 665] on p "17" at bounding box center [346, 665] width 13 height 16
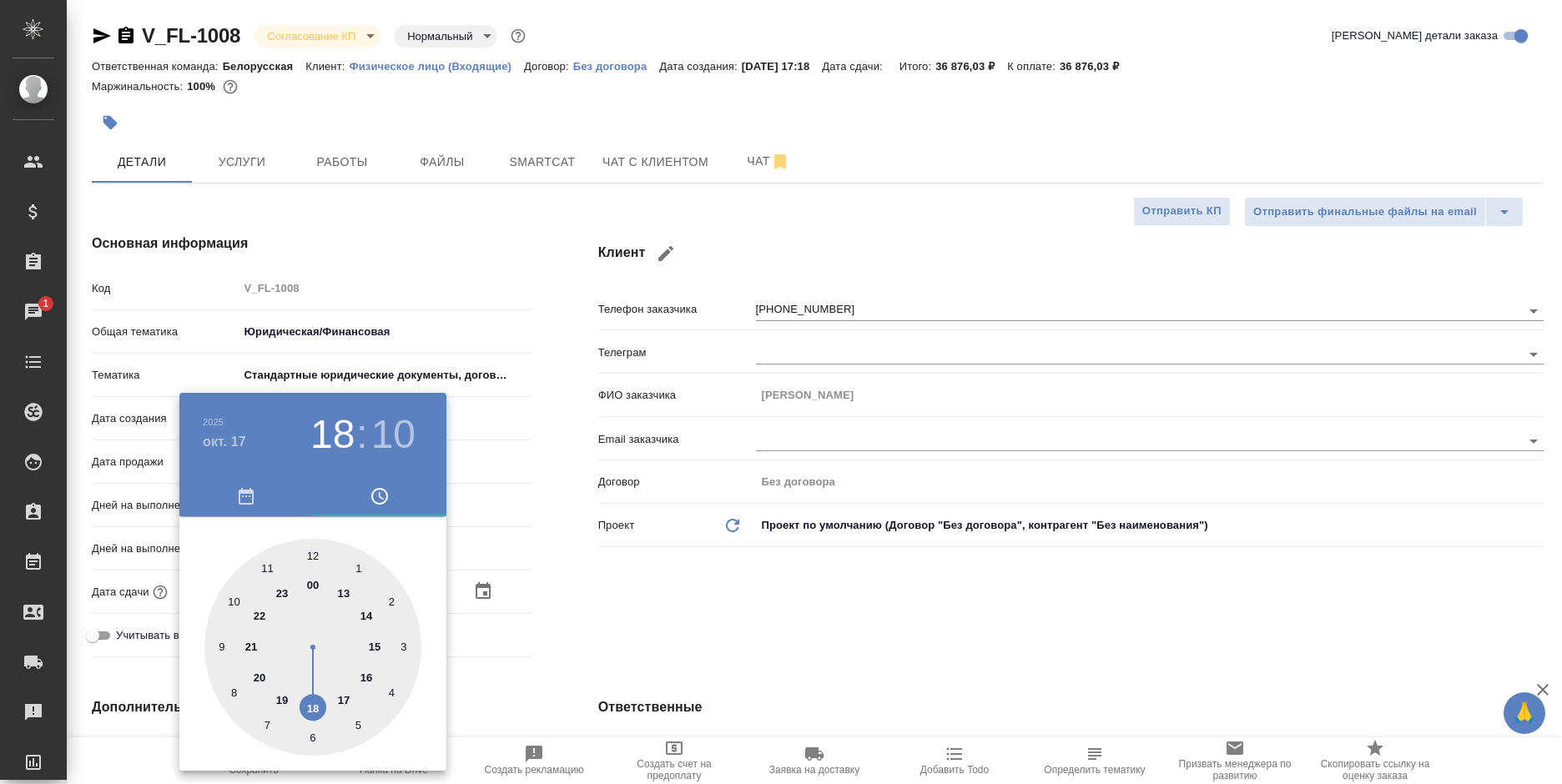
click at [309, 549] on div at bounding box center [312, 647] width 217 height 216
click at [313, 554] on div at bounding box center [312, 647] width 217 height 216
click at [705, 612] on div at bounding box center [781, 392] width 1562 height 784
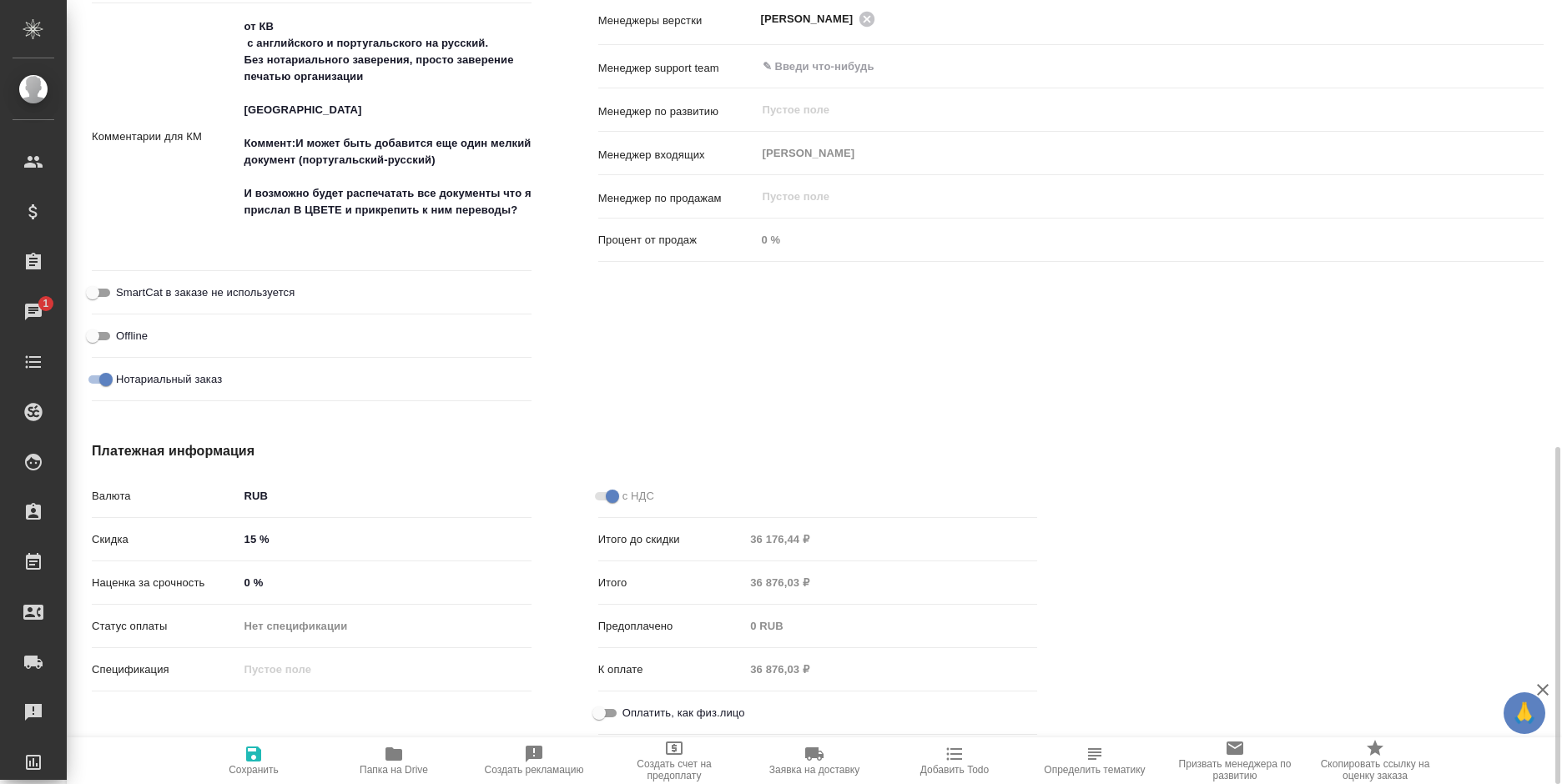
scroll to position [1036, 0]
drag, startPoint x: 657, startPoint y: 712, endPoint x: 564, endPoint y: 724, distance: 93.8
click at [657, 712] on span "Оплатить, как физ.лицо" at bounding box center [683, 712] width 123 height 16
click at [629, 712] on input "Оплатить, как физ.лицо" at bounding box center [599, 712] width 60 height 20
click at [252, 749] on icon "button" at bounding box center [253, 753] width 20 height 20
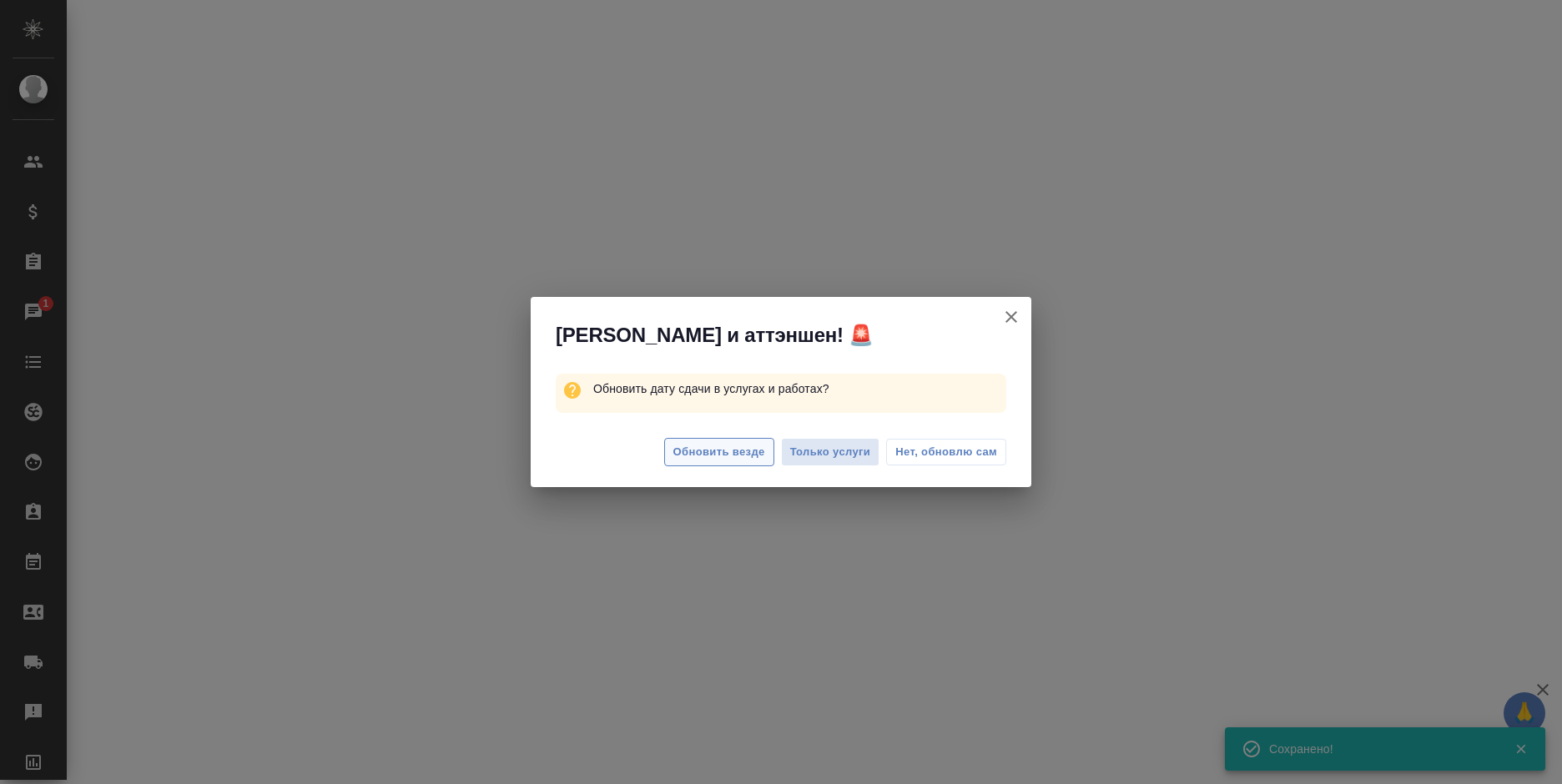
click at [694, 446] on span "Обновить везде" at bounding box center [719, 452] width 91 height 19
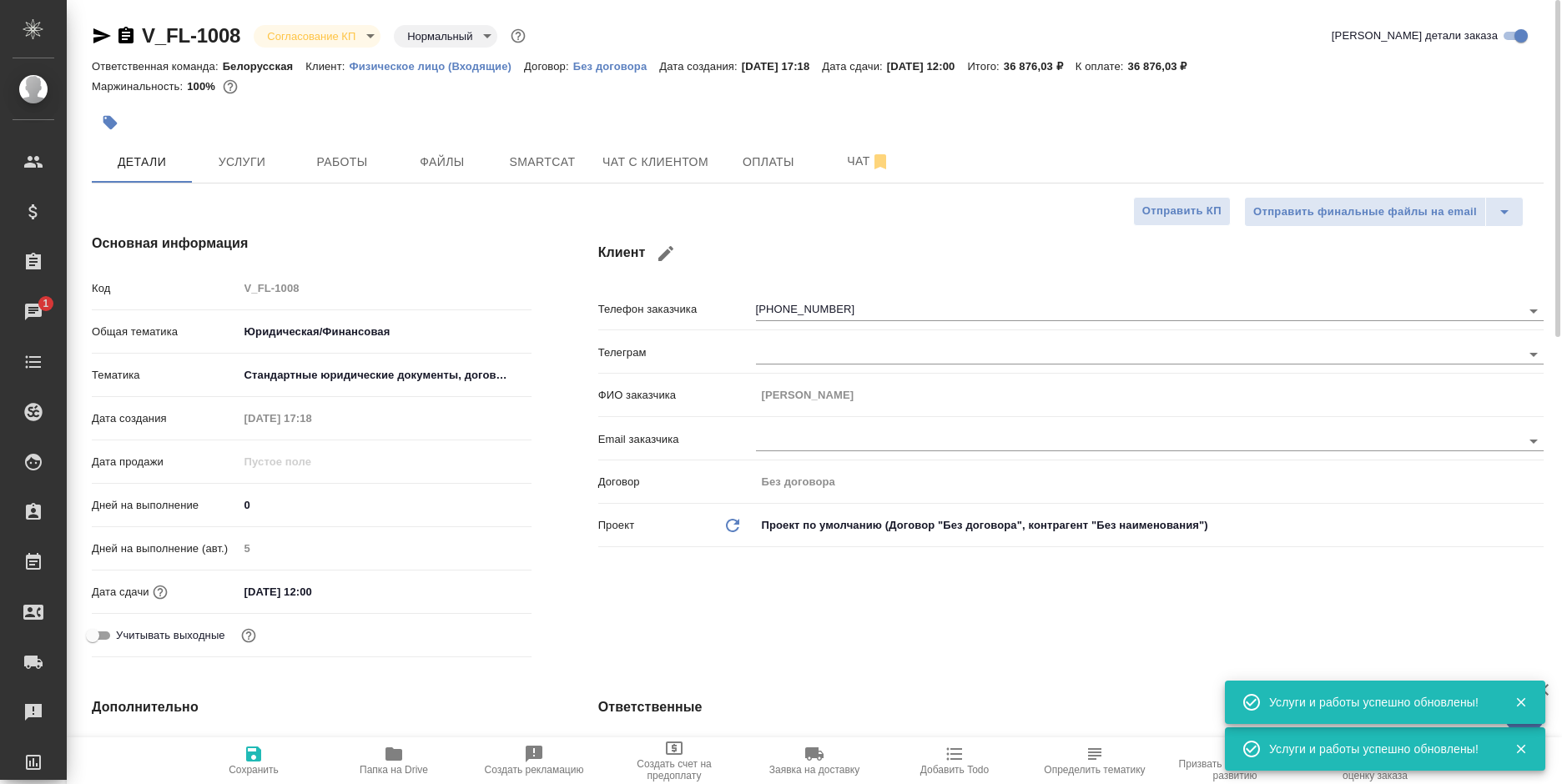
scroll to position [0, 0]
click at [230, 181] on button "Услуги" at bounding box center [242, 161] width 100 height 41
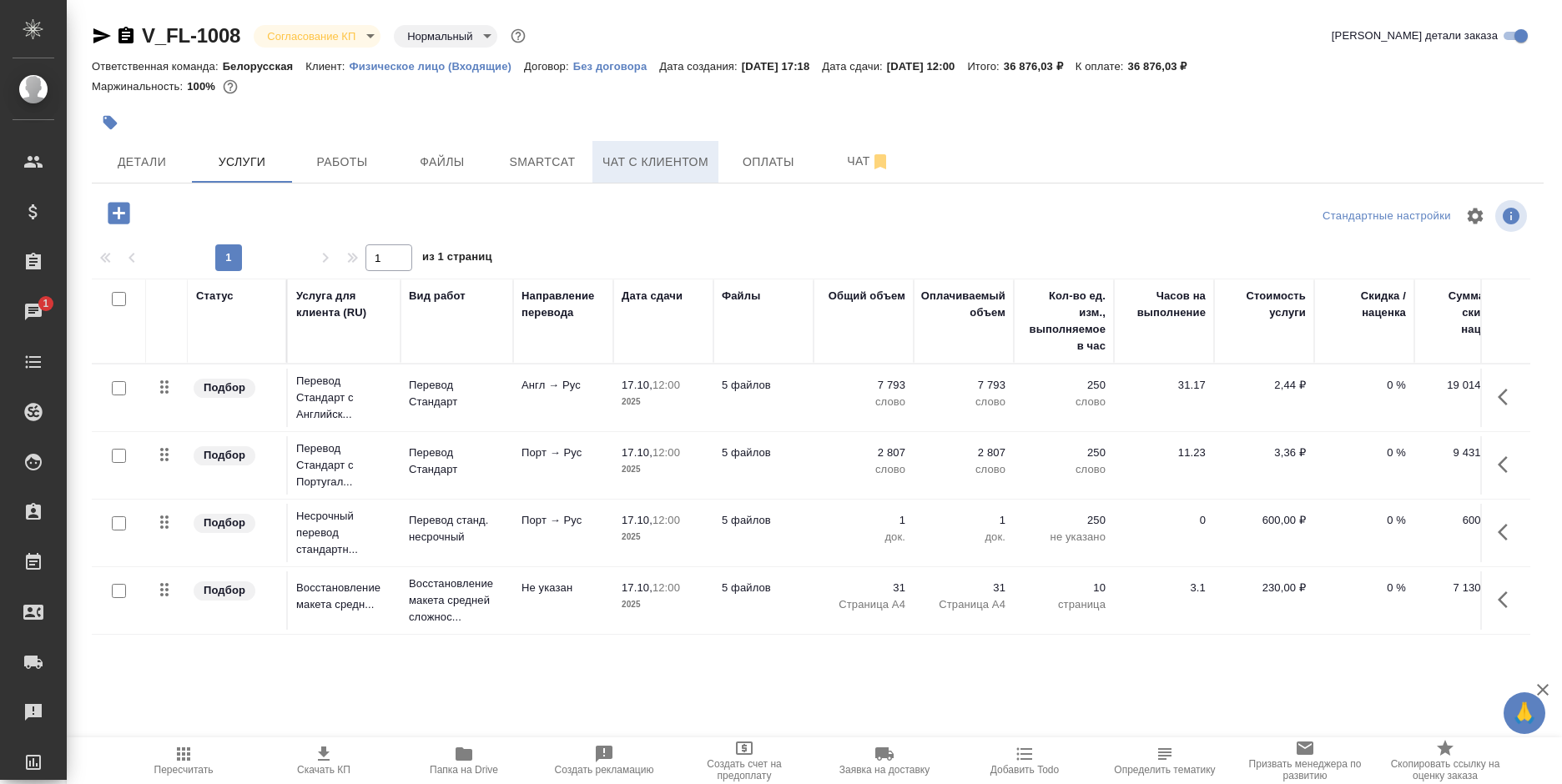
click at [674, 155] on span "Чат с клиентом" at bounding box center [655, 162] width 106 height 21
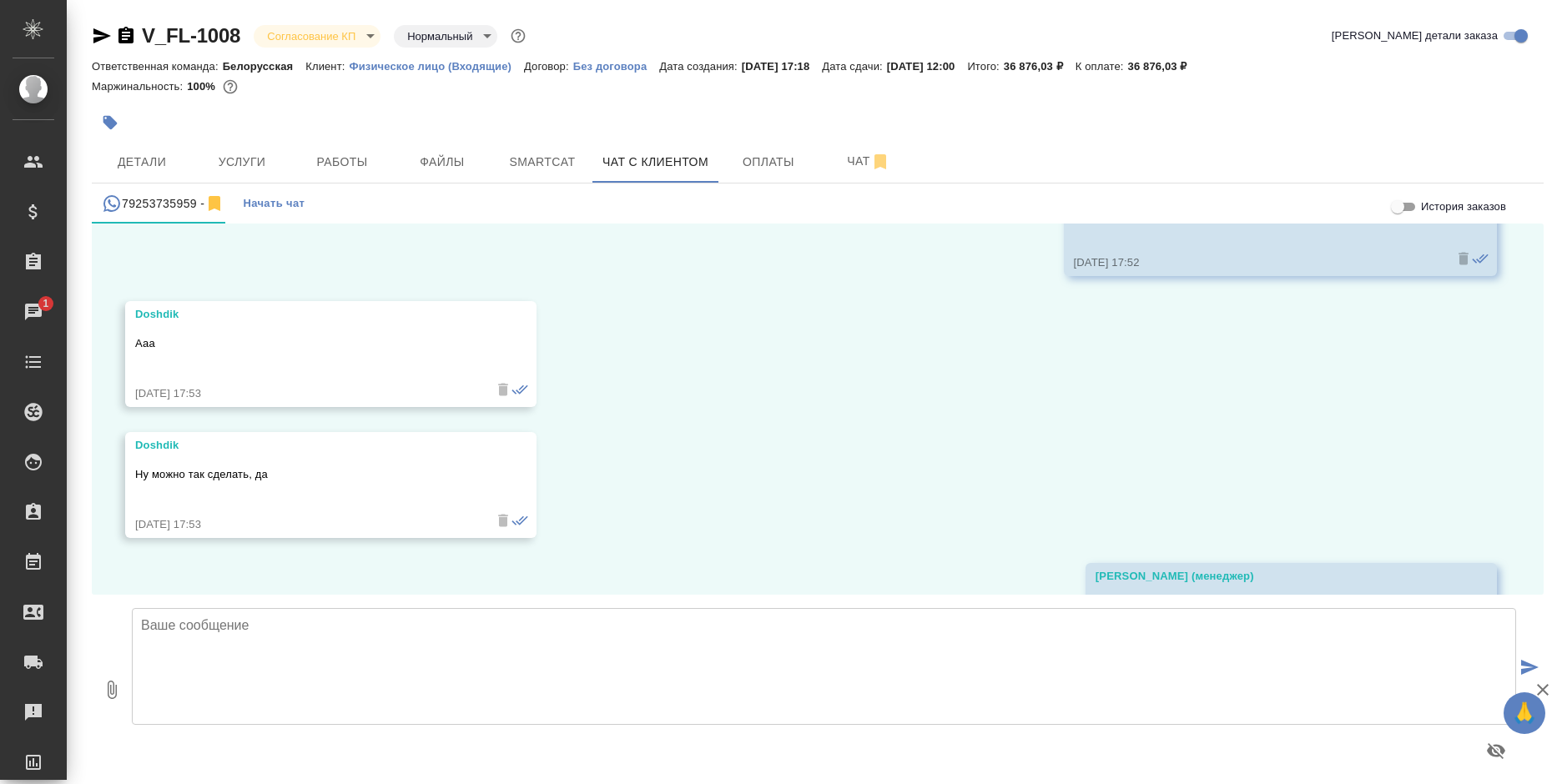
scroll to position [3246, 0]
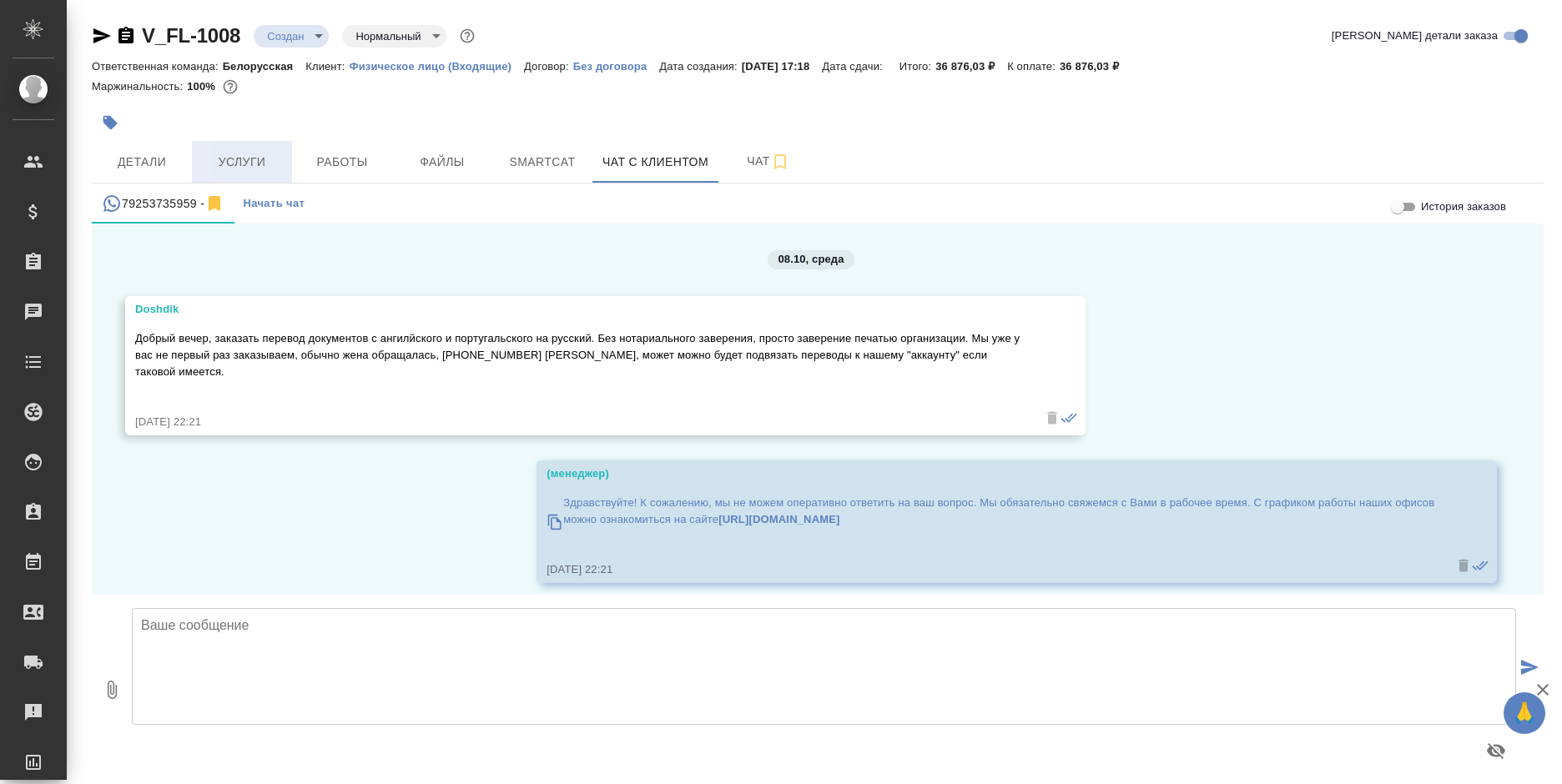
click at [252, 162] on span "Услуги" at bounding box center [242, 162] width 80 height 21
